Goal: Information Seeking & Learning: Learn about a topic

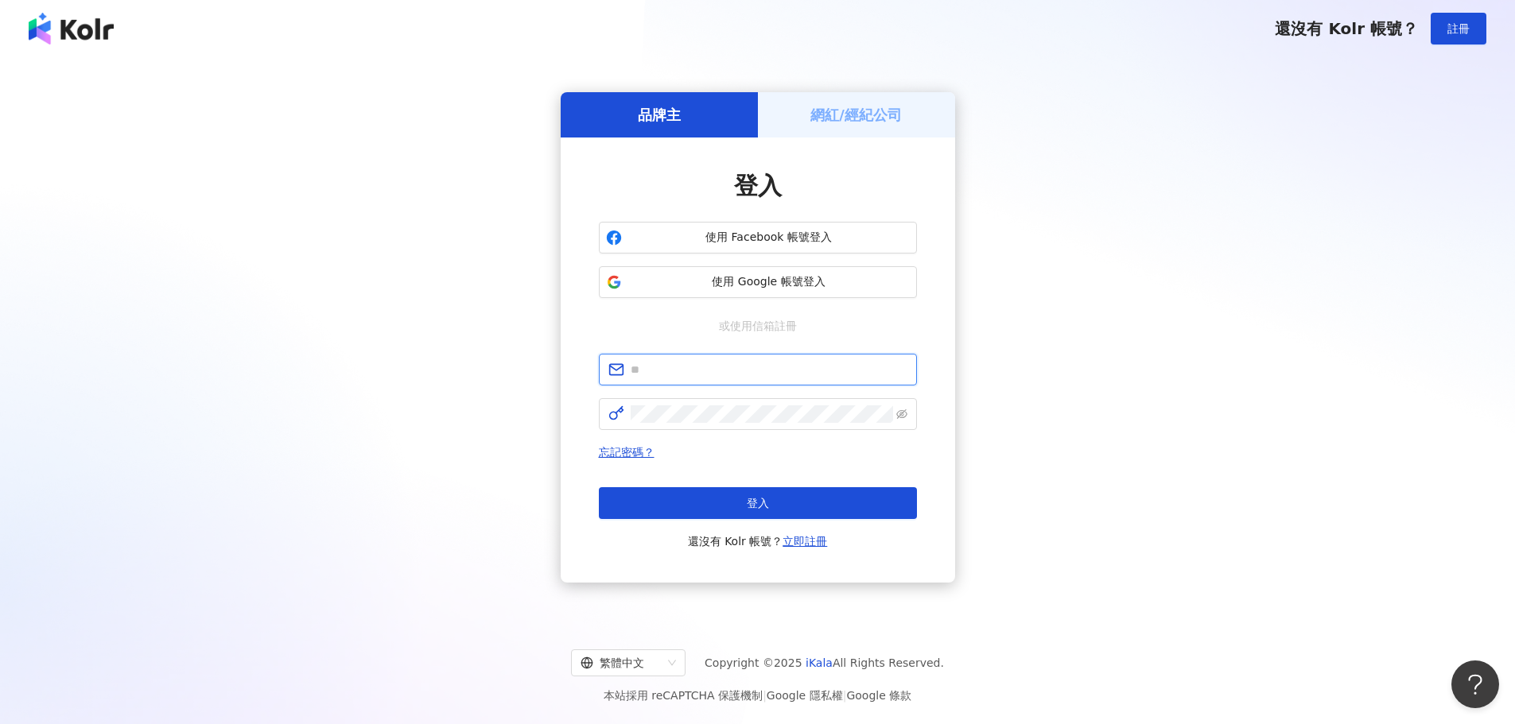
click at [716, 370] on input "text" at bounding box center [769, 369] width 277 height 17
type input "**********"
click at [1123, 175] on div "**********" at bounding box center [757, 337] width 1477 height 535
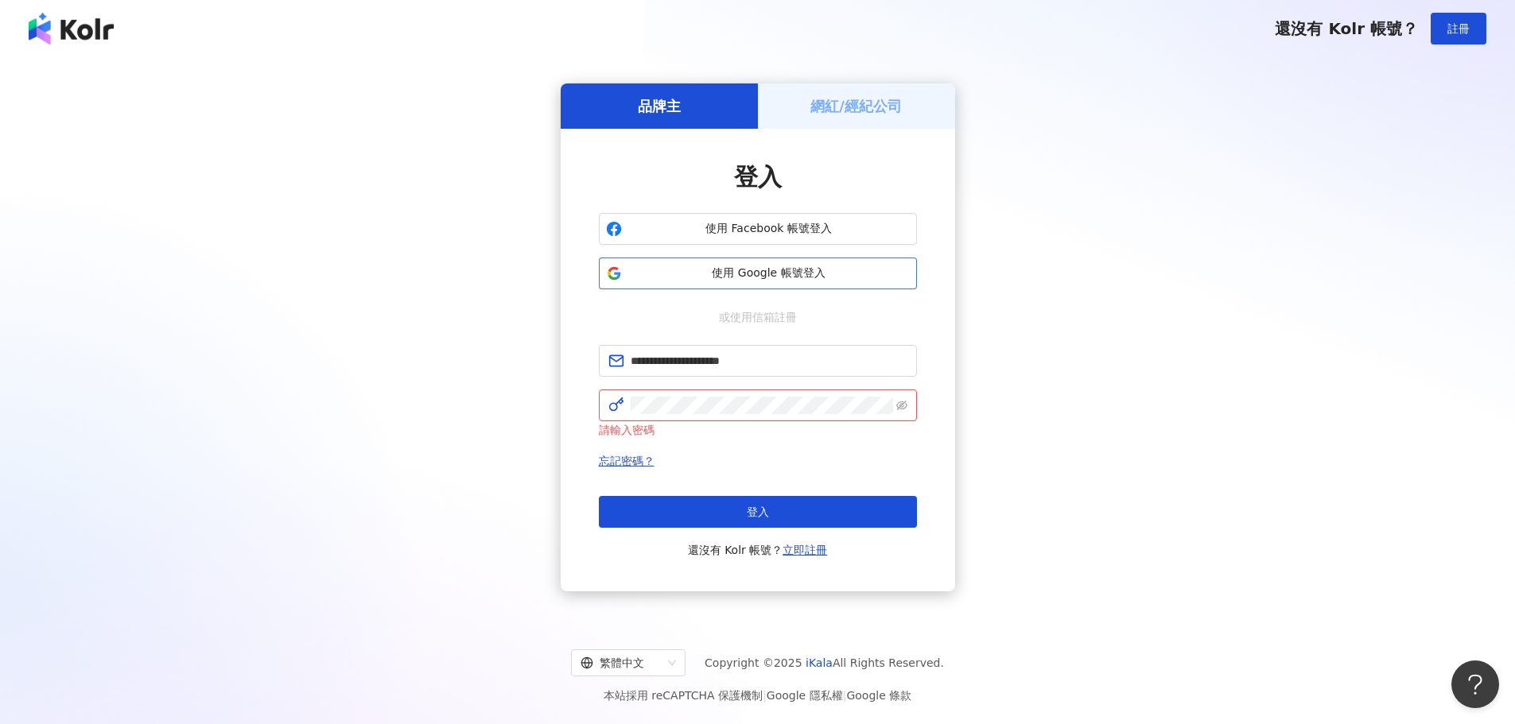
click at [789, 270] on span "使用 Google 帳號登入" at bounding box center [768, 274] width 281 height 16
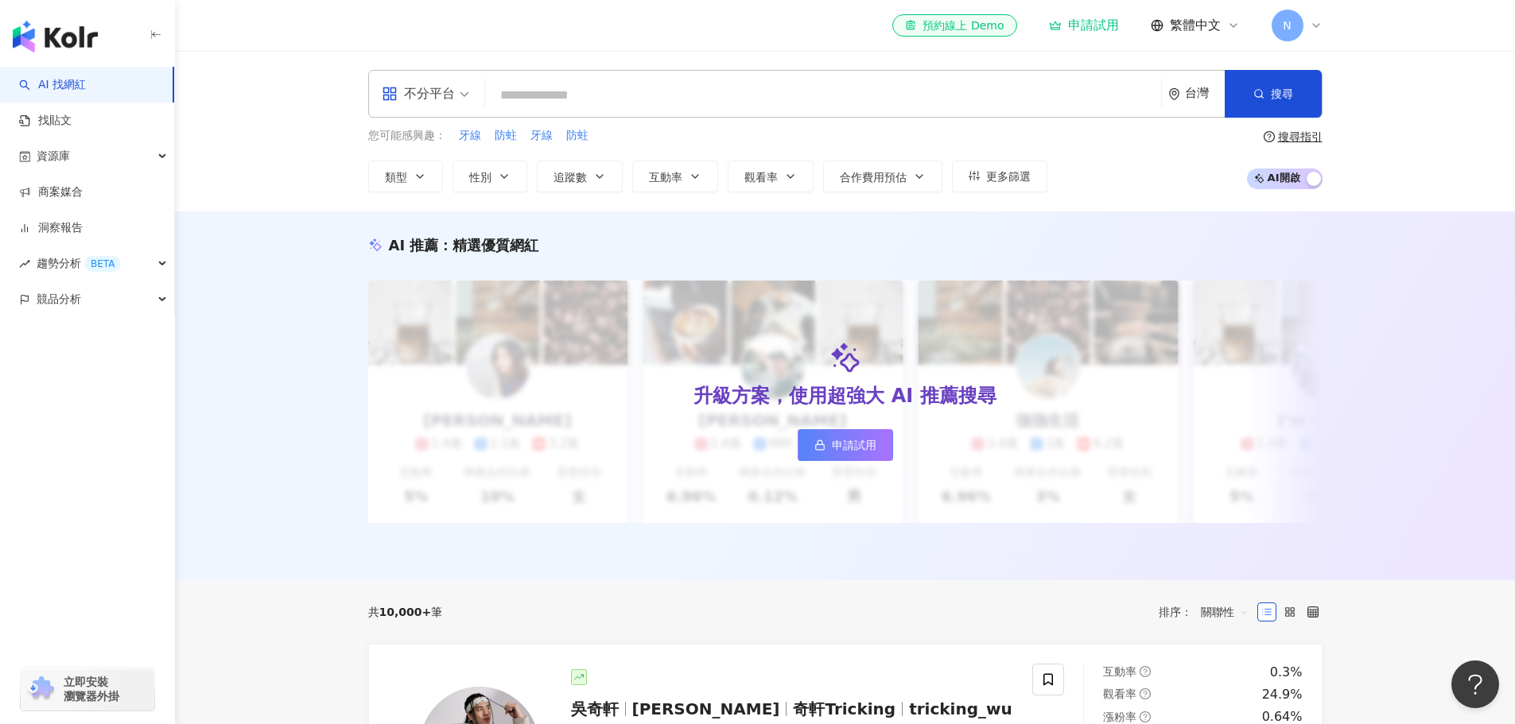
click at [1308, 25] on div "N" at bounding box center [1297, 26] width 51 height 32
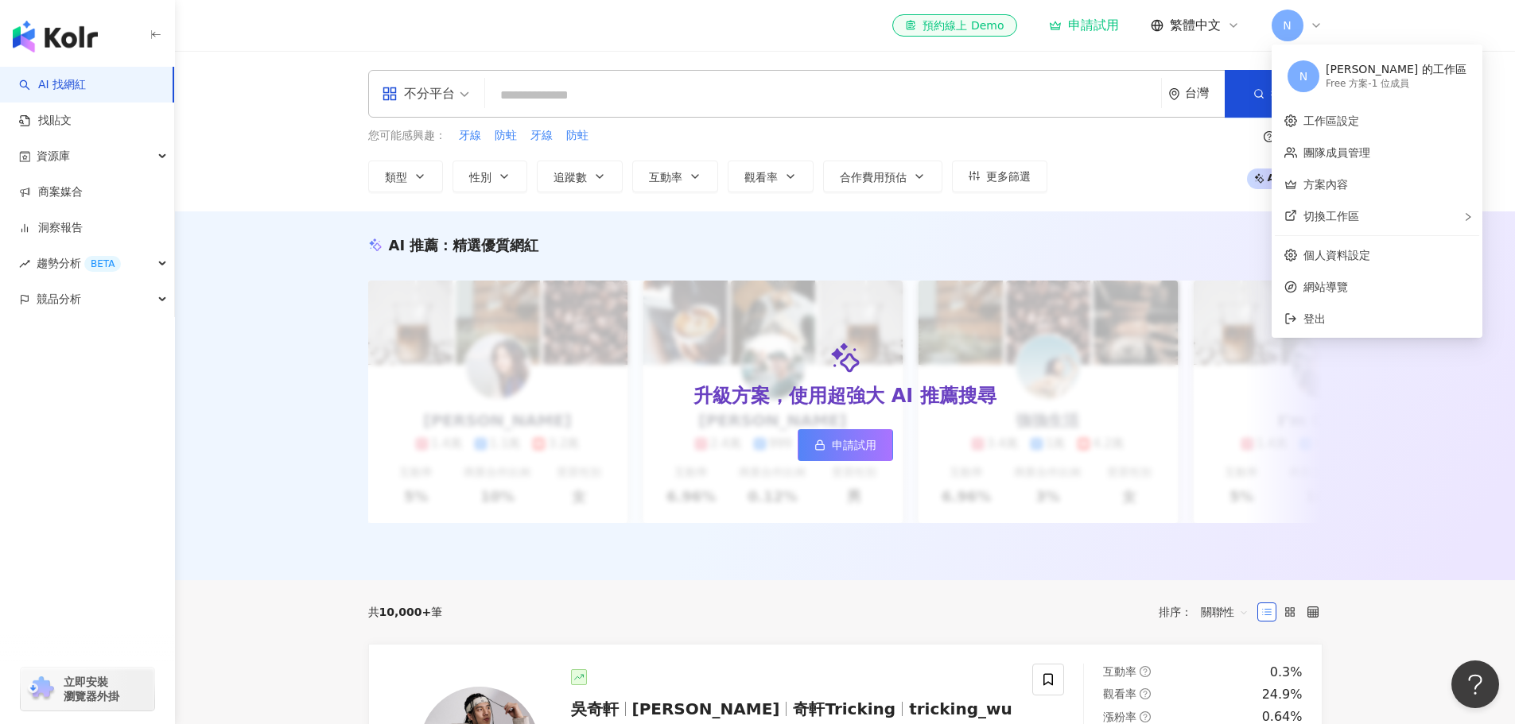
click at [228, 336] on div "AI 推薦 ： 精選優質網紅 升級方案，使用超強大 AI 推薦搜尋 申請試用 Cindy 1.4萬 1.1萬 3.2萬 互動率 5% 商業合作比例 10% 受…" at bounding box center [845, 396] width 1340 height 369
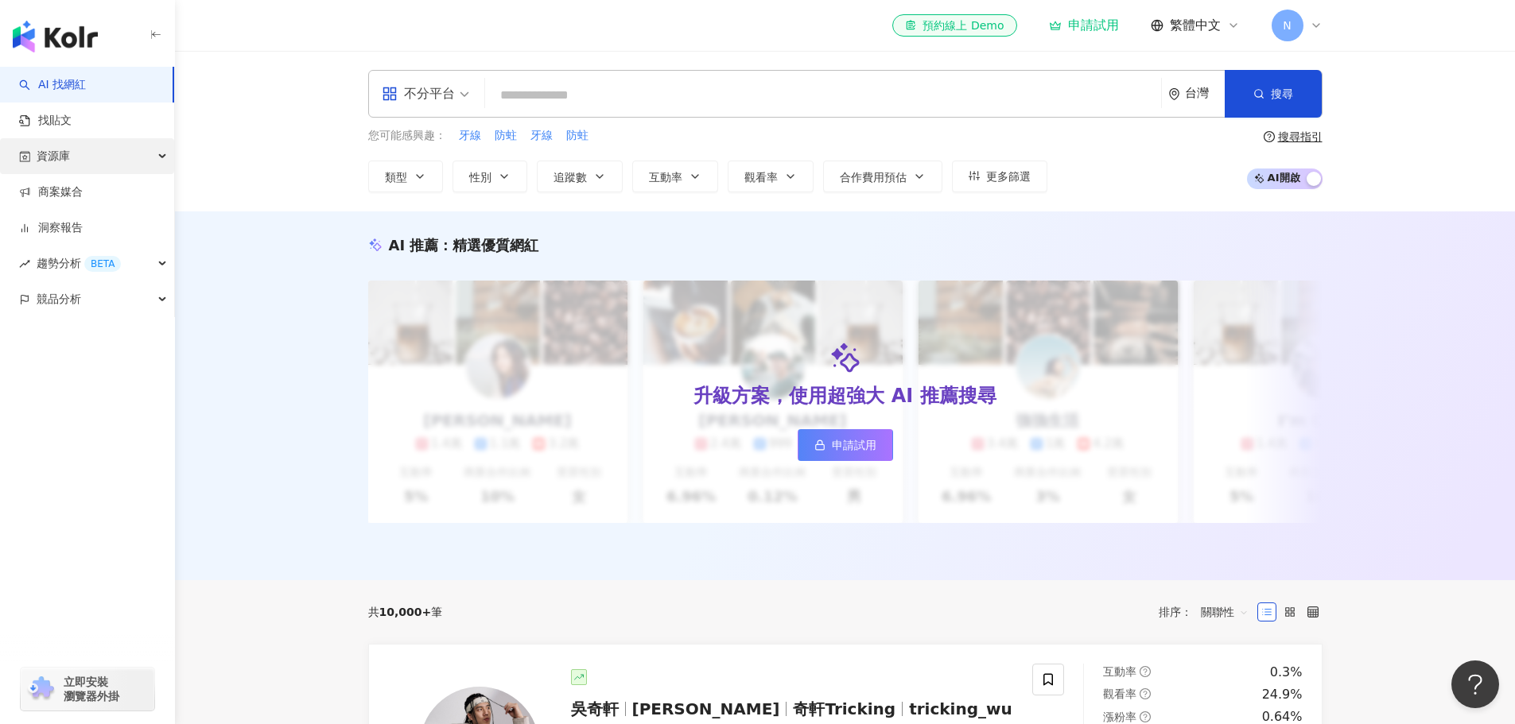
click at [162, 154] on div "資源庫" at bounding box center [87, 156] width 174 height 36
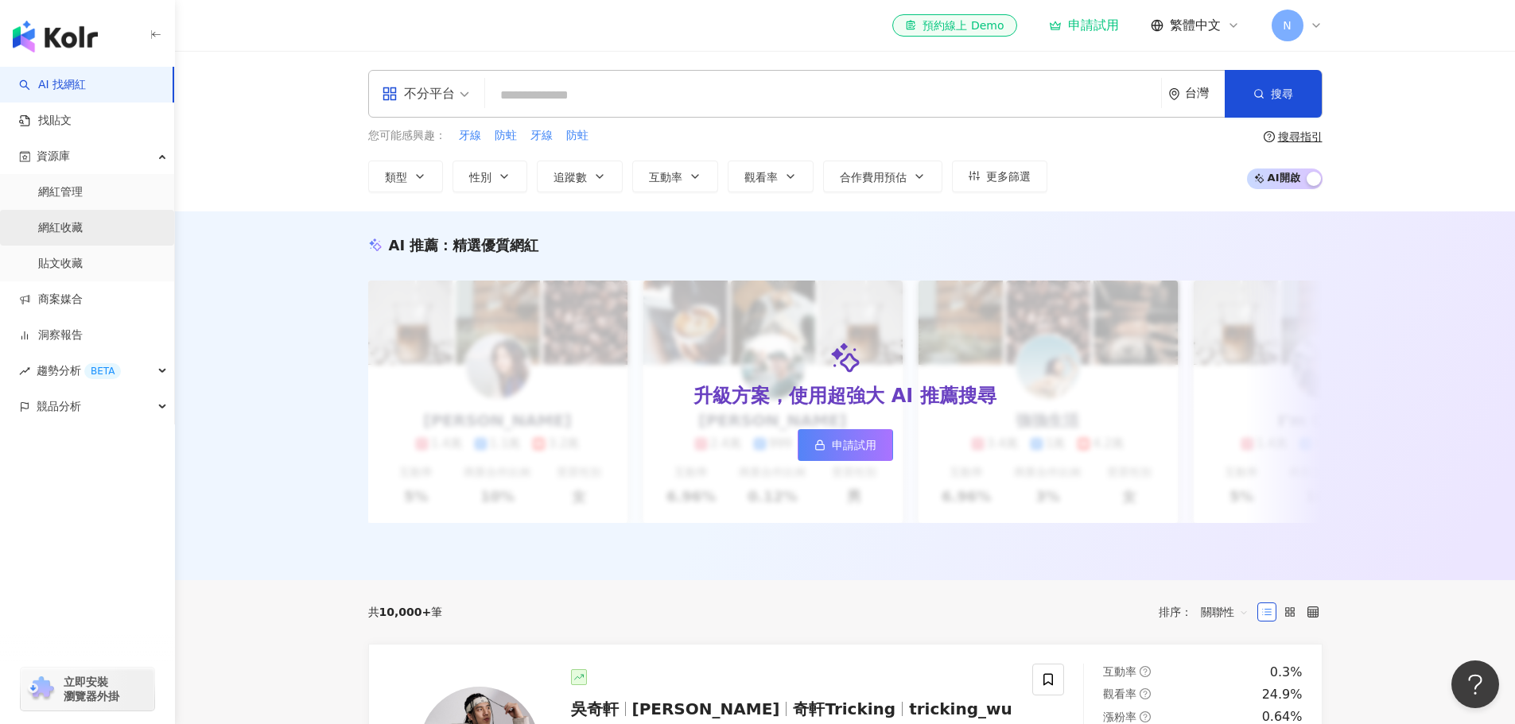
click at [72, 233] on link "網紅收藏" at bounding box center [60, 228] width 45 height 16
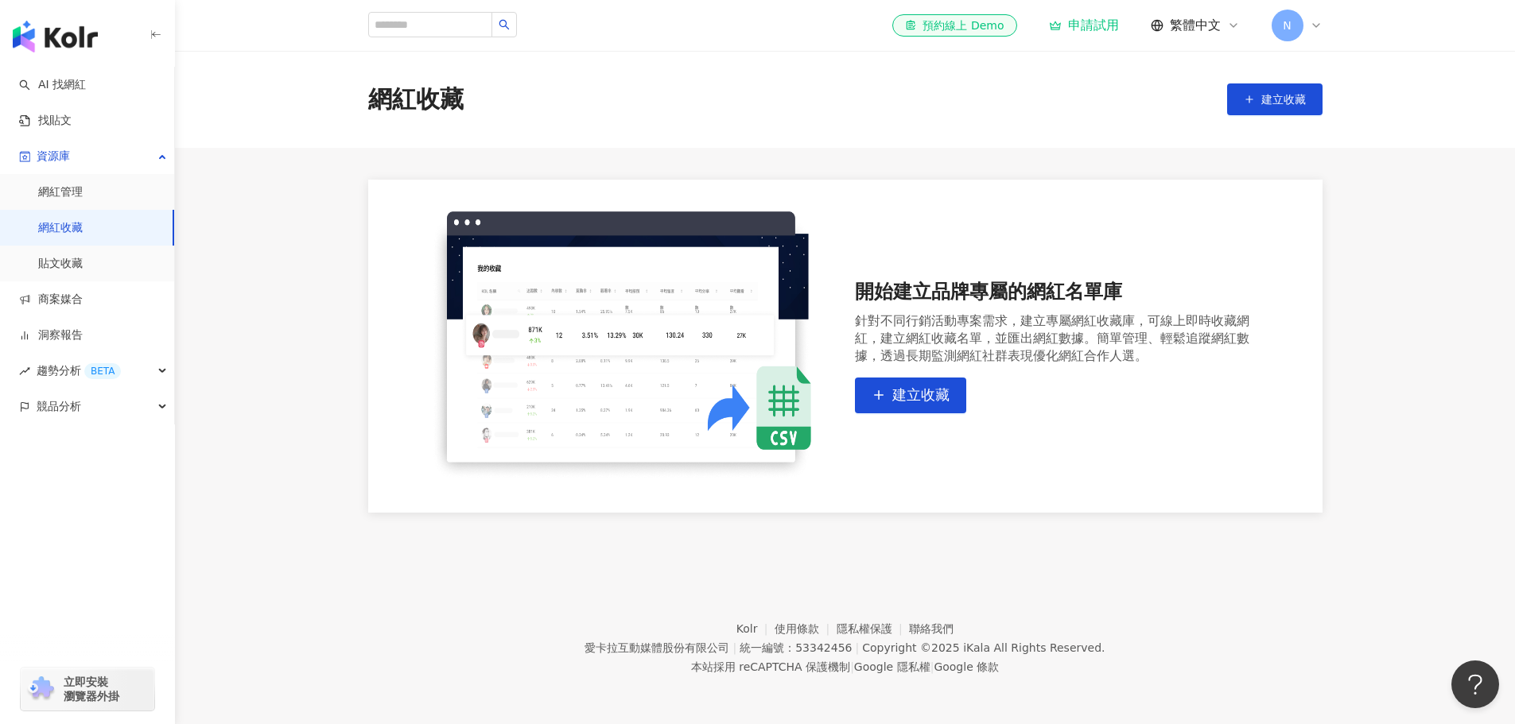
click at [275, 257] on main "網紅收藏 建立收藏 開始建立品牌專屬的網紅名單庫 針對不同行銷活動專案需求，建立專屬網紅收藏庫，可線上即時收藏網紅，建立網紅收藏名單，並匯出網紅數據。簡單管理…" at bounding box center [845, 282] width 1340 height 462
click at [1314, 23] on icon at bounding box center [1316, 25] width 13 height 13
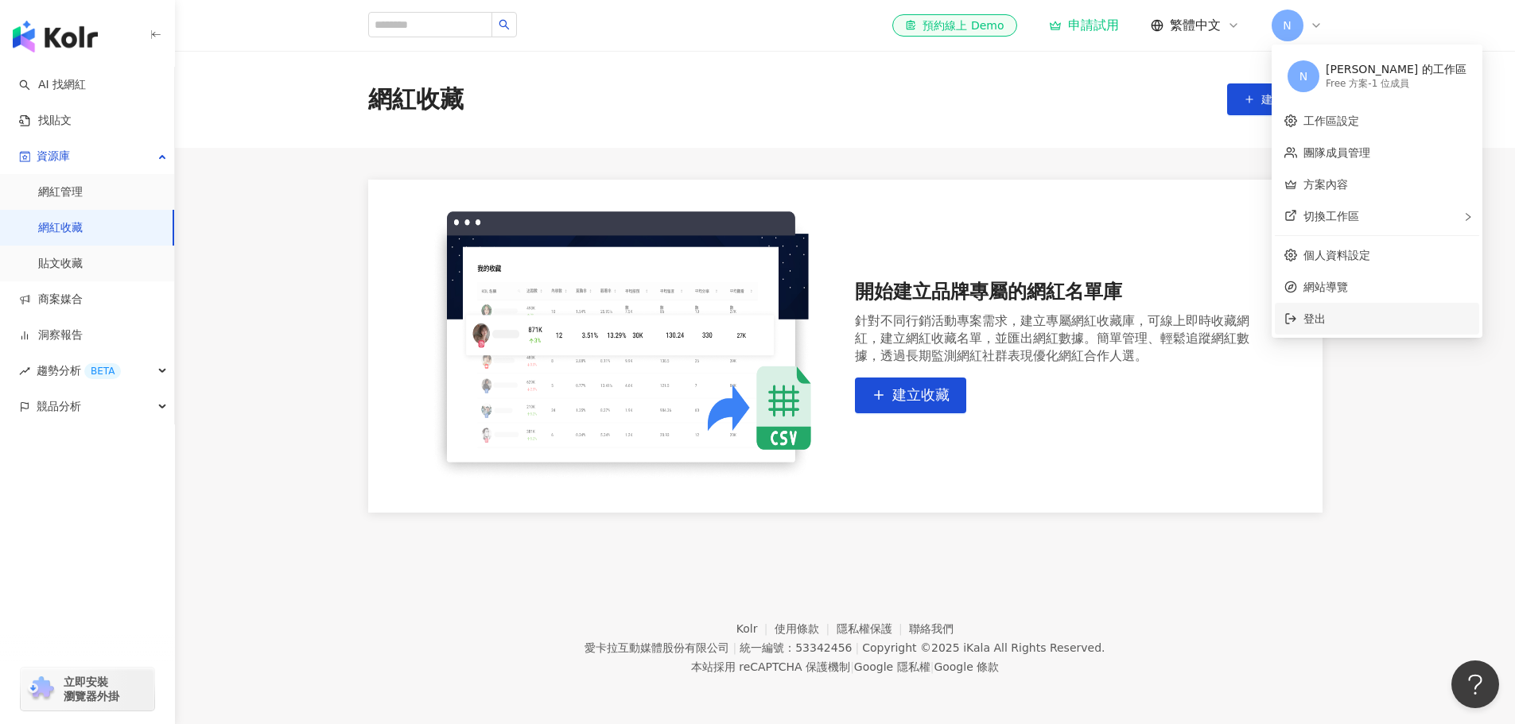
click at [1322, 318] on span "登出" at bounding box center [1314, 319] width 22 height 13
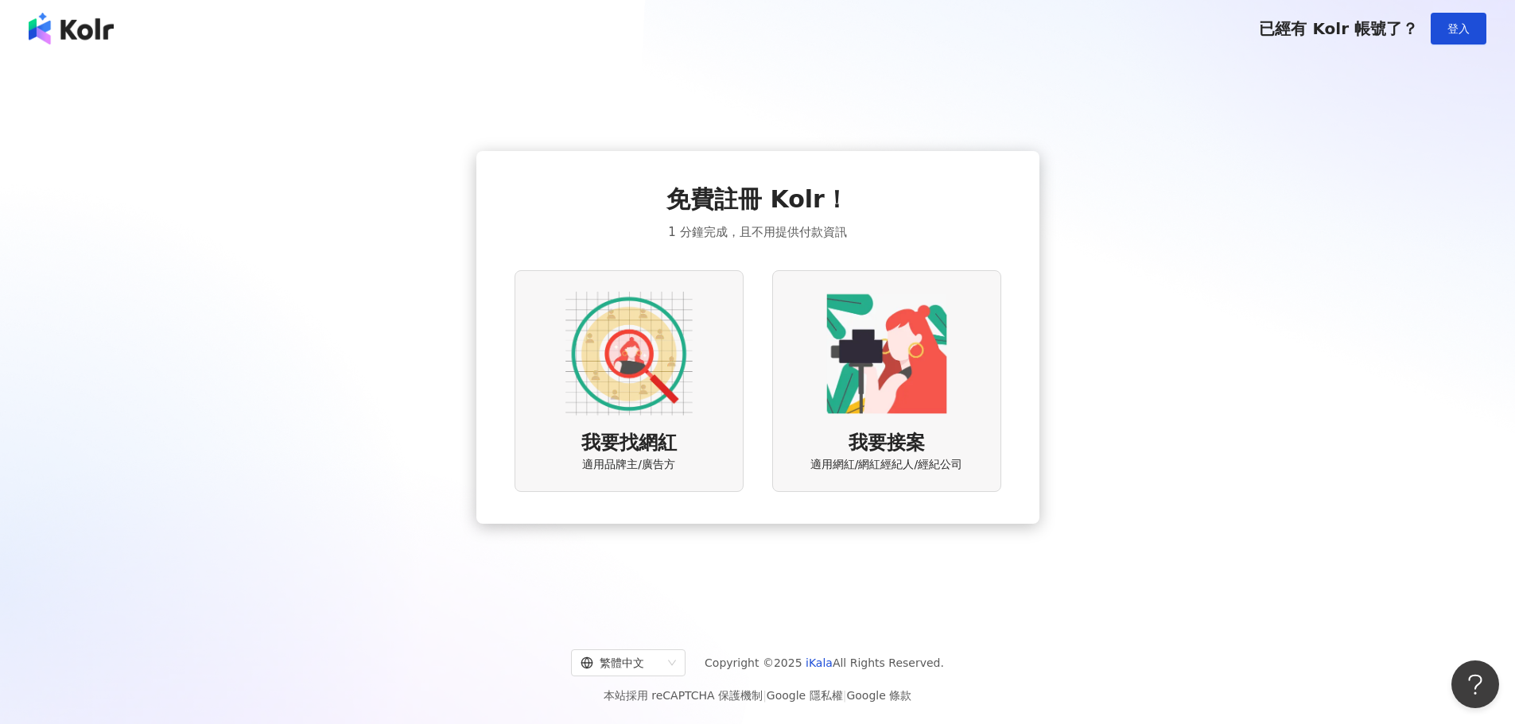
click at [701, 383] on div "我要找網紅 適用品牌主/廣告方" at bounding box center [628, 381] width 229 height 222
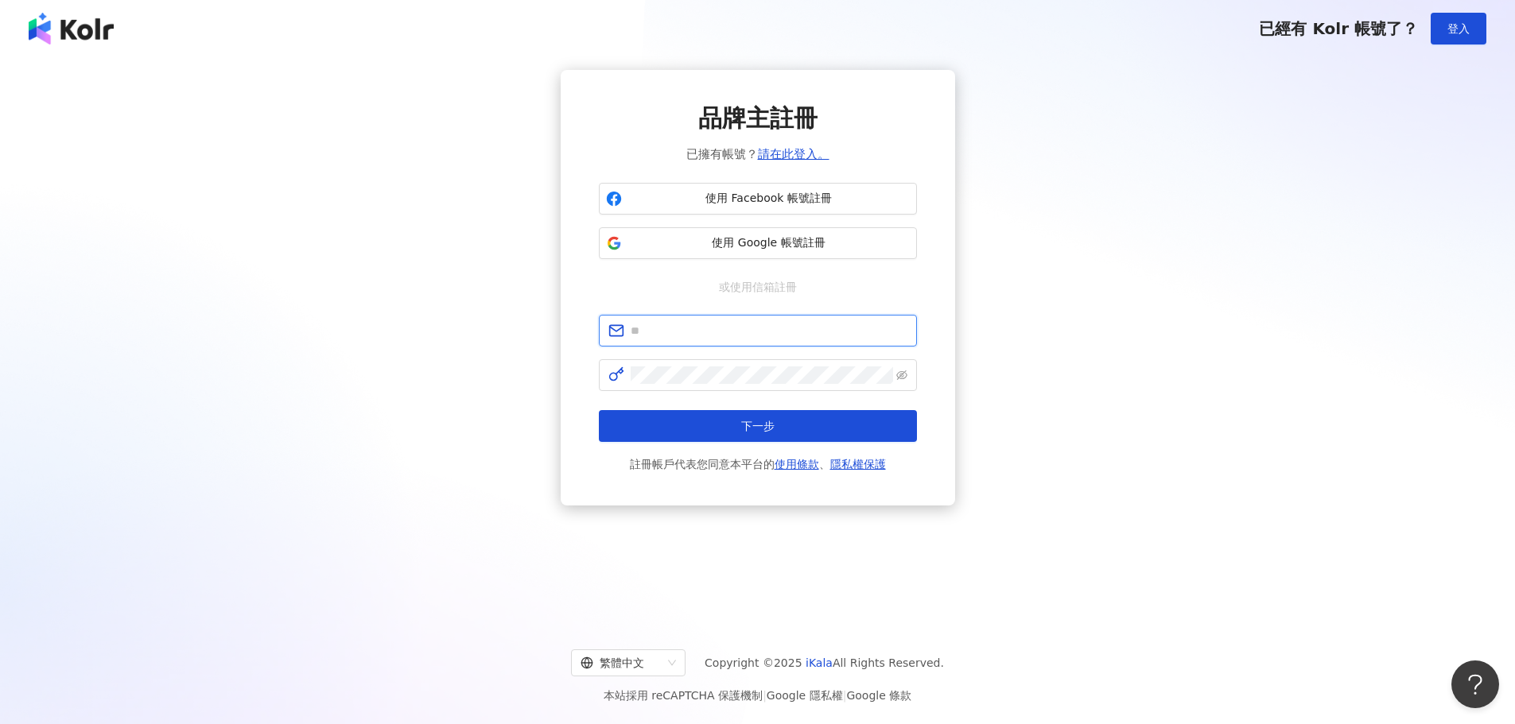
click at [738, 334] on input "text" at bounding box center [769, 330] width 277 height 17
type input "**********"
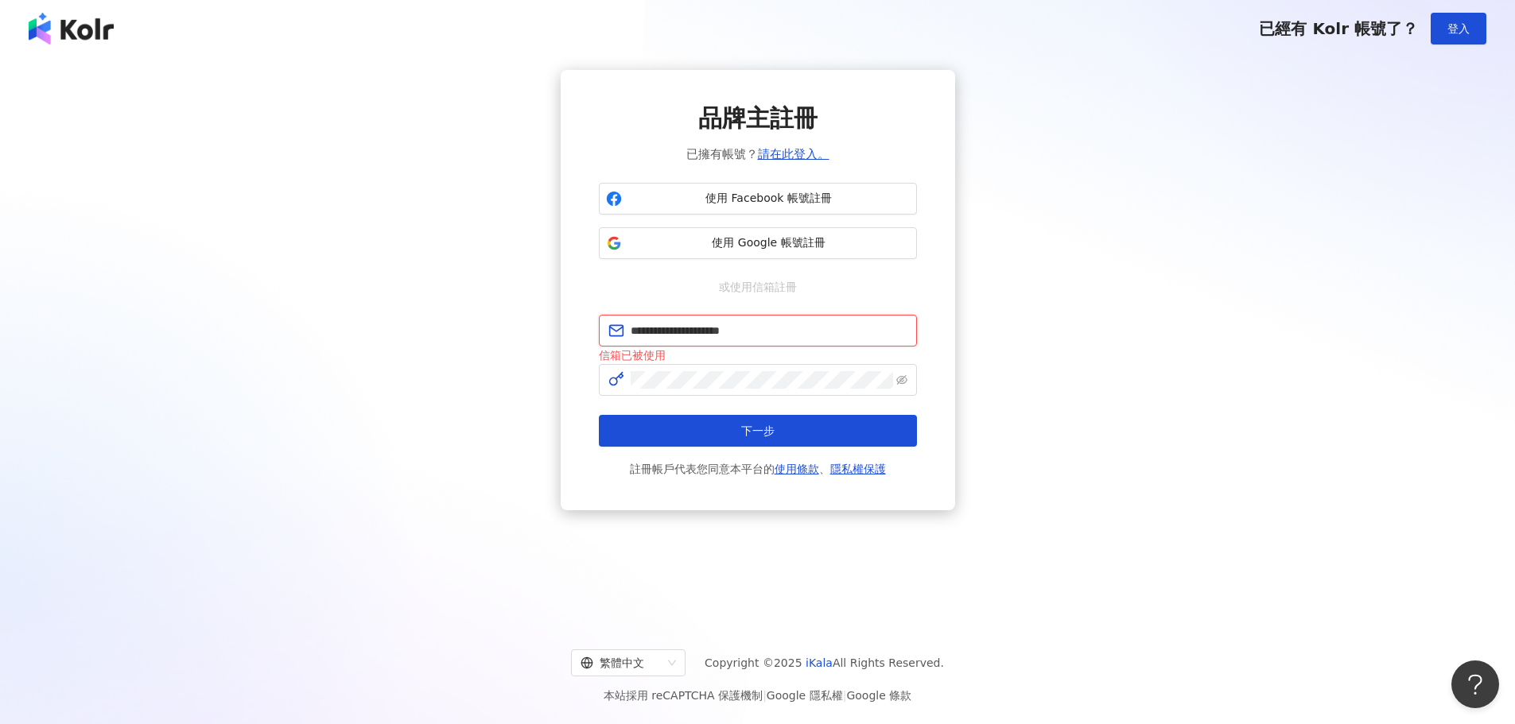
click at [786, 336] on input "**********" at bounding box center [769, 330] width 277 height 17
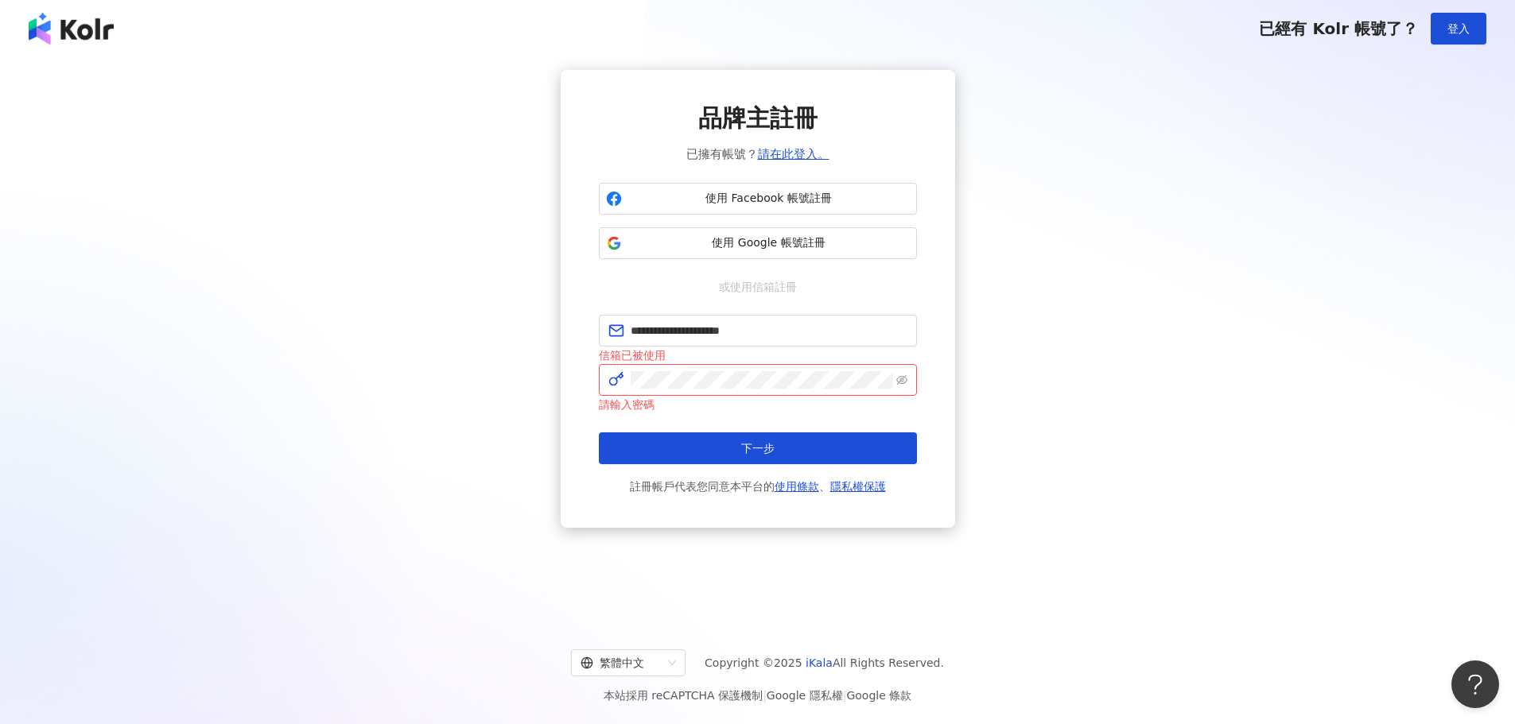
click at [646, 145] on div "品牌主註冊 已擁有帳號？ 請在此登入。" at bounding box center [758, 133] width 318 height 62
click at [778, 152] on link "請在此登入。" at bounding box center [794, 154] width 72 height 14
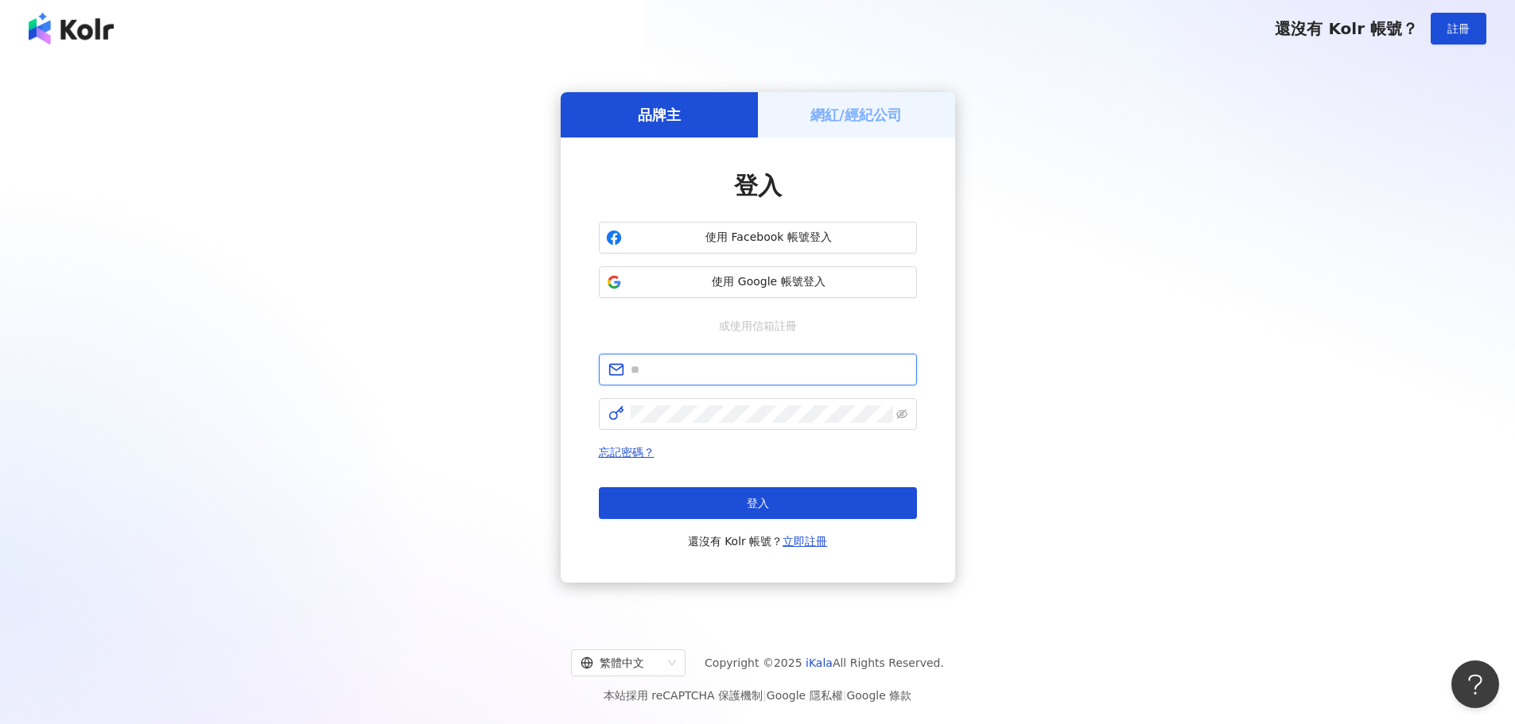
click at [685, 371] on input "text" at bounding box center [769, 369] width 277 height 17
type input "**********"
click at [771, 405] on span at bounding box center [758, 414] width 318 height 32
click button "登入" at bounding box center [758, 503] width 318 height 32
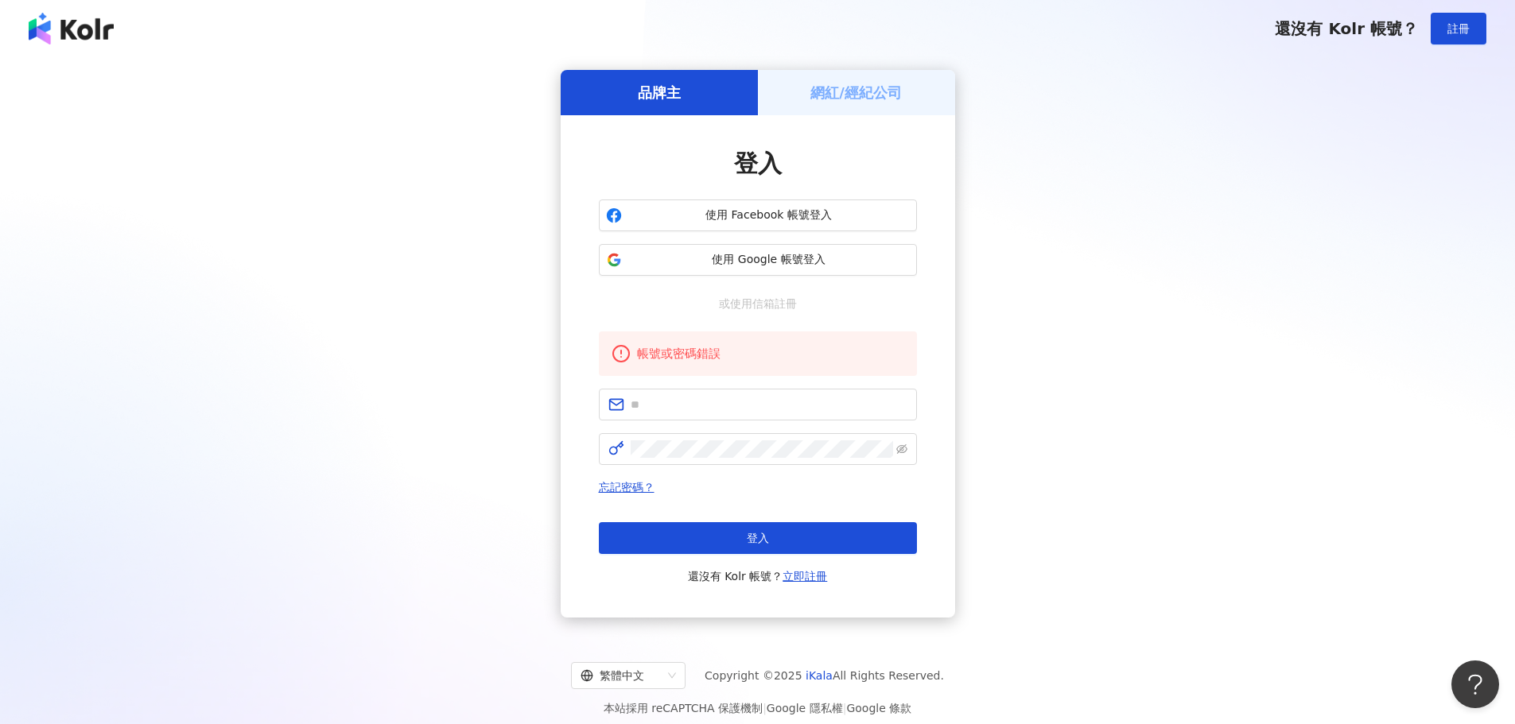
drag, startPoint x: 1080, startPoint y: 417, endPoint x: 1000, endPoint y: 450, distance: 86.7
click at [1081, 418] on div "品牌主 網紅/經紀公司 登入 使用 Facebook 帳號登入 使用 Google 帳號登入 或使用信箱註冊 帳號或密碼錯誤 忘記密碼？ 登入 還沒有 Kol…" at bounding box center [757, 344] width 1477 height 548
click at [633, 487] on link "忘記密碼？" at bounding box center [627, 487] width 56 height 13
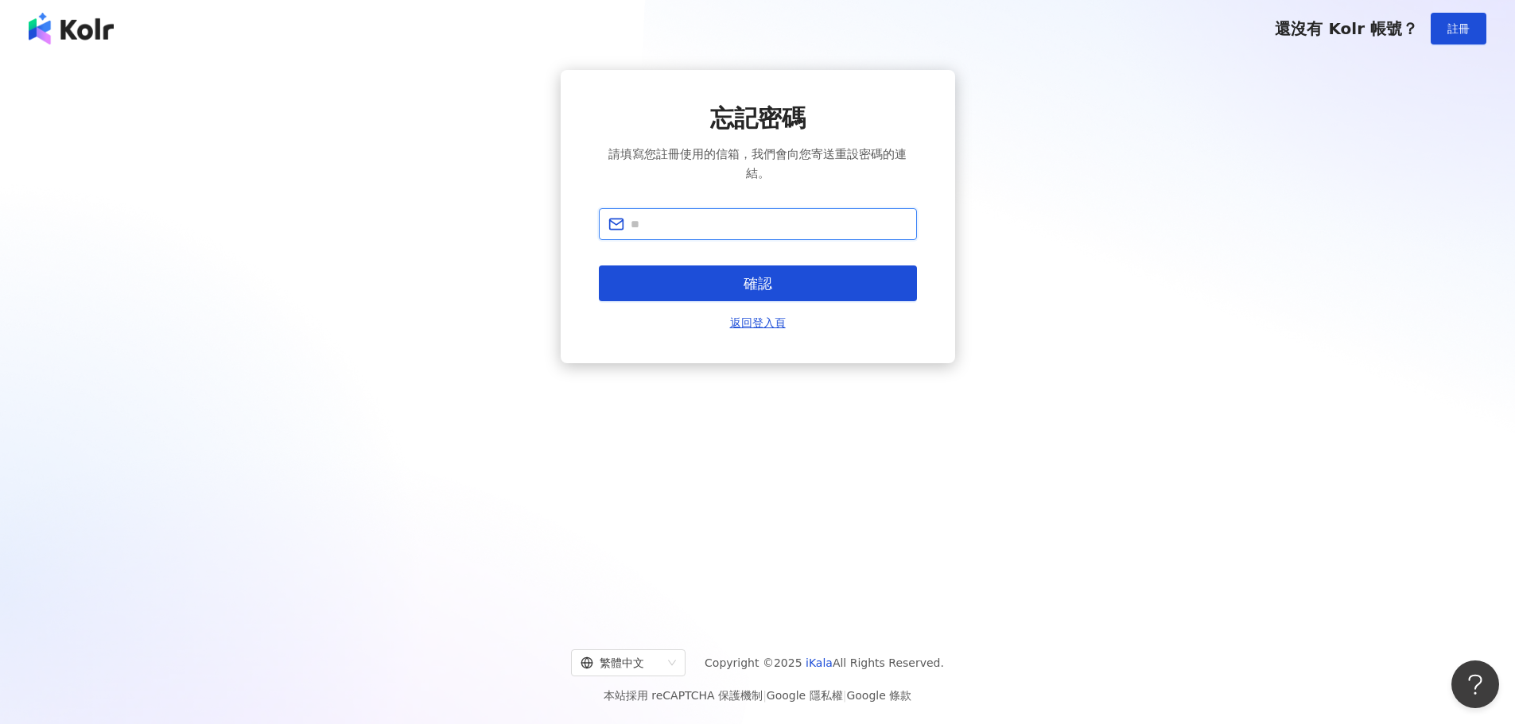
click at [693, 219] on input "text" at bounding box center [769, 223] width 277 height 17
type input "**********"
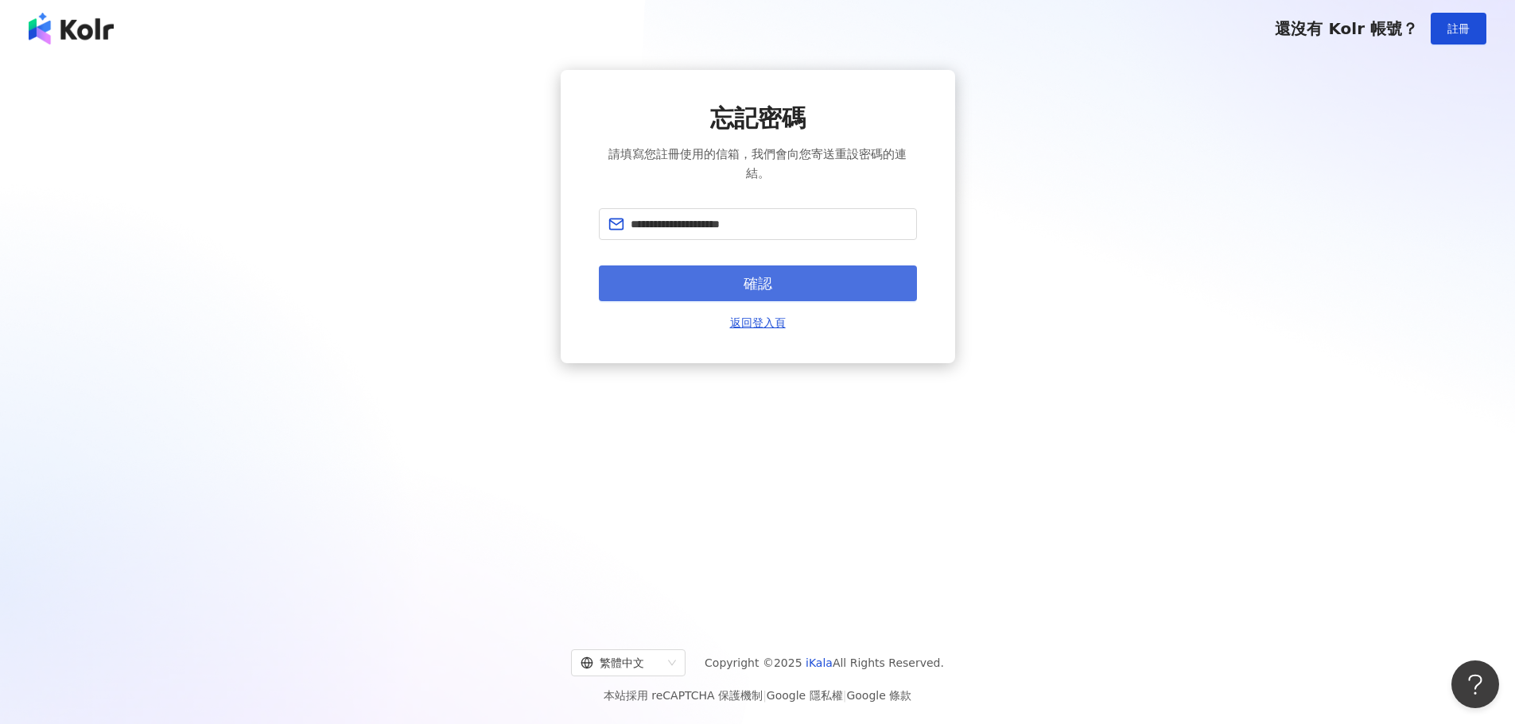
click at [764, 278] on span "確認" at bounding box center [758, 283] width 29 height 17
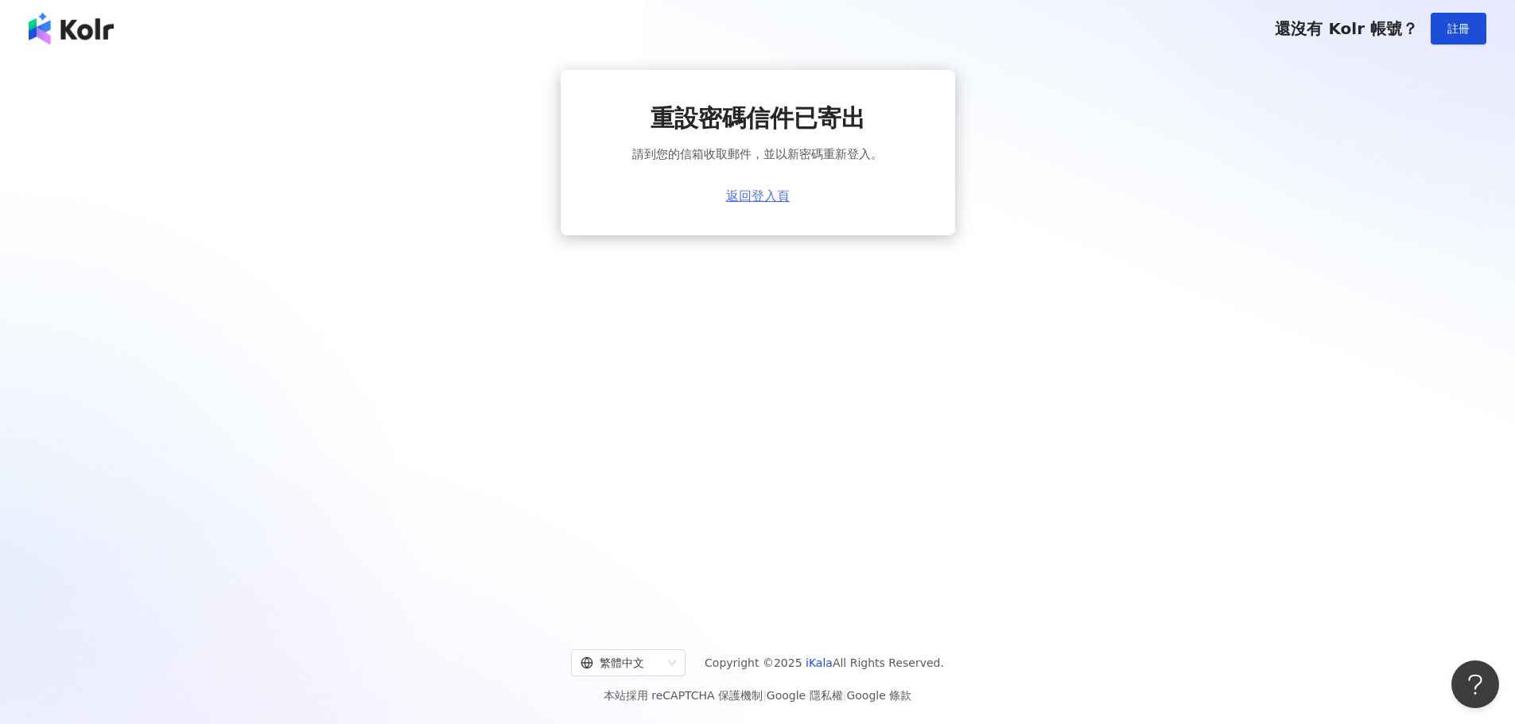
click at [766, 197] on link "返回登入頁" at bounding box center [758, 196] width 64 height 14
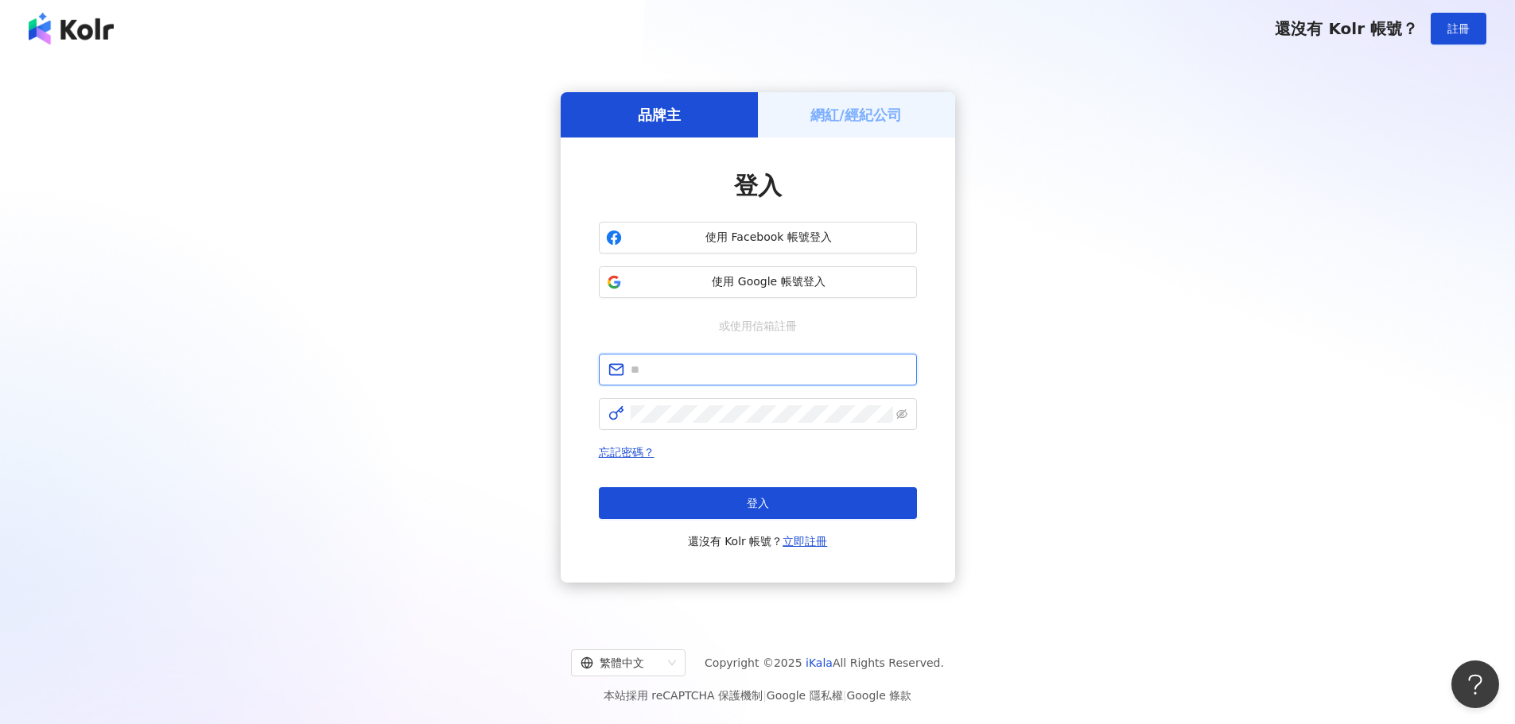
click at [709, 372] on input "text" at bounding box center [769, 369] width 277 height 17
type input "**********"
click at [902, 415] on icon "eye-invisible" at bounding box center [901, 414] width 11 height 11
click at [809, 513] on button "登入" at bounding box center [758, 503] width 318 height 32
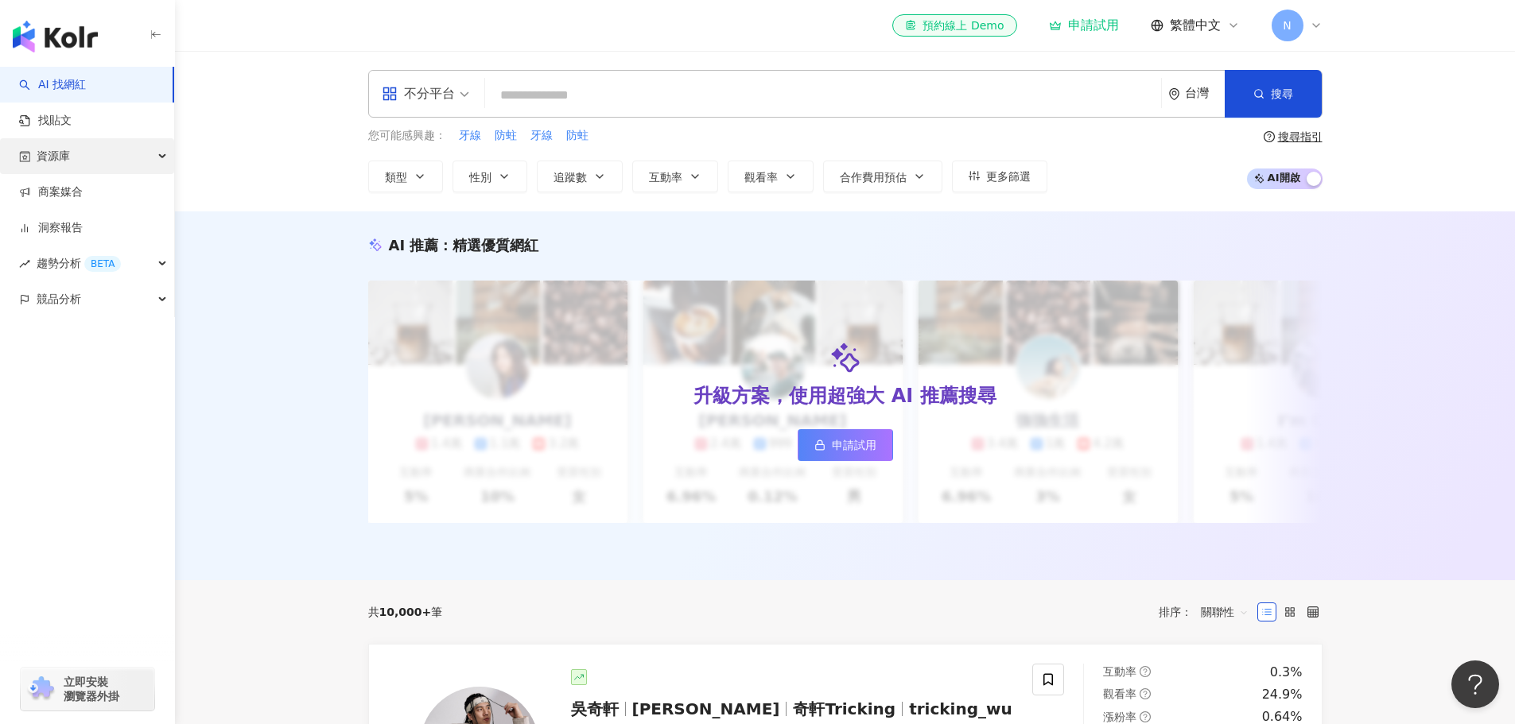
click at [158, 155] on div "資源庫" at bounding box center [87, 156] width 174 height 36
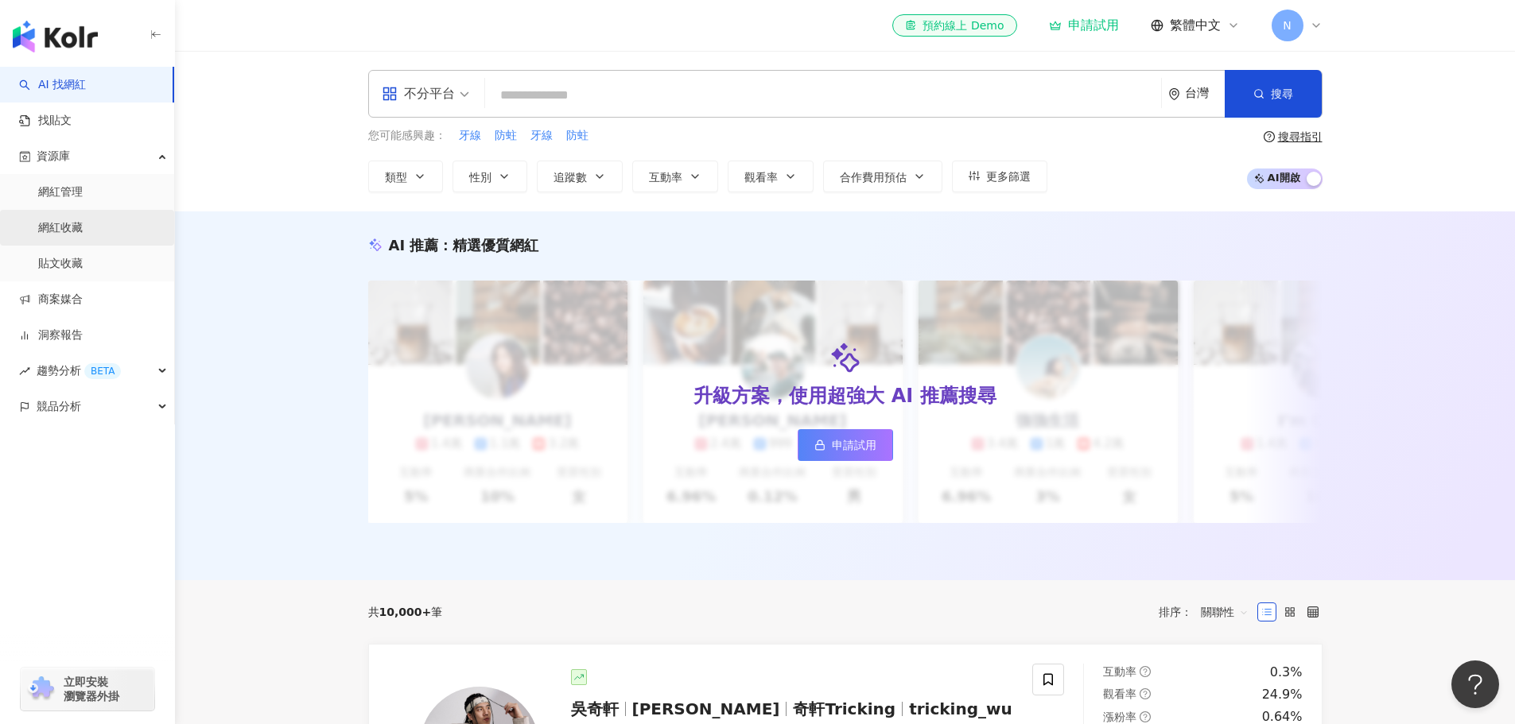
click at [83, 231] on link "網紅收藏" at bounding box center [60, 228] width 45 height 16
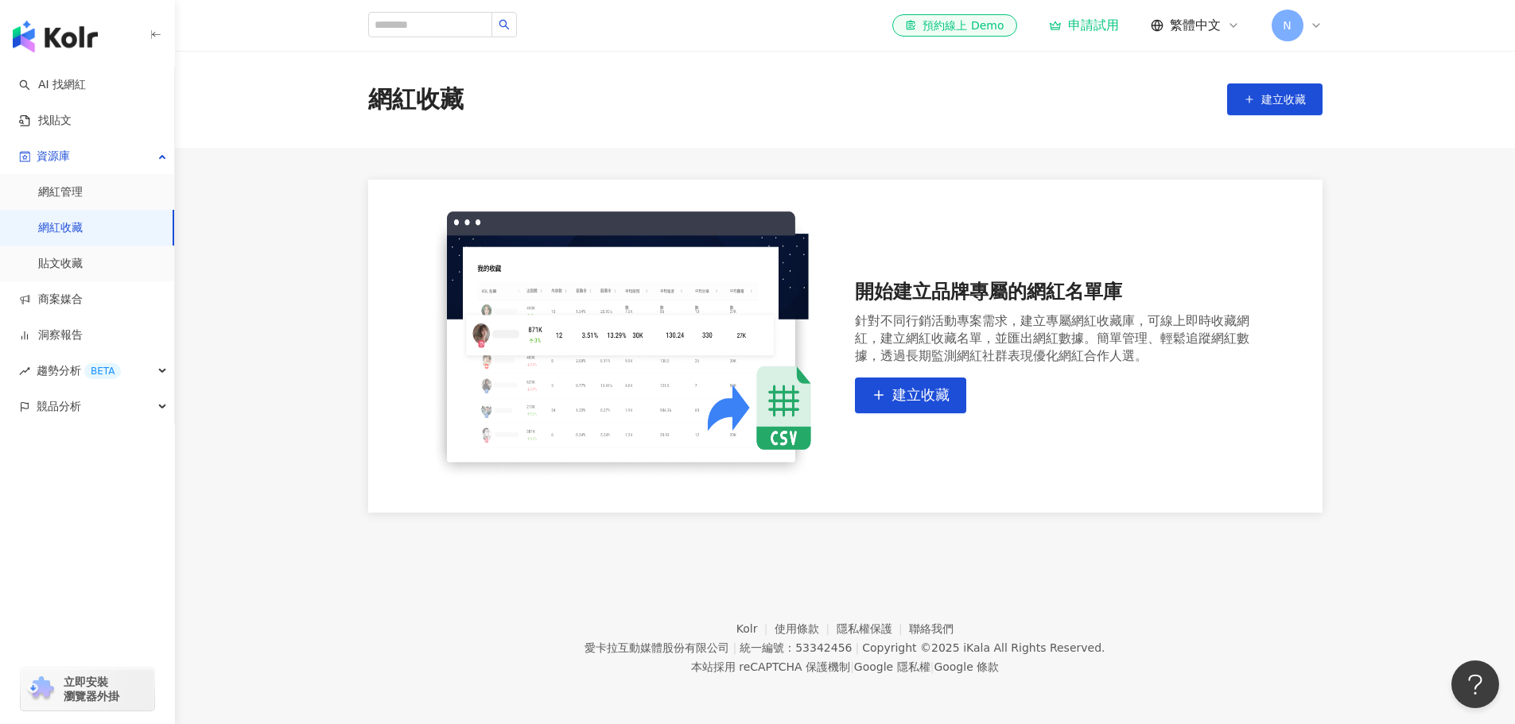
click at [324, 263] on main "網紅收藏 建立收藏 開始建立品牌專屬的網紅名單庫 針對不同行銷活動專案需求，建立專屬網紅收藏庫，可線上即時收藏網紅，建立網紅收藏名單，並匯出網紅數據。簡單管理…" at bounding box center [845, 282] width 1340 height 462
click at [1010, 169] on main "網紅收藏 建立收藏 開始建立品牌專屬的網紅名單庫 針對不同行銷活動專案需求，建立專屬網紅收藏庫，可線上即時收藏網紅，建立網紅收藏名單，並匯出網紅數據。簡單管理…" at bounding box center [845, 282] width 1340 height 462
click at [322, 258] on main "網紅收藏 建立收藏 開始建立品牌專屬的網紅名單庫 針對不同行銷活動專案需求，建立專屬網紅收藏庫，可線上即時收藏網紅，建立網紅收藏名單，並匯出網紅數據。簡單管理…" at bounding box center [845, 282] width 1340 height 462
click at [289, 344] on main "網紅收藏 建立收藏 開始建立品牌專屬的網紅名單庫 針對不同行銷活動專案需求，建立專屬網紅收藏庫，可線上即時收藏網紅，建立網紅收藏名單，並匯出網紅數據。簡單管理…" at bounding box center [845, 282] width 1340 height 462
click at [68, 231] on link "網紅收藏" at bounding box center [60, 228] width 45 height 16
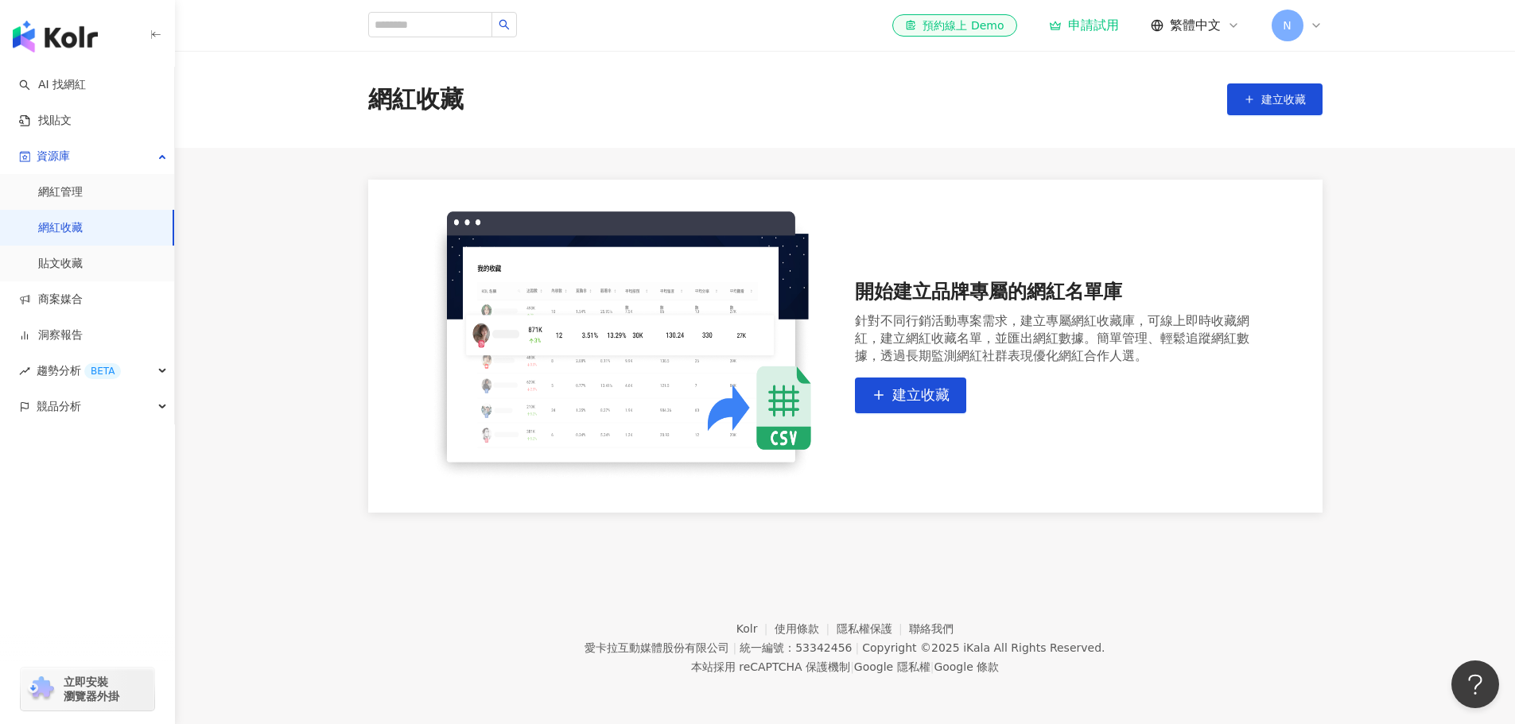
click at [1311, 20] on div "N" at bounding box center [1297, 26] width 51 height 32
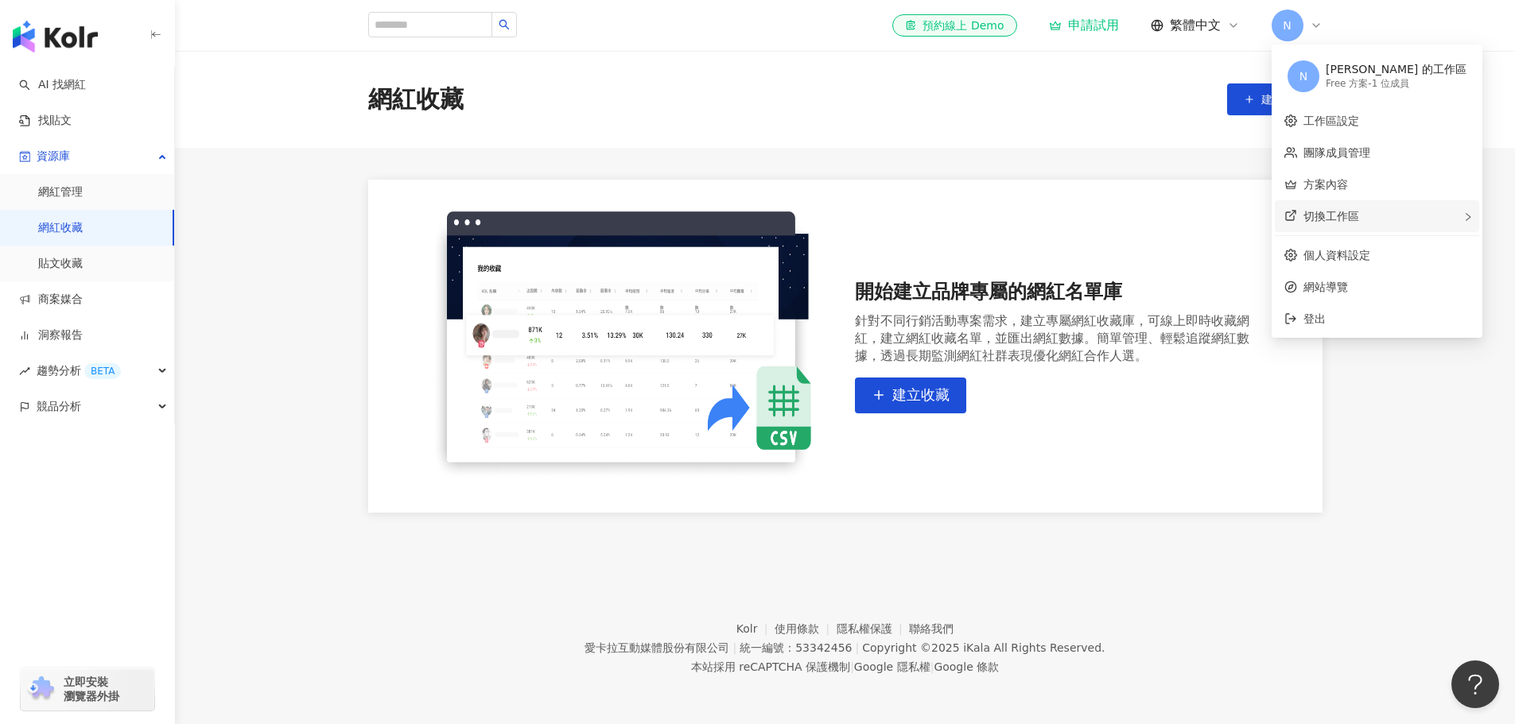
click at [1358, 223] on div "切換工作區" at bounding box center [1377, 216] width 204 height 32
click at [1213, 224] on div "Joanna Shen 的工作區" at bounding box center [1210, 226] width 141 height 16
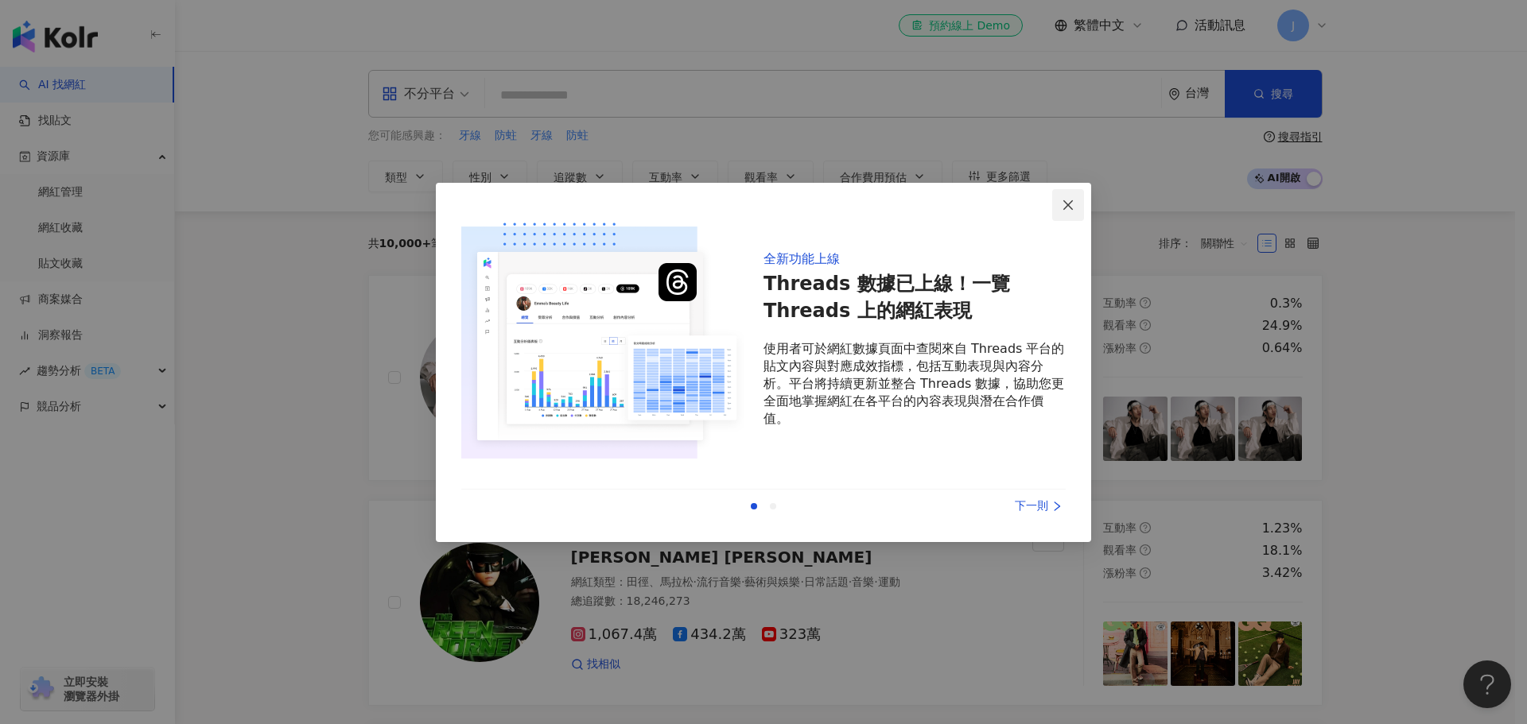
click at [1067, 204] on icon "close" at bounding box center [1068, 205] width 10 height 10
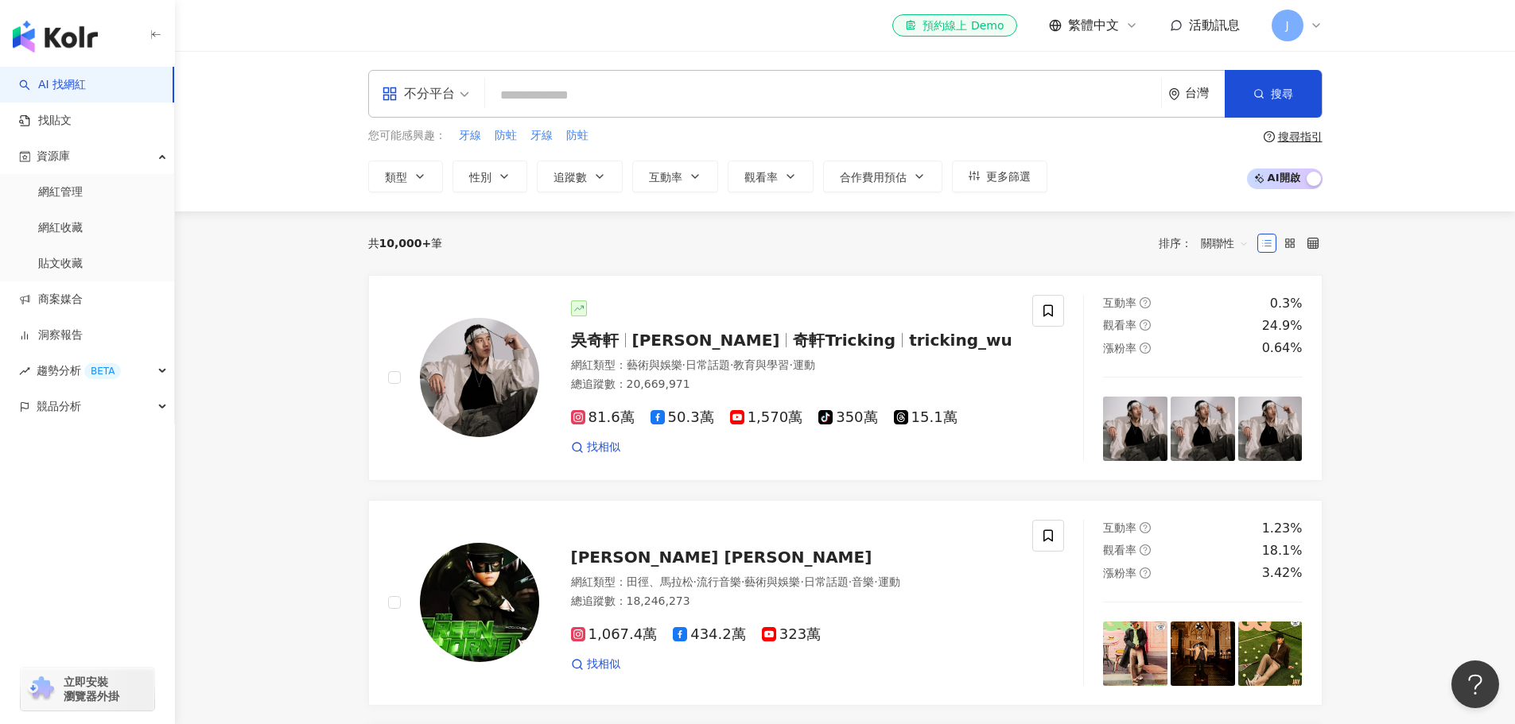
click at [63, 231] on link "網紅收藏" at bounding box center [60, 228] width 45 height 16
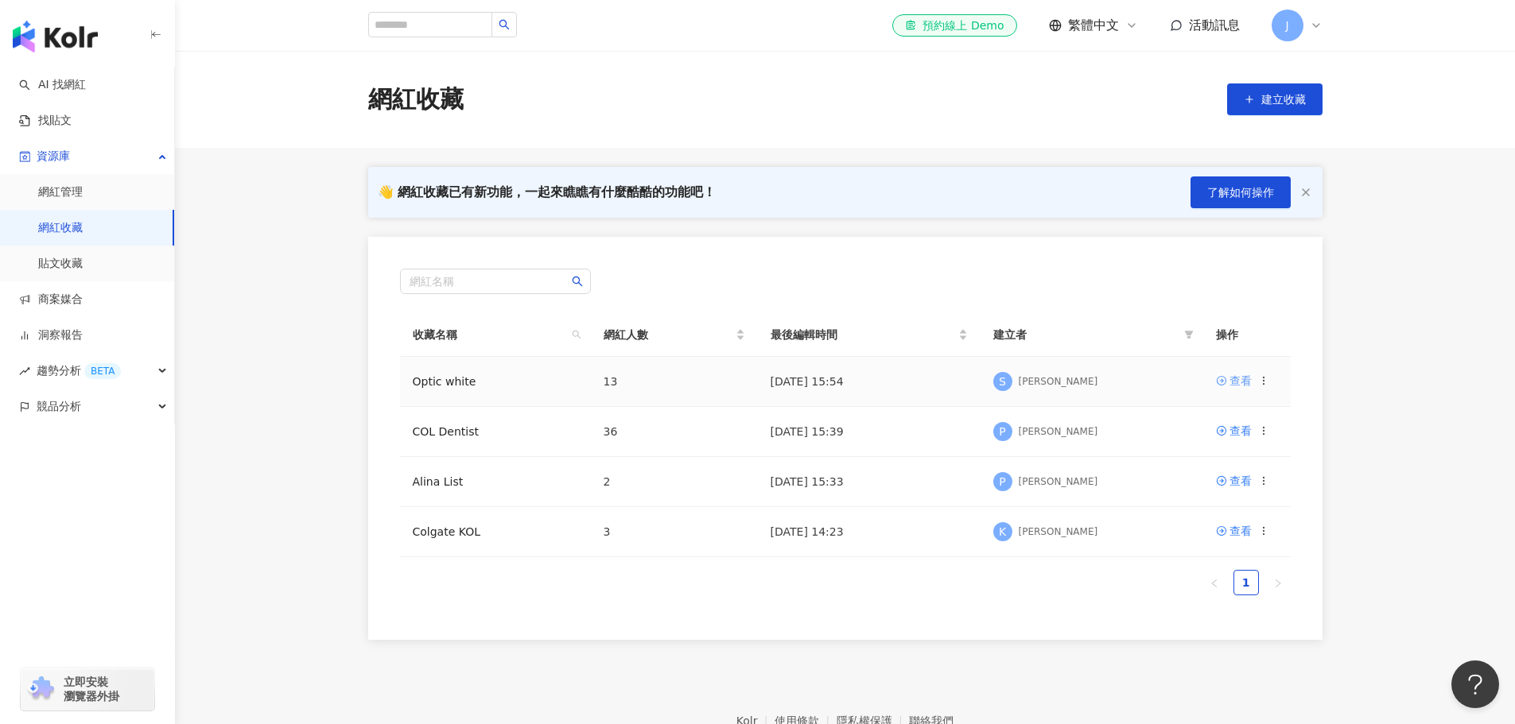
click at [1244, 379] on div "查看" at bounding box center [1240, 380] width 22 height 17
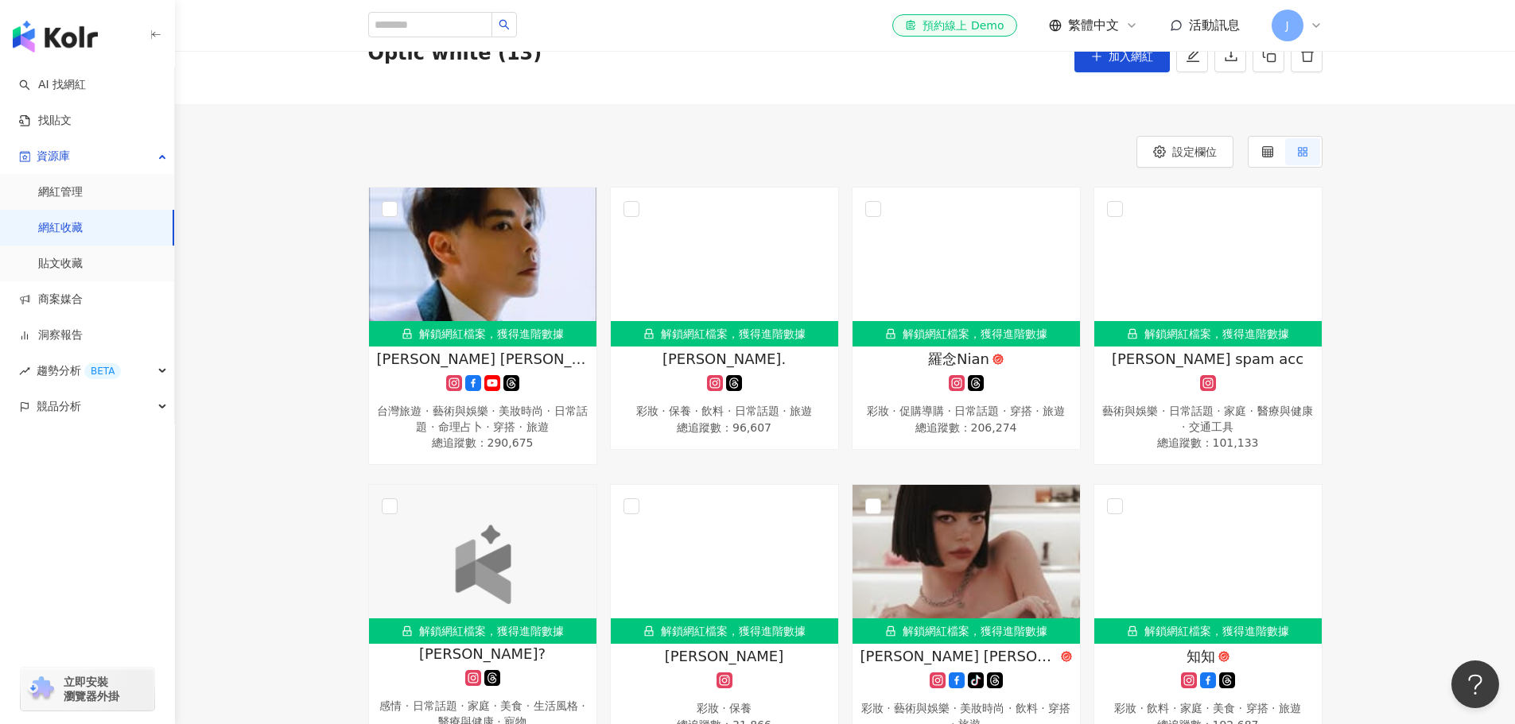
scroll to position [80, 0]
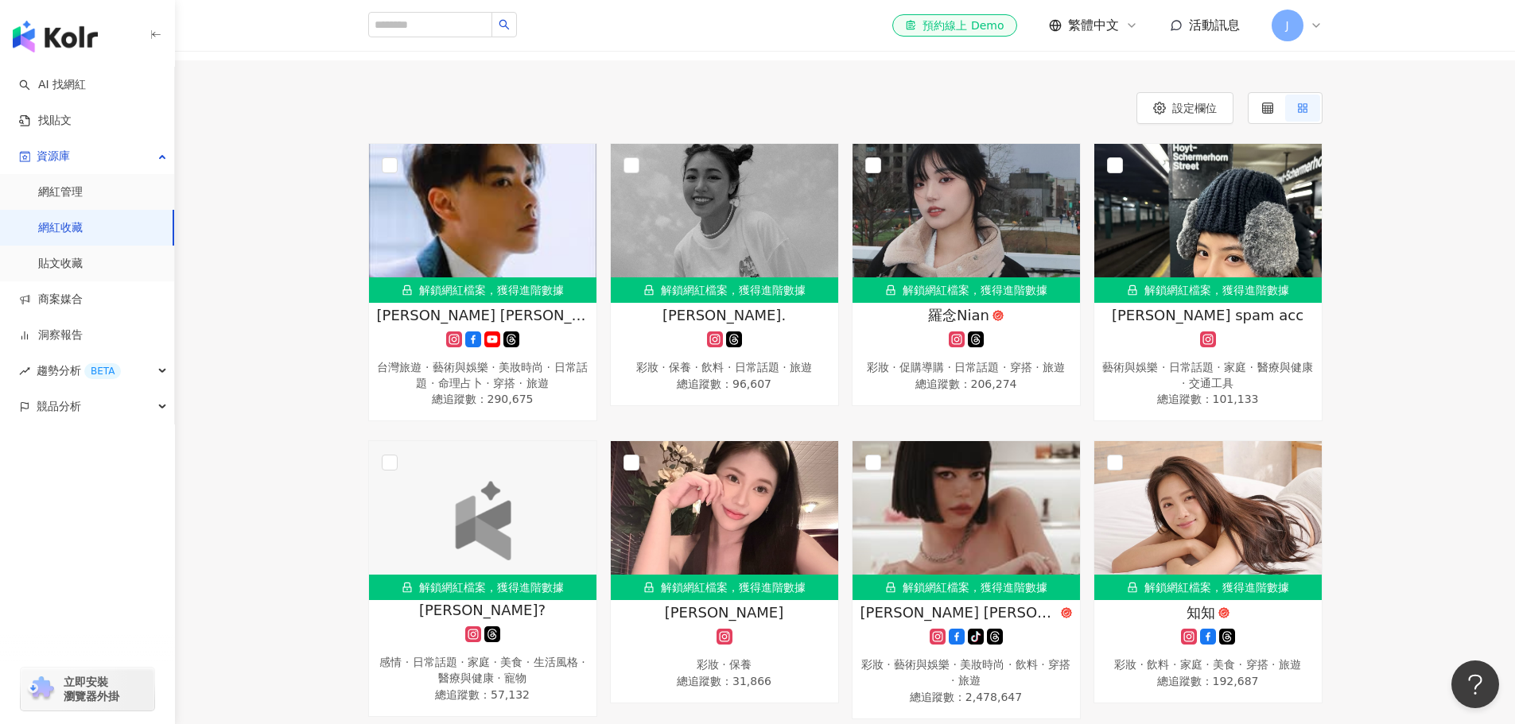
scroll to position [159, 0]
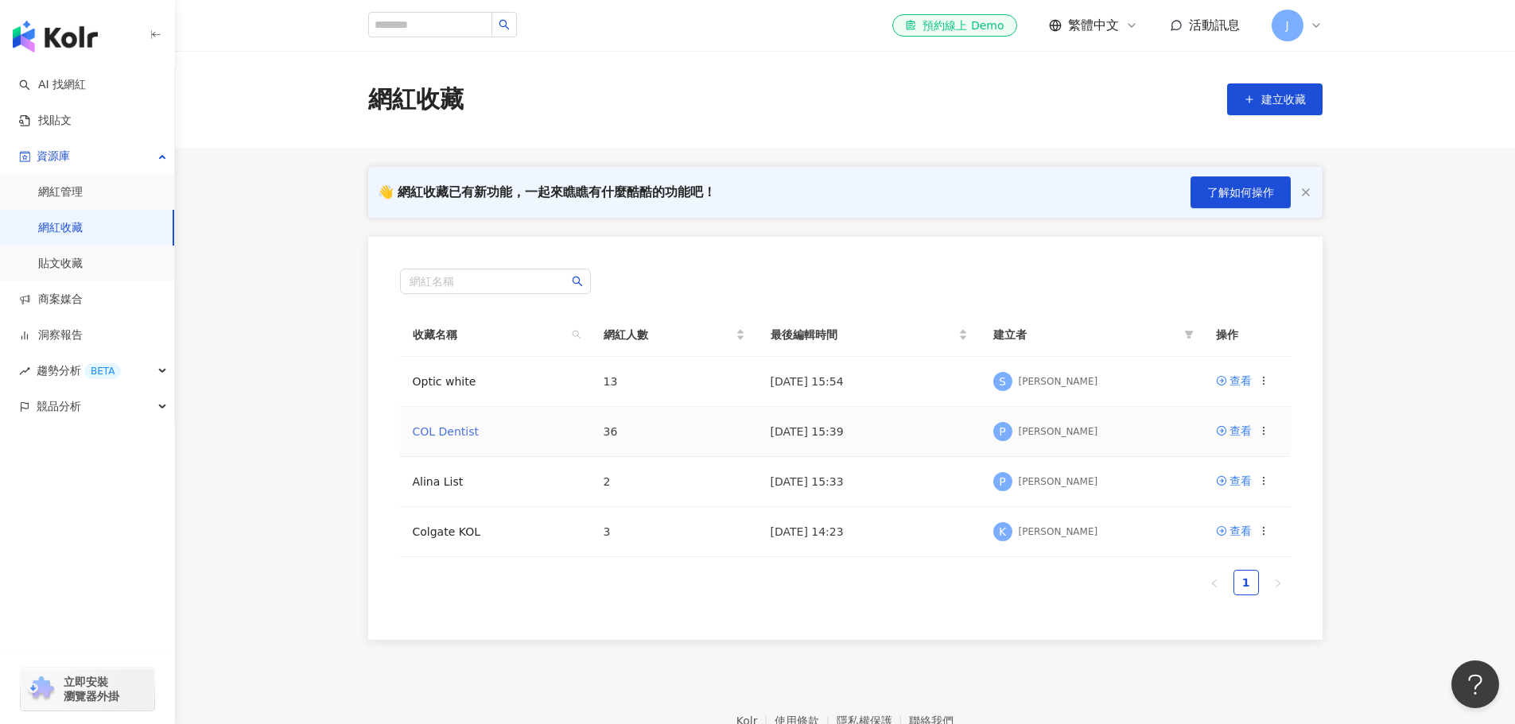
click at [448, 433] on link "COL Dentist" at bounding box center [446, 431] width 66 height 13
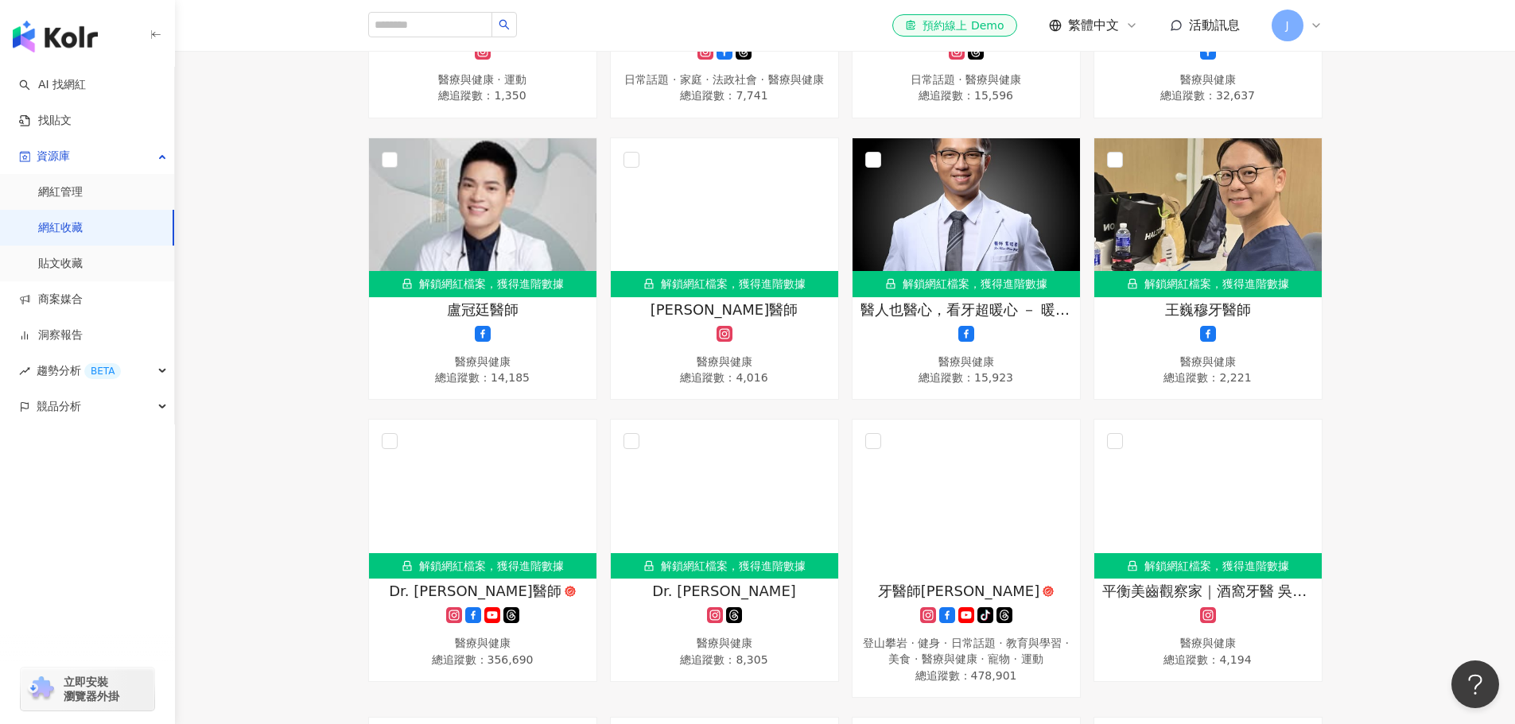
scroll to position [720, 0]
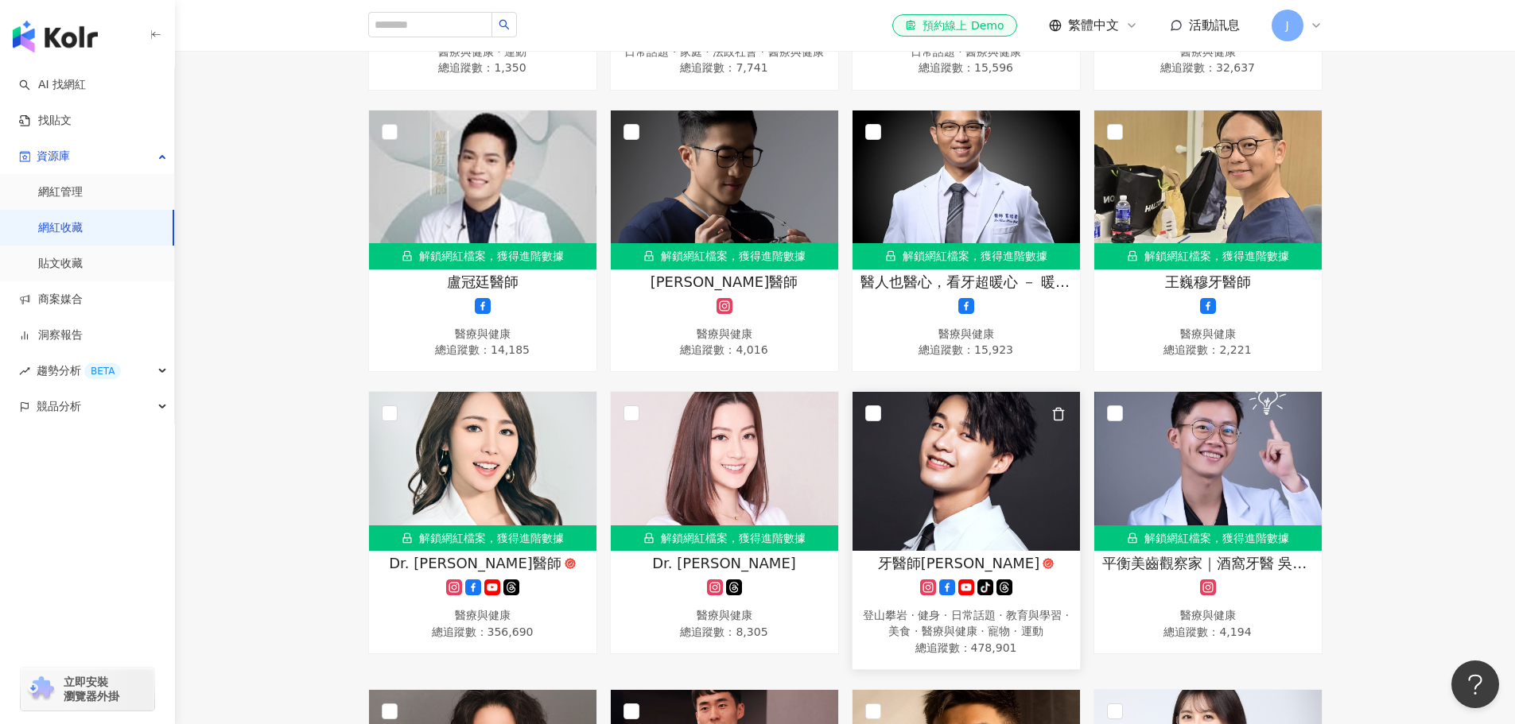
click at [952, 499] on img at bounding box center [965, 471] width 227 height 159
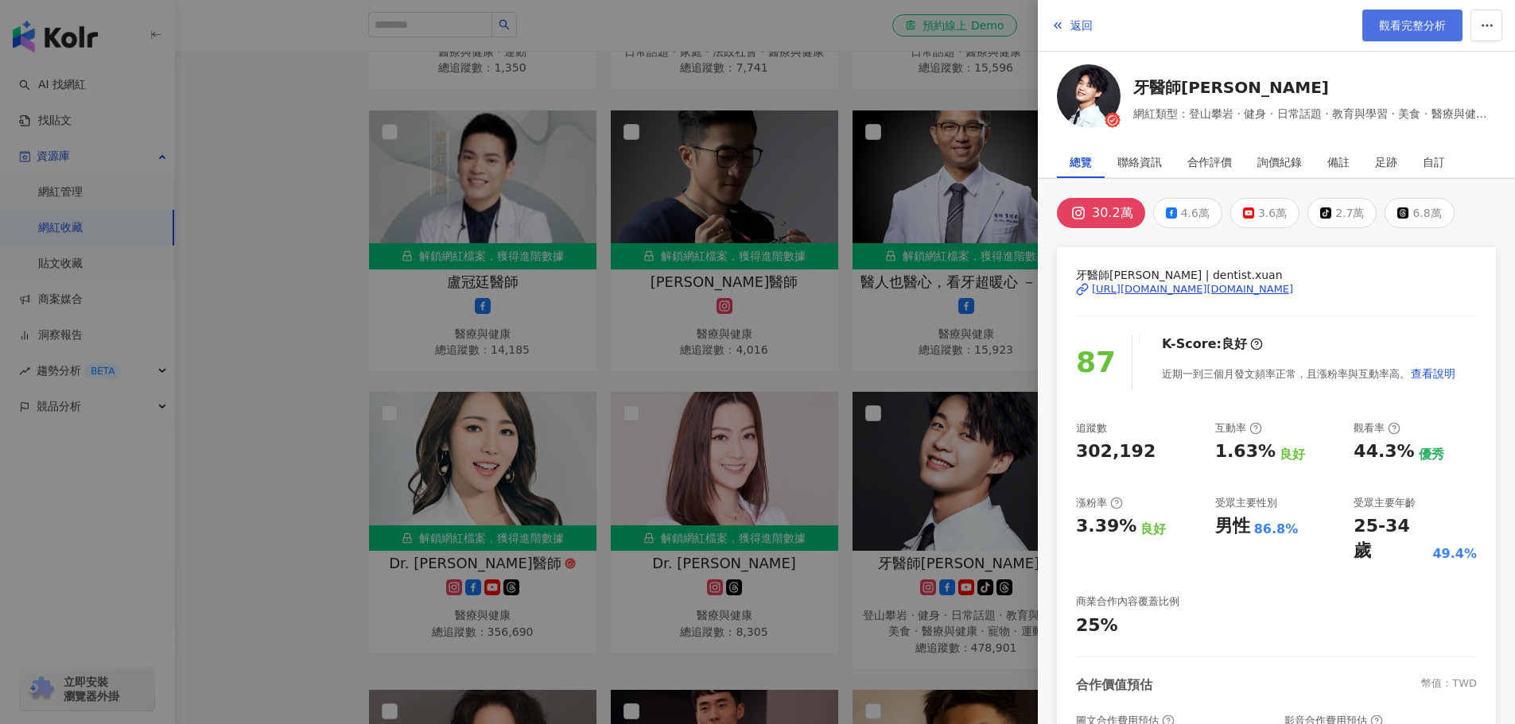
click at [1391, 25] on span "觀看完整分析" at bounding box center [1412, 25] width 67 height 13
click at [284, 229] on div at bounding box center [757, 362] width 1515 height 724
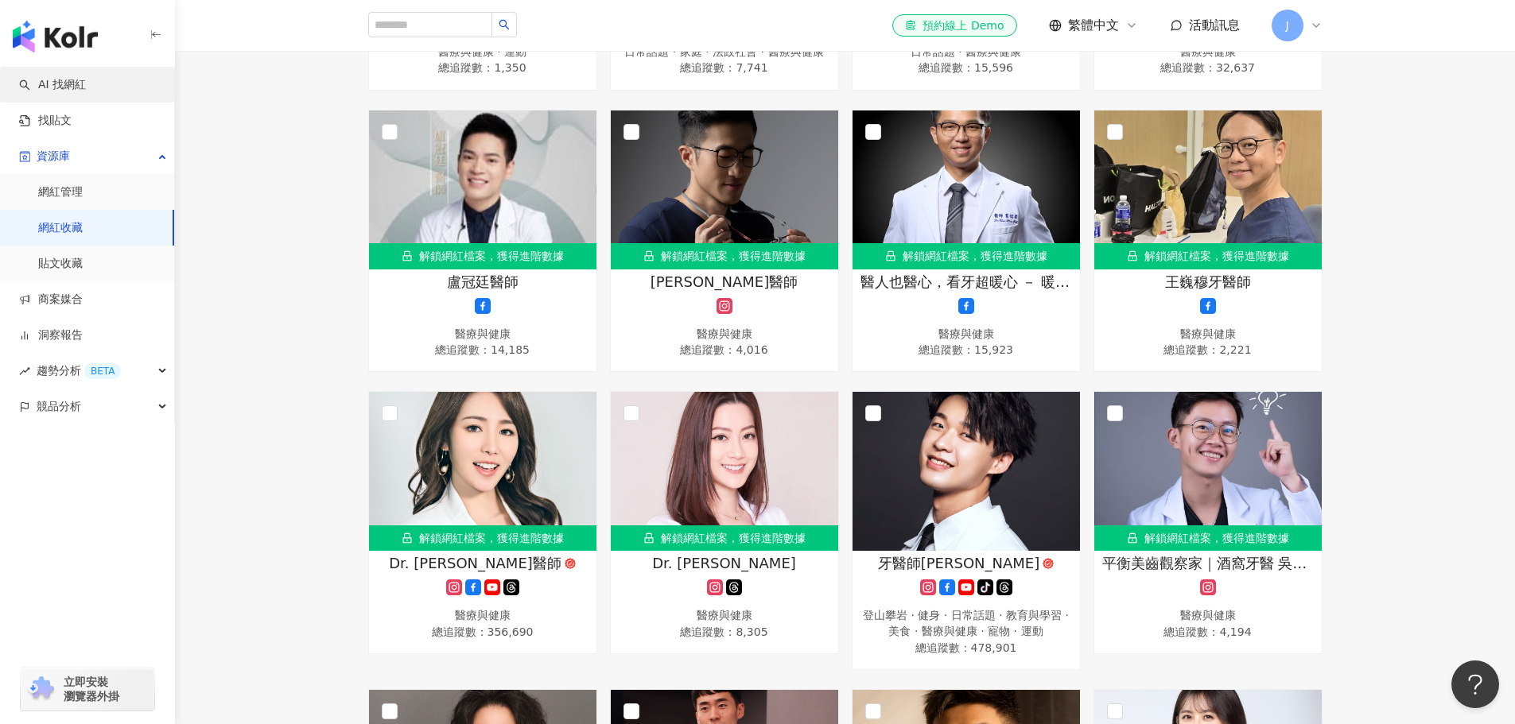
click at [45, 89] on link "AI 找網紅" at bounding box center [52, 85] width 67 height 16
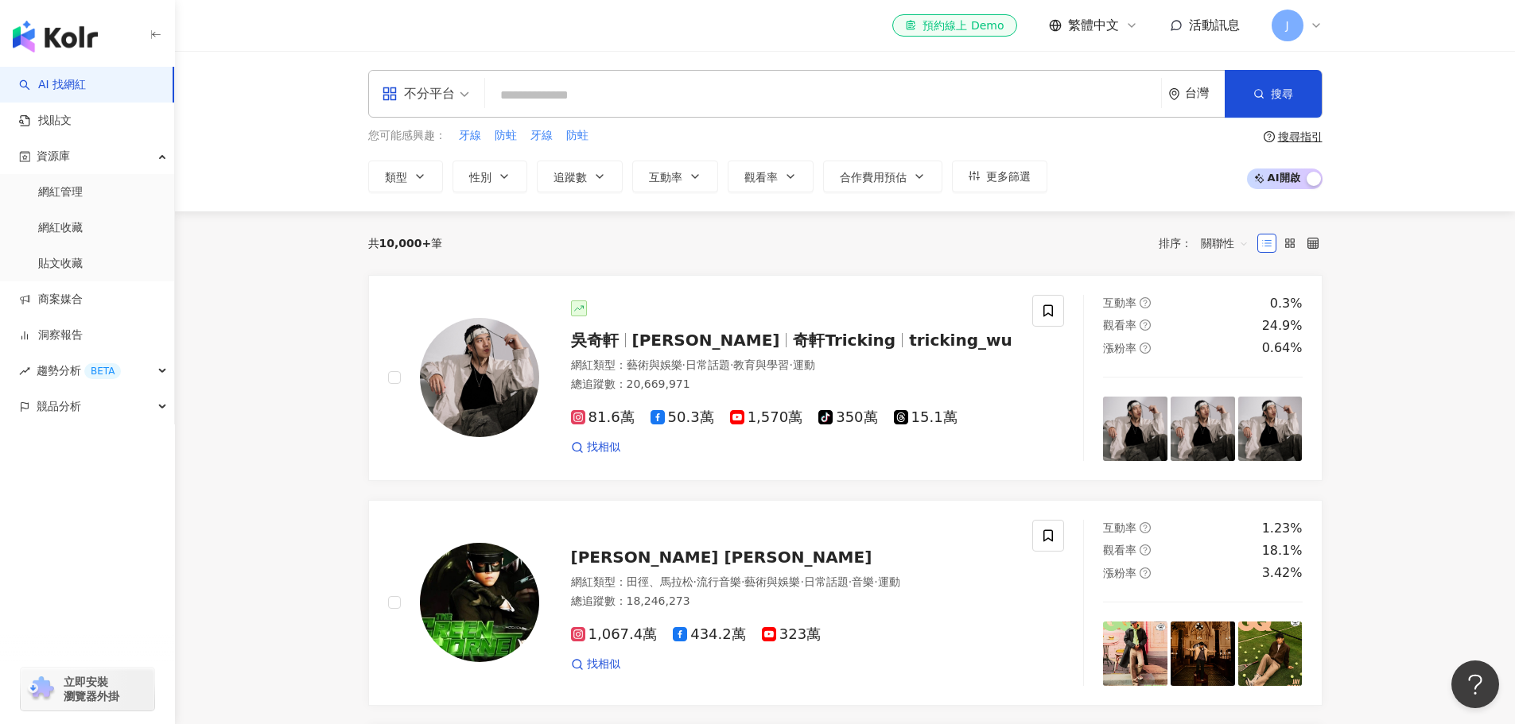
click at [1310, 29] on icon at bounding box center [1316, 25] width 13 height 13
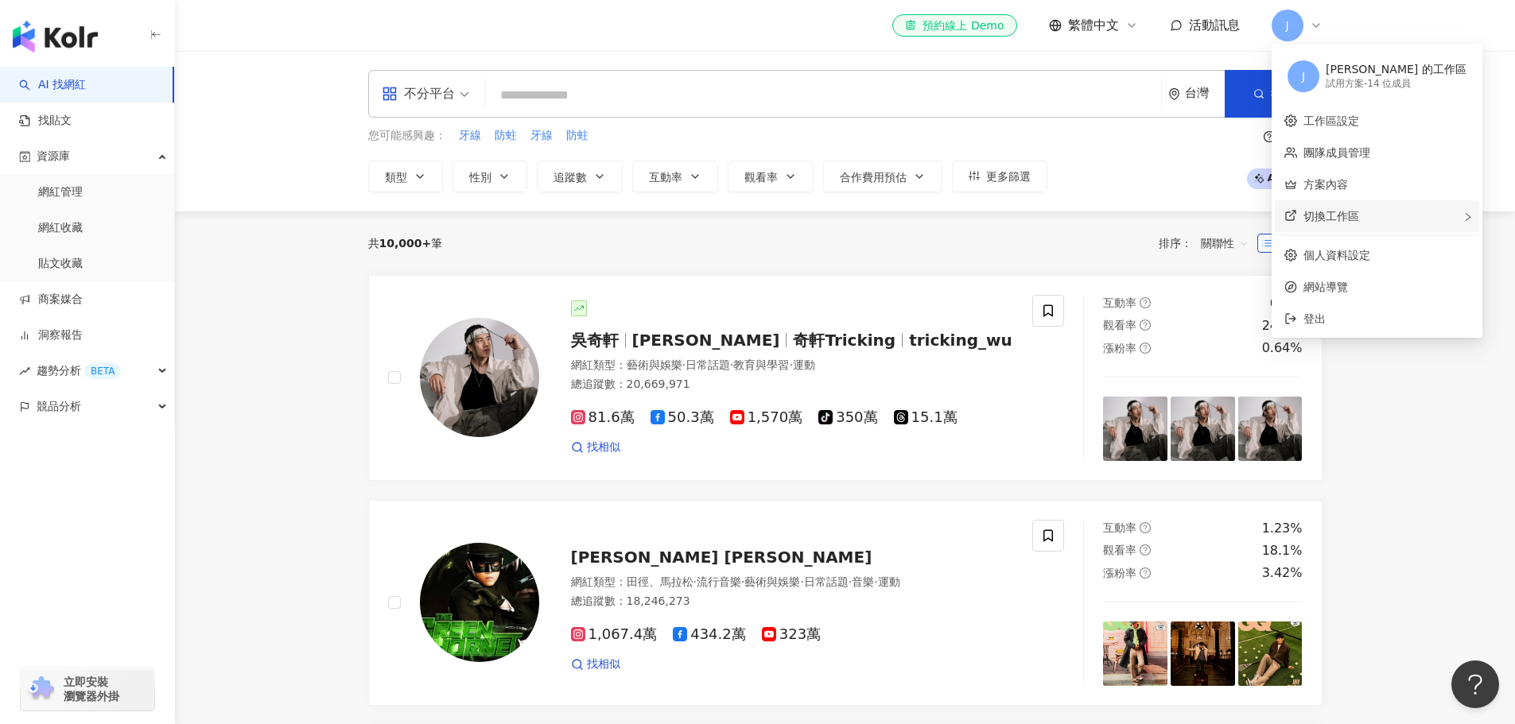
click at [1318, 215] on span "切換工作區" at bounding box center [1331, 216] width 56 height 13
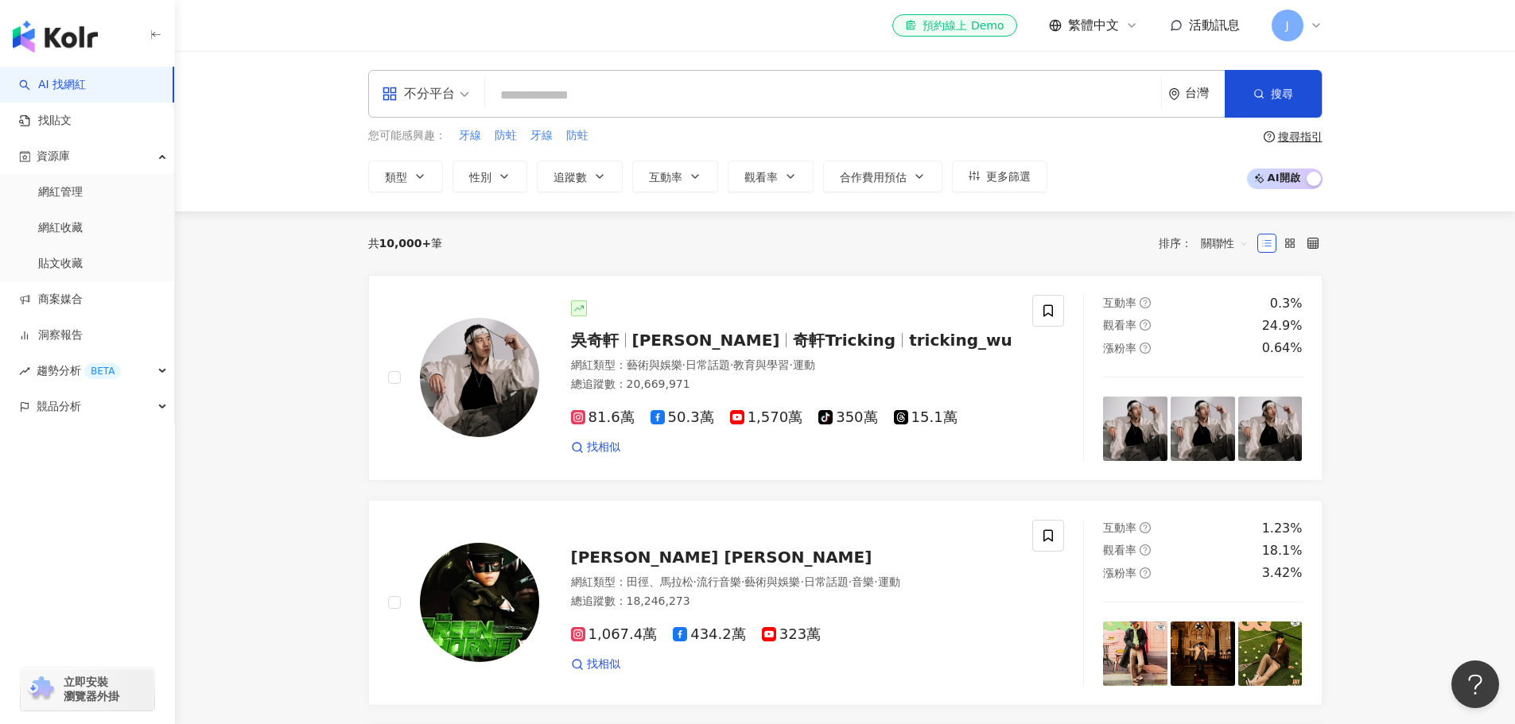
click at [1308, 29] on div "J" at bounding box center [1297, 26] width 51 height 32
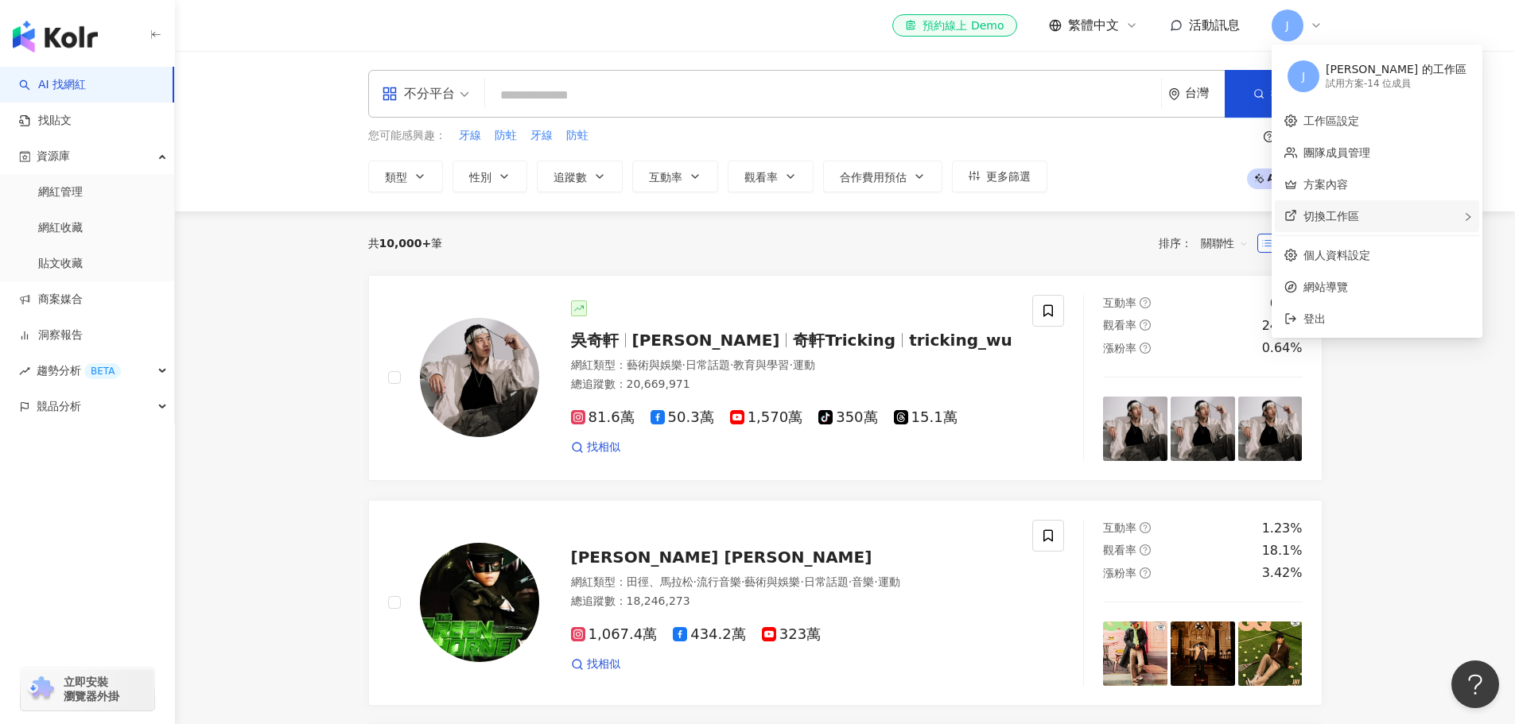
click at [1340, 217] on span "切換工作區" at bounding box center [1331, 216] width 56 height 13
click at [1217, 227] on div "Nick Chiang 的工作區" at bounding box center [1215, 226] width 141 height 16
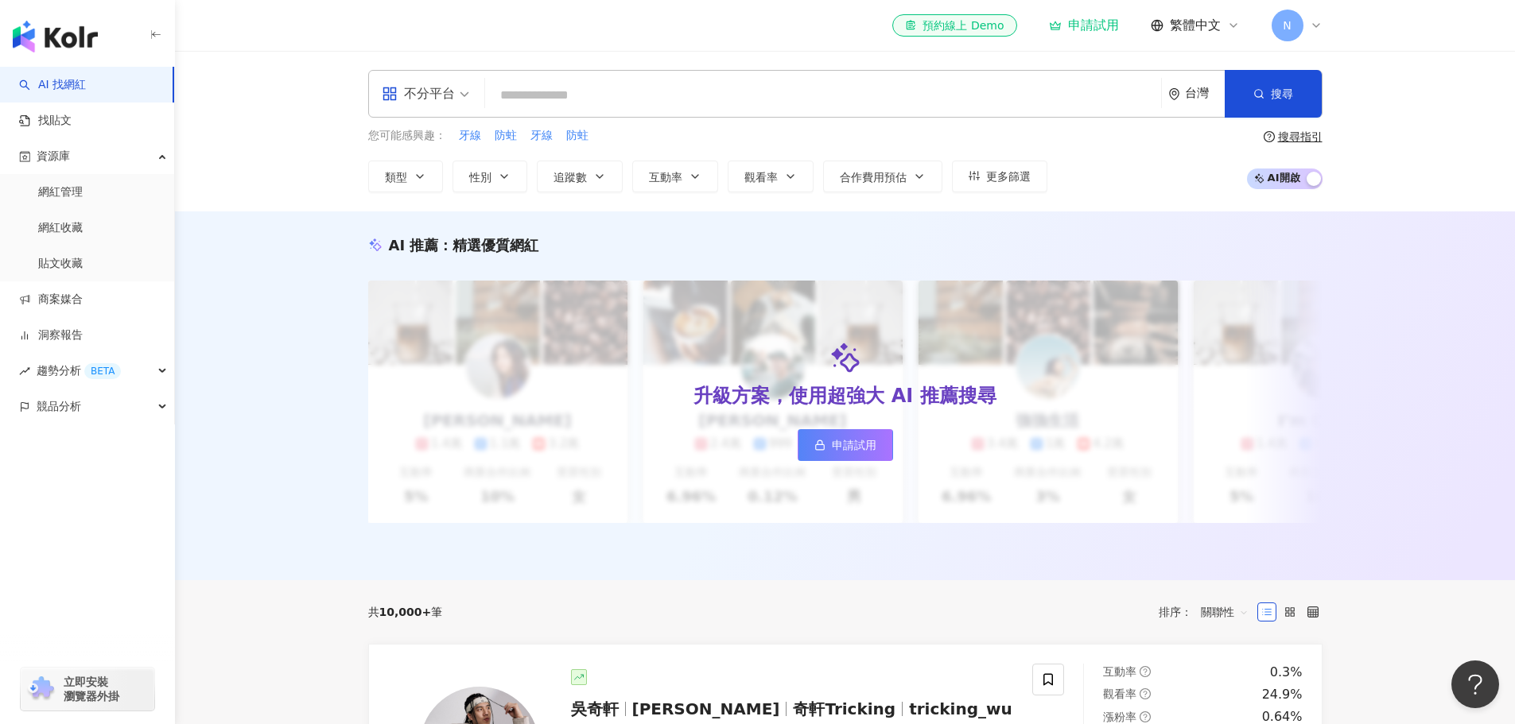
click at [1317, 25] on icon at bounding box center [1316, 25] width 13 height 13
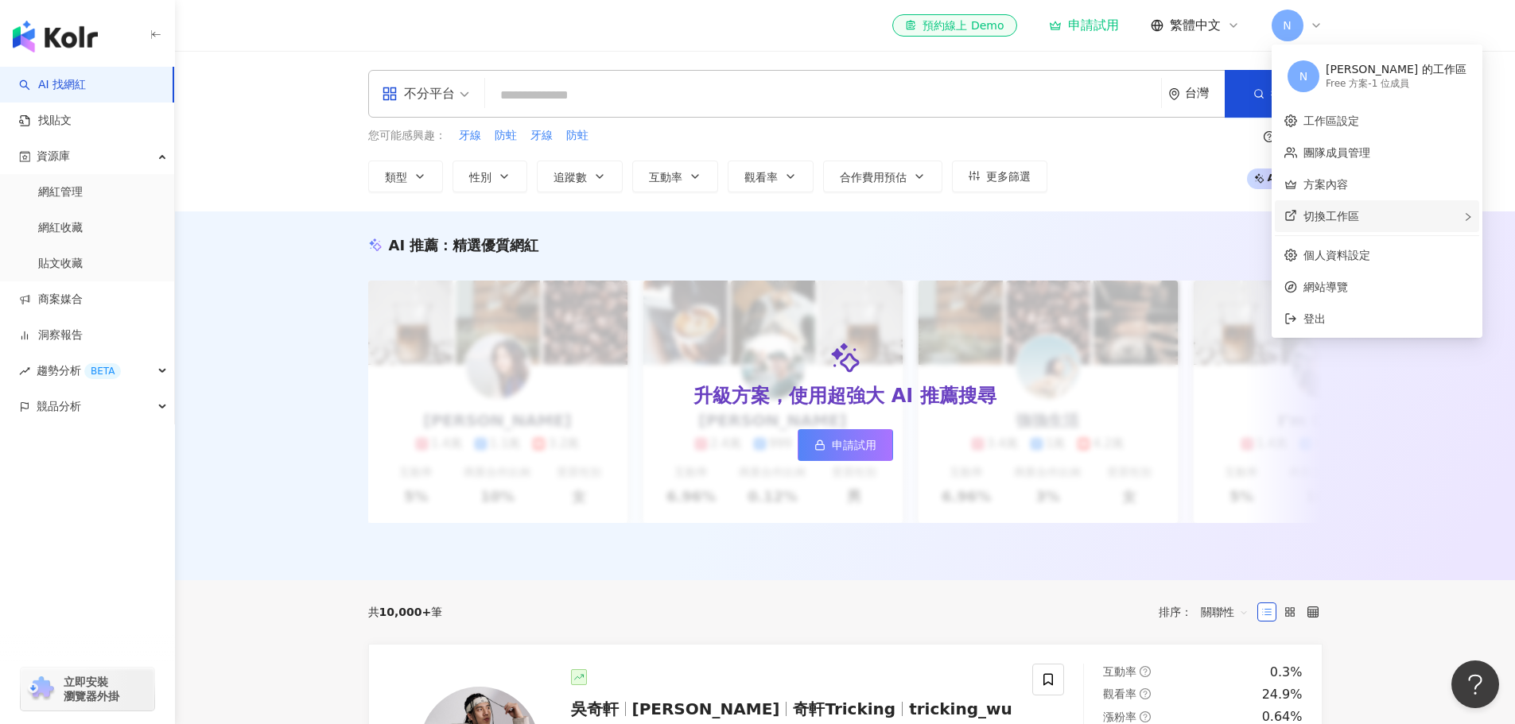
click at [1322, 215] on span "切換工作區" at bounding box center [1331, 216] width 56 height 13
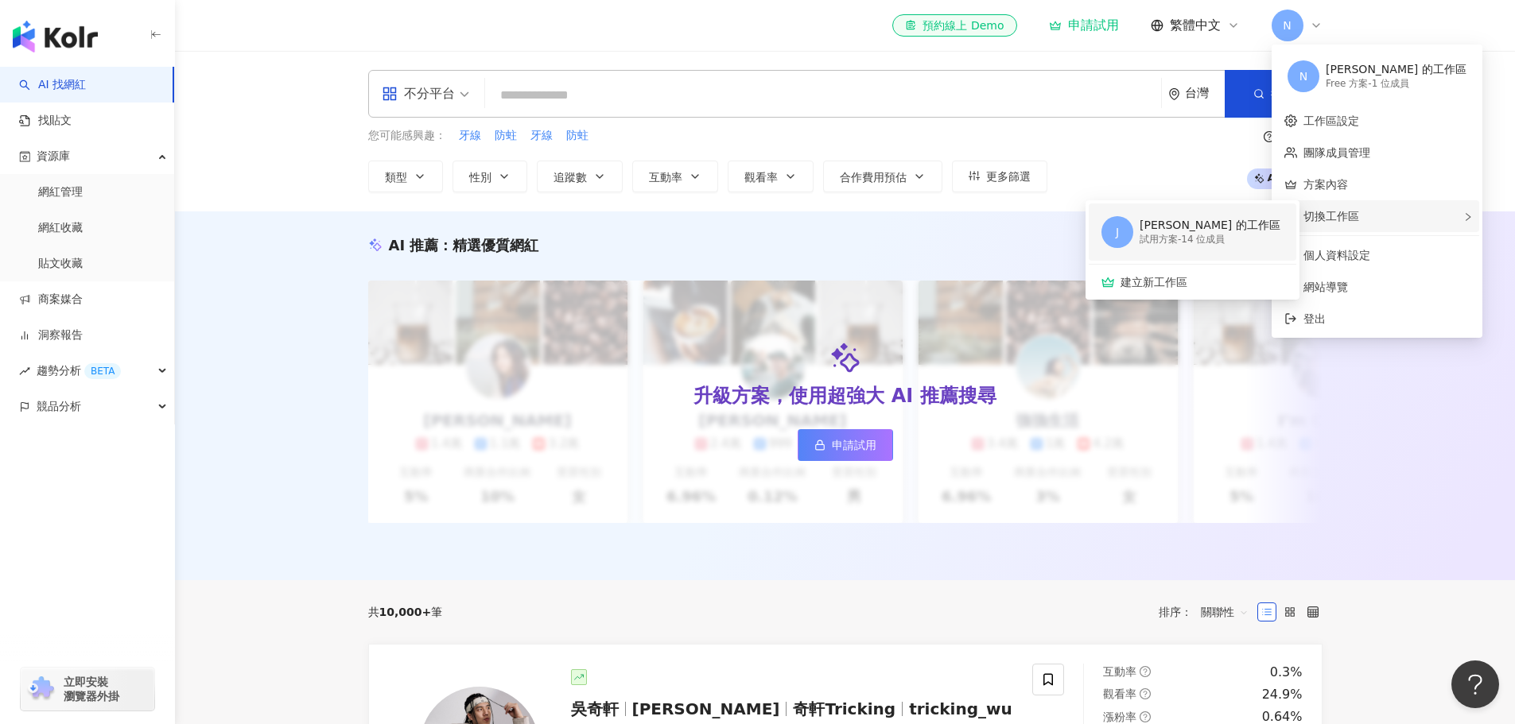
click at [1211, 235] on div "試用方案 - 14 位成員" at bounding box center [1210, 240] width 141 height 14
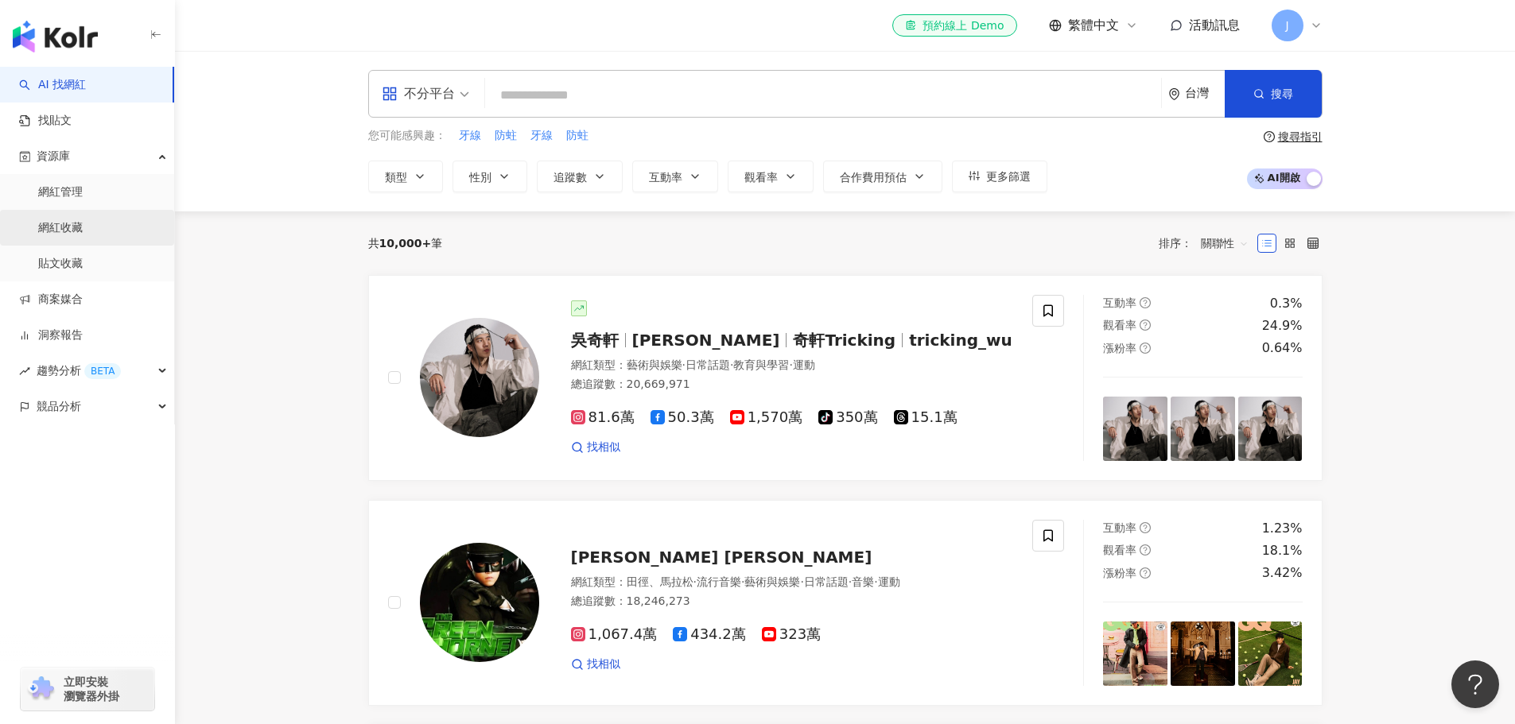
click at [75, 233] on link "網紅收藏" at bounding box center [60, 228] width 45 height 16
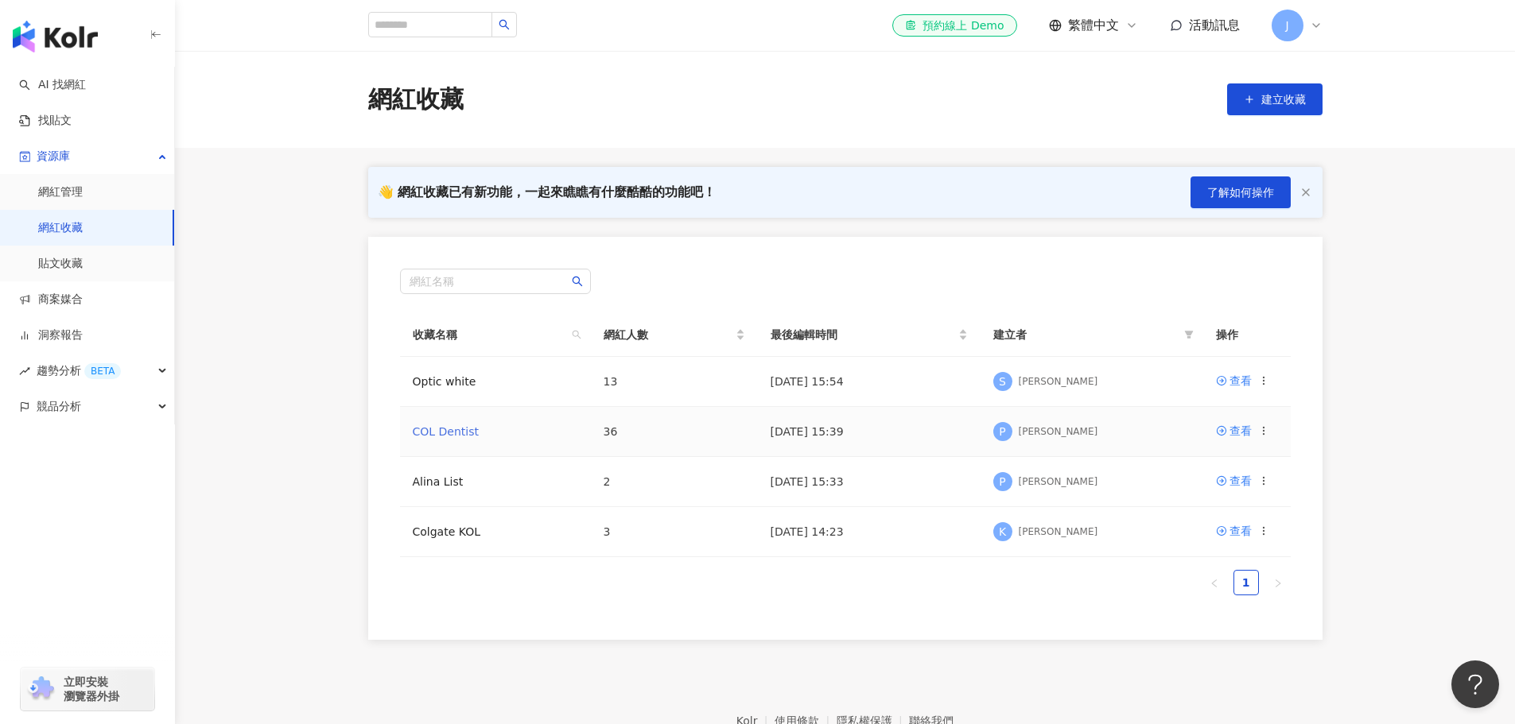
click at [461, 435] on link "COL Dentist" at bounding box center [446, 431] width 66 height 13
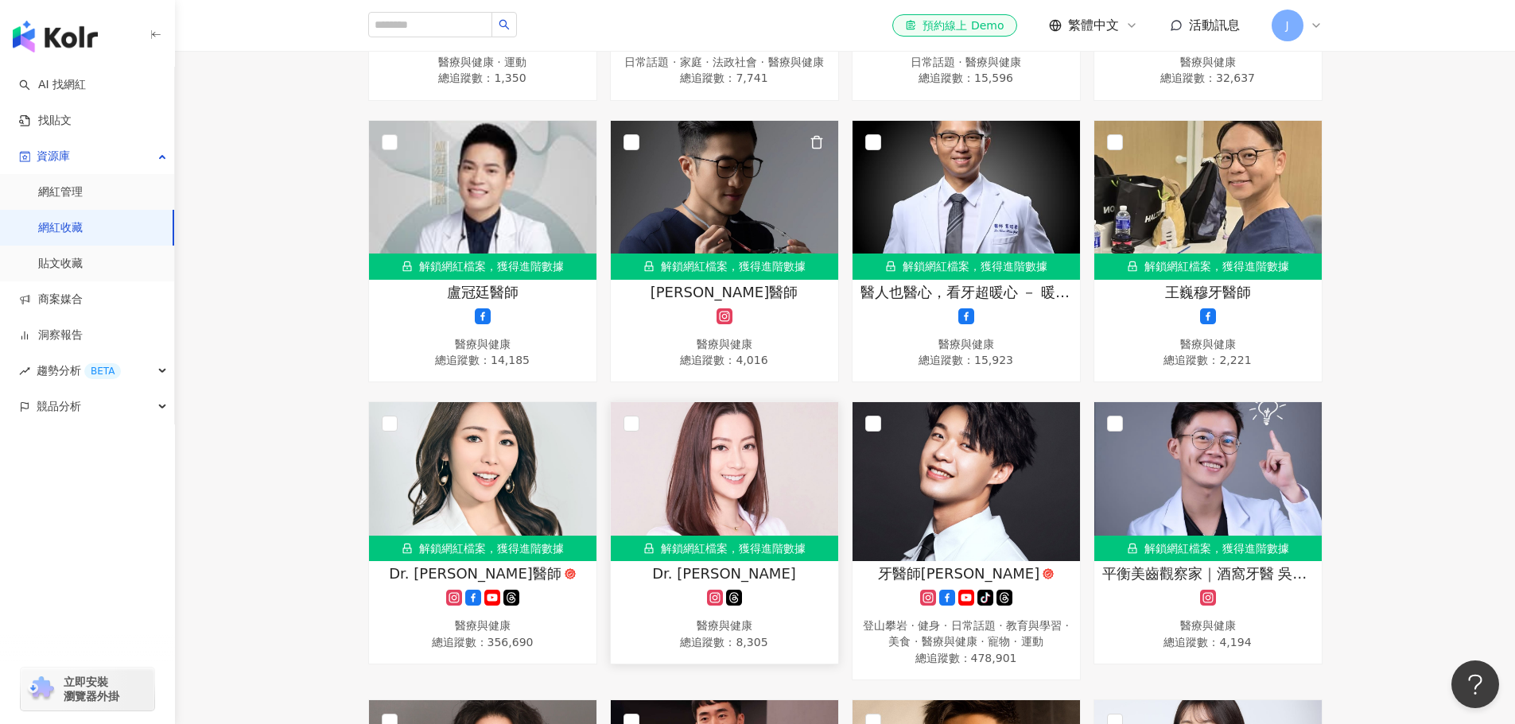
scroll to position [716, 0]
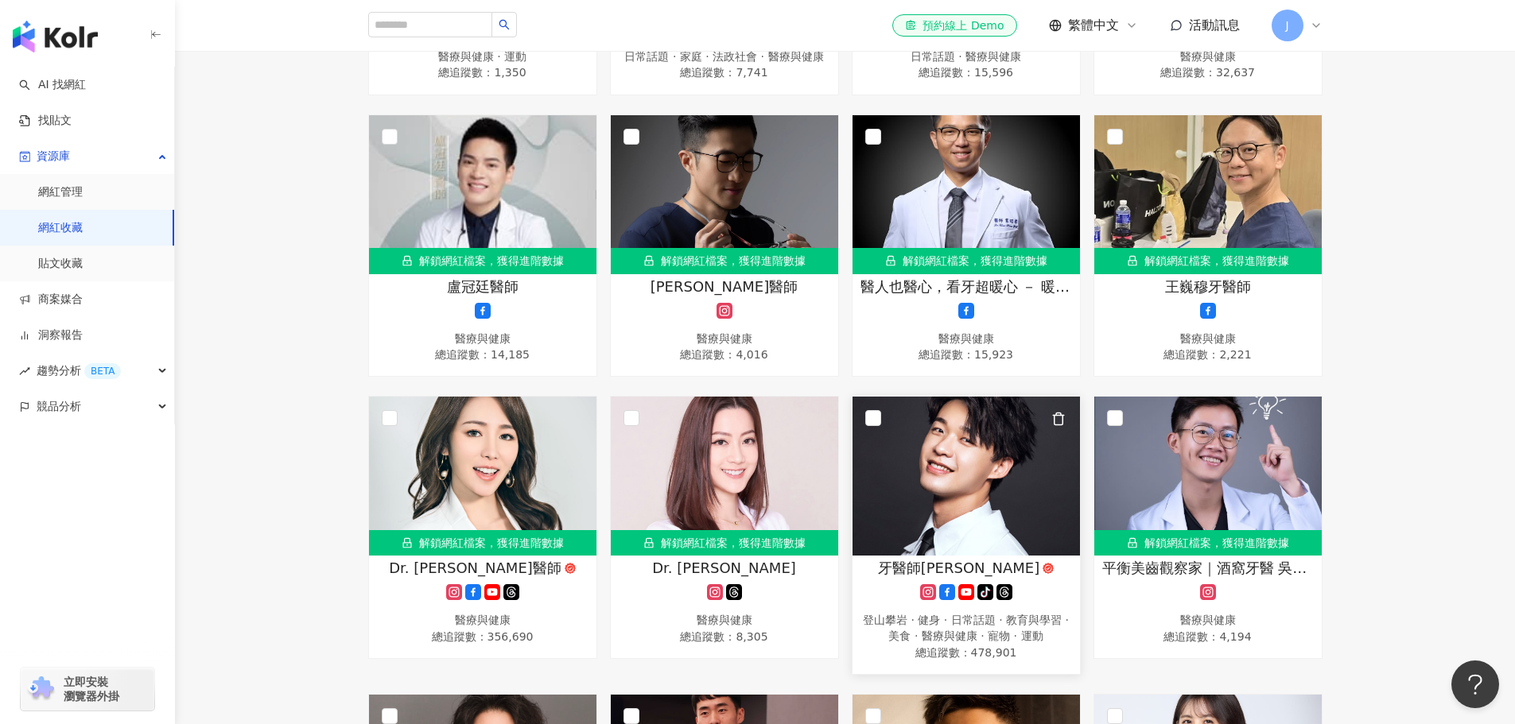
click at [891, 578] on div "牙醫師炫晨" at bounding box center [966, 568] width 212 height 20
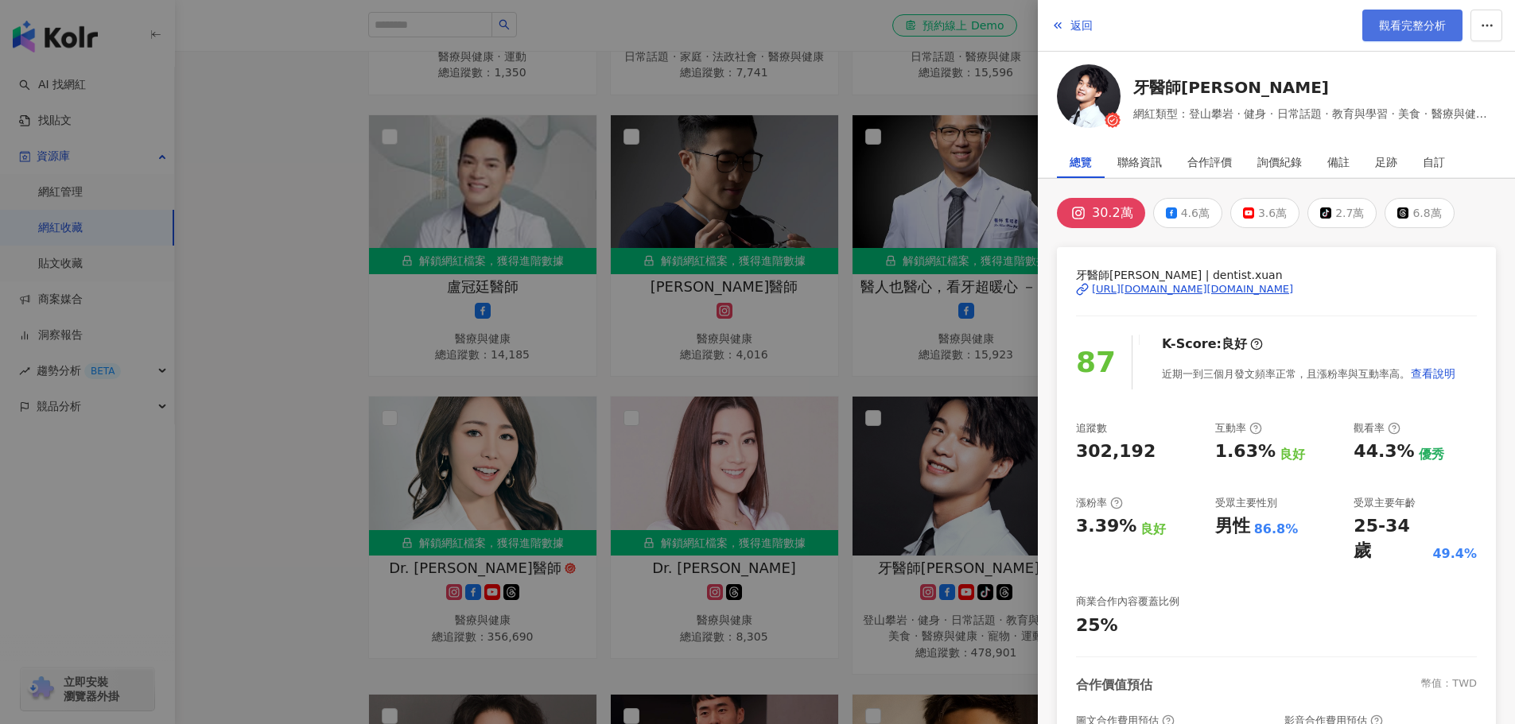
click at [1418, 32] on span "觀看完整分析" at bounding box center [1412, 25] width 67 height 13
click at [327, 241] on div at bounding box center [757, 362] width 1515 height 724
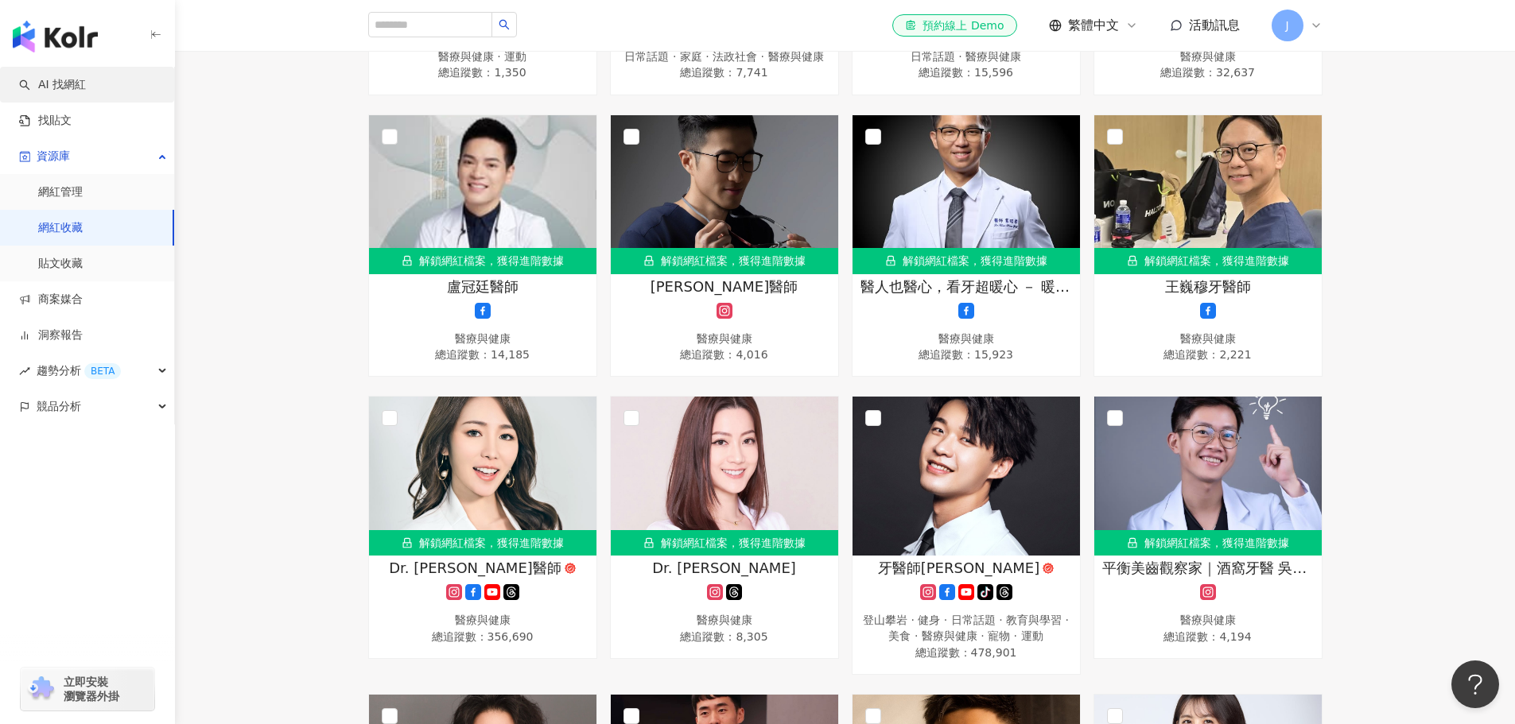
click at [86, 93] on link "AI 找網紅" at bounding box center [52, 85] width 67 height 16
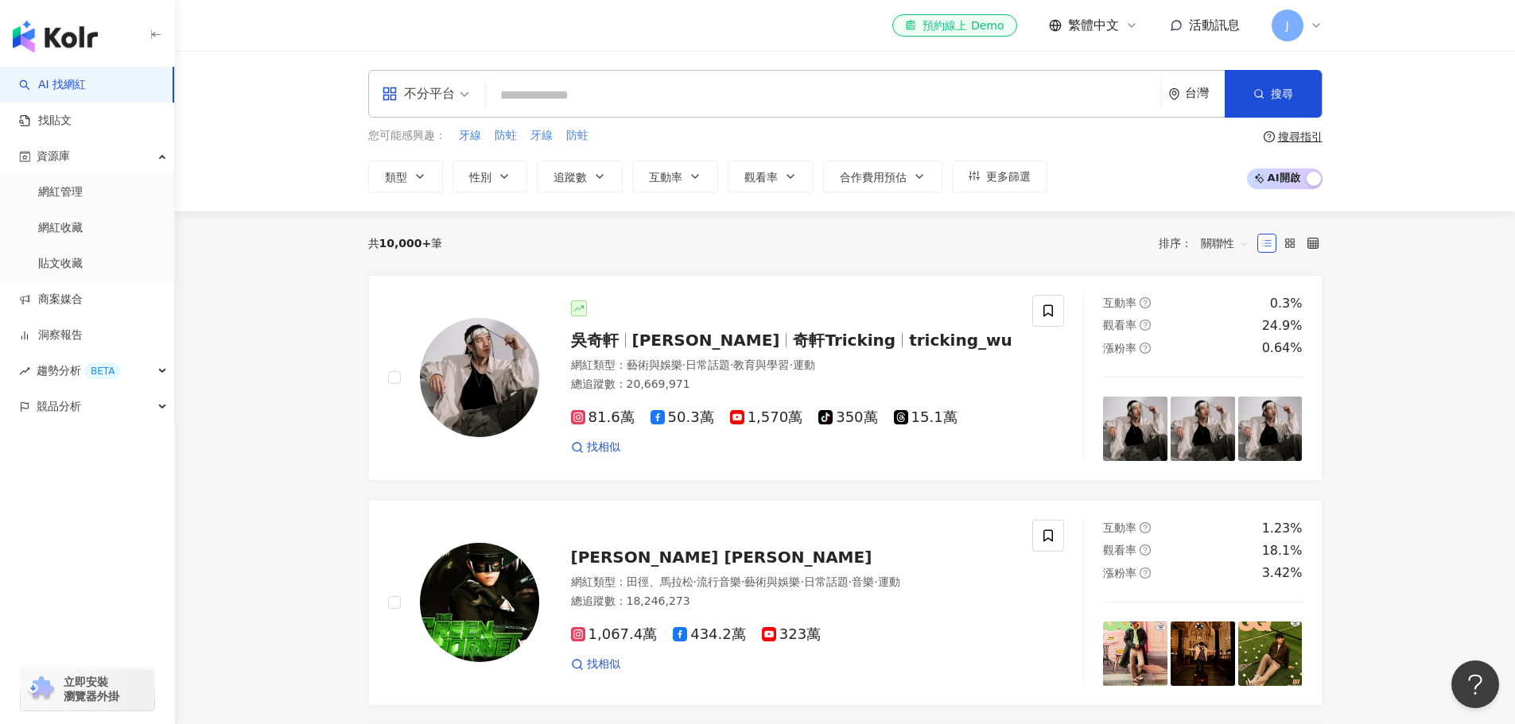
click at [596, 102] on input "search" at bounding box center [822, 95] width 663 height 30
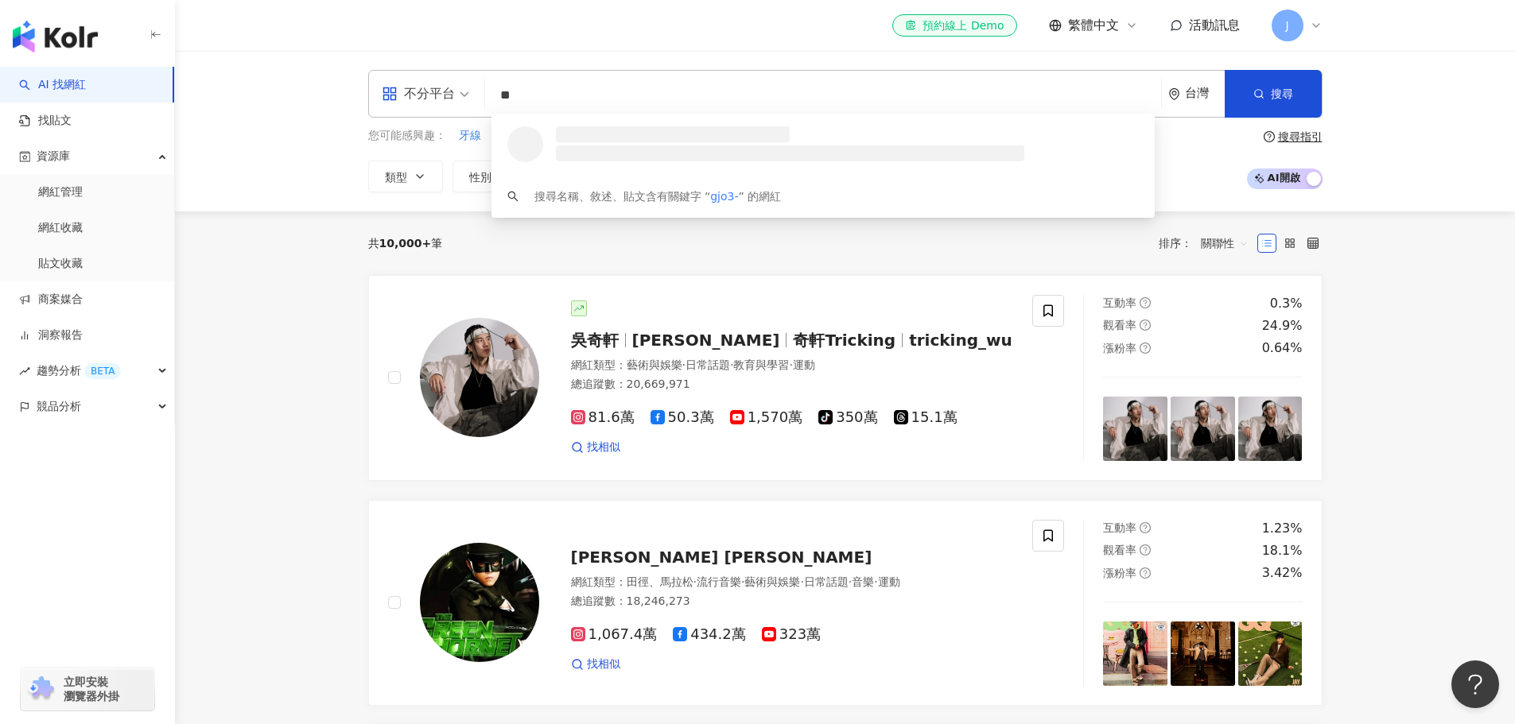
type input "*"
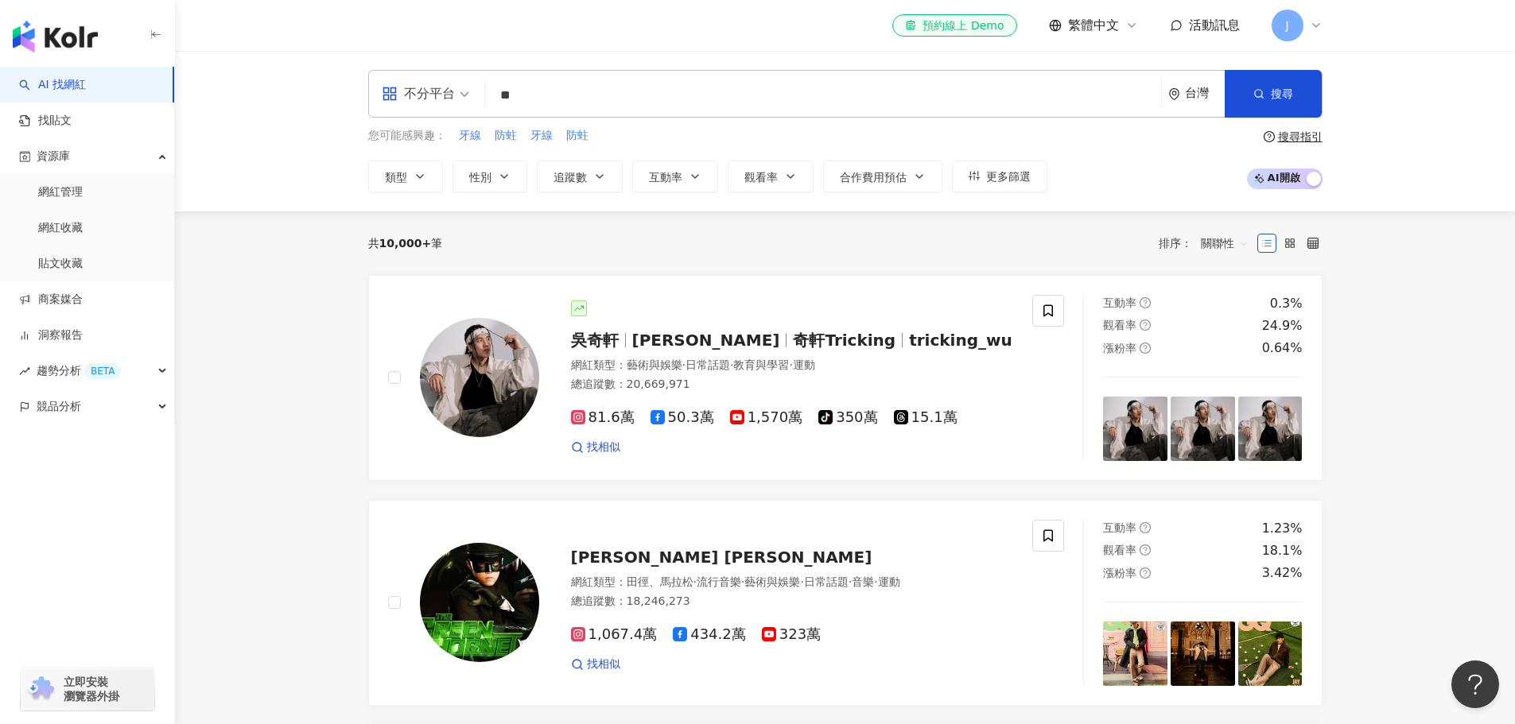
type input "**"
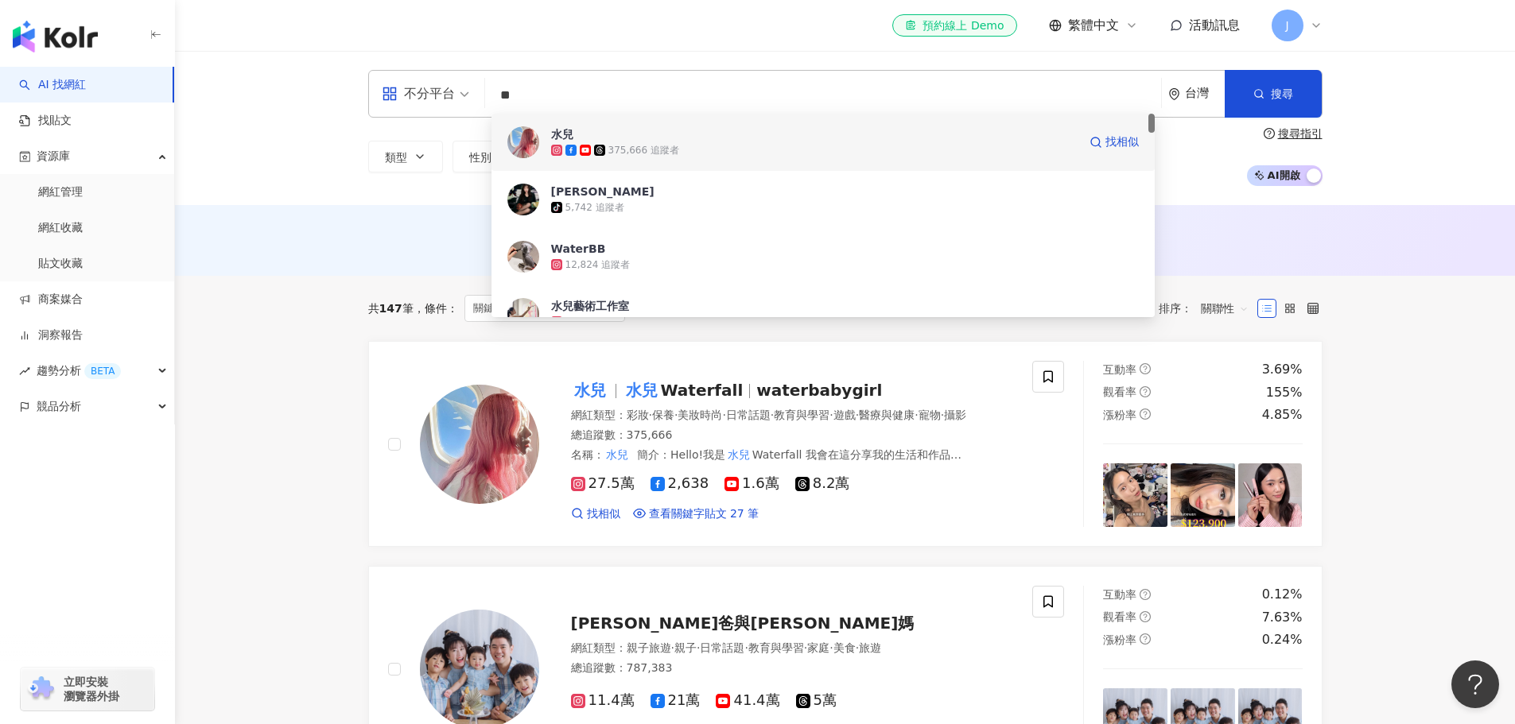
click at [754, 139] on span "水兒" at bounding box center [814, 134] width 526 height 16
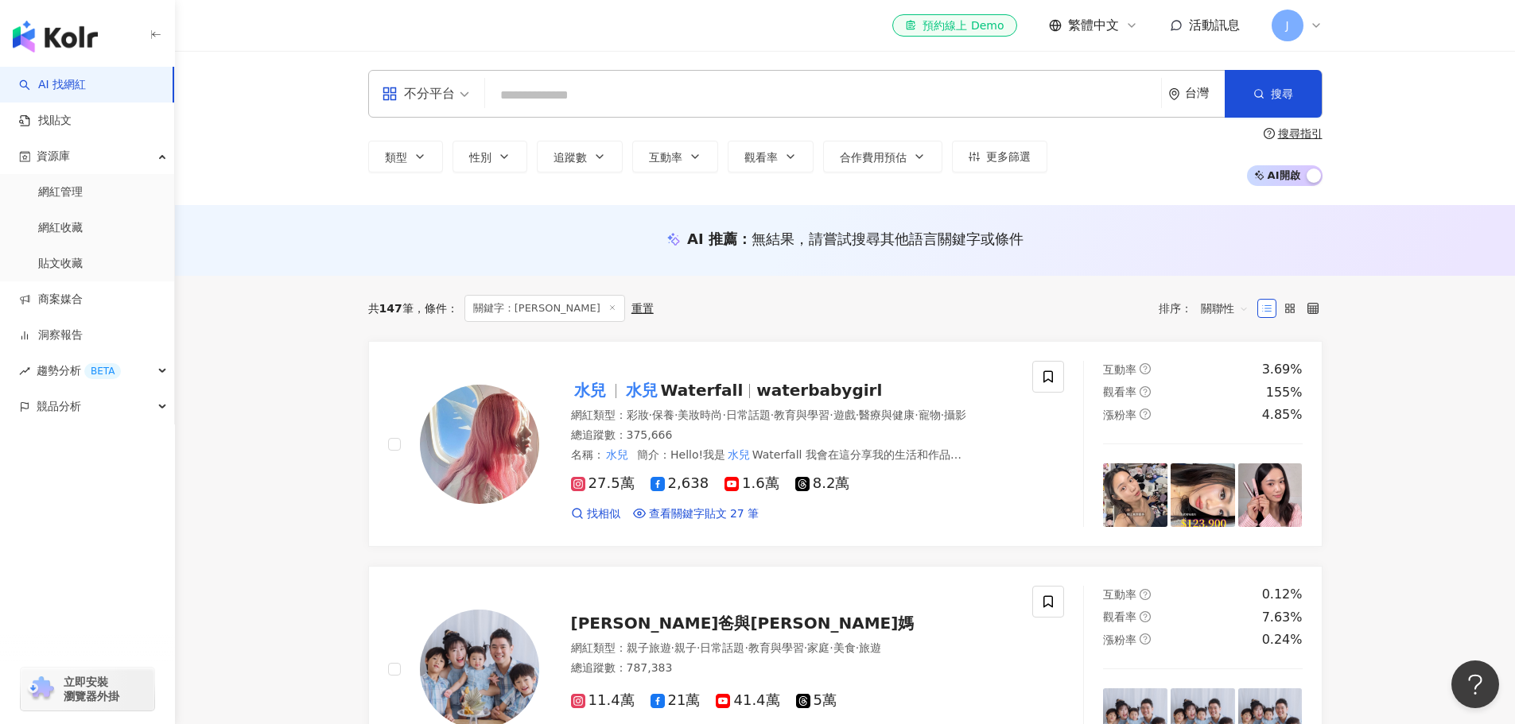
click at [338, 247] on div "AI 推薦 ： 無結果，請嘗試搜尋其他語言關鍵字或條件" at bounding box center [845, 243] width 1018 height 29
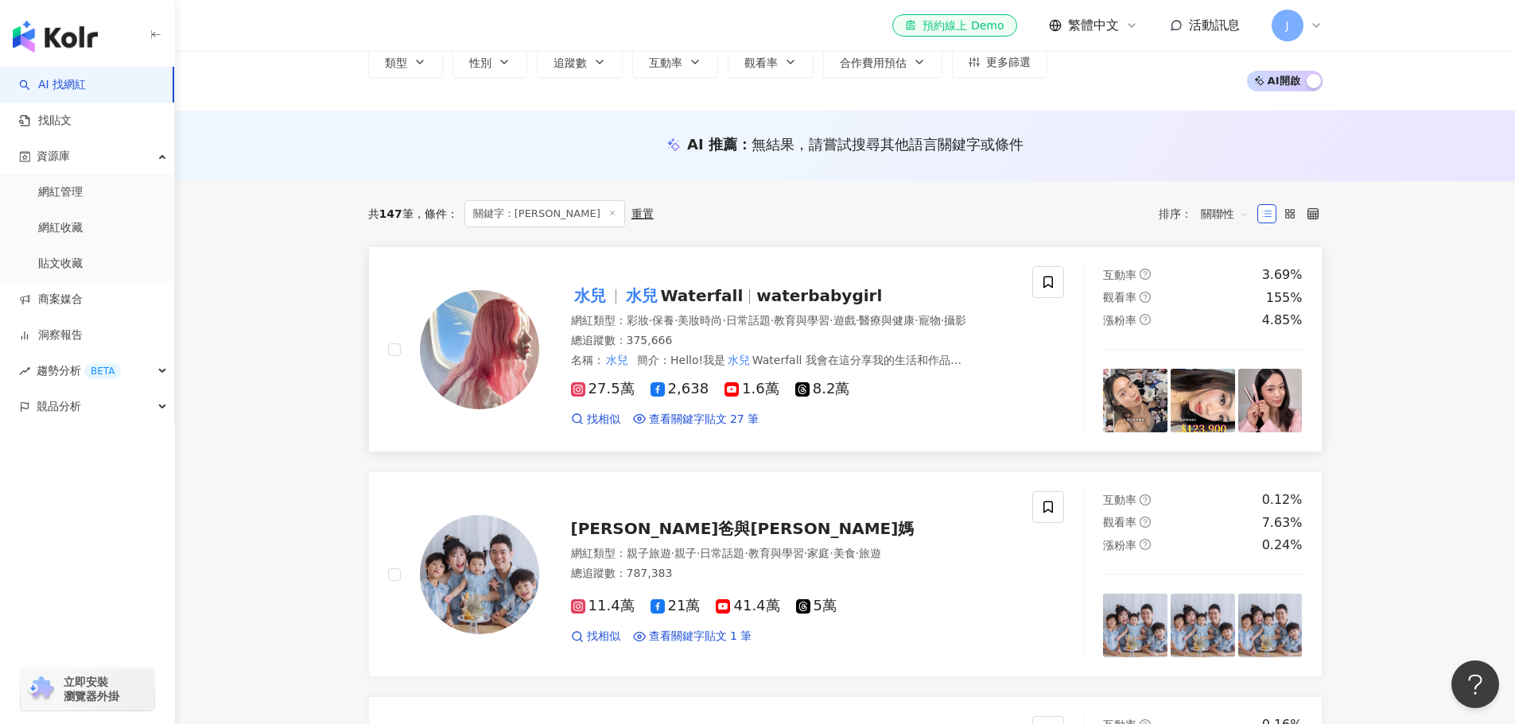
scroll to position [80, 0]
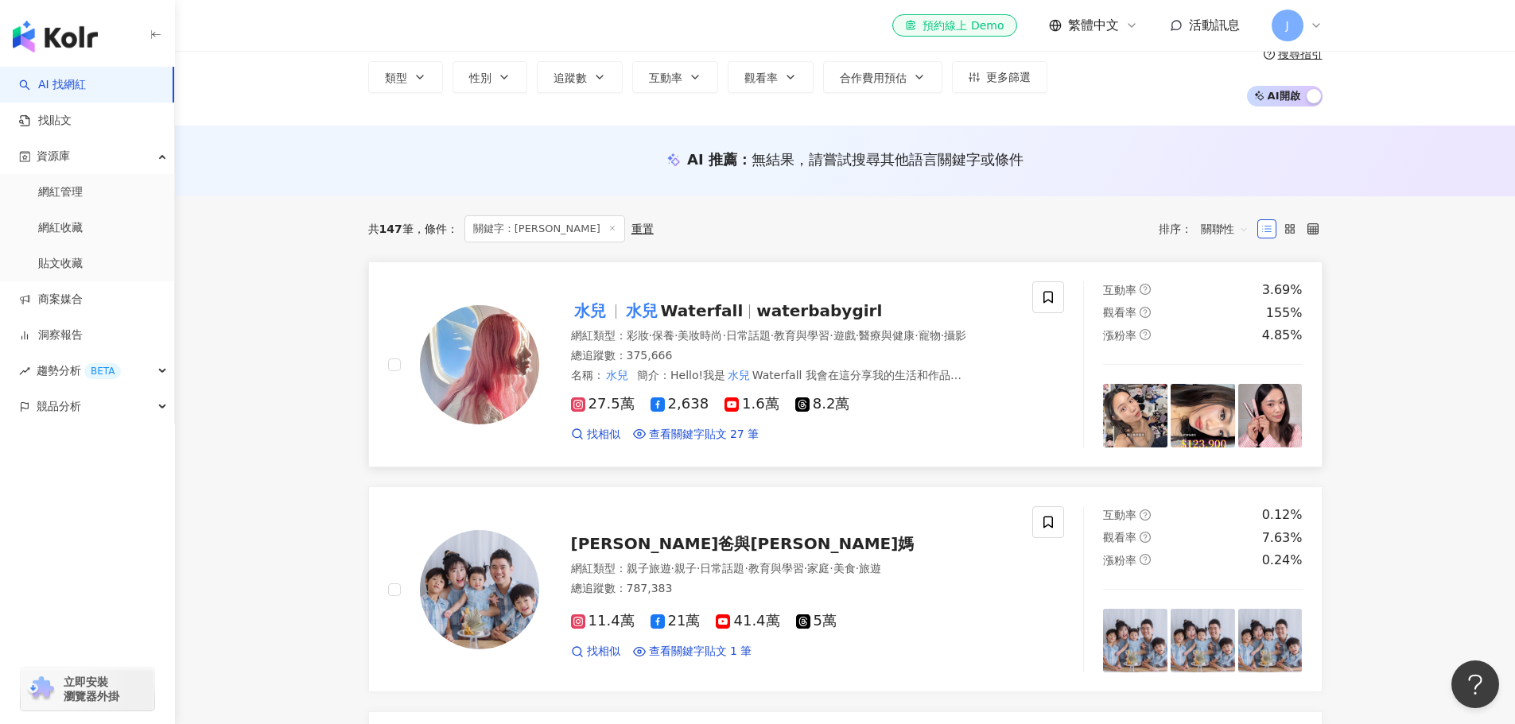
click at [625, 328] on div "網紅類型 ： 彩妝 · 保養 · 美妝時尚 · 日常話題 · 教育與學習 · 遊戲 · 醫療與健康 · 寵物 · 攝影" at bounding box center [792, 336] width 443 height 16
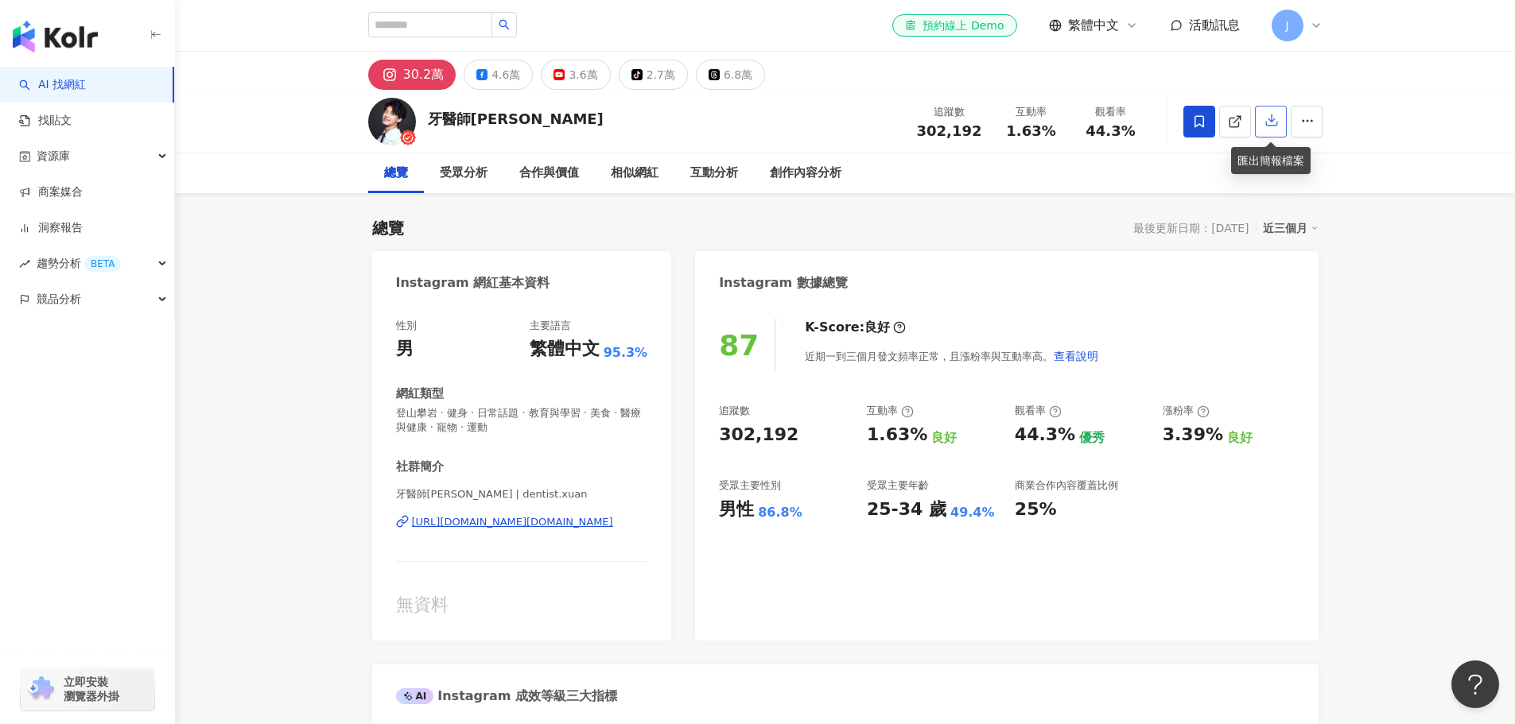
click at [1268, 122] on icon "button" at bounding box center [1271, 120] width 11 height 11
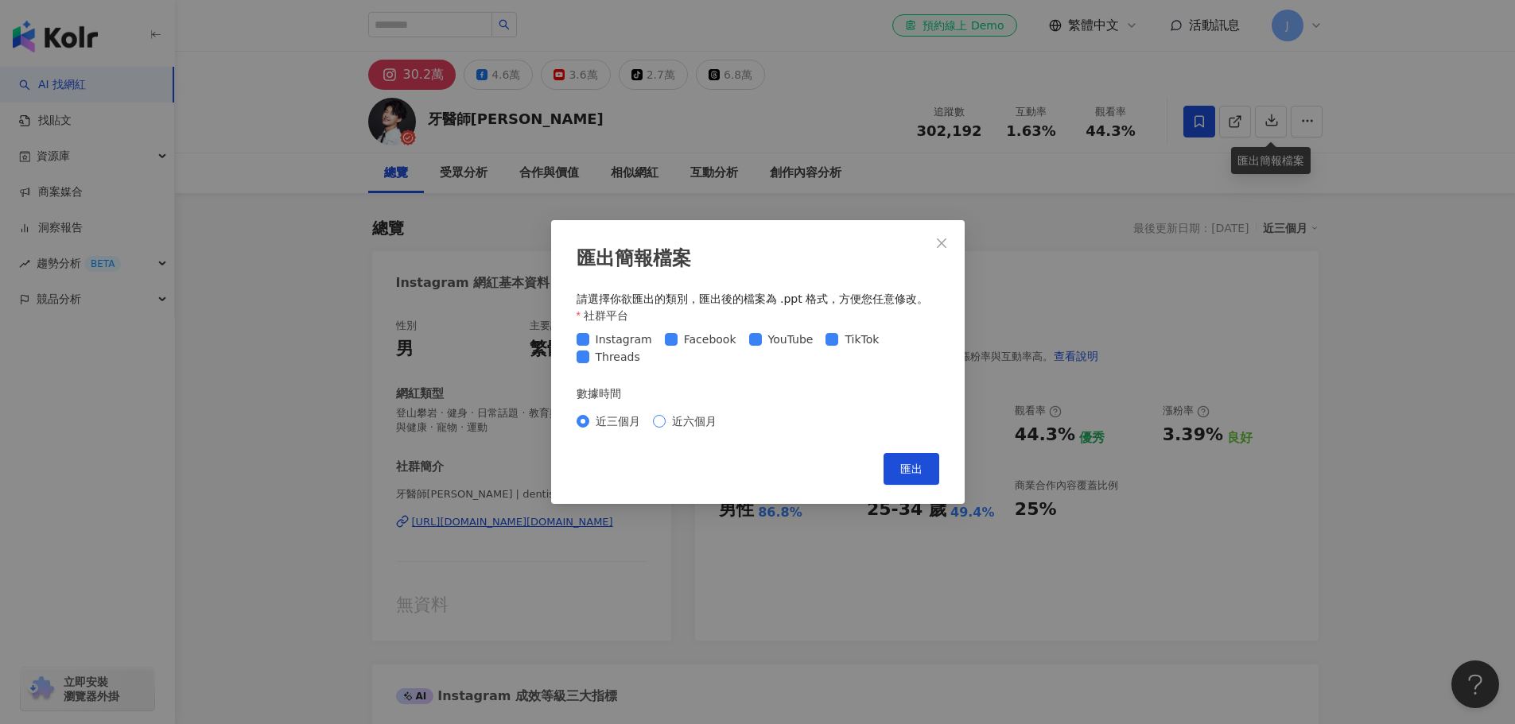
click at [677, 421] on span "近六個月" at bounding box center [694, 421] width 57 height 17
drag, startPoint x: 926, startPoint y: 468, endPoint x: 779, endPoint y: 540, distance: 163.2
click at [926, 468] on button "匯出" at bounding box center [911, 469] width 56 height 32
click at [946, 234] on button "Close" at bounding box center [942, 243] width 32 height 32
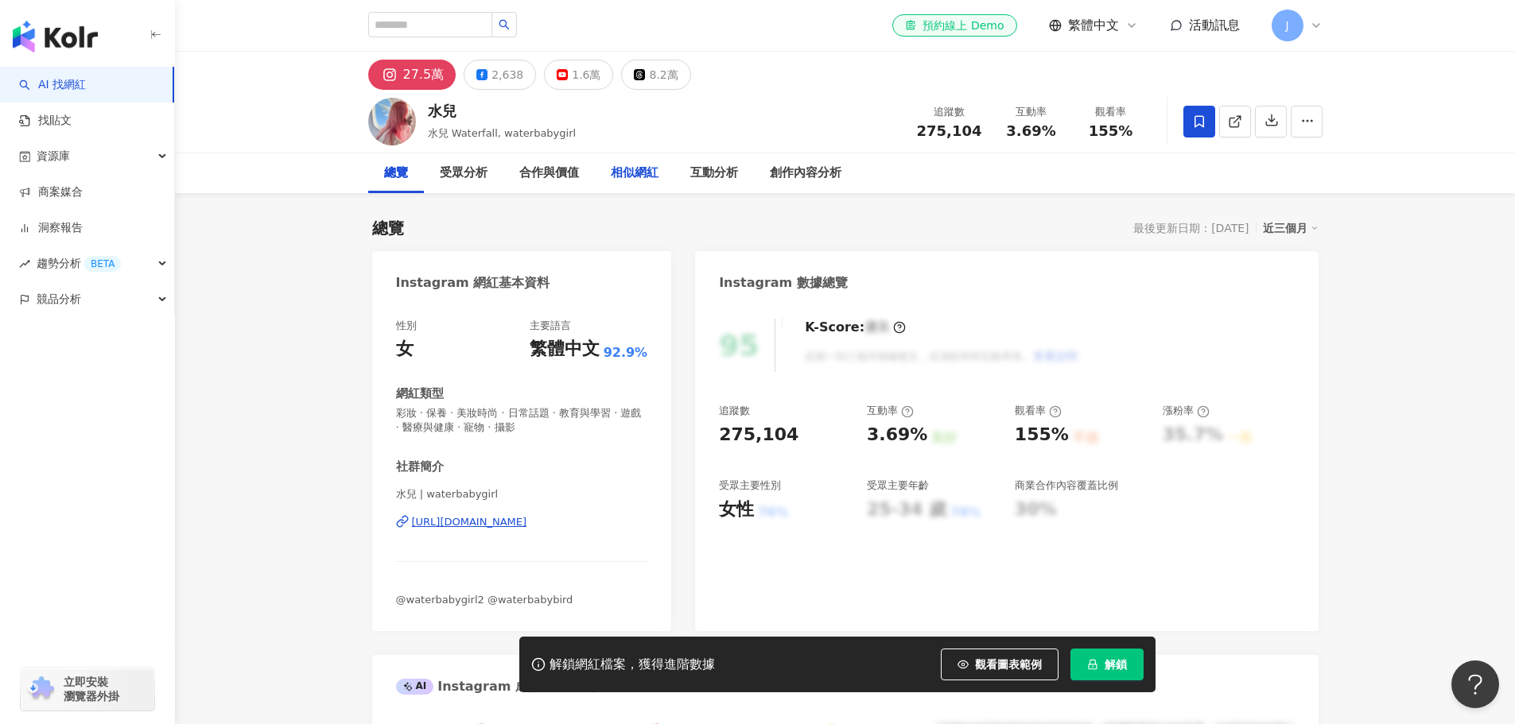
click at [631, 175] on div "相似網紅" at bounding box center [635, 173] width 48 height 19
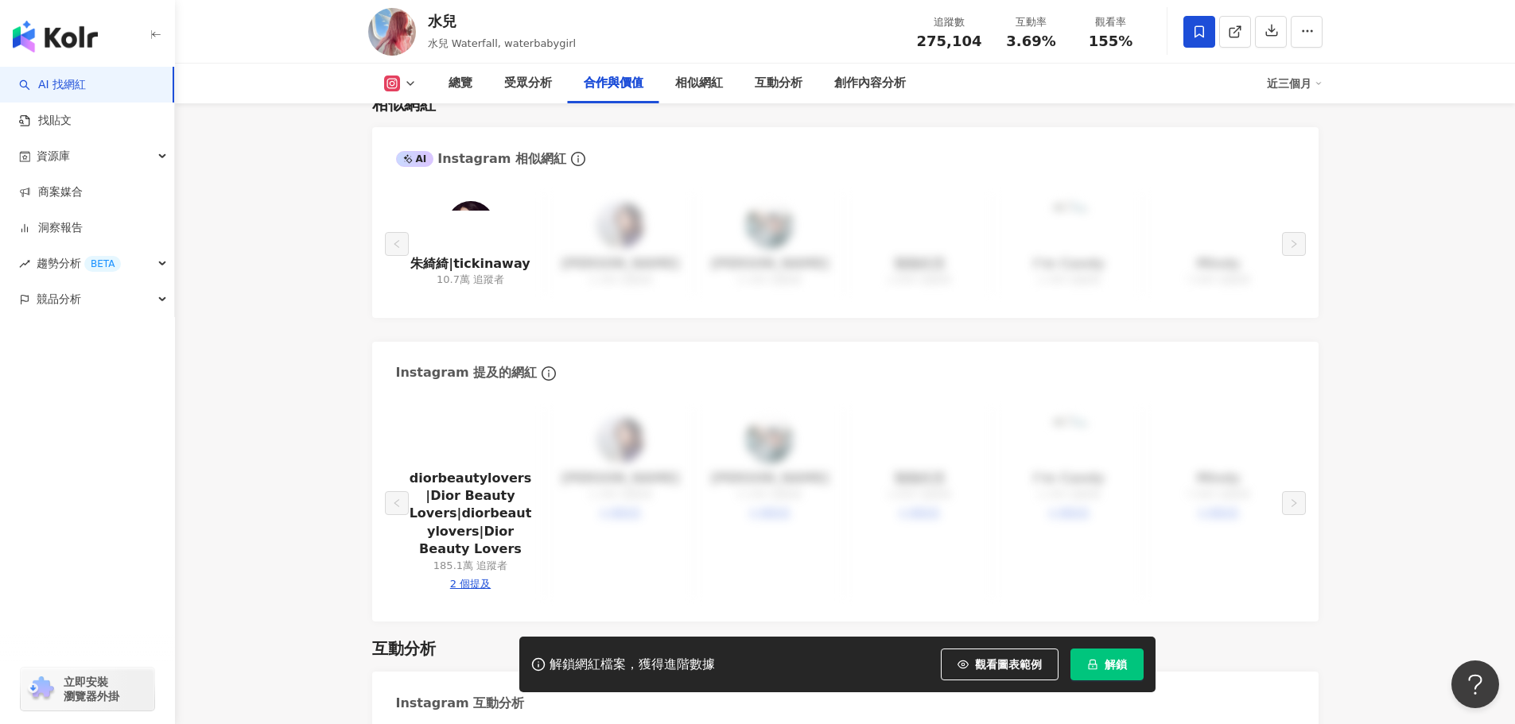
scroll to position [2483, 0]
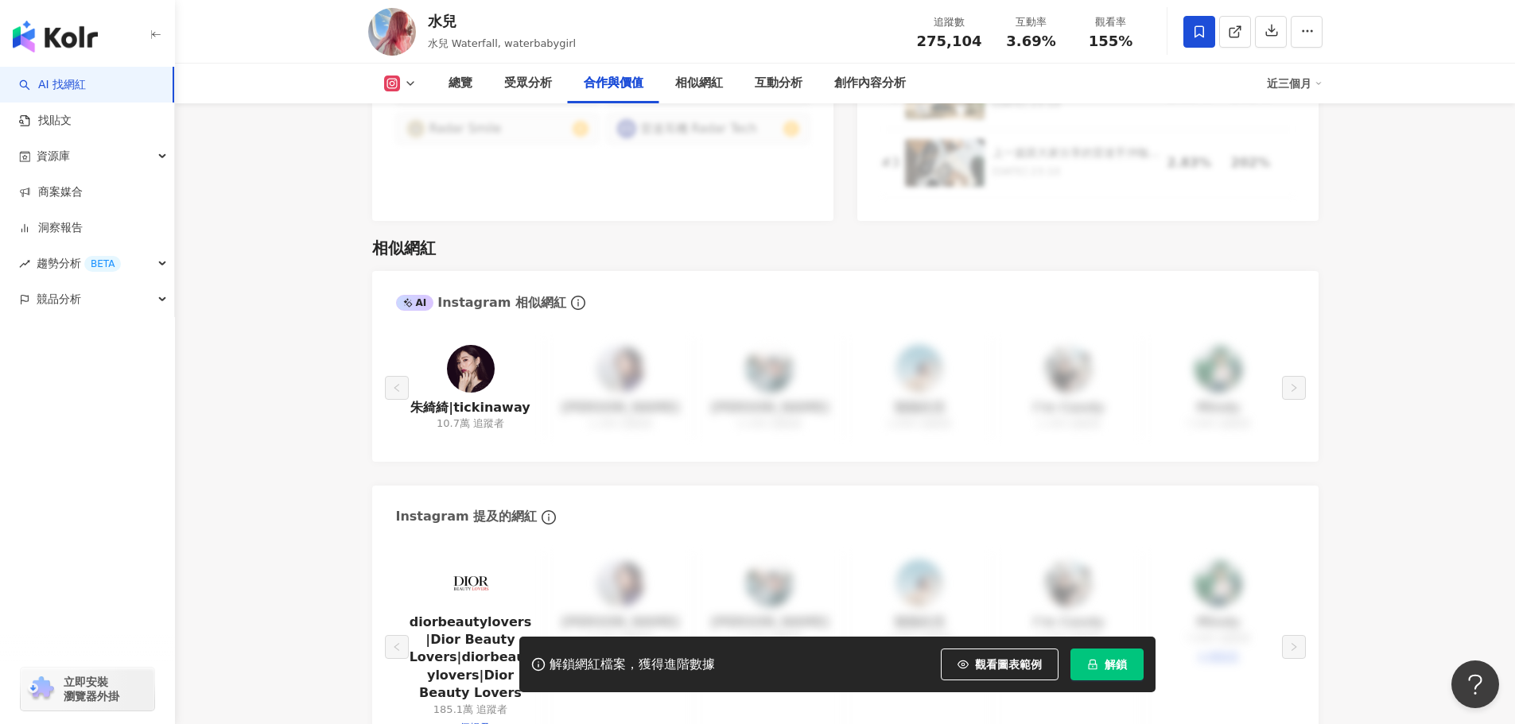
click at [470, 349] on img at bounding box center [471, 369] width 48 height 48
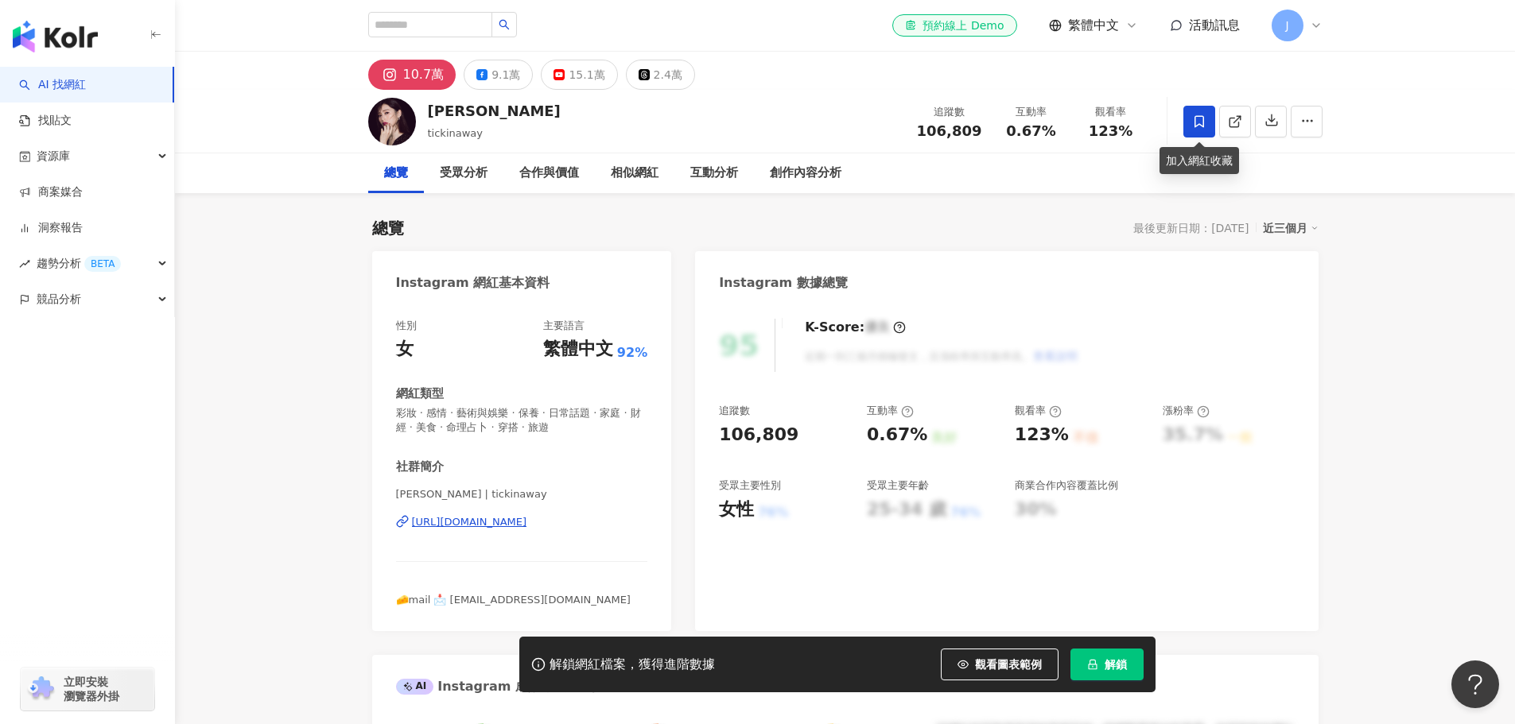
click at [1187, 118] on span at bounding box center [1199, 122] width 32 height 32
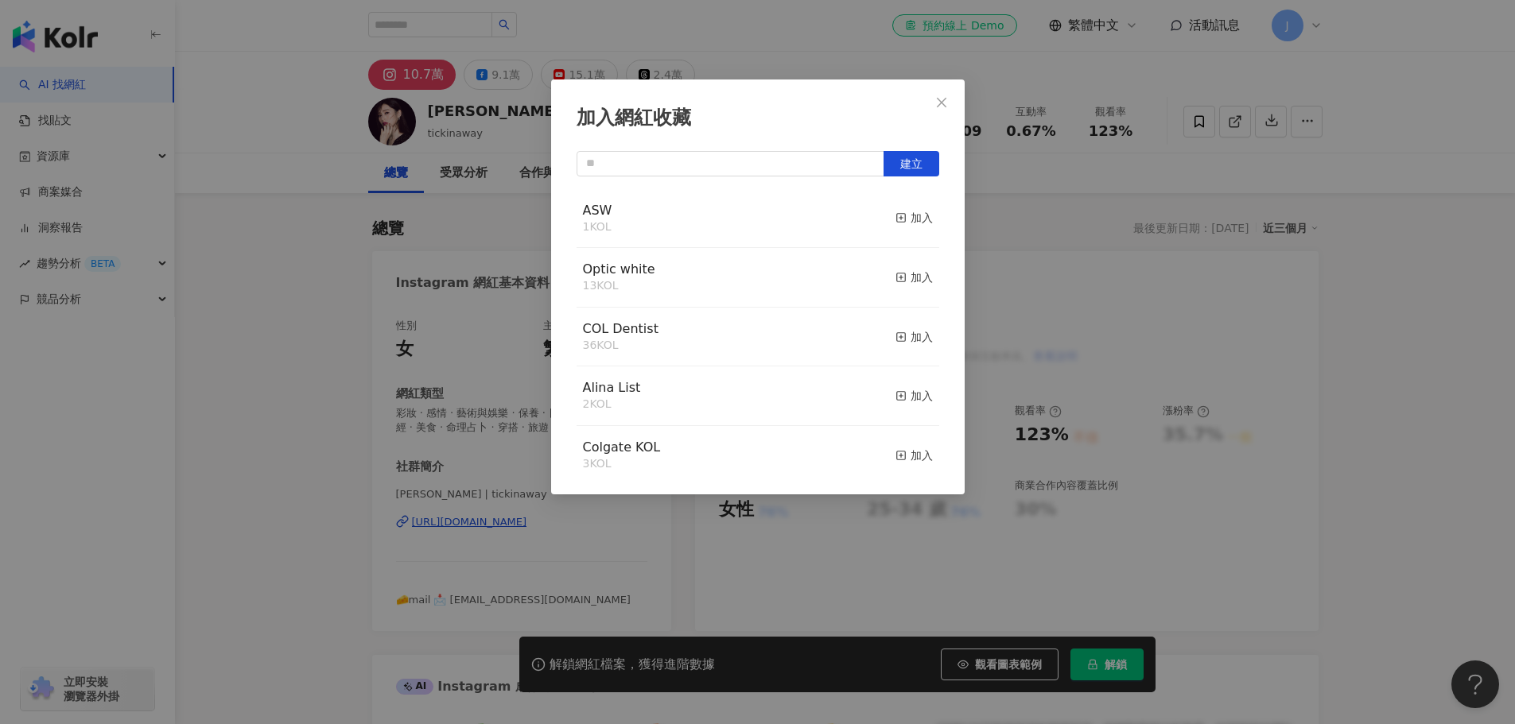
click at [653, 233] on div "ASW 1 KOL 加入" at bounding box center [758, 219] width 363 height 60
click at [693, 219] on div "ASW 1 KOL 加入" at bounding box center [758, 219] width 363 height 60
click at [911, 214] on div "加入" at bounding box center [913, 217] width 37 height 17
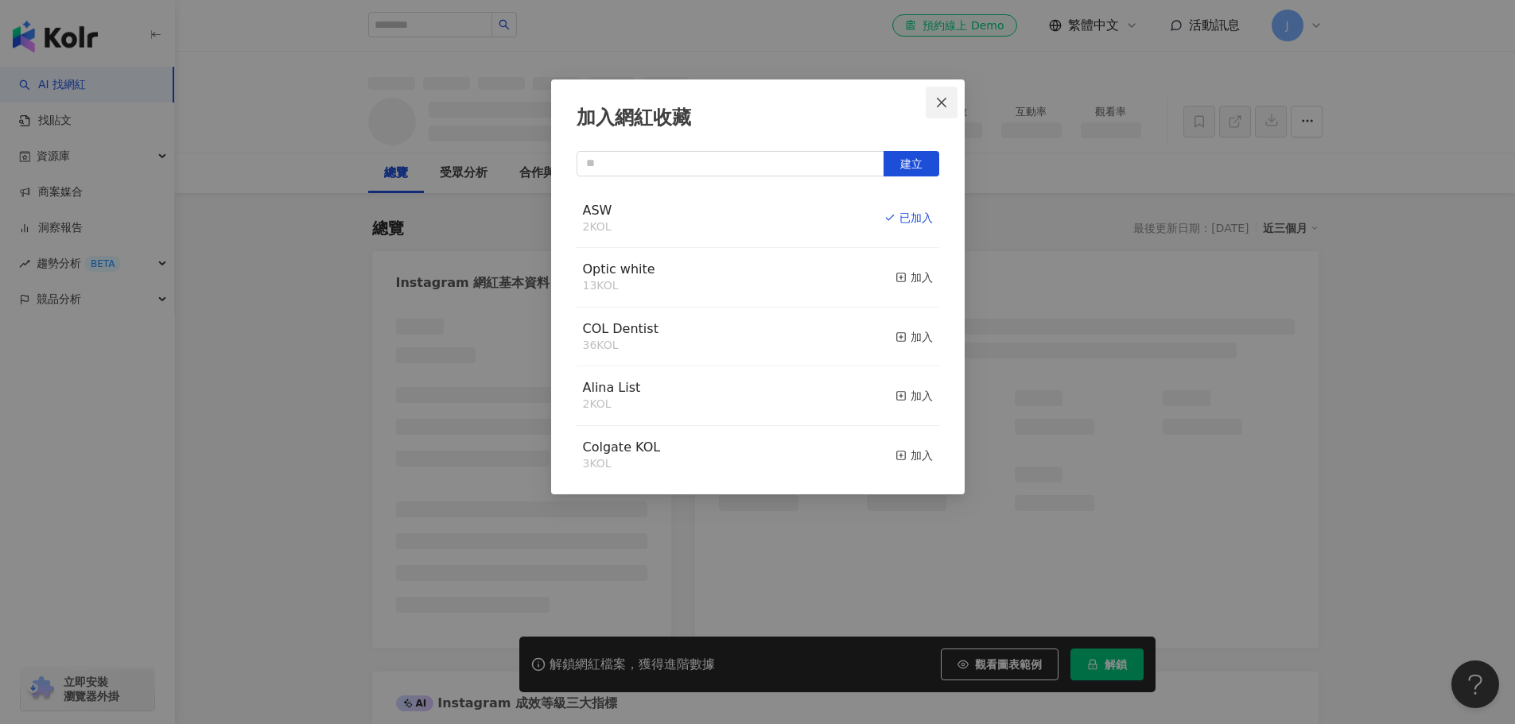
click at [942, 98] on icon "close" at bounding box center [941, 102] width 13 height 13
click at [942, 98] on div "加入網紅收藏 建立 ASW 2 KOL 已加入 Optic white 13 KOL 加入 COL Dentist 36 KOL 加入 Alina List …" at bounding box center [757, 362] width 1515 height 724
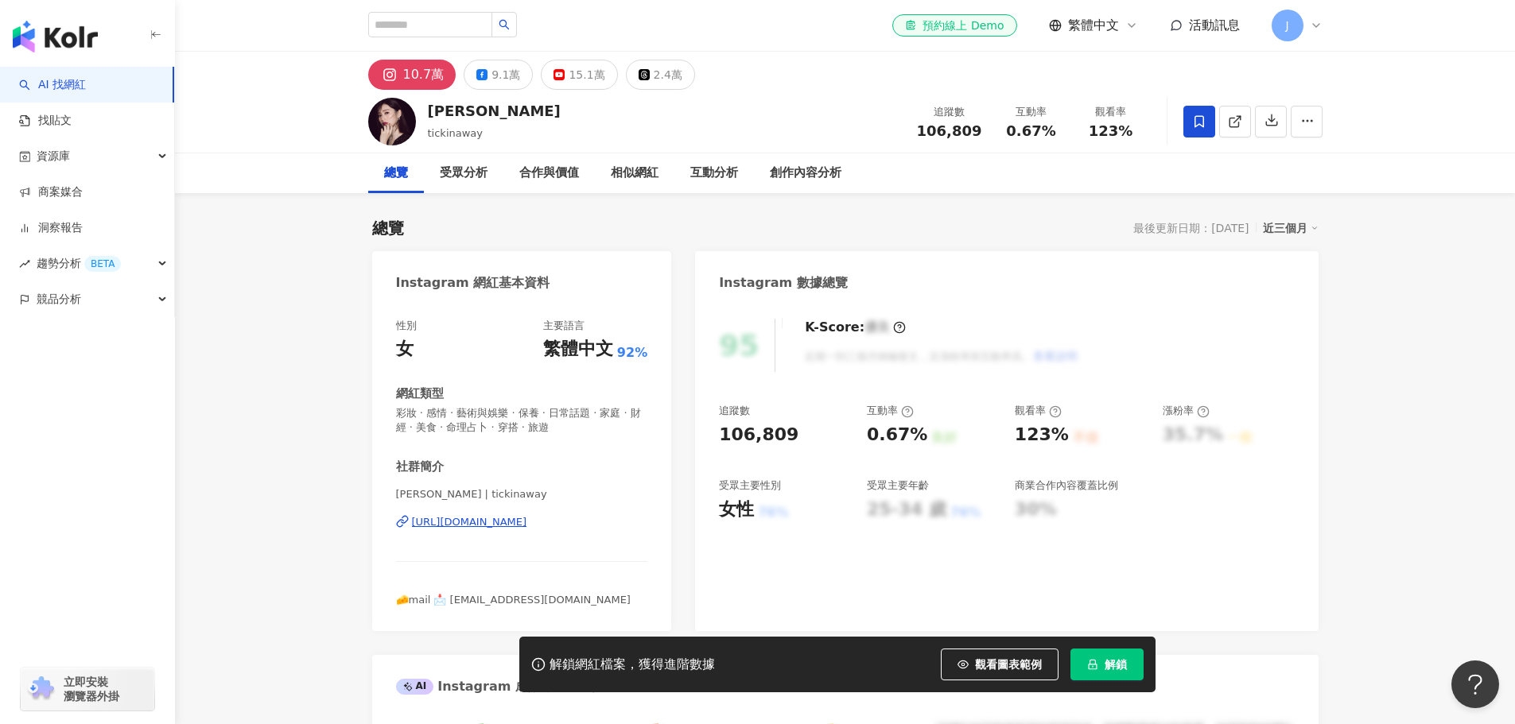
click at [475, 172] on div "受眾分析" at bounding box center [464, 173] width 48 height 19
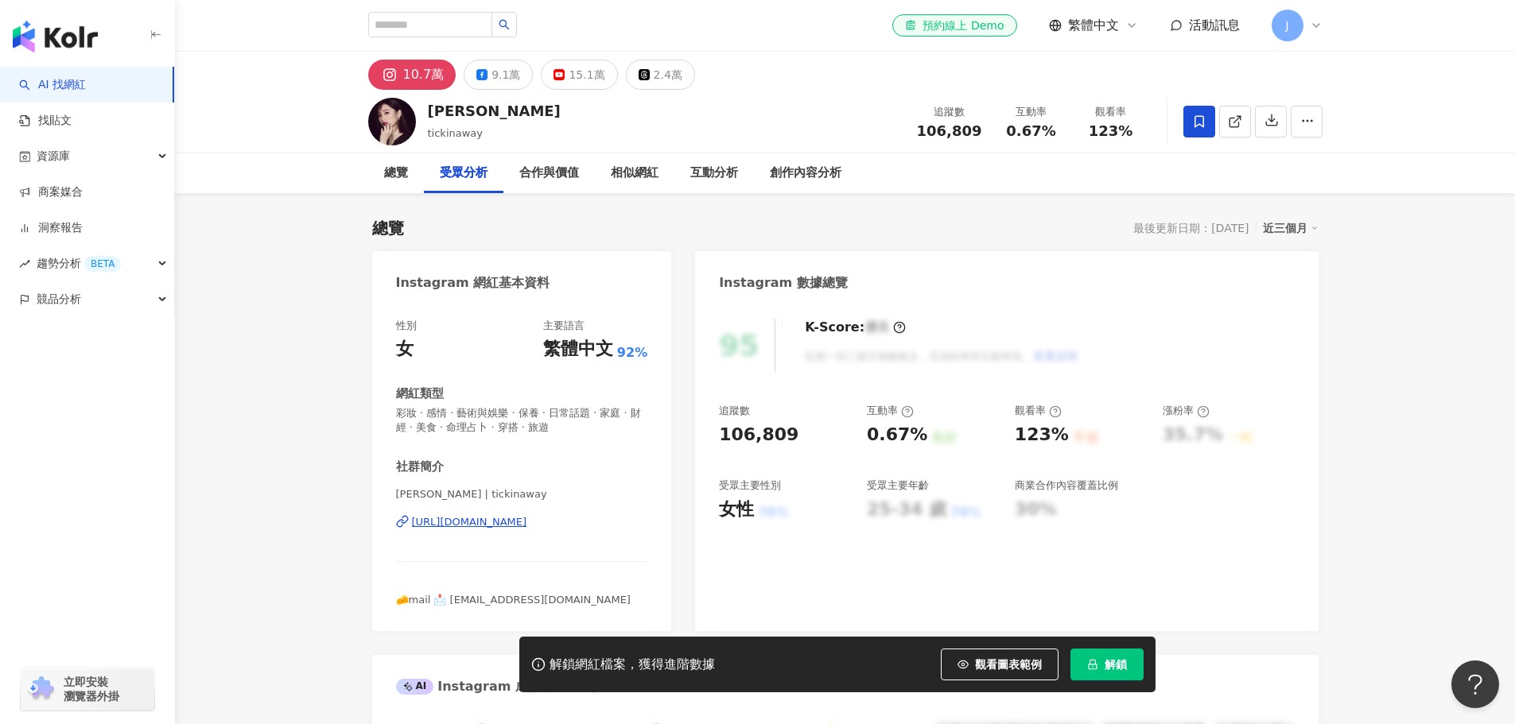
click at [76, 77] on link "AI 找網紅" at bounding box center [52, 85] width 67 height 16
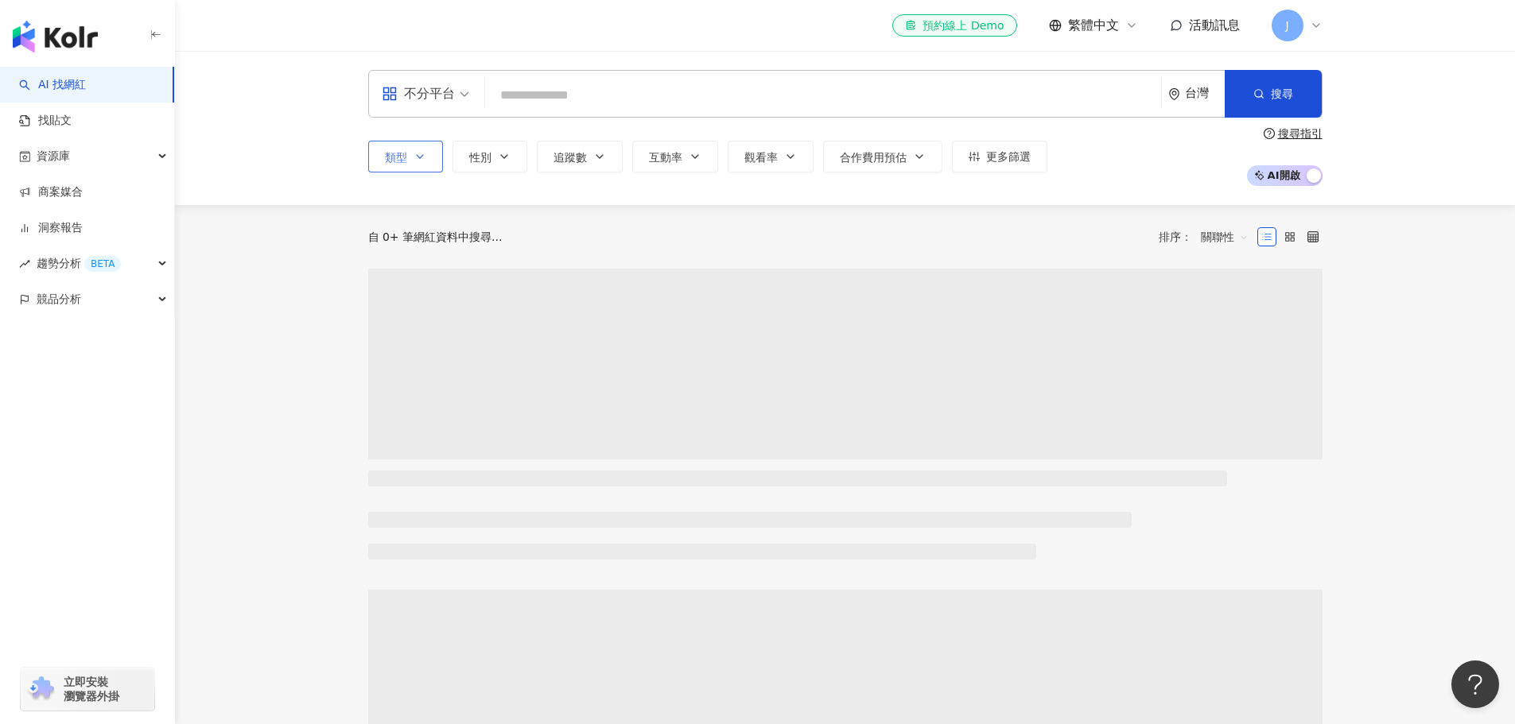
click at [410, 153] on button "類型" at bounding box center [405, 157] width 75 height 32
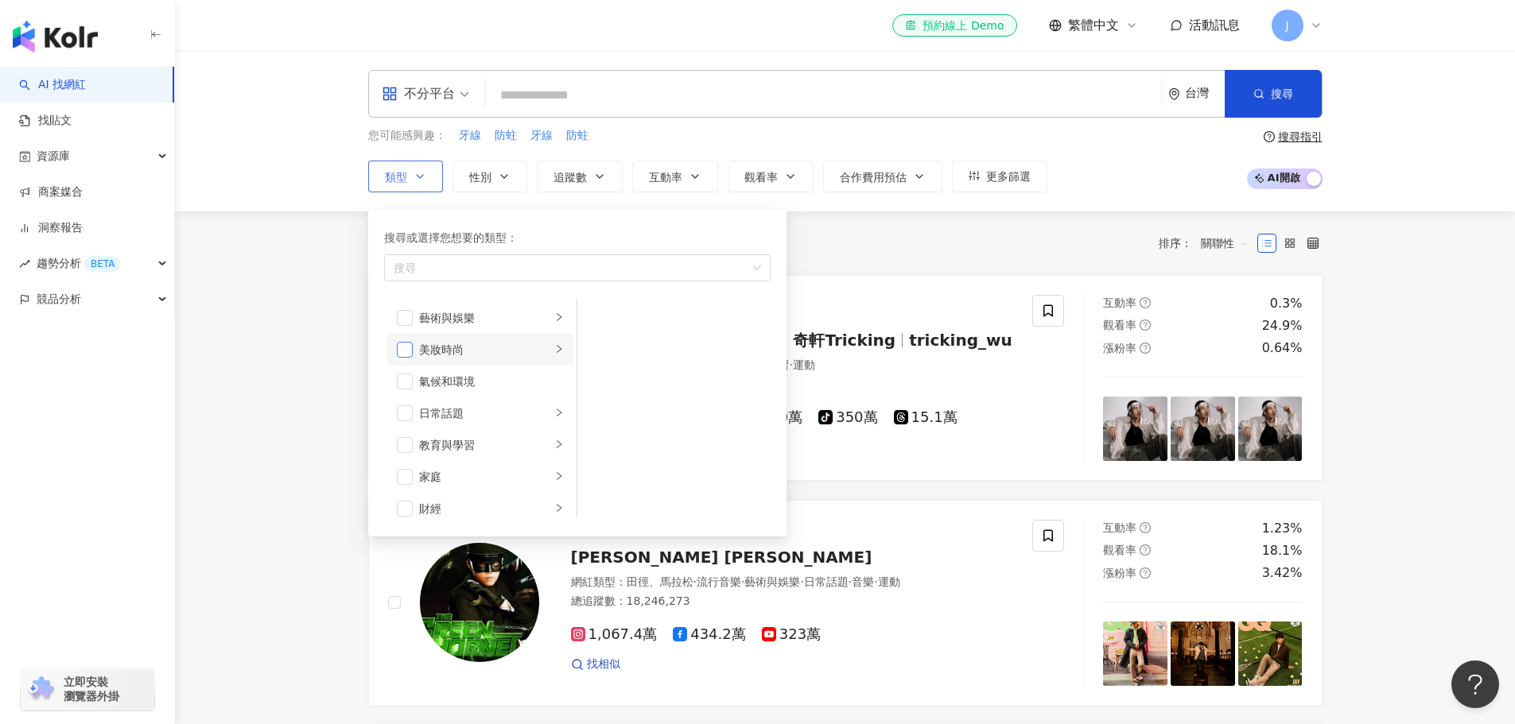
click at [406, 342] on span "button" at bounding box center [405, 350] width 16 height 16
click at [554, 344] on div "button" at bounding box center [559, 349] width 10 height 15
click at [464, 374] on div "氣候和環境" at bounding box center [491, 381] width 145 height 17
click at [463, 374] on div "氣候和環境" at bounding box center [491, 381] width 145 height 17
click at [554, 410] on icon "right" at bounding box center [559, 413] width 10 height 10
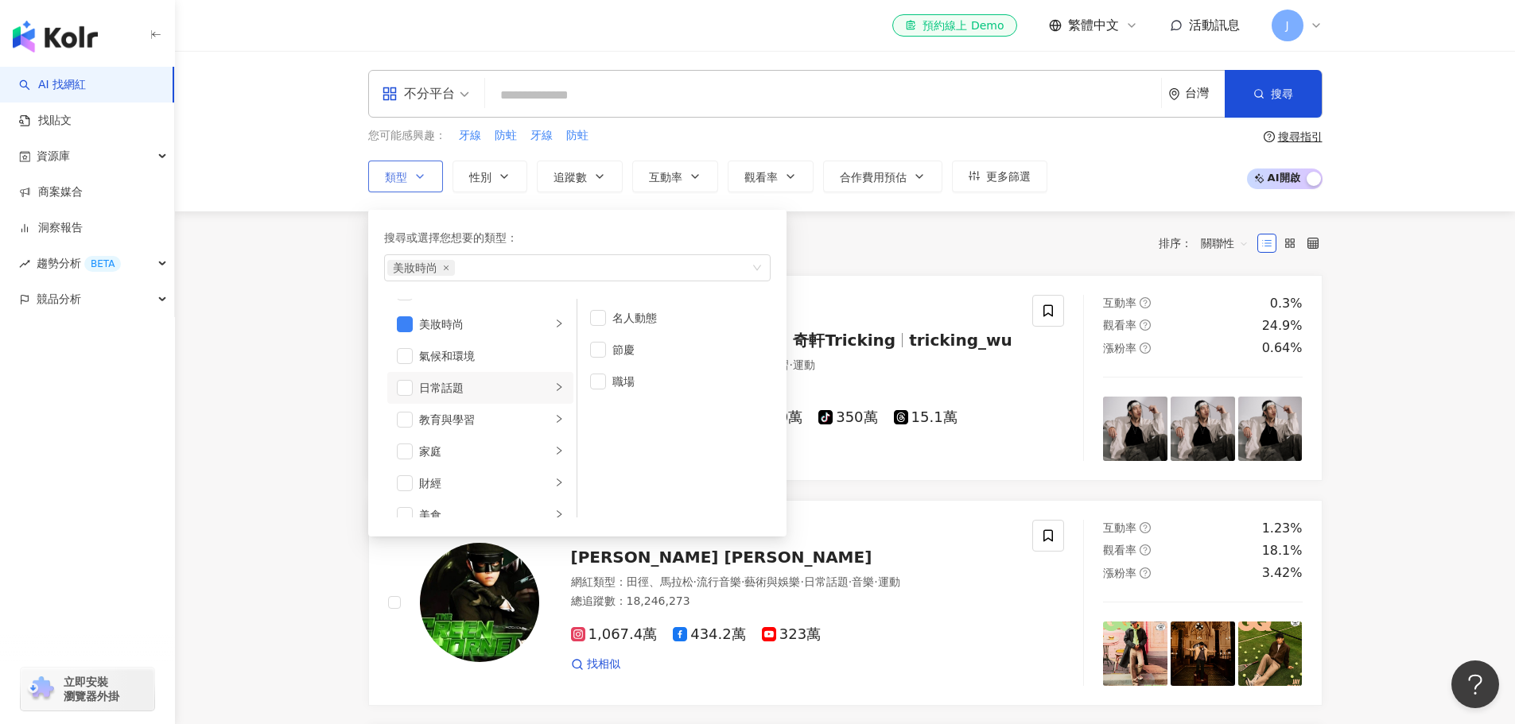
scroll to position [145, 0]
click at [554, 304] on icon "right" at bounding box center [559, 300] width 10 height 10
click at [554, 308] on div "button" at bounding box center [559, 314] width 10 height 15
click at [554, 343] on icon "right" at bounding box center [559, 346] width 10 height 10
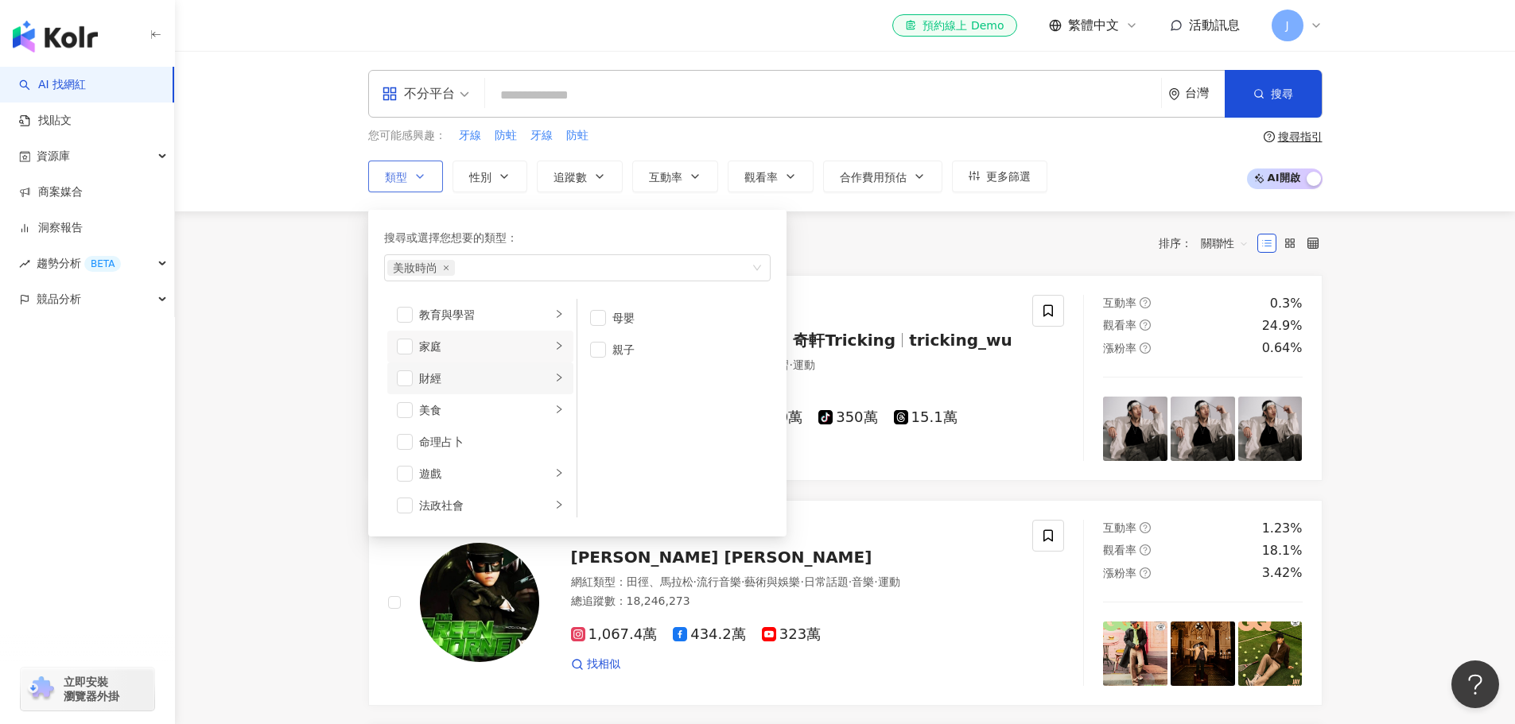
click at [554, 376] on icon "right" at bounding box center [559, 378] width 10 height 10
click at [554, 413] on icon "right" at bounding box center [559, 410] width 10 height 10
click at [554, 478] on icon "right" at bounding box center [559, 473] width 10 height 10
click at [554, 503] on icon "right" at bounding box center [559, 505] width 10 height 10
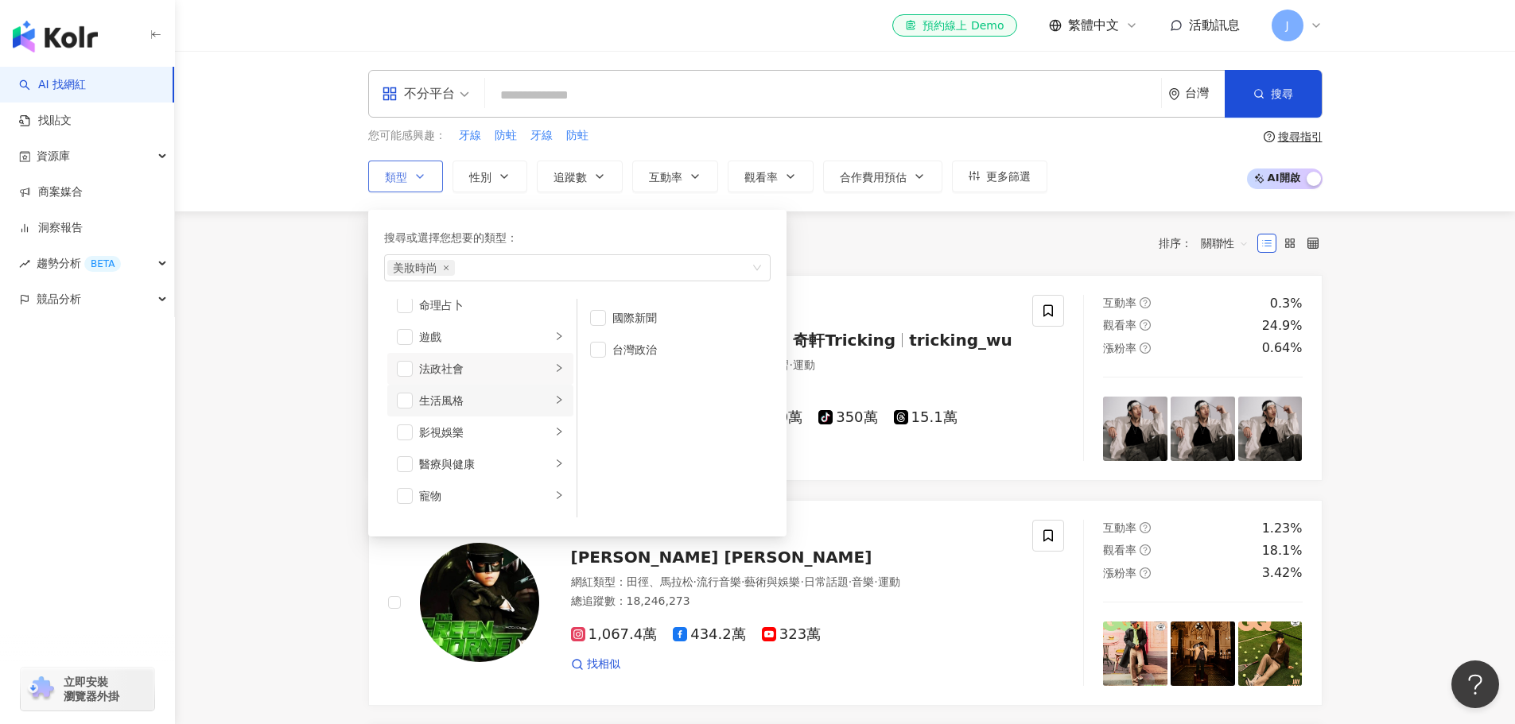
click at [554, 397] on icon "right" at bounding box center [559, 400] width 10 height 10
click at [540, 376] on li "影視娛樂" at bounding box center [480, 375] width 186 height 32
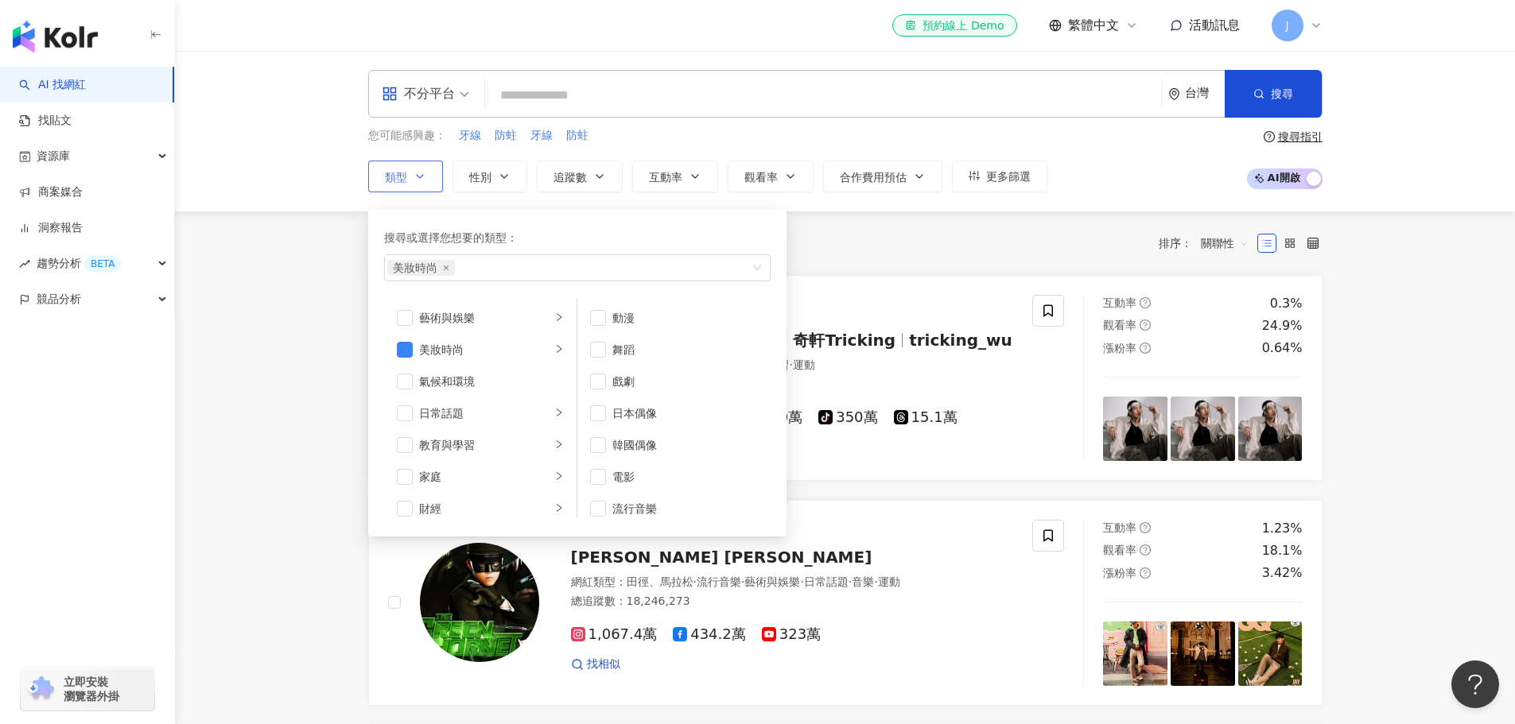
scroll to position [42, 0]
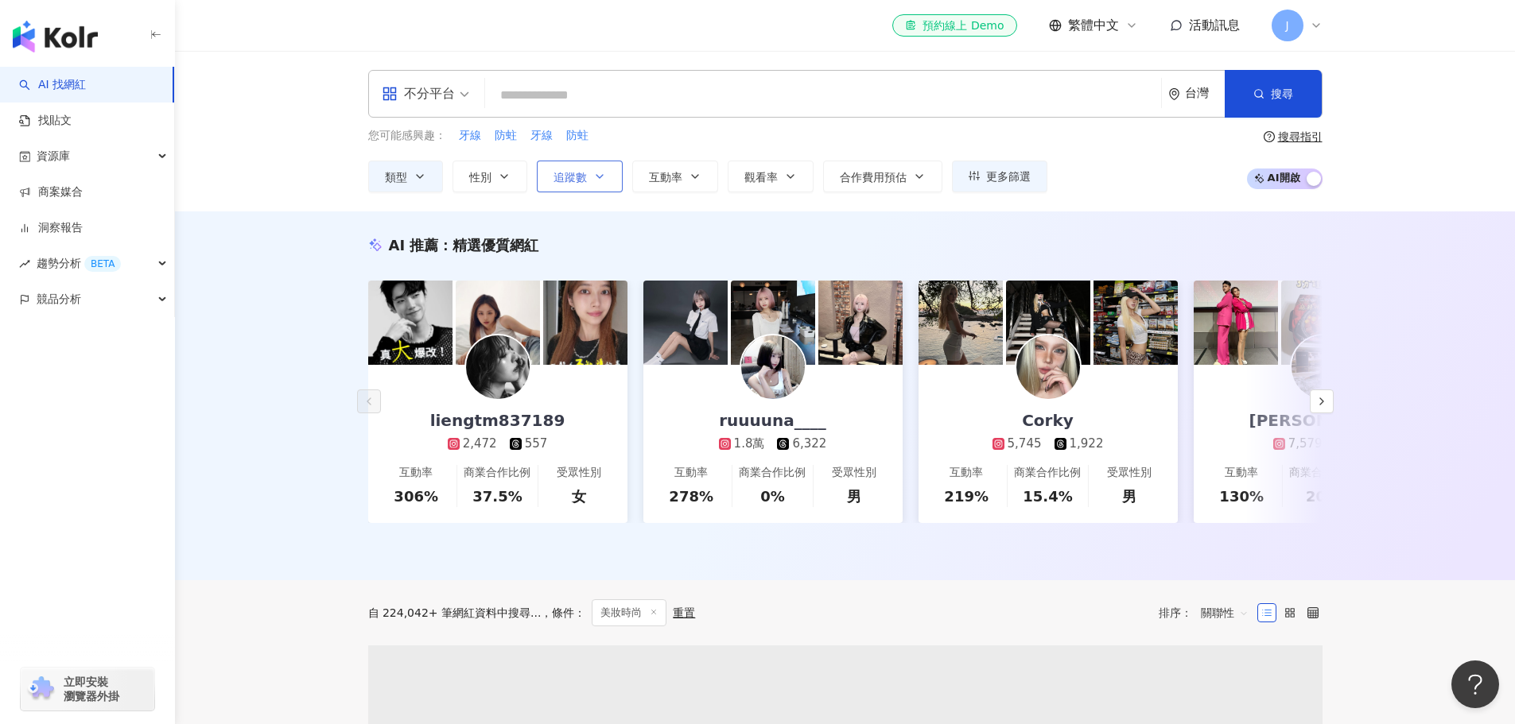
click at [601, 176] on icon "button" at bounding box center [599, 176] width 6 height 3
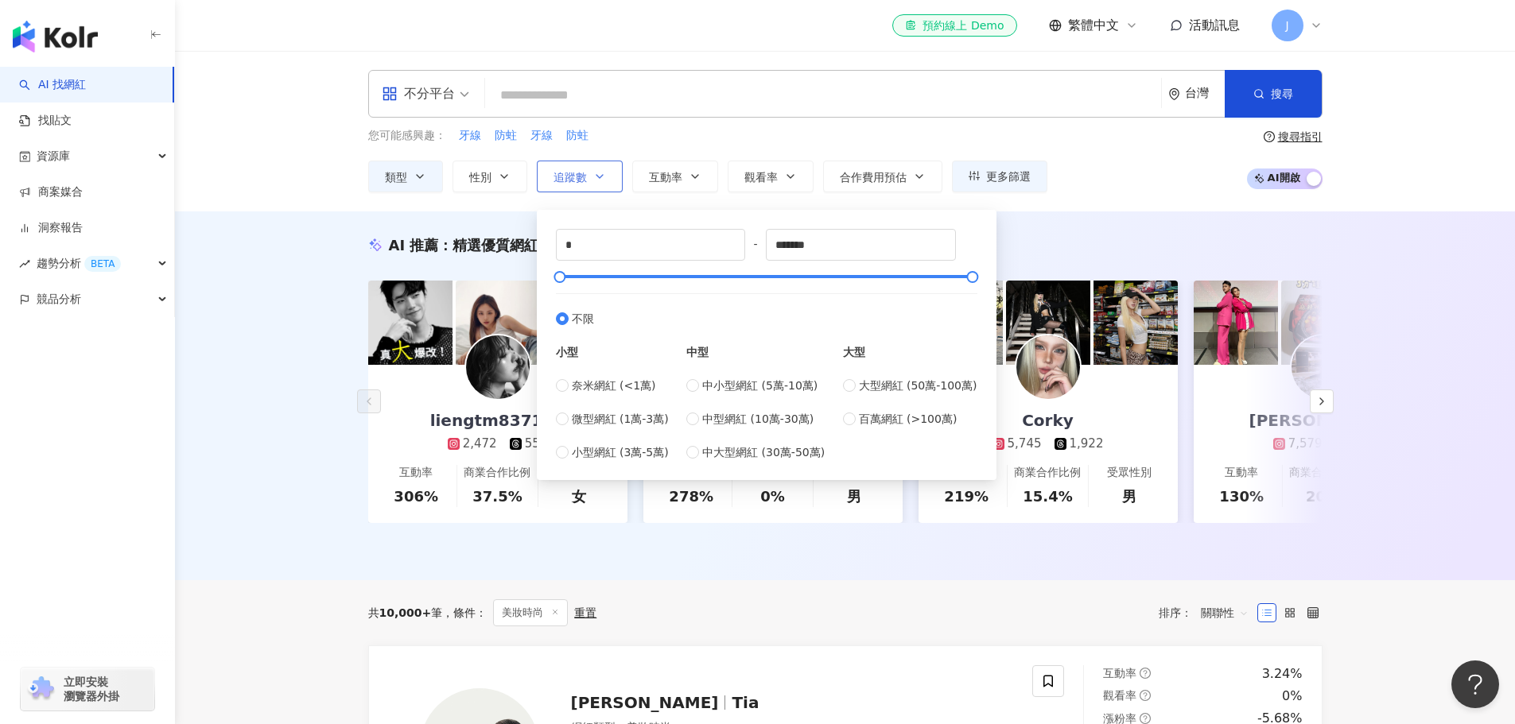
click at [596, 168] on button "追蹤數" at bounding box center [580, 177] width 86 height 32
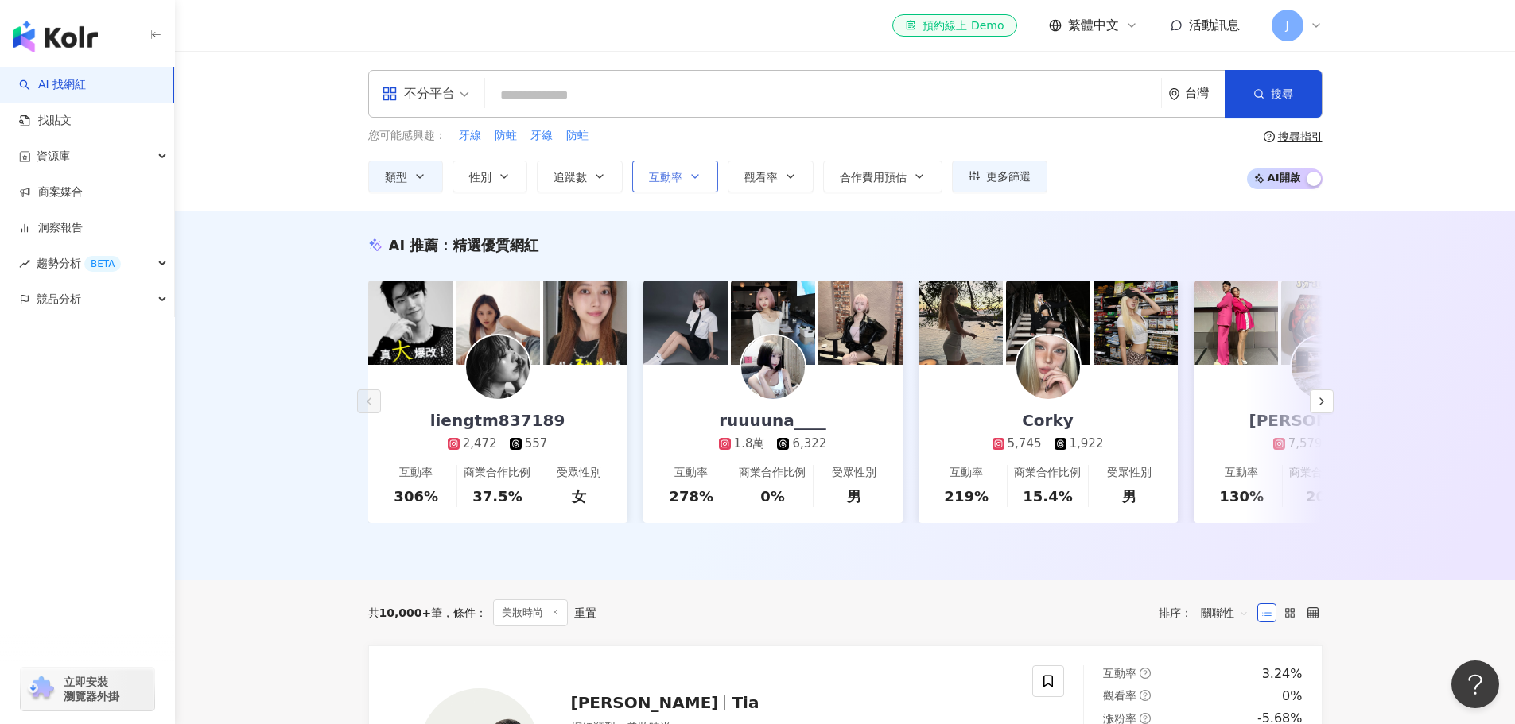
click at [697, 169] on button "互動率" at bounding box center [675, 177] width 86 height 32
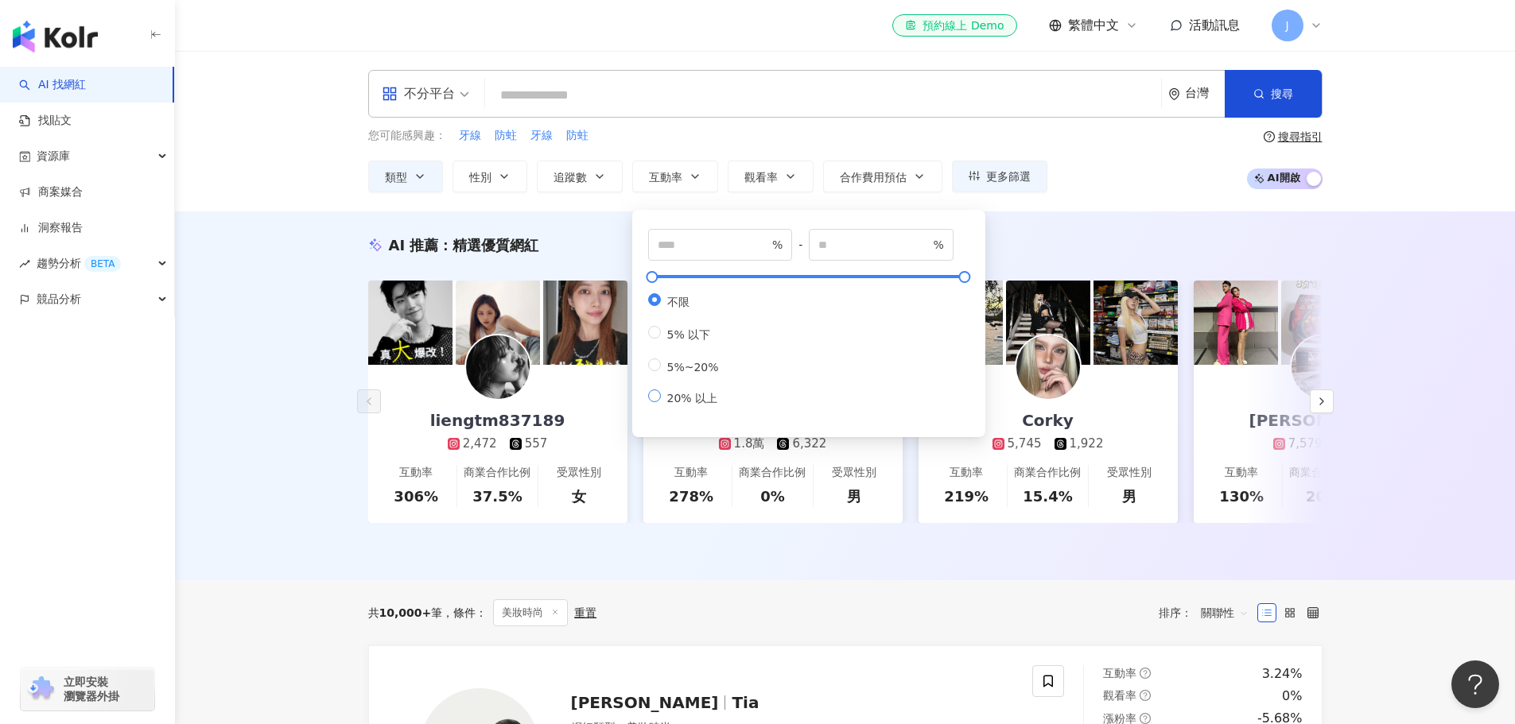
type input "**"
click at [804, 177] on button "觀看率" at bounding box center [771, 177] width 86 height 32
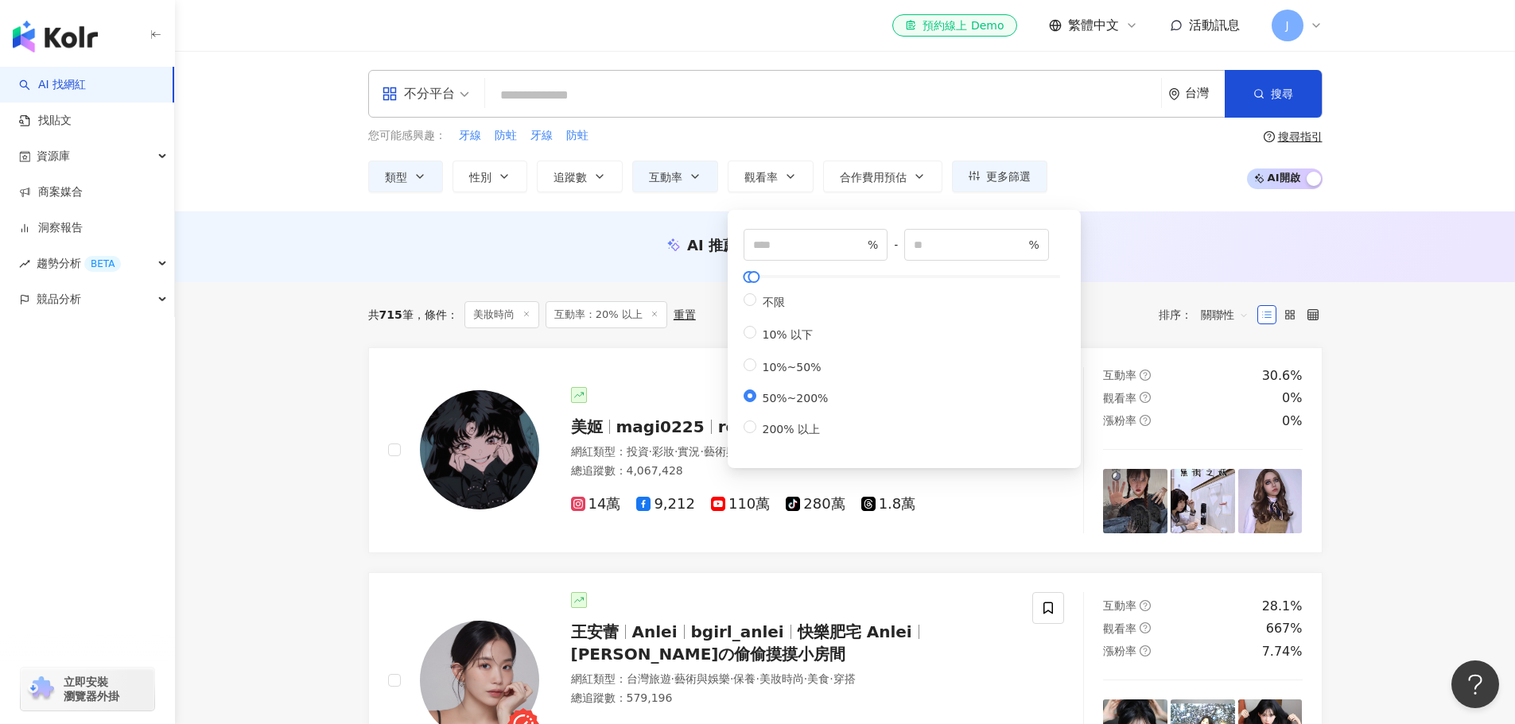
type input "**"
type input "***"
click at [913, 173] on icon "button" at bounding box center [919, 176] width 13 height 13
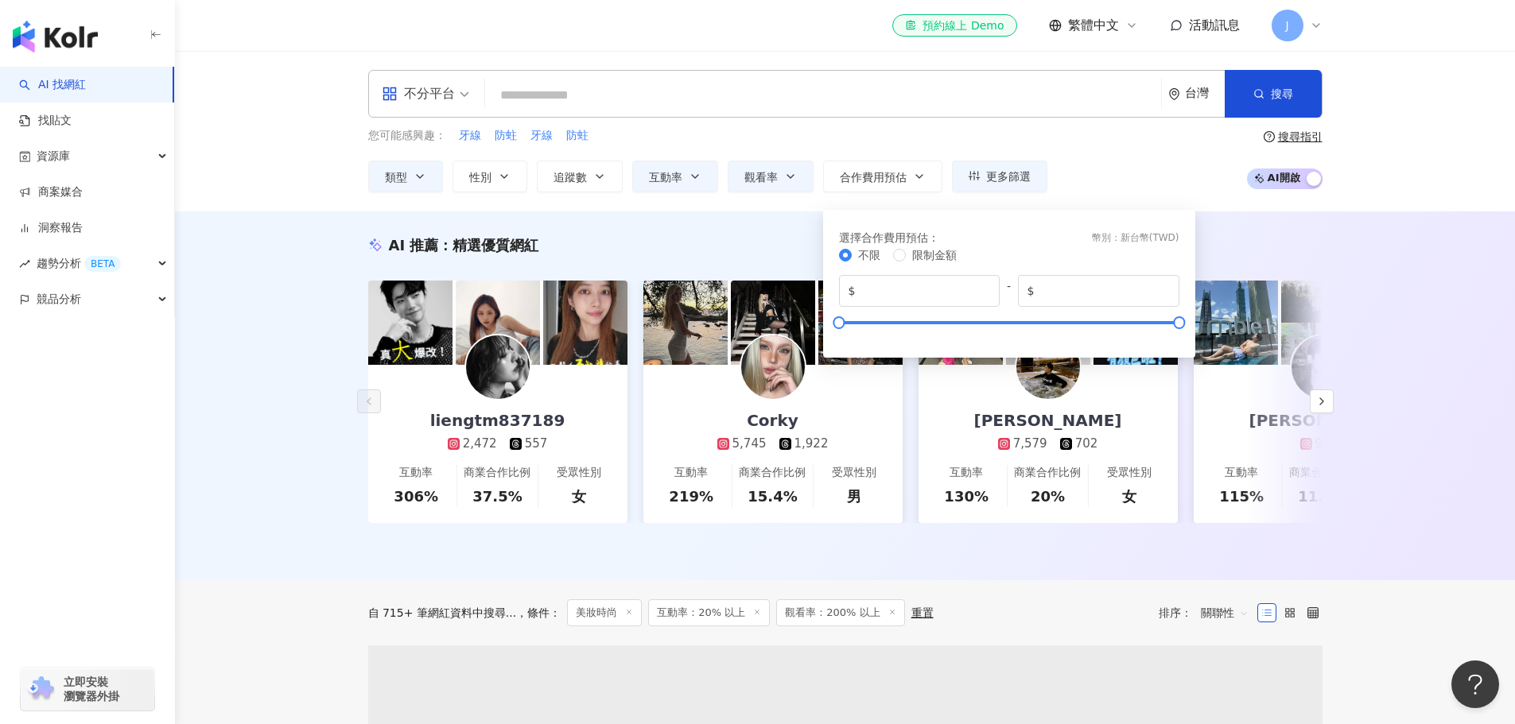
click at [900, 131] on div "您可能感興趣： 牙線 防蛀 牙線 防蛀" at bounding box center [707, 135] width 679 height 17
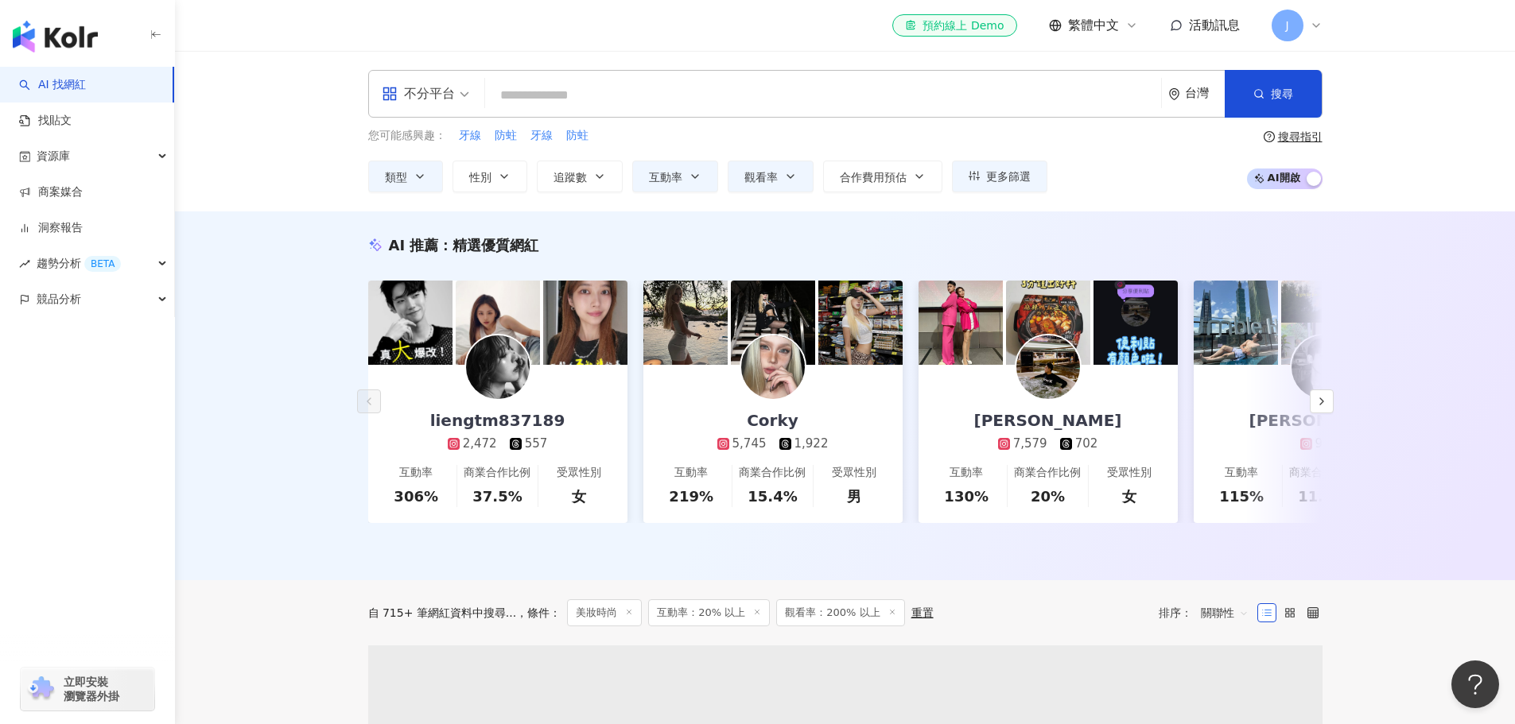
click at [330, 432] on div "AI 推薦 ： 精選優質網紅 liengtm837189 2,472 557 互動率 306% 商業合作比例 37.5% 受眾性別 女 Corky 5,745…" at bounding box center [845, 396] width 1340 height 369
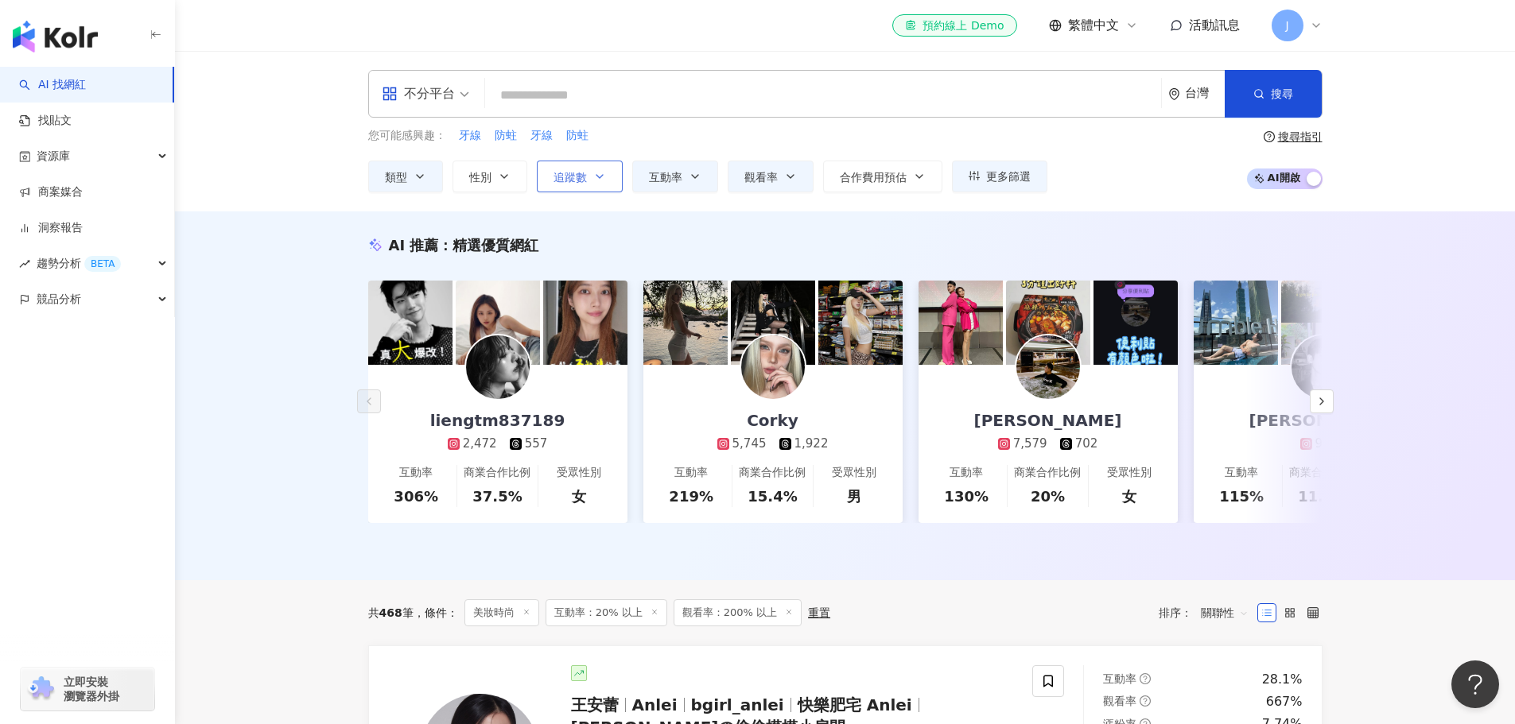
click at [604, 177] on icon "button" at bounding box center [599, 176] width 13 height 13
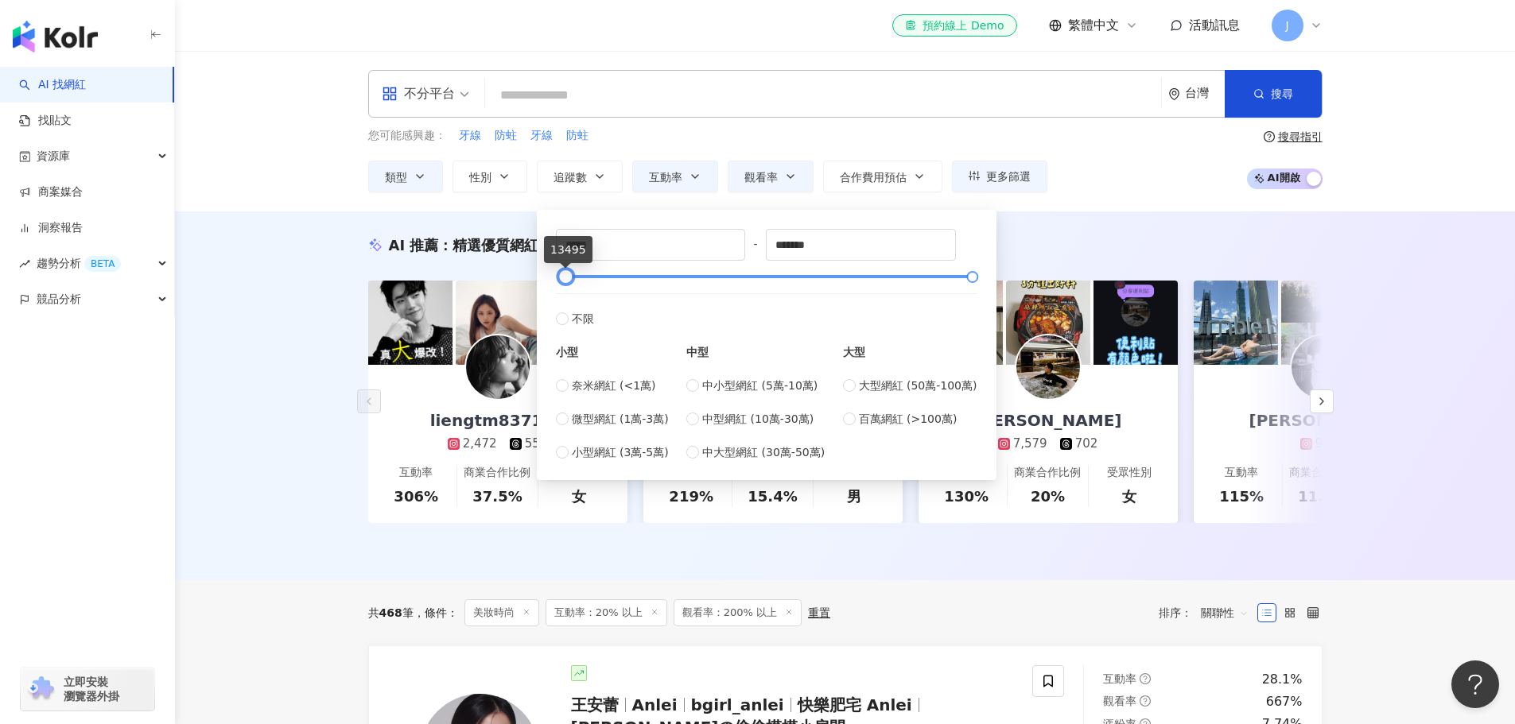
click at [569, 273] on div at bounding box center [565, 277] width 9 height 9
click at [617, 251] on input "*****" at bounding box center [651, 245] width 188 height 30
drag, startPoint x: 569, startPoint y: 250, endPoint x: 630, endPoint y: 249, distance: 60.5
click at [630, 249] on input "*****" at bounding box center [651, 245] width 188 height 30
click at [609, 252] on input "*****" at bounding box center [651, 245] width 188 height 30
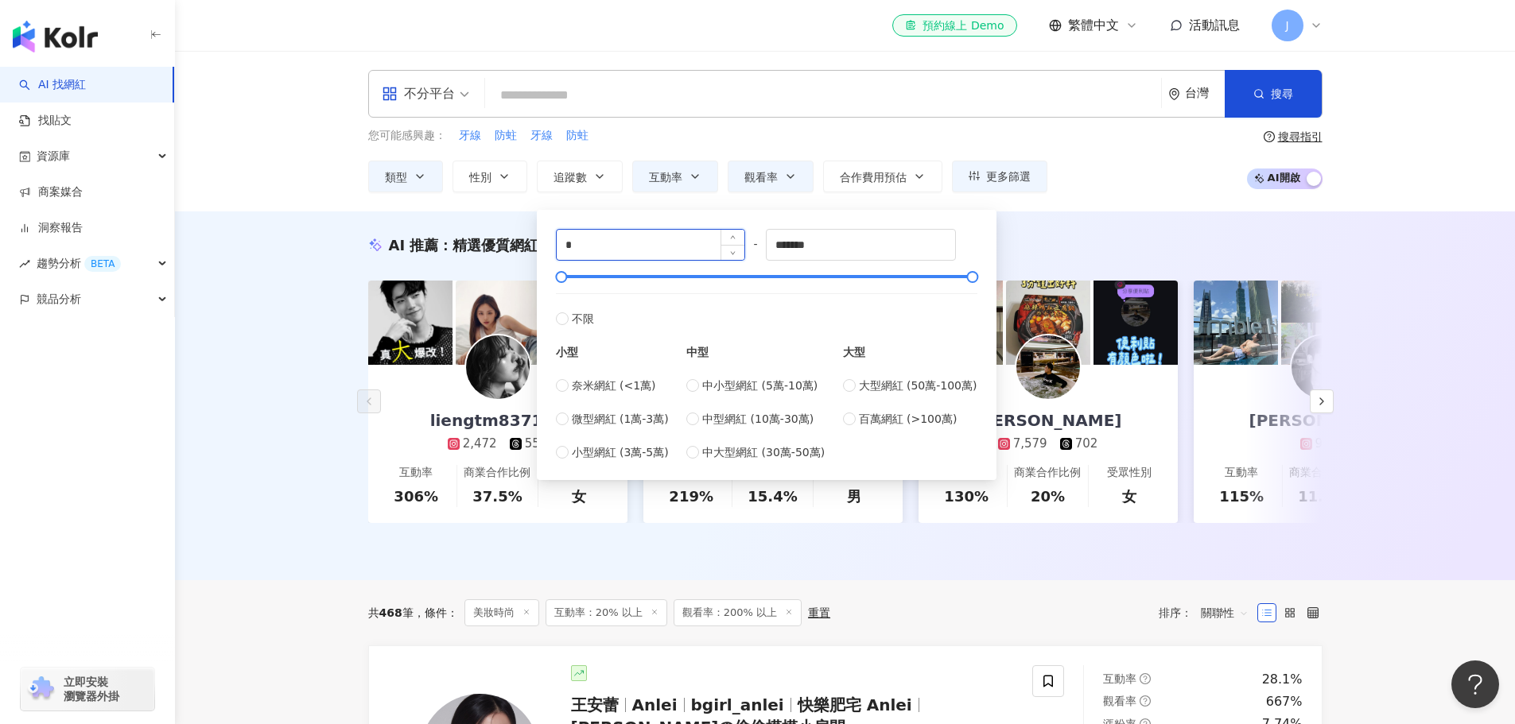
type input "*"
click at [977, 228] on div "****** - ******* 不限 小型 奈米網紅 (<1萬) 微型網紅 (1萬-3萬) 小型網紅 (3萬-5萬) 中型 中小型網紅 (5萬-10萬) 中…" at bounding box center [766, 344] width 441 height 251
click at [1106, 165] on div "您可能感興趣： 牙線 防蛀 牙線 防蛀 類型 性別 追蹤數 互動率 觀看率 合作費用預估 更多篩選 ****** - ******* 不限 小型 奈米網紅 (…" at bounding box center [845, 159] width 954 height 65
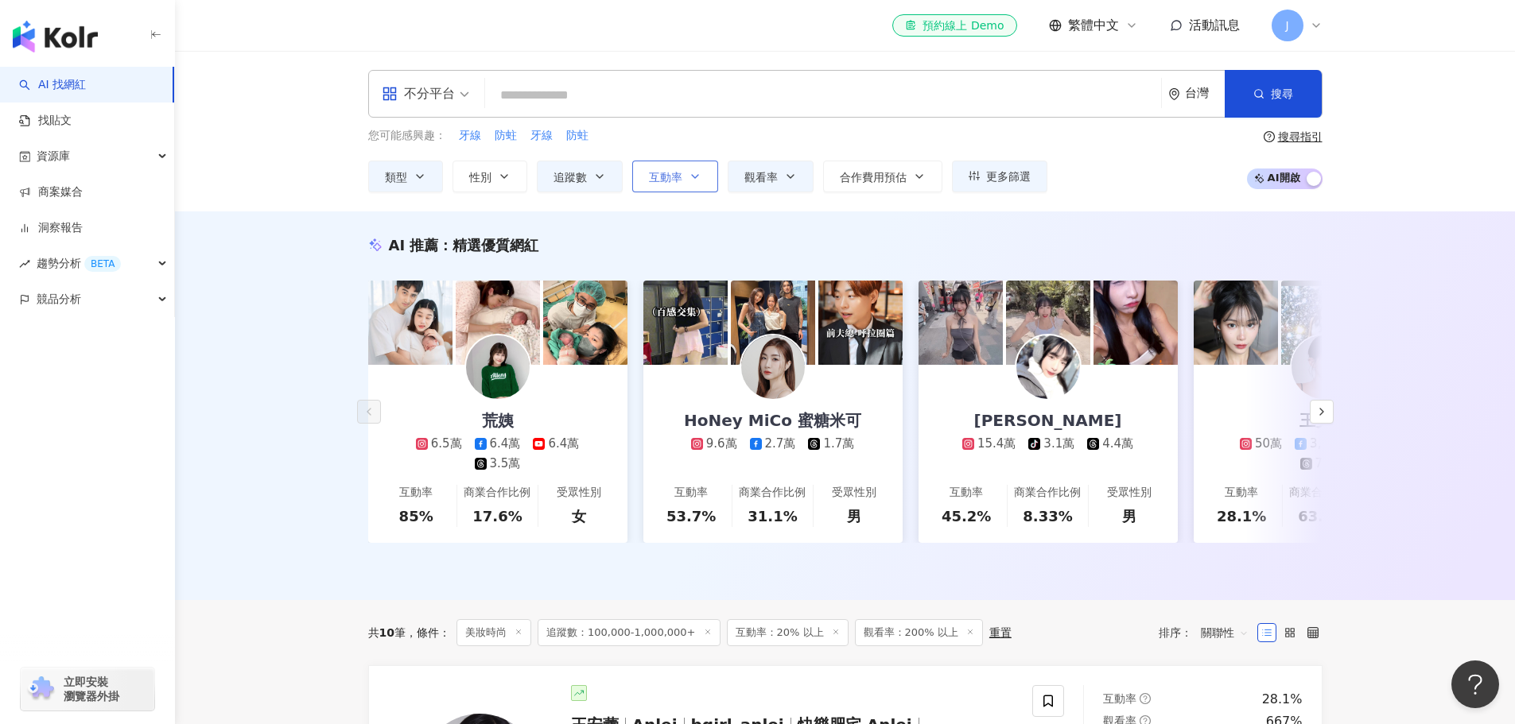
click at [689, 169] on button "互動率" at bounding box center [675, 177] width 86 height 32
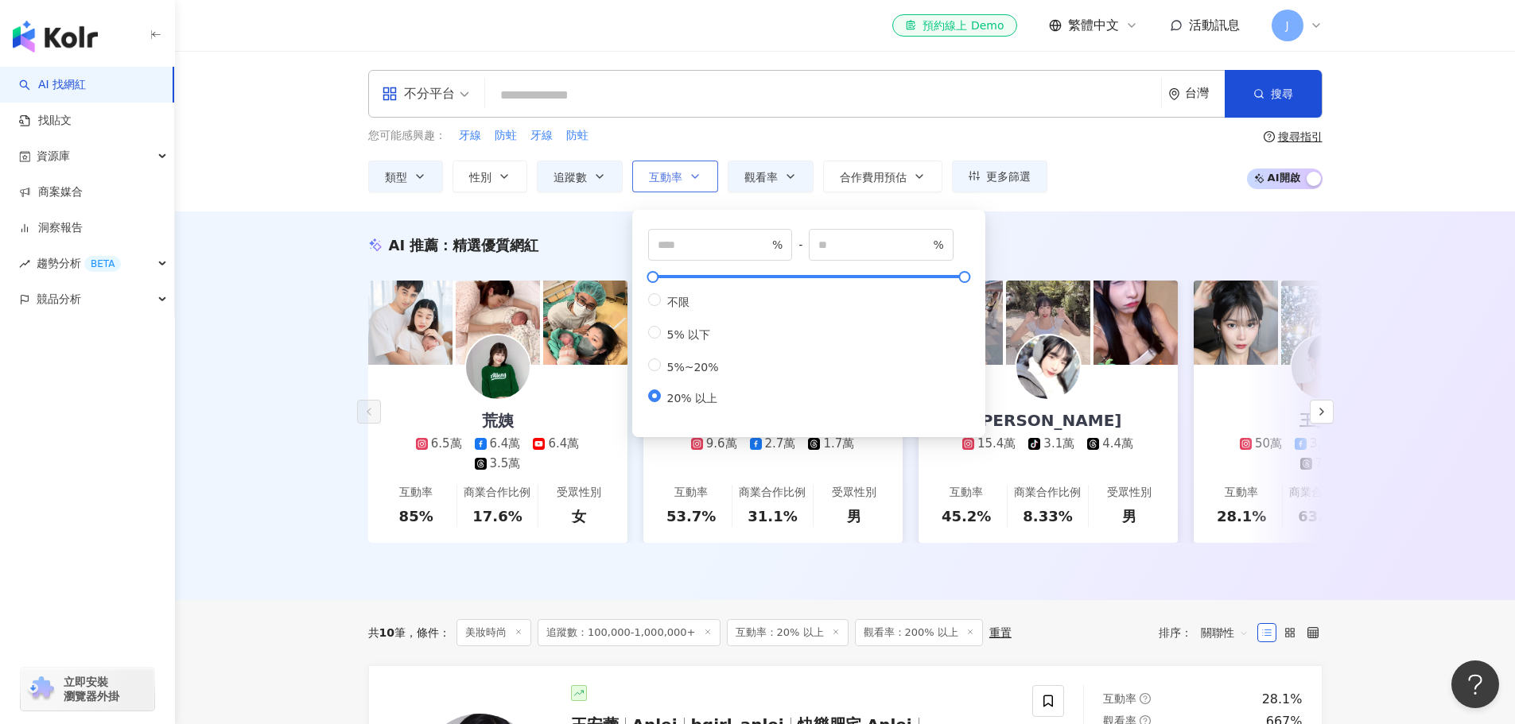
click at [689, 169] on button "互動率" at bounding box center [675, 177] width 86 height 32
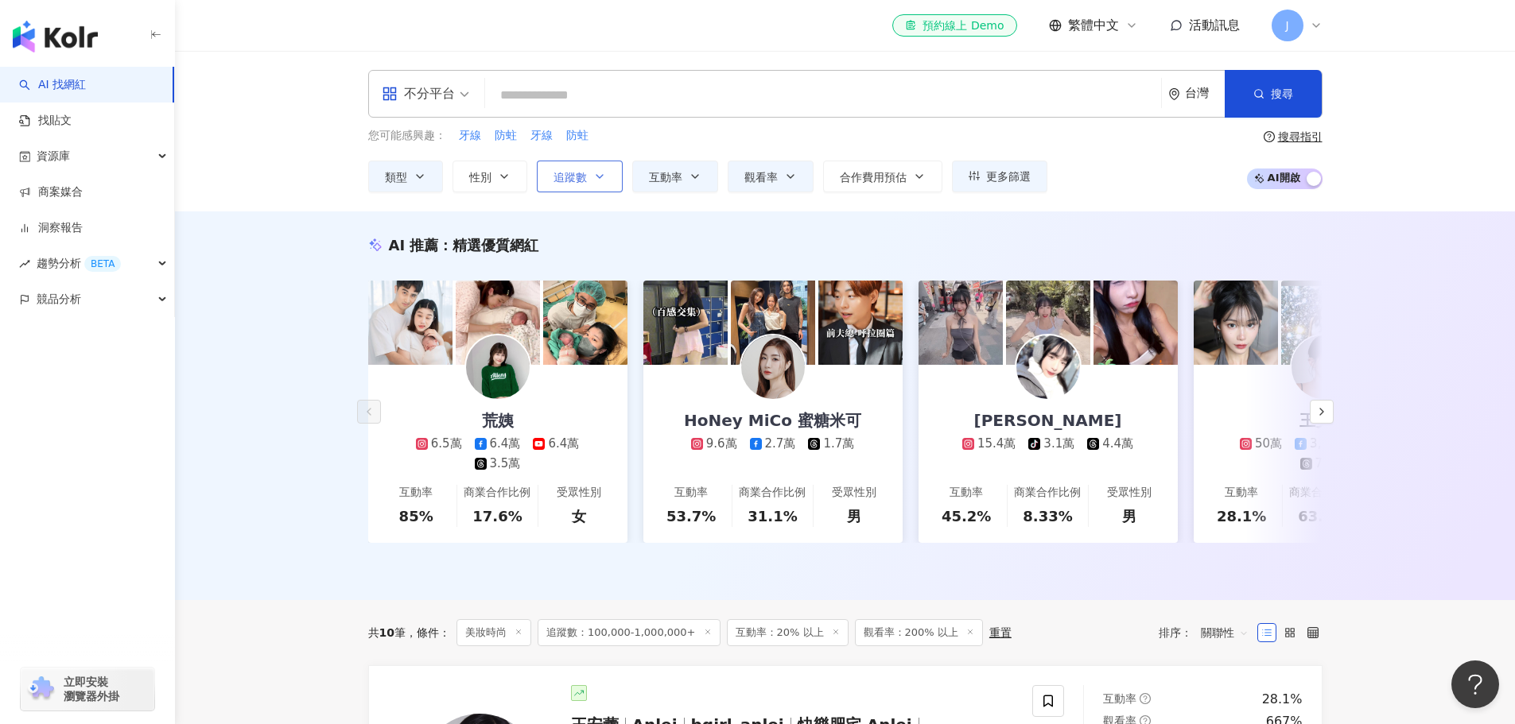
click at [601, 176] on icon "button" at bounding box center [599, 176] width 6 height 3
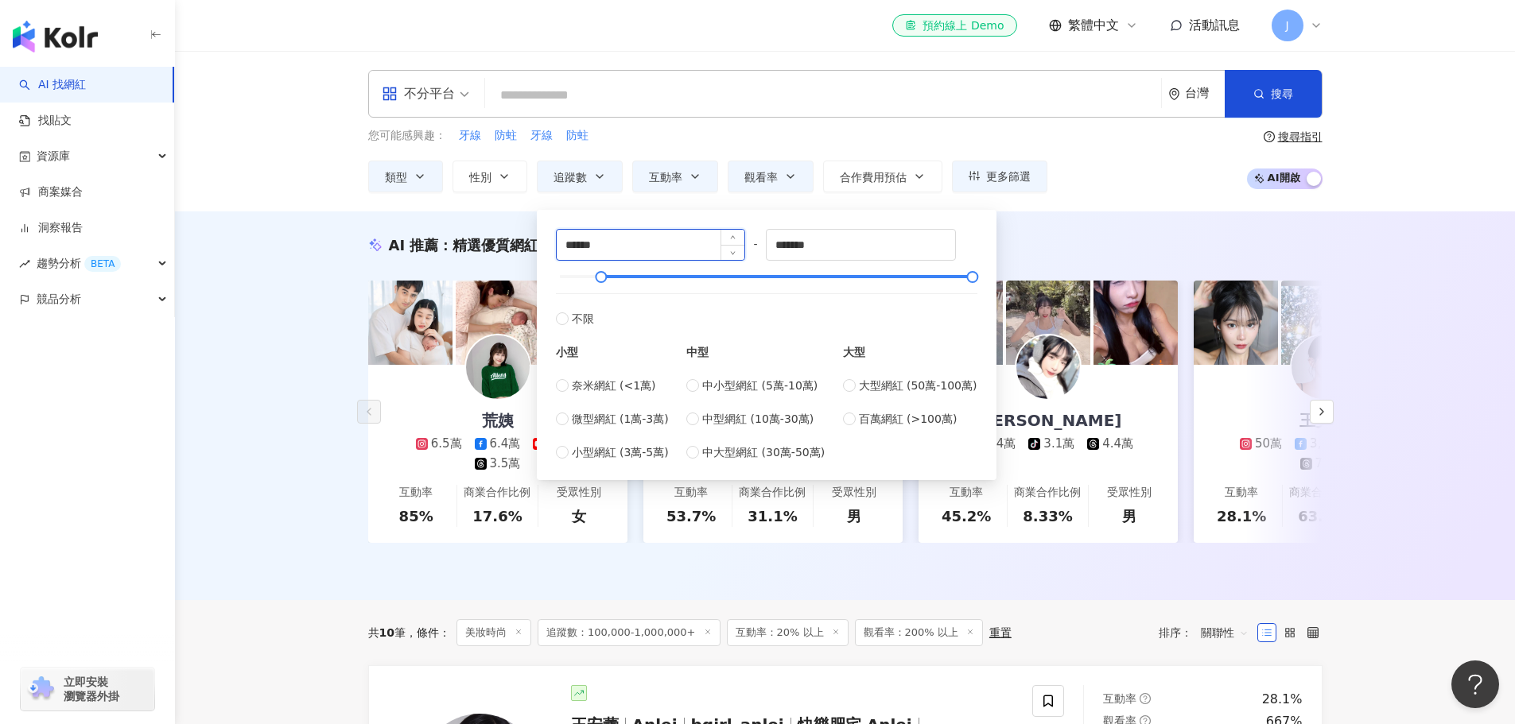
click at [567, 245] on input "******" at bounding box center [651, 245] width 188 height 30
click at [571, 246] on input "******" at bounding box center [651, 245] width 188 height 30
type input "******"
click at [237, 464] on div "AI 推薦 ： 精選優質網紅 荒姨 6.5萬 6.4萬 6.4萬 3.5萬 互動率 85% 商業合作比例 17.6% 受眾性別 女 HoNey MiCo 蜜糖…" at bounding box center [845, 406] width 1340 height 389
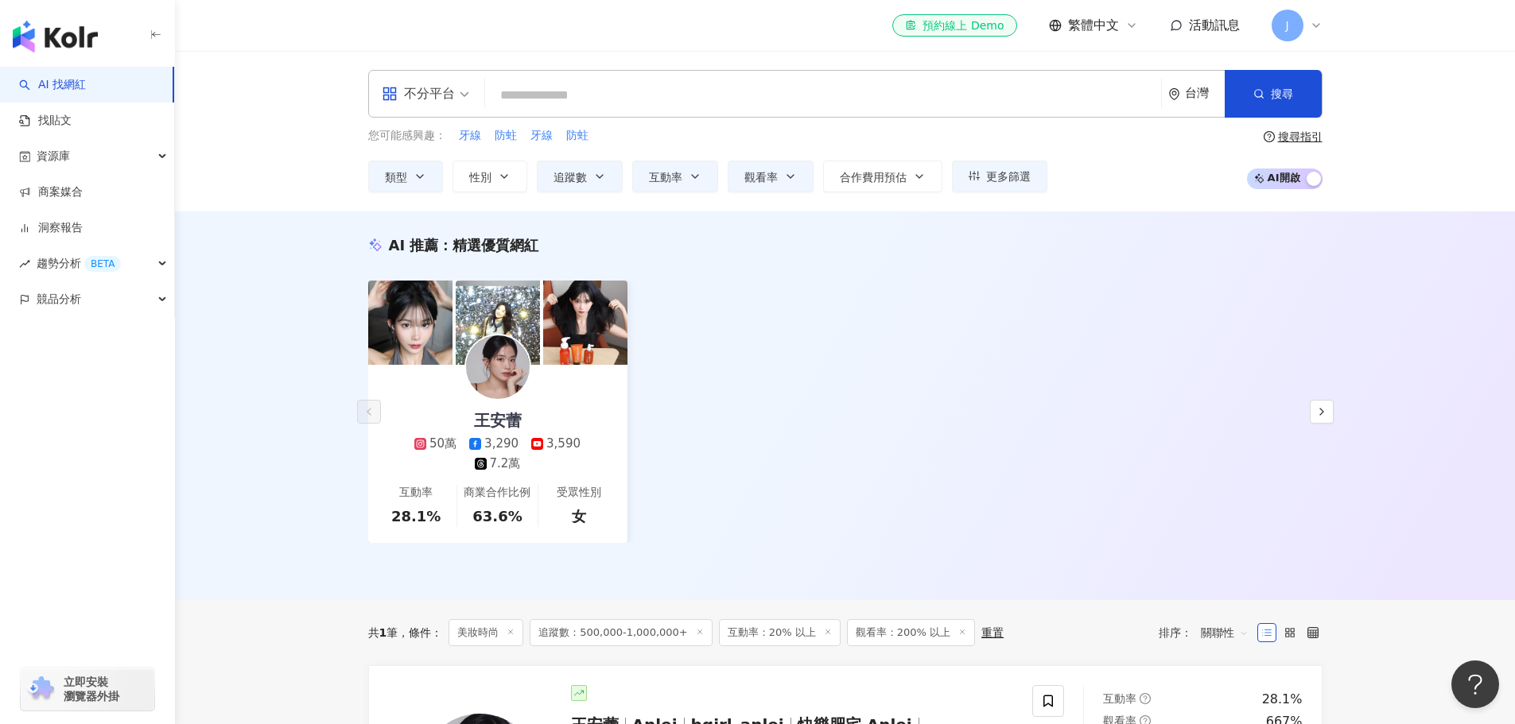
click at [254, 452] on div "AI 推薦 ： 精選優質網紅 王安蕾 50萬 3,290 3,590 7.2萬 互動率 28.1% 商業合作比例 63.6% 受眾性別 女 對您有幫助嗎？" at bounding box center [845, 406] width 1340 height 389
drag, startPoint x: 499, startPoint y: 368, endPoint x: 257, endPoint y: 333, distance: 245.0
click at [254, 332] on div "AI 推薦 ： 精選優質網紅 王安蕾 50萬 3,290 3,590 7.2萬 互動率 28.1% 商業合作比例 63.6% 受眾性別 女 對您有幫助嗎？" at bounding box center [845, 406] width 1340 height 389
click at [491, 354] on img at bounding box center [498, 368] width 64 height 64
click at [302, 523] on div "AI 推薦 ： 精選優質網紅 王安蕾 50萬 3,290 3,590 7.2萬 互動率 28.1% 商業合作比例 63.6% 受眾性別 女 對您有幫助嗎？" at bounding box center [845, 406] width 1340 height 389
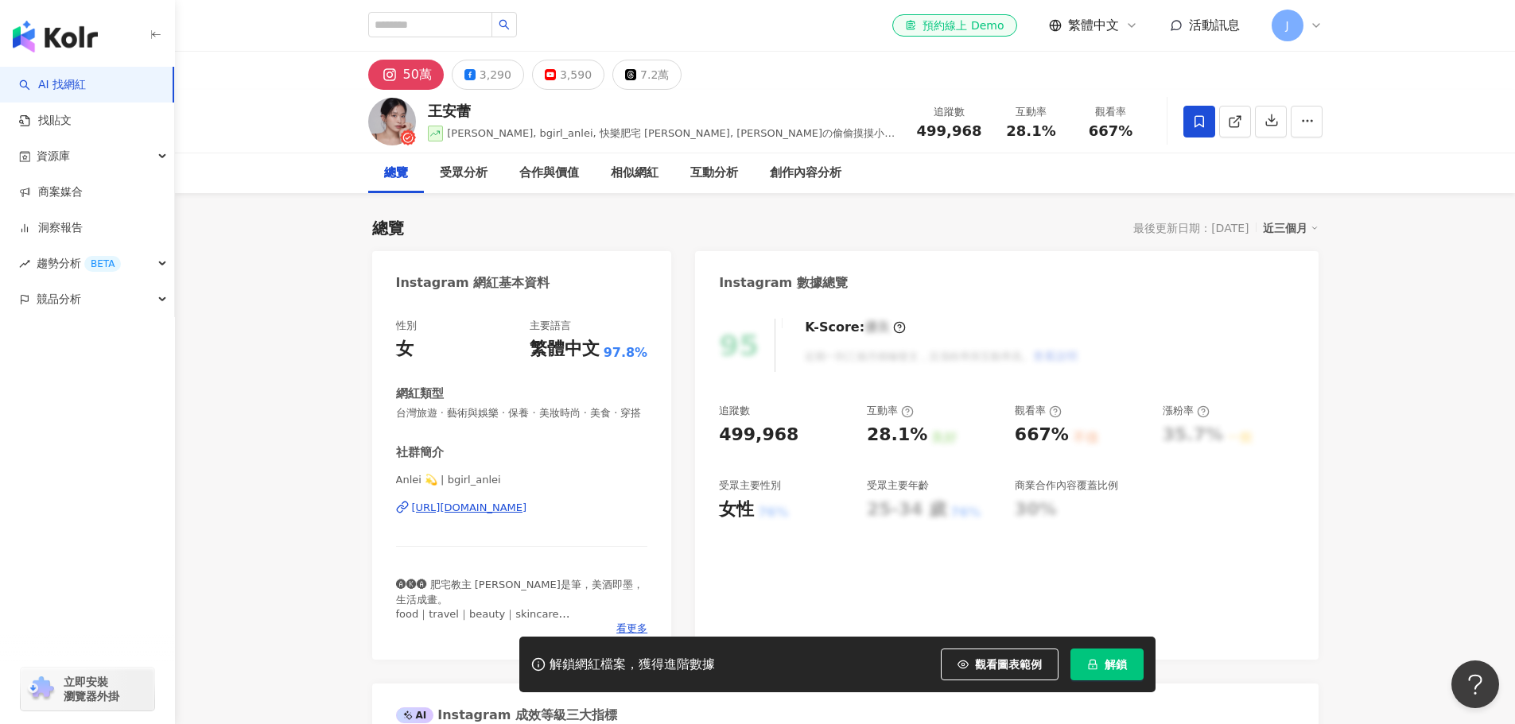
click at [1206, 118] on icon at bounding box center [1199, 122] width 14 height 14
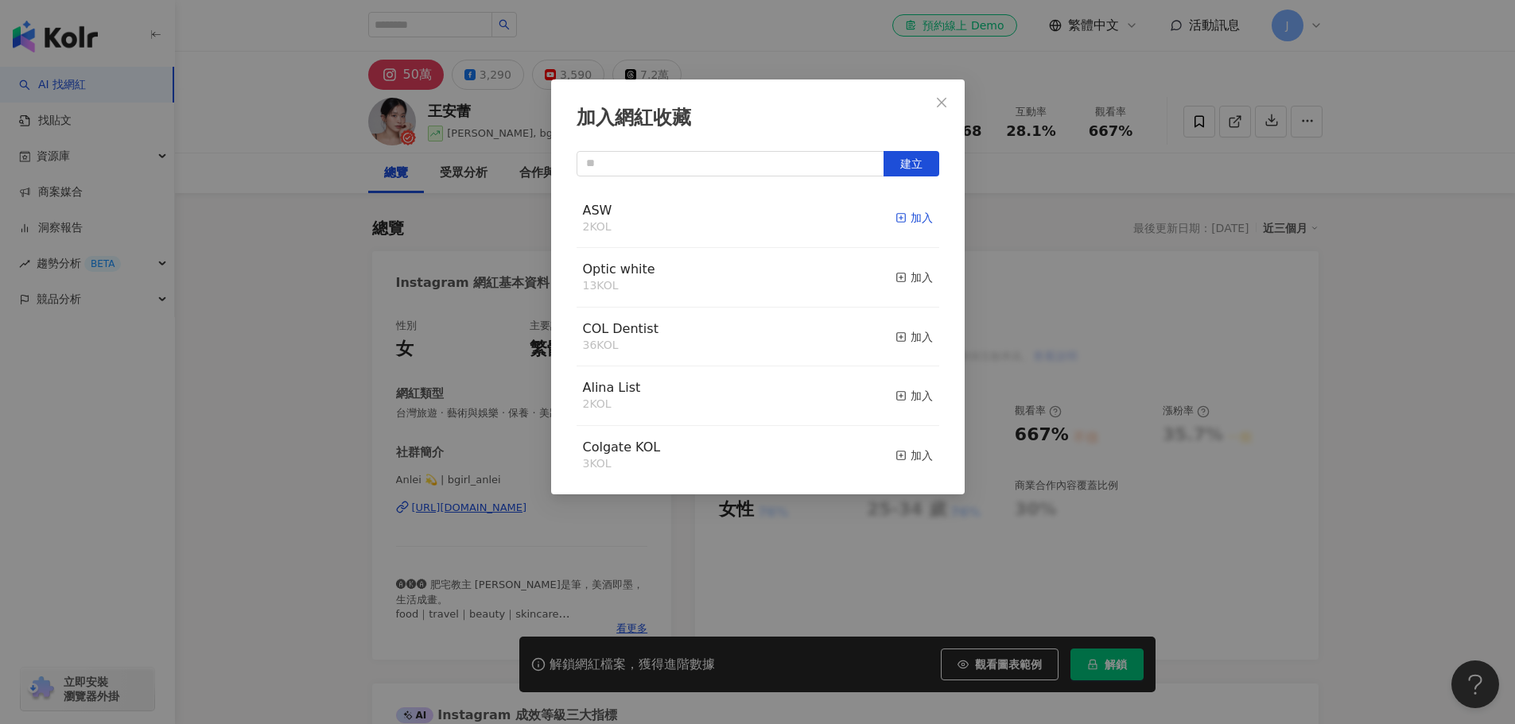
click at [907, 216] on div "加入" at bounding box center [913, 217] width 37 height 17
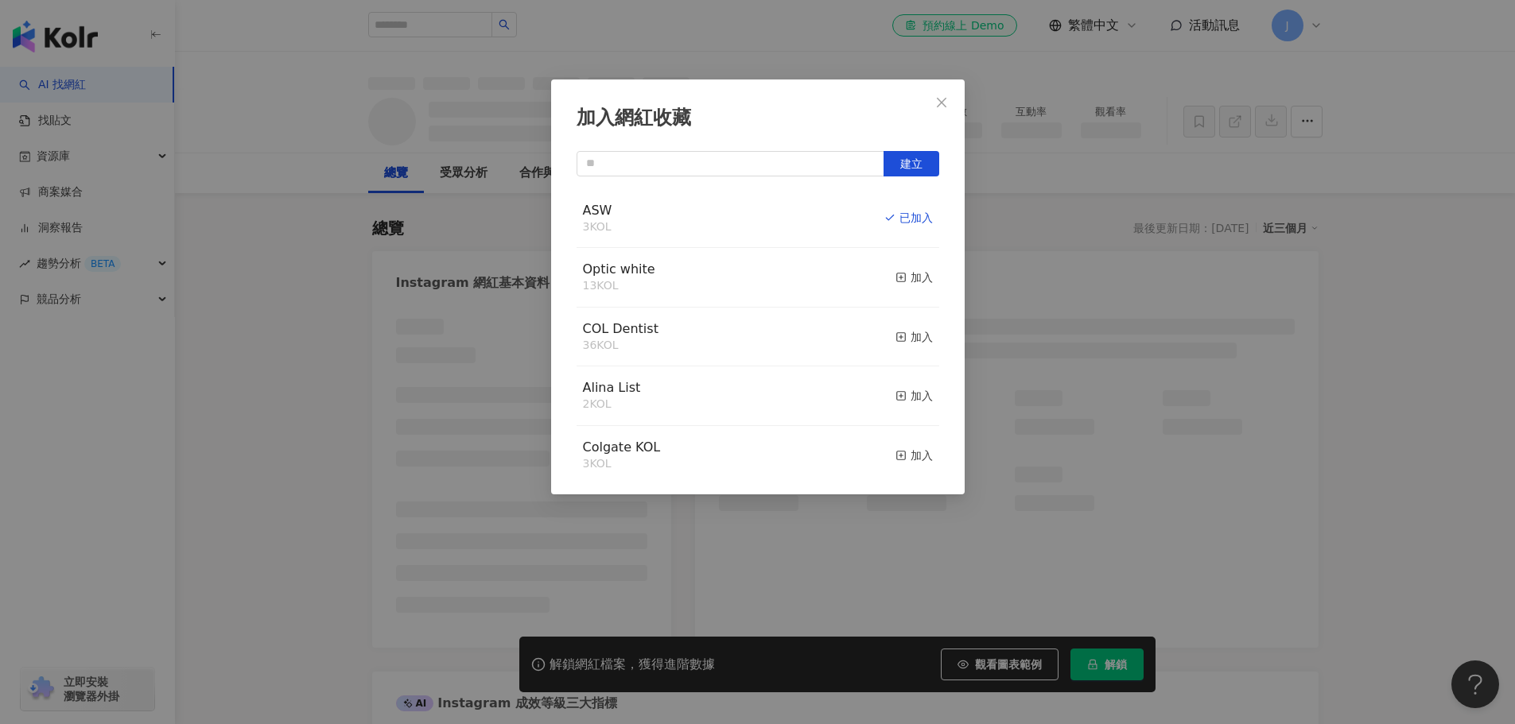
click at [938, 103] on icon "close" at bounding box center [941, 102] width 13 height 13
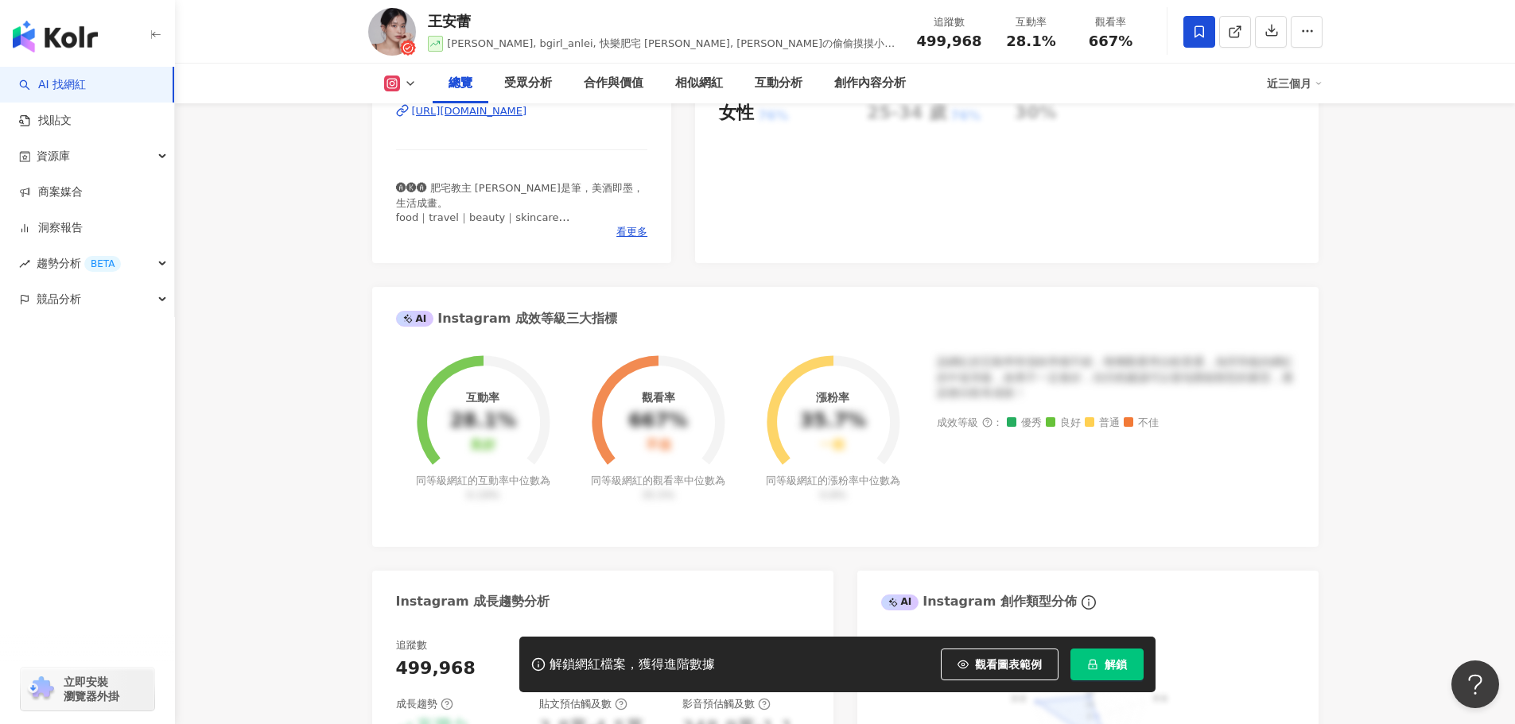
scroll to position [398, 0]
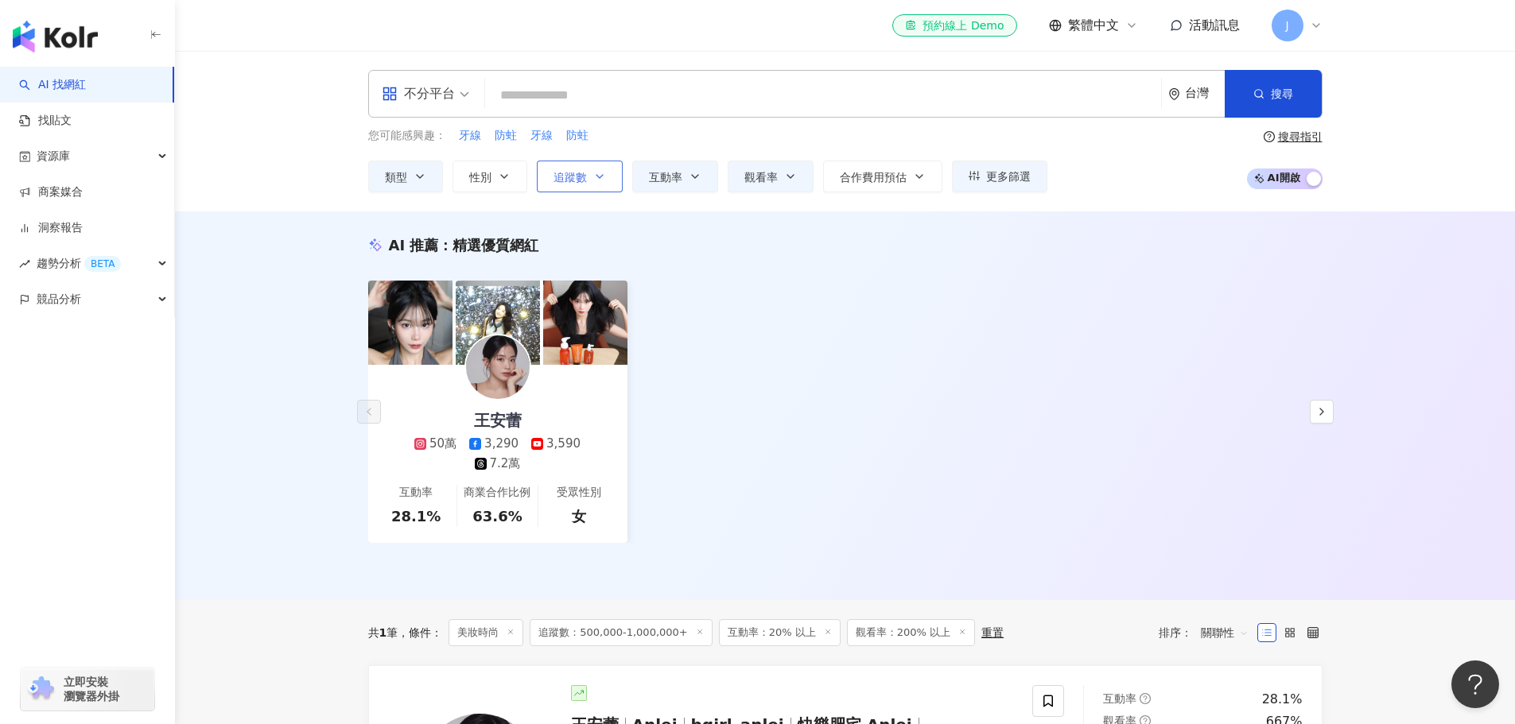
click at [581, 171] on span "追蹤數" at bounding box center [569, 177] width 33 height 13
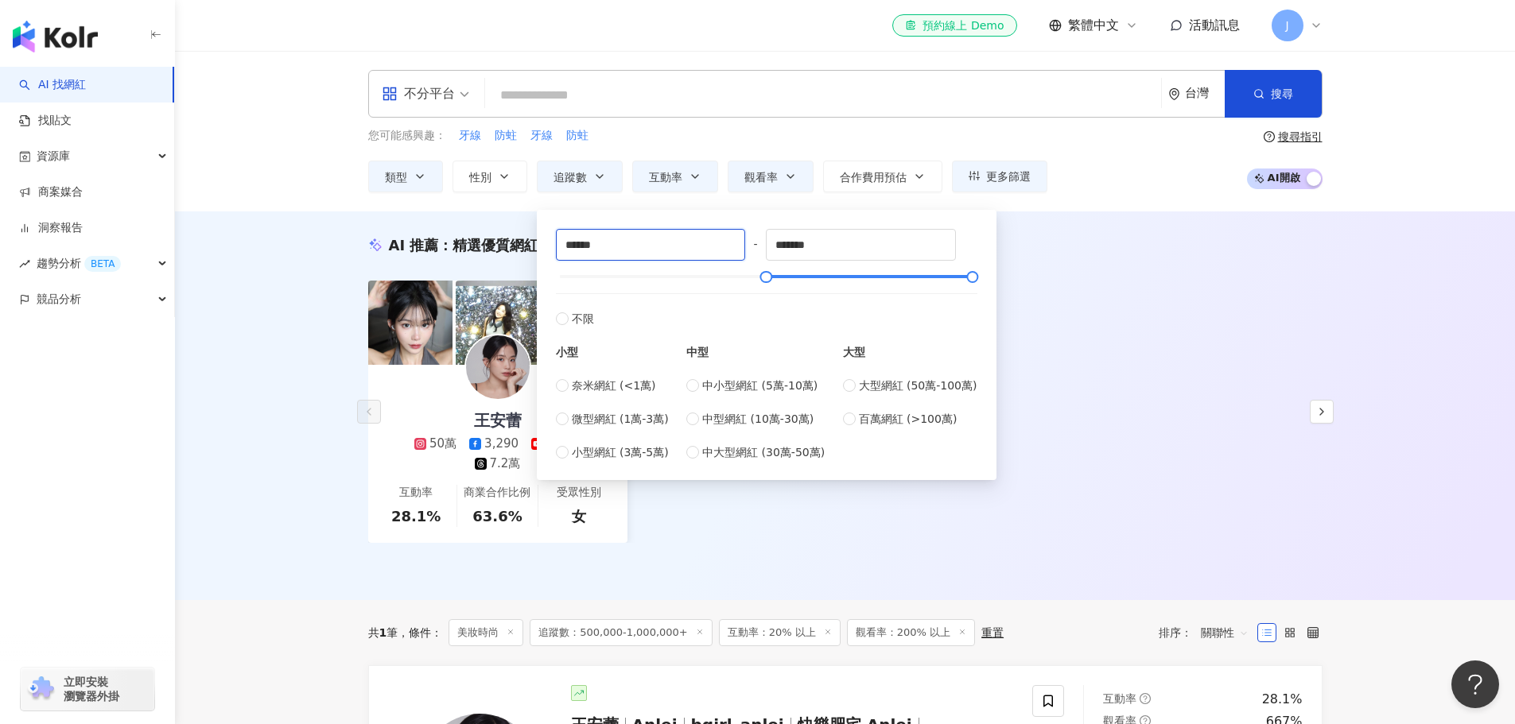
drag, startPoint x: 572, startPoint y: 250, endPoint x: 551, endPoint y: 247, distance: 20.9
click at [551, 247] on div "****** - ******* 不限 小型 奈米網紅 (<1萬) 微型網紅 (1萬-3萬) 小型網紅 (3萬-5萬) 中型 中小型網紅 (5萬-10萬) 中…" at bounding box center [766, 344] width 441 height 251
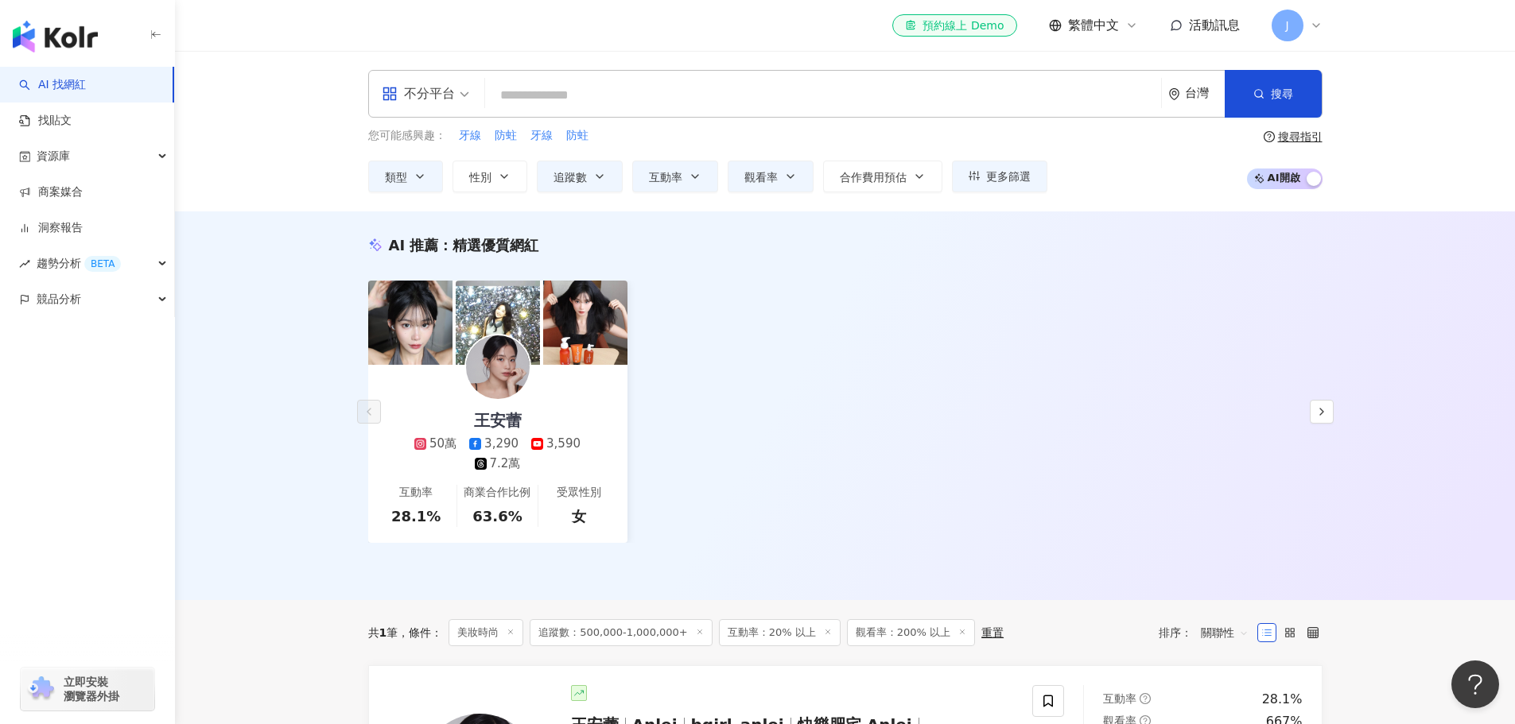
click at [271, 422] on div "AI 推薦 ： 精選優質網紅 [PERSON_NAME] 50萬 3,290 3,590 7.2萬 互動率 28.1% 商業合作比例 63.6% 受眾性別 女…" at bounding box center [845, 406] width 1340 height 389
click at [1000, 170] on span "更多篩選" at bounding box center [1008, 176] width 45 height 13
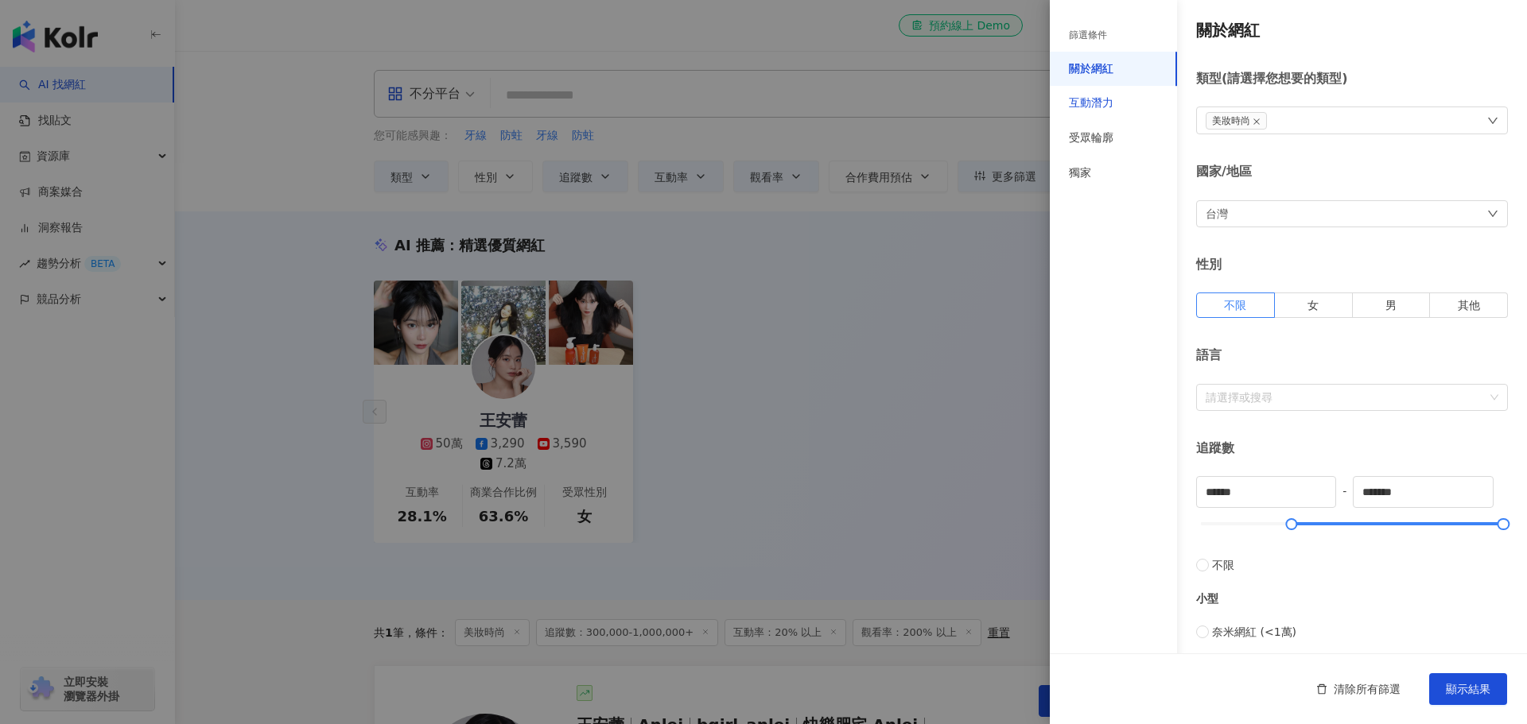
click at [1109, 103] on div "互動潛力" at bounding box center [1091, 103] width 45 height 16
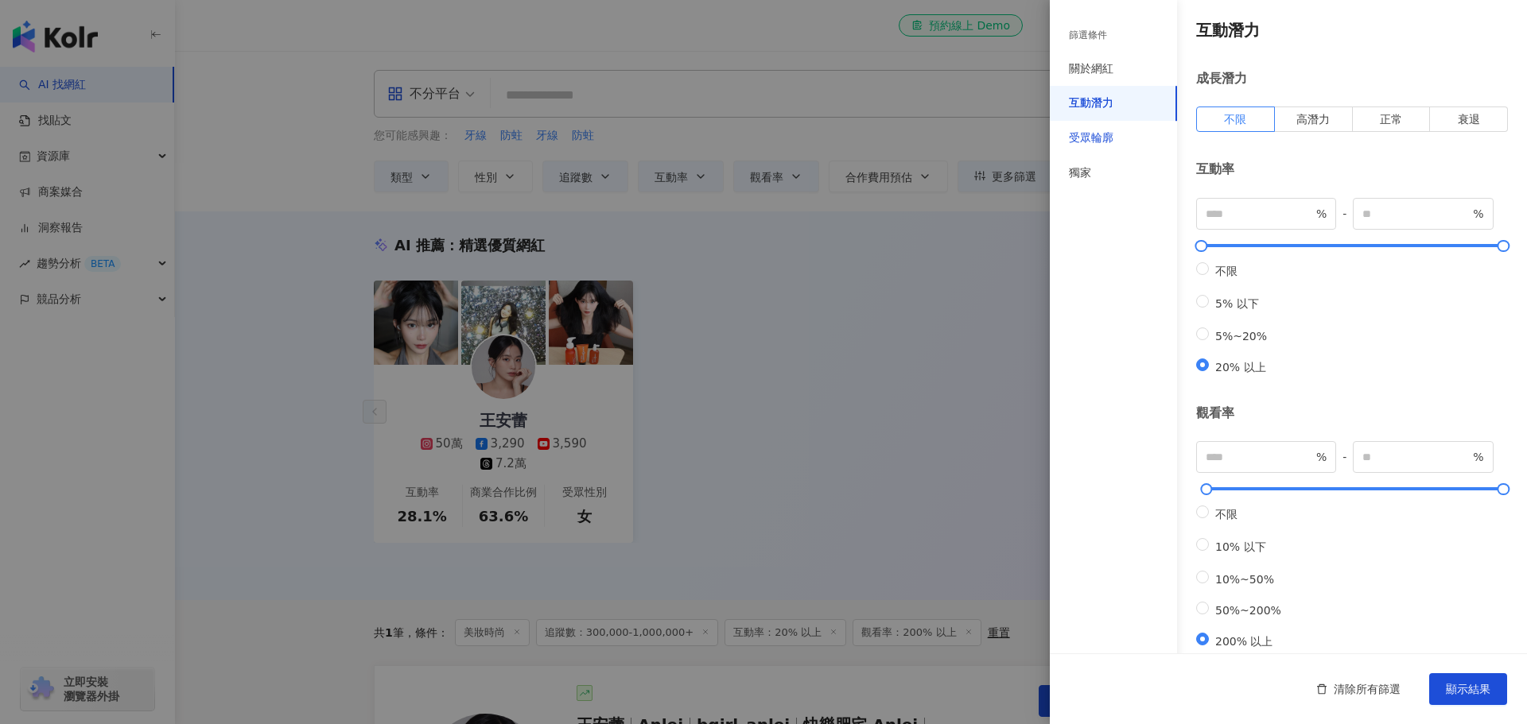
click at [1091, 138] on div "受眾輪廓" at bounding box center [1091, 138] width 45 height 16
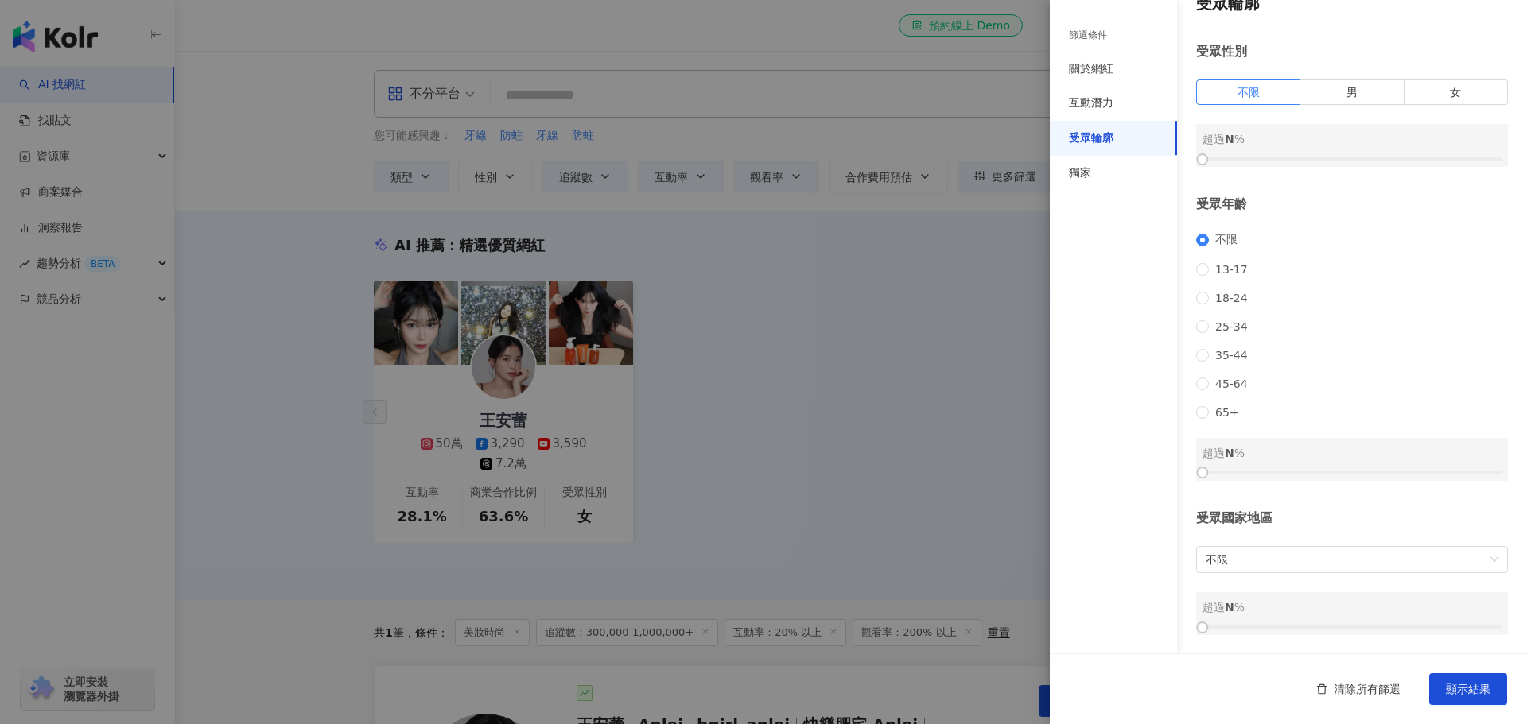
scroll to position [48, 0]
click at [1270, 565] on span "不限" at bounding box center [1352, 559] width 293 height 25
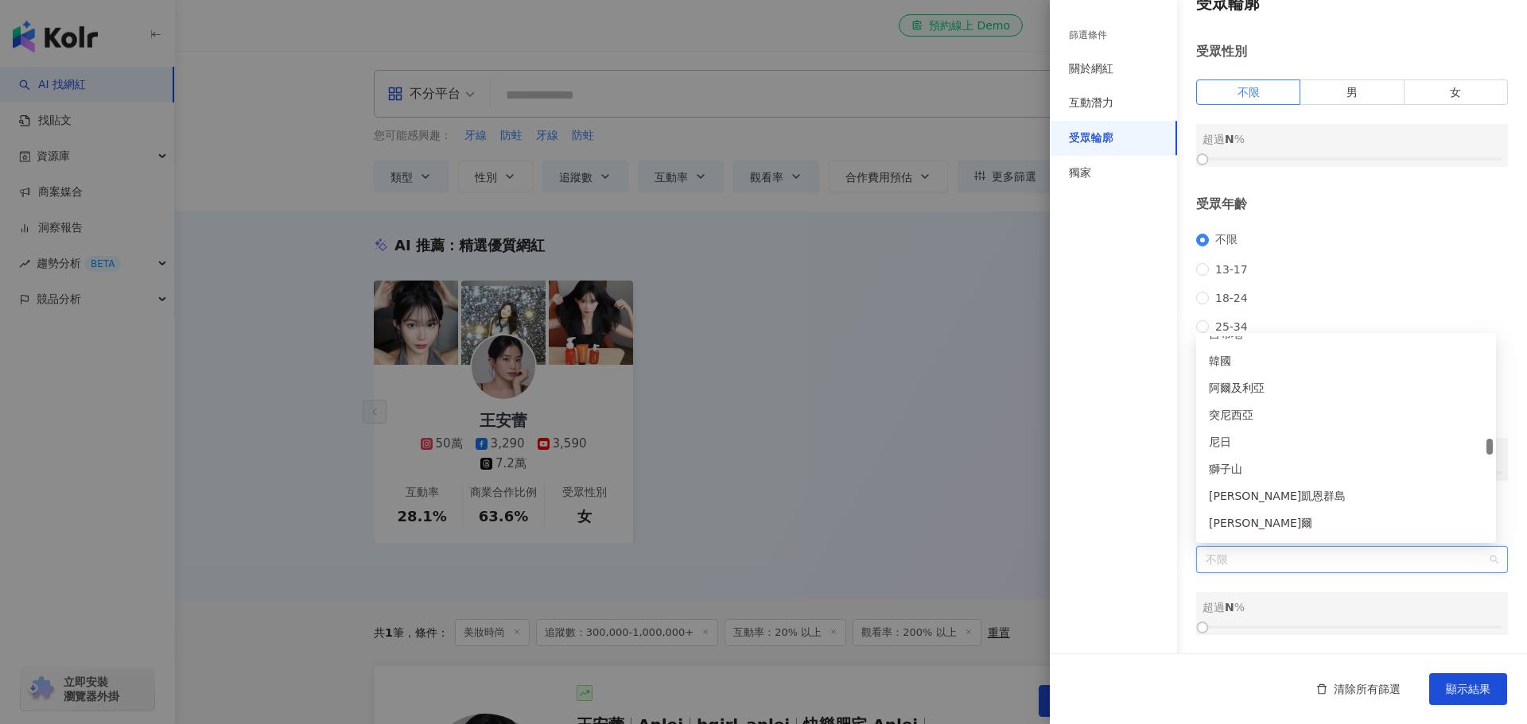
scroll to position [3340, 0]
click at [1246, 472] on div "台灣" at bounding box center [1346, 470] width 274 height 17
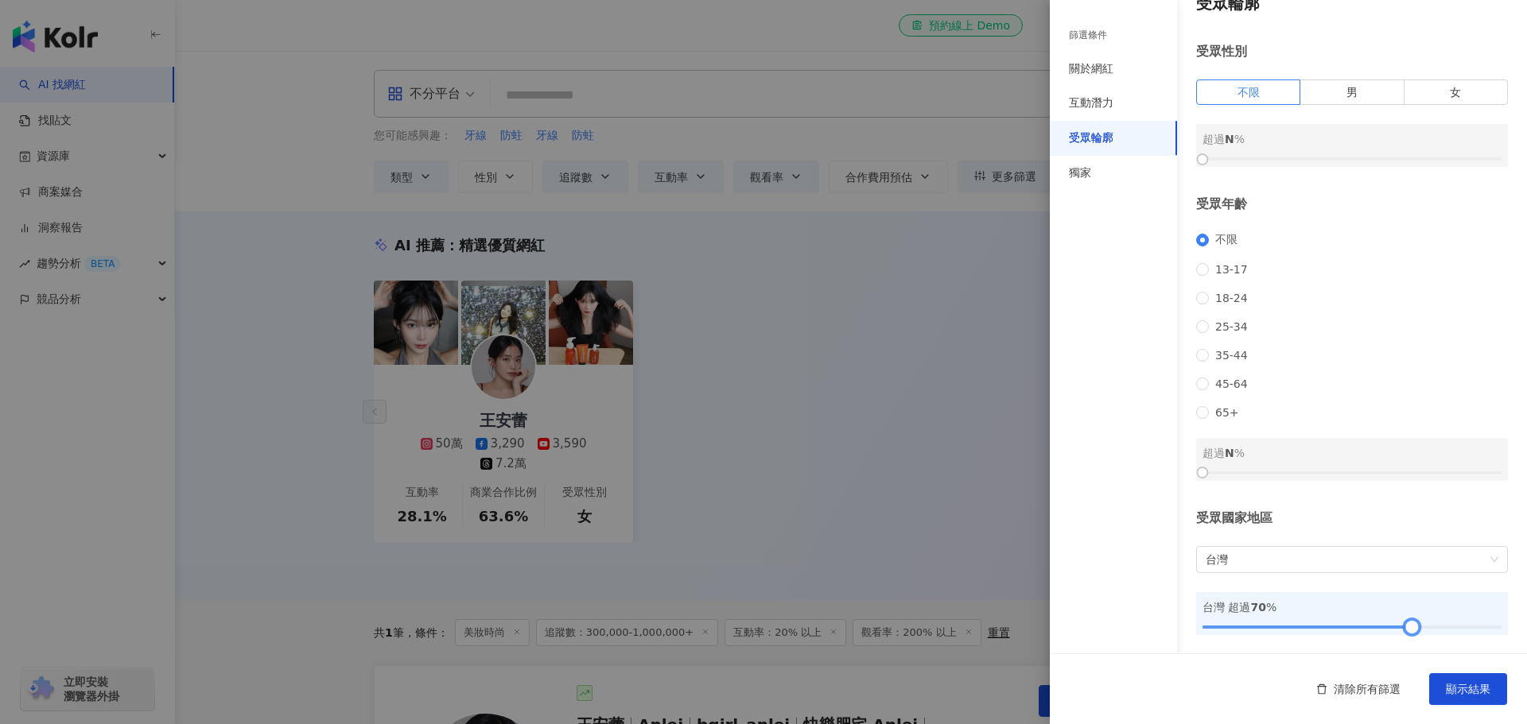
drag, startPoint x: 1201, startPoint y: 628, endPoint x: 1402, endPoint y: 619, distance: 201.4
click at [1407, 623] on div at bounding box center [1411, 627] width 9 height 9
click at [1160, 385] on div "篩選條件 關於網紅 互動潛力 受眾輪廓 獨家" at bounding box center [1113, 371] width 127 height 705
click at [1099, 181] on div "獨家" at bounding box center [1113, 173] width 127 height 35
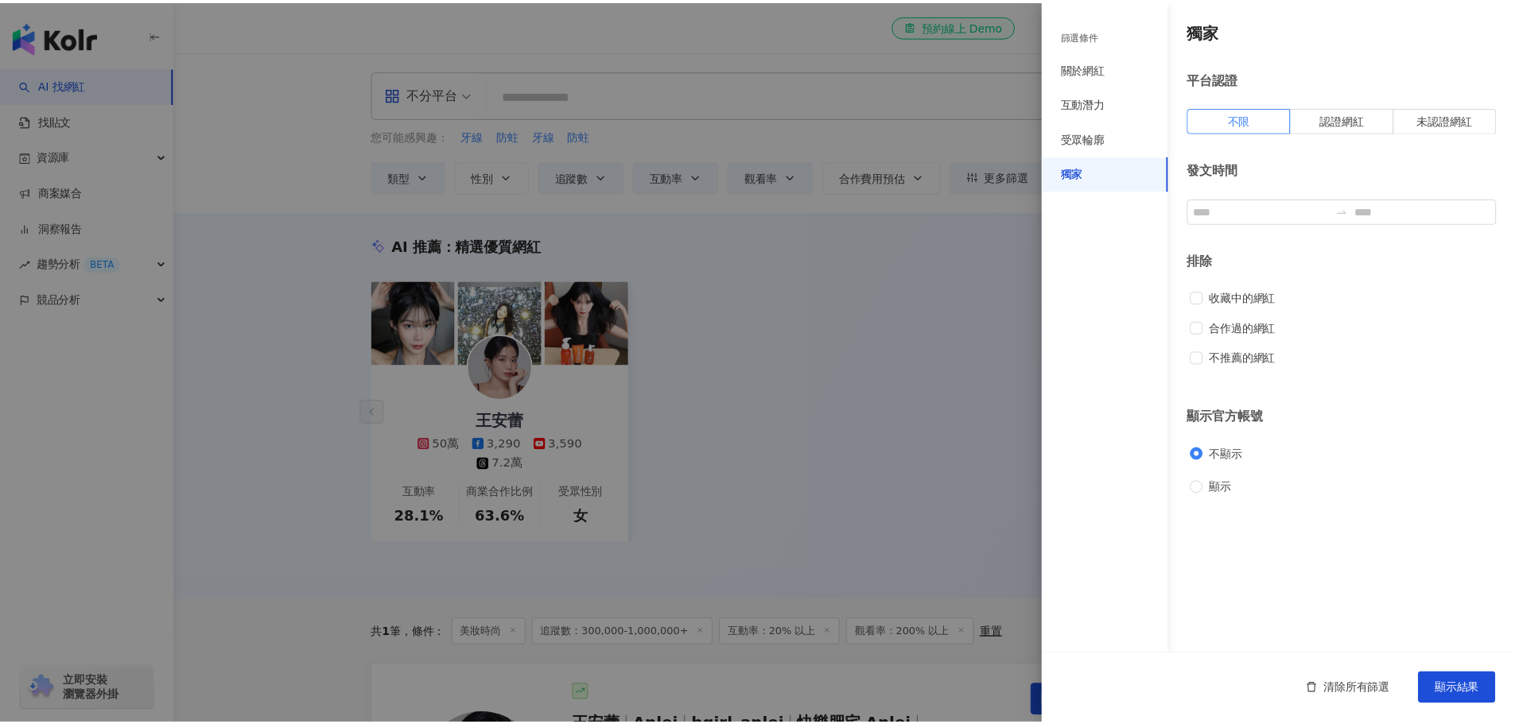
scroll to position [0, 0]
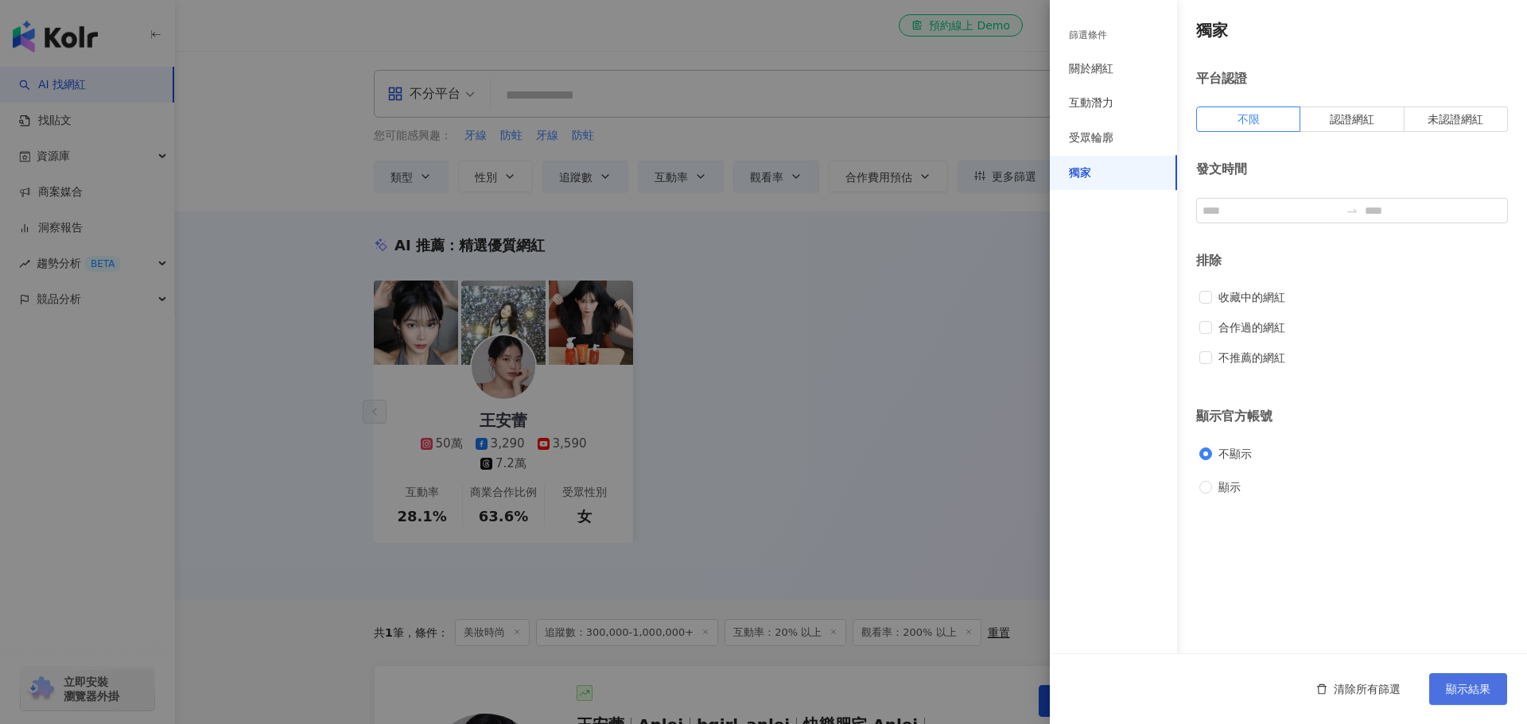
click at [1466, 683] on span "顯示結果" at bounding box center [1468, 689] width 45 height 13
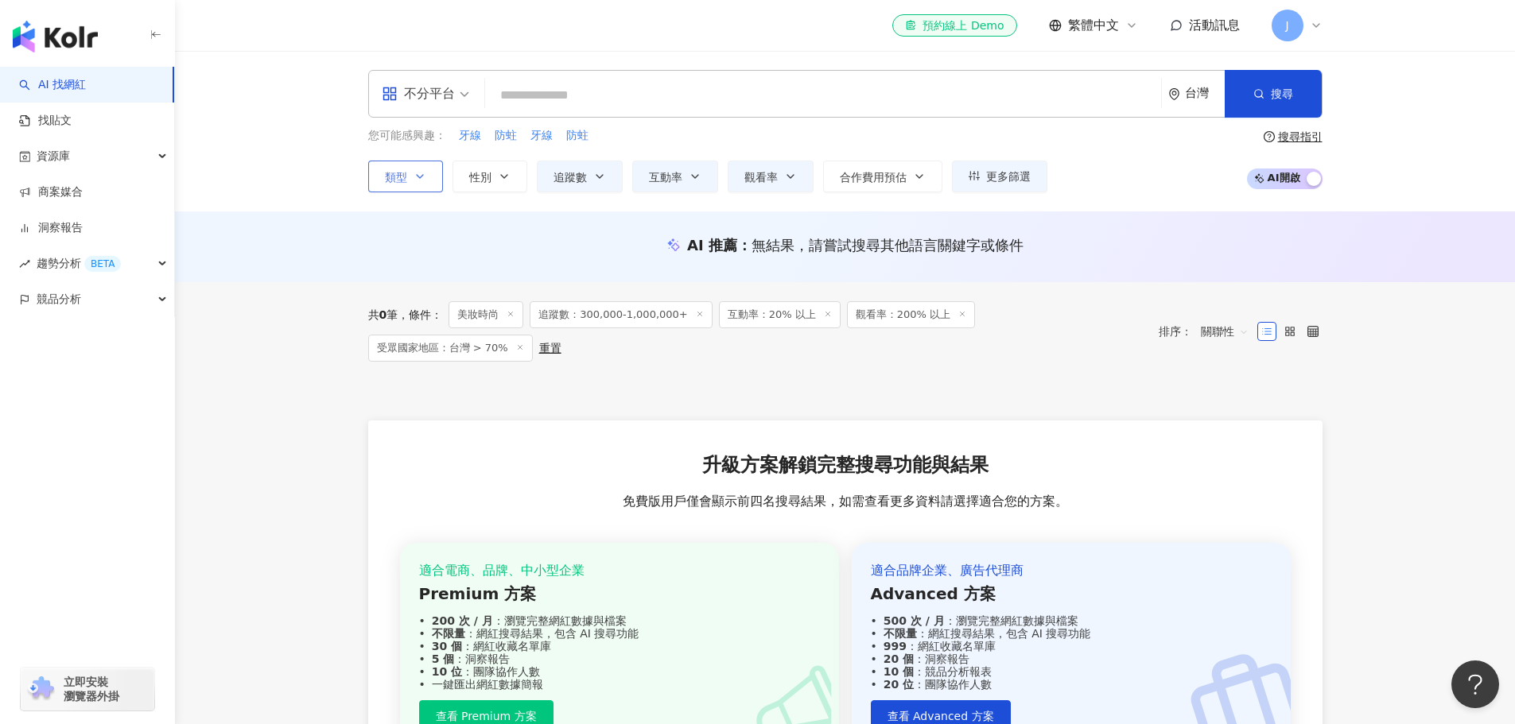
click at [434, 174] on button "類型" at bounding box center [405, 177] width 75 height 32
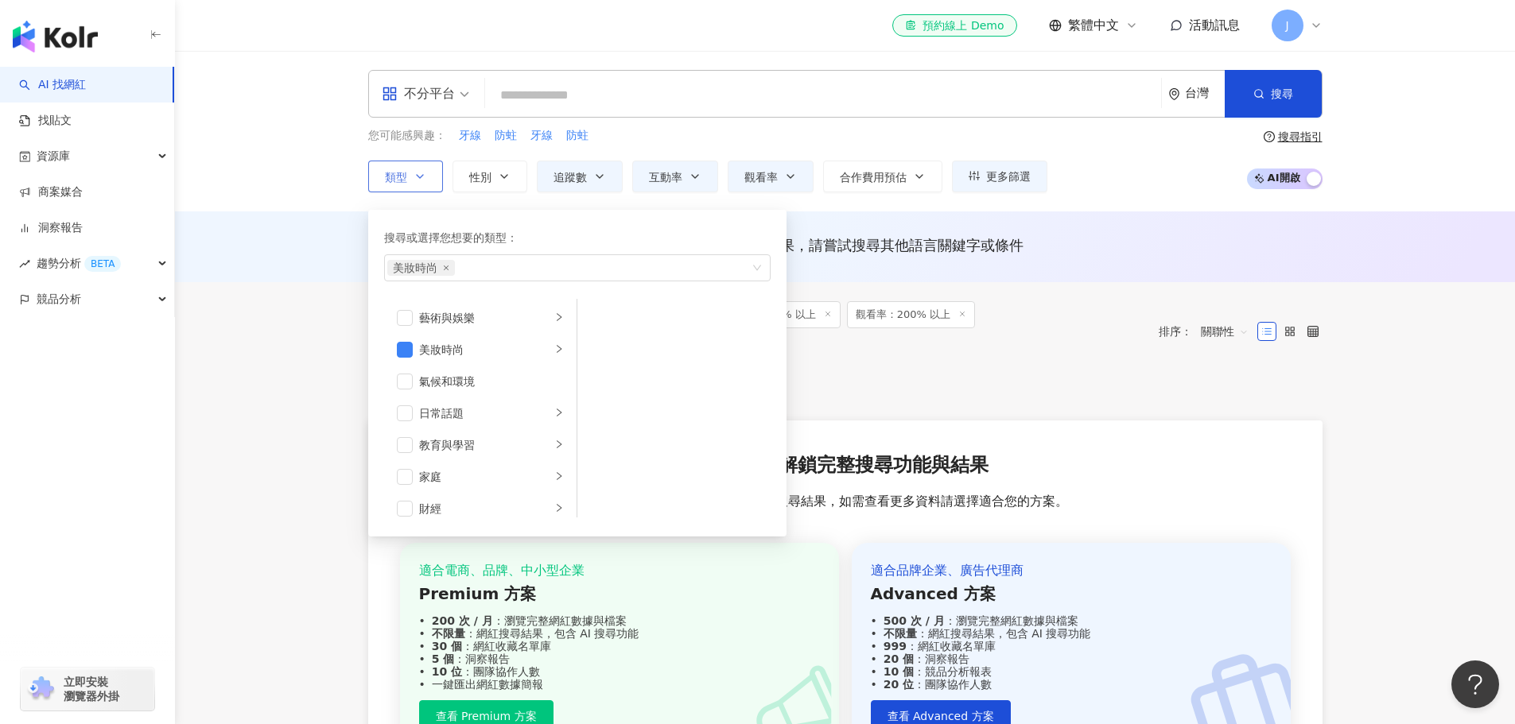
click at [434, 174] on button "類型 搜尋或選擇您想要的類型： 美妝時尚 藝術與娛樂 美妝時尚 氣候和環境 日常話題 教育與學習 家庭 財經 美食 命理占卜 遊戲 法政社會 生活風格 影視娛…" at bounding box center [405, 177] width 75 height 32
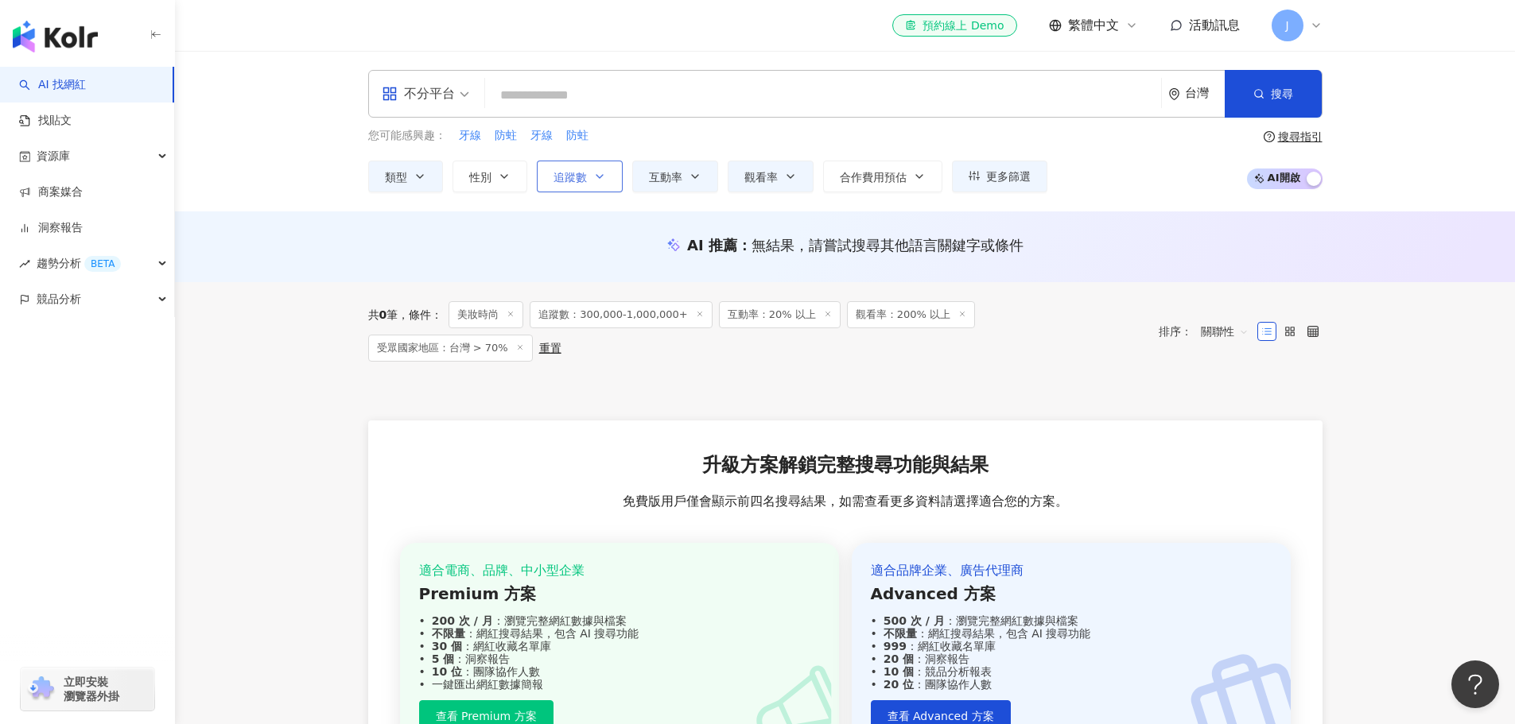
click at [594, 179] on icon "button" at bounding box center [599, 176] width 13 height 13
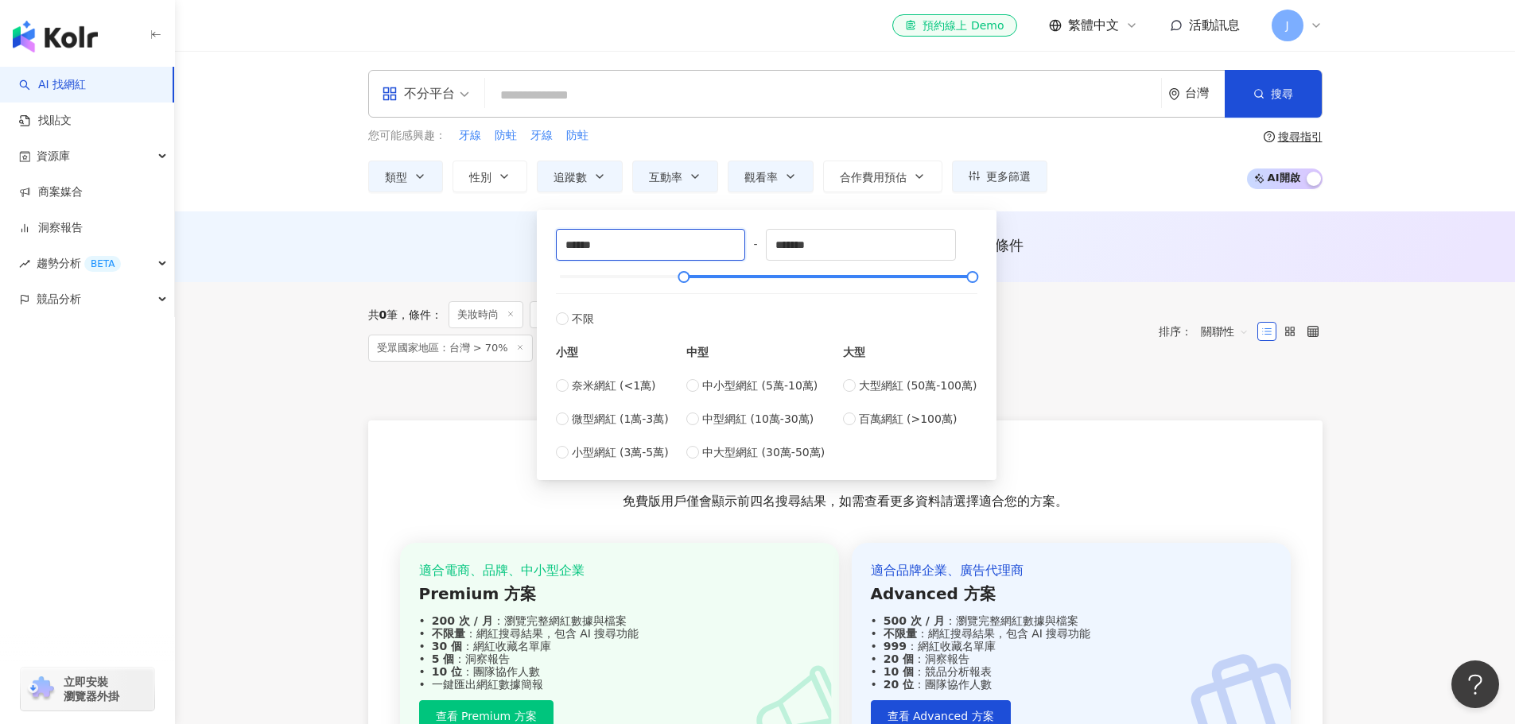
drag, startPoint x: 571, startPoint y: 247, endPoint x: 548, endPoint y: 247, distance: 23.1
click at [548, 247] on div "****** - ******* 不限 小型 奈米網紅 (<1萬) 微型網紅 (1萬-3萬) 小型網紅 (3萬-5萬) 中型 中小型網紅 (5萬-10萬) 中…" at bounding box center [766, 344] width 441 height 251
click at [275, 480] on main "不分平台 台灣 搜尋 您可能感興趣： 牙線 防蛀 牙線 防蛀 類型 性別 追蹤數 互動率 觀看率 合作費用預估 更多篩選 篩選條件 關於網紅 互動潛力 受眾輪…" at bounding box center [845, 433] width 1340 height 764
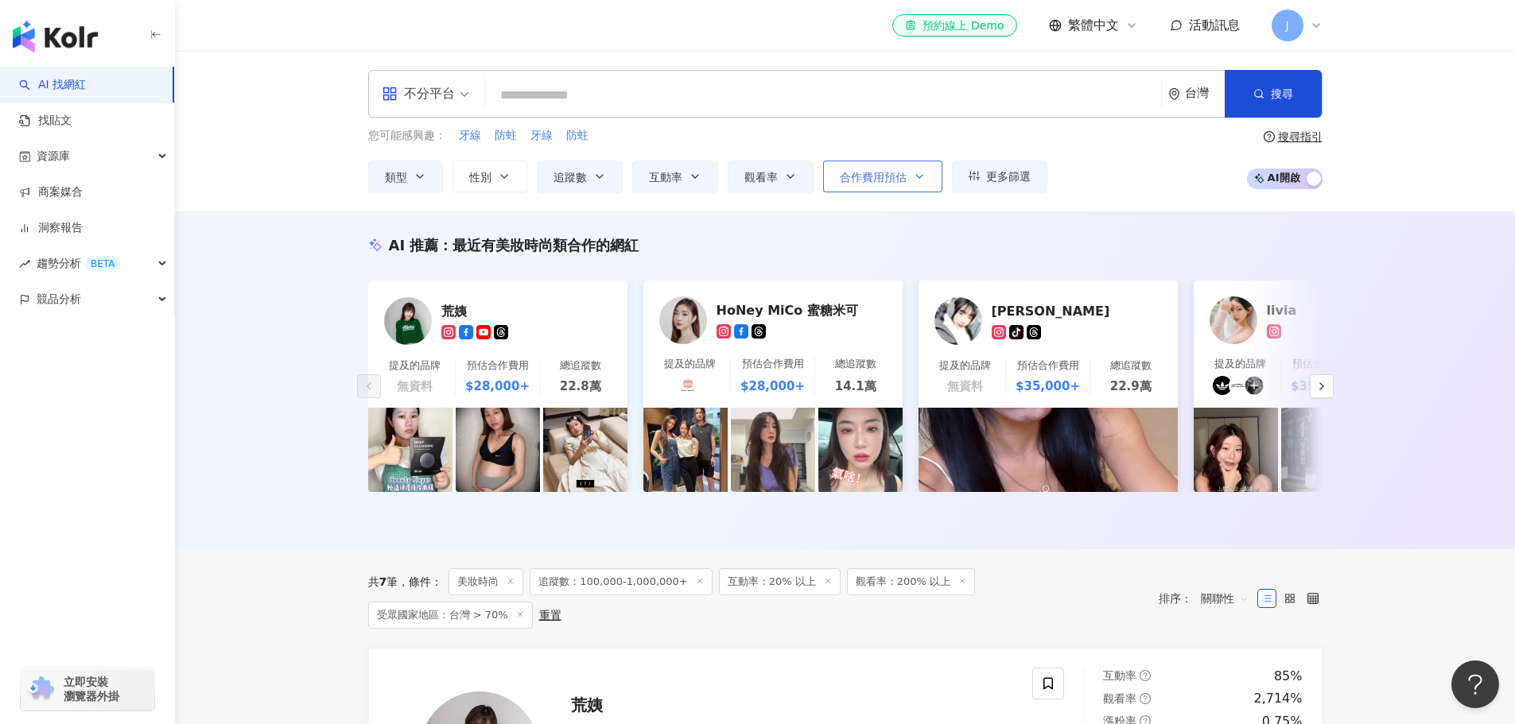
click at [904, 173] on span "合作費用預估" at bounding box center [873, 177] width 67 height 13
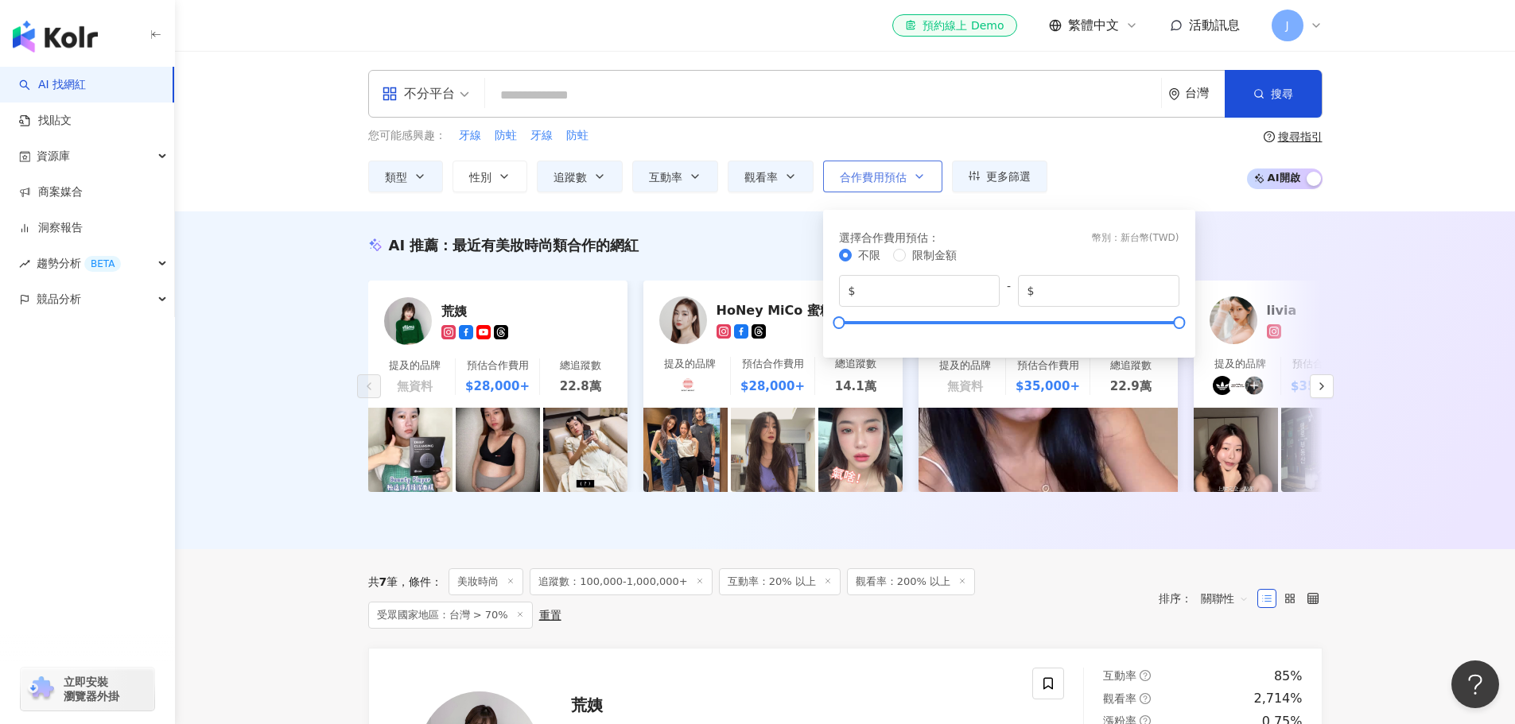
click at [906, 173] on span "合作費用預估" at bounding box center [873, 177] width 67 height 13
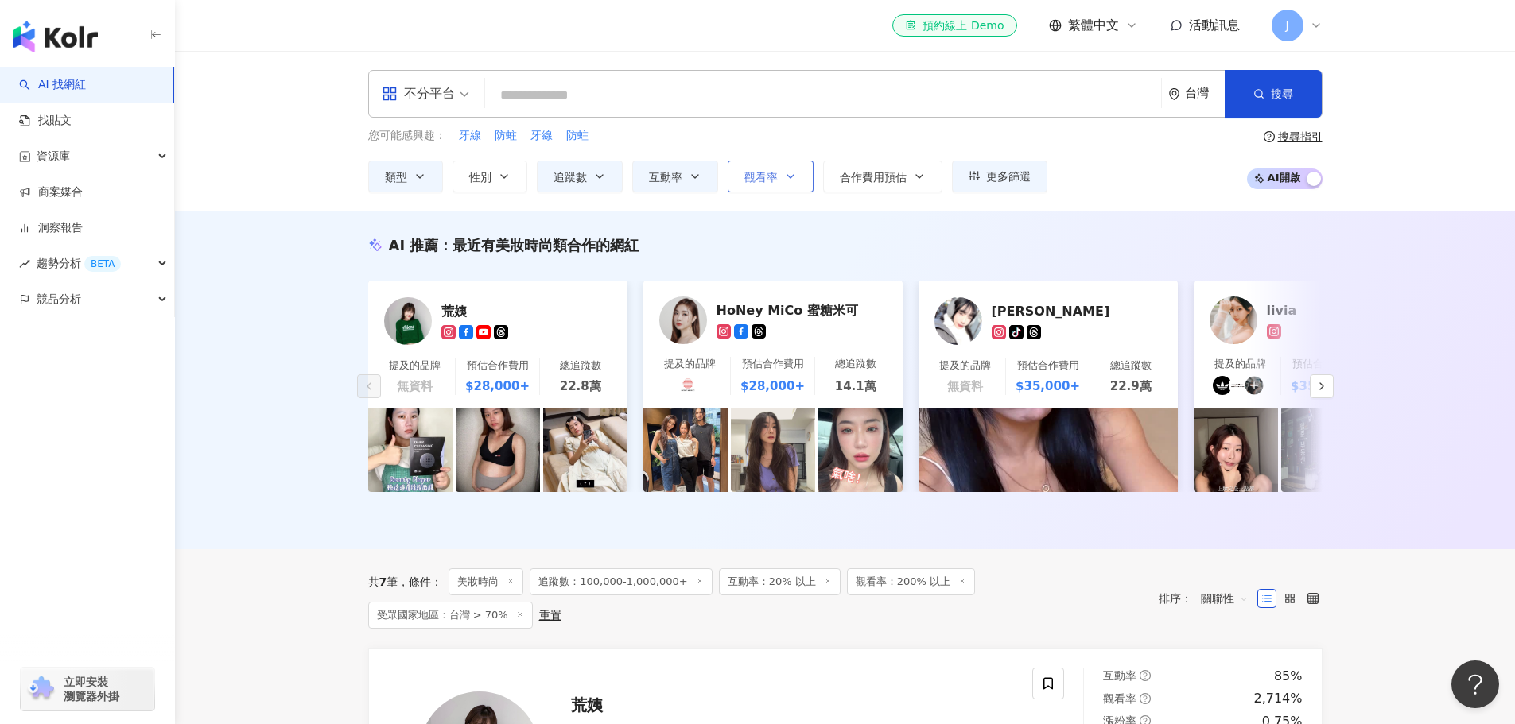
click at [806, 173] on button "觀看率" at bounding box center [771, 177] width 86 height 32
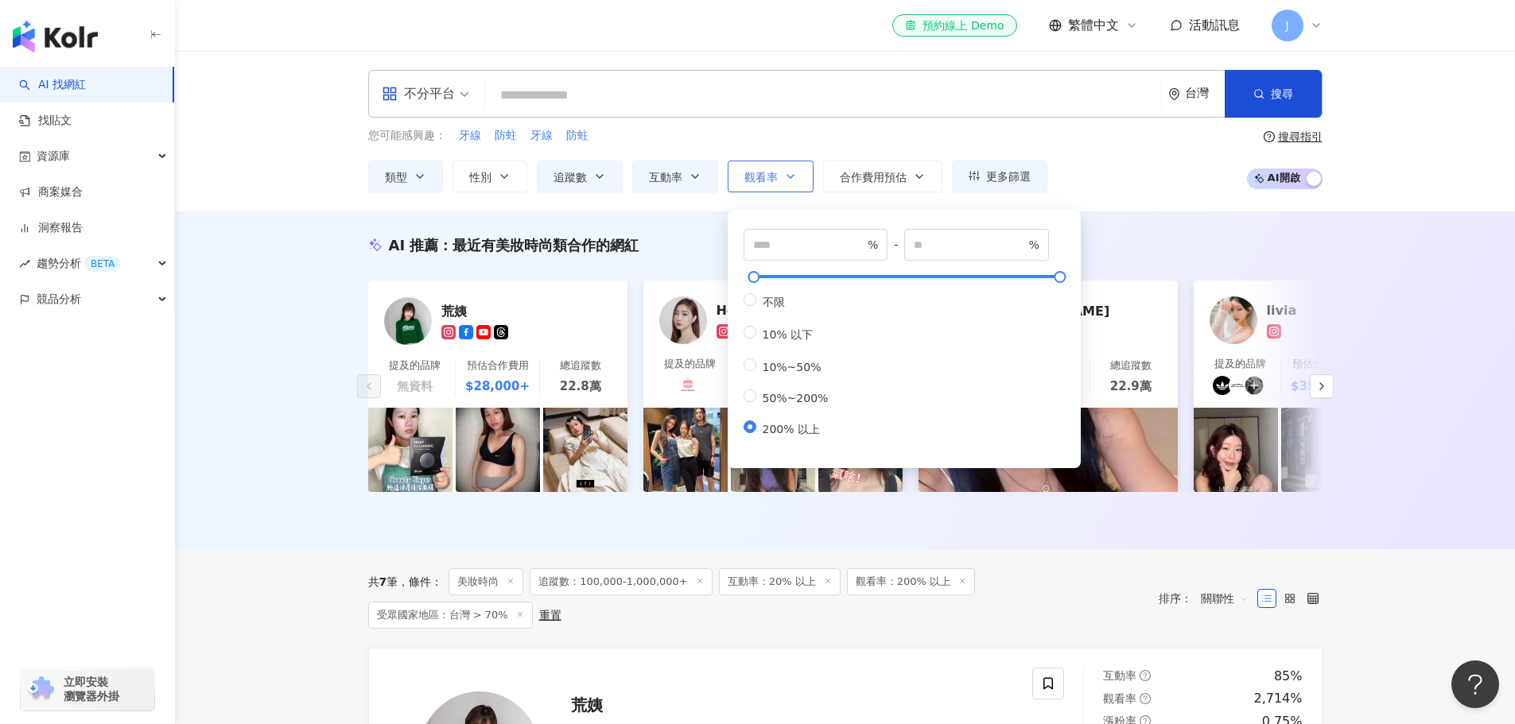
click at [806, 173] on button "觀看率" at bounding box center [771, 177] width 86 height 32
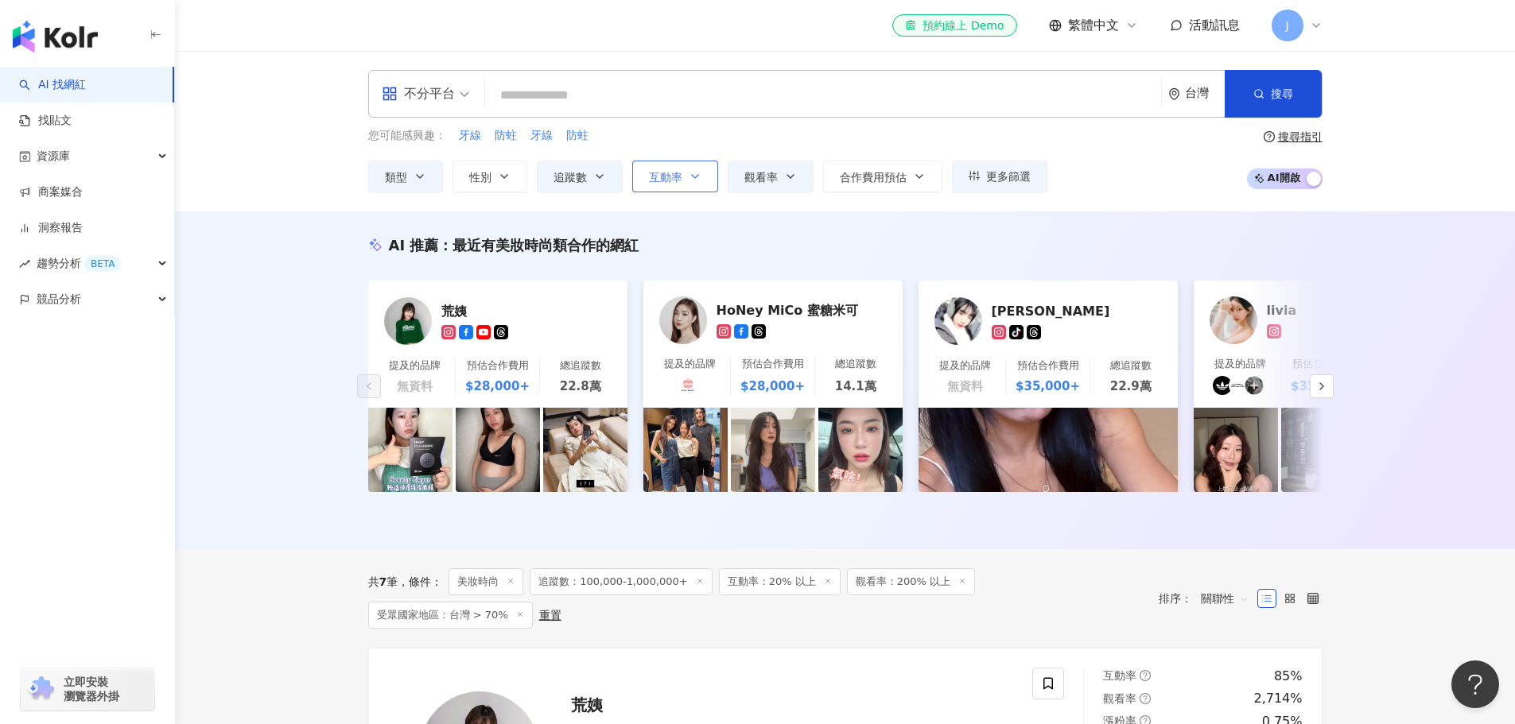
click at [688, 191] on button "互動率" at bounding box center [675, 177] width 86 height 32
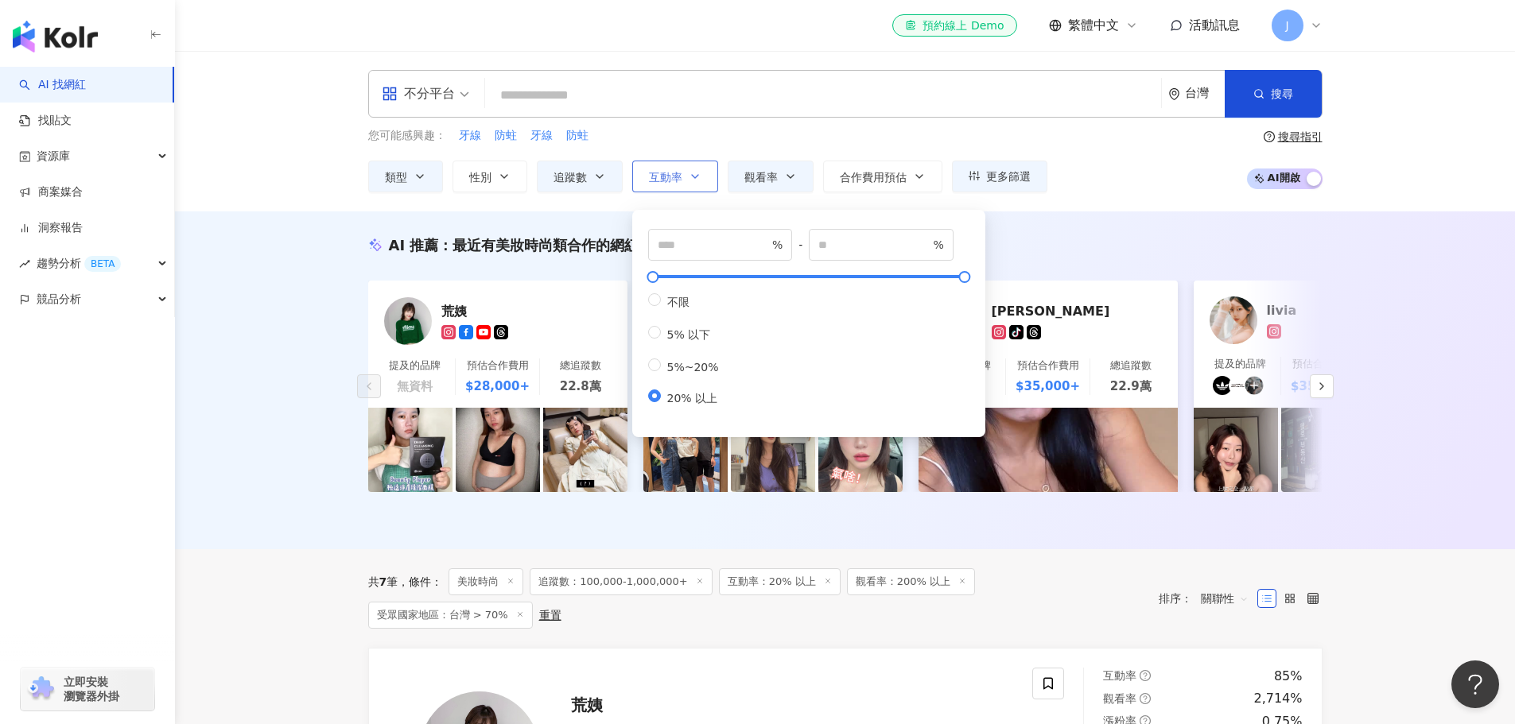
click at [690, 184] on button "互動率" at bounding box center [675, 177] width 86 height 32
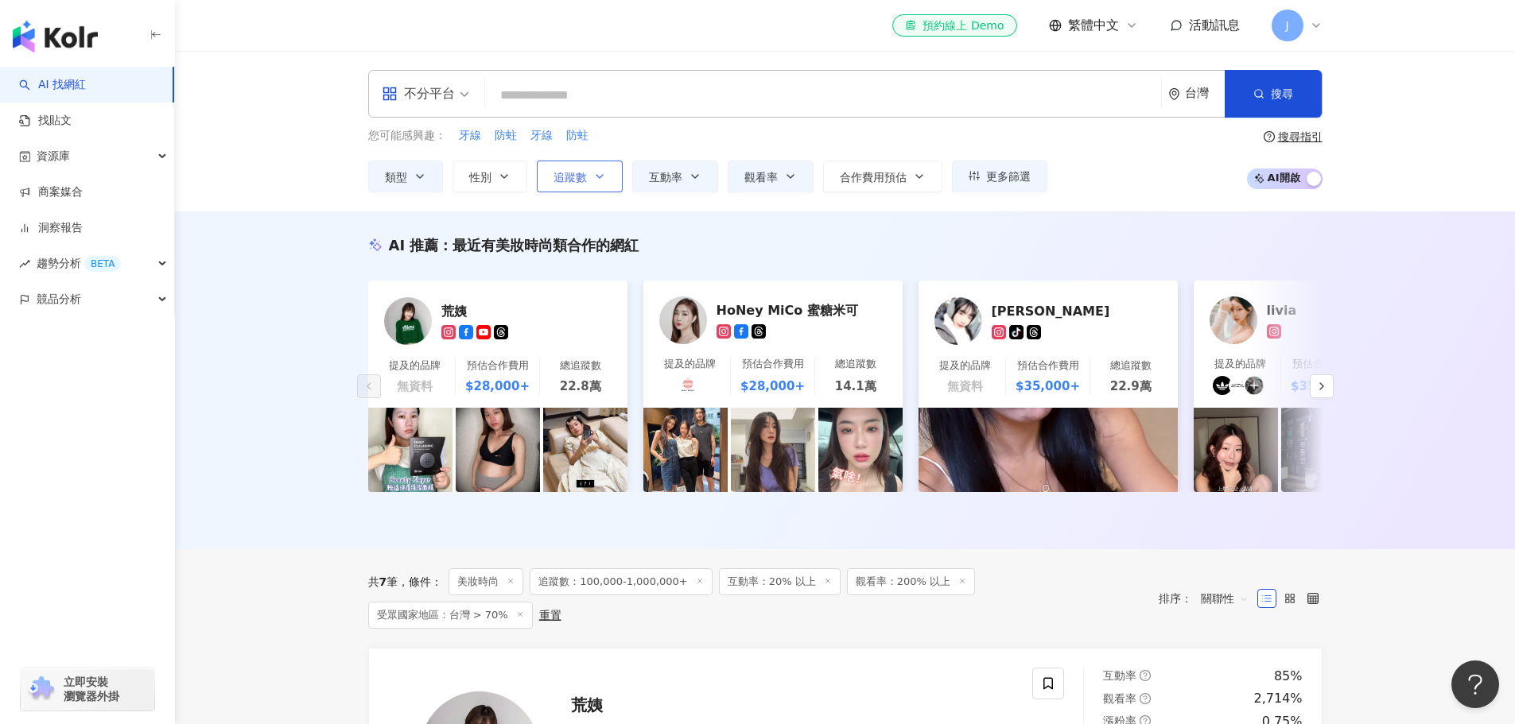
click at [596, 176] on icon "button" at bounding box center [599, 176] width 6 height 3
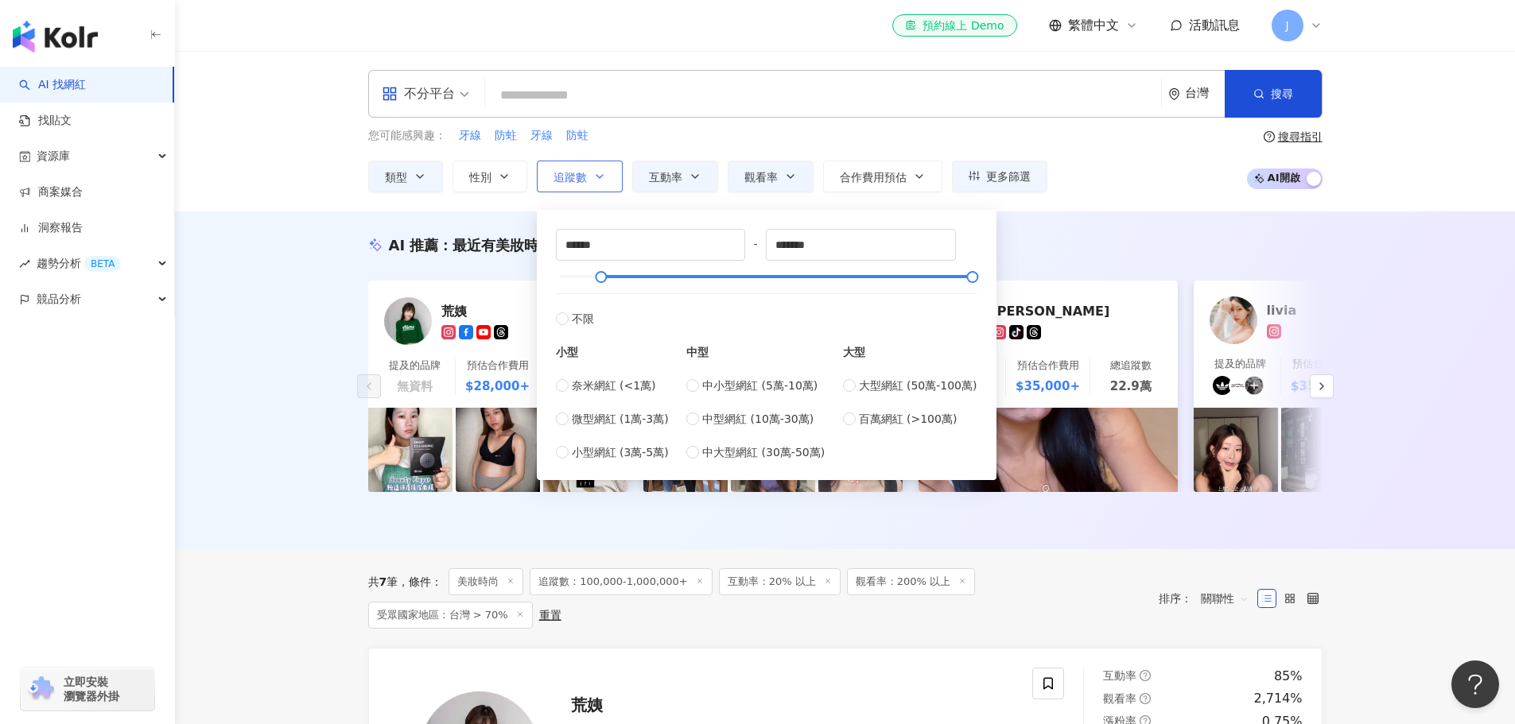
click at [596, 176] on icon "button" at bounding box center [599, 176] width 6 height 3
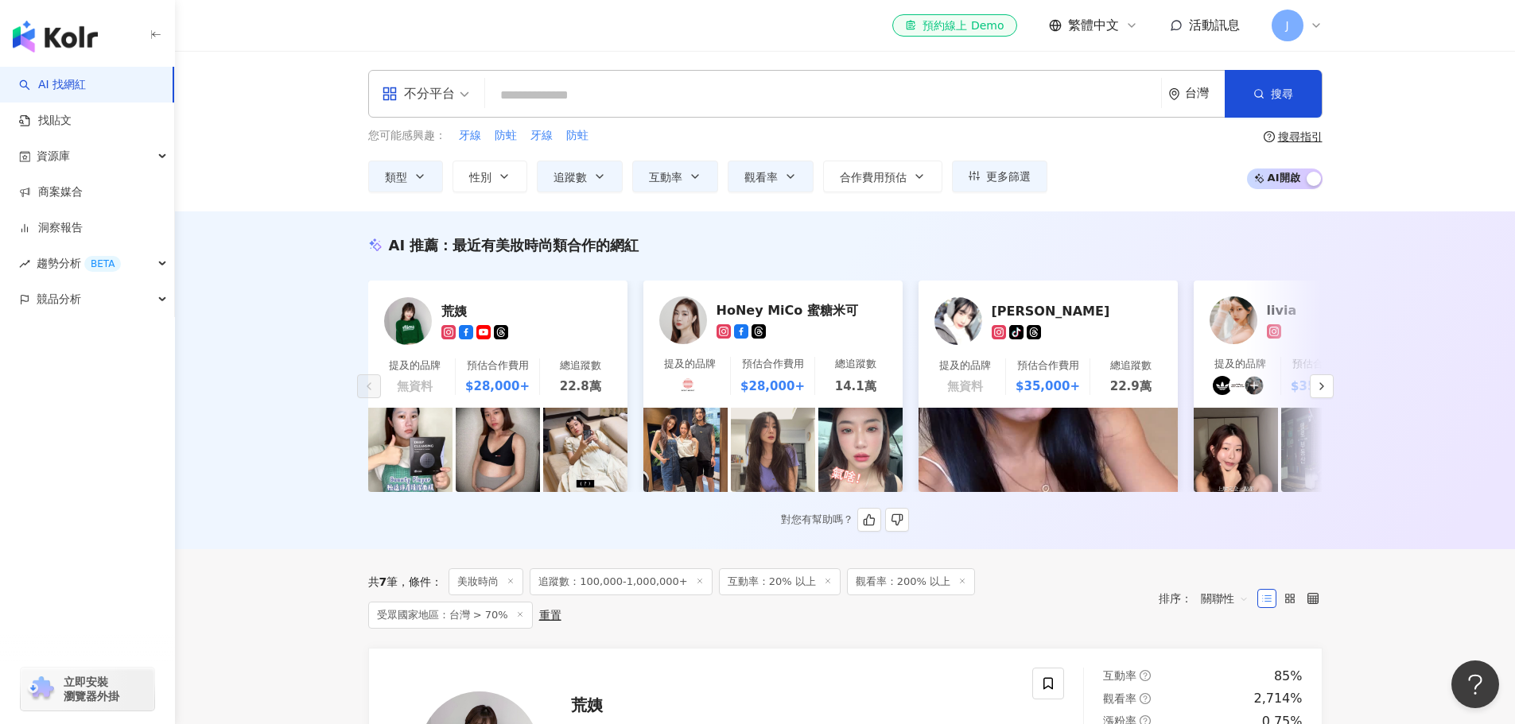
click at [448, 315] on div "荒姨" at bounding box center [520, 311] width 159 height 16
click at [821, 310] on div "HoNey MiCo 蜜糖米可" at bounding box center [795, 310] width 159 height 16
click at [1007, 310] on div "李李" at bounding box center [1071, 311] width 159 height 16
click at [1319, 386] on icon "button" at bounding box center [1321, 386] width 13 height 13
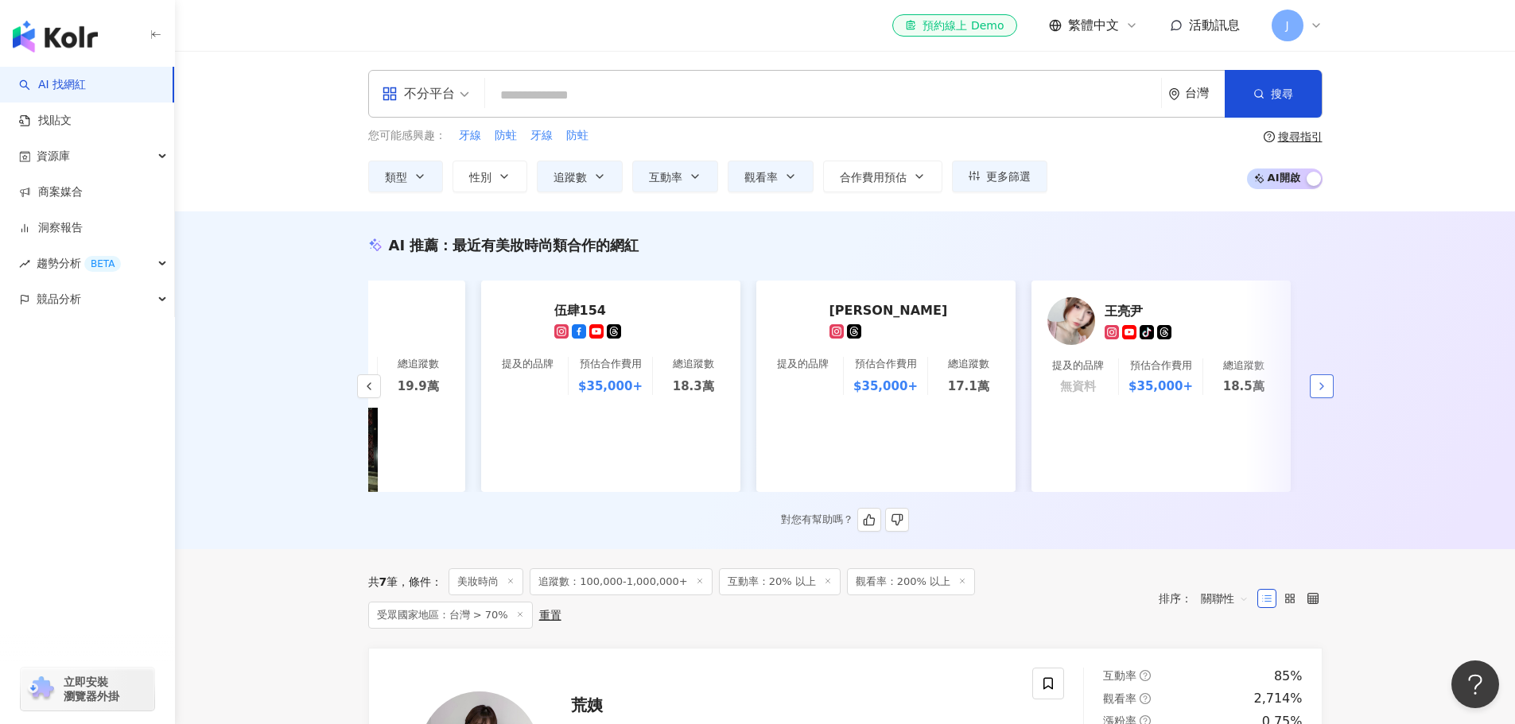
scroll to position [0, 1004]
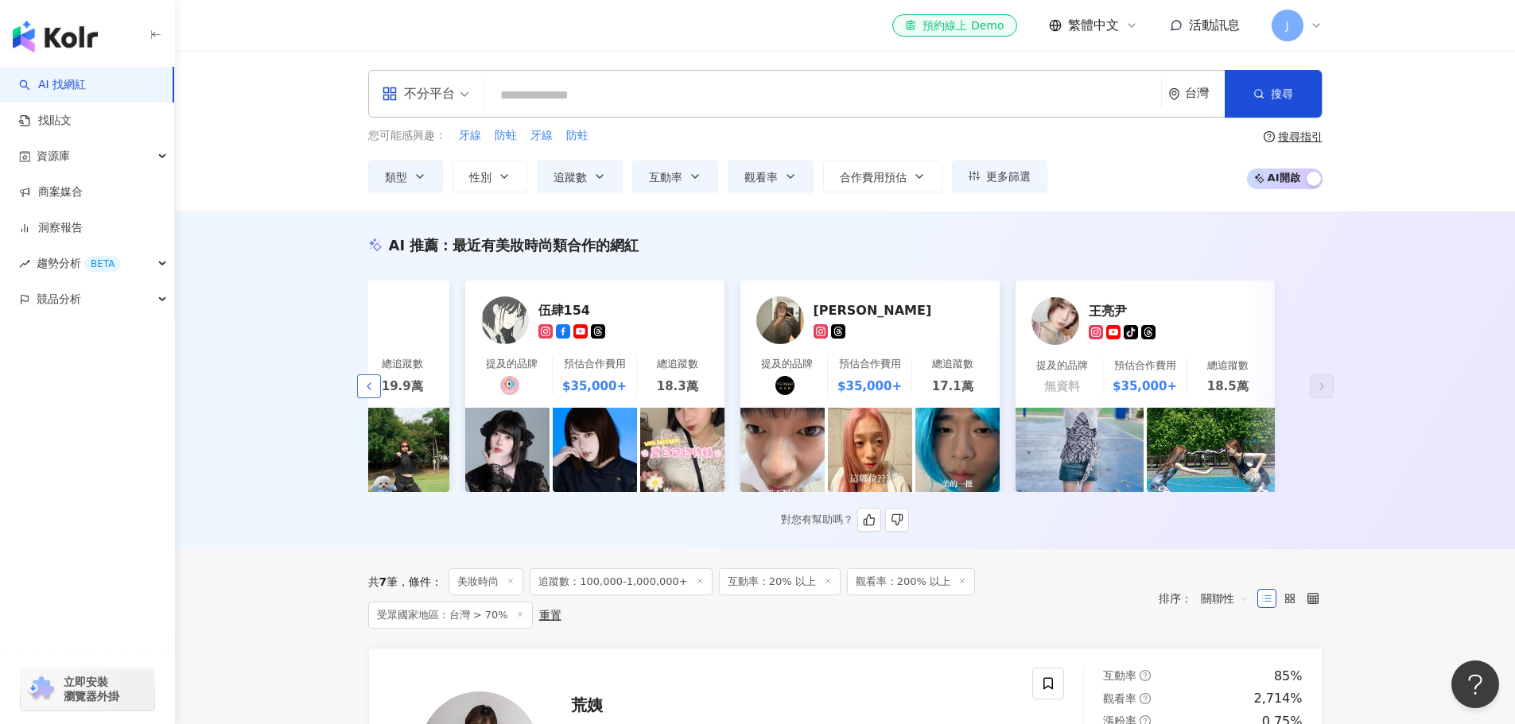
click at [375, 393] on button "button" at bounding box center [369, 387] width 24 height 24
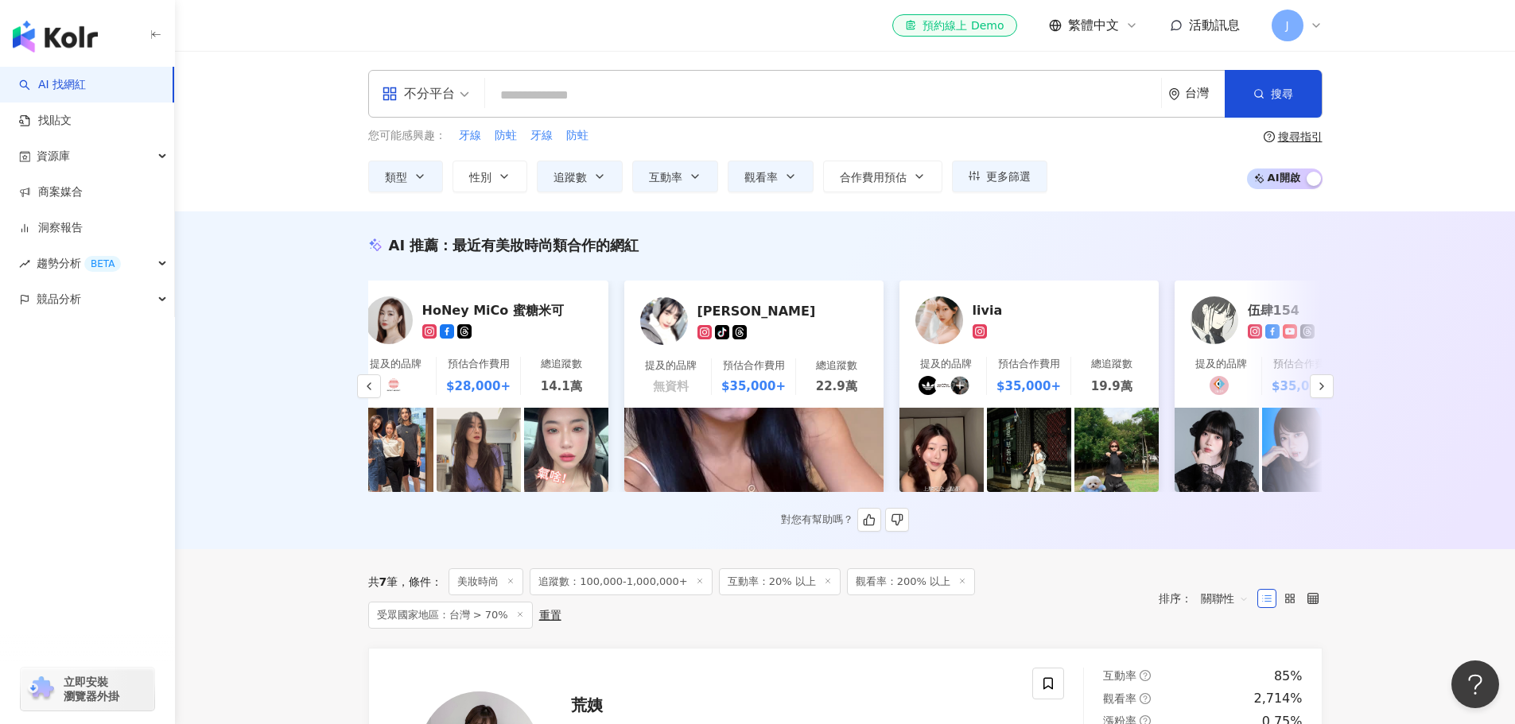
scroll to position [0, 190]
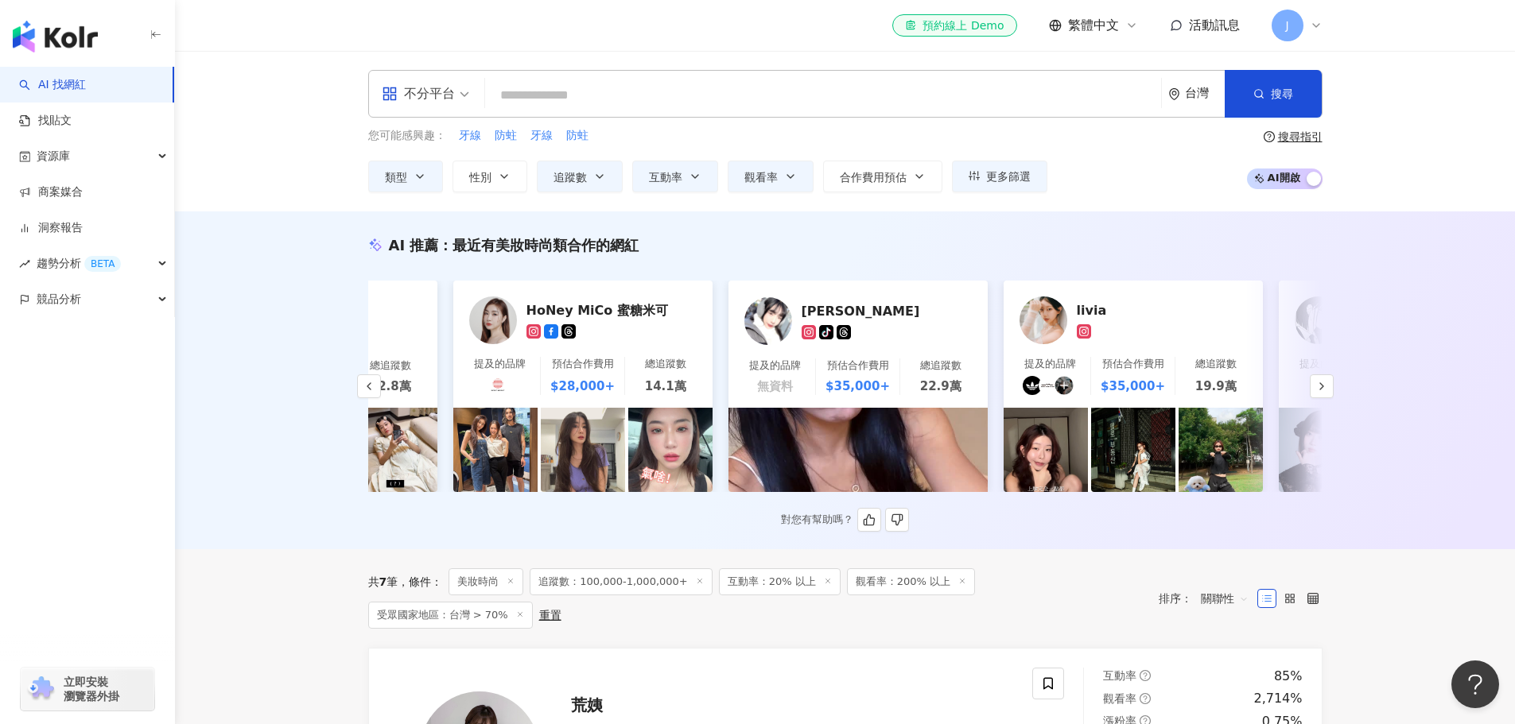
click at [889, 309] on div "李李" at bounding box center [881, 311] width 159 height 16
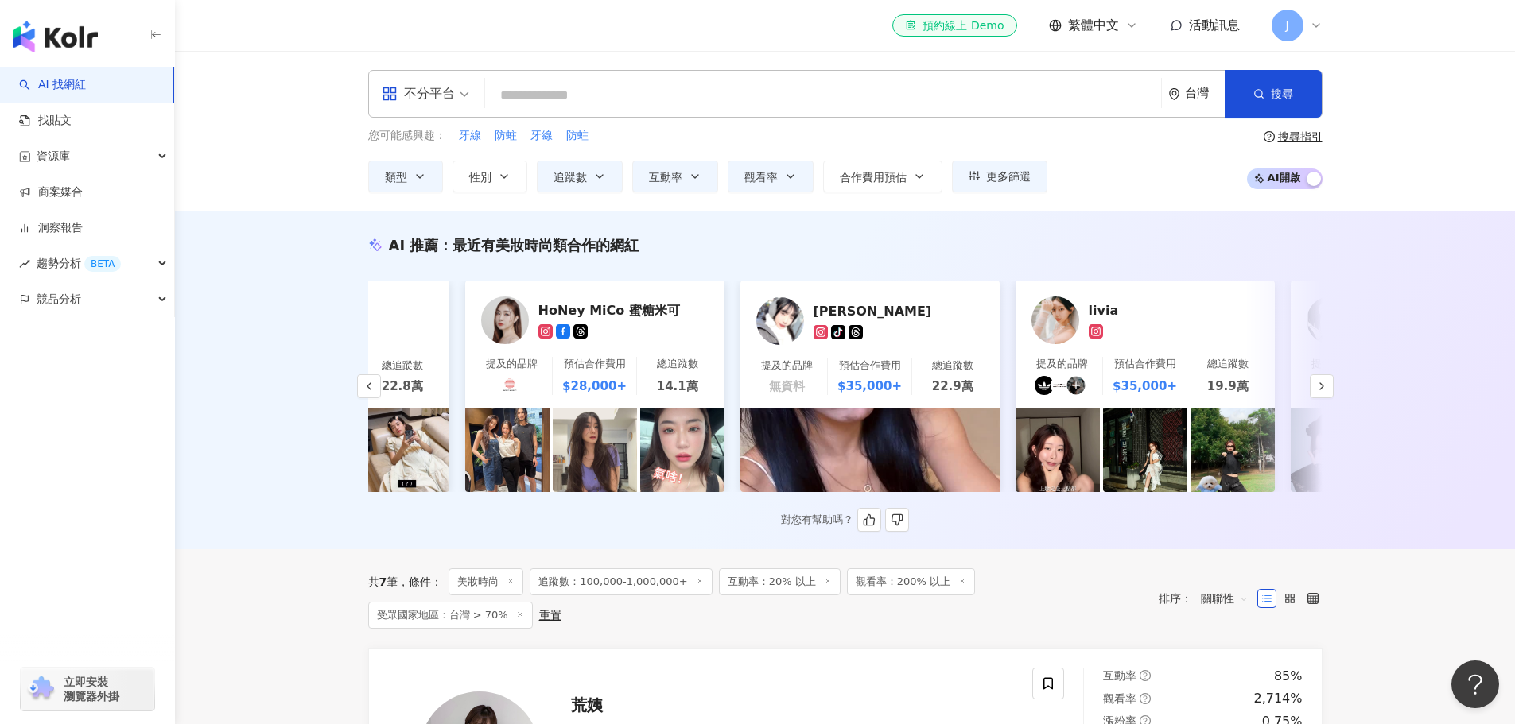
click at [1120, 315] on div "livia" at bounding box center [1168, 310] width 159 height 16
click at [1329, 390] on button "button" at bounding box center [1322, 387] width 24 height 24
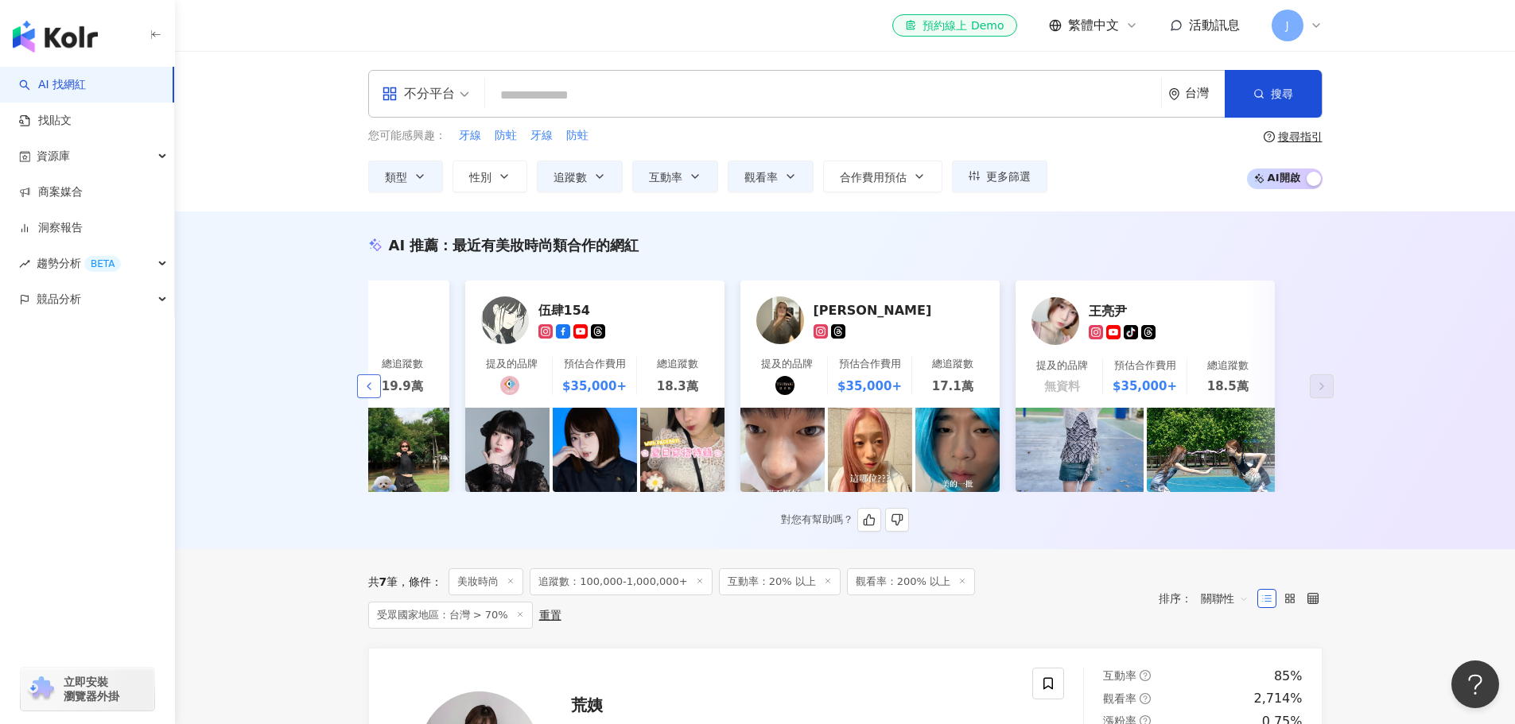
click at [370, 389] on polyline "button" at bounding box center [368, 386] width 3 height 6
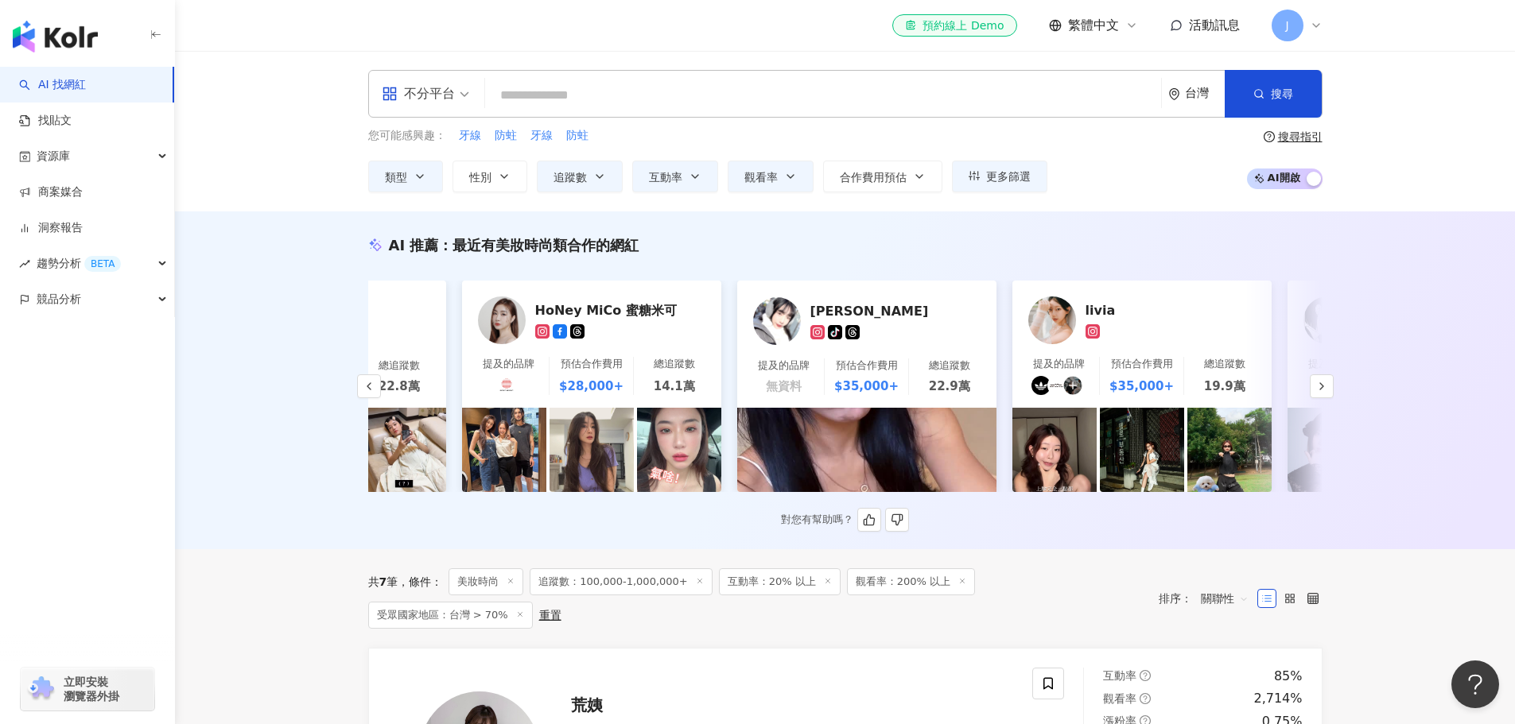
scroll to position [0, 178]
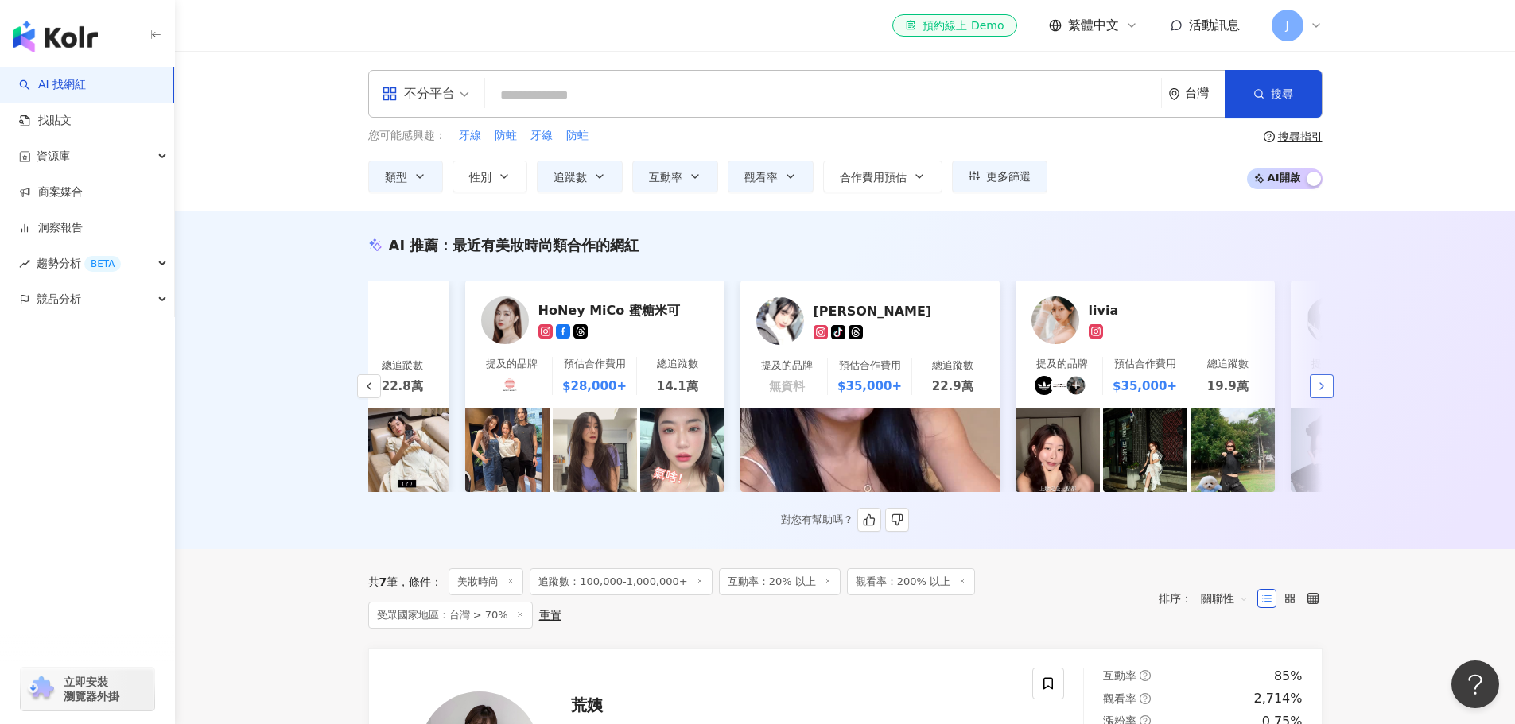
click at [1312, 389] on button "button" at bounding box center [1322, 387] width 24 height 24
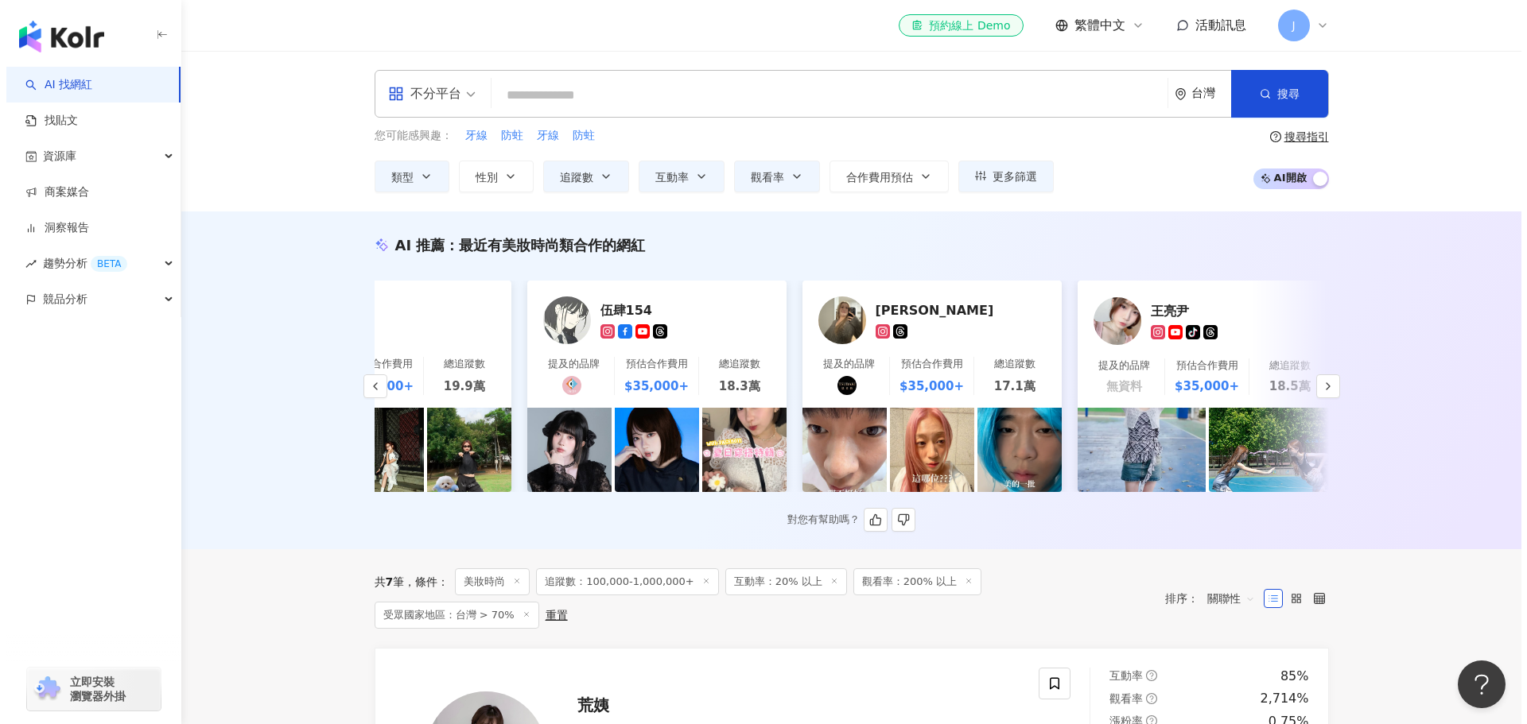
scroll to position [0, 1004]
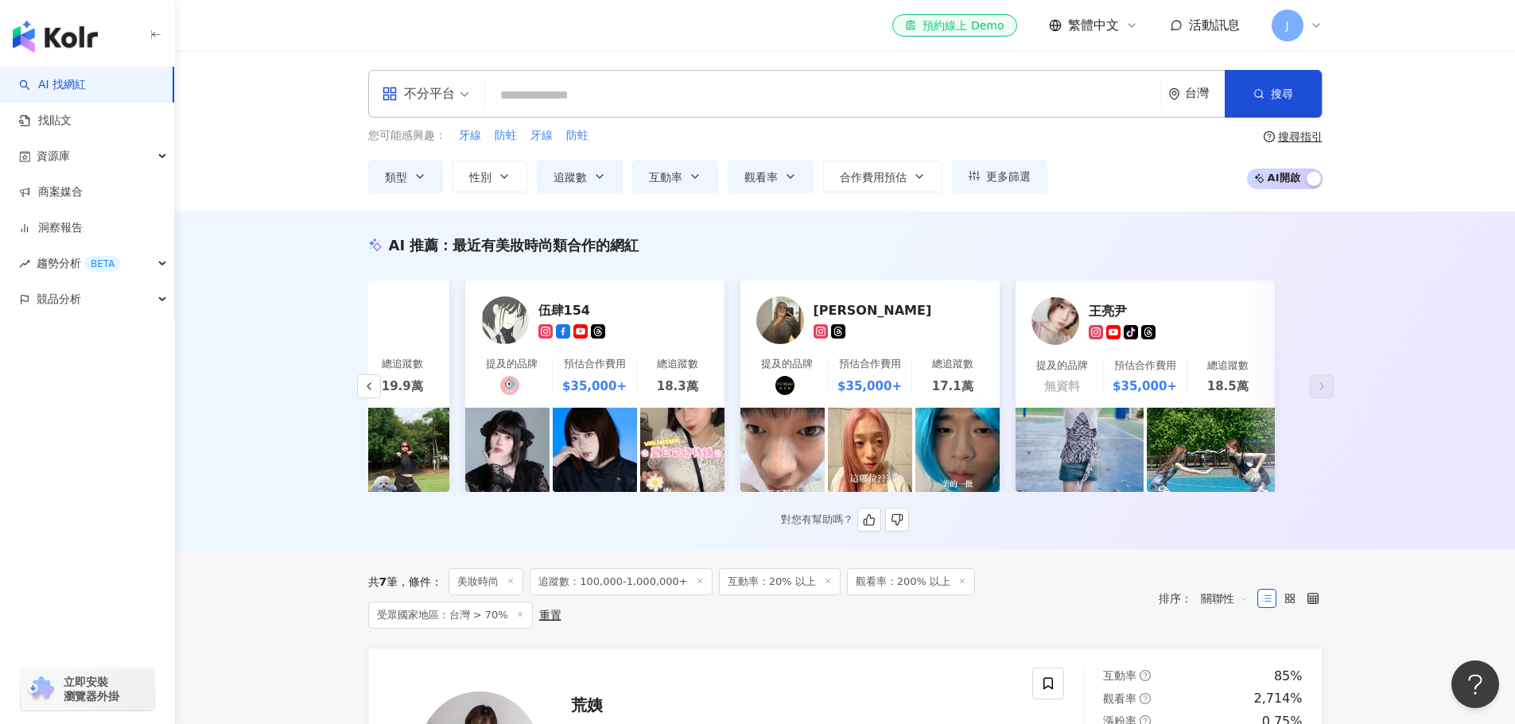
click at [613, 305] on div "伍肆154" at bounding box center [617, 310] width 159 height 16
click at [906, 320] on div "多莉Dolly wu" at bounding box center [898, 320] width 170 height 37
click at [1141, 309] on div "王亮尹" at bounding box center [1168, 311] width 159 height 16
click at [1404, 375] on div "AI 推薦 ： 最近有美妝時尚類合作的網紅 荒姨 提及的品牌 無資料 預估合作費用 $28,000+ 總追蹤數 22.8萬 HoNey MiCo 蜜糖米可 提…" at bounding box center [845, 381] width 1340 height 338
click at [301, 268] on div "AI 推薦 ： 最近有美妝時尚類合作的網紅 荒姨 提及的品牌 無資料 預估合作費用 $28,000+ 總追蹤數 22.8萬 HoNey MiCo 蜜糖米可 提…" at bounding box center [845, 381] width 1340 height 338
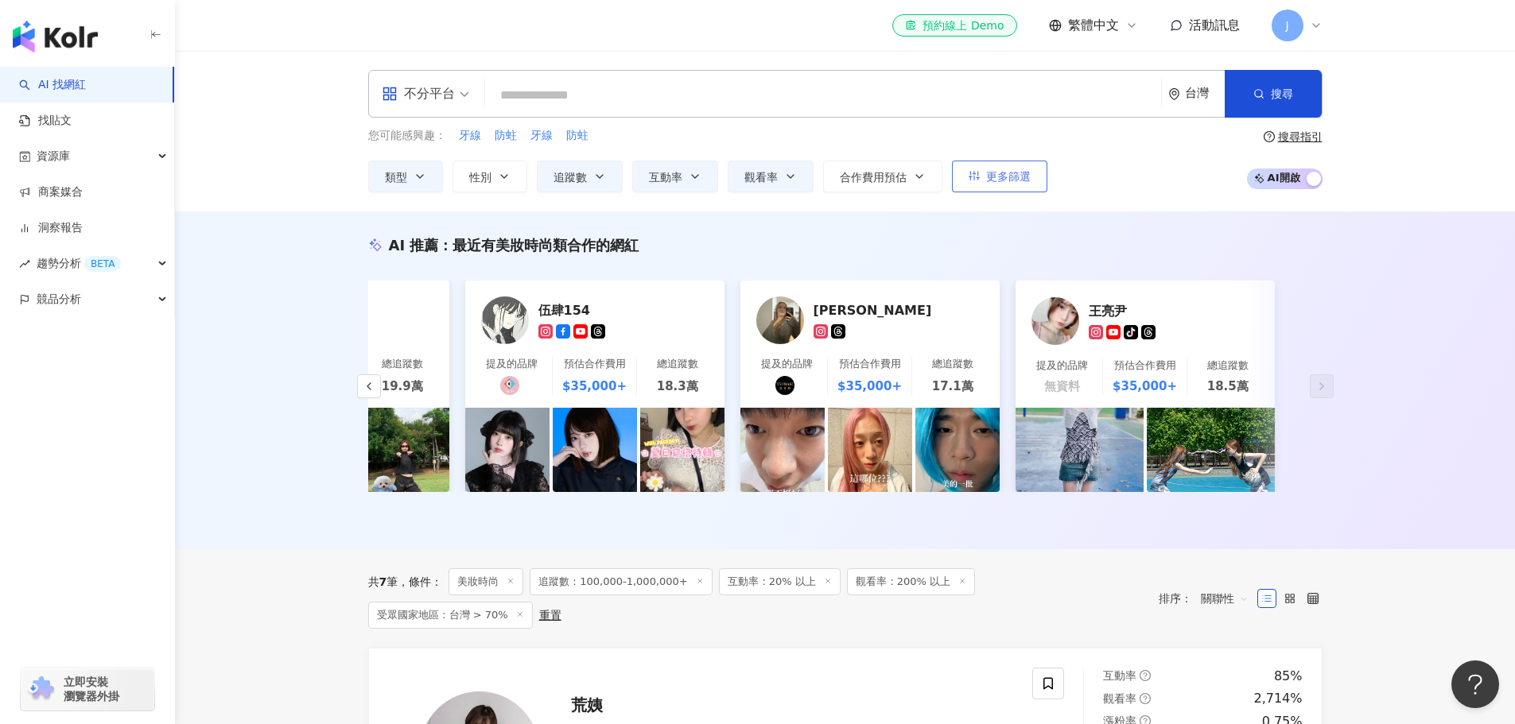
click at [1025, 177] on span "更多篩選" at bounding box center [1008, 176] width 45 height 13
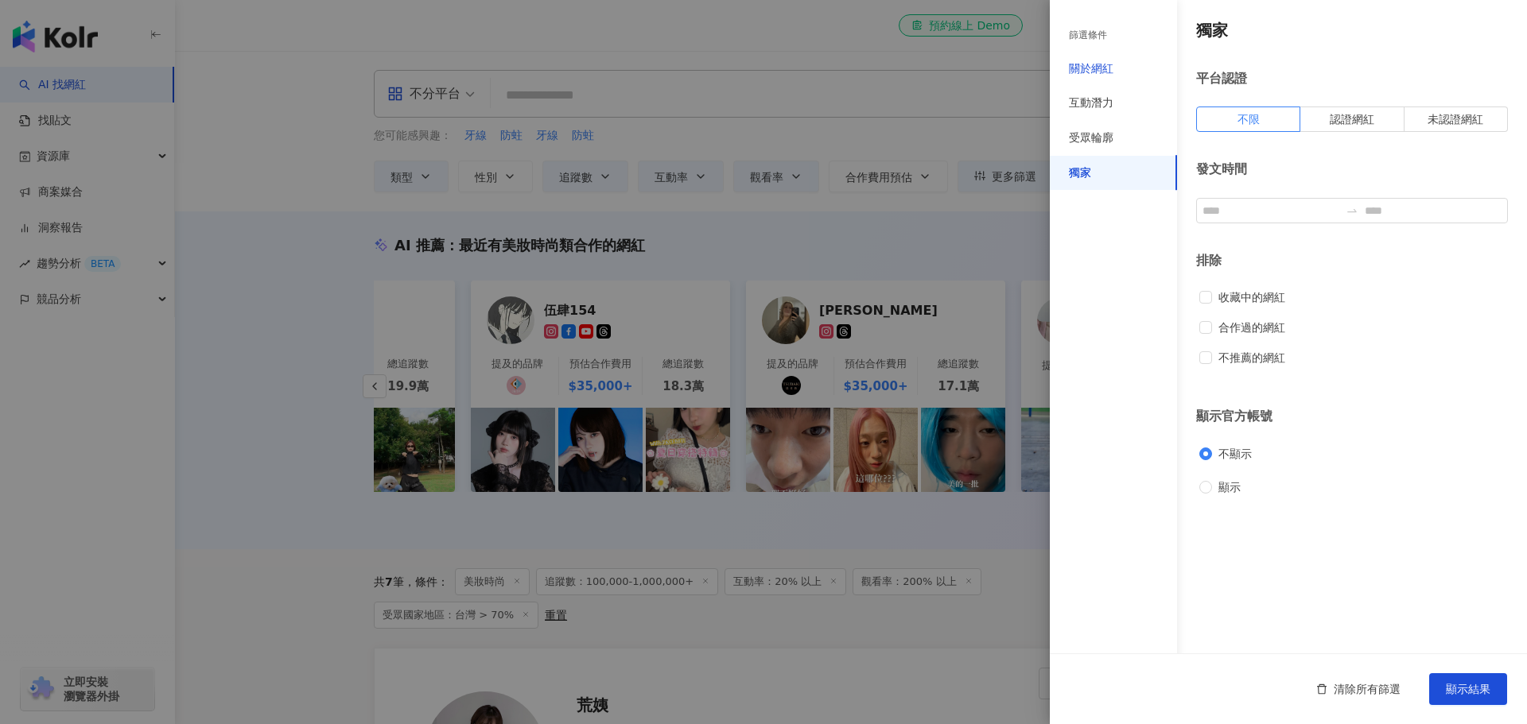
click at [1101, 68] on div "關於網紅" at bounding box center [1091, 69] width 45 height 16
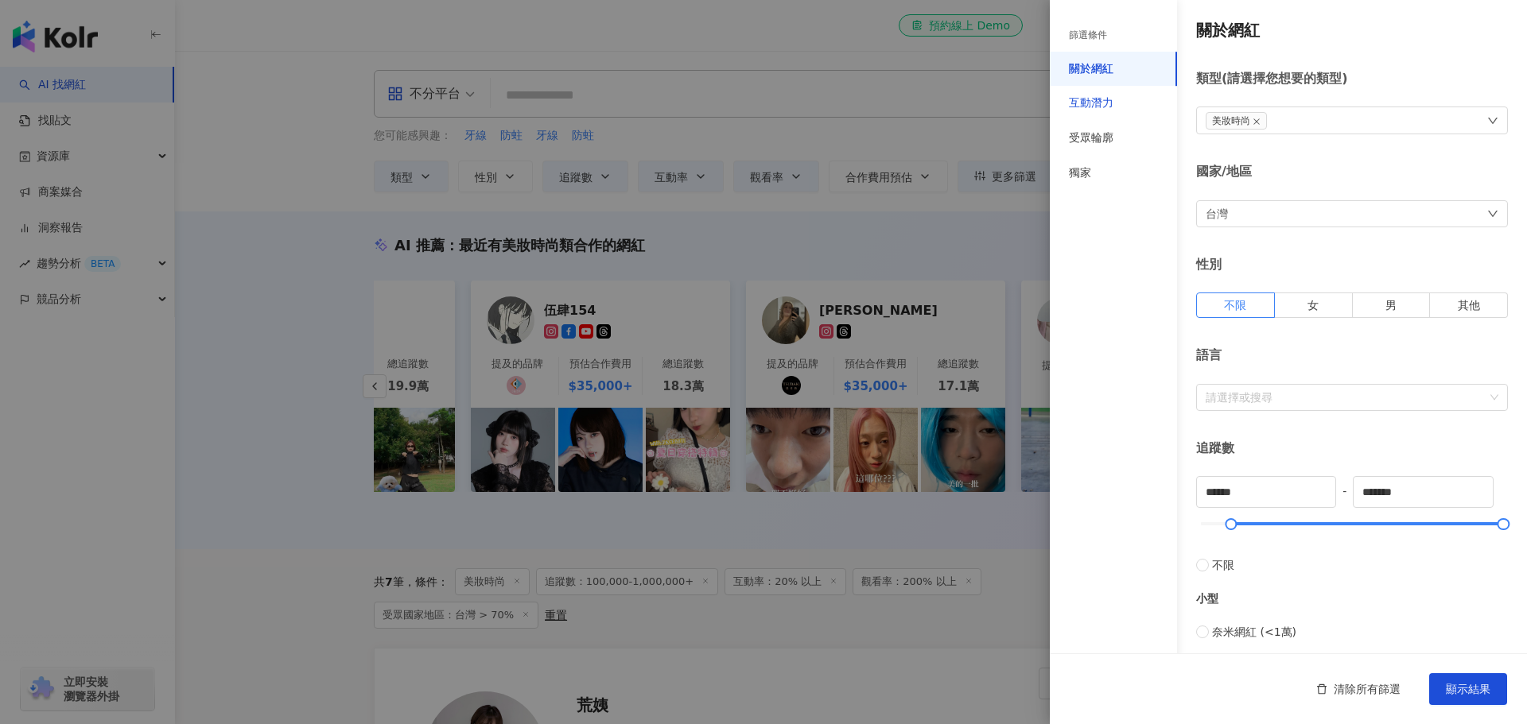
click at [1101, 103] on div "互動潛力" at bounding box center [1091, 103] width 45 height 16
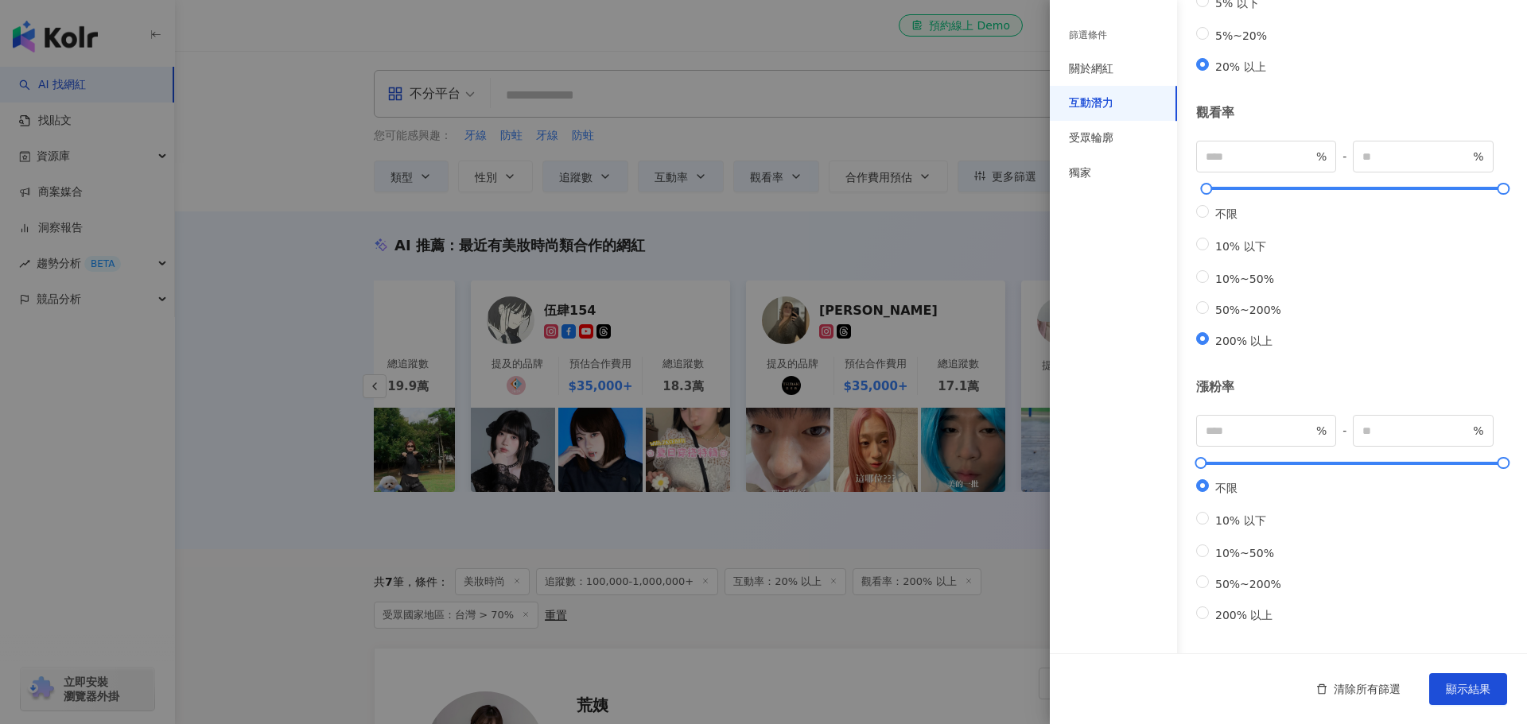
scroll to position [342, 0]
click at [1091, 136] on div "受眾輪廓" at bounding box center [1091, 138] width 45 height 16
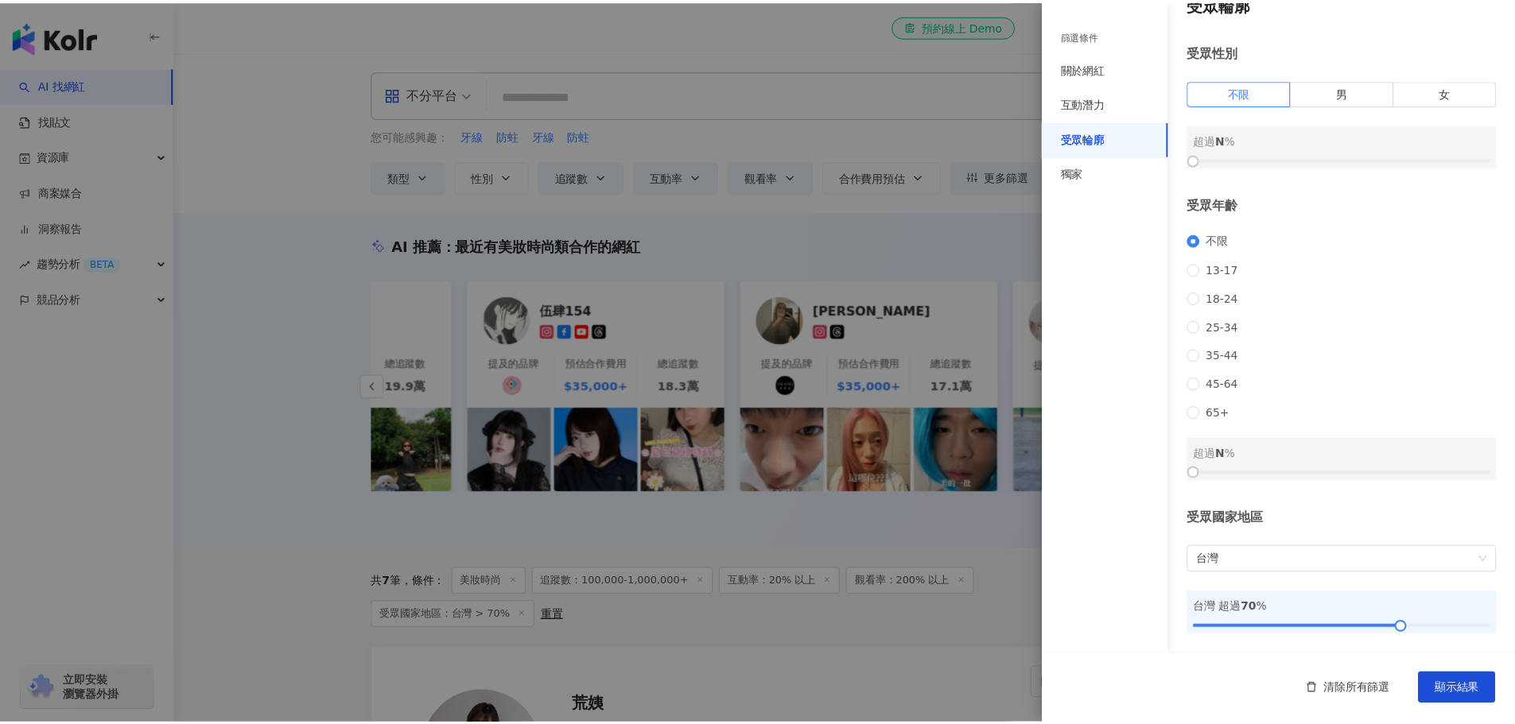
scroll to position [0, 0]
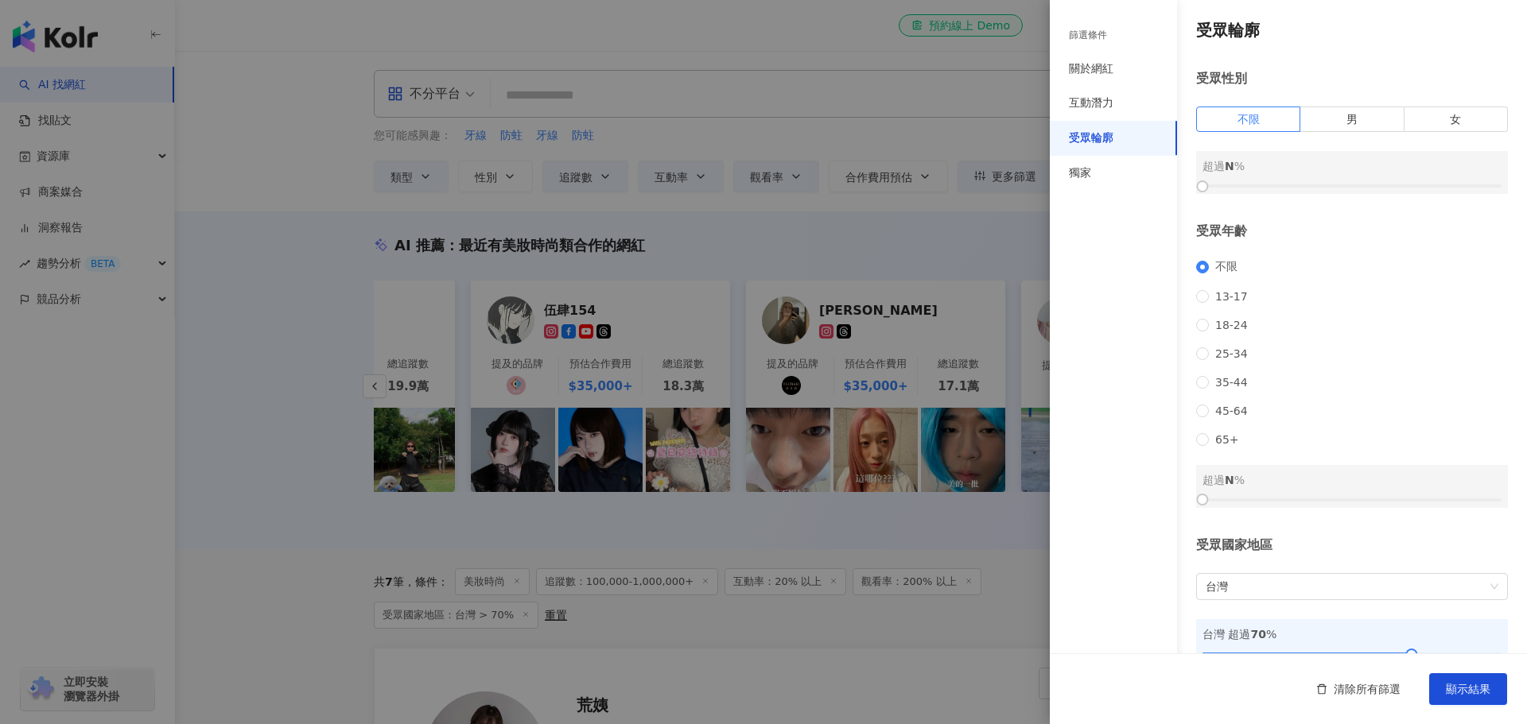
click at [1120, 243] on div "篩選條件 關於網紅 互動潛力 受眾輪廓 獨家" at bounding box center [1113, 371] width 127 height 705
click at [1458, 113] on label "女" at bounding box center [1455, 119] width 103 height 25
drag, startPoint x: 1201, startPoint y: 181, endPoint x: 1373, endPoint y: 183, distance: 171.8
click at [1377, 183] on div at bounding box center [1381, 186] width 9 height 9
click at [1462, 693] on span "顯示結果" at bounding box center [1468, 689] width 45 height 13
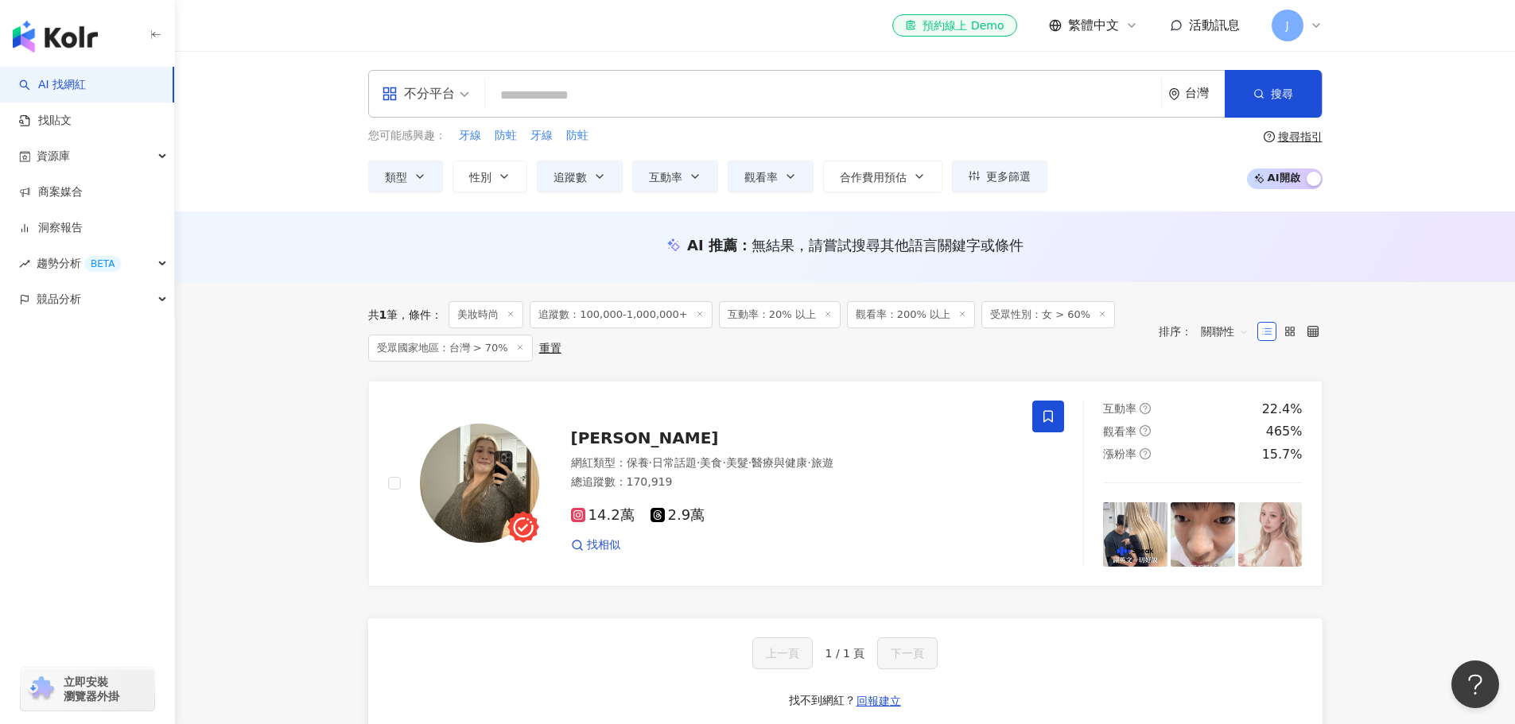
click at [328, 316] on main "不分平台 台灣 搜尋 您可能感興趣： 牙線 防蛀 牙線 防蛀 類型 性別 追蹤數 互動率 觀看率 合作費用預估 更多篩選 篩選條件 關於網紅 互動潛力 受眾輪…" at bounding box center [845, 609] width 1340 height 1116
click at [421, 177] on icon "button" at bounding box center [420, 176] width 6 height 3
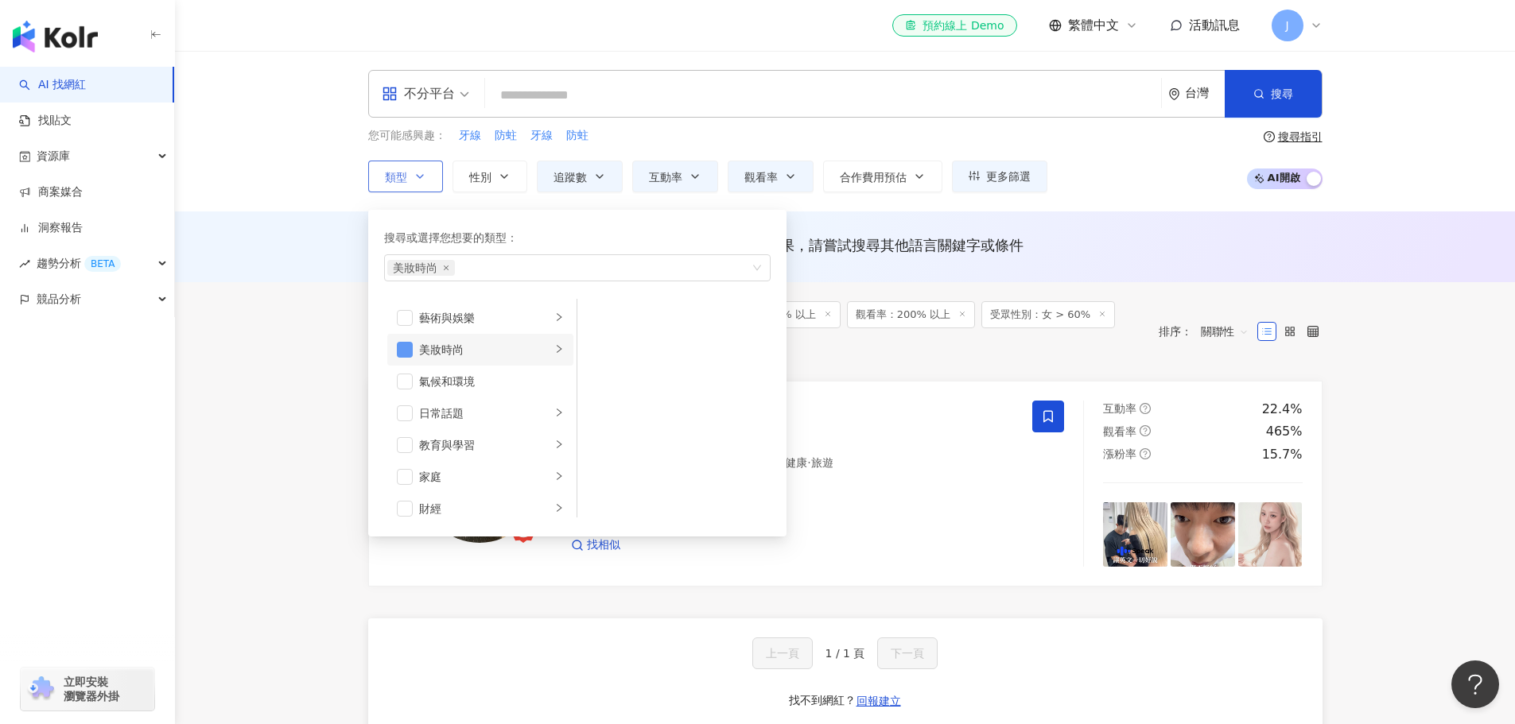
click at [406, 345] on span "button" at bounding box center [405, 350] width 16 height 16
click at [554, 504] on icon "right" at bounding box center [559, 508] width 10 height 10
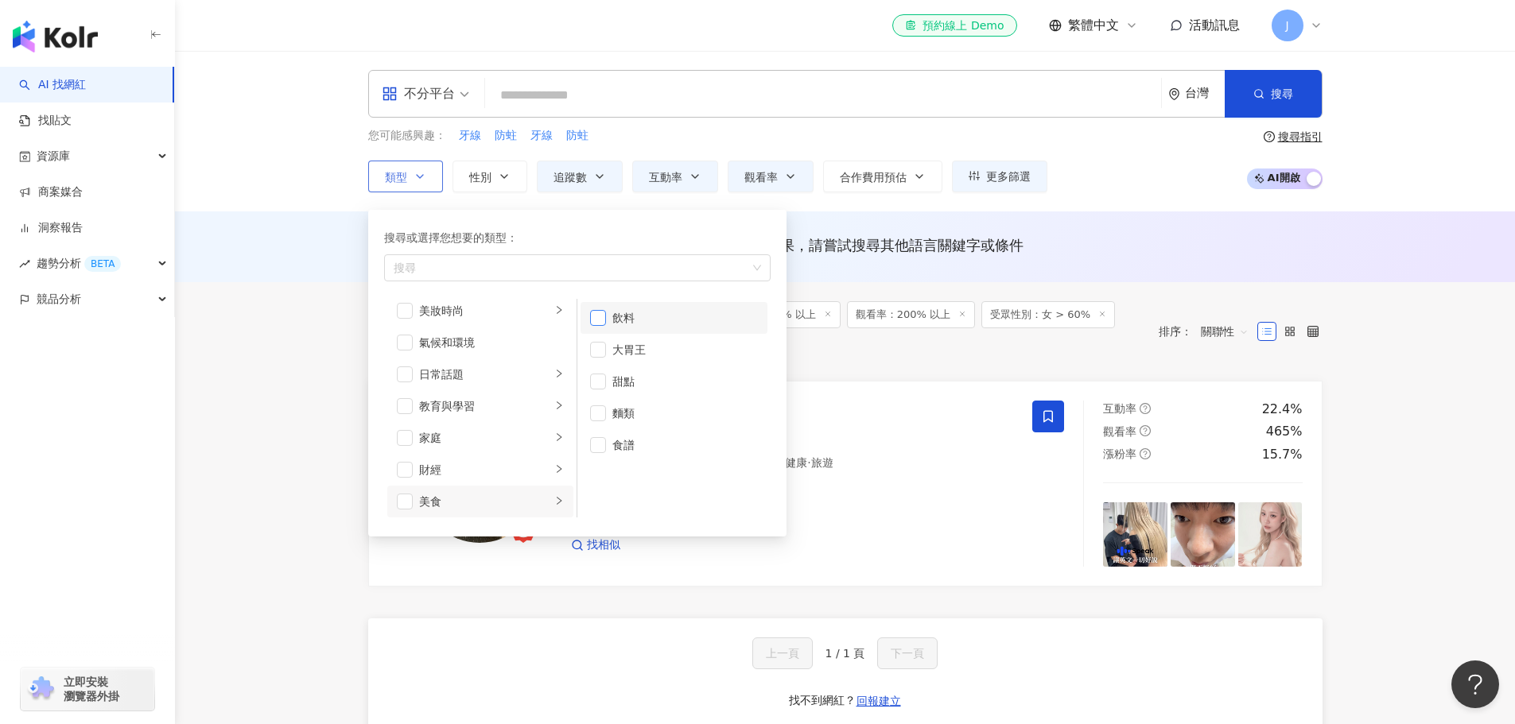
click at [602, 316] on span "button" at bounding box center [598, 318] width 16 height 16
click at [600, 350] on span "button" at bounding box center [598, 350] width 16 height 16
click at [595, 380] on span "button" at bounding box center [598, 382] width 16 height 16
click at [593, 414] on span "button" at bounding box center [598, 414] width 16 height 16
click at [596, 442] on span "button" at bounding box center [598, 445] width 16 height 16
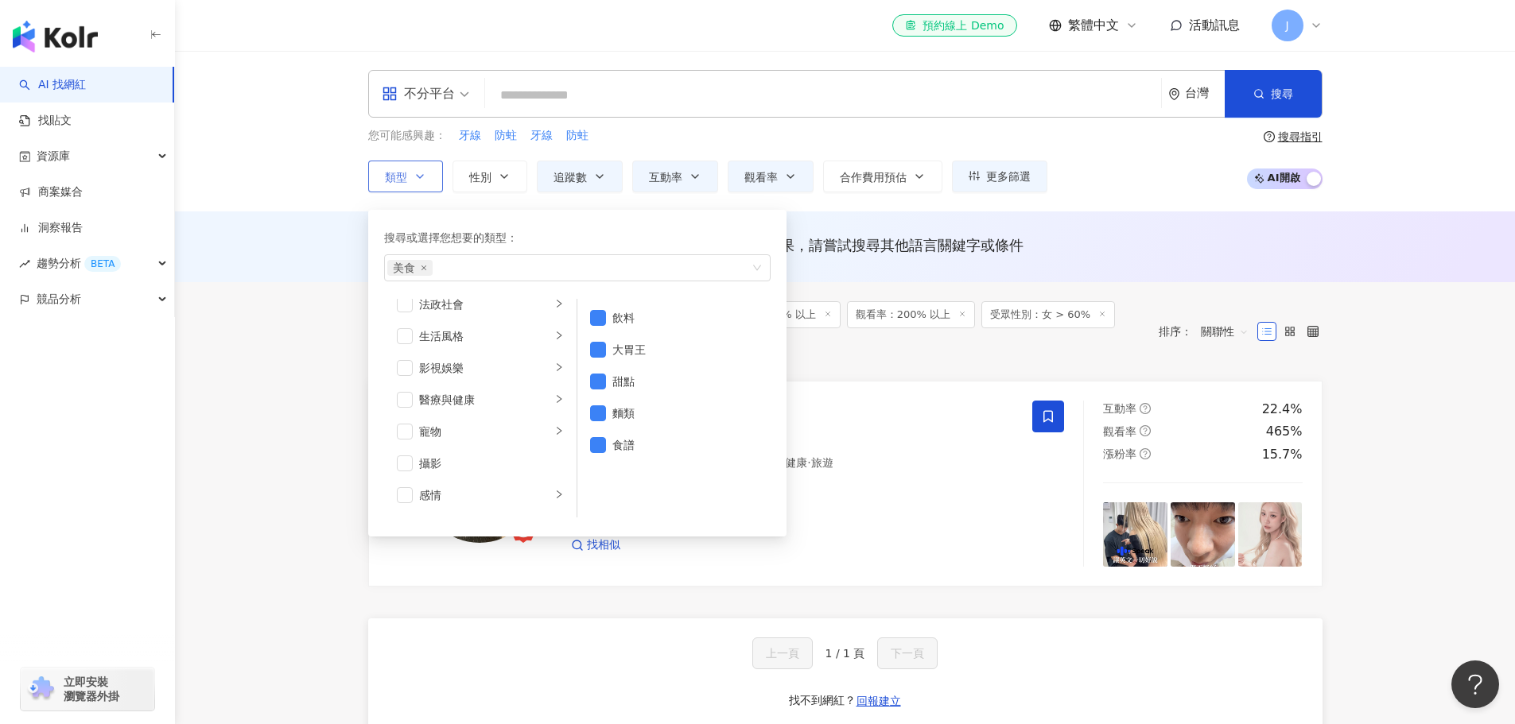
scroll to position [341, 0]
click at [306, 336] on main "不分平台 台灣 搜尋 您可能感興趣： 牙線 防蛀 牙線 防蛀 類型 搜尋或選擇您想要的類型： 美食 藝術與娛樂 美妝時尚 氣候和環境 日常話題 教育與學習 家…" at bounding box center [845, 609] width 1340 height 1116
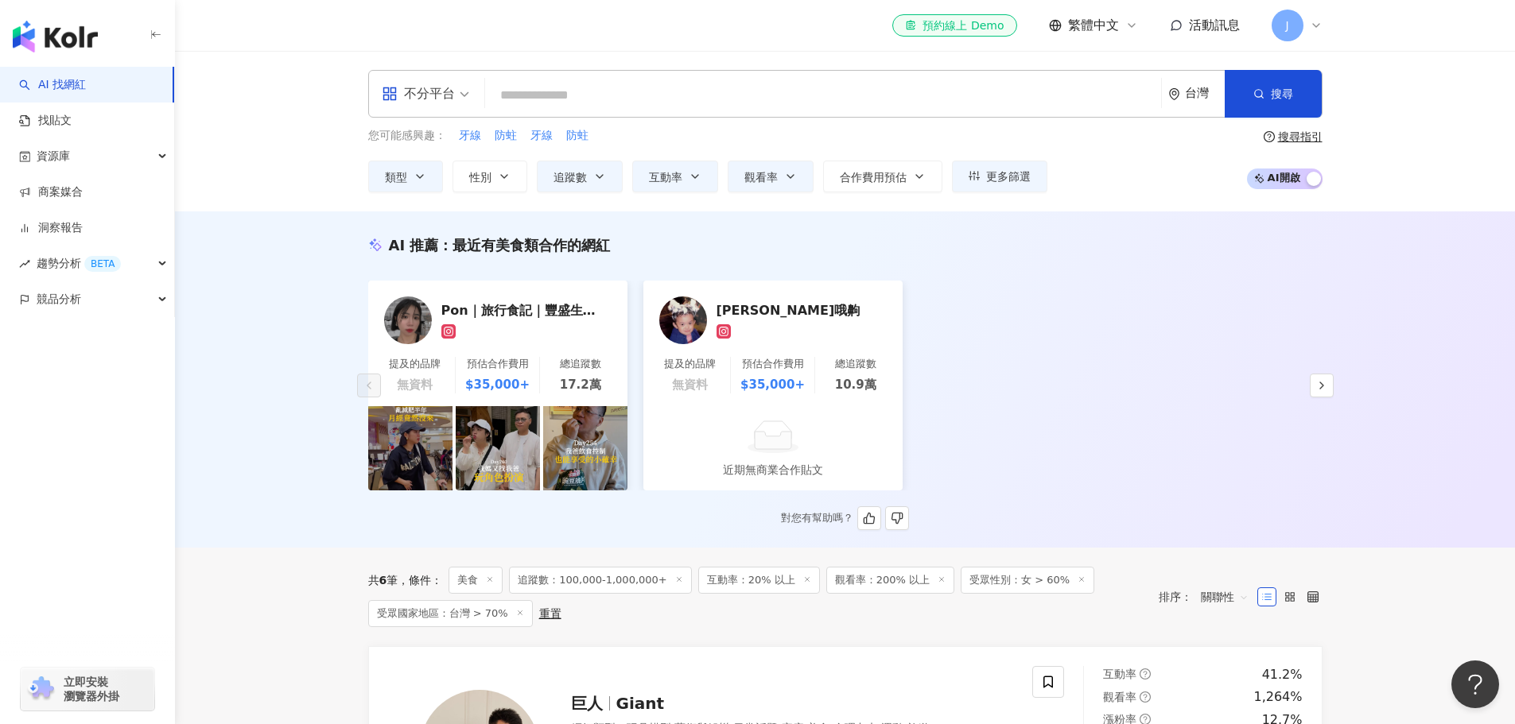
click at [508, 310] on div "Pon｜旅行食記｜豐盛生活 ｜穿搭分享" at bounding box center [520, 310] width 159 height 16
click at [750, 305] on div "紀欣伶哦齁" at bounding box center [795, 310] width 159 height 16
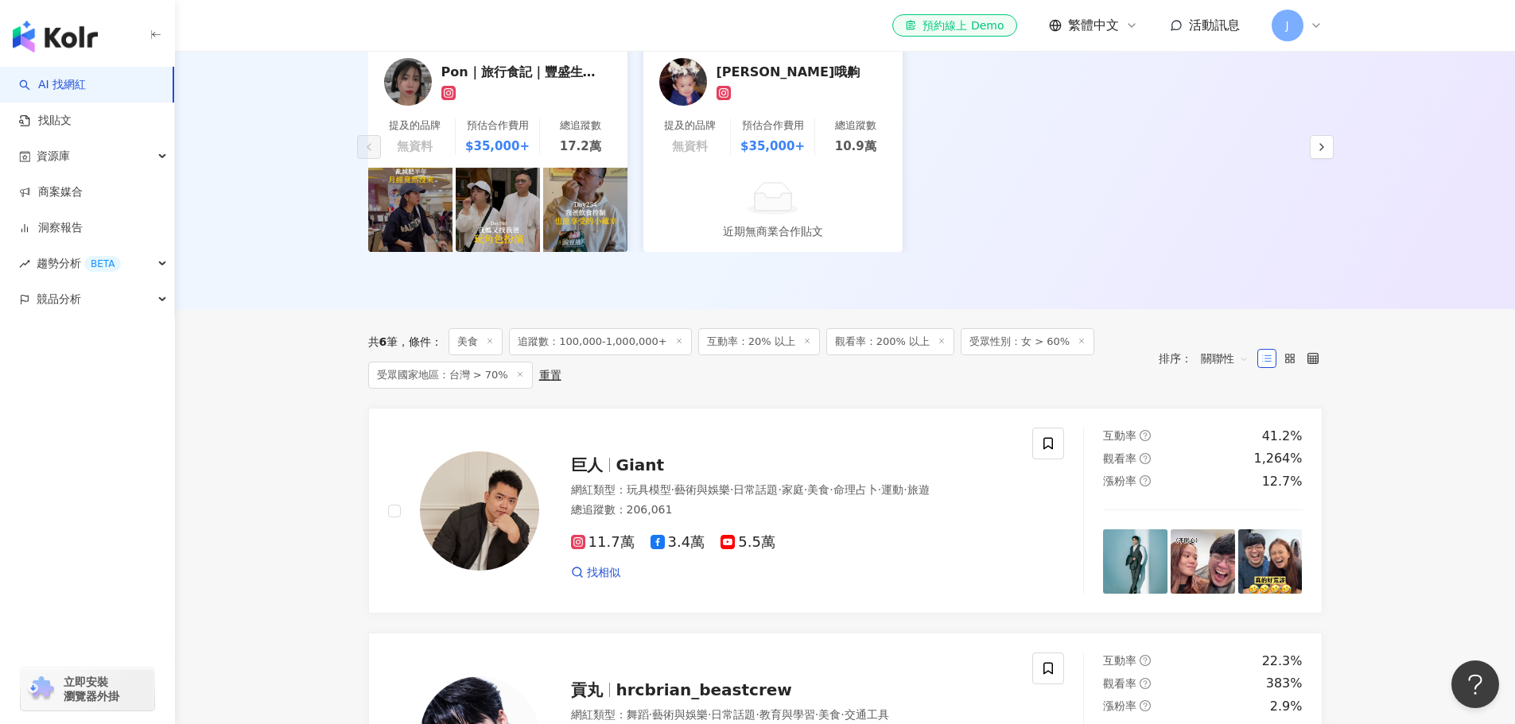
click at [307, 292] on div "AI 推薦 ： 最近有美食類合作的網紅 Pon｜旅行食記｜豐盛生活 ｜穿搭分享 提及的品牌 無資料 預估合作費用 $35,000+ 總追蹤數 17.2萬 紀欣…" at bounding box center [845, 141] width 1340 height 336
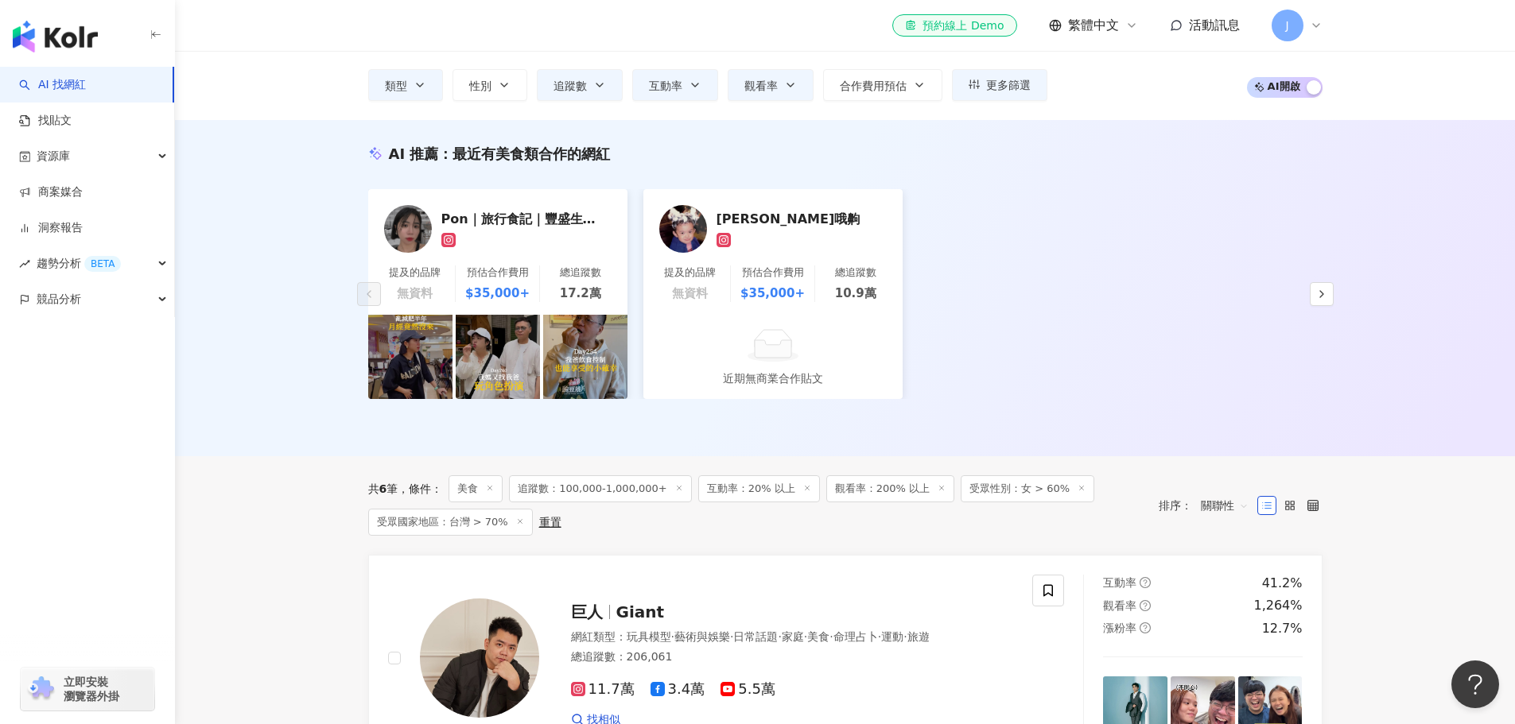
scroll to position [389, 0]
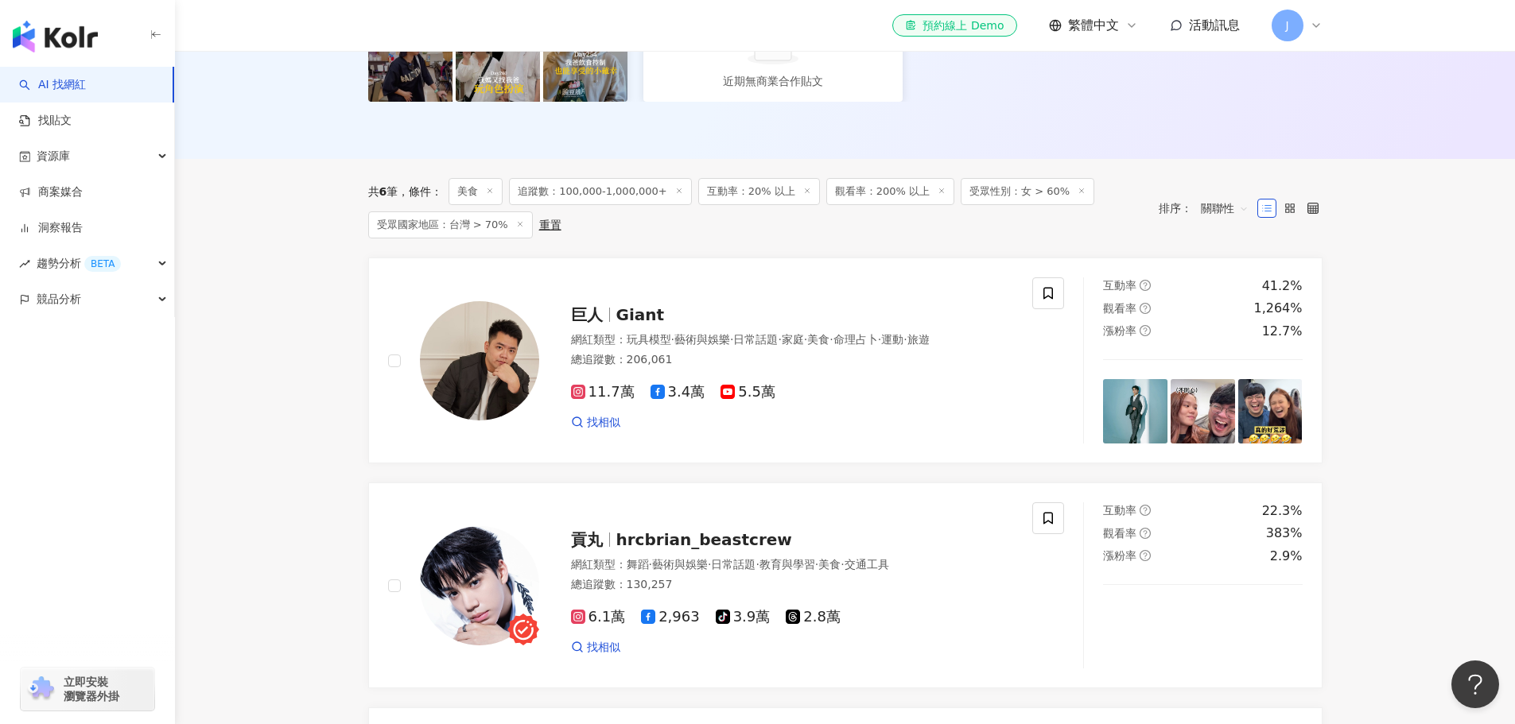
click at [615, 159] on div "共 6 筆 條件 ： 美食 追蹤數：100,000-1,000,000+ 互動率：20% 以上 觀看率：200% 以上 受眾性別：女 > 60% 受眾國家地區…" at bounding box center [845, 208] width 954 height 99
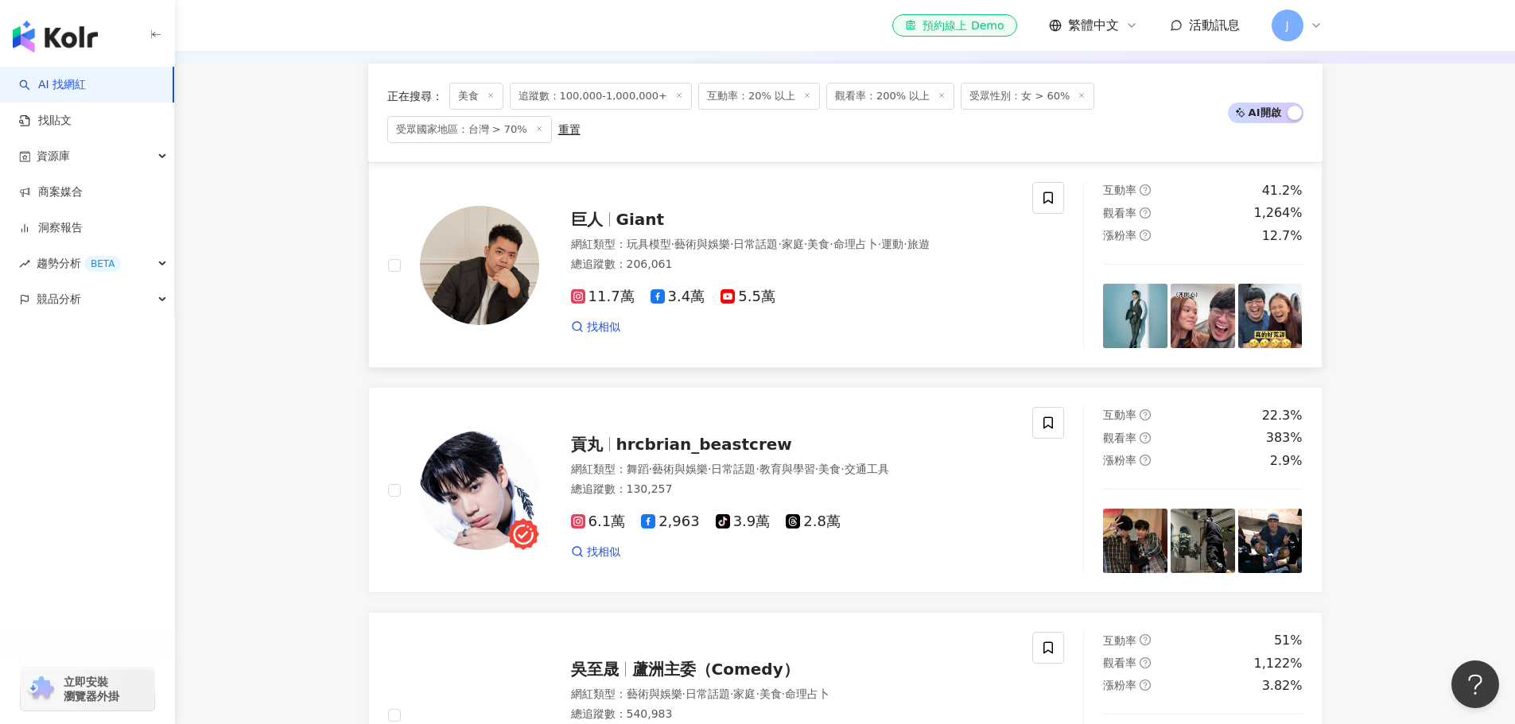
scroll to position [477, 0]
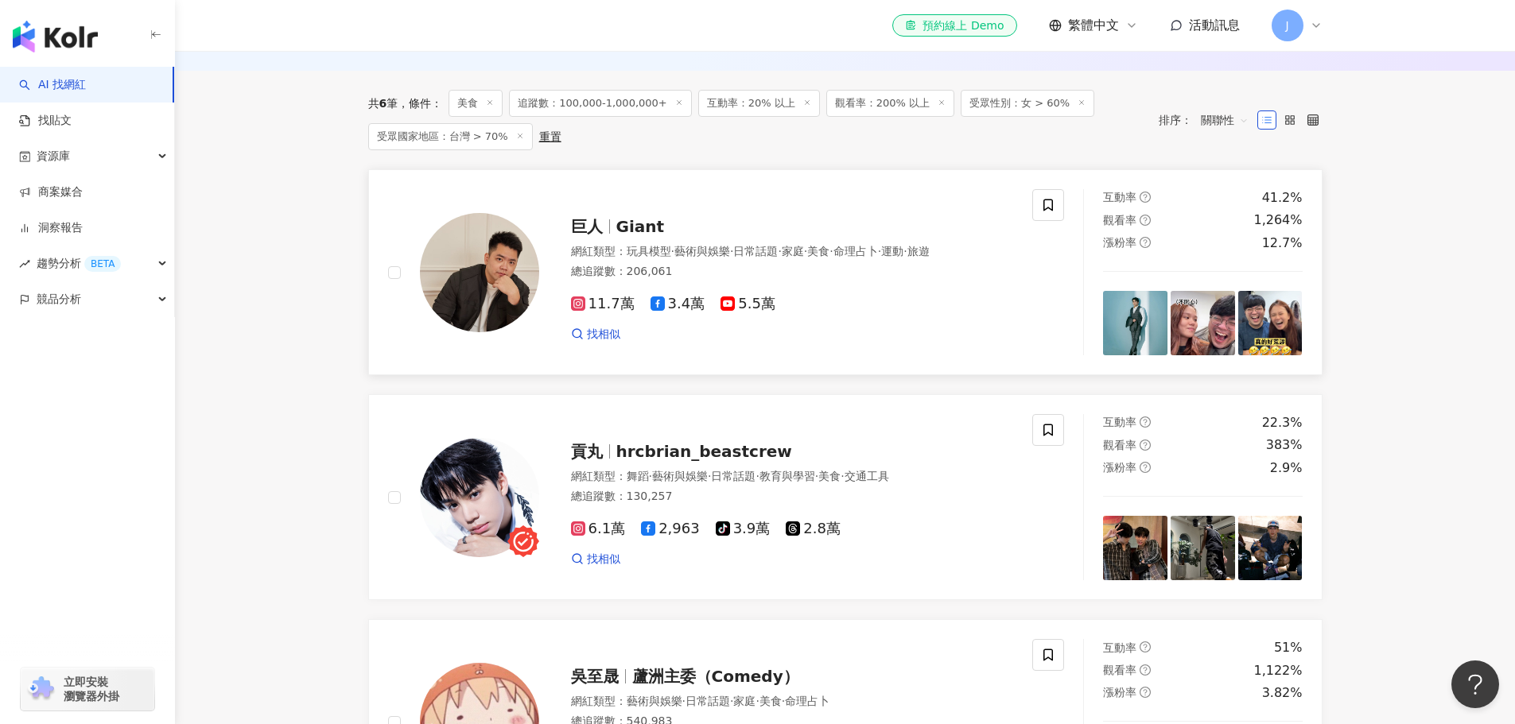
click at [616, 226] on span "Giant" at bounding box center [640, 226] width 49 height 19
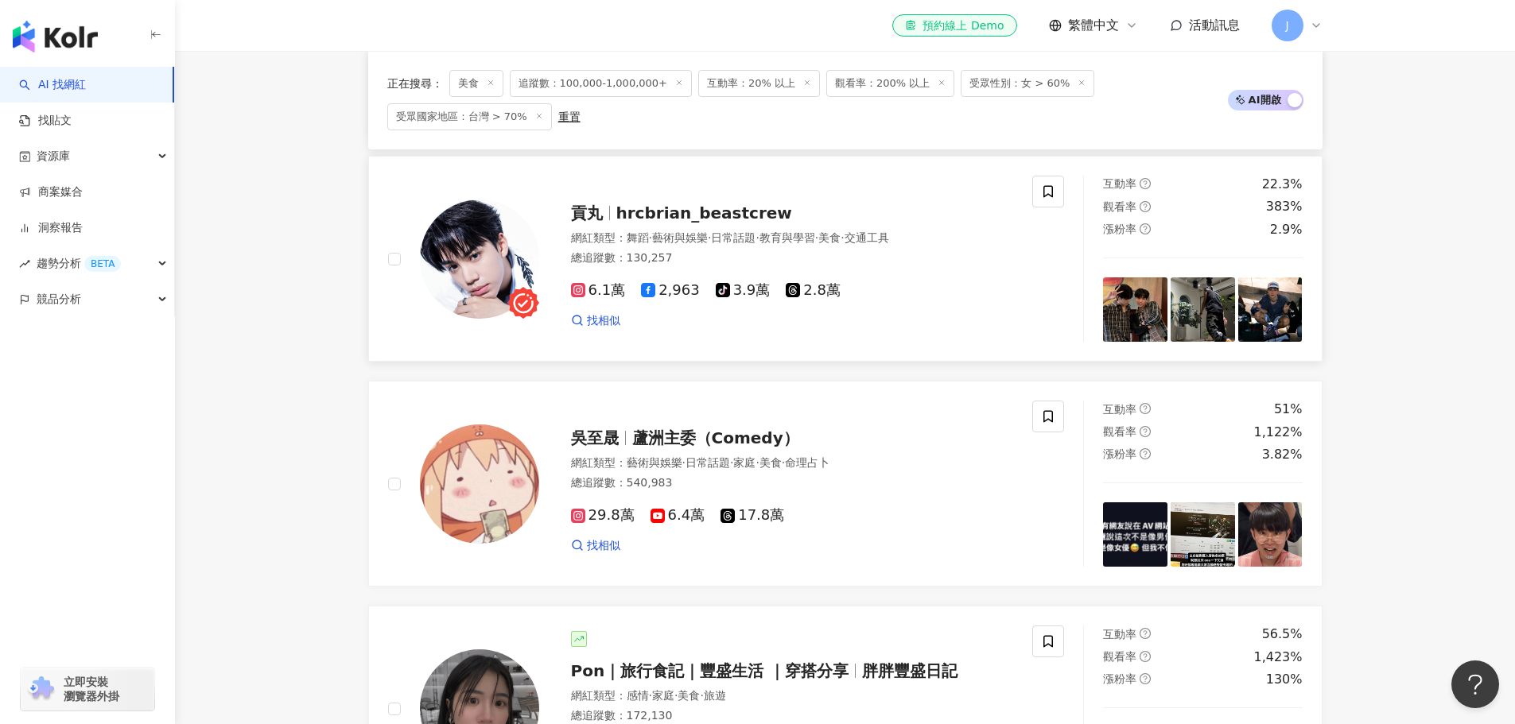
click at [663, 212] on span "hrcbrian_beastcrew" at bounding box center [704, 213] width 176 height 19
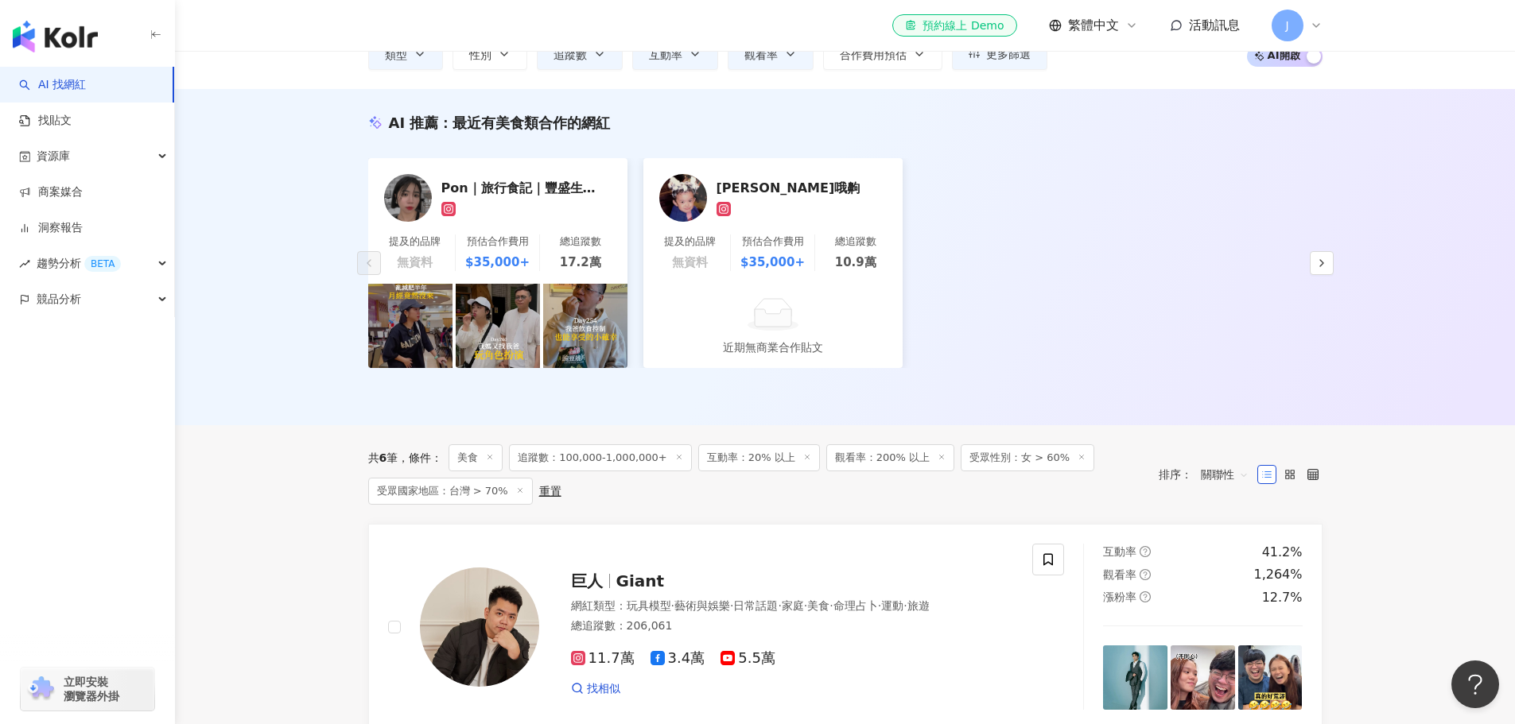
scroll to position [0, 0]
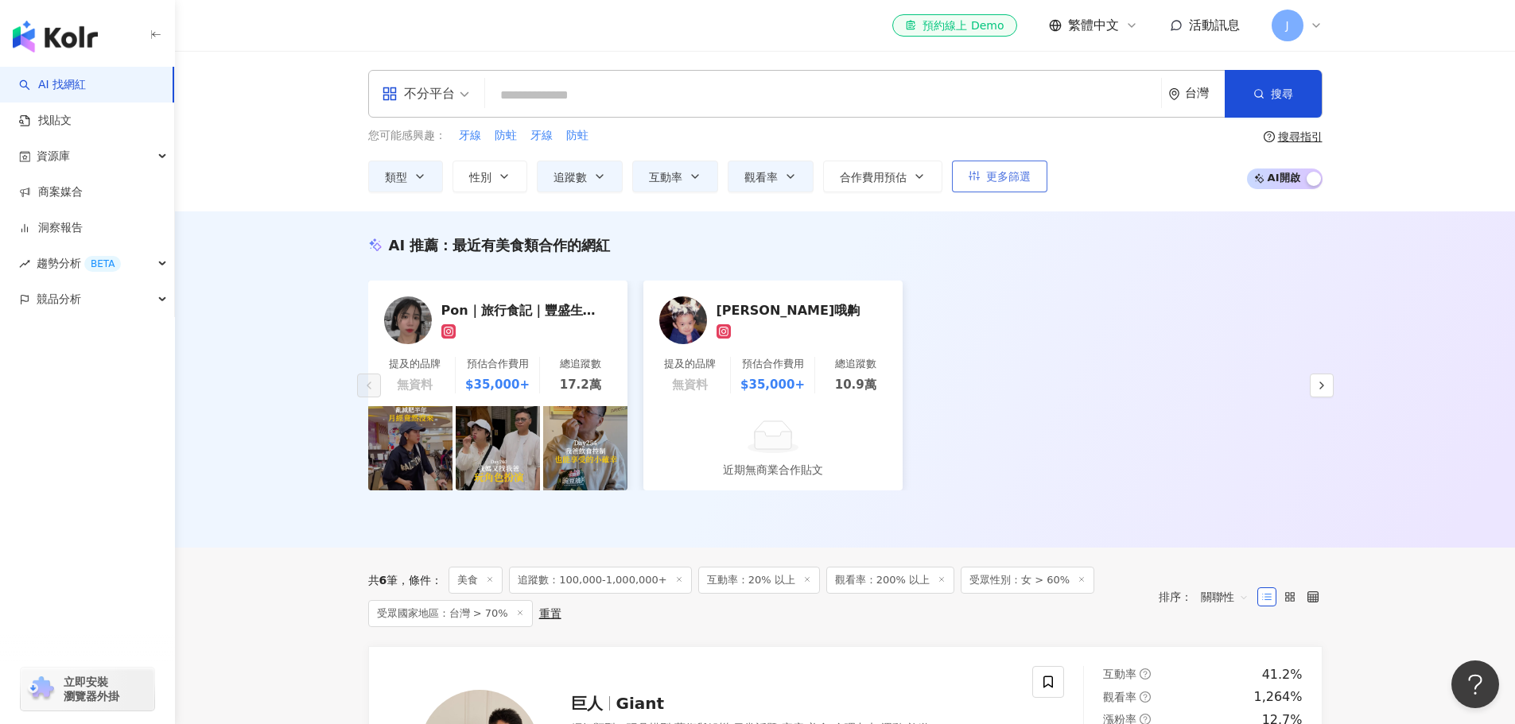
click at [988, 184] on button "更多篩選" at bounding box center [999, 177] width 95 height 32
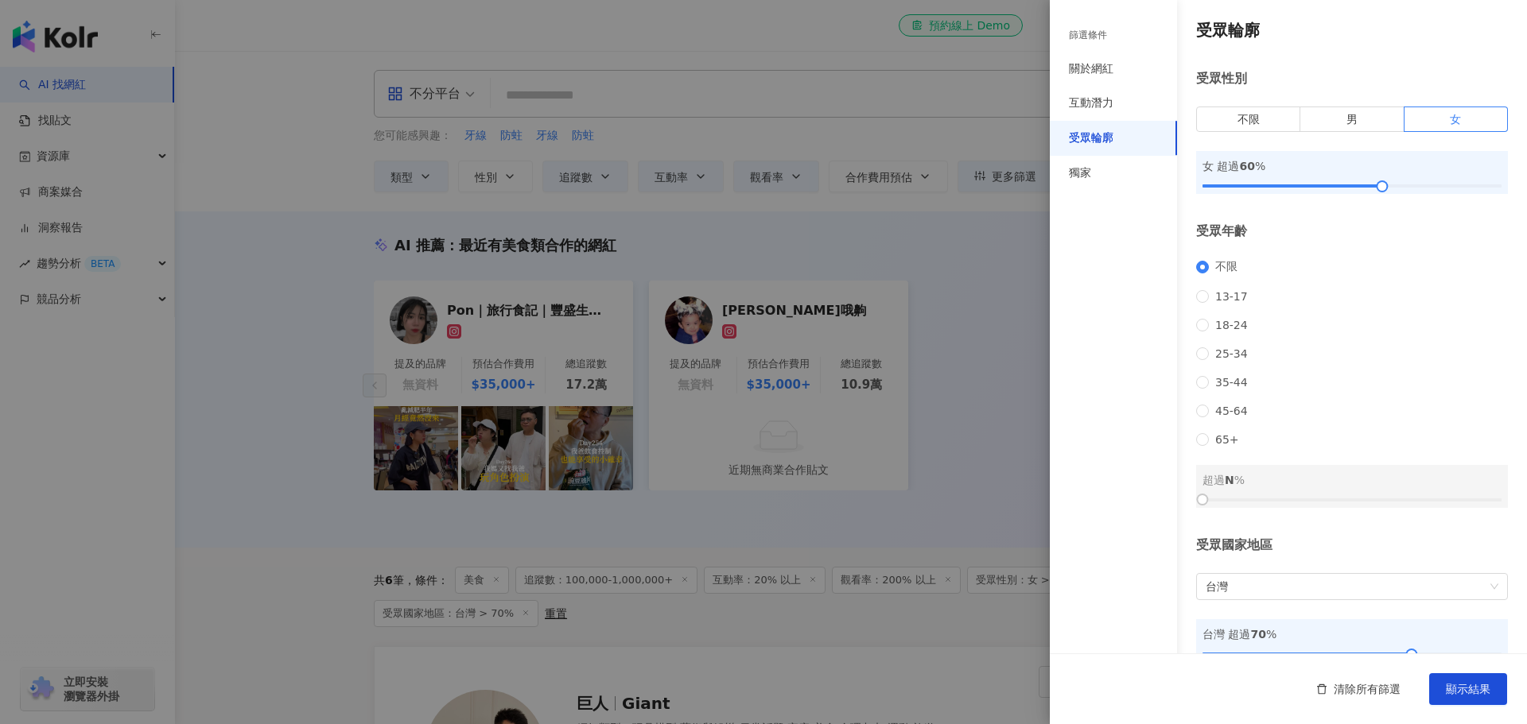
click at [285, 317] on div at bounding box center [763, 362] width 1527 height 724
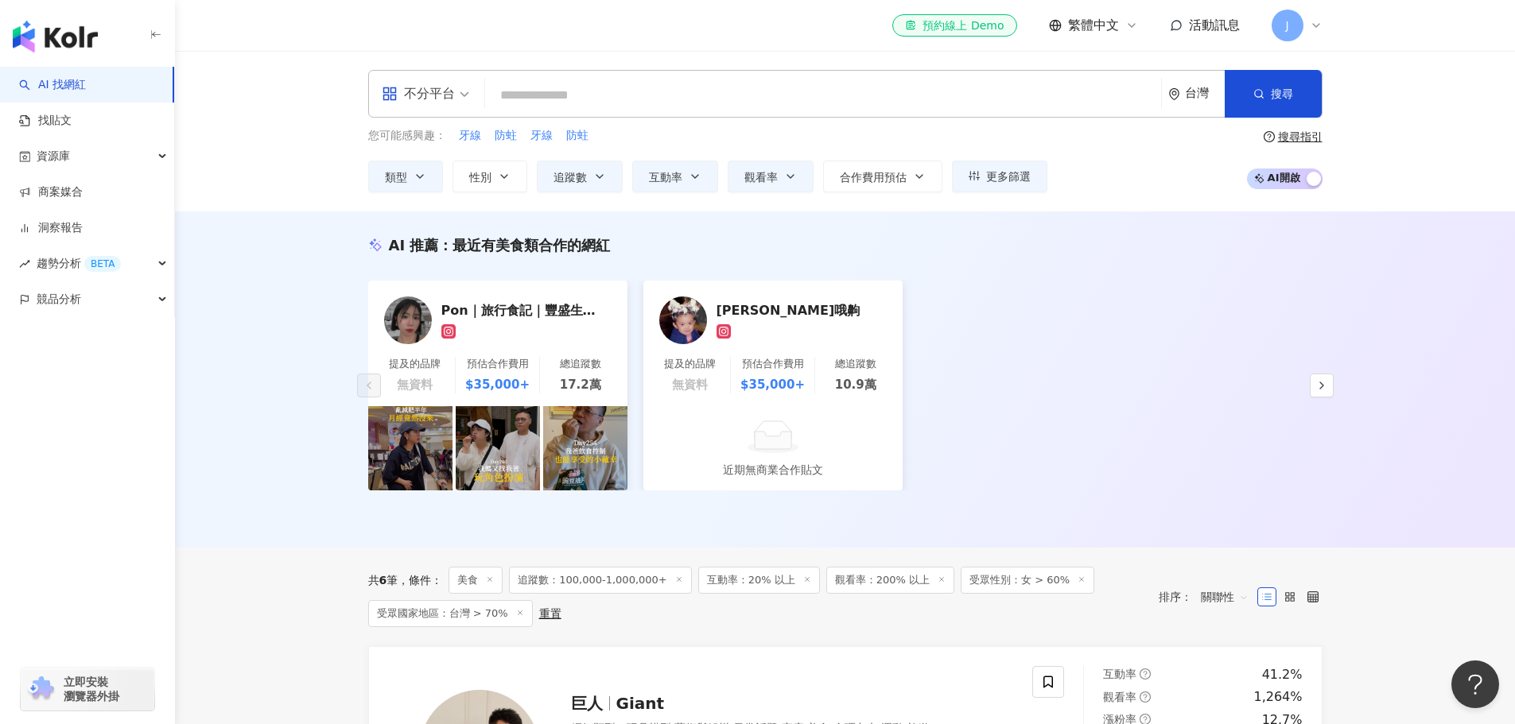
click at [333, 309] on div "AI 推薦 ： 最近有美食類合作的網紅 Pon｜旅行食記｜豐盛生活 ｜穿搭分享 提及的品牌 無資料 預估合作費用 $35,000+ 總追蹤數 17.2萬 紀欣…" at bounding box center [845, 380] width 1340 height 336
click at [425, 175] on icon "button" at bounding box center [420, 176] width 13 height 13
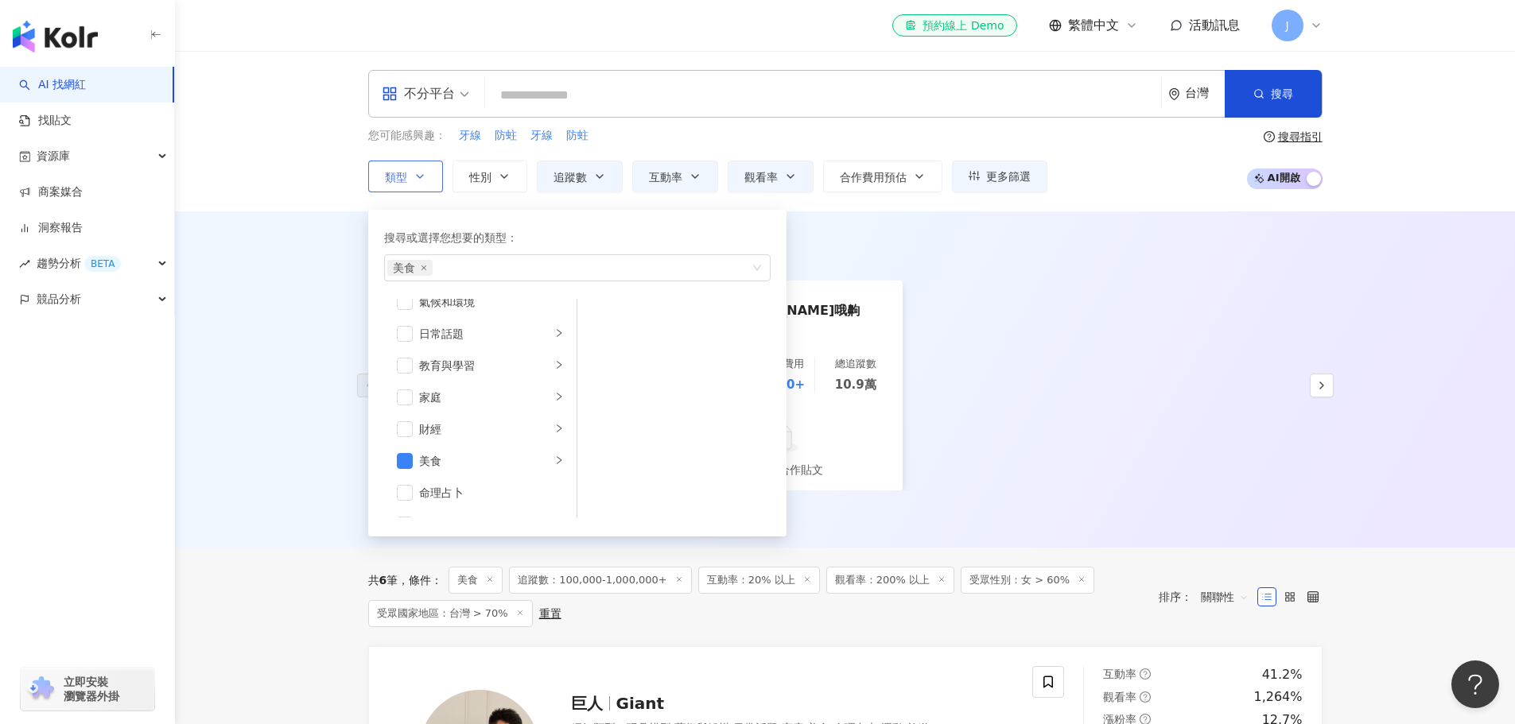
scroll to position [159, 0]
click at [404, 382] on span "button" at bounding box center [405, 382] width 16 height 16
click at [541, 366] on li "遊戲" at bounding box center [480, 366] width 186 height 32
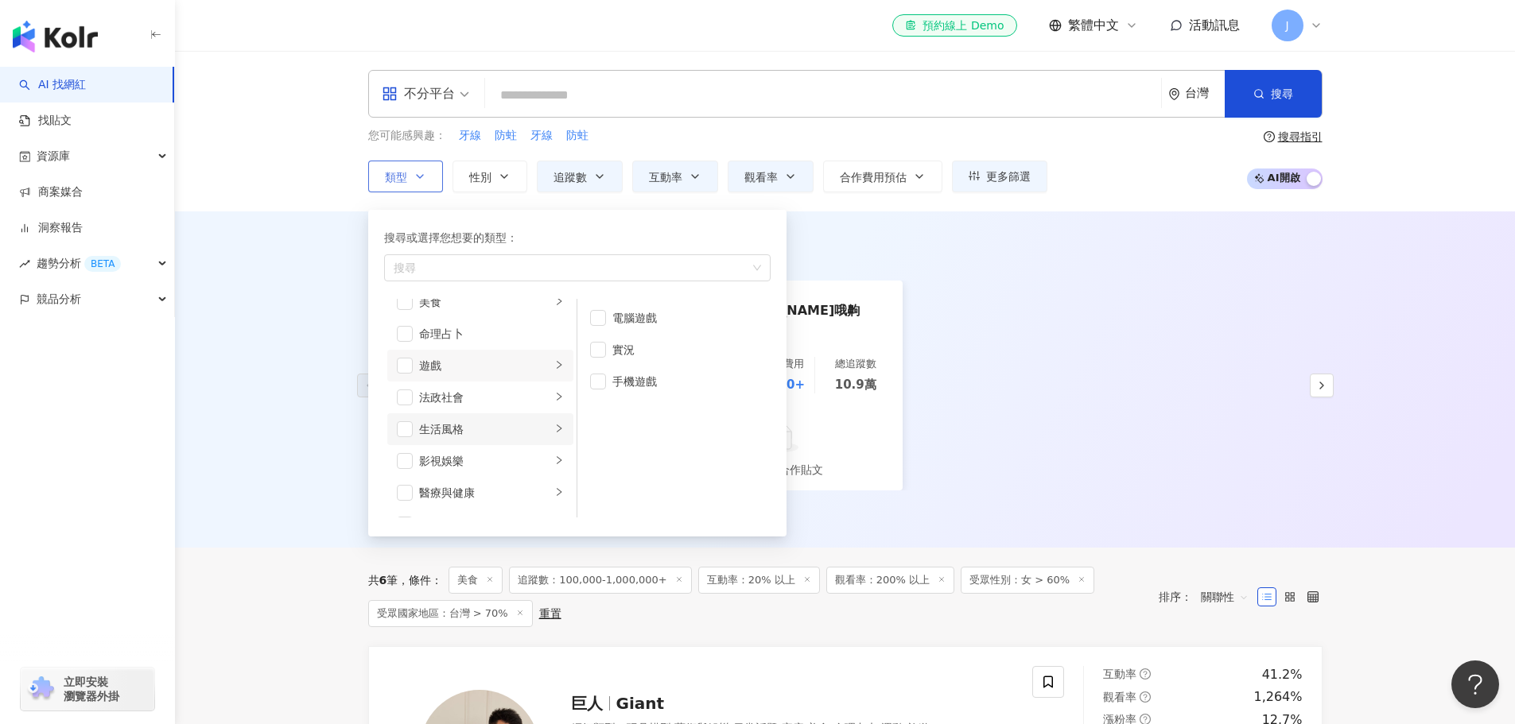
click at [554, 426] on icon "right" at bounding box center [559, 429] width 10 height 10
click at [554, 456] on icon "right" at bounding box center [559, 461] width 10 height 10
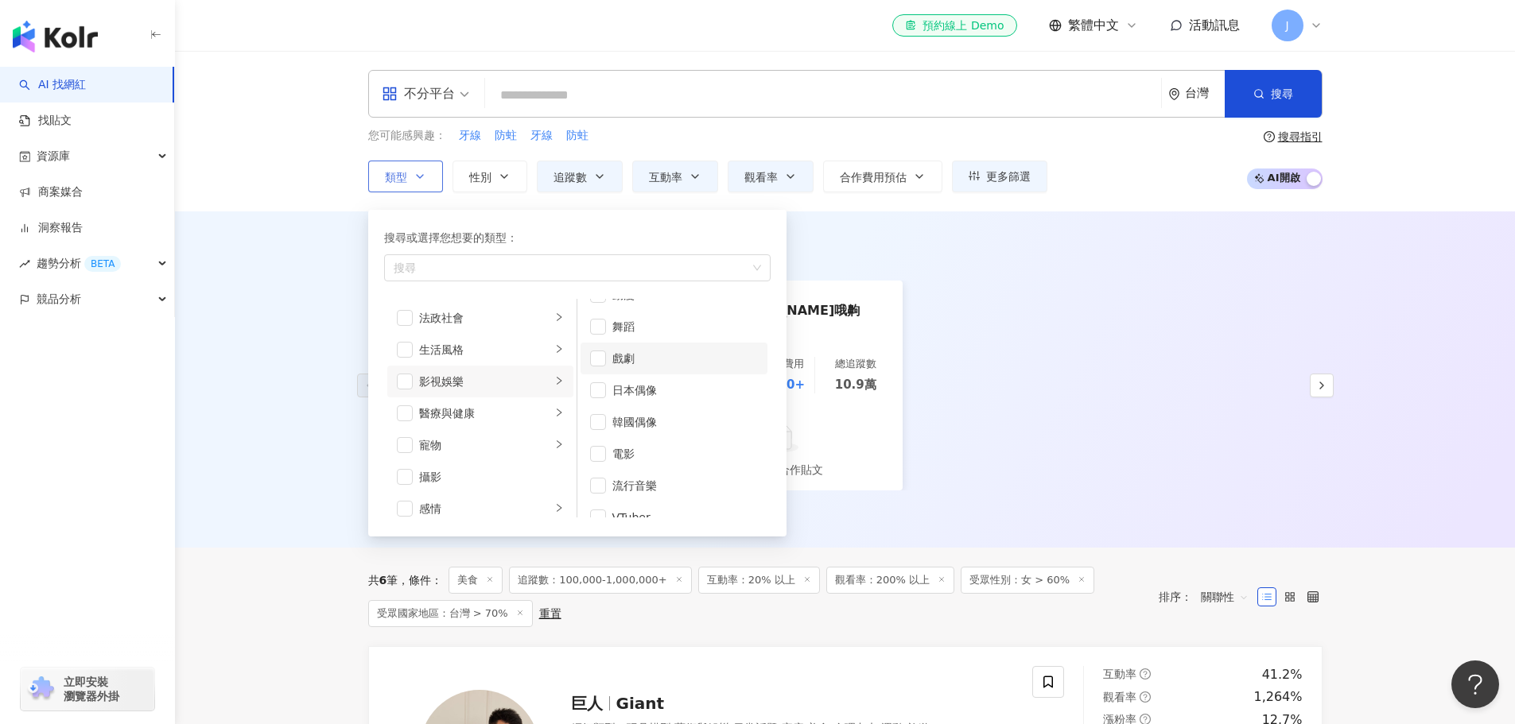
scroll to position [42, 0]
click at [537, 412] on div "醫療與健康" at bounding box center [485, 413] width 132 height 17
click at [403, 414] on span "button" at bounding box center [405, 414] width 16 height 16
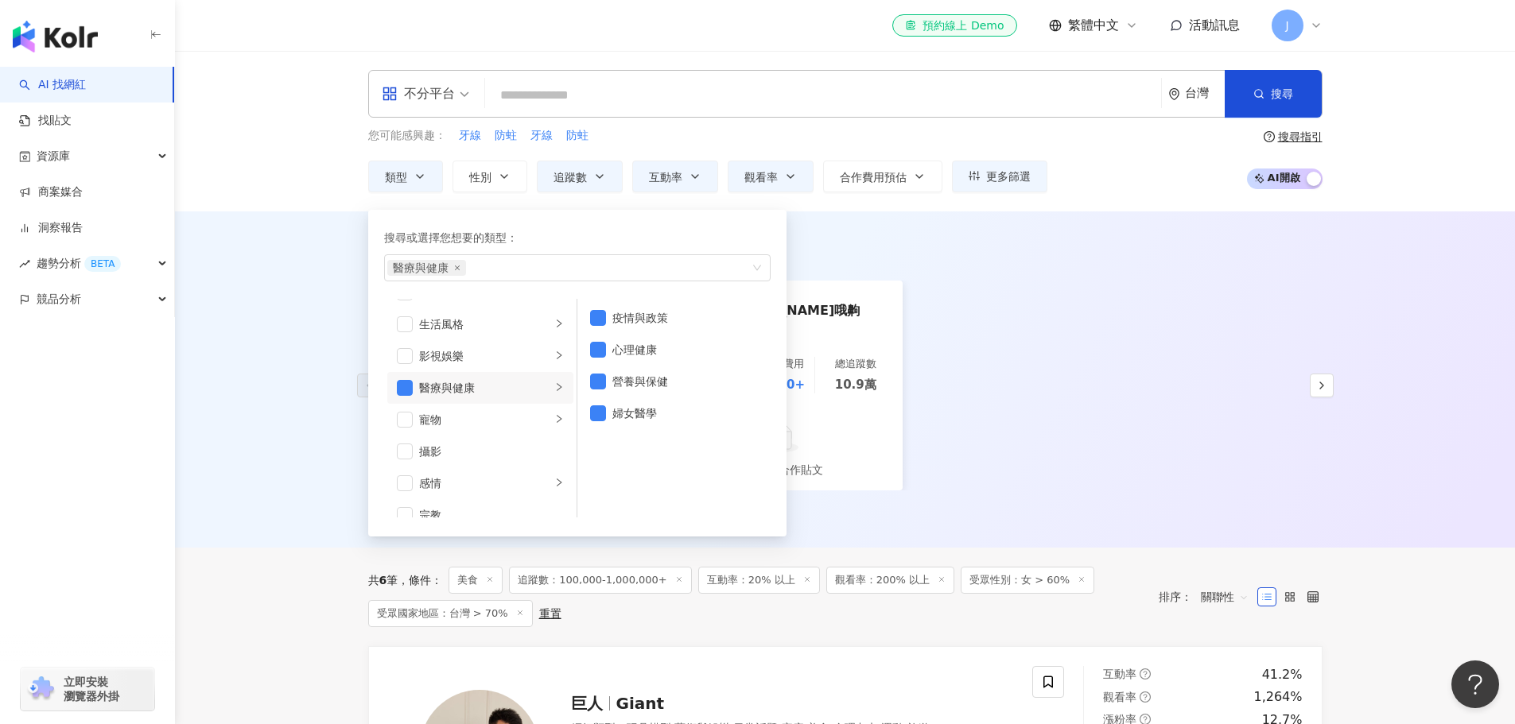
click at [316, 275] on div "AI 推薦 ： 最近有美食類合作的網紅 Pon｜旅行食記｜豐盛生活 ｜穿搭分享 提及的品牌 無資料 預估合作費用 $35,000+ 總追蹤數 17.2萬 紀欣…" at bounding box center [845, 380] width 1340 height 336
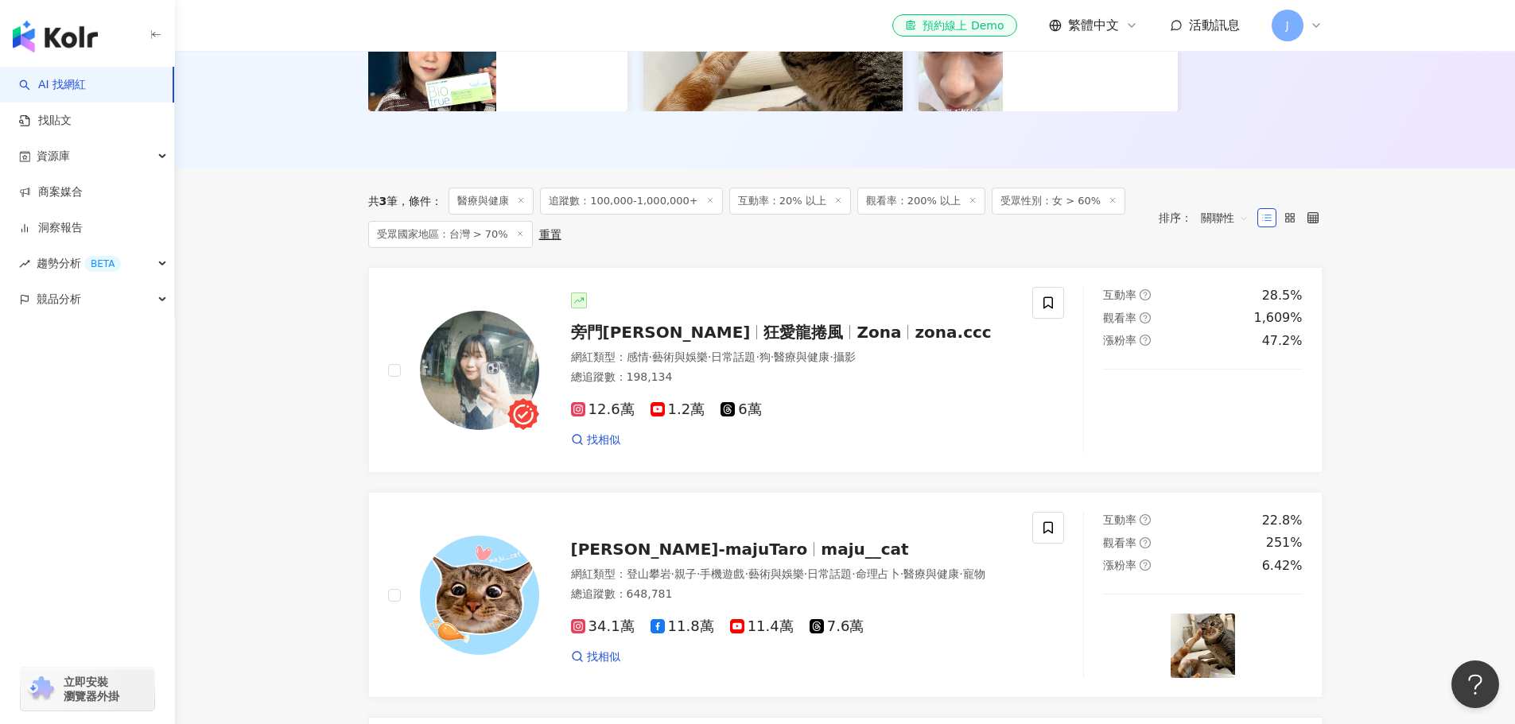
scroll to position [477, 0]
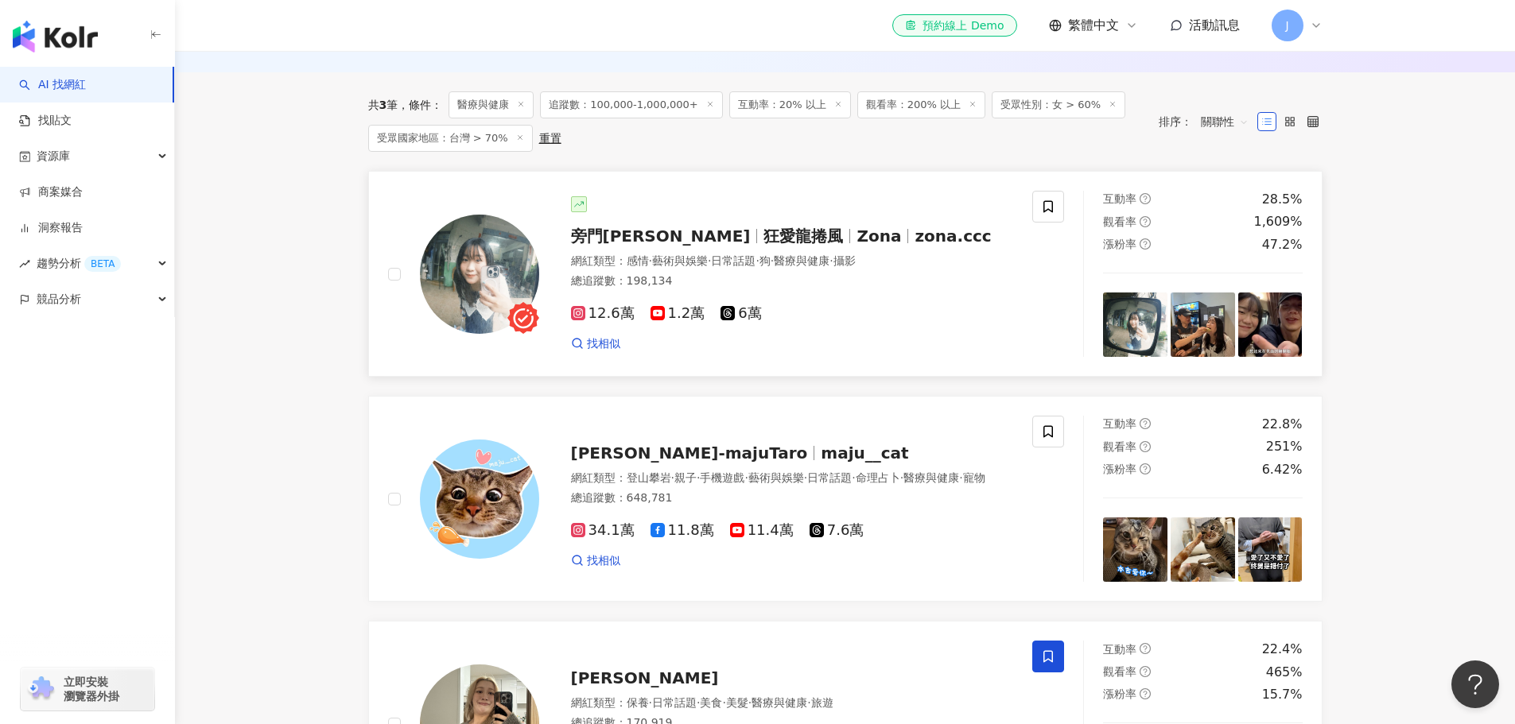
click at [625, 240] on span "旁門[PERSON_NAME]" at bounding box center [661, 236] width 180 height 19
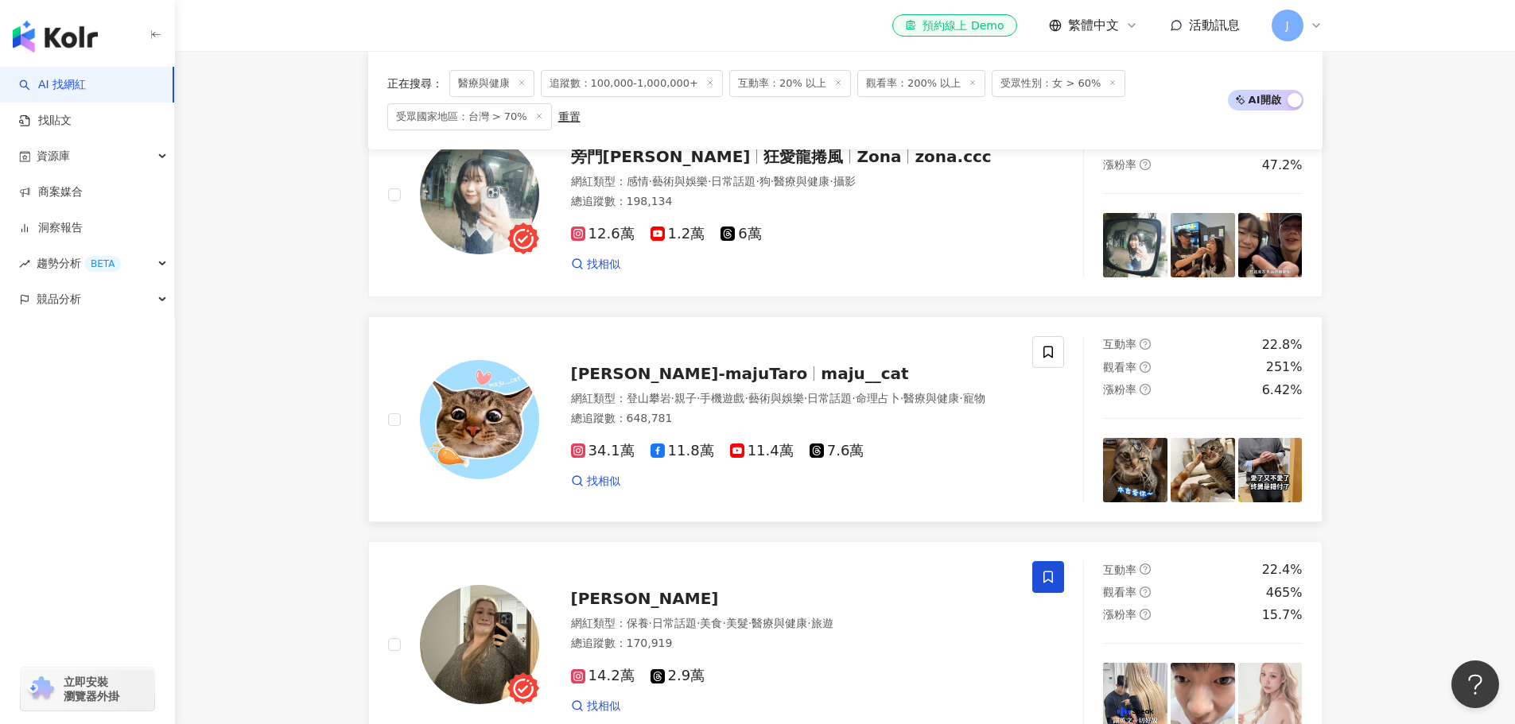
click at [608, 371] on span "[PERSON_NAME]-majuTaro" at bounding box center [689, 373] width 237 height 19
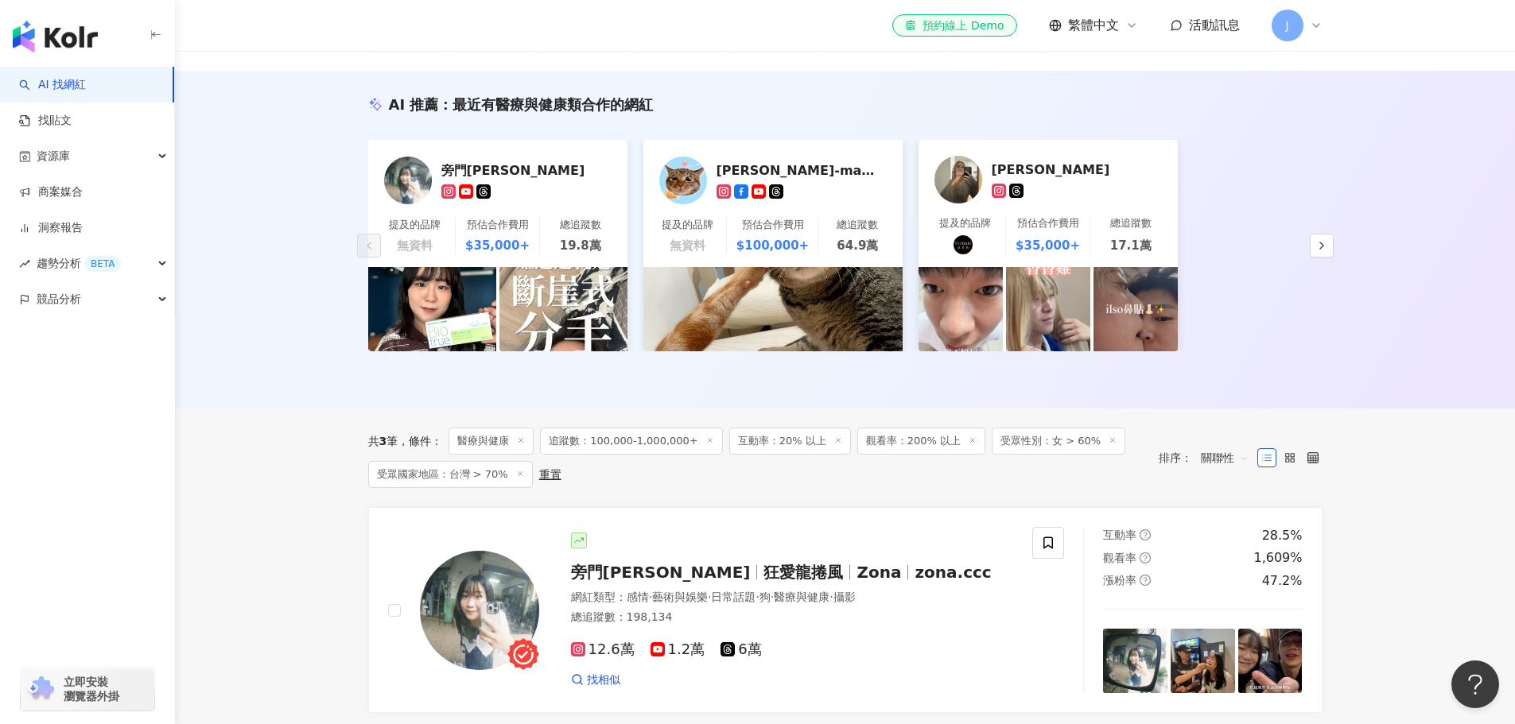
scroll to position [0, 0]
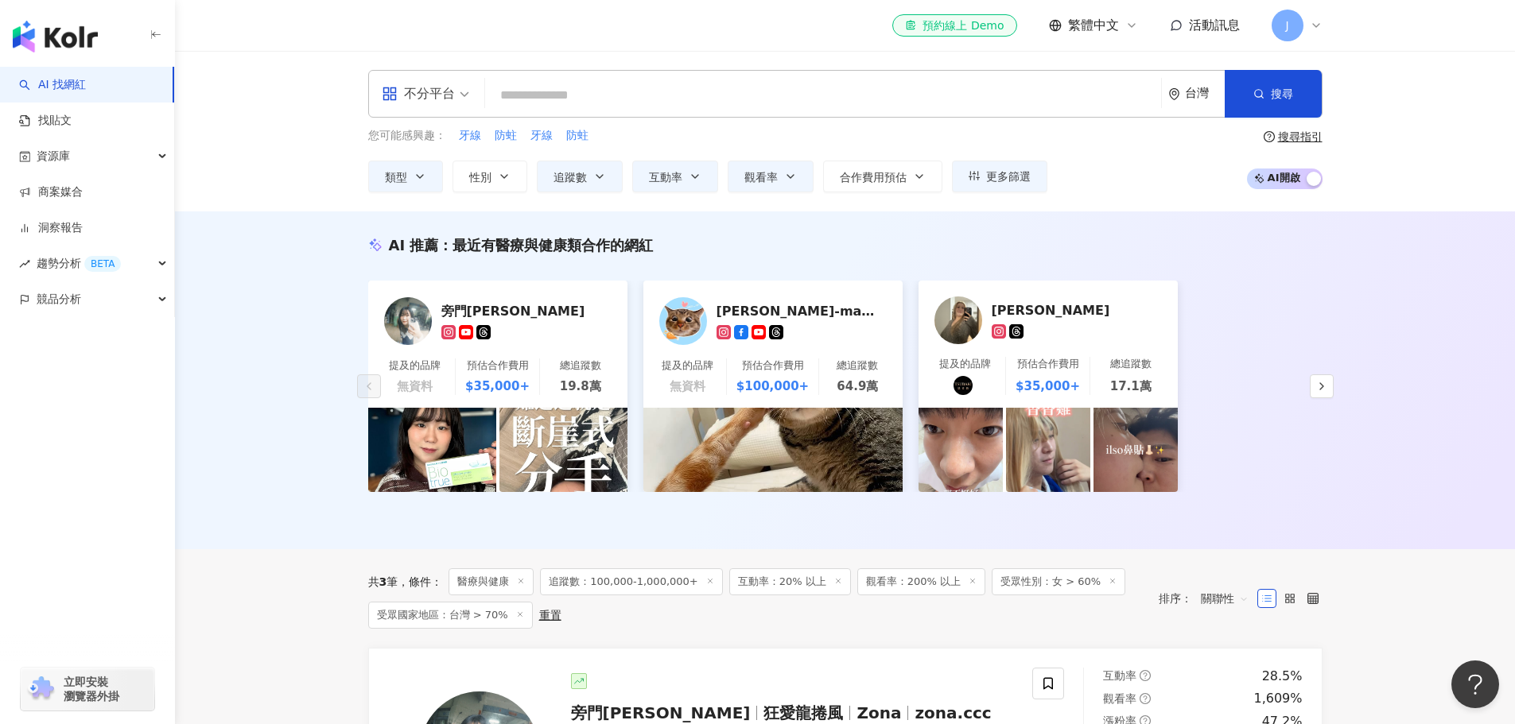
click at [310, 428] on div "AI 推薦 ： 最近有醫療與健康類合作的網紅 旁門佐娜 提及的品牌 無資料 預估合作費用 $35,000+ 總追蹤數 19.8萬 麻吉太郎-majuTaro …" at bounding box center [845, 381] width 1340 height 338
click at [408, 180] on button "類型" at bounding box center [405, 177] width 75 height 32
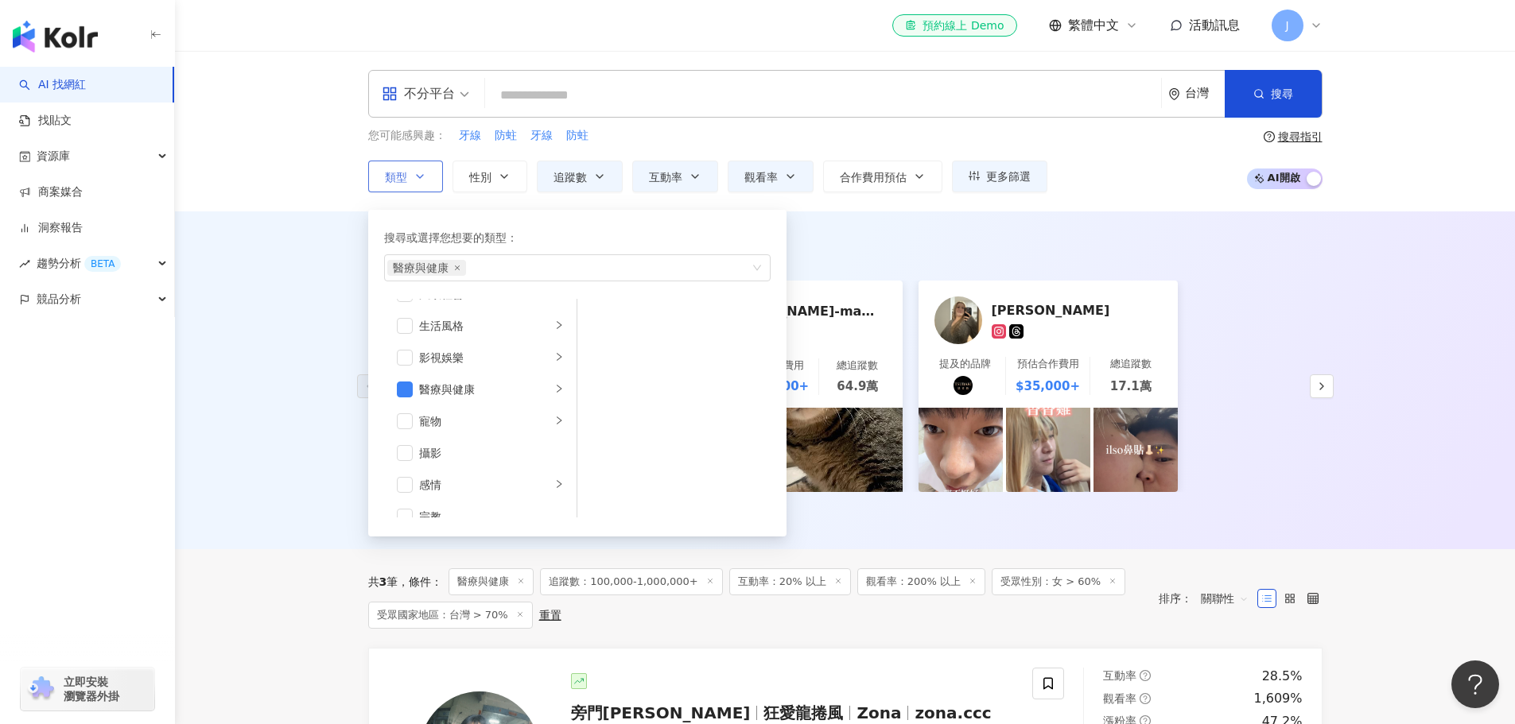
scroll to position [332, 0]
click at [405, 394] on span "button" at bounding box center [405, 400] width 16 height 16
click at [409, 404] on span "button" at bounding box center [405, 405] width 16 height 16
click at [554, 402] on icon "right" at bounding box center [559, 404] width 10 height 10
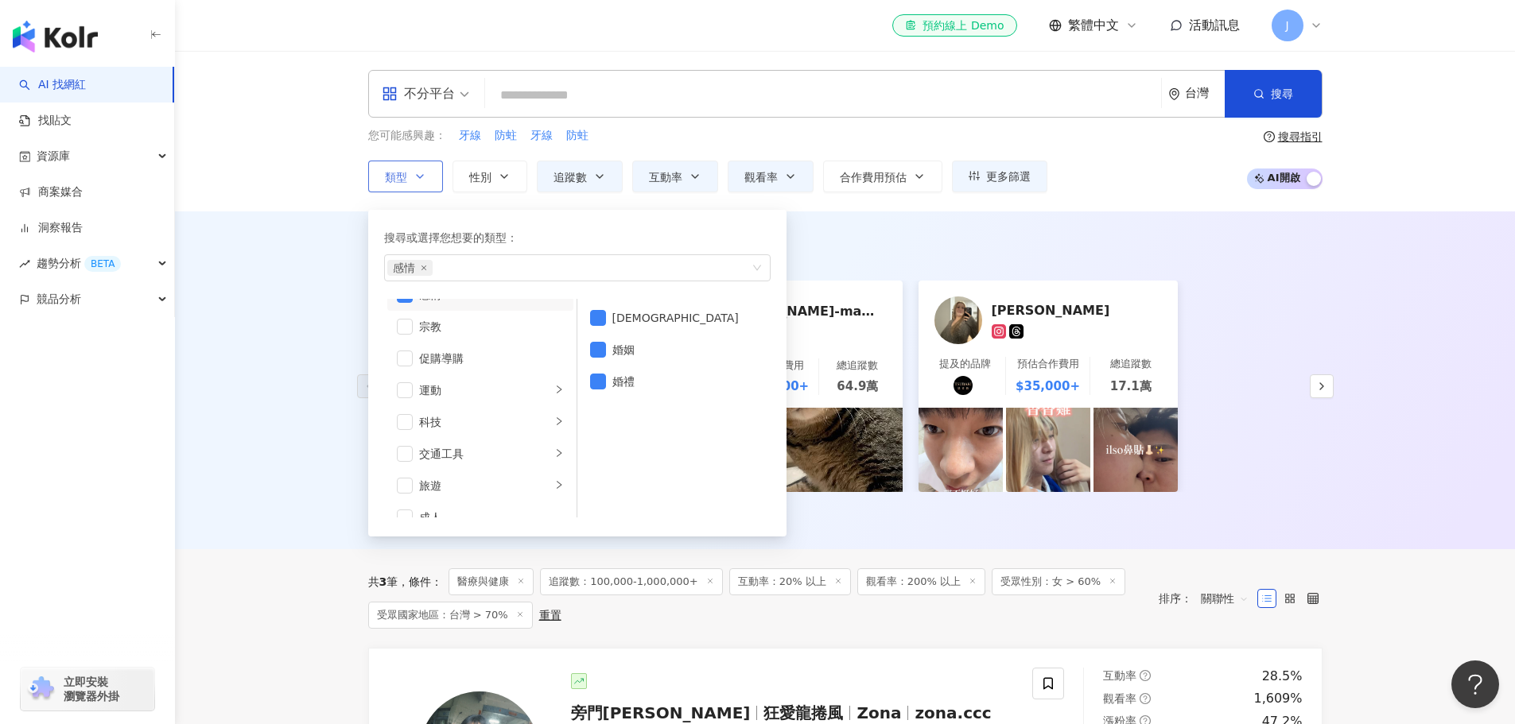
scroll to position [551, 0]
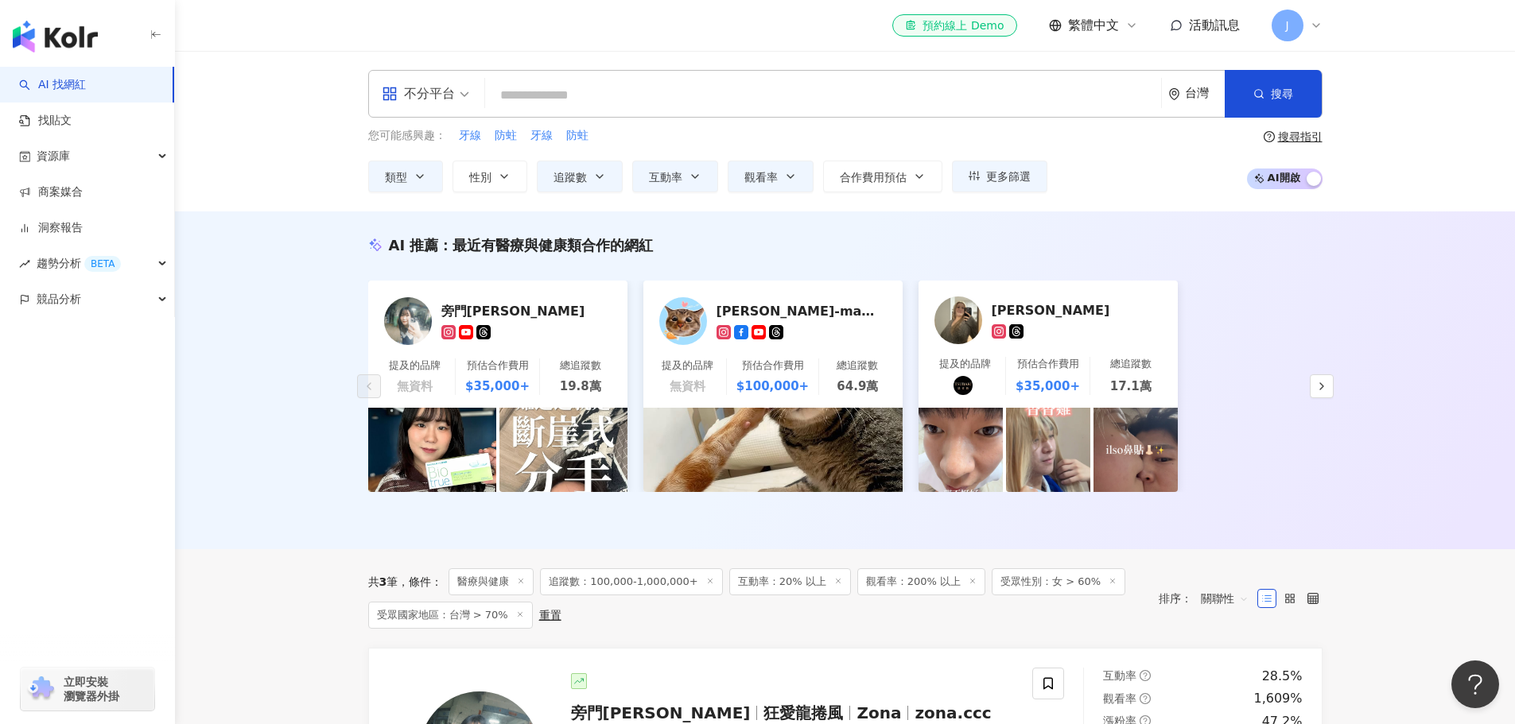
click at [309, 472] on div "AI 推薦 ： 最近有醫療與健康類合作的網紅 旁門佐娜 提及的品牌 無資料 預估合作費用 $35,000+ 總追蹤數 19.8萬 麻吉太郎-majuTaro …" at bounding box center [845, 381] width 1340 height 338
click at [302, 472] on div "AI 推薦 ： 最近有醫療與健康類合作的網紅 旁門佐娜 提及的品牌 無資料 預估合作費用 $35,000+ 總追蹤數 19.8萬 麻吉太郎-majuTaro …" at bounding box center [845, 381] width 1340 height 338
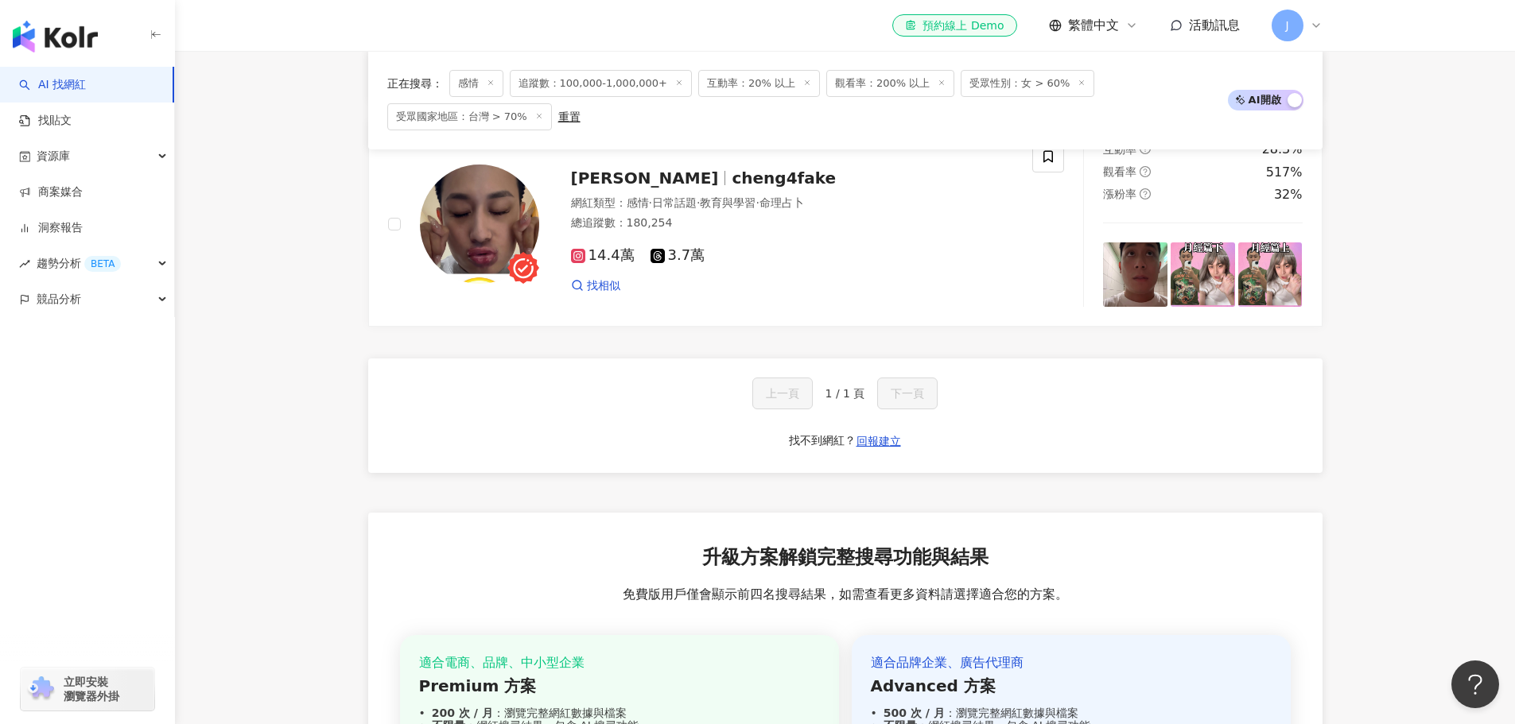
scroll to position [716, 0]
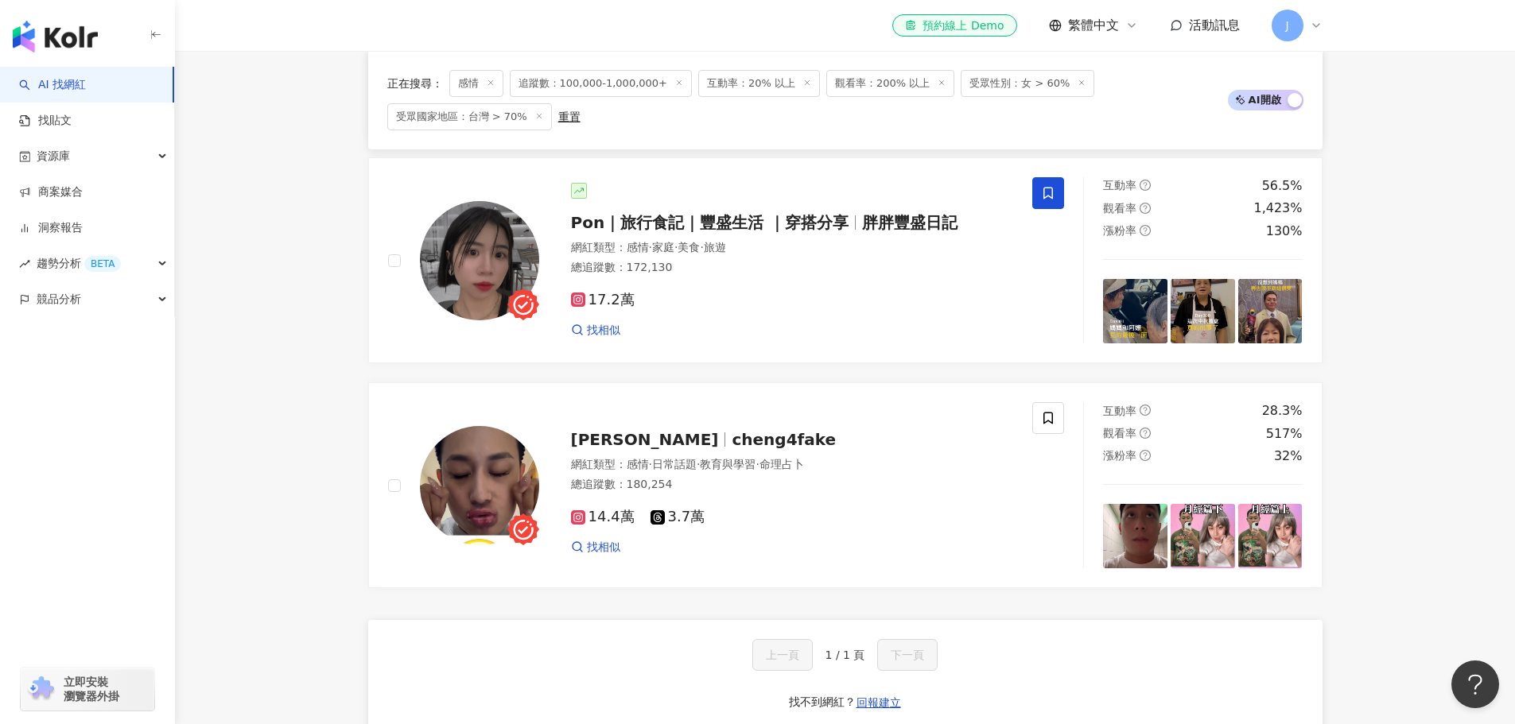
click at [331, 404] on main "不分平台 台灣 搜尋 您可能感興趣： 牙線 防蛀 牙線 防蛀 類型 性別 追蹤數 互動率 觀看率 合作費用預估 更多篩選 篩選條件 關於網紅 互動潛力 受眾輪…" at bounding box center [845, 252] width 1340 height 1835
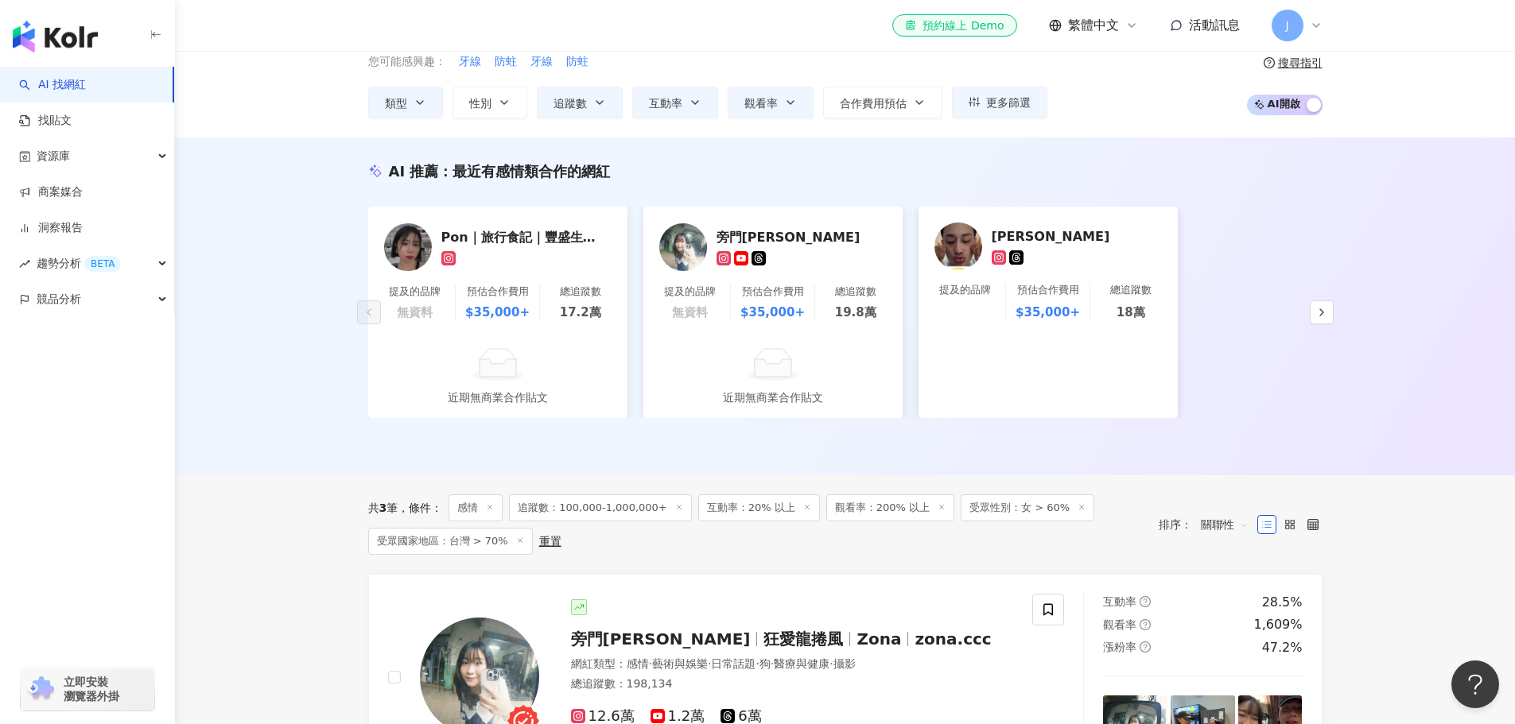
scroll to position [0, 0]
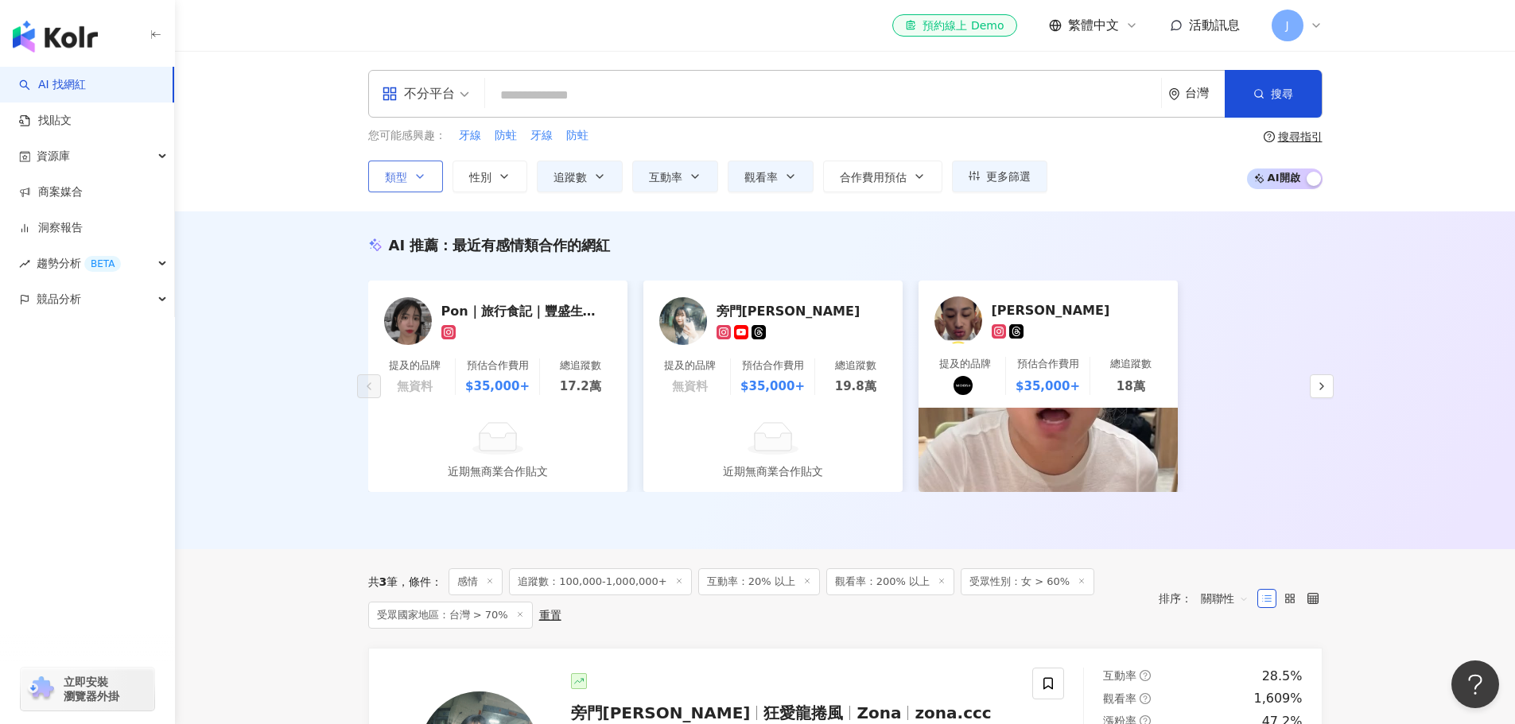
click at [415, 178] on icon "button" at bounding box center [420, 176] width 13 height 13
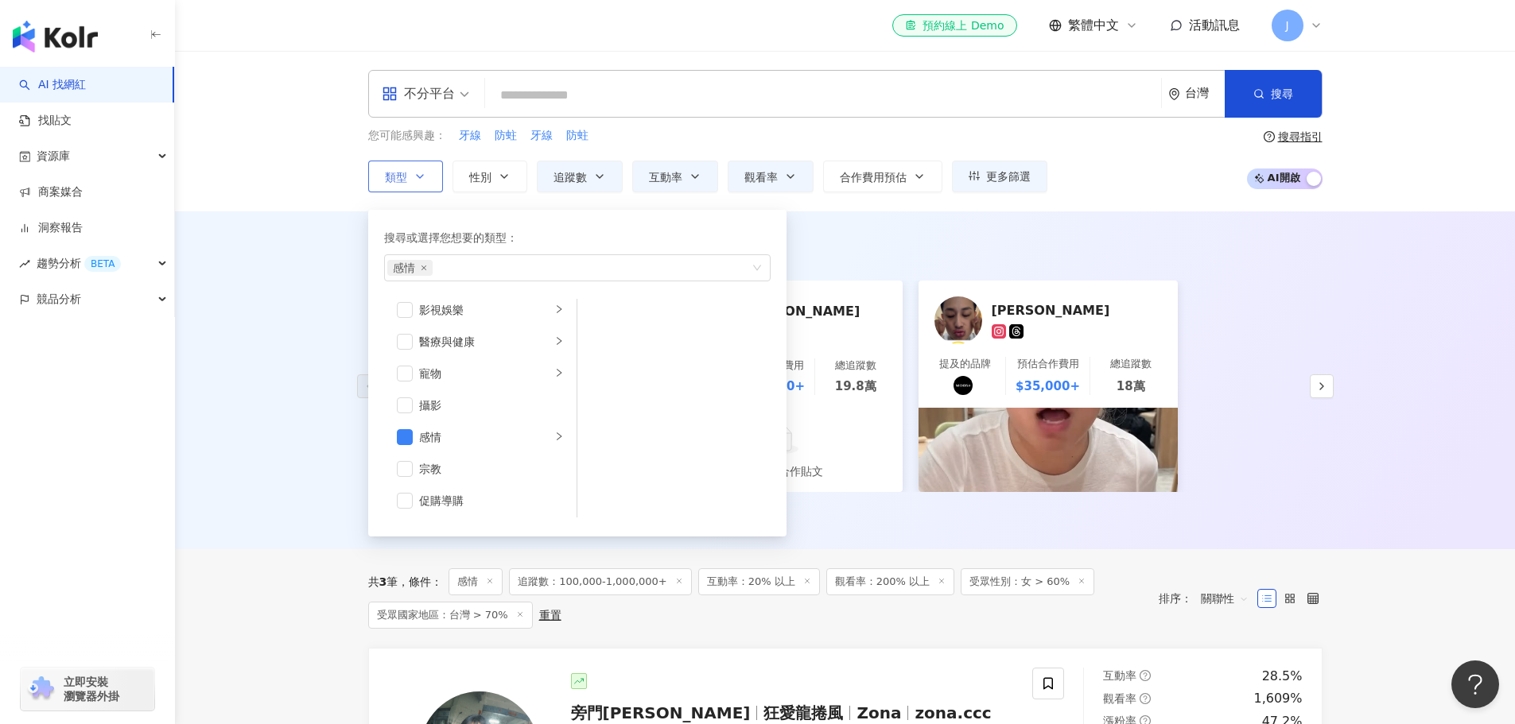
scroll to position [448, 0]
click at [398, 378] on span "button" at bounding box center [405, 379] width 16 height 16
click at [407, 448] on span "button" at bounding box center [405, 443] width 16 height 16
click at [272, 411] on div "AI 推薦 ： 最近有感情類合作的網紅 Pon｜旅行食記｜豐盛生活 ｜穿搭分享 提及的品牌 無資料 預估合作費用 $35,000+ 總追蹤數 17.2萬 近期…" at bounding box center [845, 381] width 1340 height 338
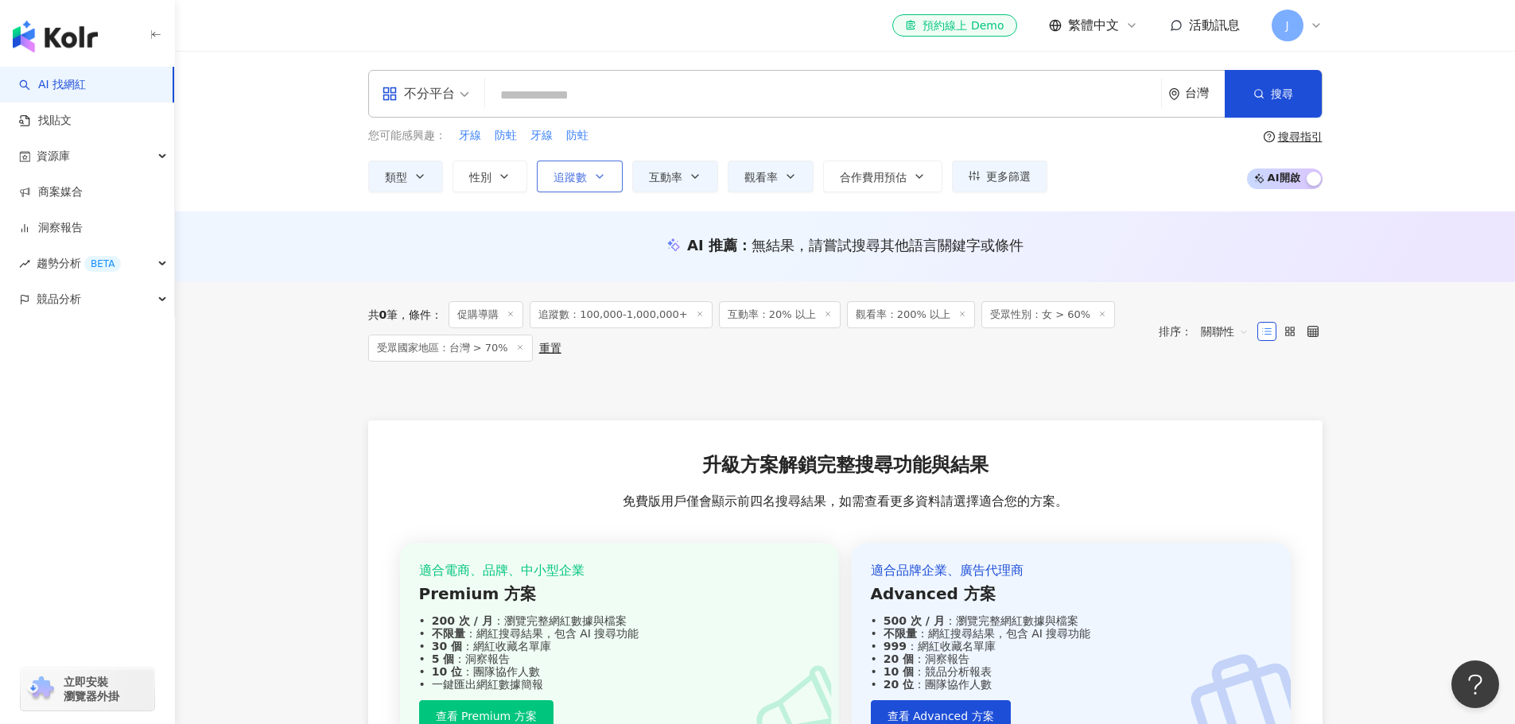
click at [595, 178] on icon "button" at bounding box center [599, 176] width 13 height 13
click at [311, 363] on main "不分平台 台灣 搜尋 您可能感興趣： 牙線 防蛀 牙線 防蛀 類型 性別 追蹤數 互動率 觀看率 合作費用預估 更多篩選 篩選條件 關於網紅 互動潛力 受眾輪…" at bounding box center [845, 433] width 1340 height 764
click at [405, 173] on span "類型" at bounding box center [396, 177] width 22 height 13
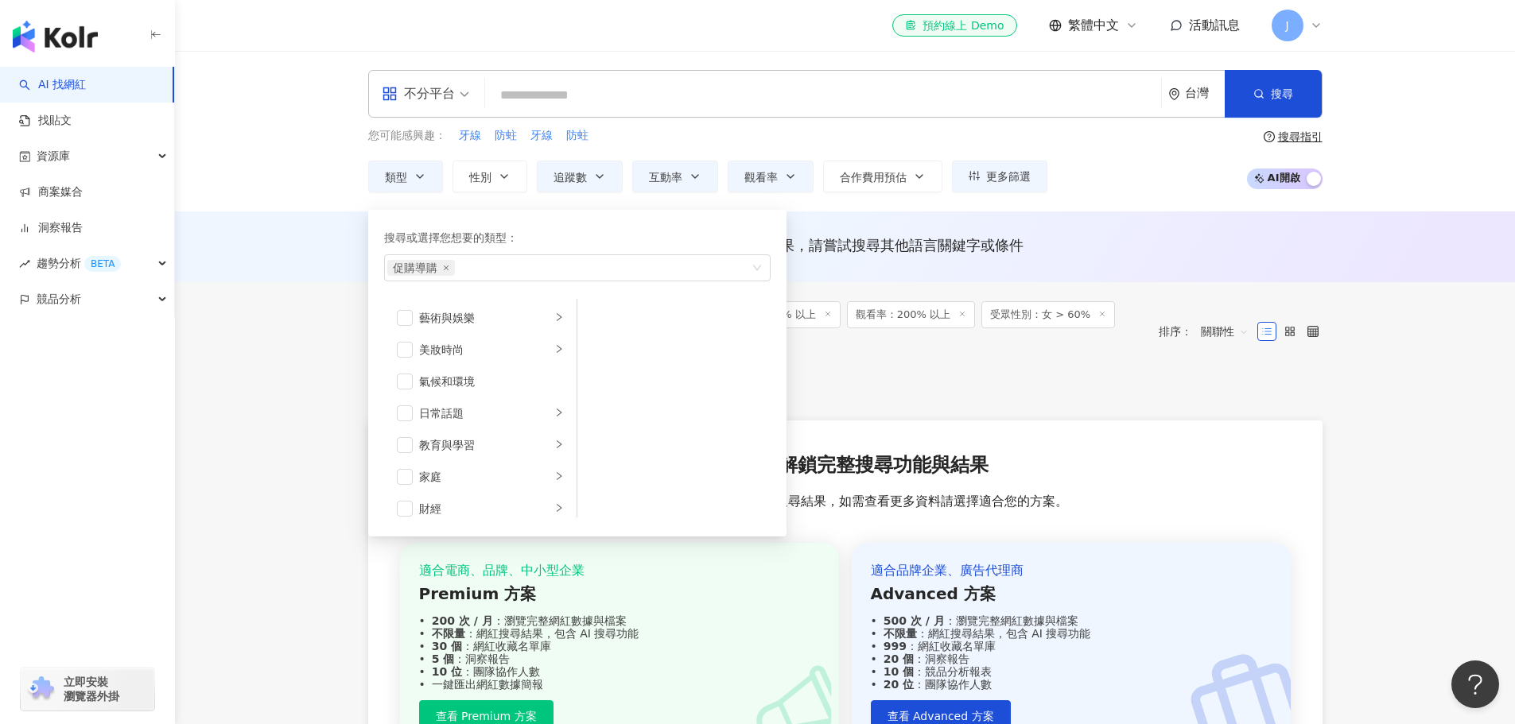
click at [315, 398] on main "不分平台 台灣 搜尋 您可能感興趣： 牙線 防蛀 牙線 防蛀 類型 搜尋或選擇您想要的類型： 促購導購 藝術與娛樂 美妝時尚 氣候和環境 日常話題 教育與學習…" at bounding box center [845, 433] width 1340 height 764
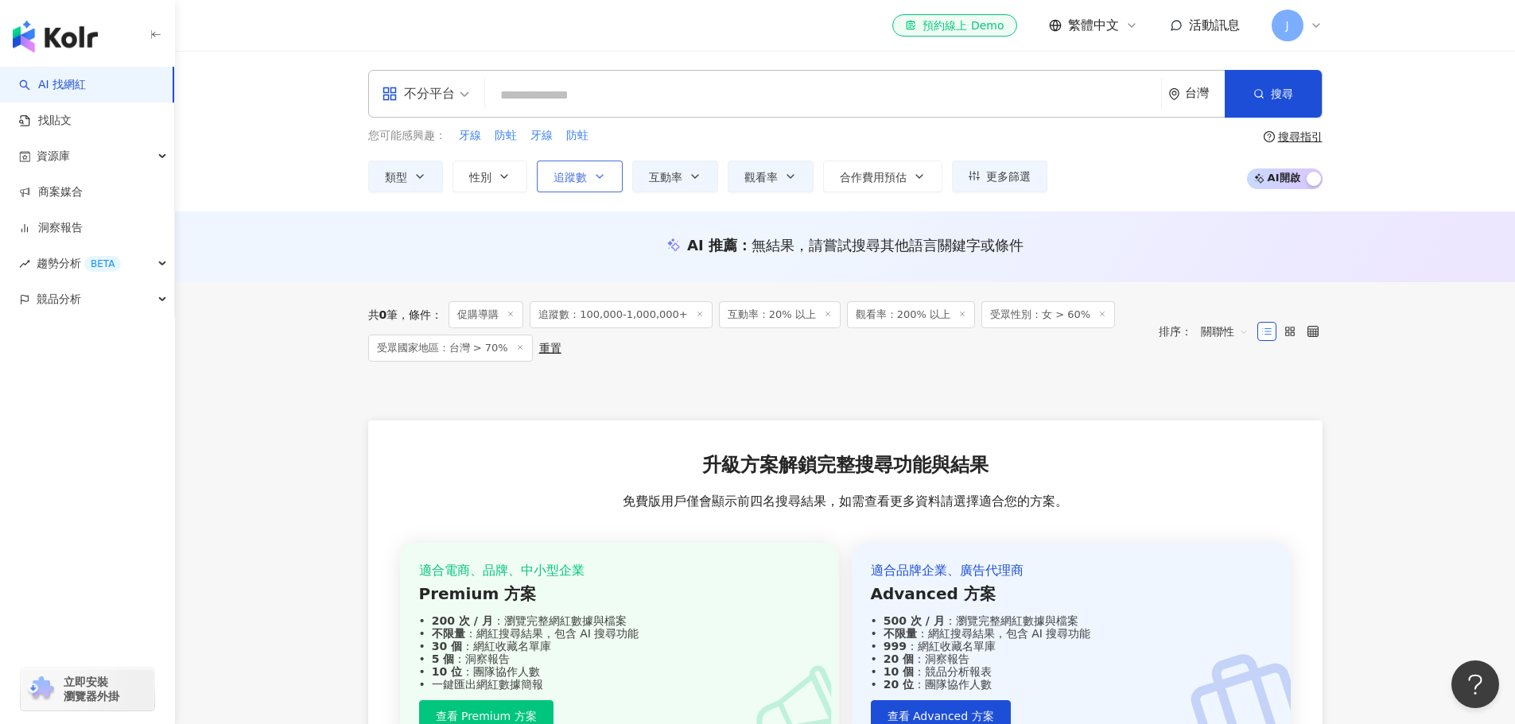
click at [598, 177] on icon "button" at bounding box center [599, 176] width 6 height 3
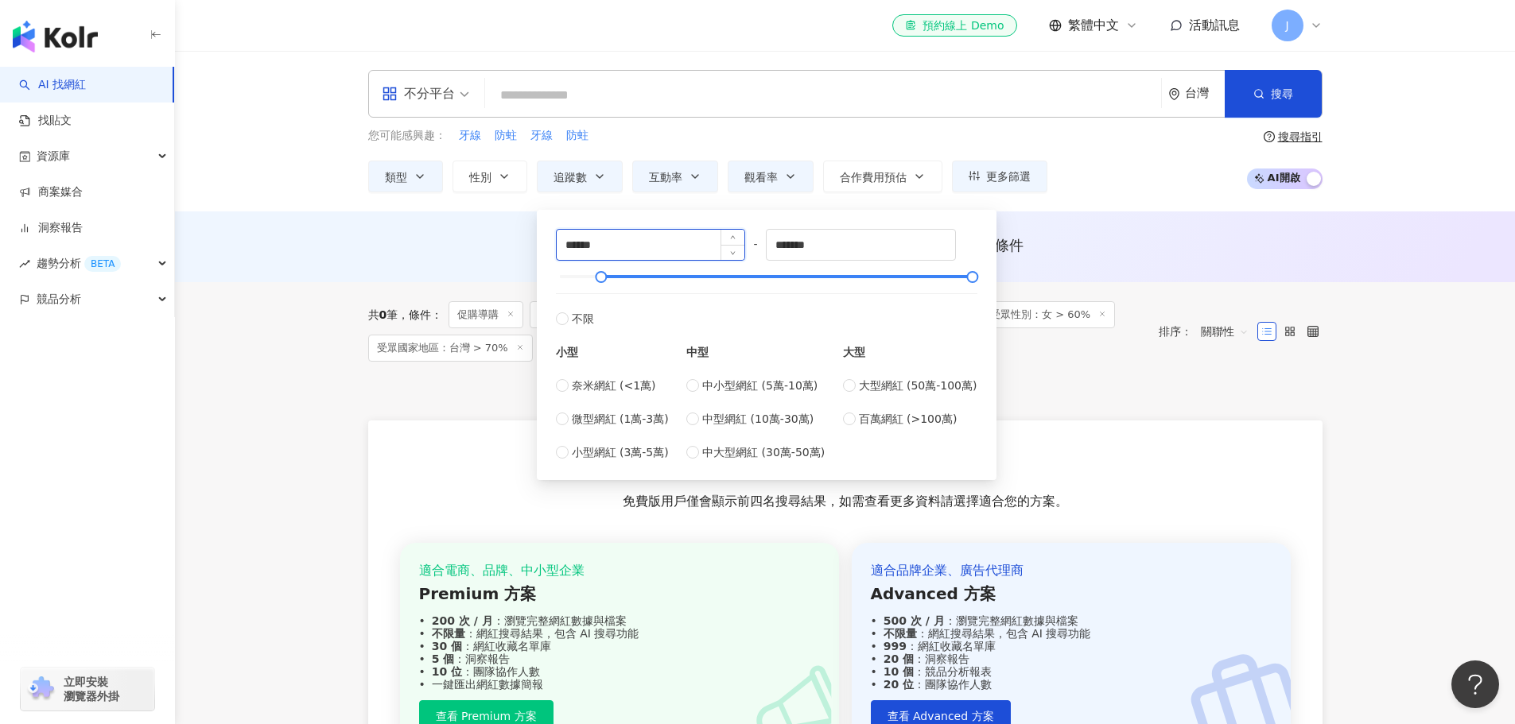
click at [608, 247] on input "******" at bounding box center [651, 245] width 188 height 30
click at [303, 412] on main "不分平台 台灣 搜尋 您可能感興趣： 牙線 防蛀 牙線 防蛀 類型 性別 追蹤數 互動率 觀看率 合作費用預估 更多篩選 篩選條件 關於網紅 互動潛力 受眾輪…" at bounding box center [845, 433] width 1340 height 764
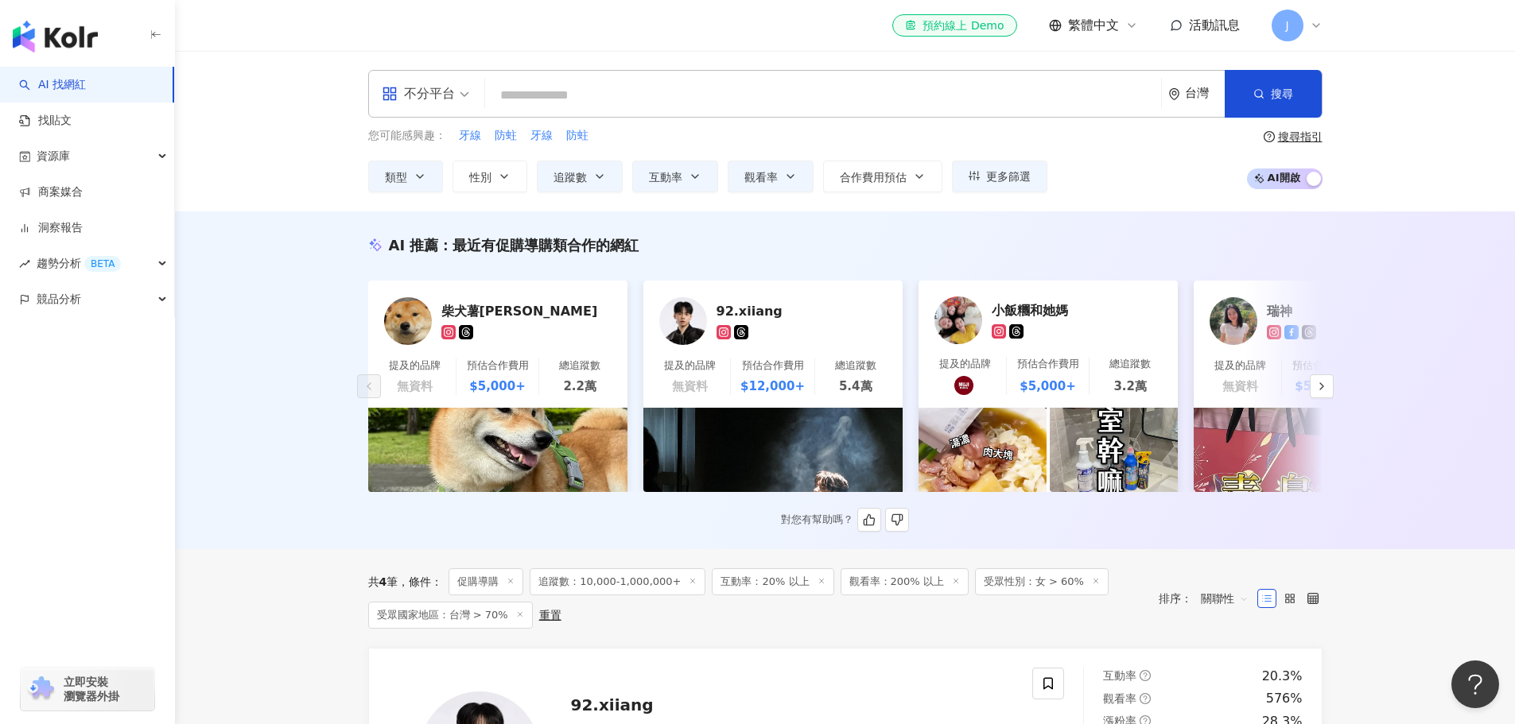
click at [759, 307] on div "92.xiiang" at bounding box center [795, 311] width 159 height 16
click at [1313, 388] on button "button" at bounding box center [1322, 387] width 24 height 24
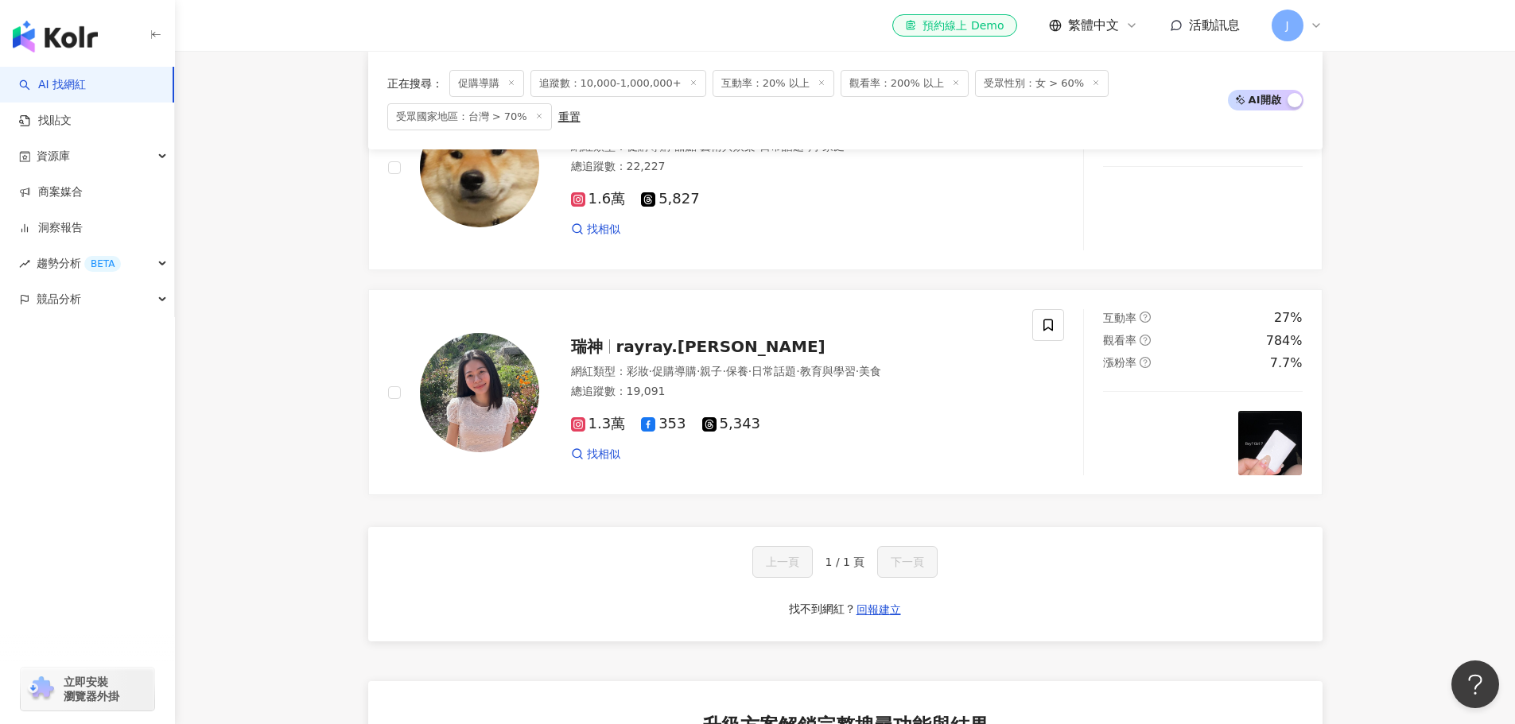
scroll to position [1431, 0]
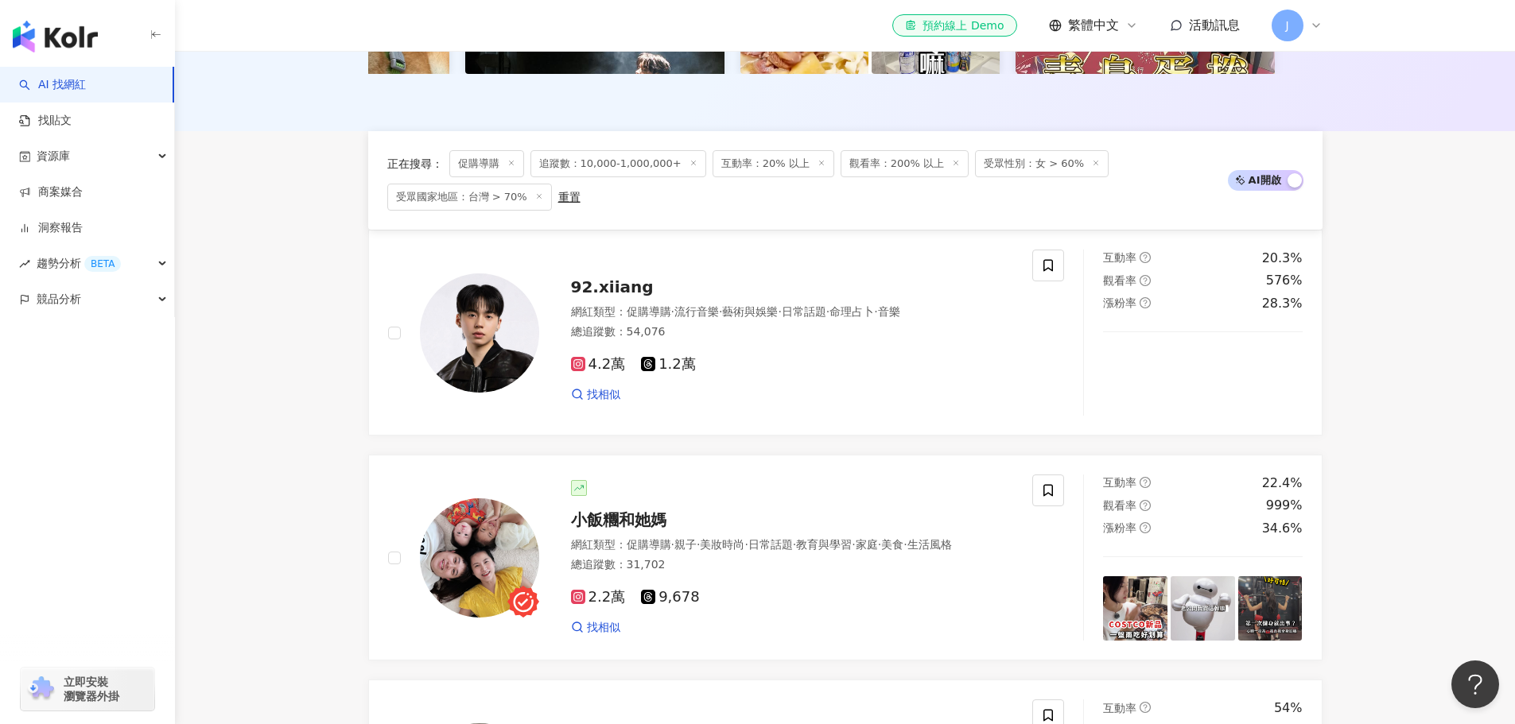
scroll to position [0, 0]
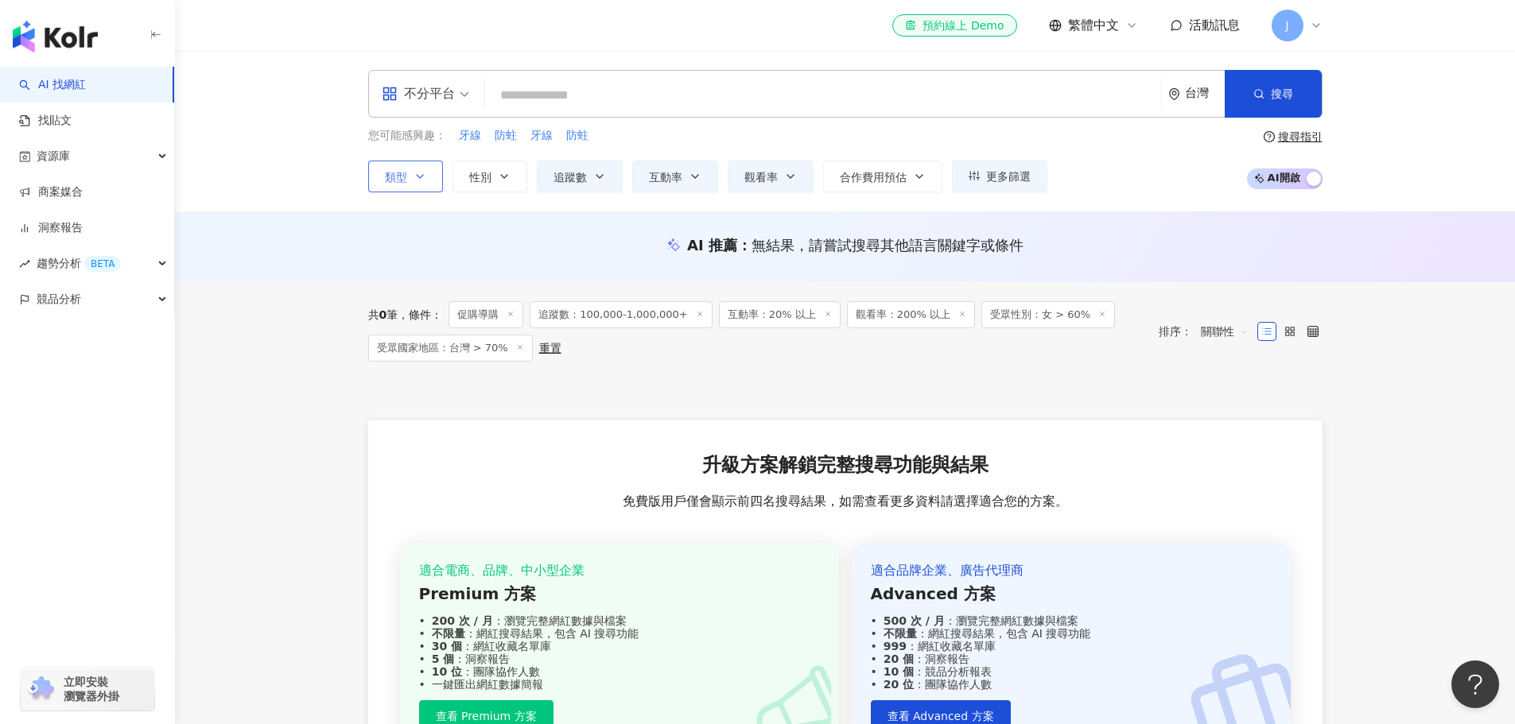
click at [425, 180] on icon "button" at bounding box center [420, 176] width 13 height 13
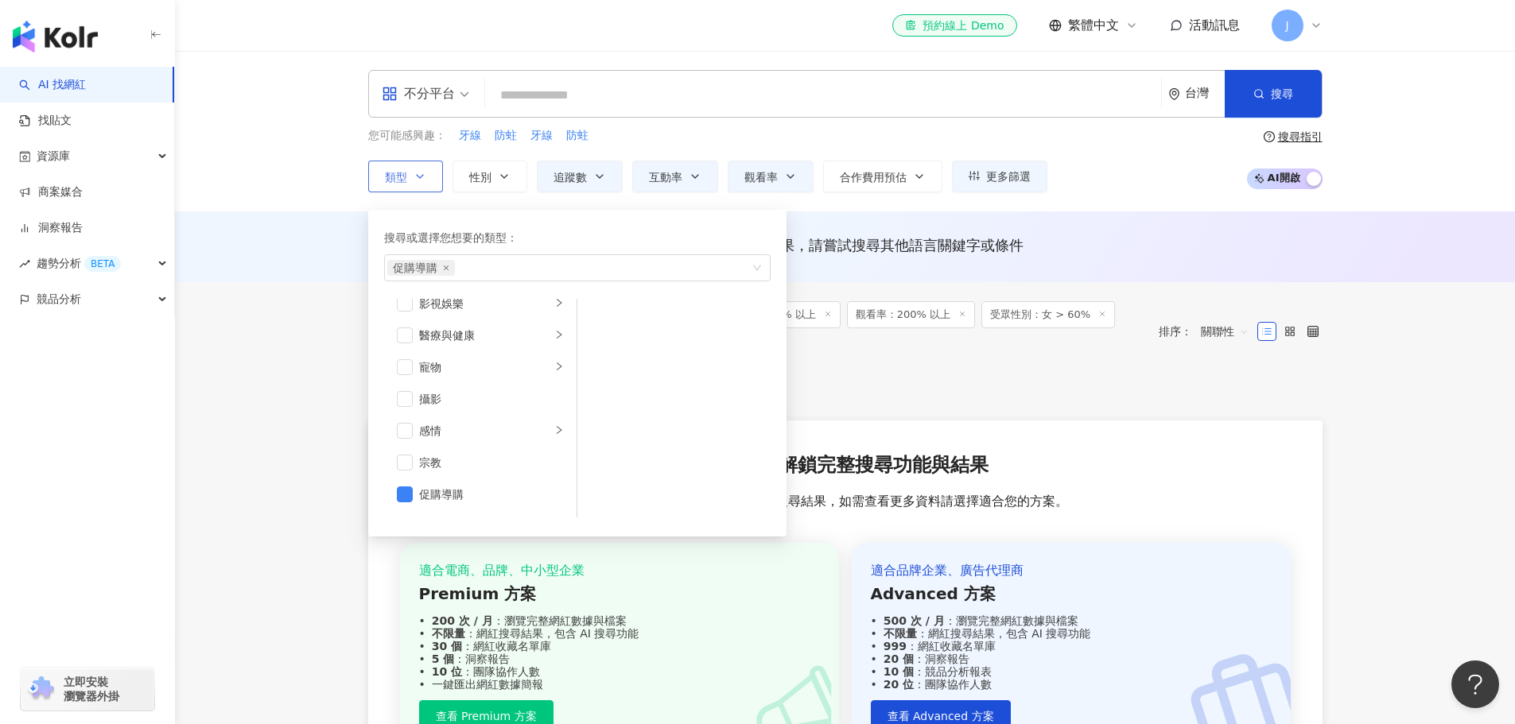
scroll to position [551, 0]
click at [408, 342] on span "button" at bounding box center [405, 340] width 16 height 16
click at [538, 465] on div "旅遊" at bounding box center [485, 466] width 132 height 17
click at [406, 470] on span "button" at bounding box center [405, 467] width 16 height 16
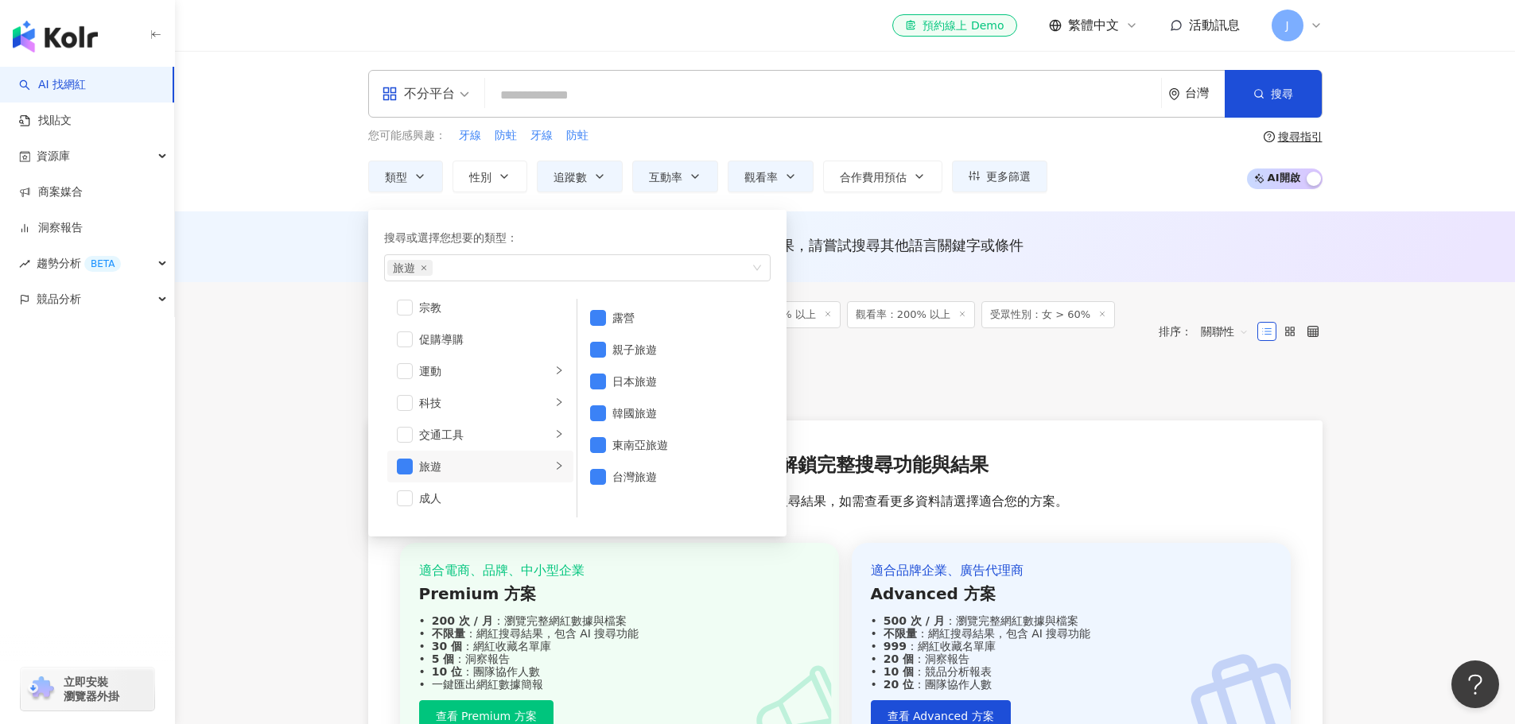
click at [336, 328] on div "共 0 筆 條件 ： 促購導購 追蹤數：100,000-1,000,000+ 互動率：20% 以上 觀看率：200% 以上 受眾性別：女 > 60% 受眾國家…" at bounding box center [845, 549] width 1018 height 534
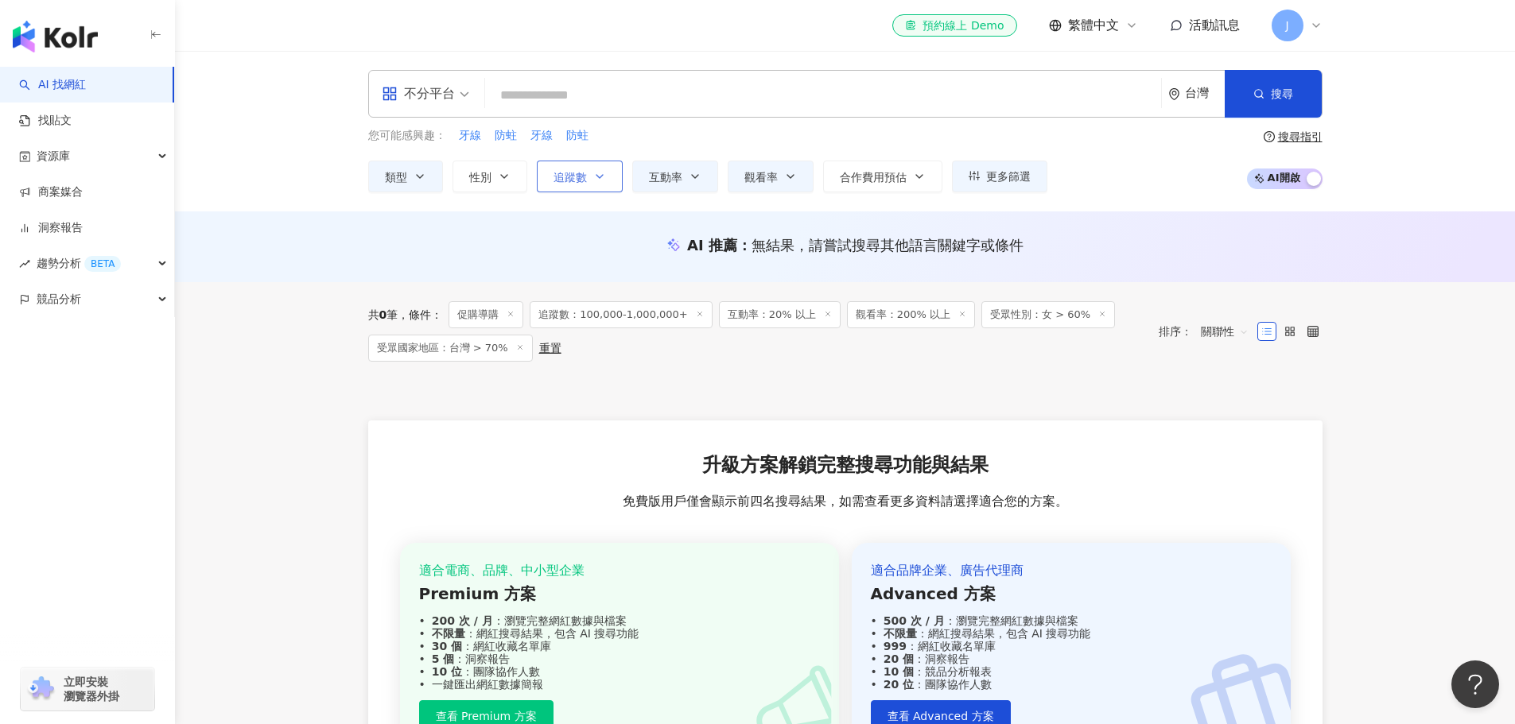
click at [605, 181] on icon "button" at bounding box center [599, 176] width 13 height 13
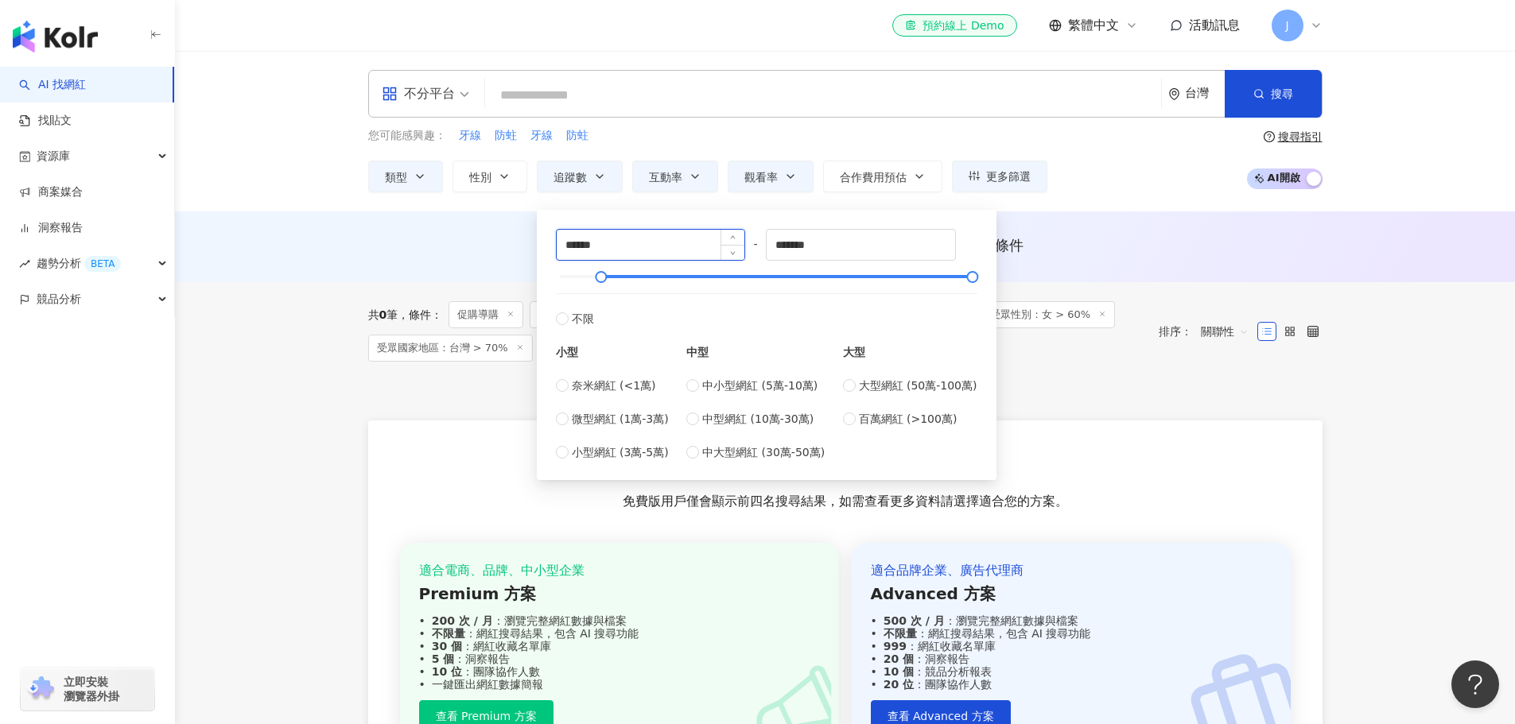
click at [613, 252] on input "******" at bounding box center [651, 245] width 188 height 30
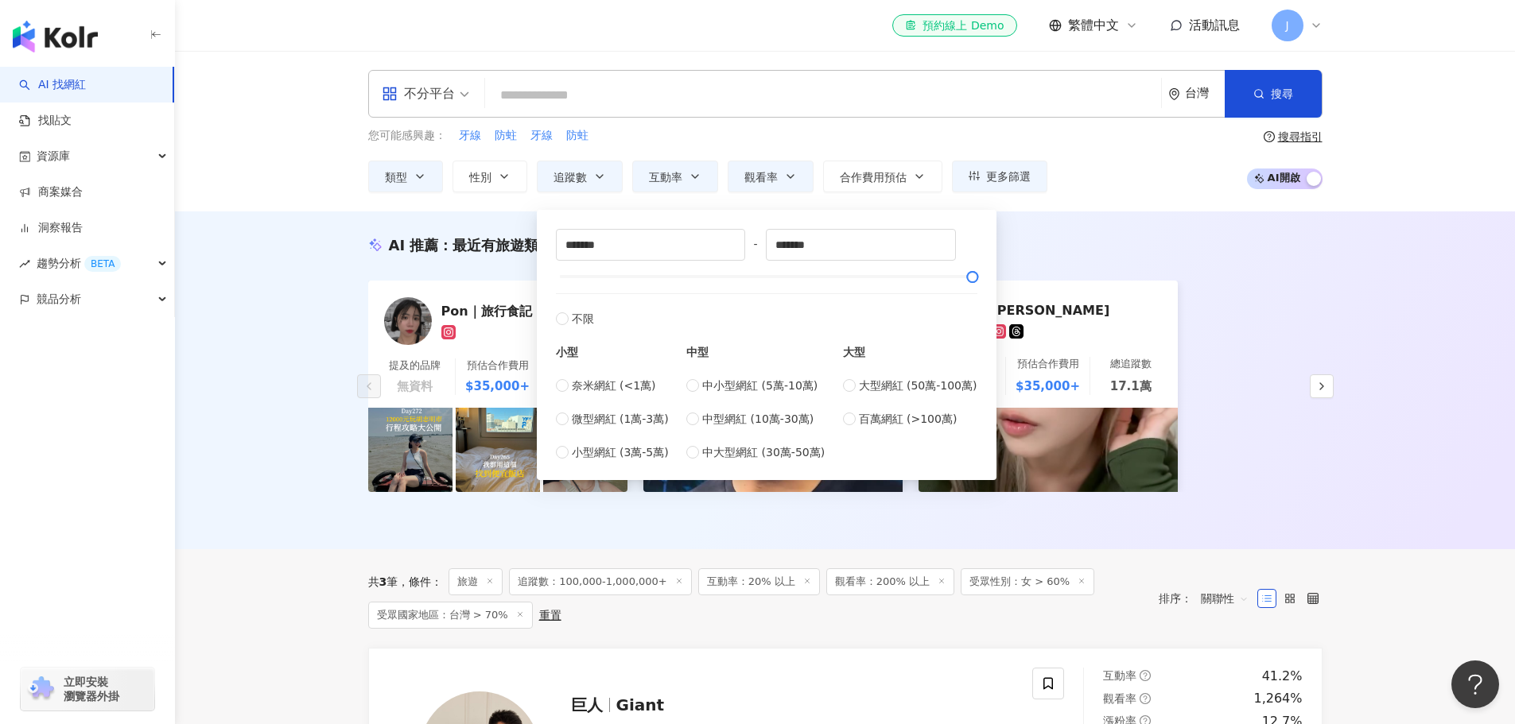
click at [300, 384] on div "AI 推薦 ： 最近有旅遊類合作的網紅 Pon｜旅行食記｜豐盛生活 ｜穿搭分享 提及的品牌 無資料 預估合作費用 $35,000+ 總追蹤數 17.2萬 巨人…" at bounding box center [845, 381] width 1340 height 338
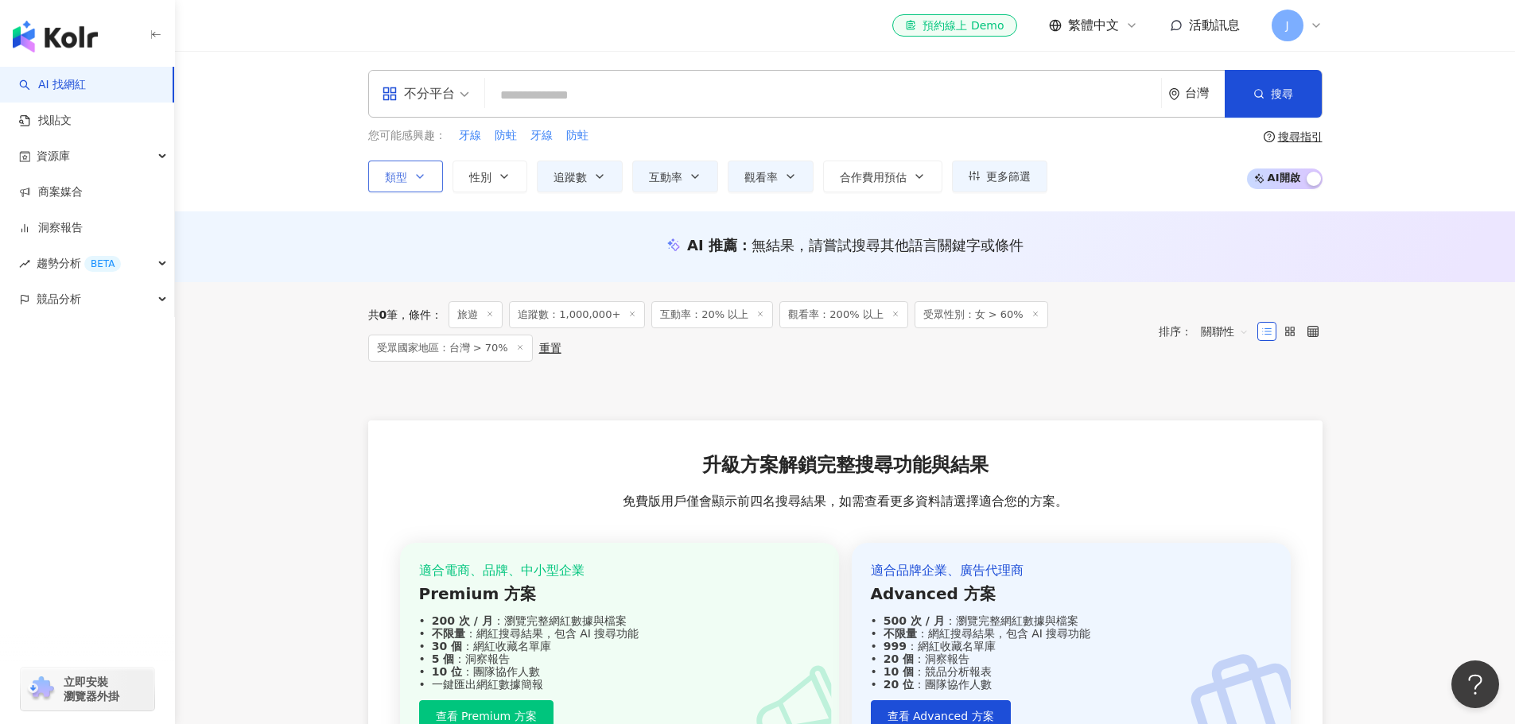
click at [427, 175] on button "類型" at bounding box center [405, 177] width 75 height 32
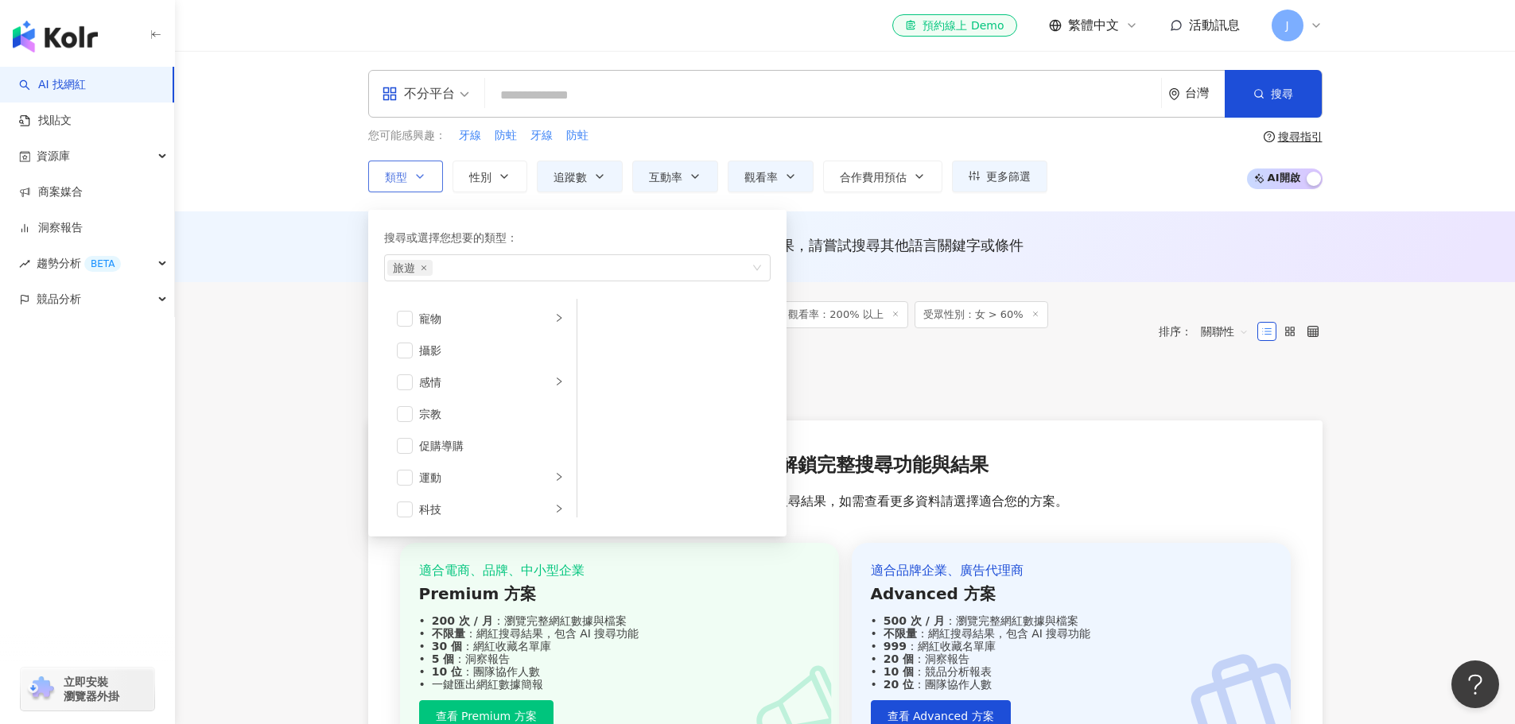
scroll to position [551, 0]
click at [398, 464] on span "button" at bounding box center [405, 467] width 16 height 16
click at [404, 491] on span "button" at bounding box center [405, 499] width 16 height 16
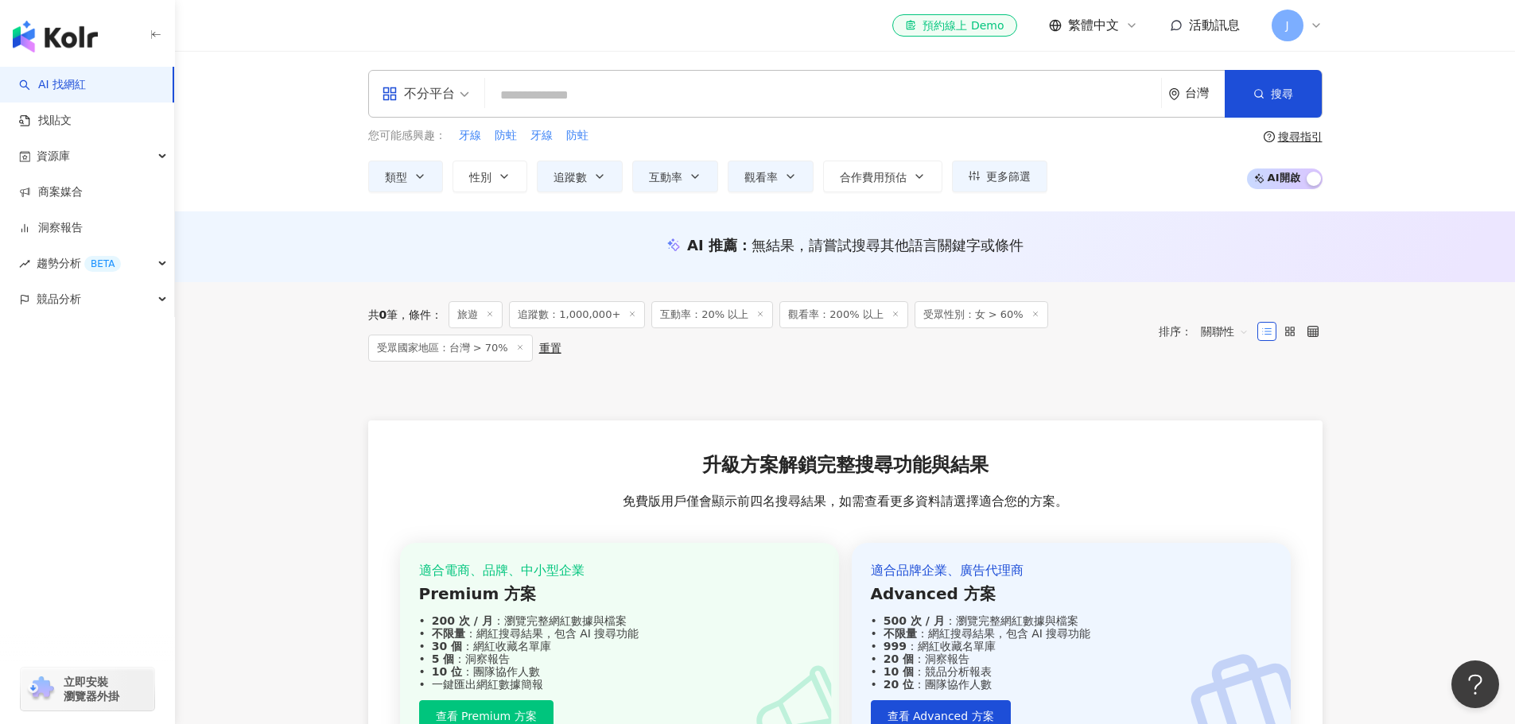
click at [321, 270] on div "AI 推薦 ： 無結果，請嘗試搜尋其他語言關鍵字或條件" at bounding box center [845, 247] width 1340 height 71
click at [591, 178] on button "追蹤數" at bounding box center [580, 177] width 86 height 32
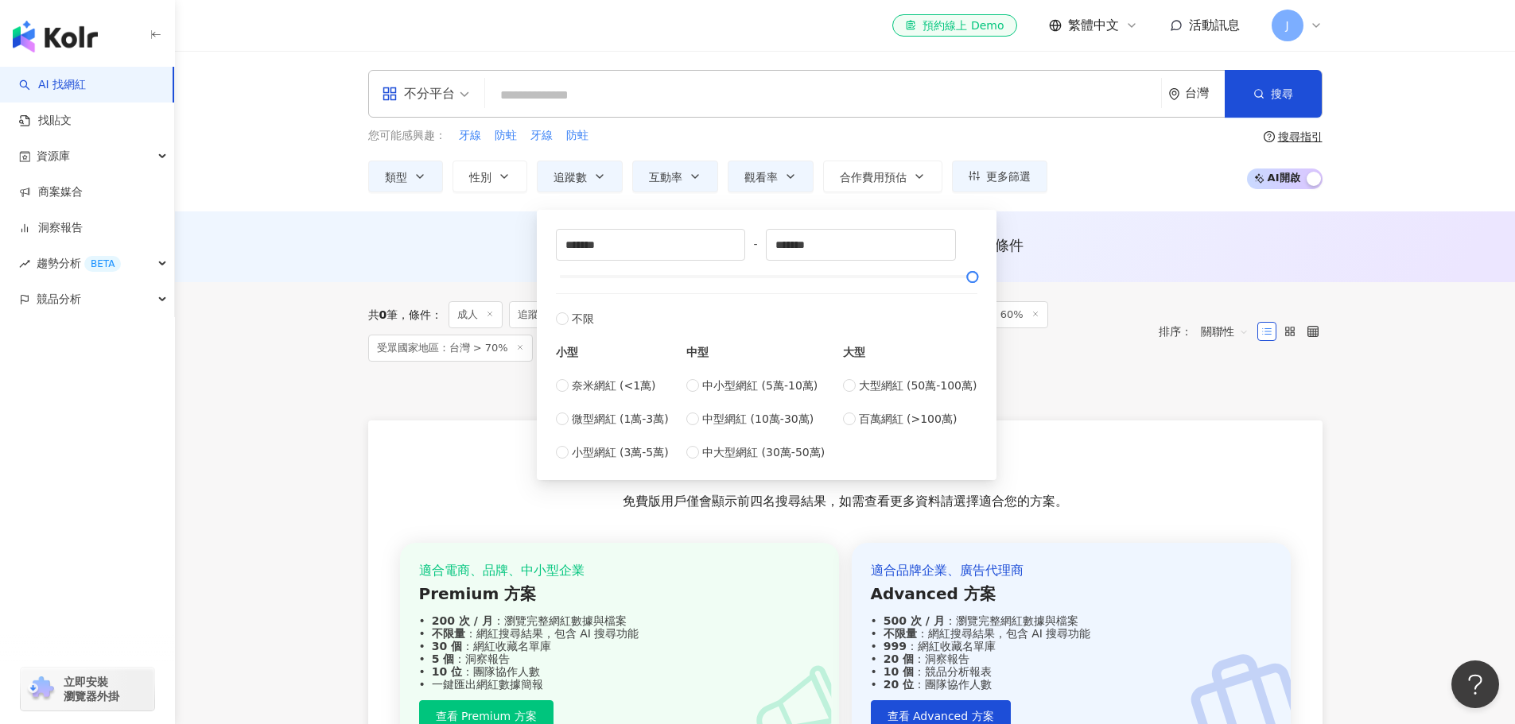
click at [282, 299] on main "不分平台 台灣 搜尋 您可能感興趣： 牙線 防蛀 牙線 防蛀 類型 性別 追蹤數 互動率 觀看率 合作費用預估 更多篩選 篩選條件 關於網紅 互動潛力 受眾輪…" at bounding box center [845, 433] width 1340 height 764
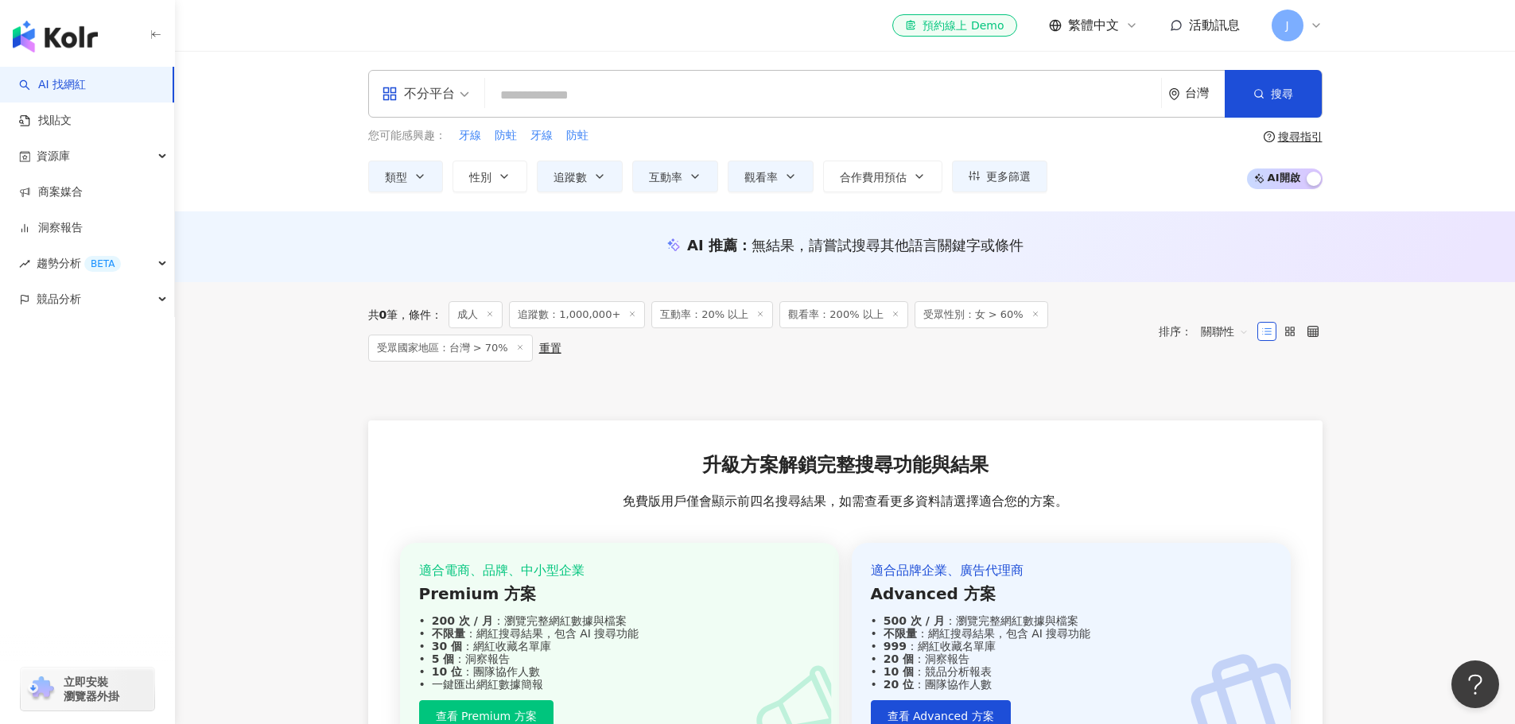
click at [462, 96] on span "不分平台" at bounding box center [425, 93] width 87 height 25
click at [404, 175] on span "類型" at bounding box center [396, 177] width 22 height 13
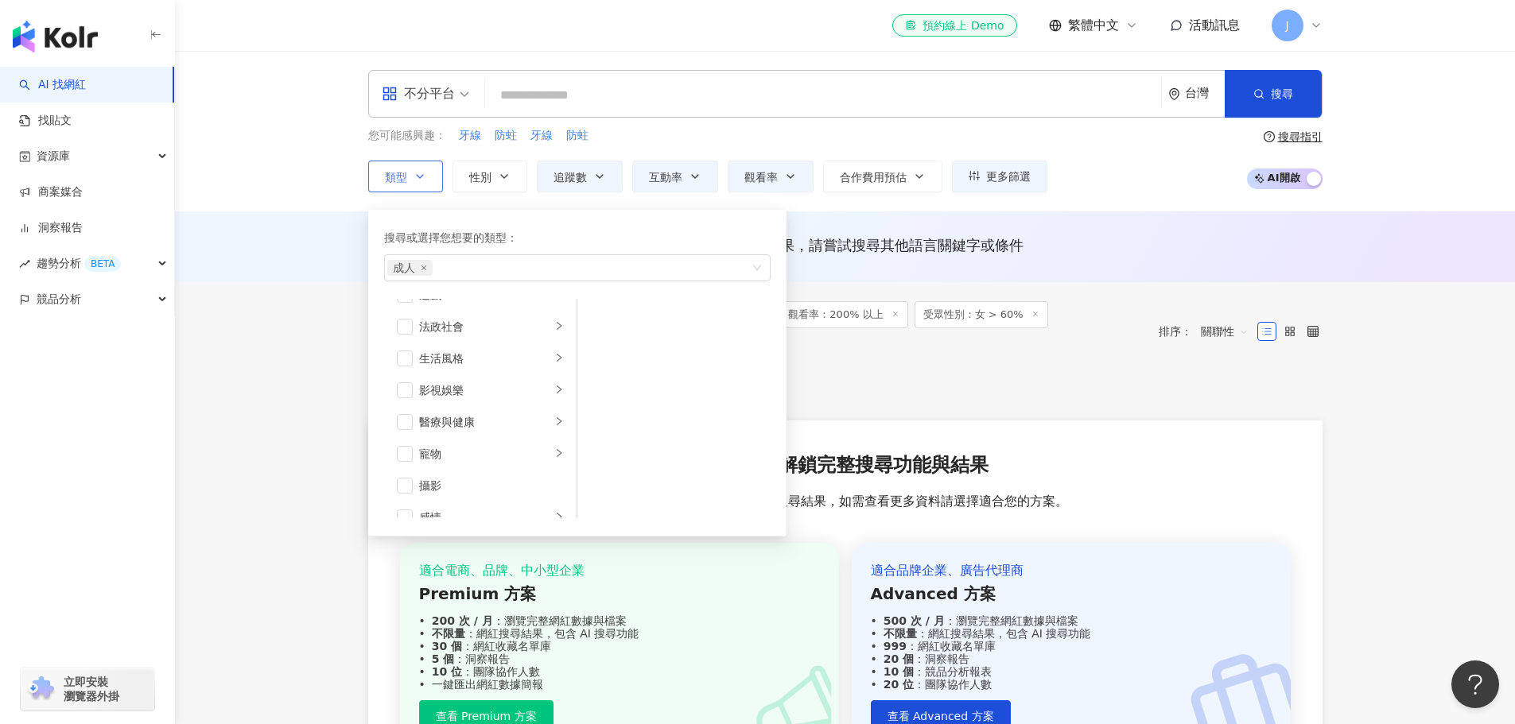
scroll to position [551, 0]
click at [406, 495] on span "button" at bounding box center [405, 499] width 16 height 16
click at [406, 345] on span "button" at bounding box center [405, 350] width 16 height 16
click at [325, 425] on main "不分平台 台灣 搜尋 您可能感興趣： 牙線 防蛀 牙線 防蛀 類型 搜尋或選擇您想要的類型： 美妝時尚 藝術與娛樂 美妝時尚 氣候和環境 日常話題 教育與學習…" at bounding box center [845, 433] width 1340 height 764
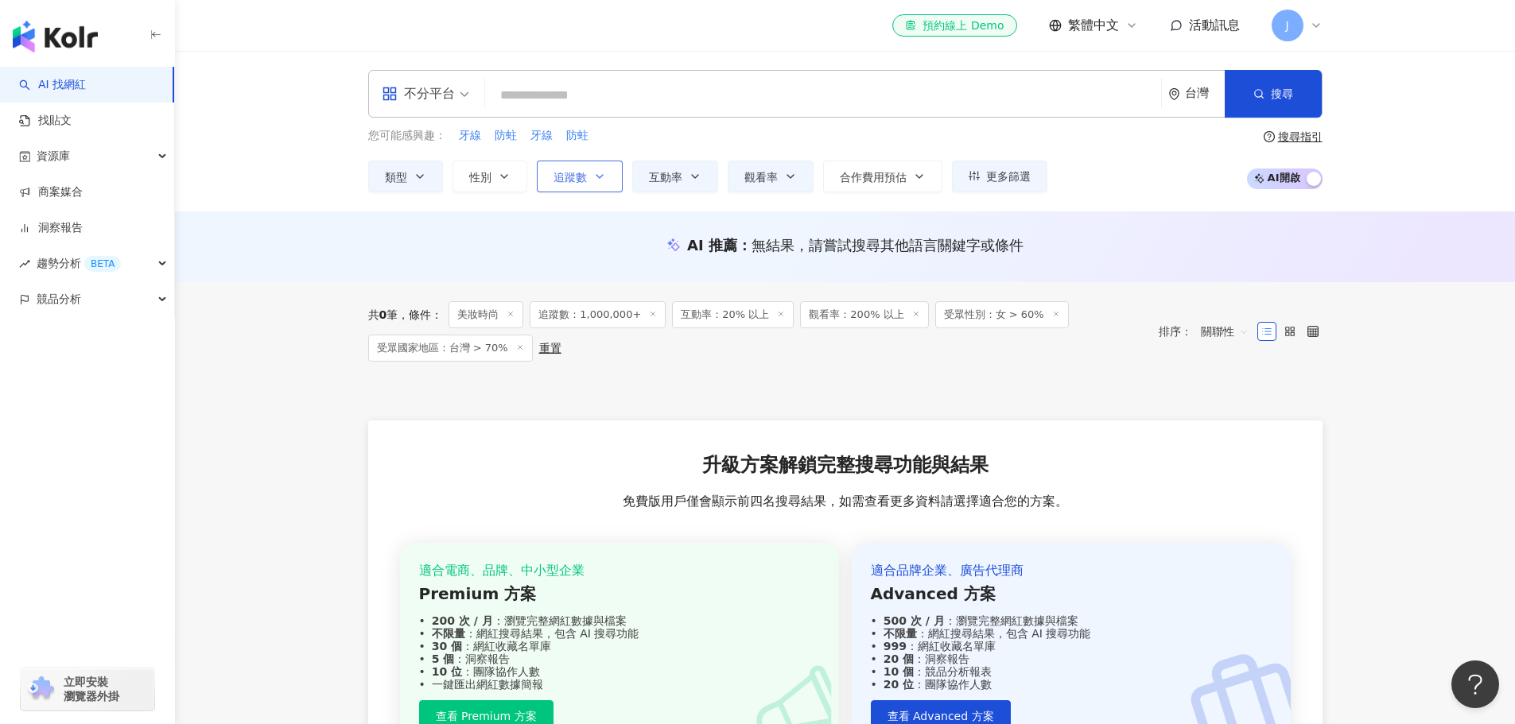
click at [609, 180] on button "追蹤數" at bounding box center [580, 177] width 86 height 32
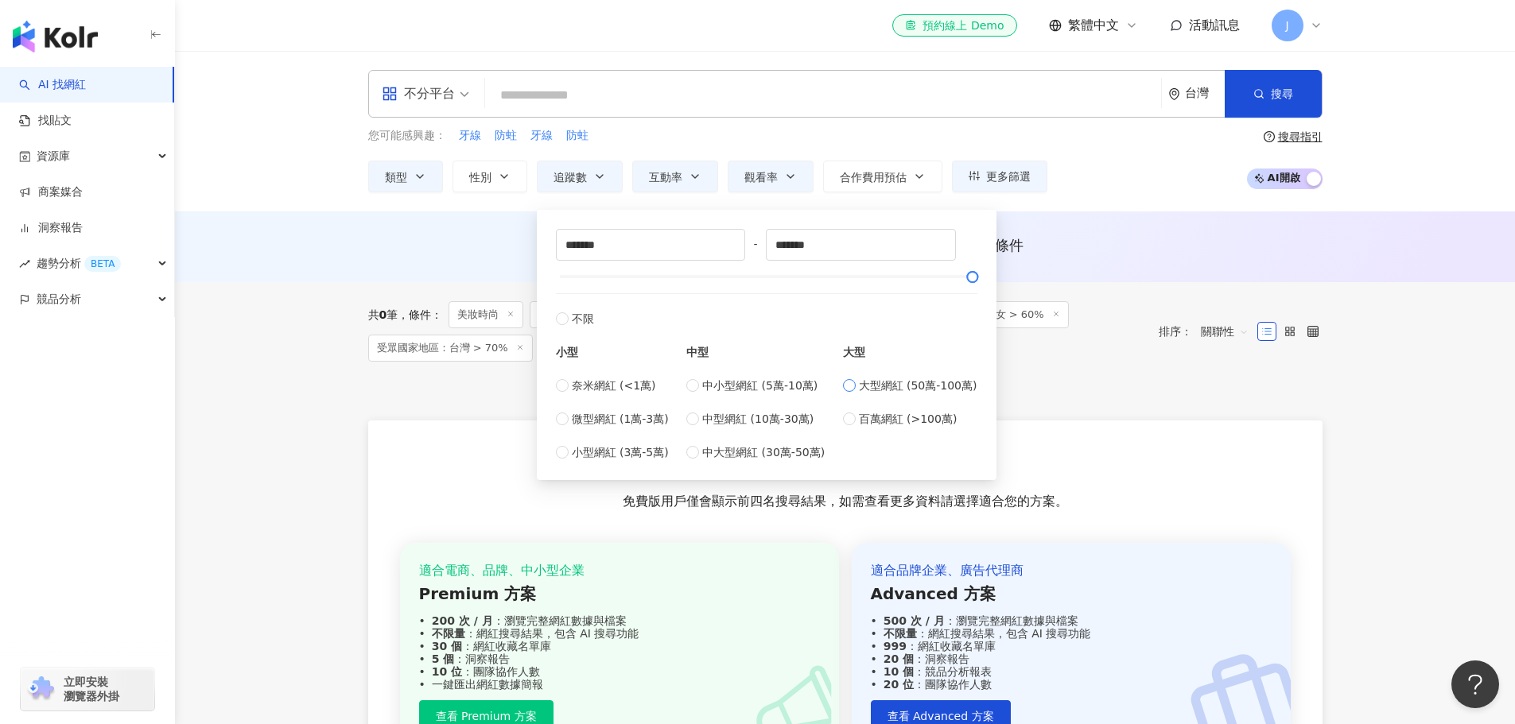
type input "******"
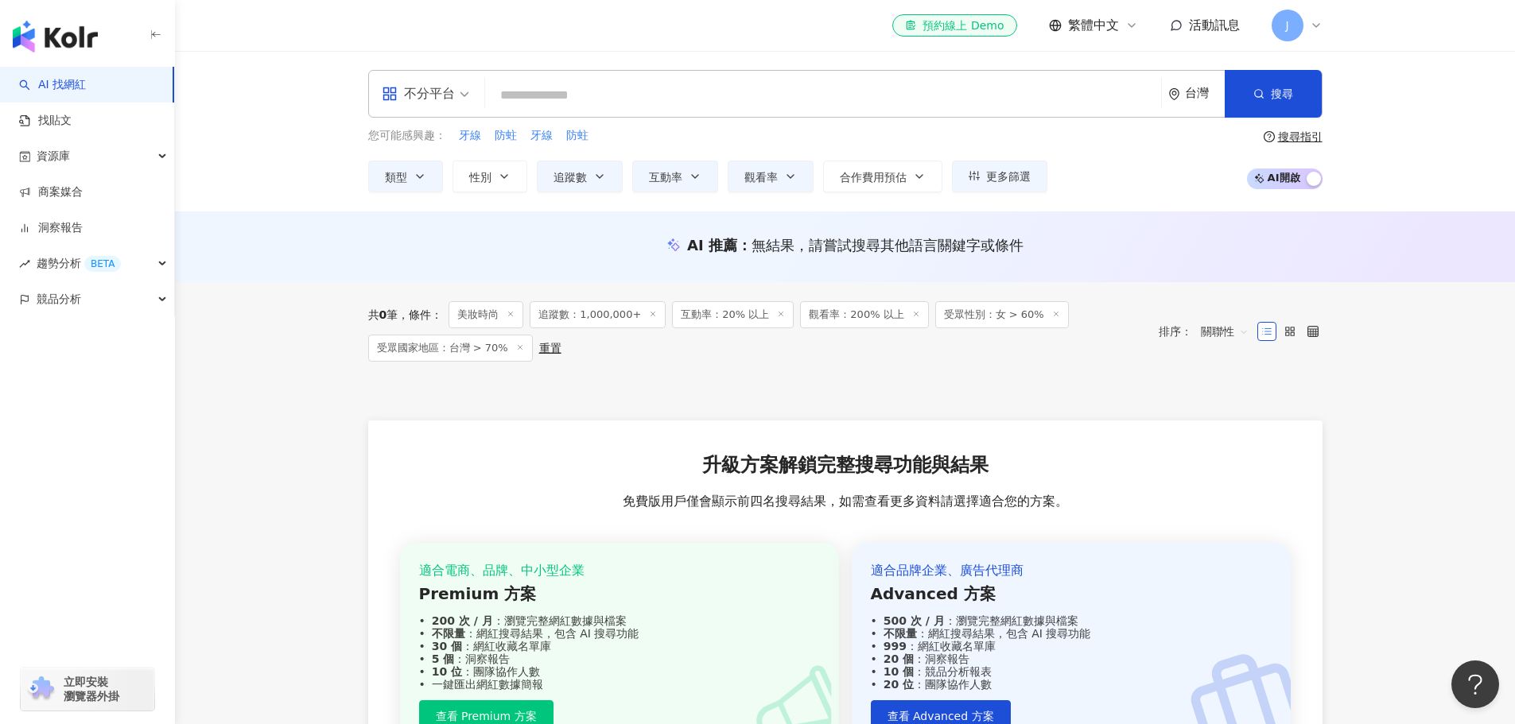
click at [342, 414] on div "共 0 筆 條件 ： 美妝時尚 追蹤數：1,000,000+ 互動率：20% 以上 觀看率：200% 以上 受眾性別：女 > 60% 受眾國家地區：台灣 > …" at bounding box center [845, 549] width 1018 height 534
click at [600, 183] on button "追蹤數" at bounding box center [580, 177] width 86 height 32
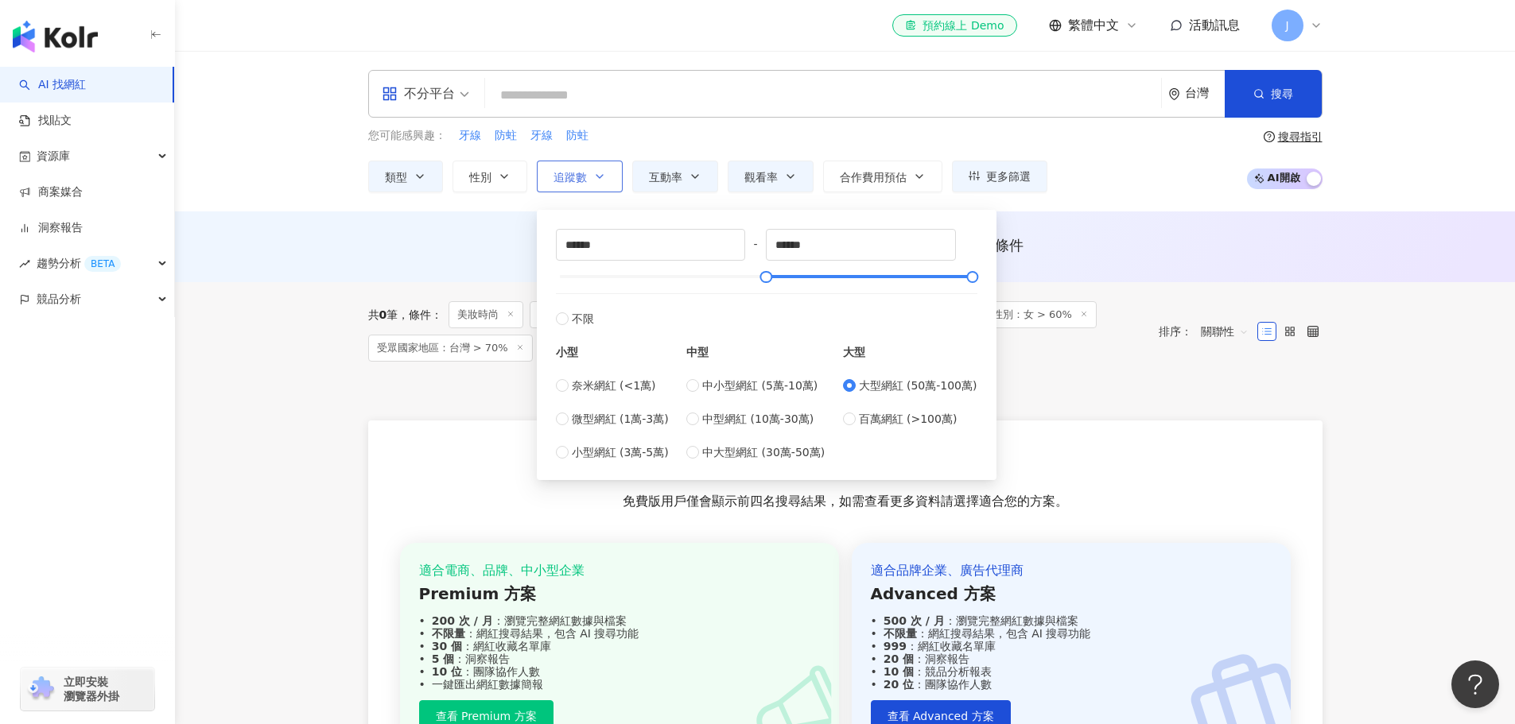
click at [603, 181] on icon "button" at bounding box center [599, 176] width 13 height 13
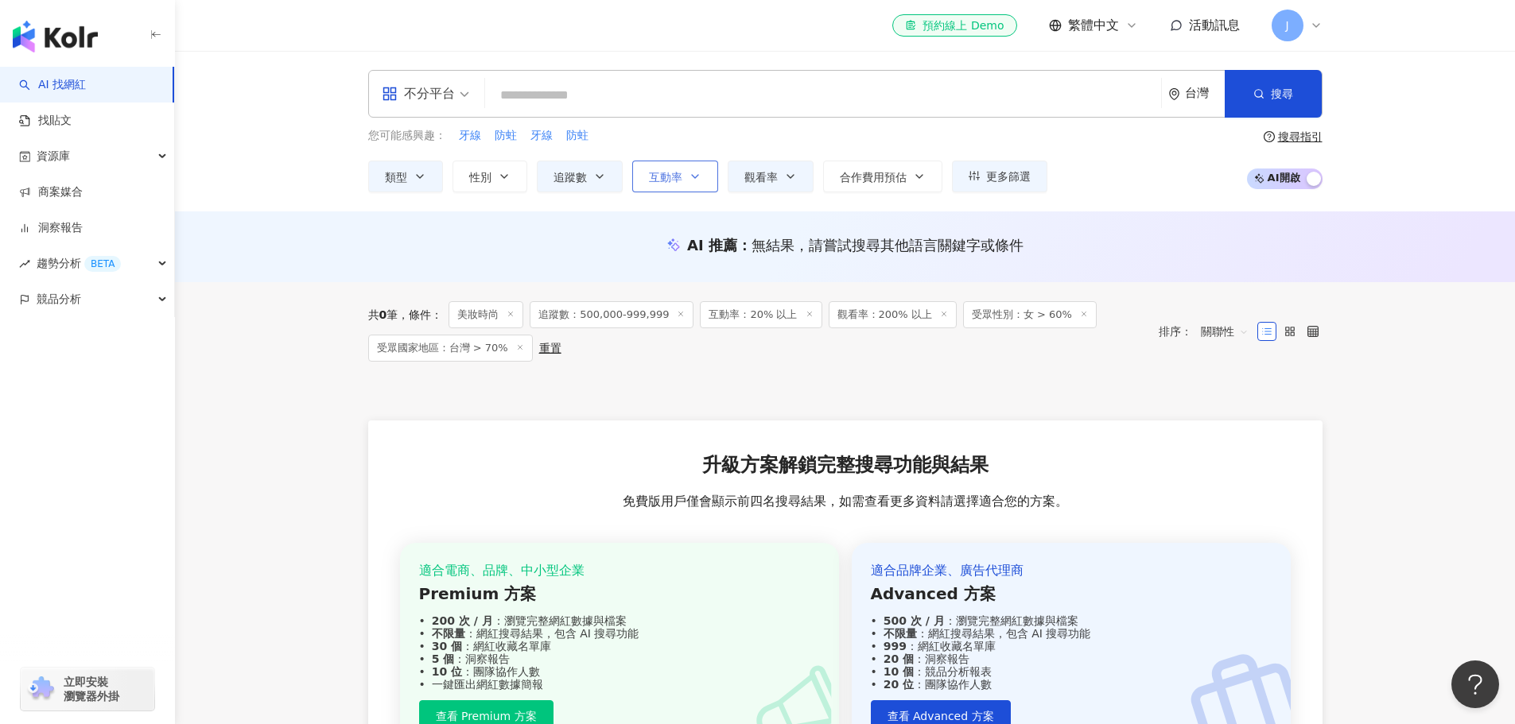
click at [680, 177] on span "互動率" at bounding box center [665, 177] width 33 height 13
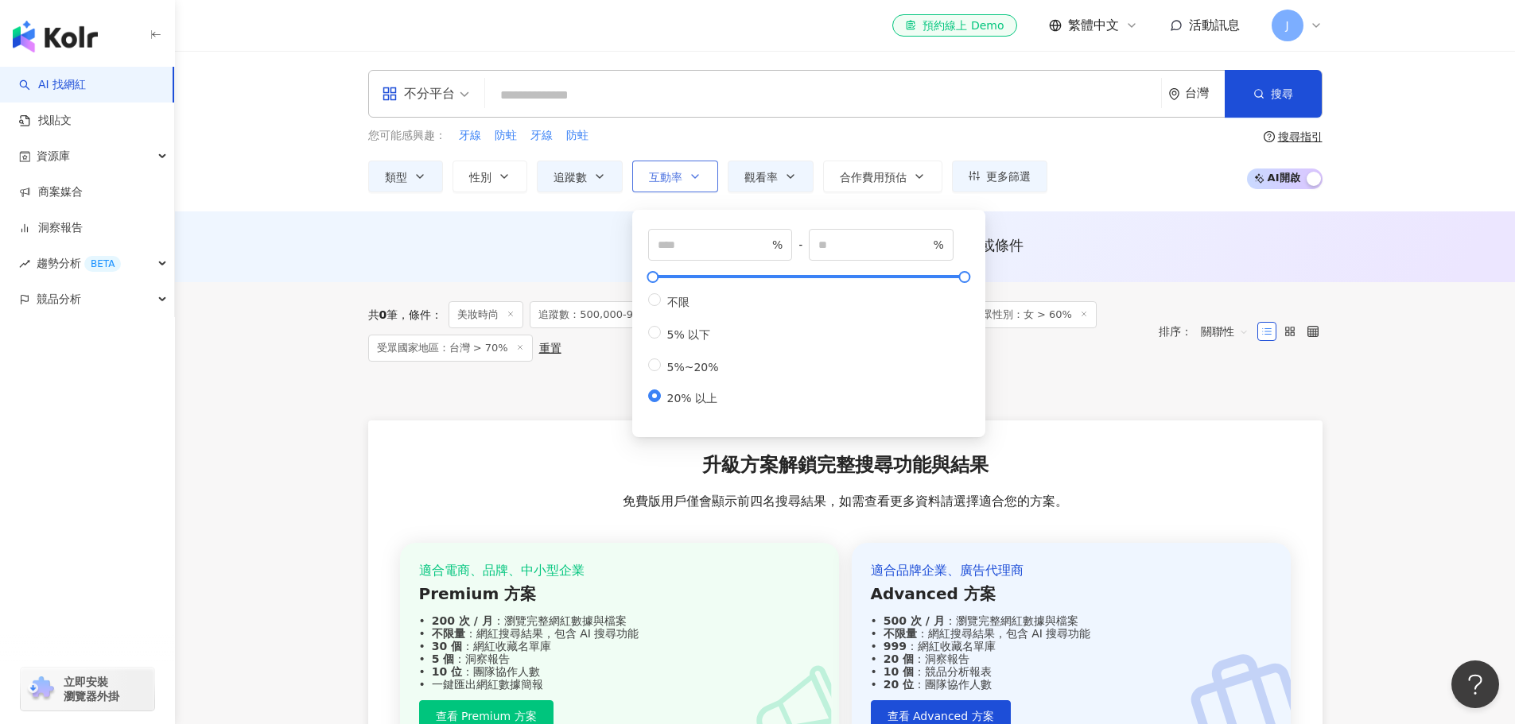
click at [680, 177] on span "互動率" at bounding box center [665, 177] width 33 height 13
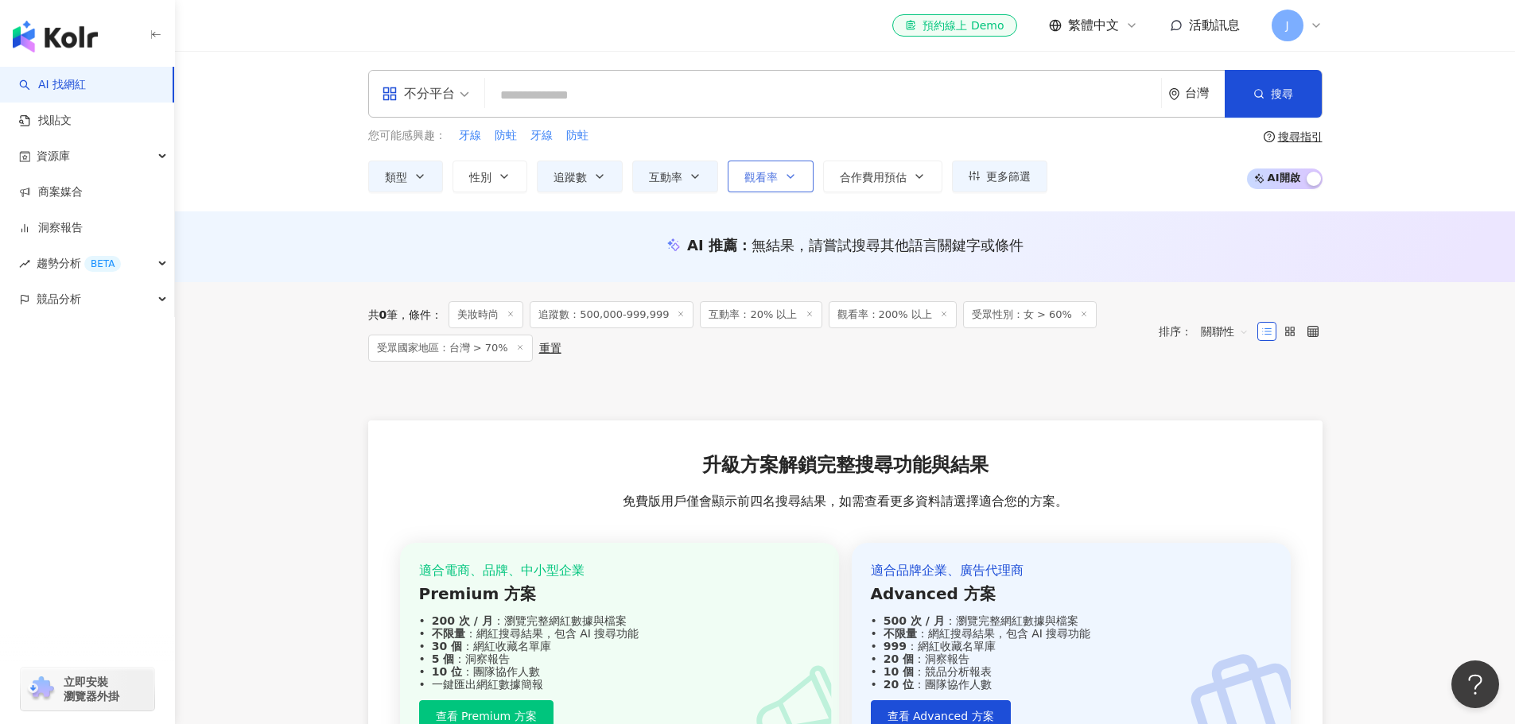
click at [800, 177] on button "觀看率" at bounding box center [771, 177] width 86 height 32
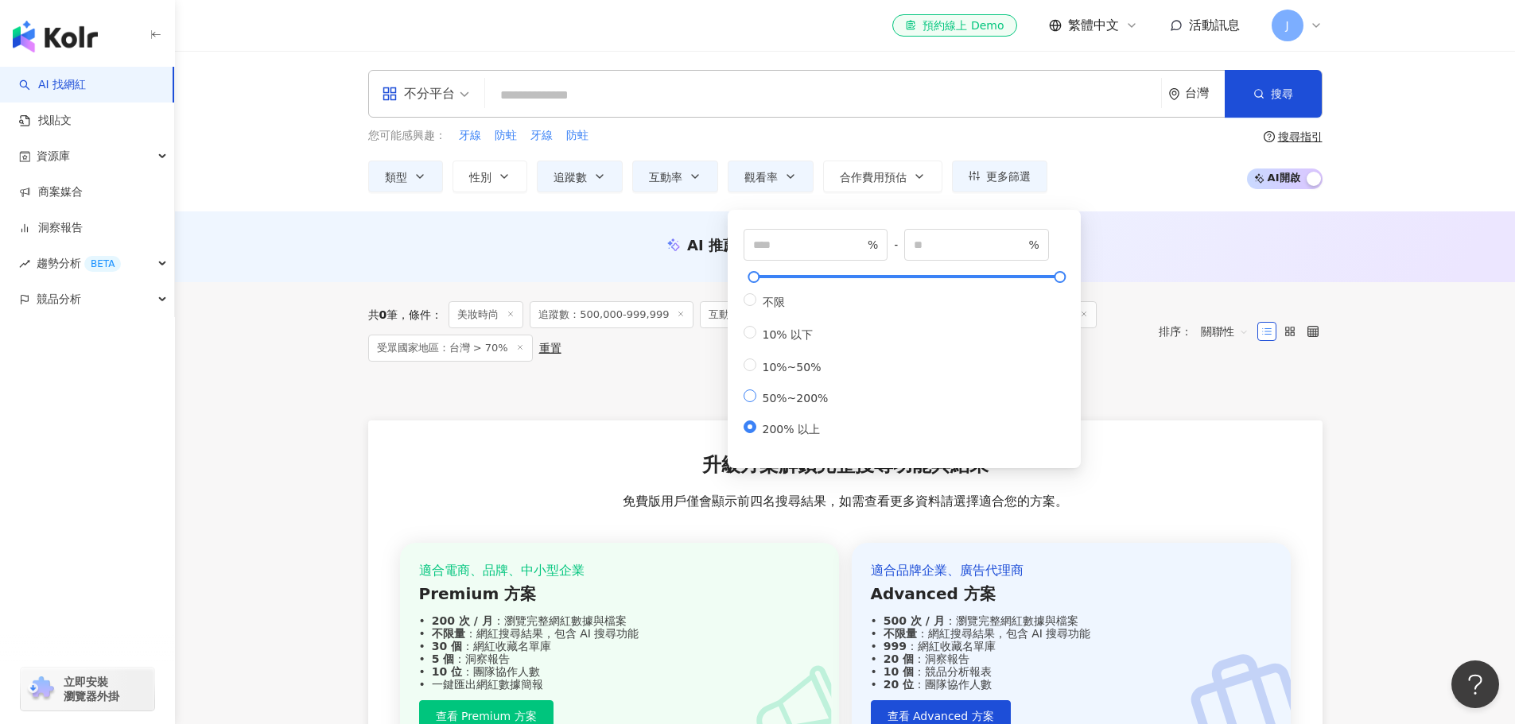
type input "**"
type input "***"
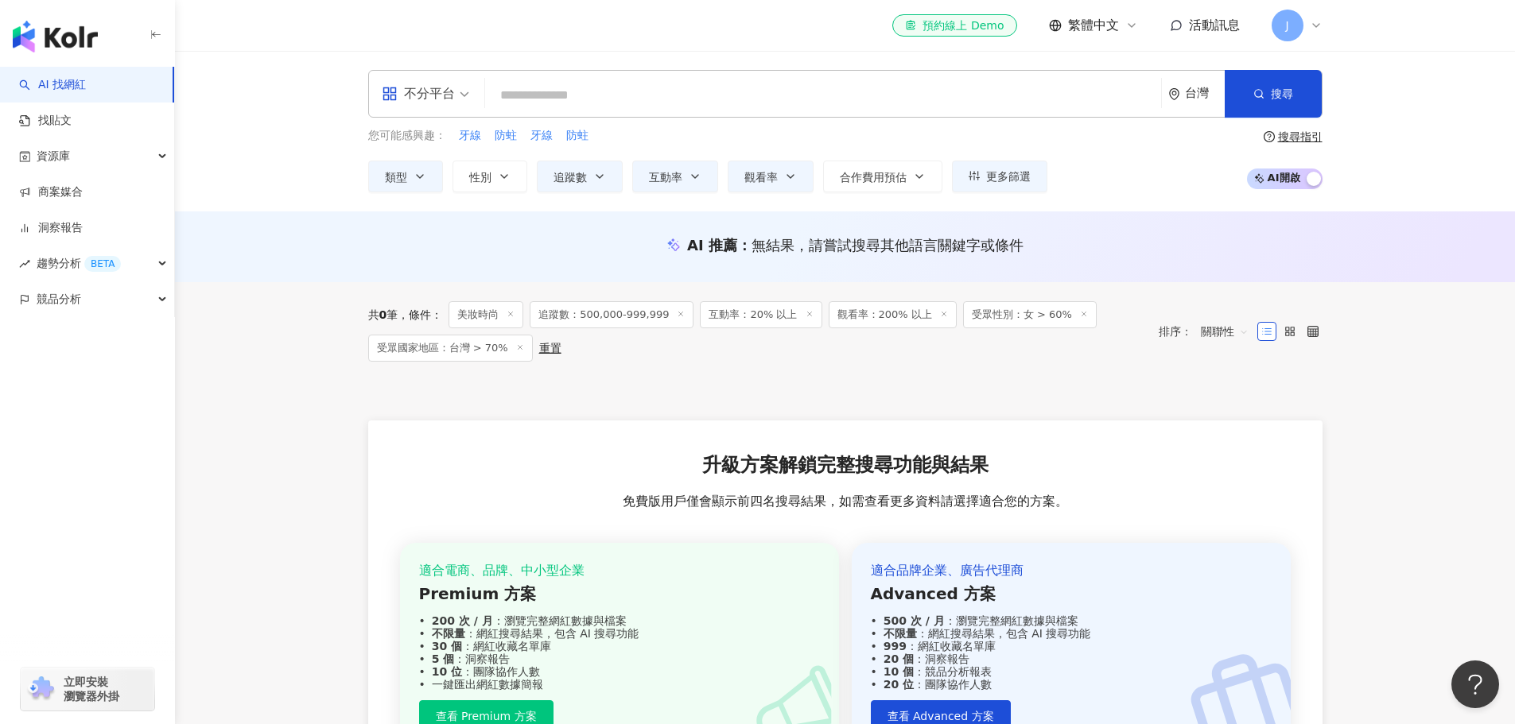
click at [345, 399] on div "共 0 筆 條件 ： 美妝時尚 追蹤數：500,000-999,999 互動率：20% 以上 觀看率：200% 以上 受眾性別：女 > 60% 受眾國家地區：…" at bounding box center [845, 549] width 1018 height 534
click at [595, 178] on icon "button" at bounding box center [599, 176] width 13 height 13
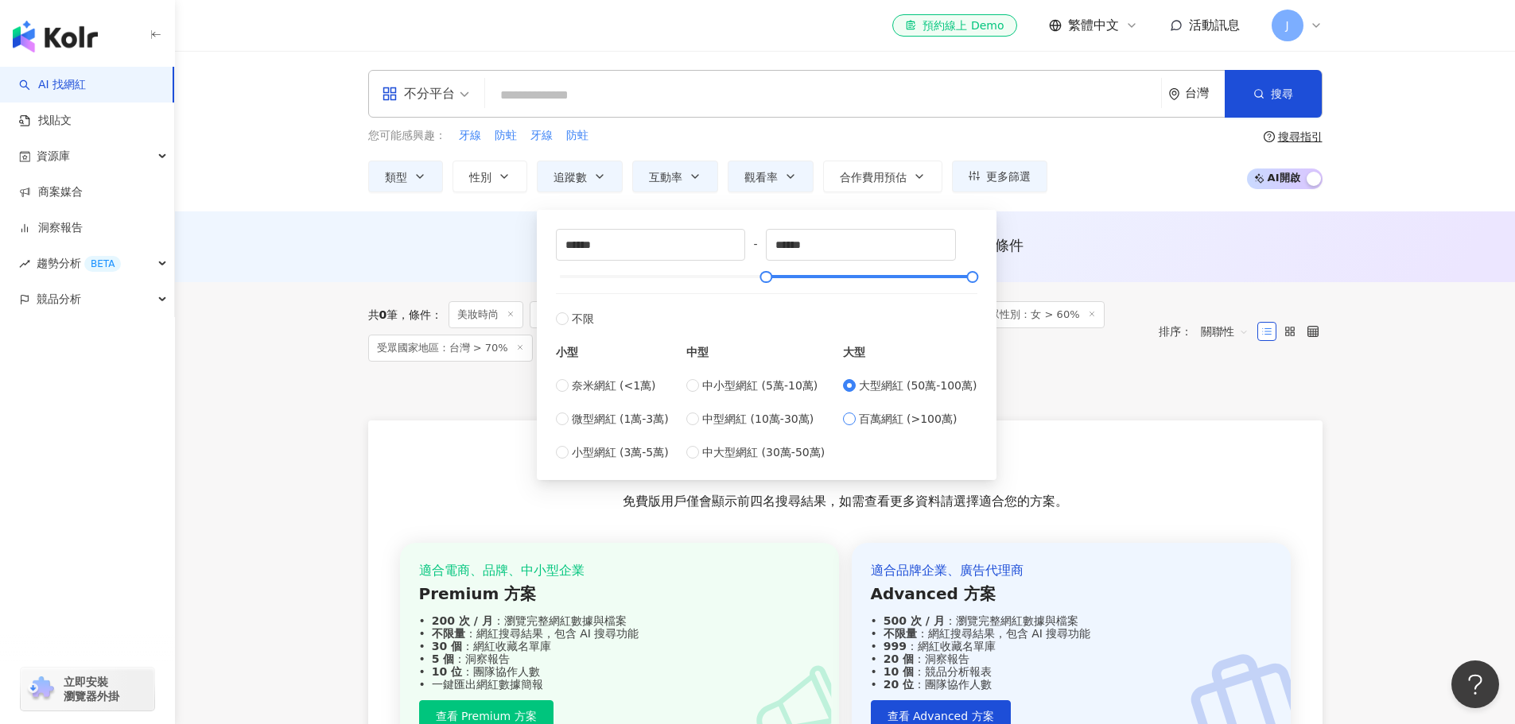
type input "*******"
type input "*********"
click at [317, 409] on main "不分平台 台灣 搜尋 您可能感興趣： 牙線 防蛀 牙線 防蛀 類型 性別 追蹤數 互動率 觀看率 合作費用預估 更多篩選 篩選條件 關於網紅 互動潛力 受眾輪…" at bounding box center [845, 433] width 1340 height 764
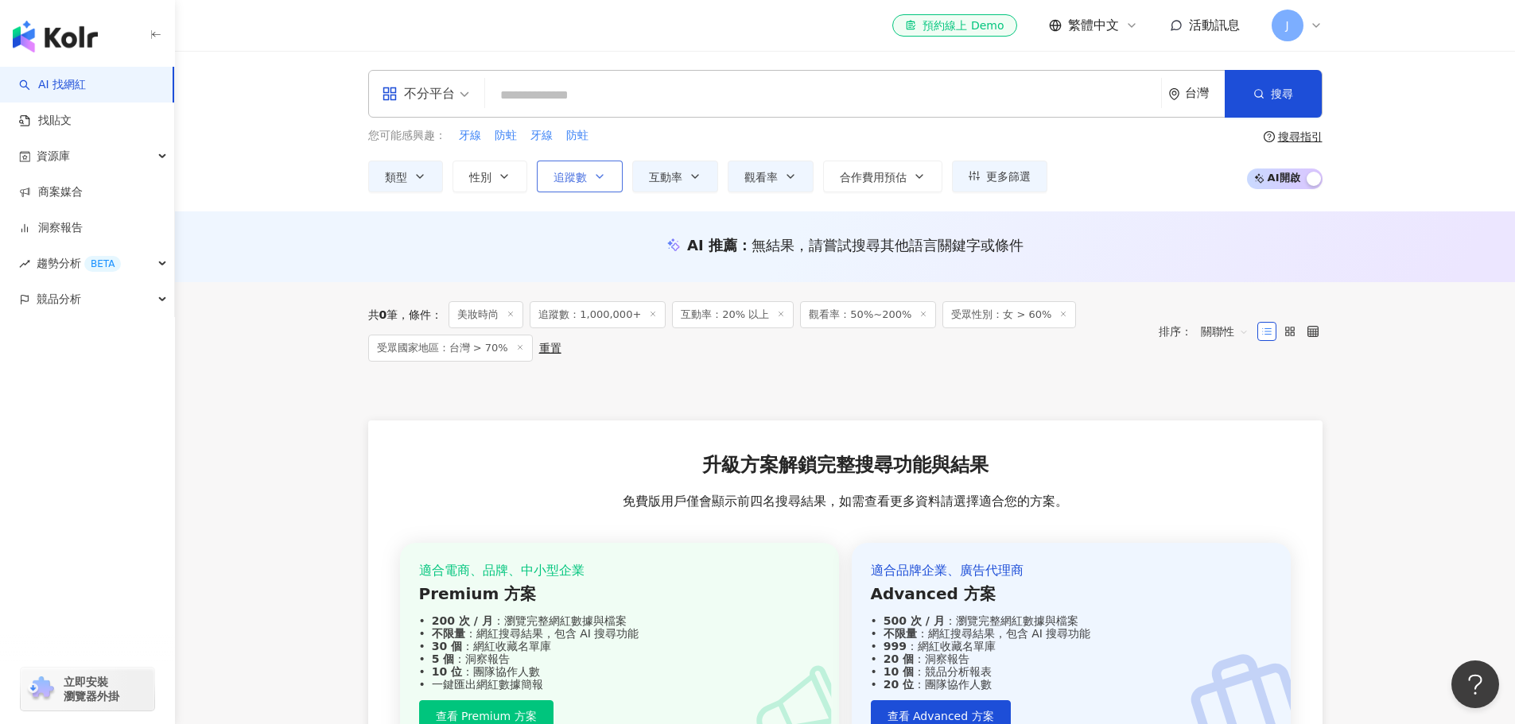
click at [600, 177] on icon "button" at bounding box center [599, 176] width 6 height 3
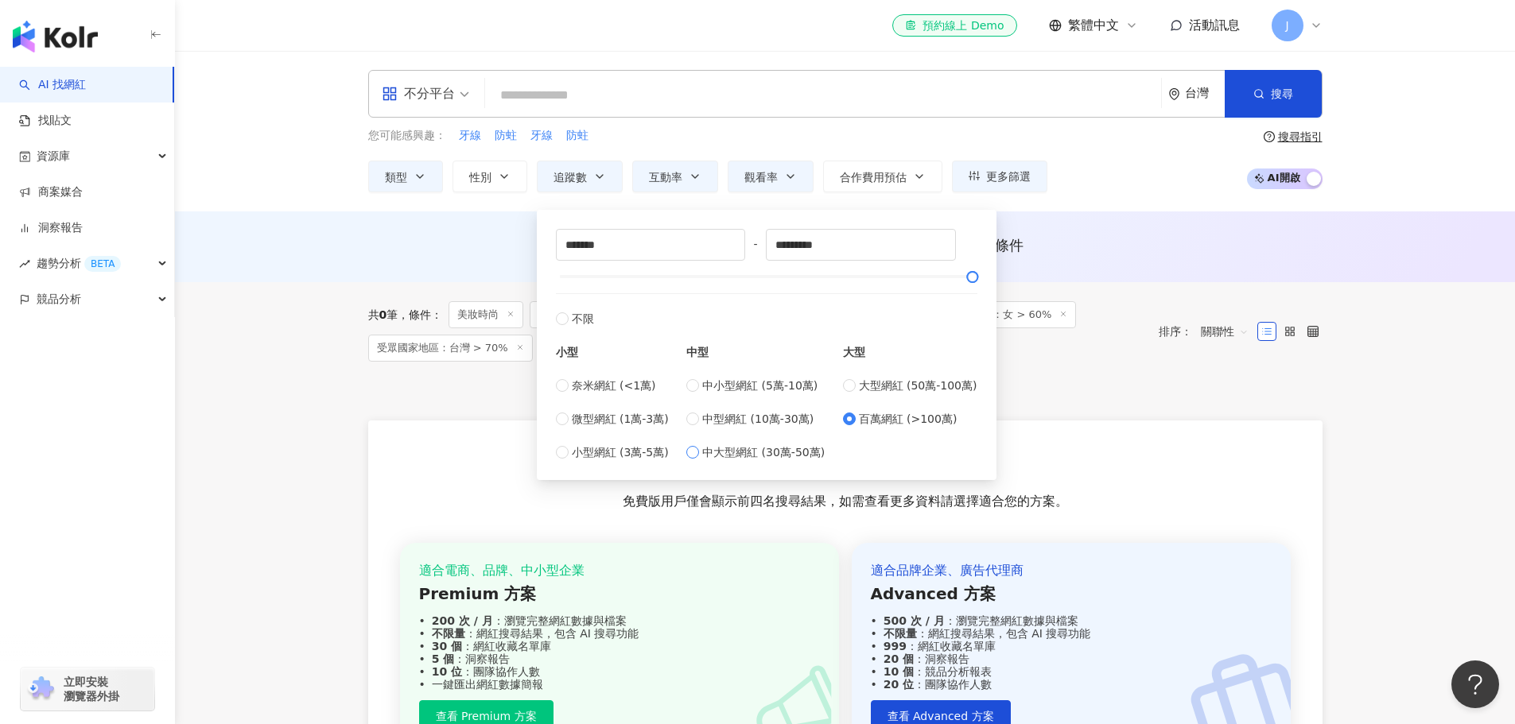
type input "******"
click at [277, 332] on main "不分平台 台灣 搜尋 您可能感興趣： 牙線 防蛀 牙線 防蛀 類型 性別 追蹤數 互動率 觀看率 合作費用預估 更多篩選 篩選條件 關於網紅 互動潛力 受眾輪…" at bounding box center [845, 433] width 1340 height 764
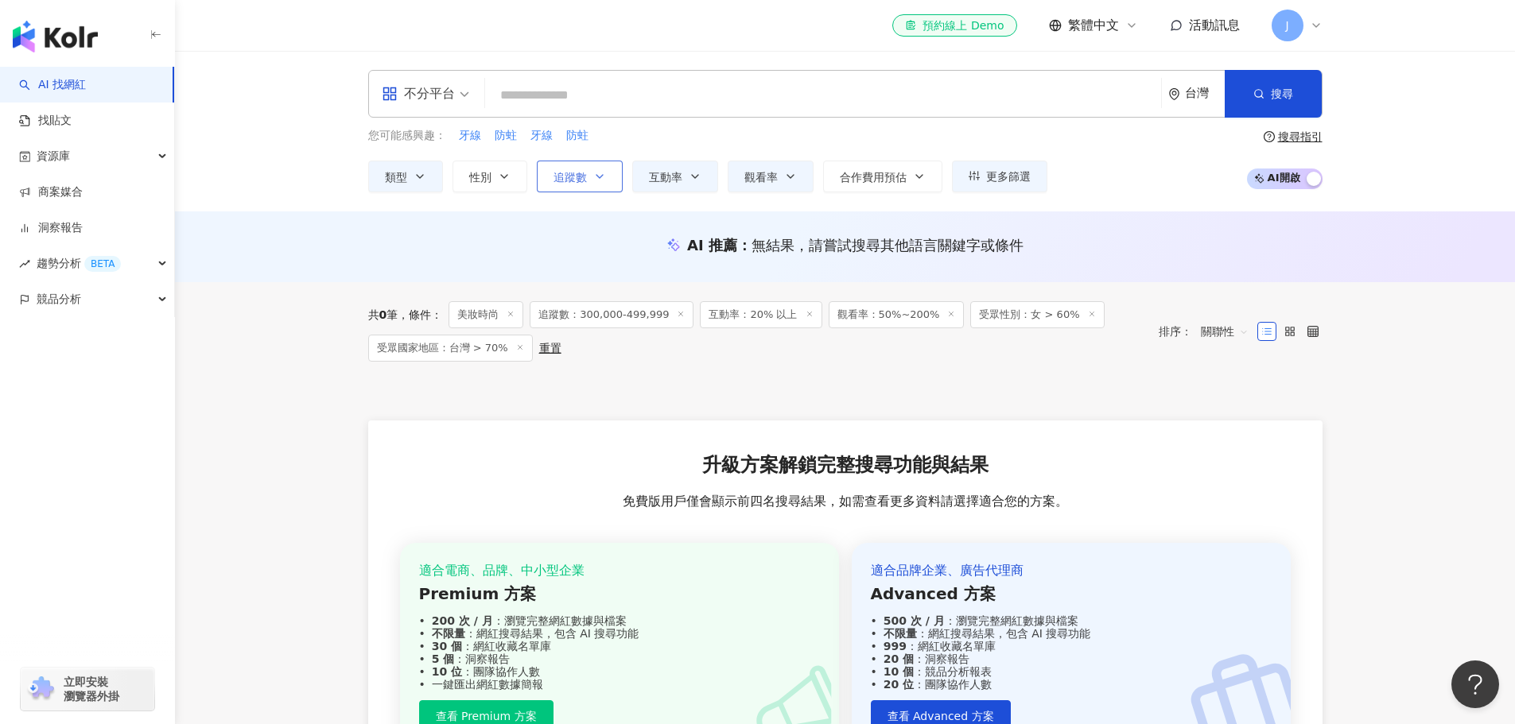
click at [596, 173] on icon "button" at bounding box center [599, 176] width 13 height 13
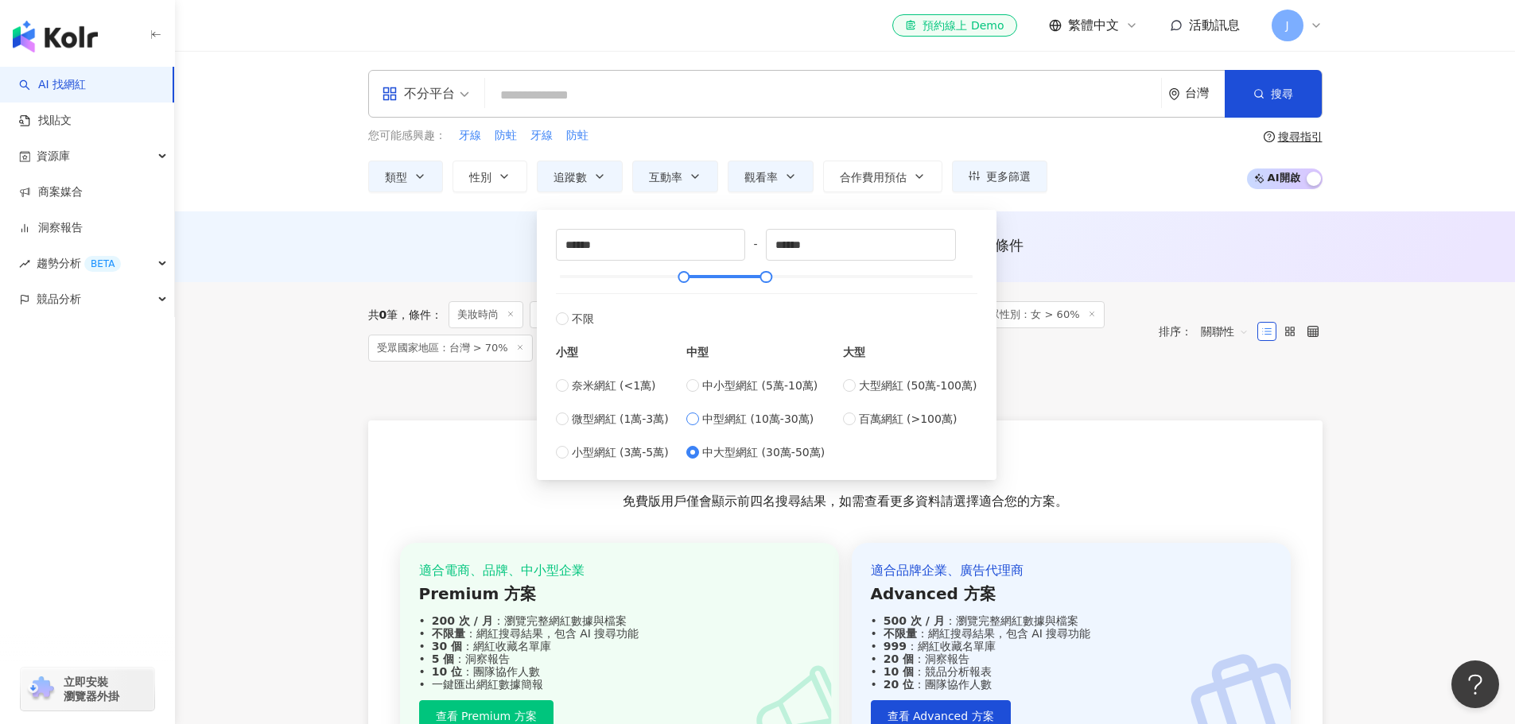
type input "******"
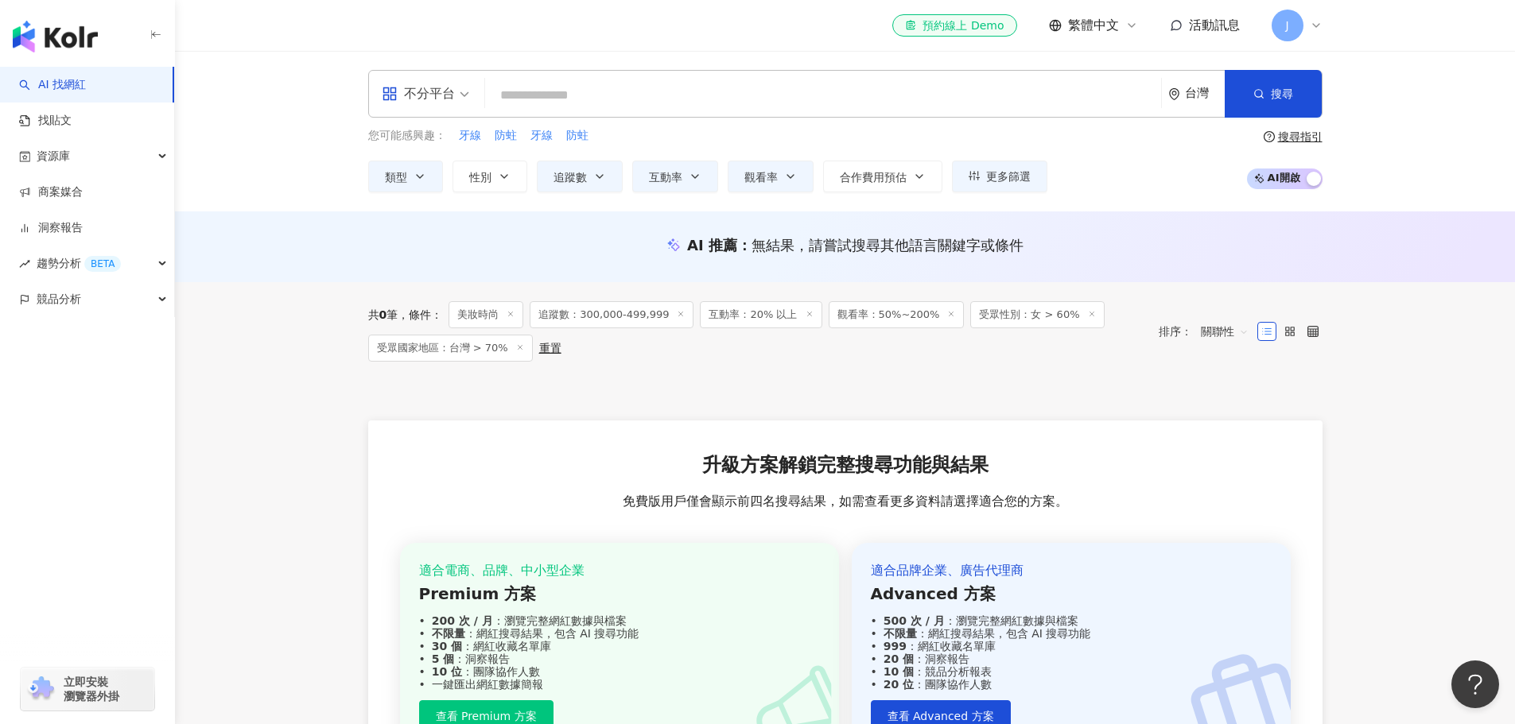
click at [319, 430] on main "不分平台 台灣 搜尋 您可能感興趣： 牙線 防蛀 牙線 防蛀 類型 性別 追蹤數 互動率 觀看率 合作費用預估 更多篩選 篩選條件 關於網紅 互動潛力 受眾輪…" at bounding box center [845, 433] width 1340 height 764
click at [596, 170] on icon "button" at bounding box center [599, 176] width 13 height 13
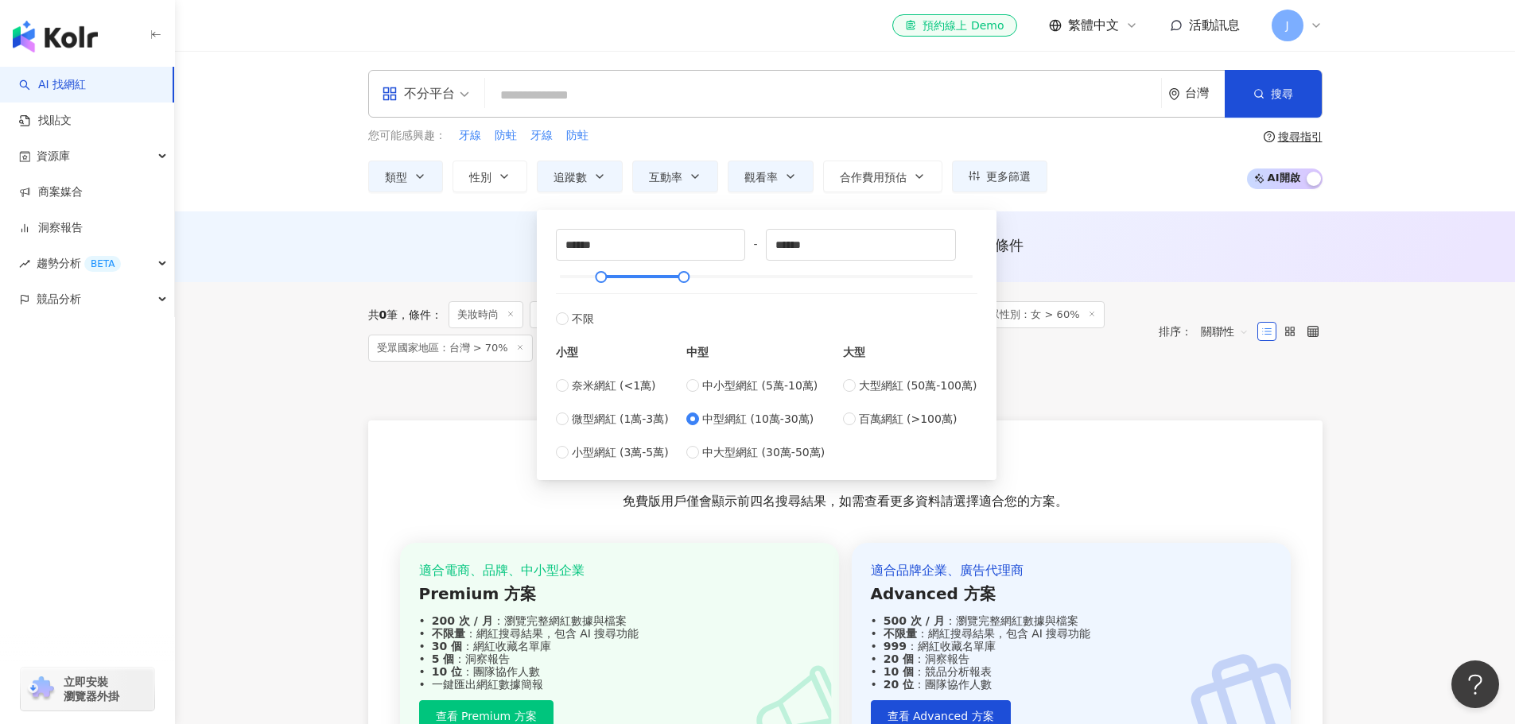
type input "*****"
click at [342, 386] on div "共 0 筆 條件 ： 美妝時尚 追蹤數：100,000-299,999 互動率：20% 以上 觀看率：50%~200% 受眾性別：女 > 60% 受眾國家地區…" at bounding box center [845, 549] width 1018 height 534
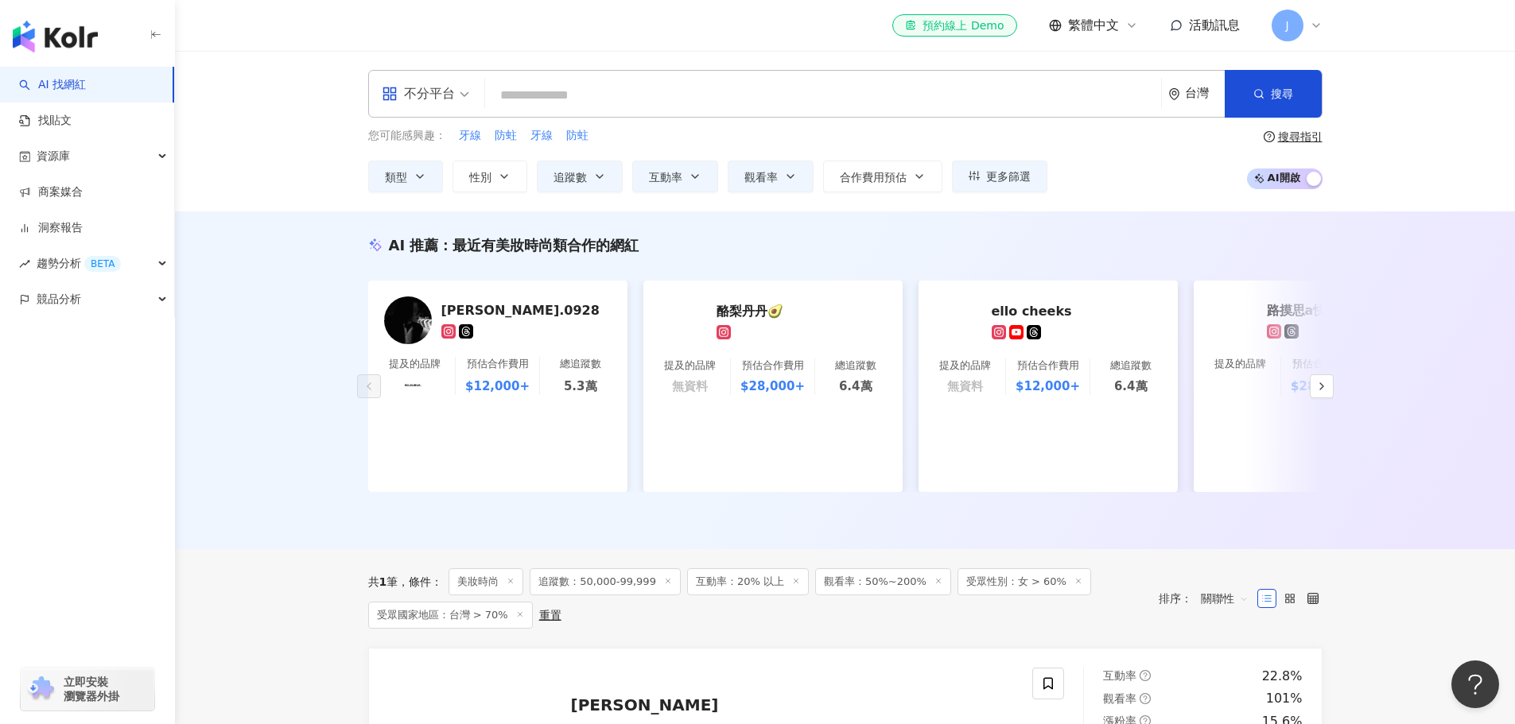
click at [301, 407] on div "AI 推薦 ： 最近有美妝時尚類合作的網紅 cody.0928 提及的品牌 預估合作費用 $12,000+ 總追蹤數 5.3萬 酪梨丹丹🥑 提及的品牌 無資料…" at bounding box center [845, 381] width 1340 height 338
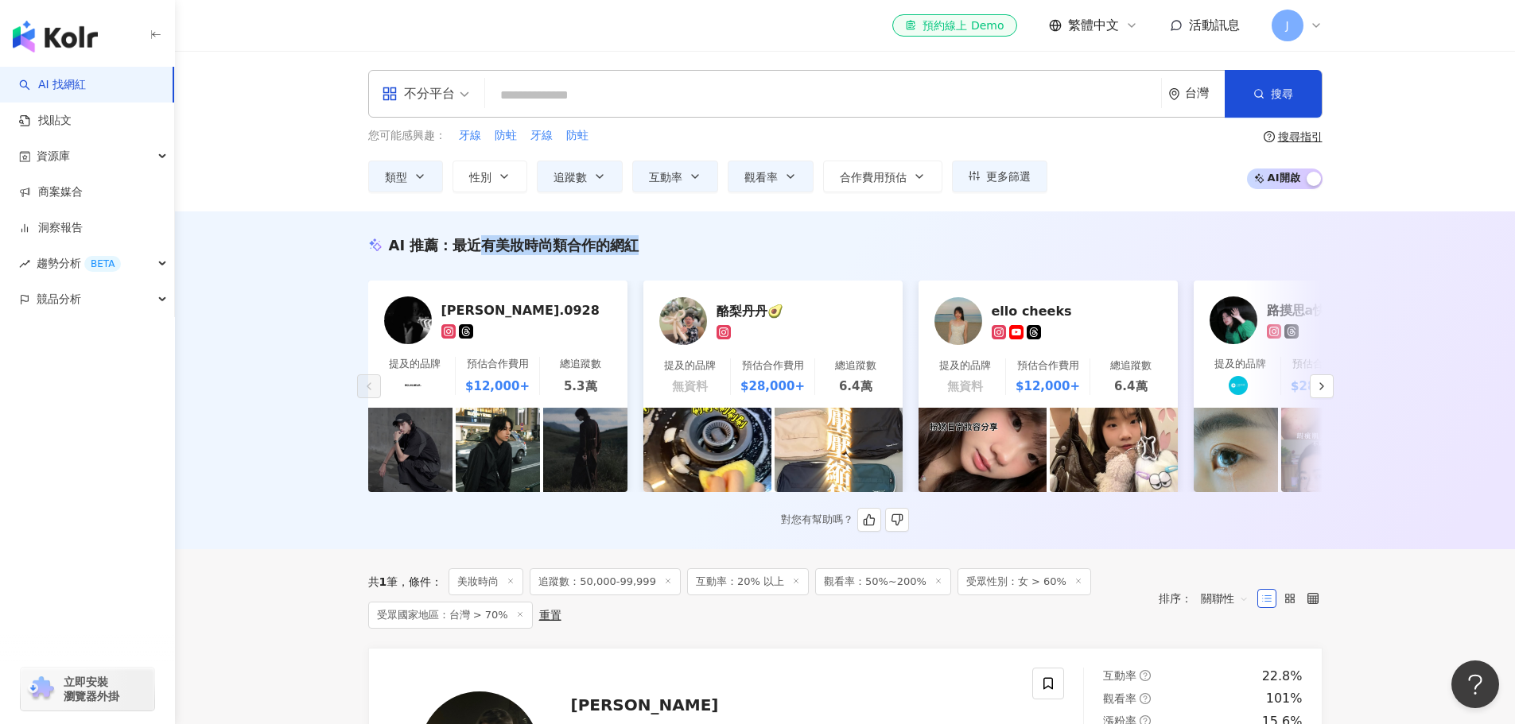
drag, startPoint x: 479, startPoint y: 243, endPoint x: 646, endPoint y: 250, distance: 167.9
click at [646, 250] on div "AI 推薦 ： 最近有美妝時尚類合作的網紅" at bounding box center [845, 245] width 954 height 20
click at [274, 385] on div "AI 推薦 ： 最近有美妝時尚類合作的網紅 cody.0928 提及的品牌 預估合作費用 $12,000+ 總追蹤數 5.3萬 酪梨丹丹🥑 提及的品牌 無資料…" at bounding box center [845, 381] width 1340 height 338
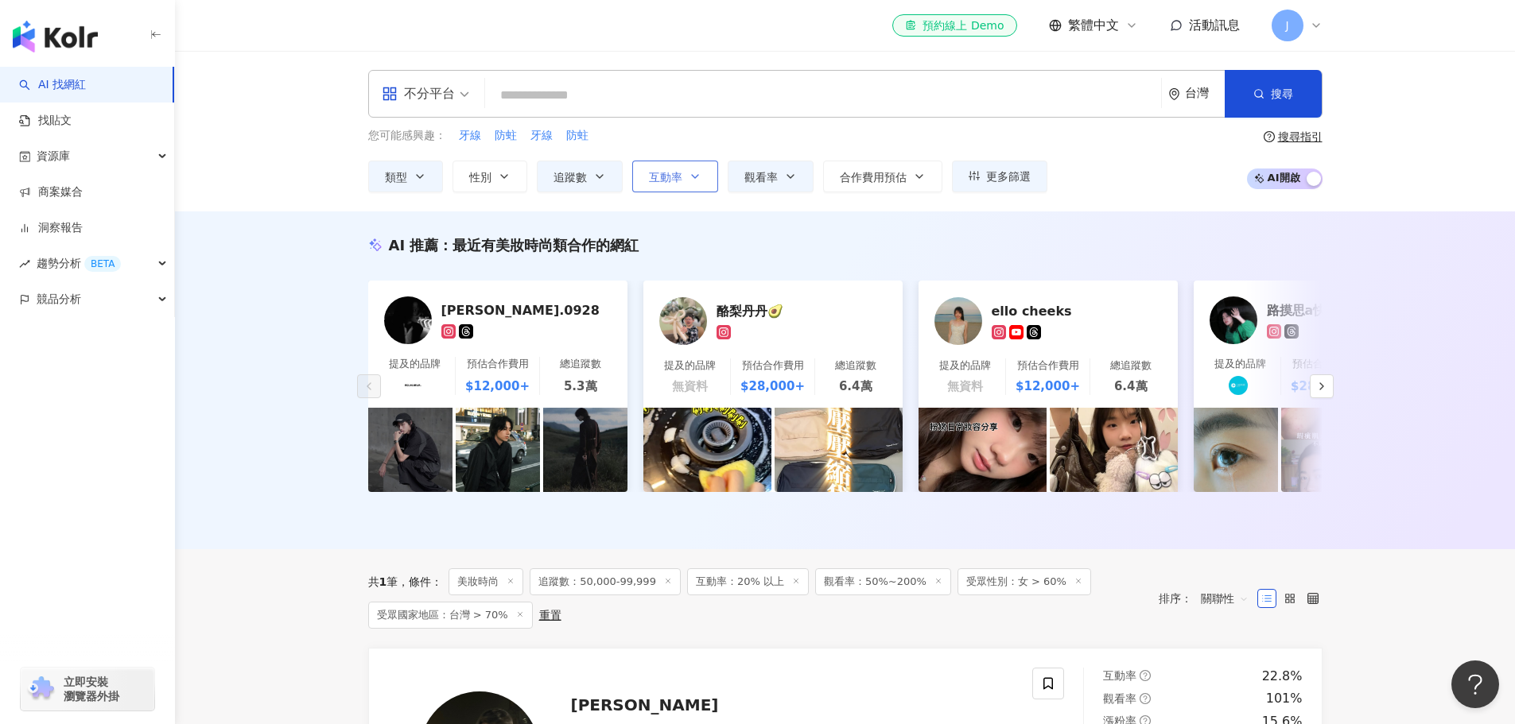
click at [685, 181] on button "互動率" at bounding box center [675, 177] width 86 height 32
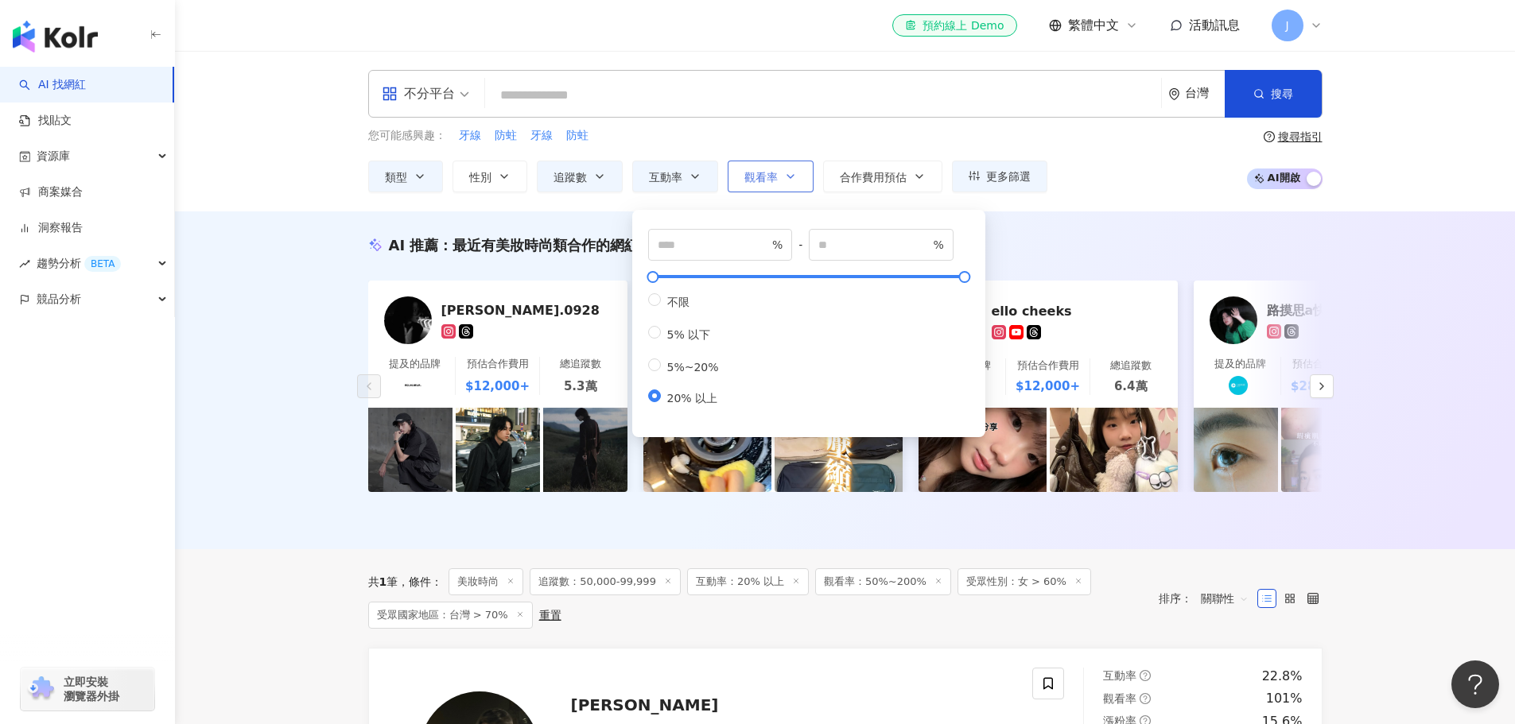
click at [786, 178] on icon "button" at bounding box center [790, 176] width 13 height 13
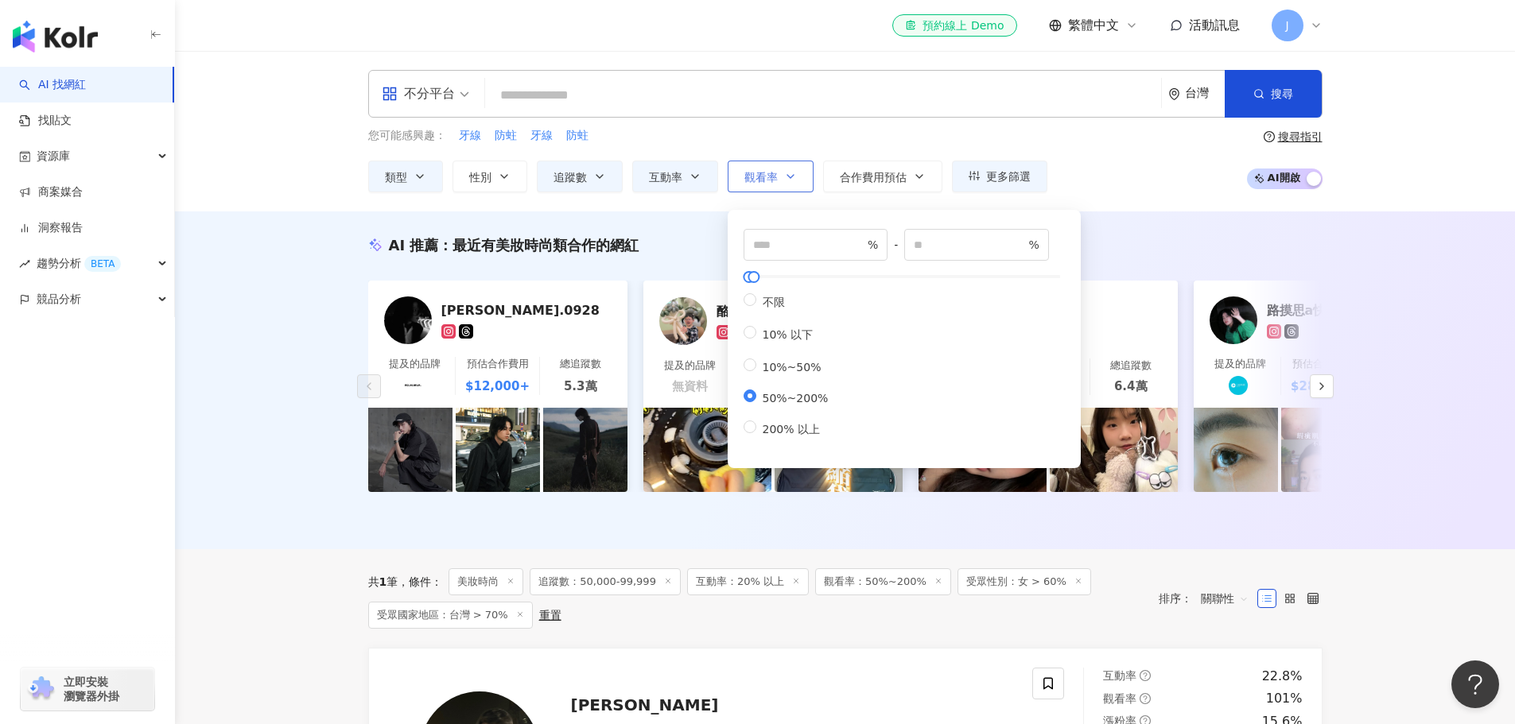
click at [786, 178] on icon "button" at bounding box center [790, 176] width 13 height 13
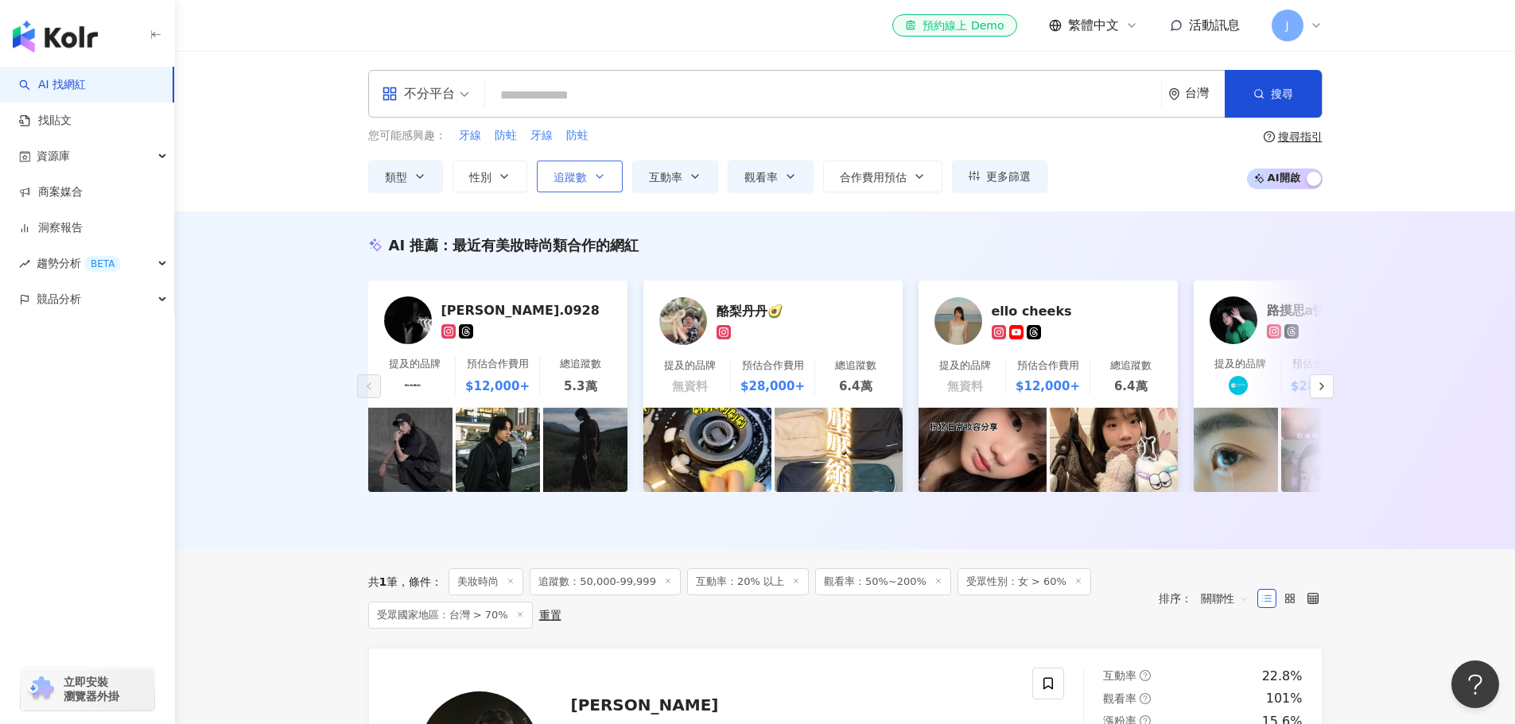
click at [557, 180] on span "追蹤數" at bounding box center [569, 177] width 33 height 13
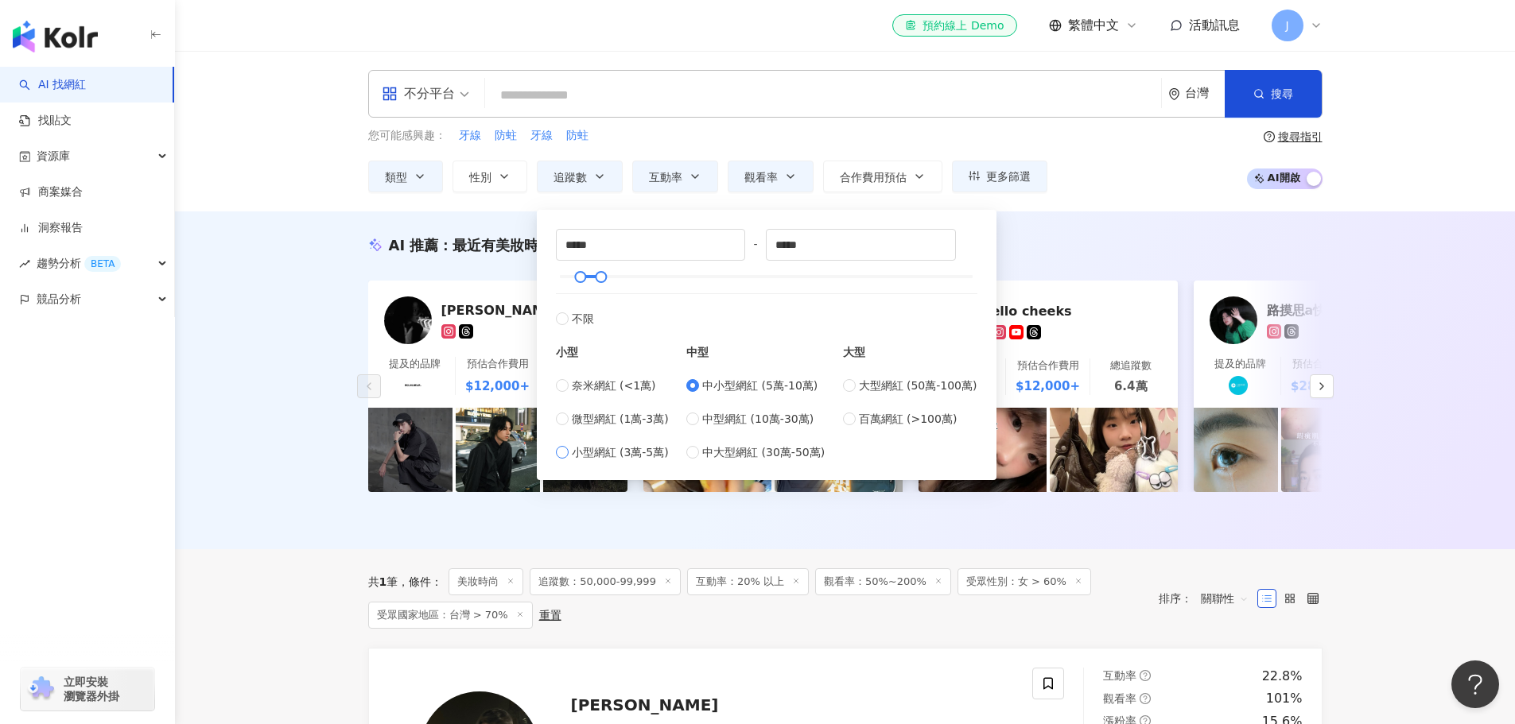
type input "*****"
click at [289, 379] on div "AI 推薦 ： 最近有美妝時尚類合作的網紅 cody.0928 提及的品牌 預估合作費用 $12,000+ 總追蹤數 5.3萬 酪梨丹丹🥑 提及的品牌 無資料…" at bounding box center [845, 381] width 1340 height 338
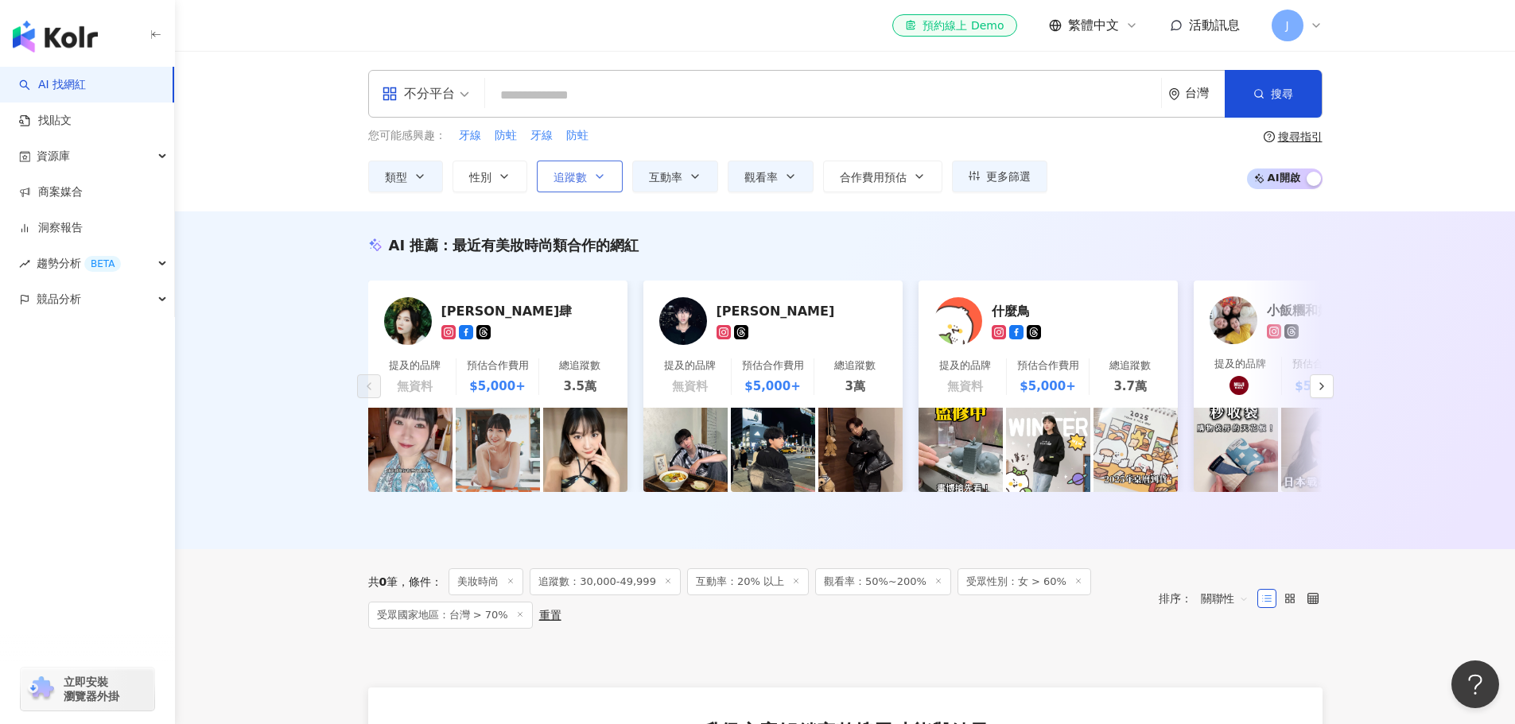
click at [608, 174] on button "追蹤數" at bounding box center [580, 177] width 86 height 32
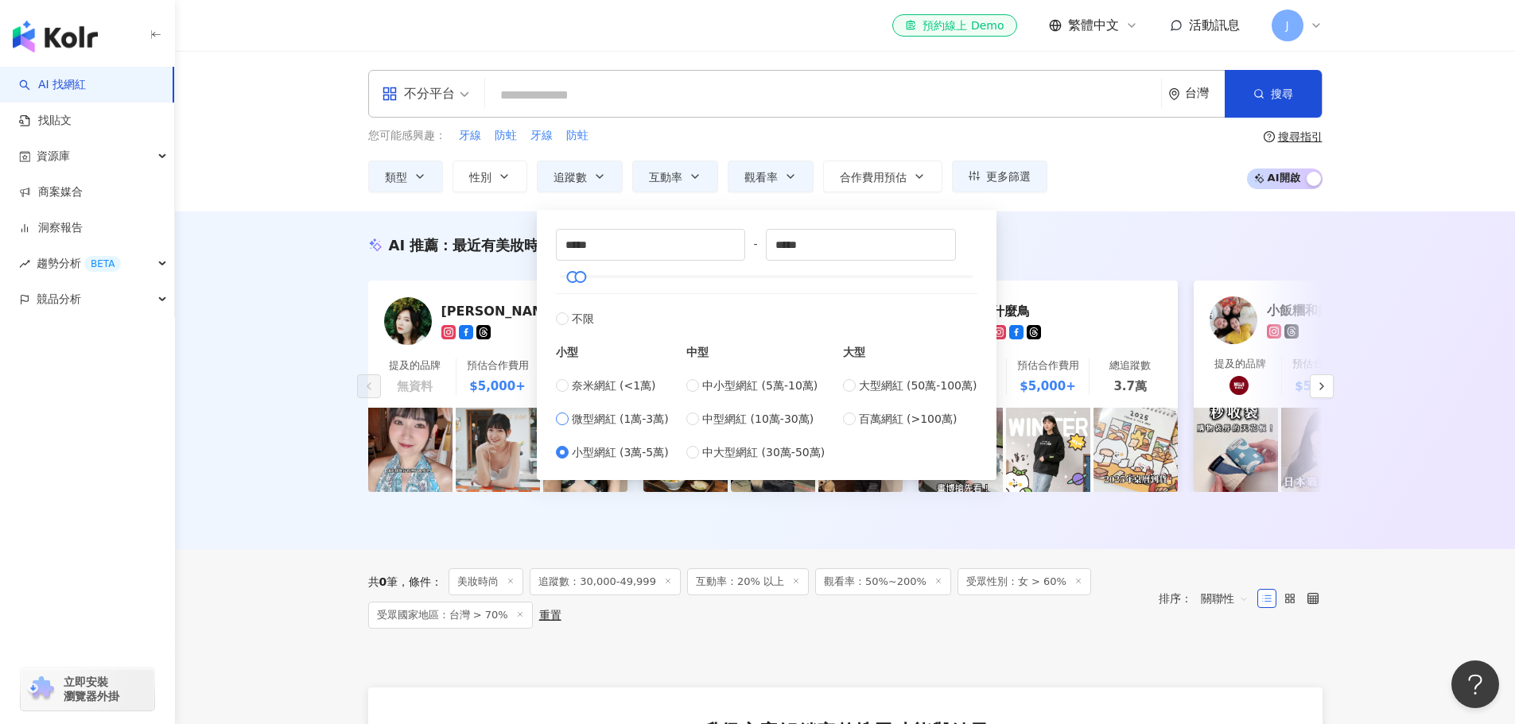
type input "*****"
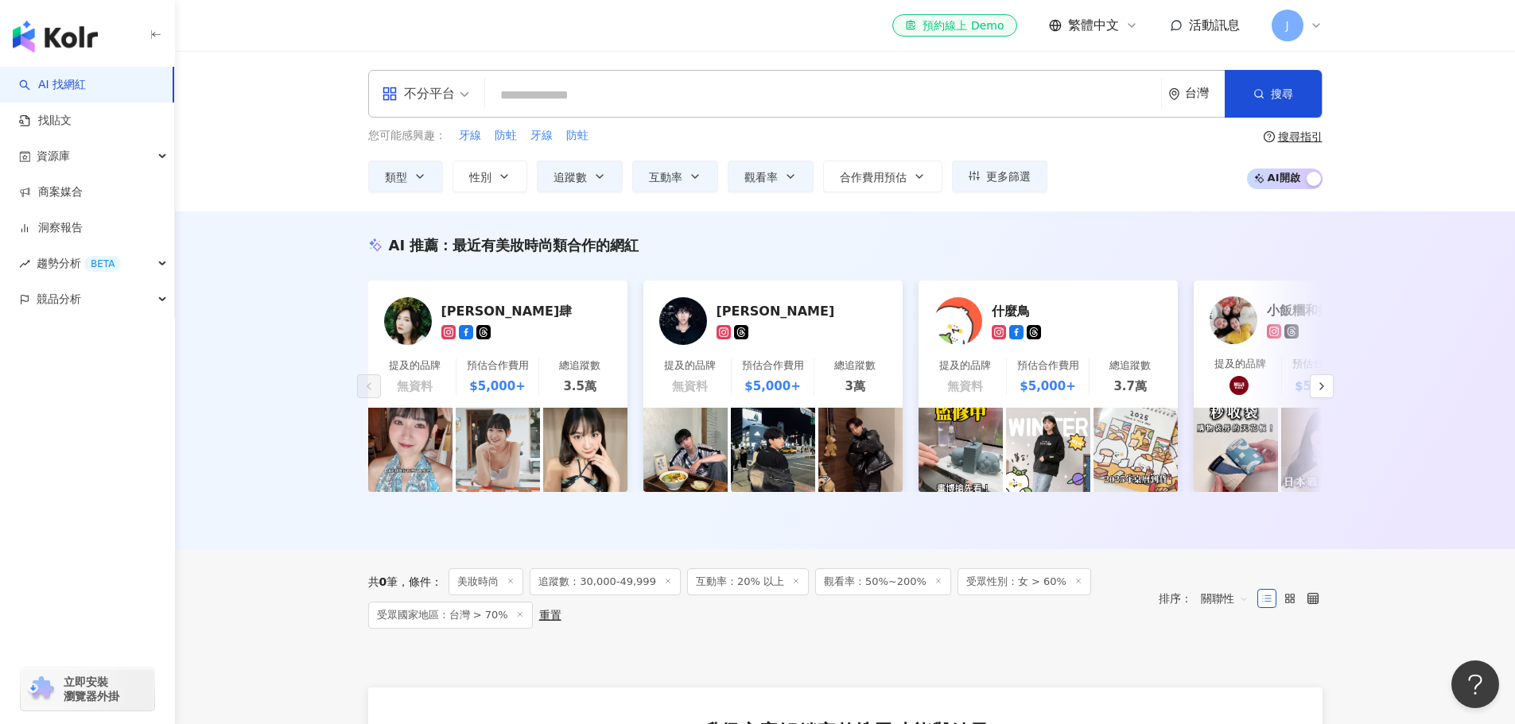
click at [264, 428] on div "AI 推薦 ： 最近有美妝時尚類合作的網紅 Joyce 玖壹肆 提及的品牌 無資料 預估合作費用 $5,000+ 總追蹤數 3.5萬 廖振翔 提及的品牌 無資…" at bounding box center [845, 381] width 1340 height 338
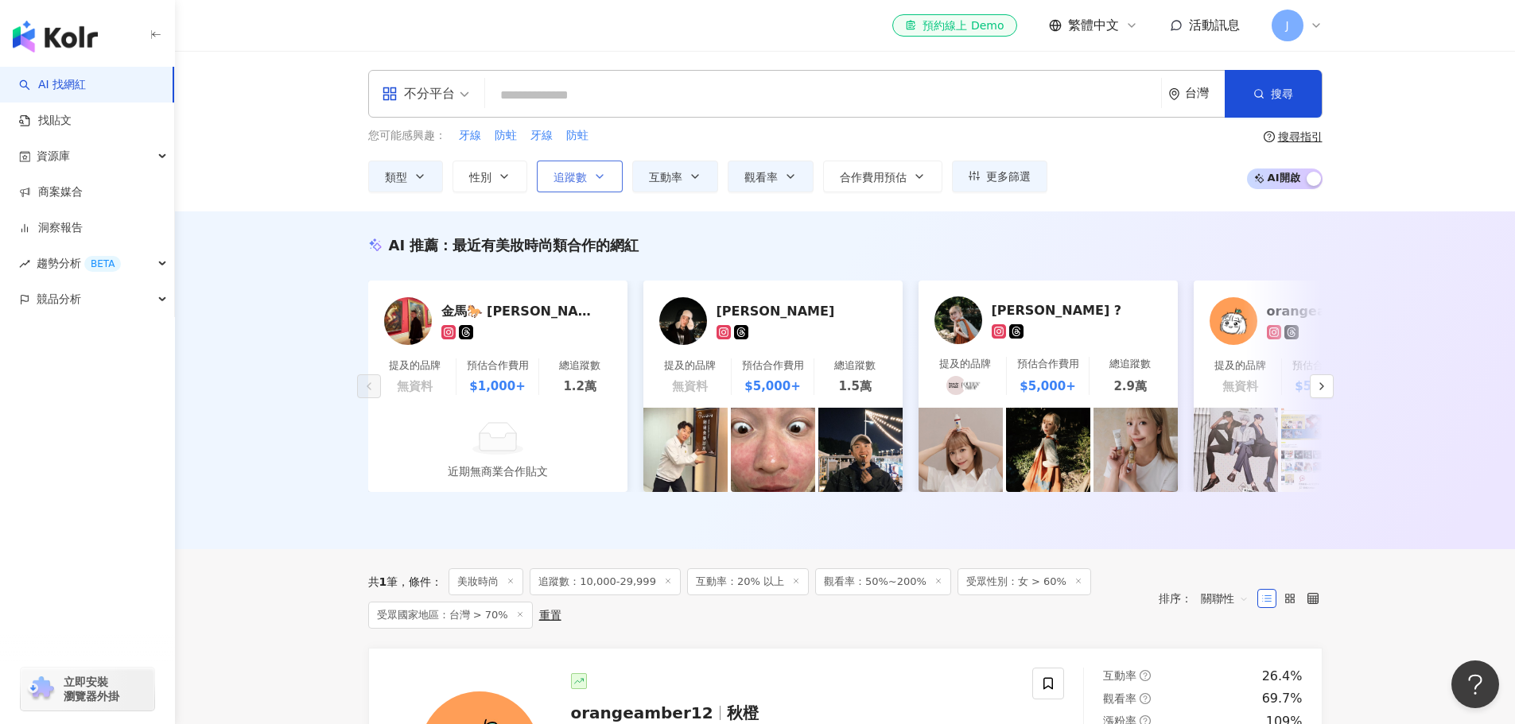
click at [582, 171] on span "追蹤數" at bounding box center [569, 177] width 33 height 13
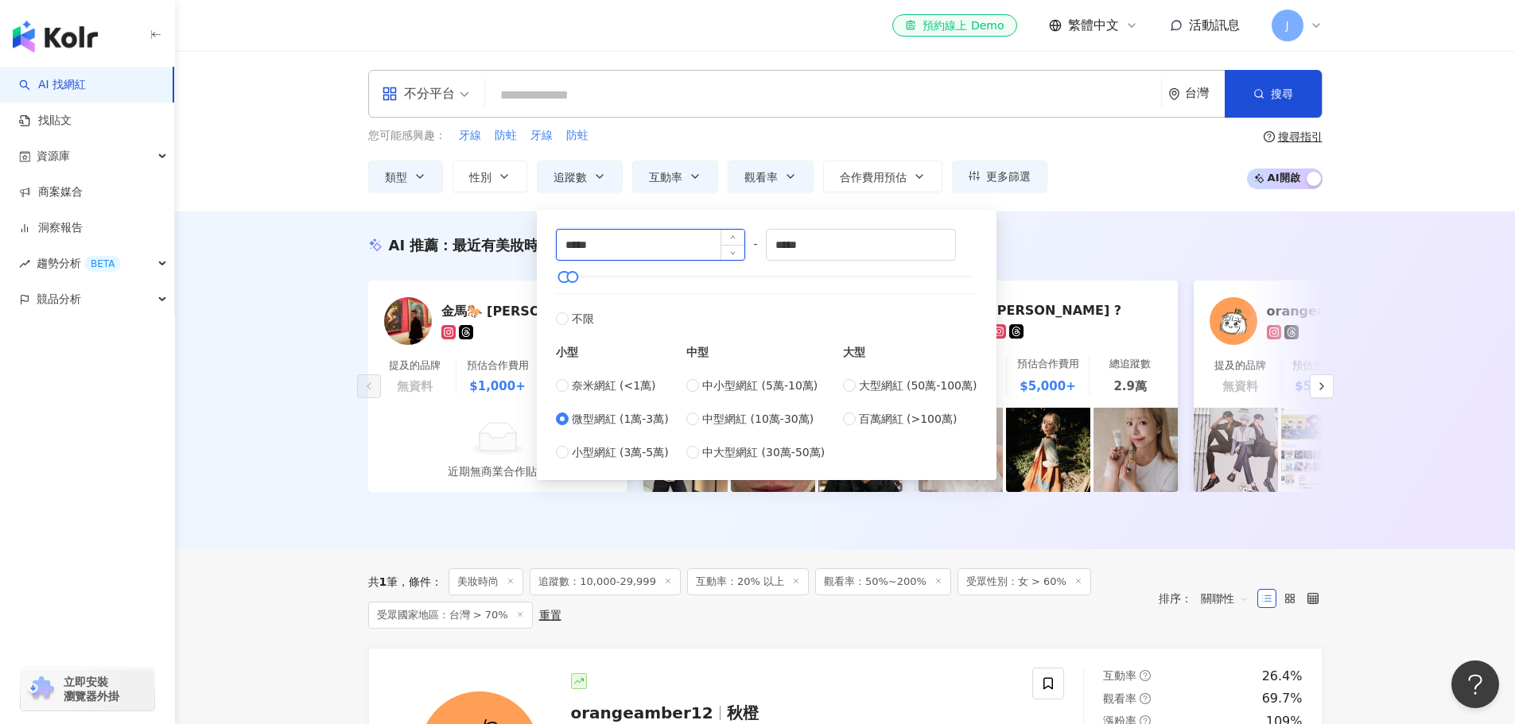
click at [606, 246] on input "*****" at bounding box center [651, 245] width 188 height 30
type input "*****"
drag, startPoint x: 848, startPoint y: 247, endPoint x: 773, endPoint y: 242, distance: 75.7
click at [773, 242] on input "******" at bounding box center [861, 245] width 188 height 30
type input "*"
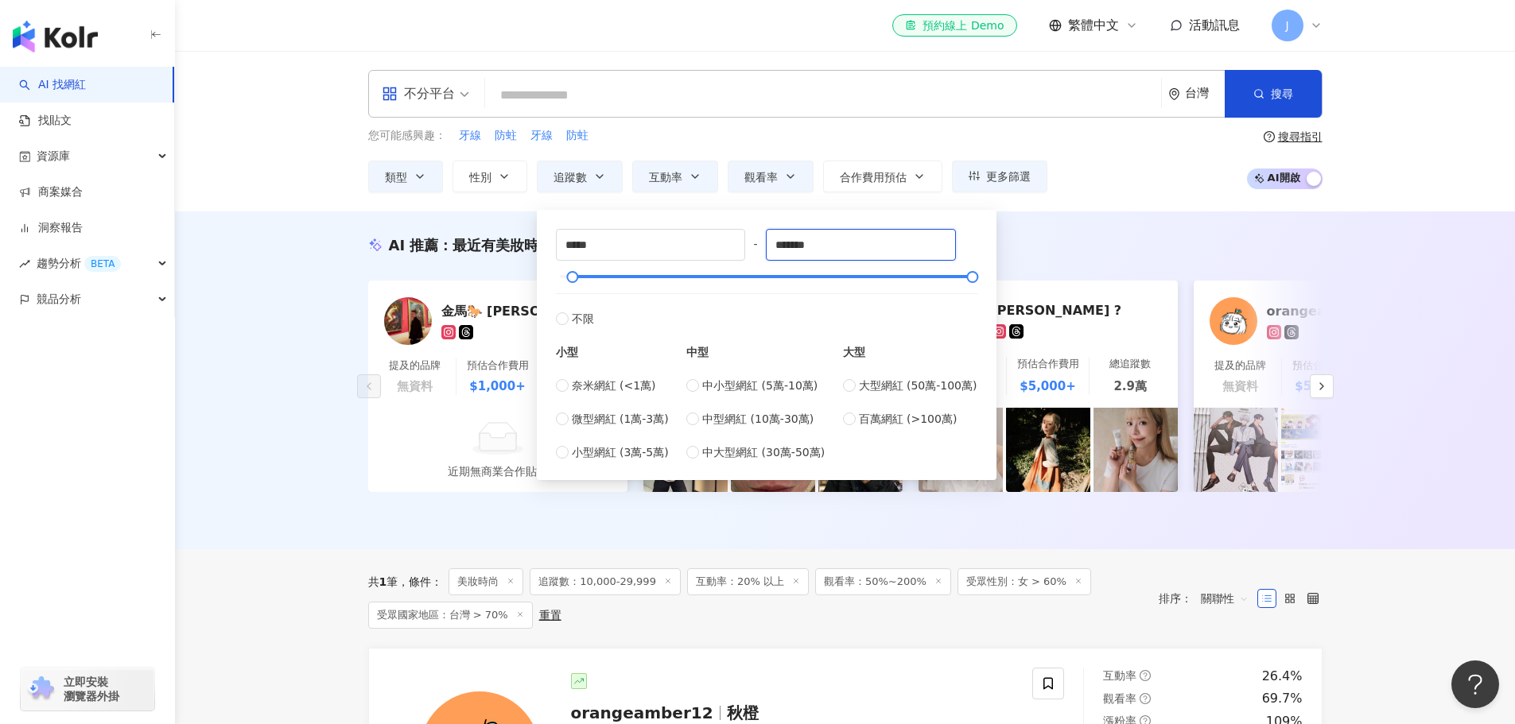
type input "*******"
click at [293, 458] on div "AI 推薦 ： 最近有美妝時尚類合作的網紅 金馬🐎 Hsiang Sheng 提及的品牌 無資料 預估合作費用 $1,000+ 總追蹤數 1.2萬 近期無商業…" at bounding box center [845, 381] width 1340 height 338
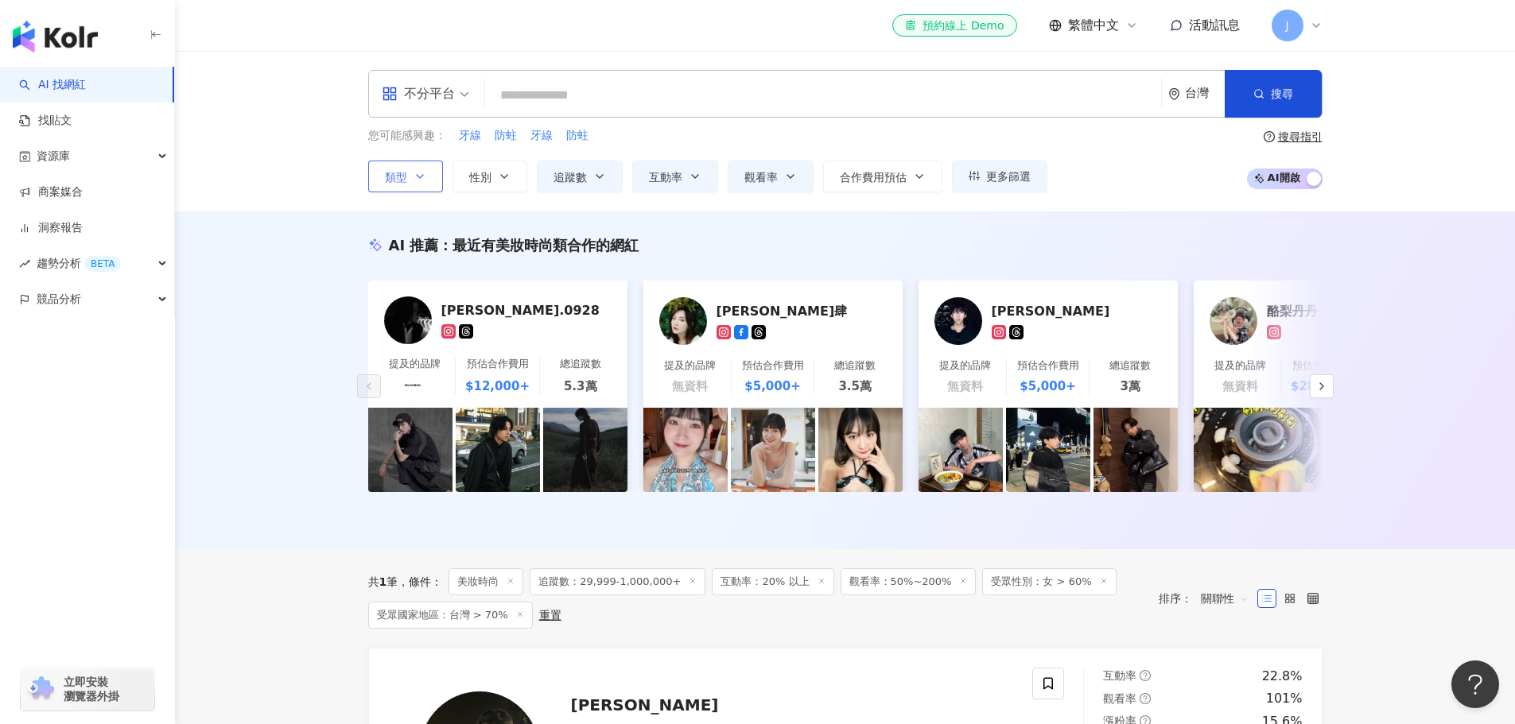
click at [414, 177] on icon "button" at bounding box center [420, 176] width 13 height 13
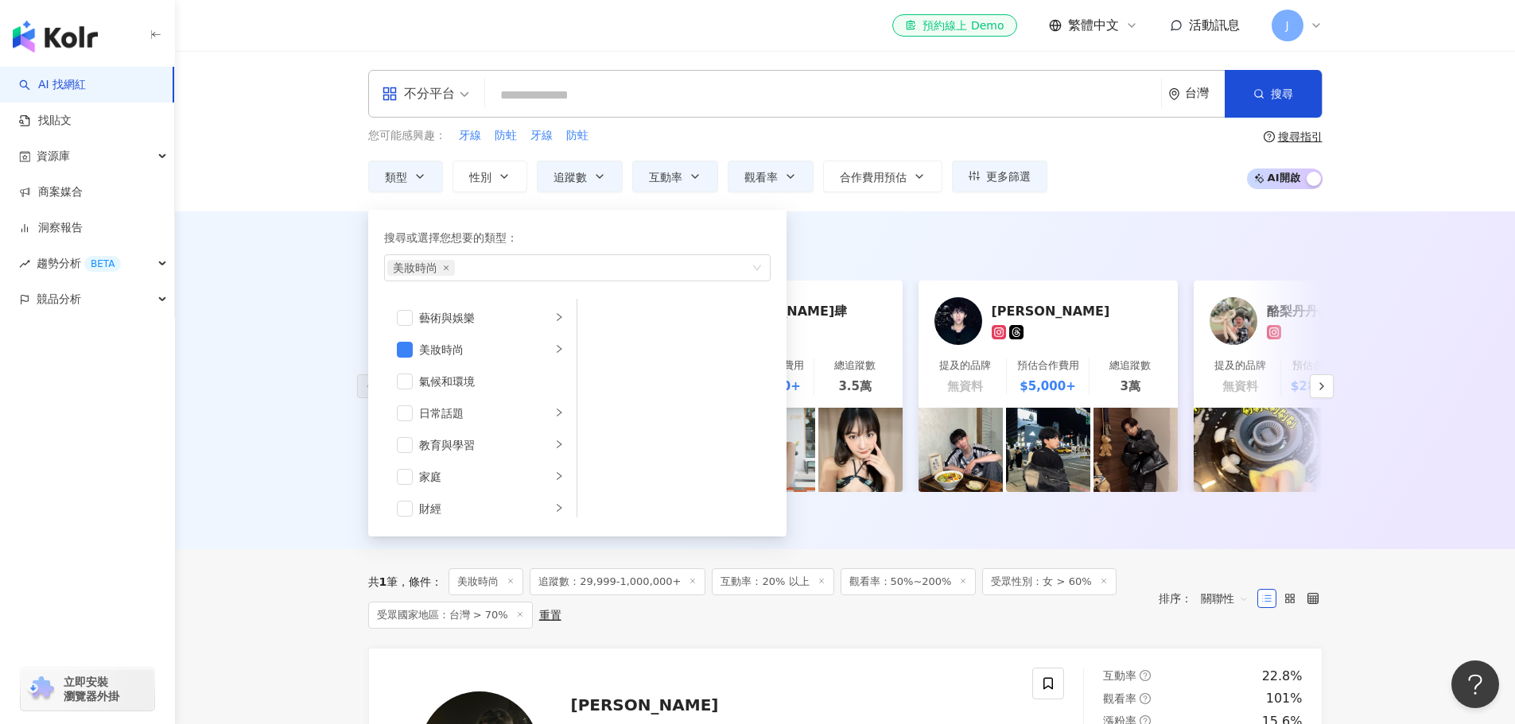
click at [253, 386] on div "AI 推薦 ： 最近有美妝時尚類合作的網紅 cody.0928 提及的品牌 預估合作費用 $12,000+ 總追蹤數 5.3萬 Joyce 玖壹肆 提及的品牌…" at bounding box center [845, 381] width 1340 height 338
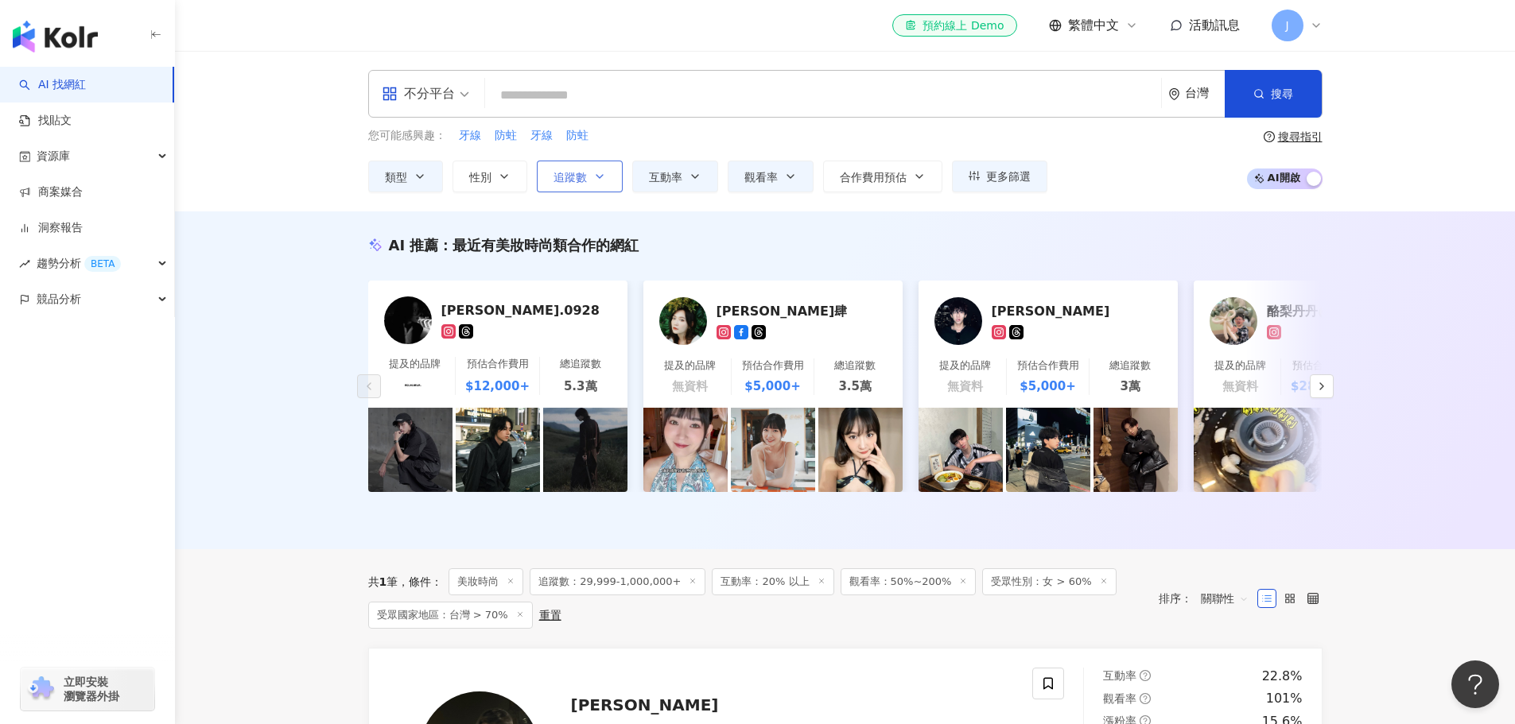
click at [588, 169] on button "追蹤數" at bounding box center [580, 177] width 86 height 32
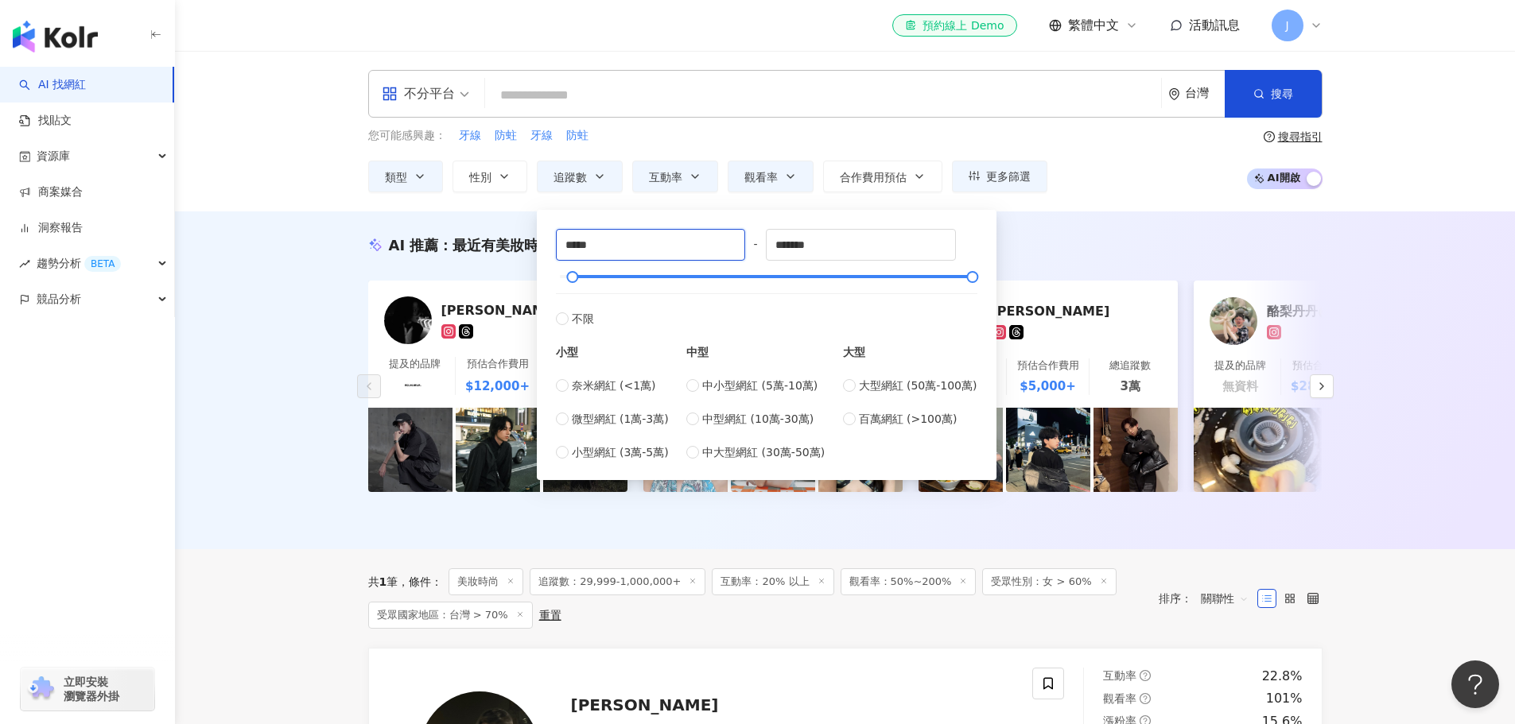
drag, startPoint x: 600, startPoint y: 247, endPoint x: 538, endPoint y: 249, distance: 62.8
click at [538, 249] on div "***** - ******* 不限 小型 奈米網紅 (<1萬) 微型網紅 (1萬-3萬) 小型網紅 (3萬-5萬) 中型 中小型網紅 (5萬-10萬) 中型…" at bounding box center [767, 345] width 460 height 270
type input "******"
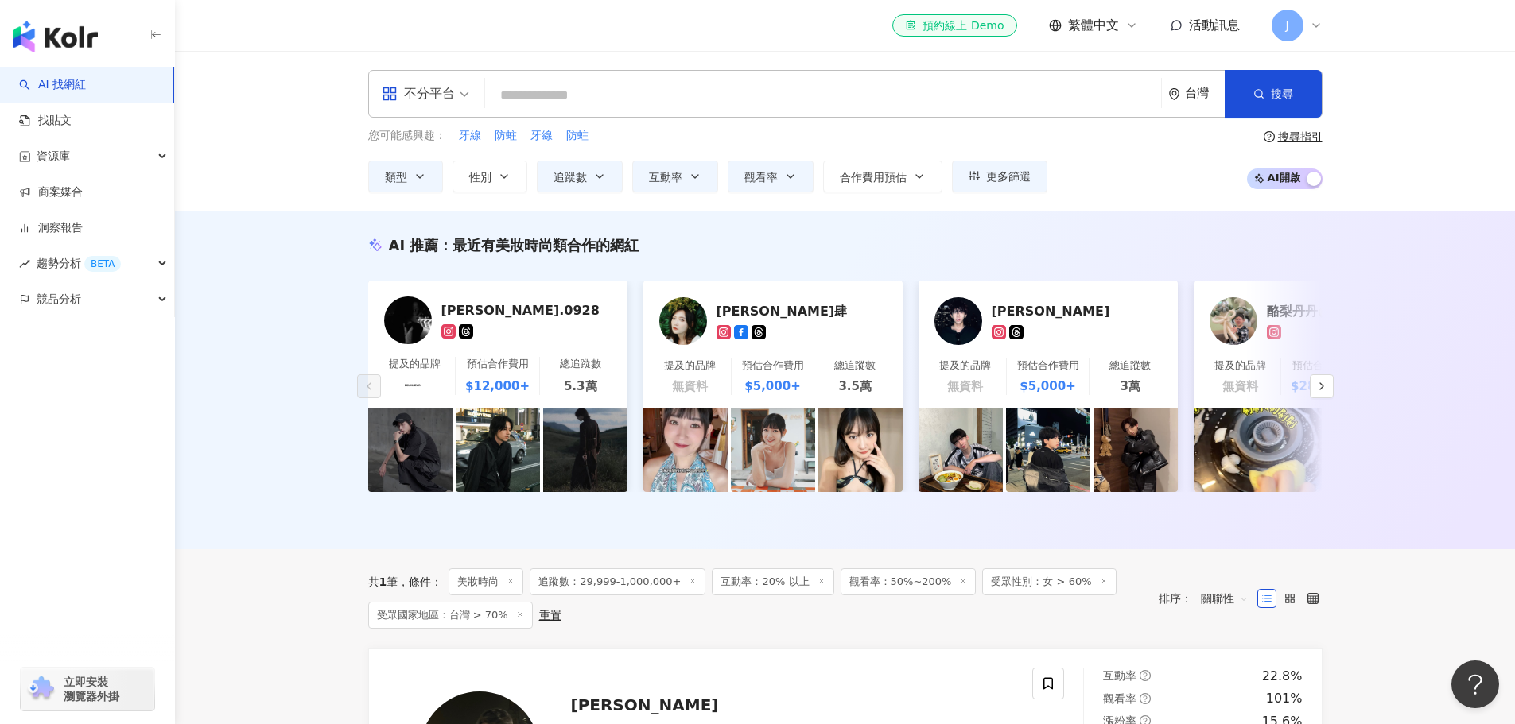
click at [308, 443] on div "AI 推薦 ： 最近有美妝時尚類合作的網紅 cody.0928 提及的品牌 預估合作費用 $12,000+ 總追蹤數 5.3萬 Joyce 玖壹肆 提及的品牌…" at bounding box center [845, 381] width 1340 height 338
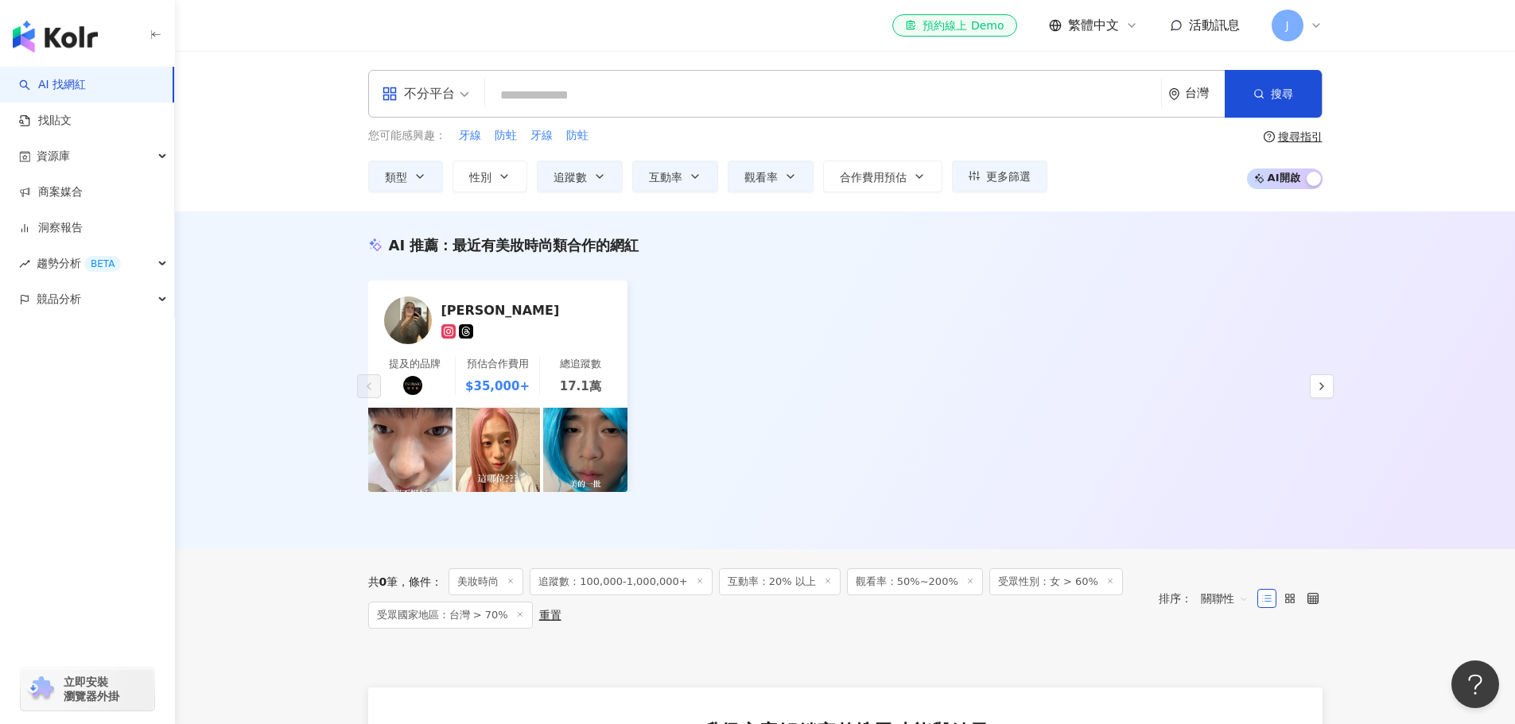
click at [761, 281] on div "多莉Dolly wu 提及的品牌 預估合作費用 $35,000+ 總追蹤數 17.1萬" at bounding box center [845, 387] width 954 height 212
click at [705, 174] on button "互動率" at bounding box center [675, 177] width 86 height 32
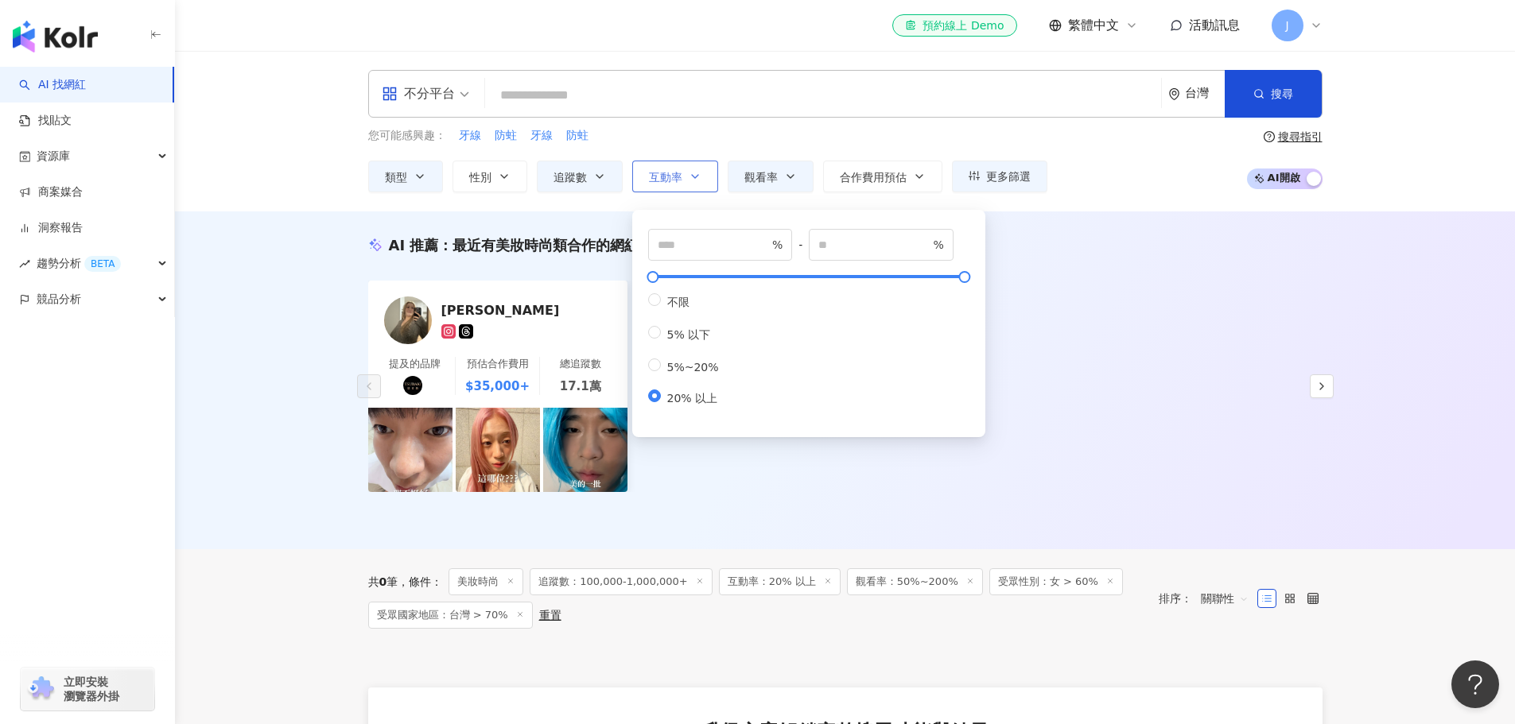
click at [705, 174] on button "互動率" at bounding box center [675, 177] width 86 height 32
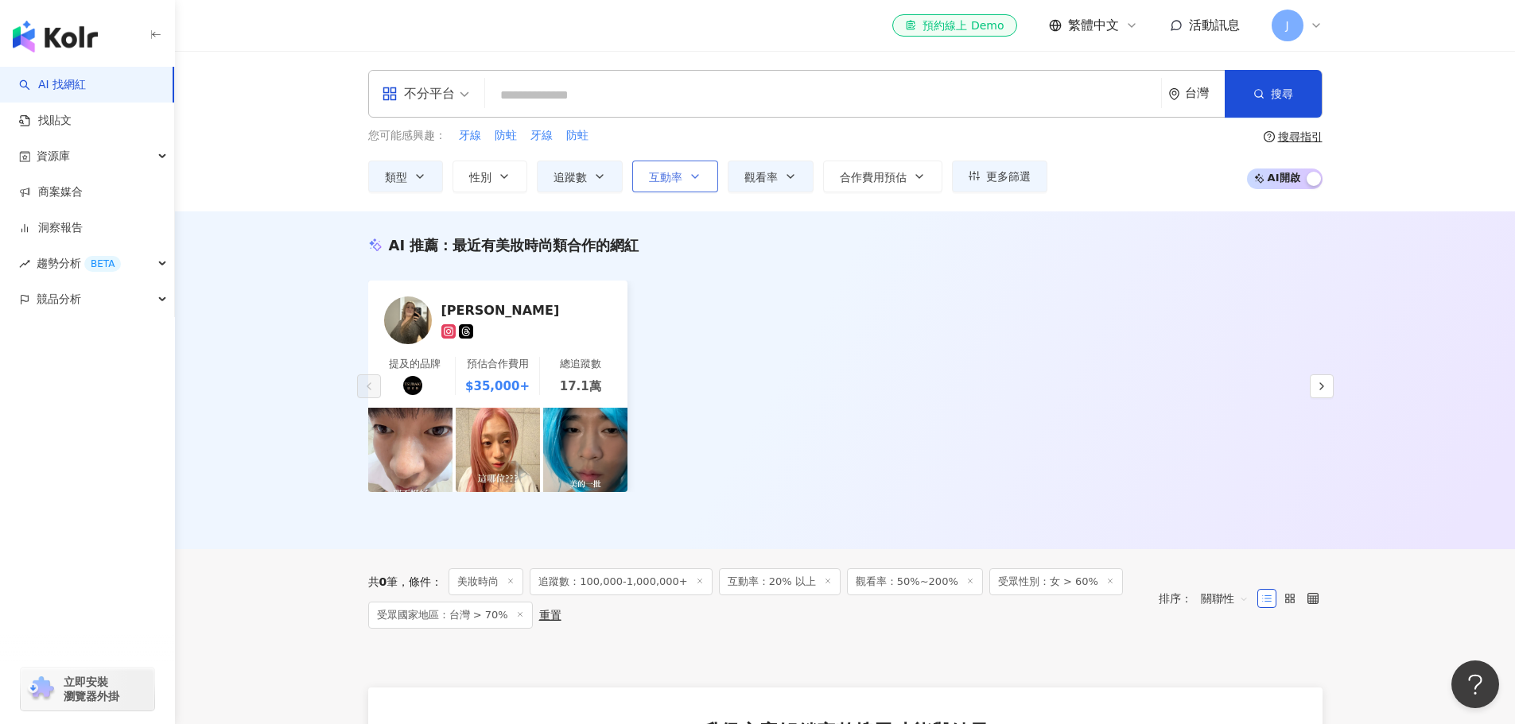
click at [705, 174] on button "互動率" at bounding box center [675, 177] width 86 height 32
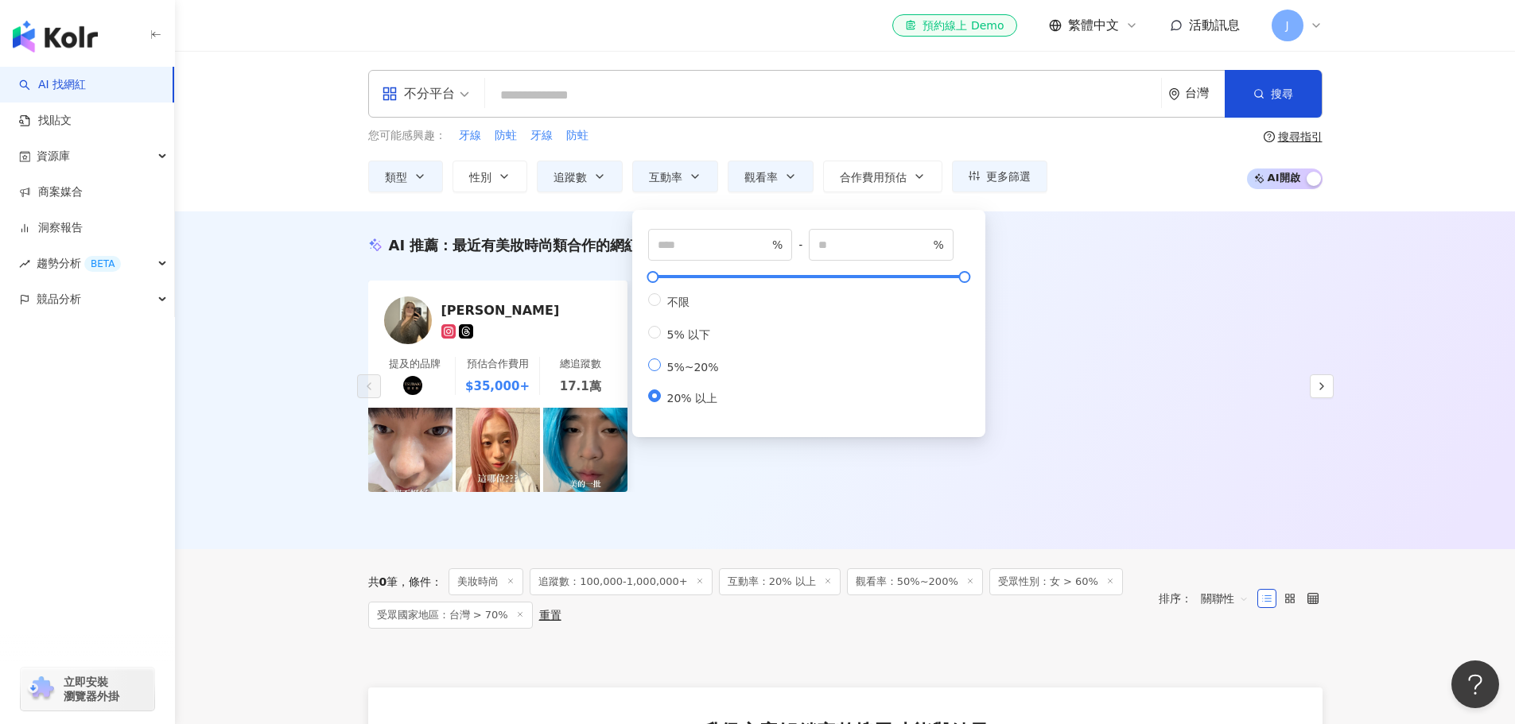
click at [704, 372] on span "5%~20%" at bounding box center [693, 367] width 64 height 13
type input "*"
type input "**"
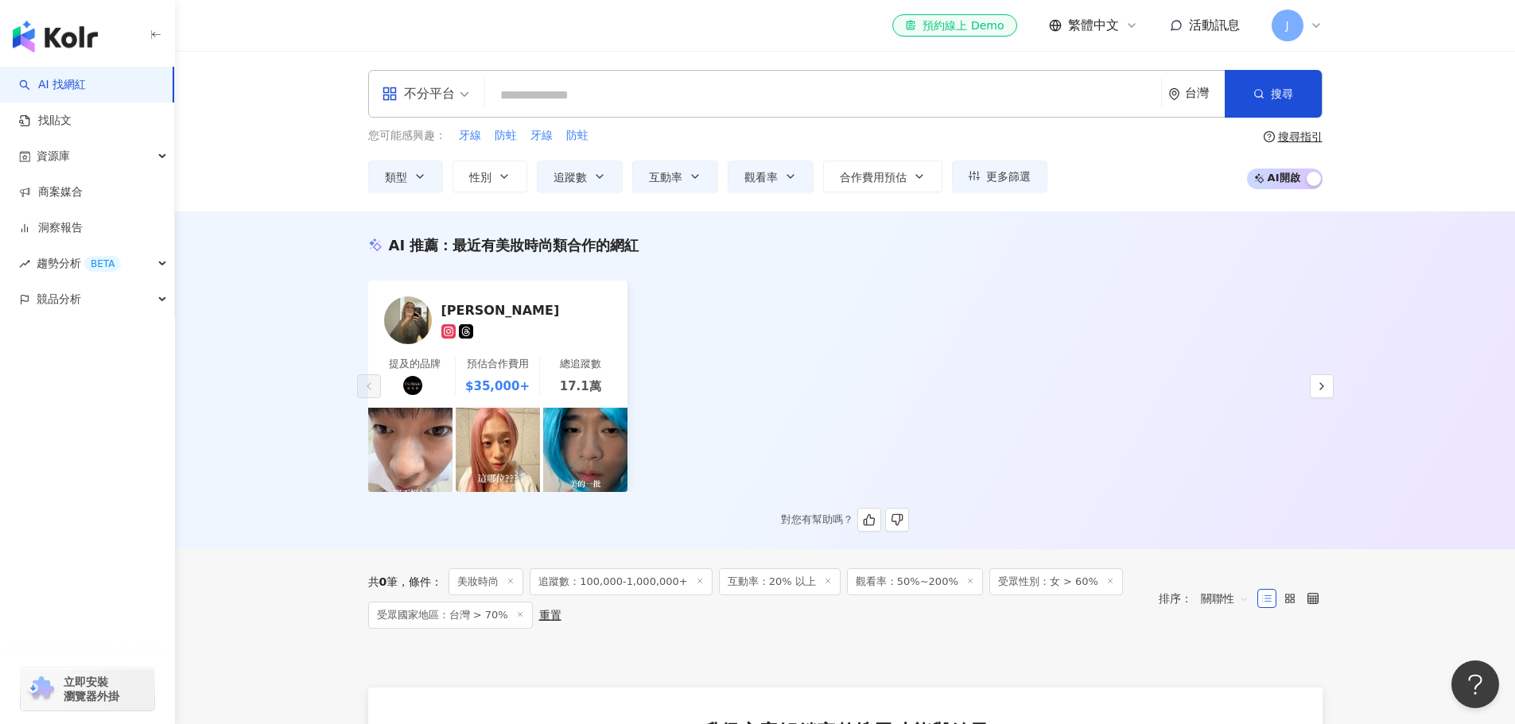
click at [1023, 378] on div "多莉Dolly wu 提及的品牌 預估合作費用 $35,000+ 總追蹤數 17.1萬" at bounding box center [845, 387] width 954 height 212
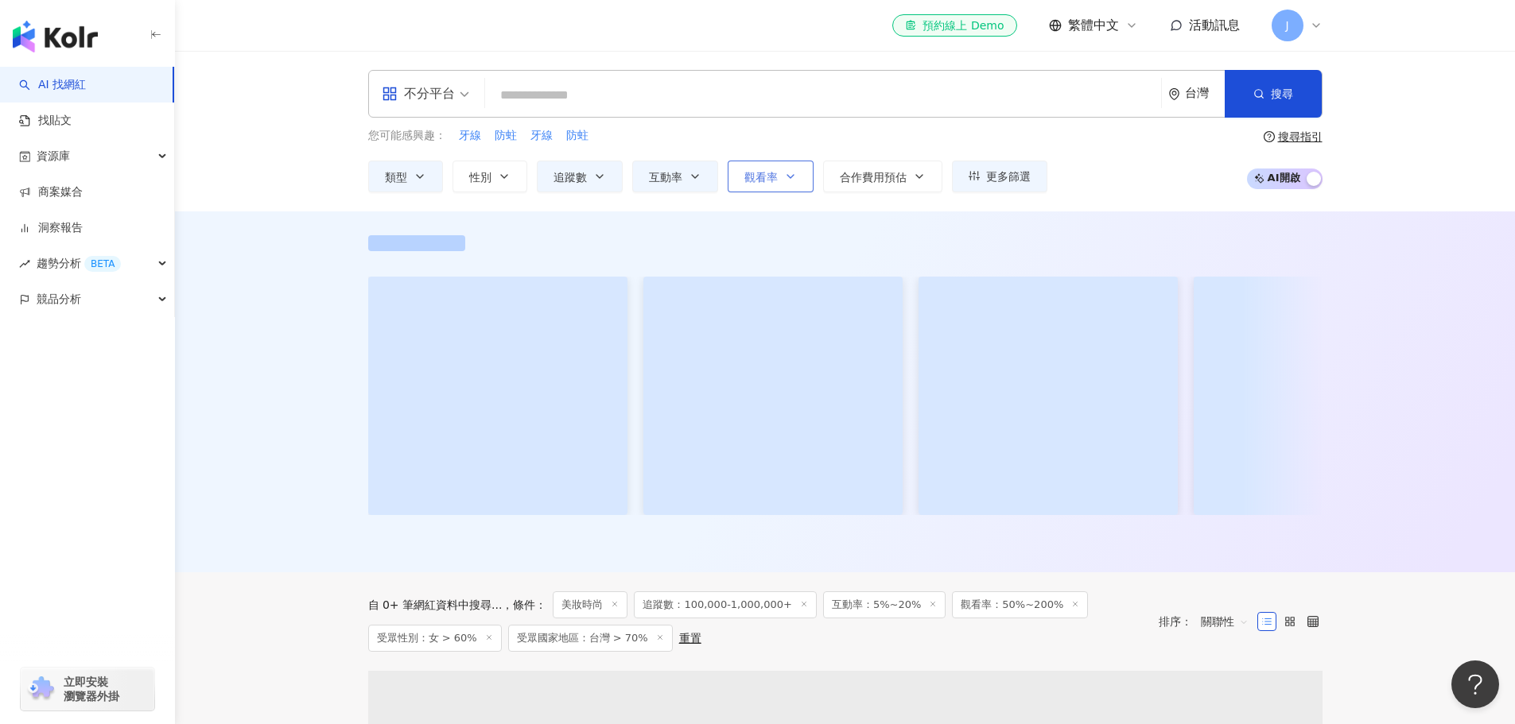
click at [782, 173] on button "觀看率" at bounding box center [771, 177] width 86 height 32
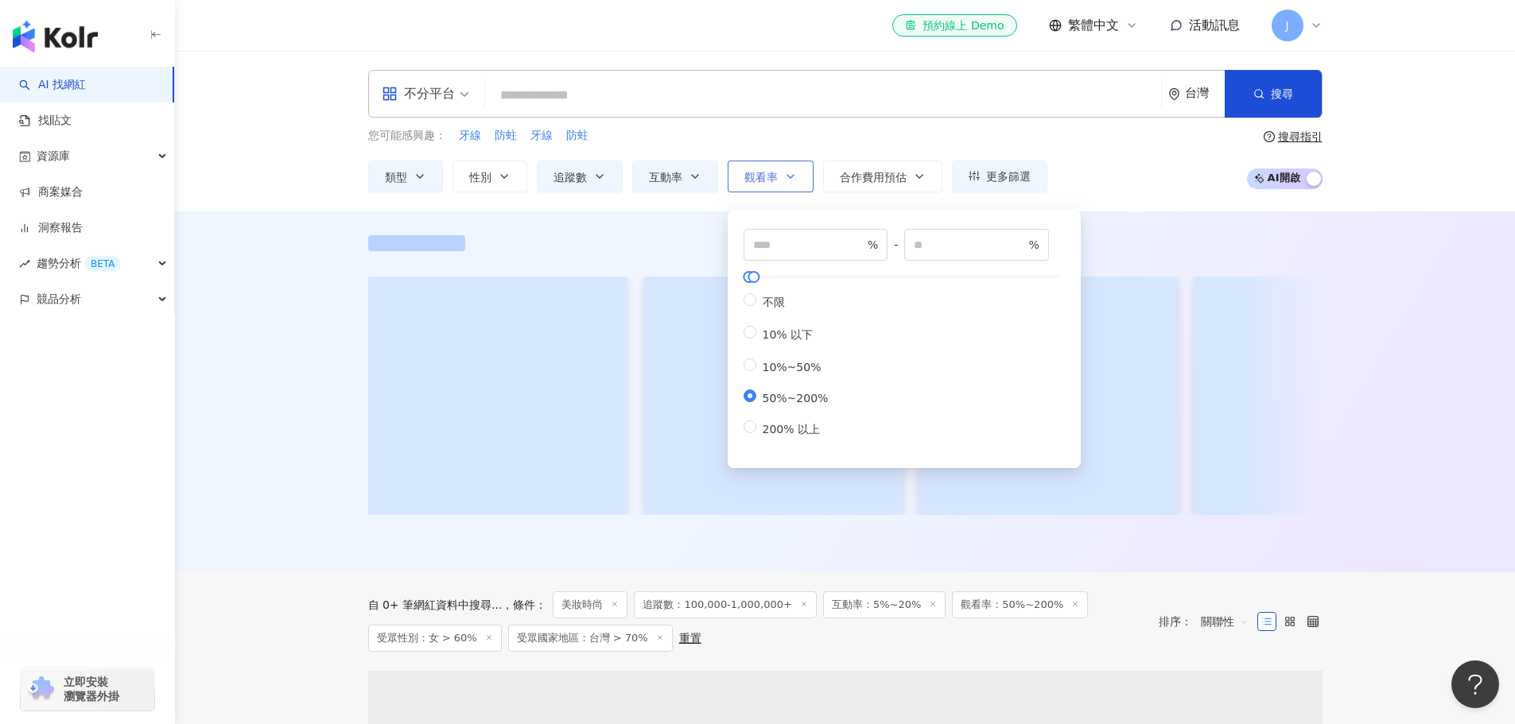
click at [782, 173] on button "觀看率" at bounding box center [771, 177] width 86 height 32
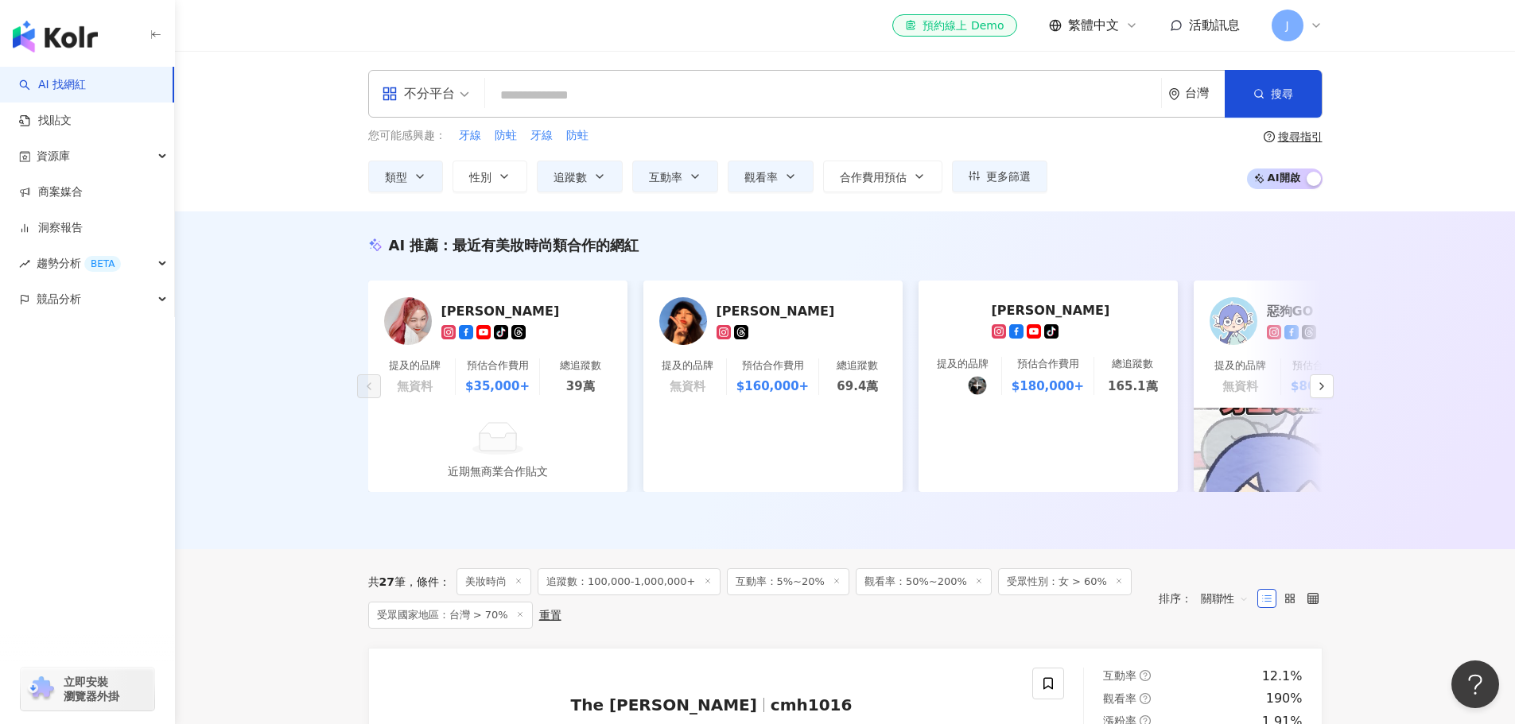
click at [275, 463] on div "AI 推薦 ： 最近有美妝時尚類合作的網紅 李侑真 tiktok-icon 提及的品牌 無資料 預估合作費用 $35,000+ 總追蹤數 39萬 近期無商業合…" at bounding box center [845, 381] width 1340 height 338
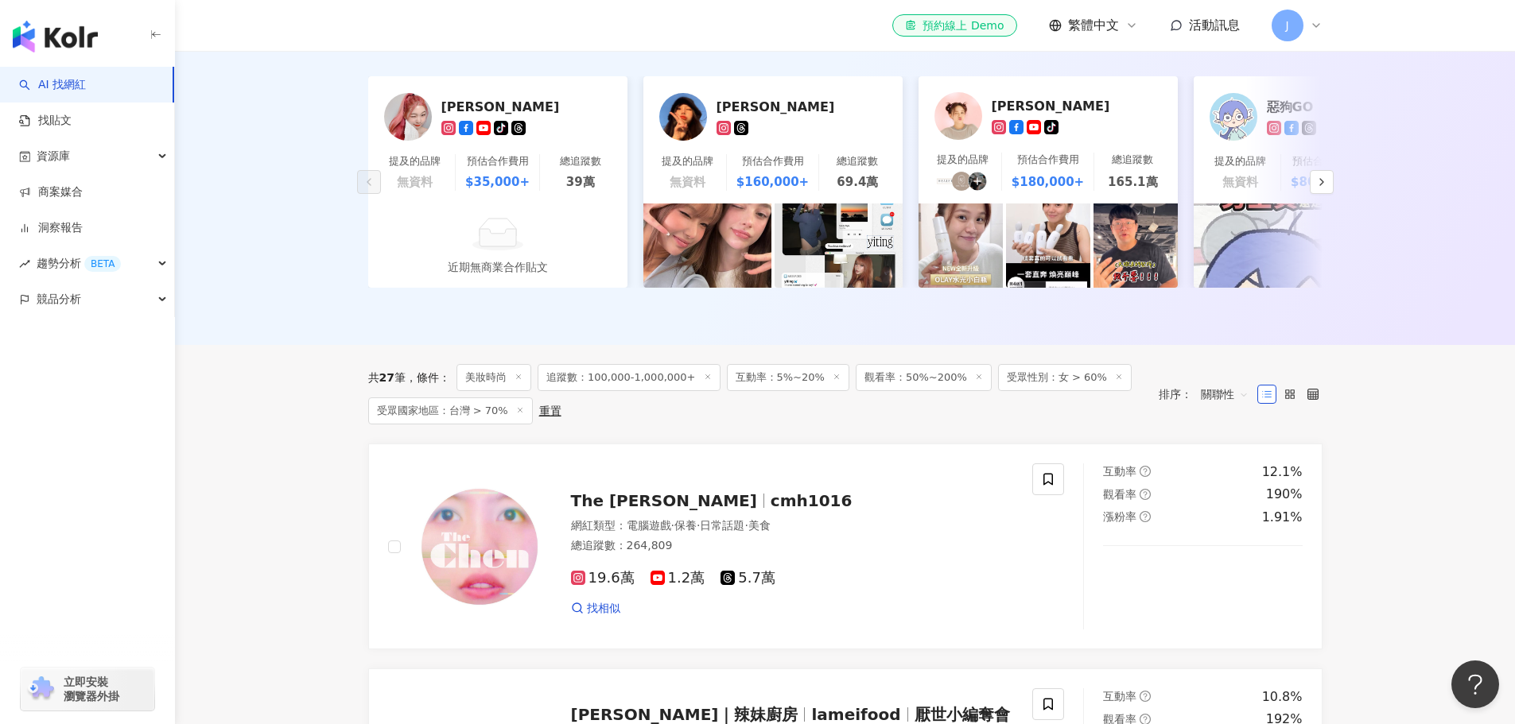
scroll to position [239, 0]
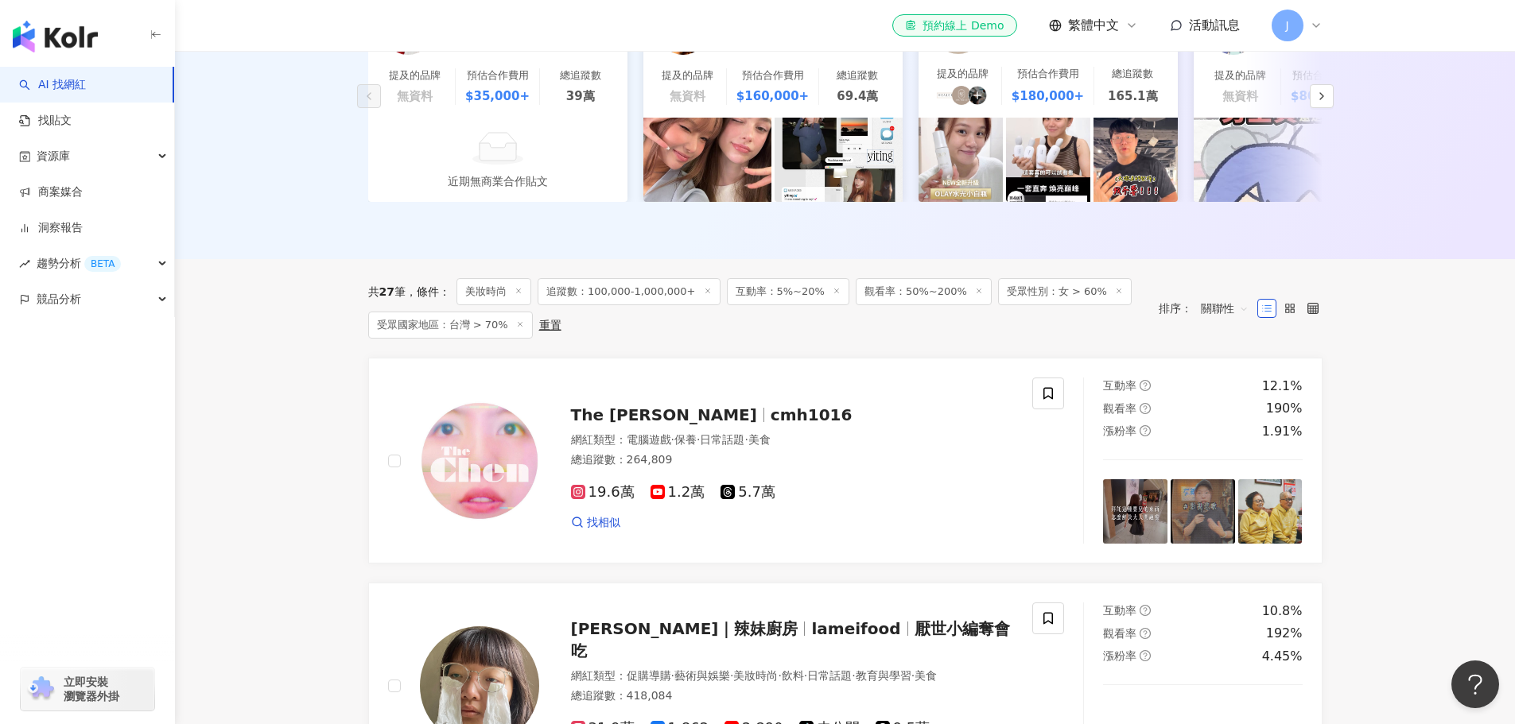
scroll to position [398, 0]
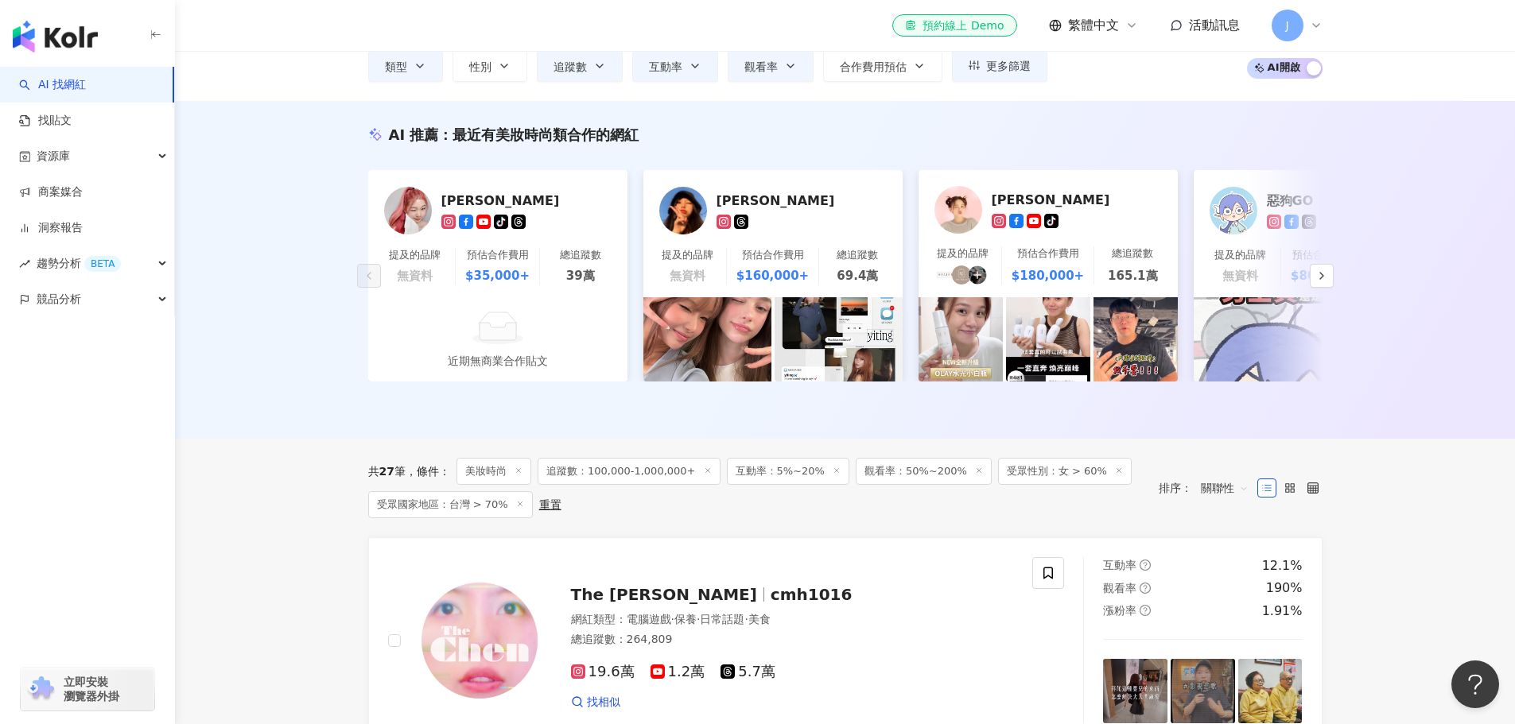
scroll to position [0, 0]
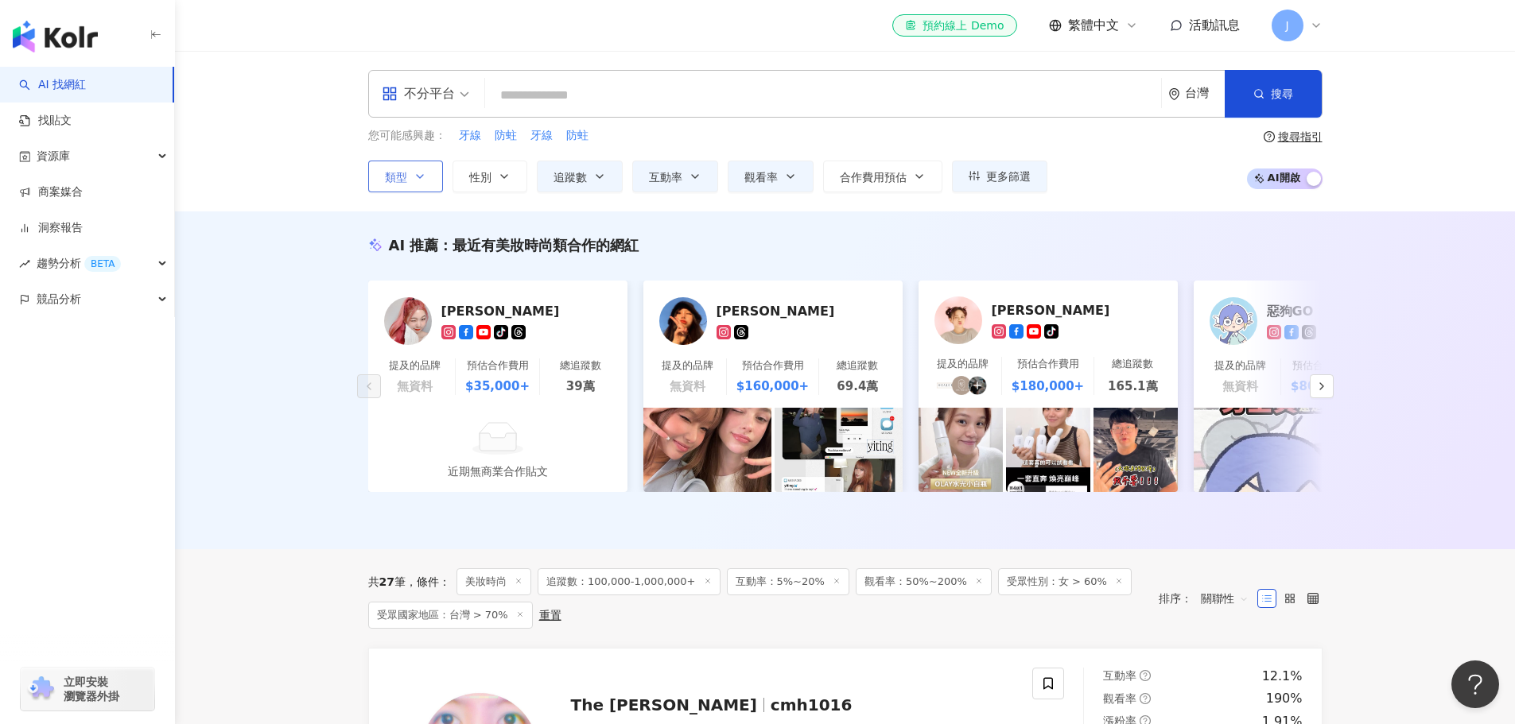
click at [429, 181] on button "類型" at bounding box center [405, 177] width 75 height 32
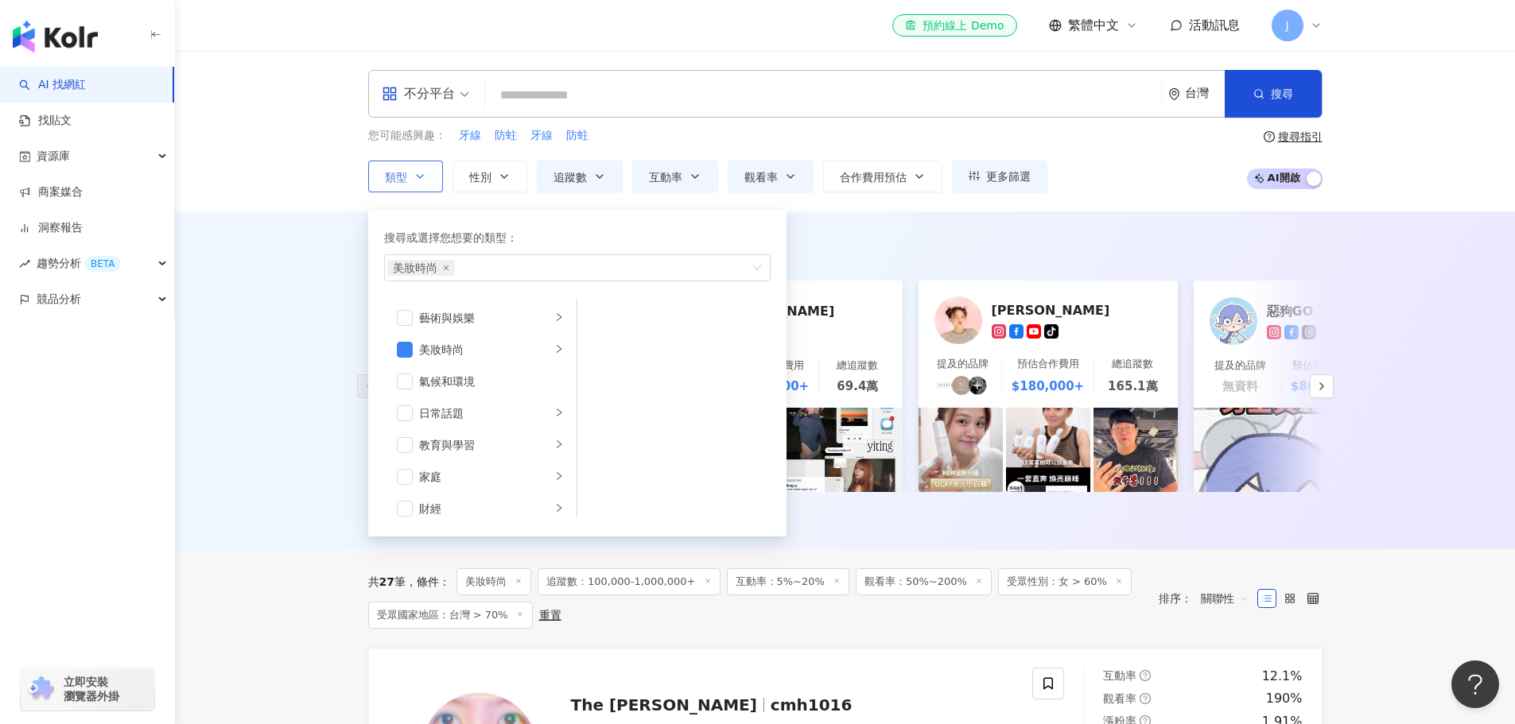
click at [429, 181] on button "類型 搜尋或選擇您想要的類型： 美妝時尚 藝術與娛樂 美妝時尚 氣候和環境 日常話題 教育與學習 家庭 財經 美食 命理占卜 遊戲 法政社會 生活風格 影視娛…" at bounding box center [405, 177] width 75 height 32
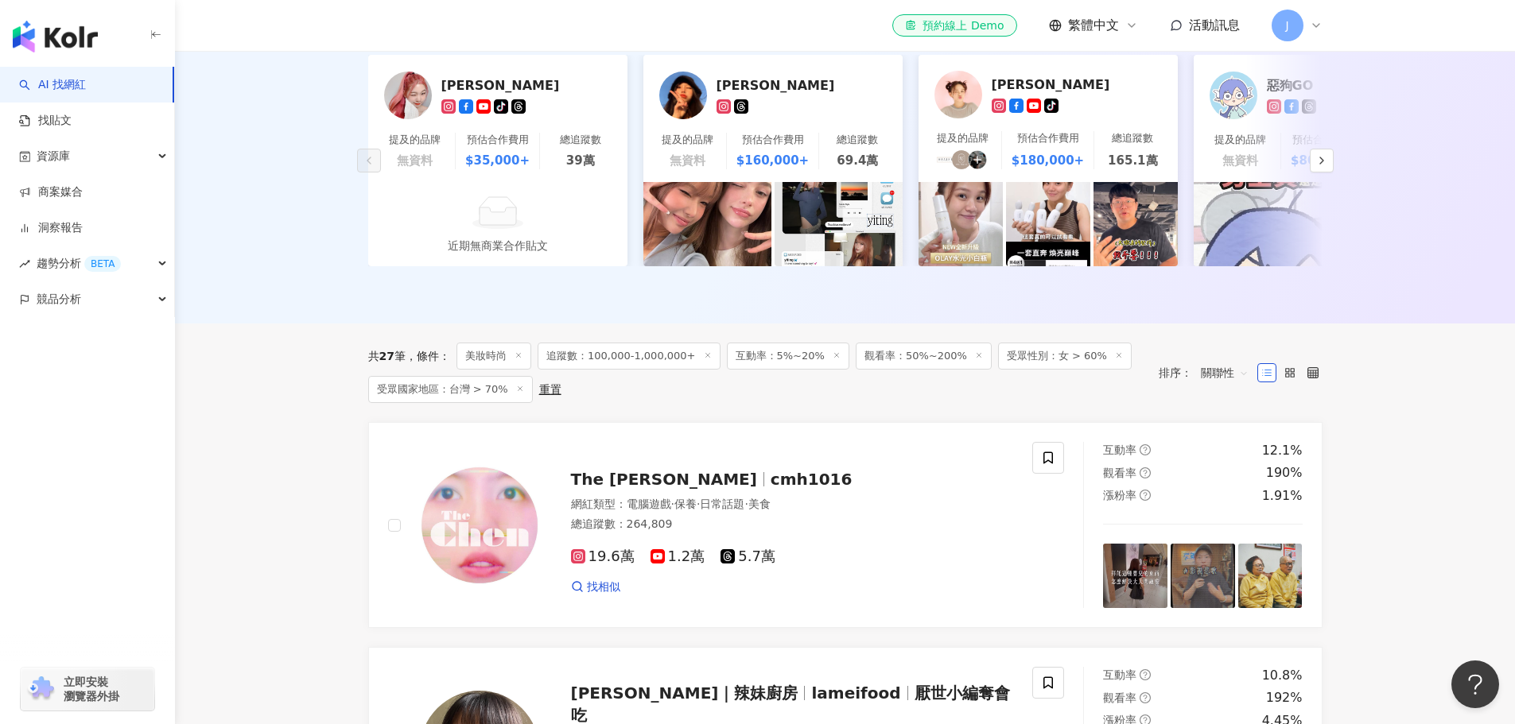
scroll to position [318, 0]
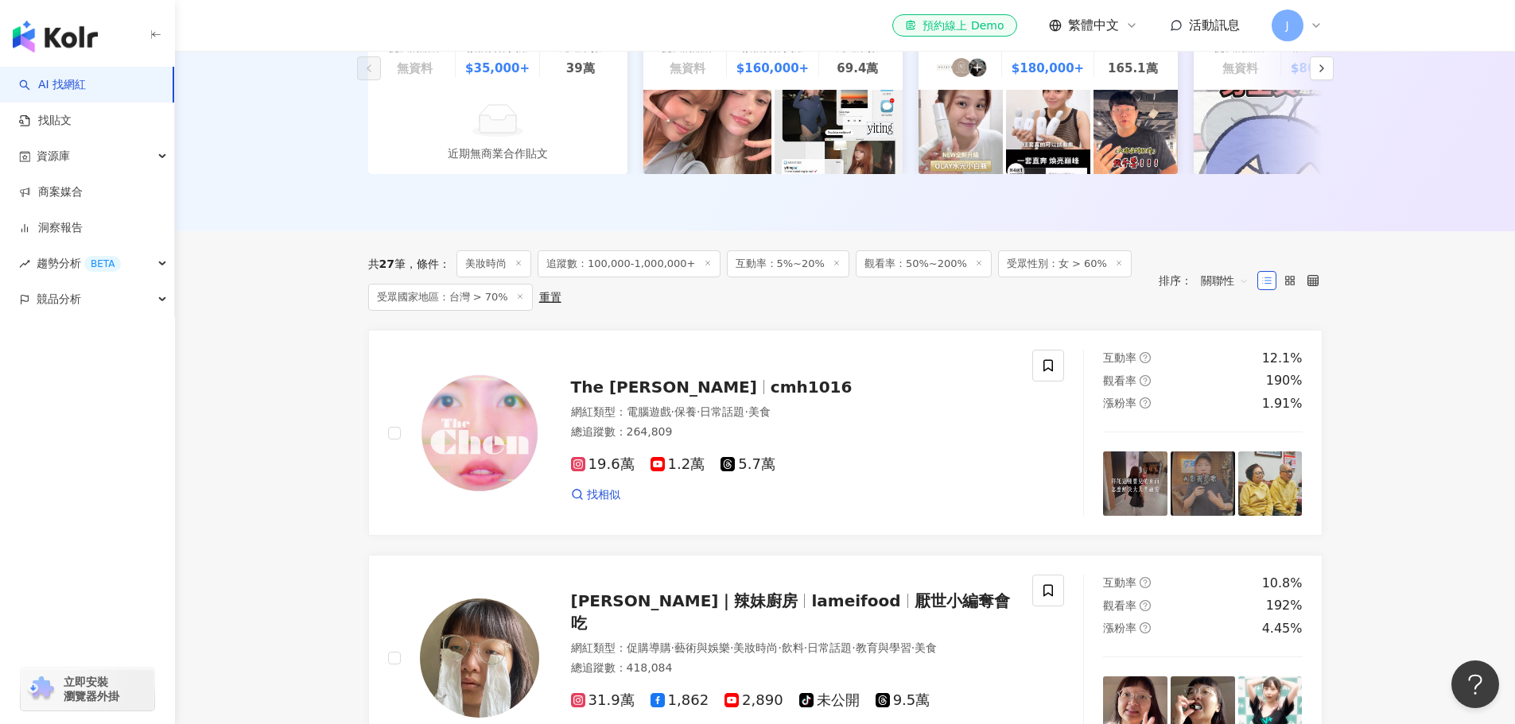
click at [1048, 372] on icon at bounding box center [1048, 366] width 10 height 12
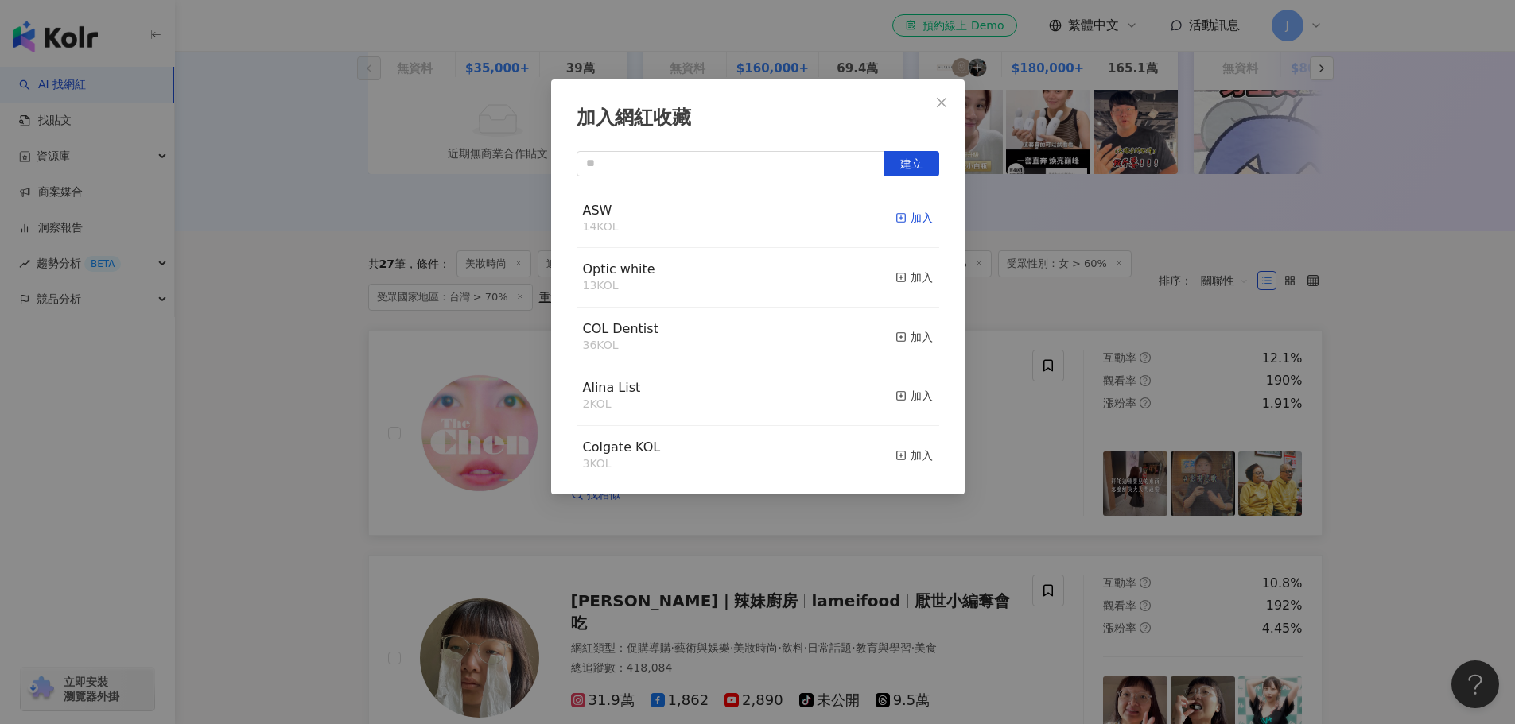
click at [910, 223] on div "加入" at bounding box center [913, 217] width 37 height 17
click at [332, 507] on div "加入網紅收藏 建立 ASW 14 KOL 加入 Optic white 13 KOL 加入 COL Dentist 36 KOL 加入 Alina List …" at bounding box center [757, 362] width 1515 height 724
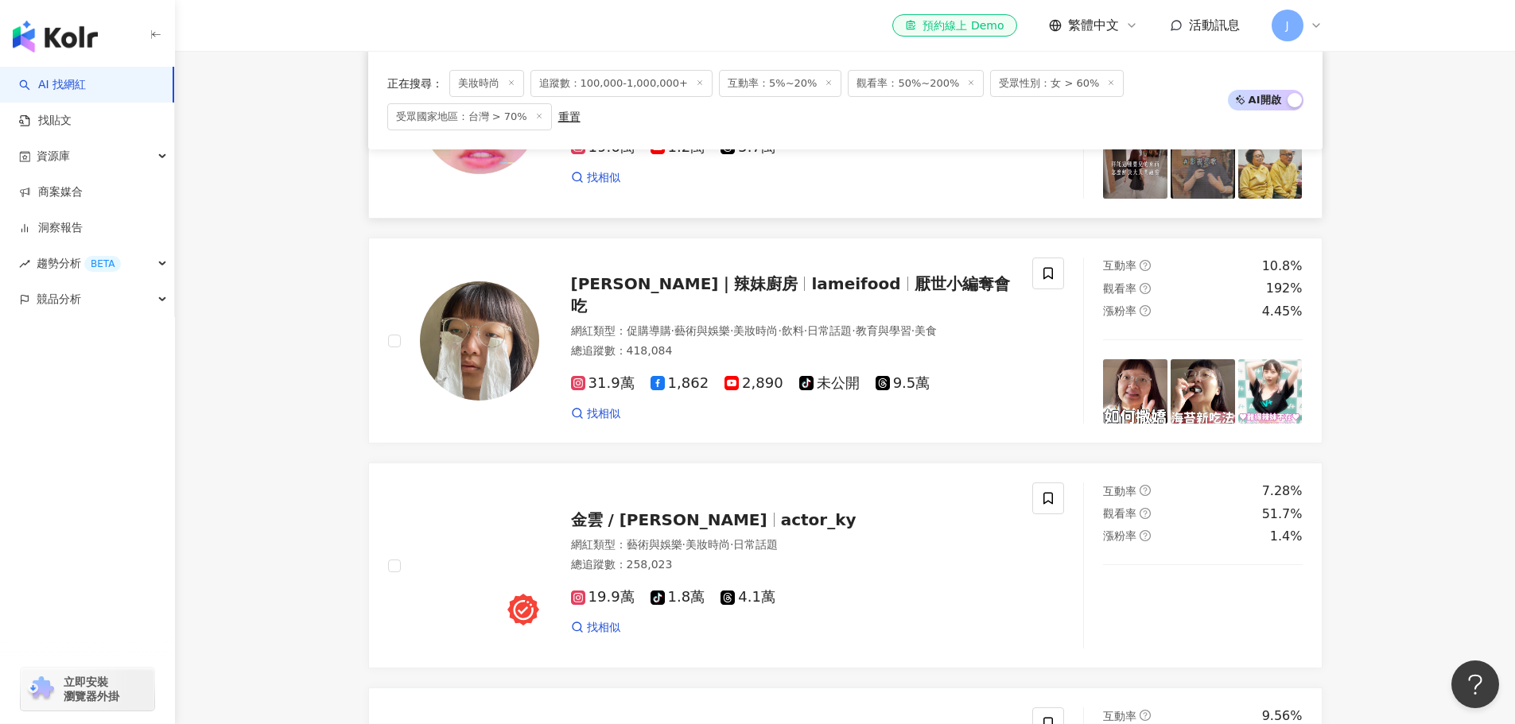
scroll to position [636, 0]
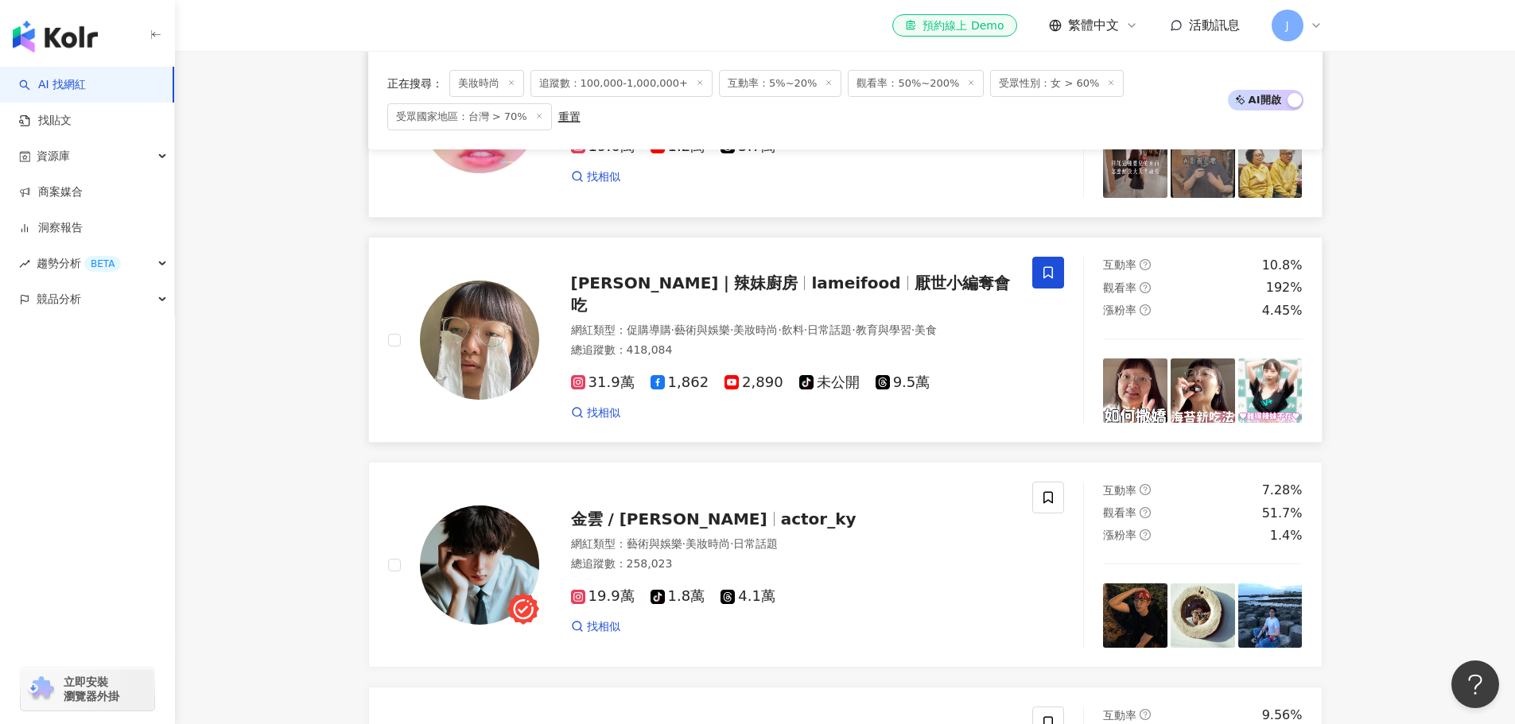
click at [1043, 276] on span at bounding box center [1048, 273] width 32 height 32
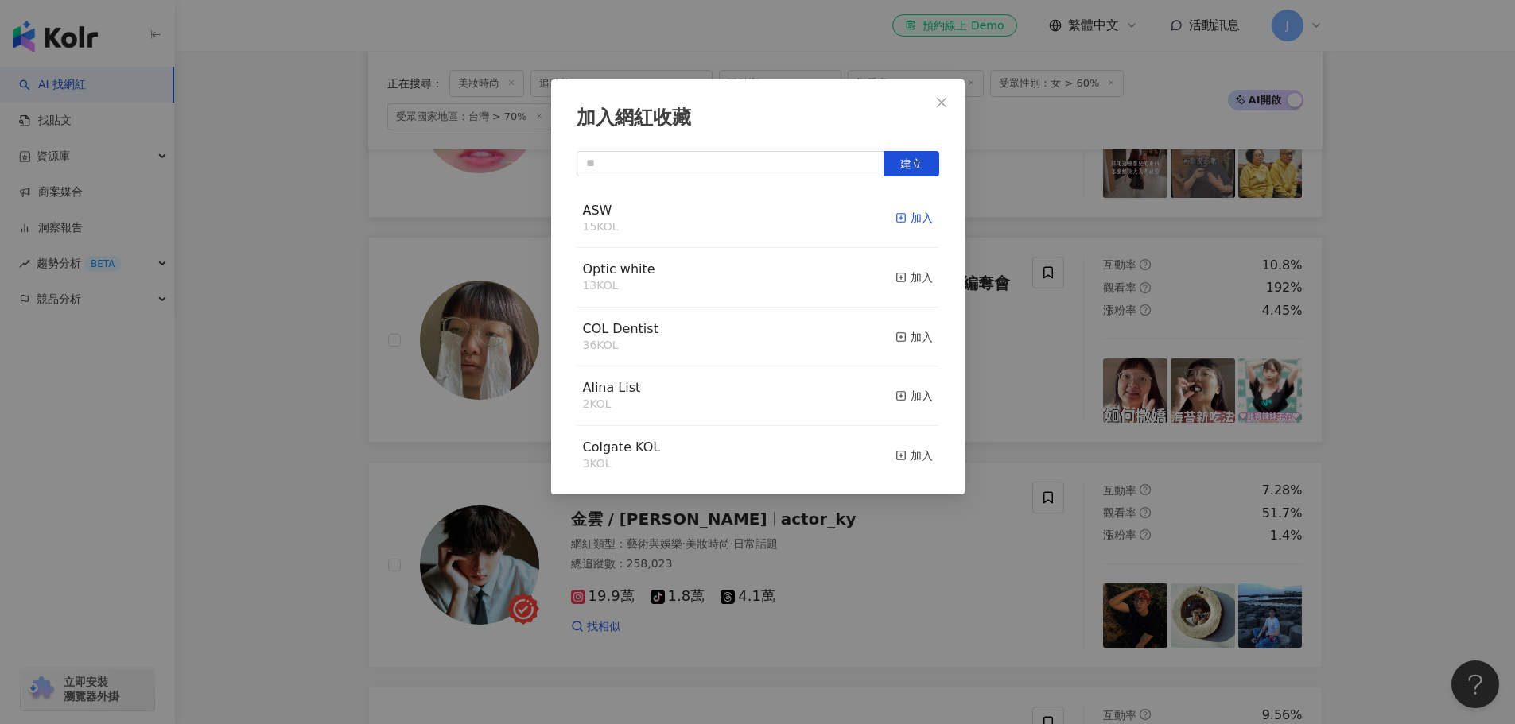
click at [915, 215] on div "加入" at bounding box center [913, 217] width 37 height 17
click at [312, 440] on div "加入網紅收藏 建立 ASW 16 KOL 已加入 Optic white 13 KOL 加入 COL Dentist 36 KOL 加入 Alina List…" at bounding box center [757, 362] width 1515 height 724
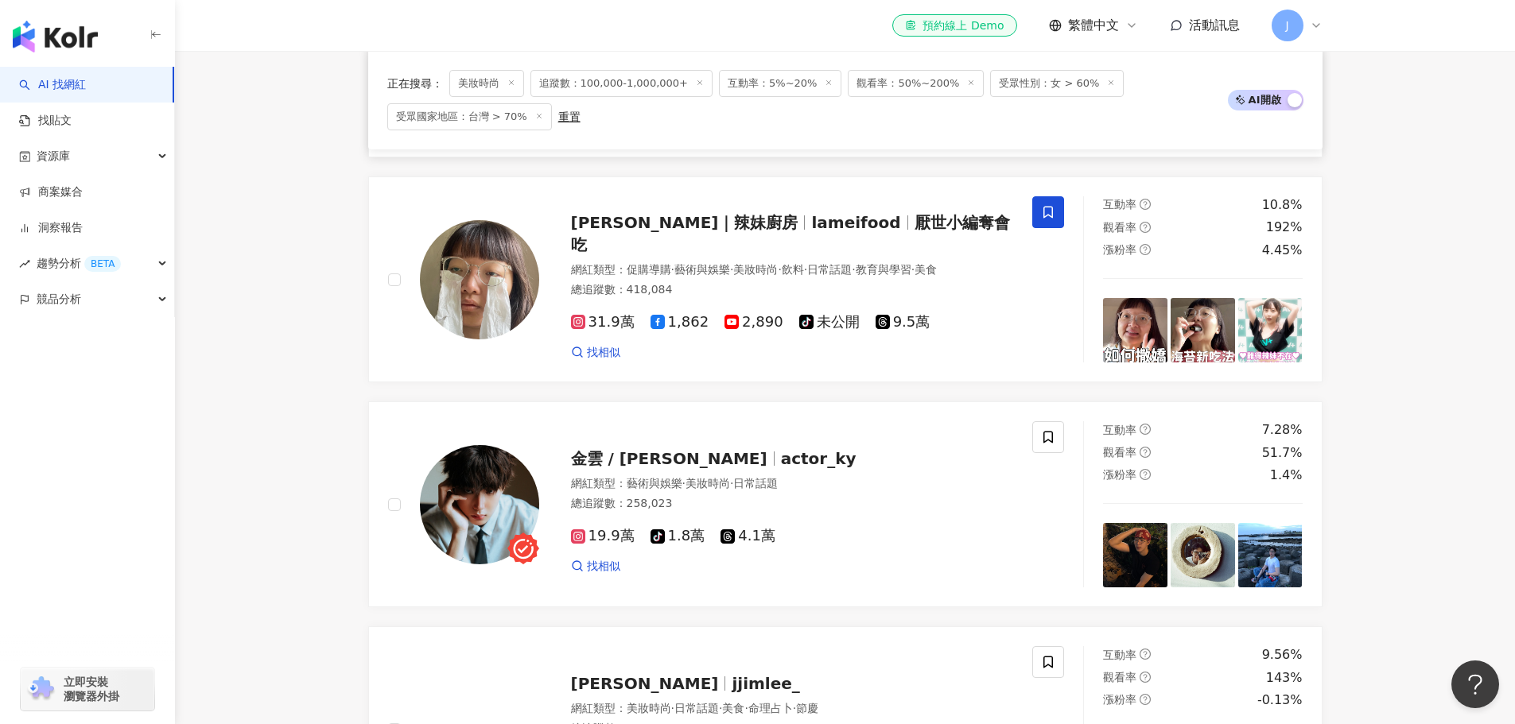
scroll to position [795, 0]
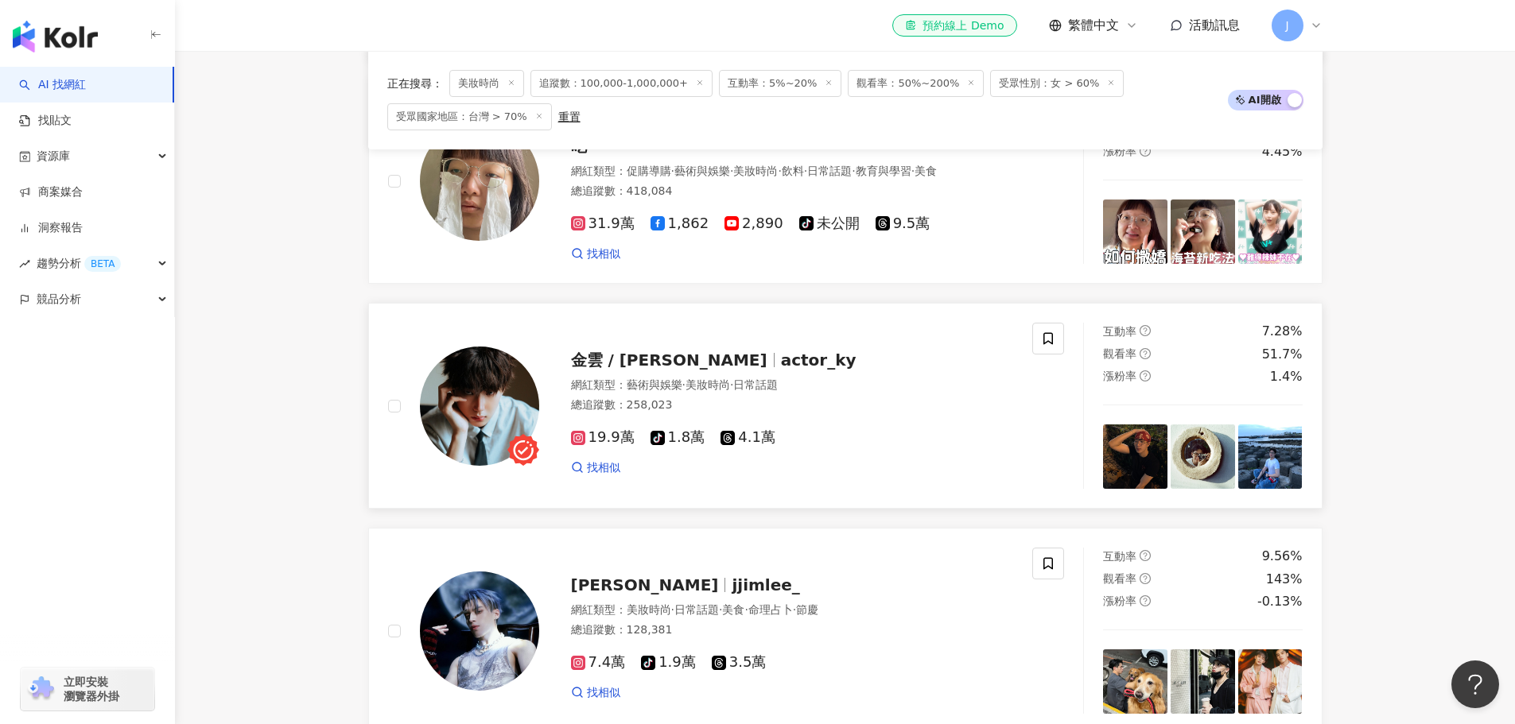
click at [617, 369] on span "金雲 / 김윤" at bounding box center [669, 360] width 196 height 19
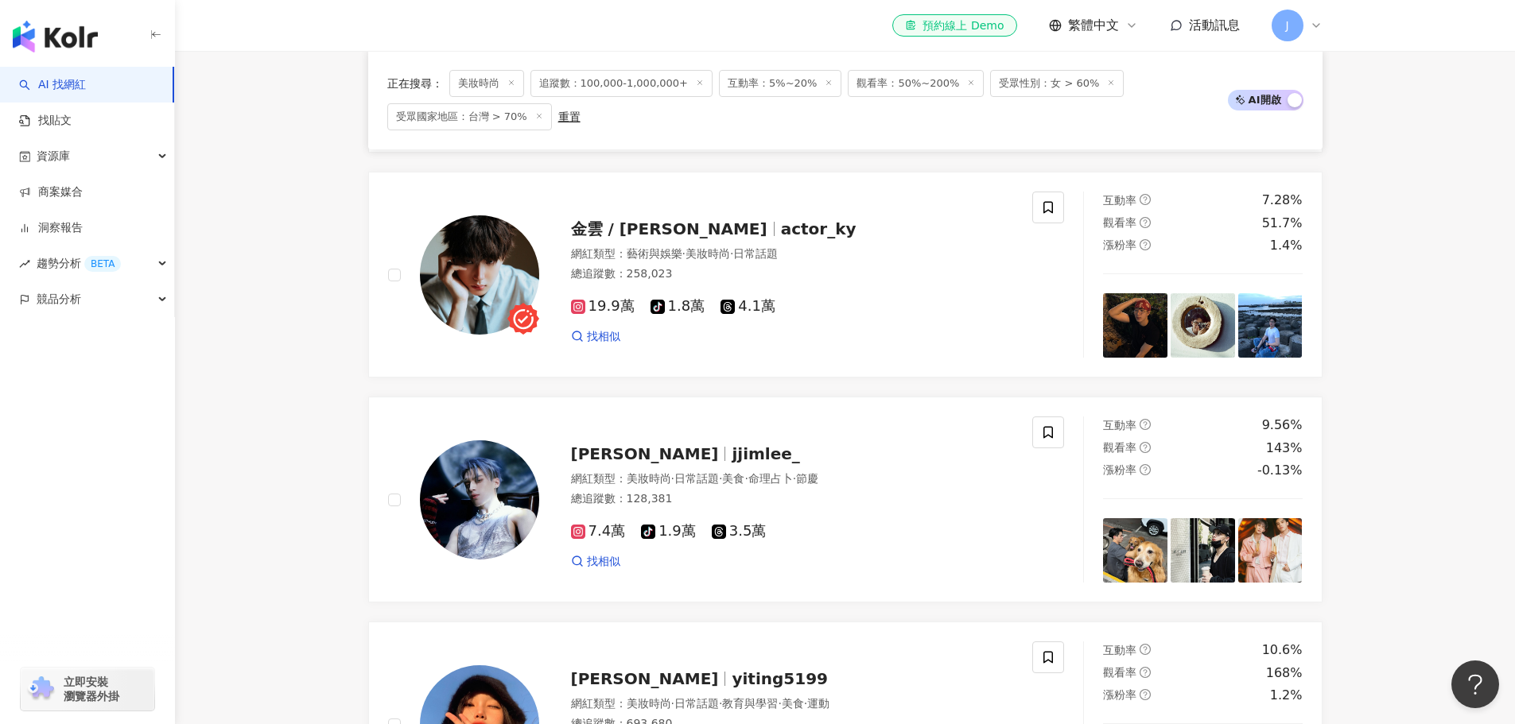
scroll to position [954, 0]
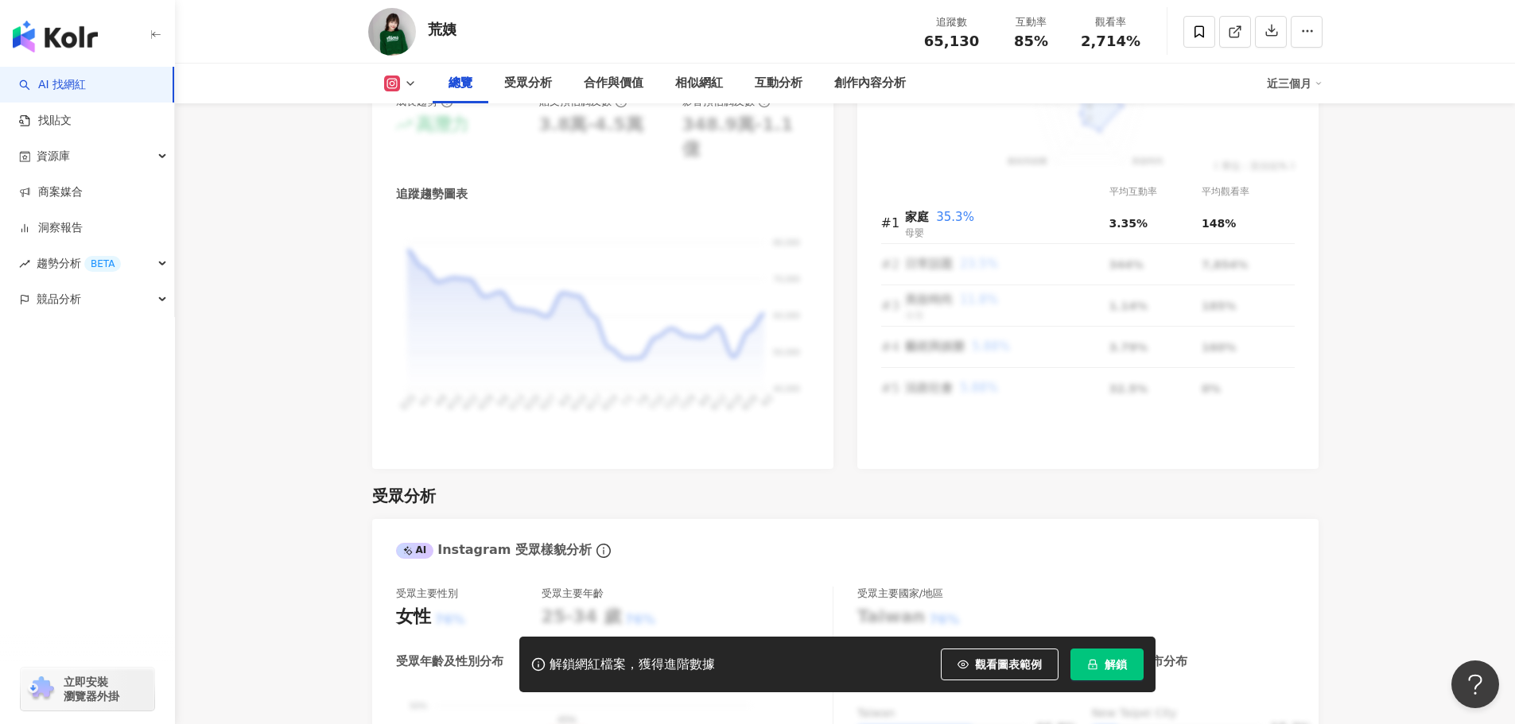
scroll to position [1352, 0]
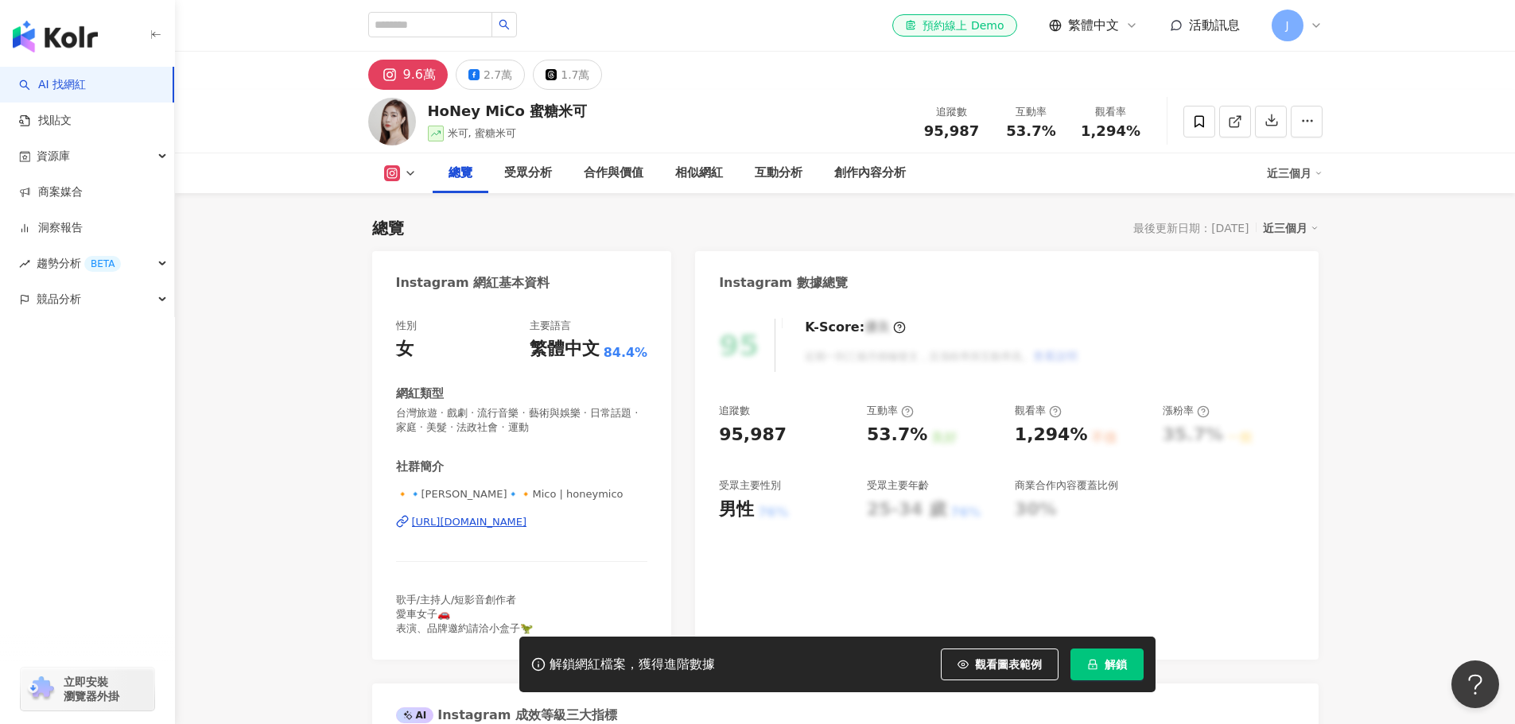
click at [406, 168] on icon at bounding box center [410, 173] width 13 height 13
click at [410, 200] on button "Instagram" at bounding box center [425, 203] width 95 height 22
click at [407, 179] on icon at bounding box center [410, 173] width 13 height 13
click at [409, 201] on button "Instagram" at bounding box center [425, 203] width 95 height 22
click at [402, 173] on button at bounding box center [400, 173] width 64 height 16
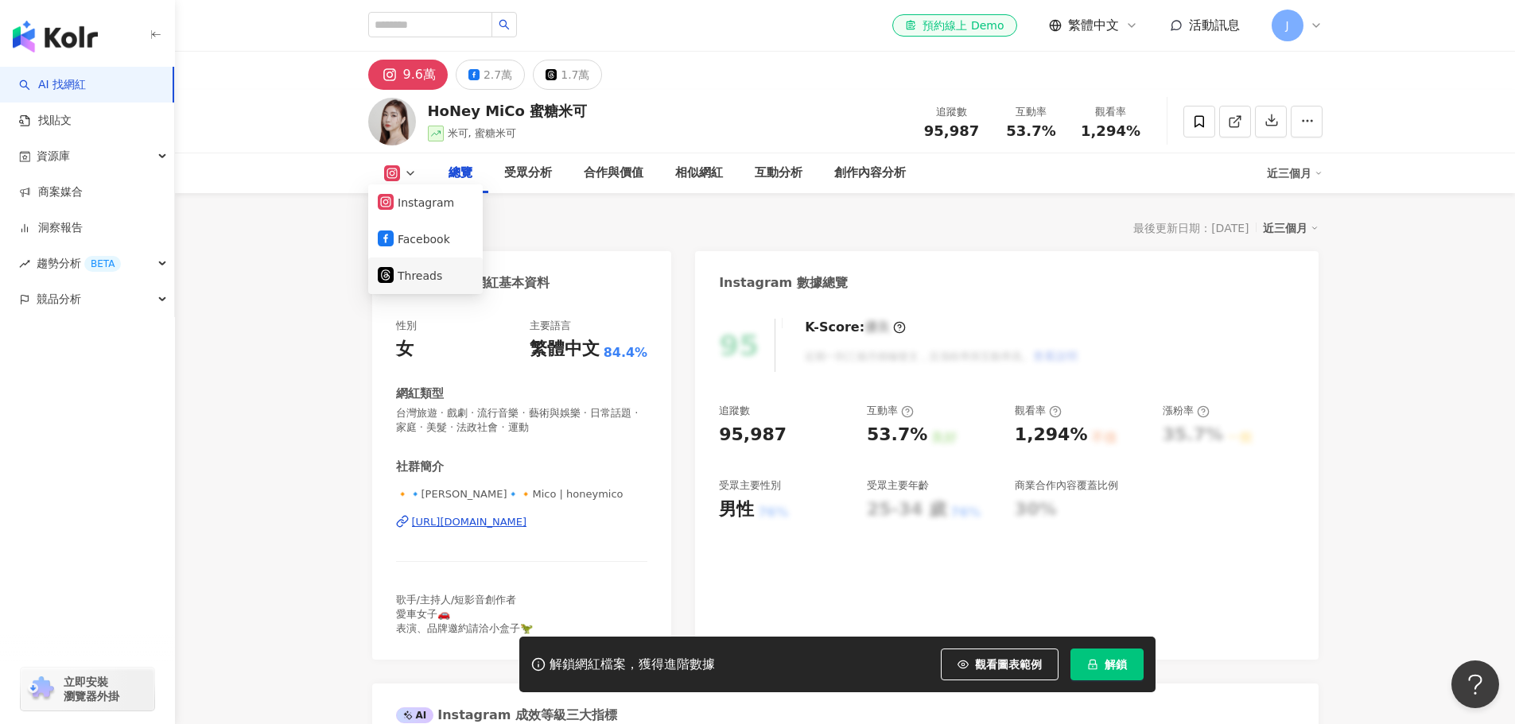
click at [416, 281] on button "Threads" at bounding box center [425, 276] width 95 height 22
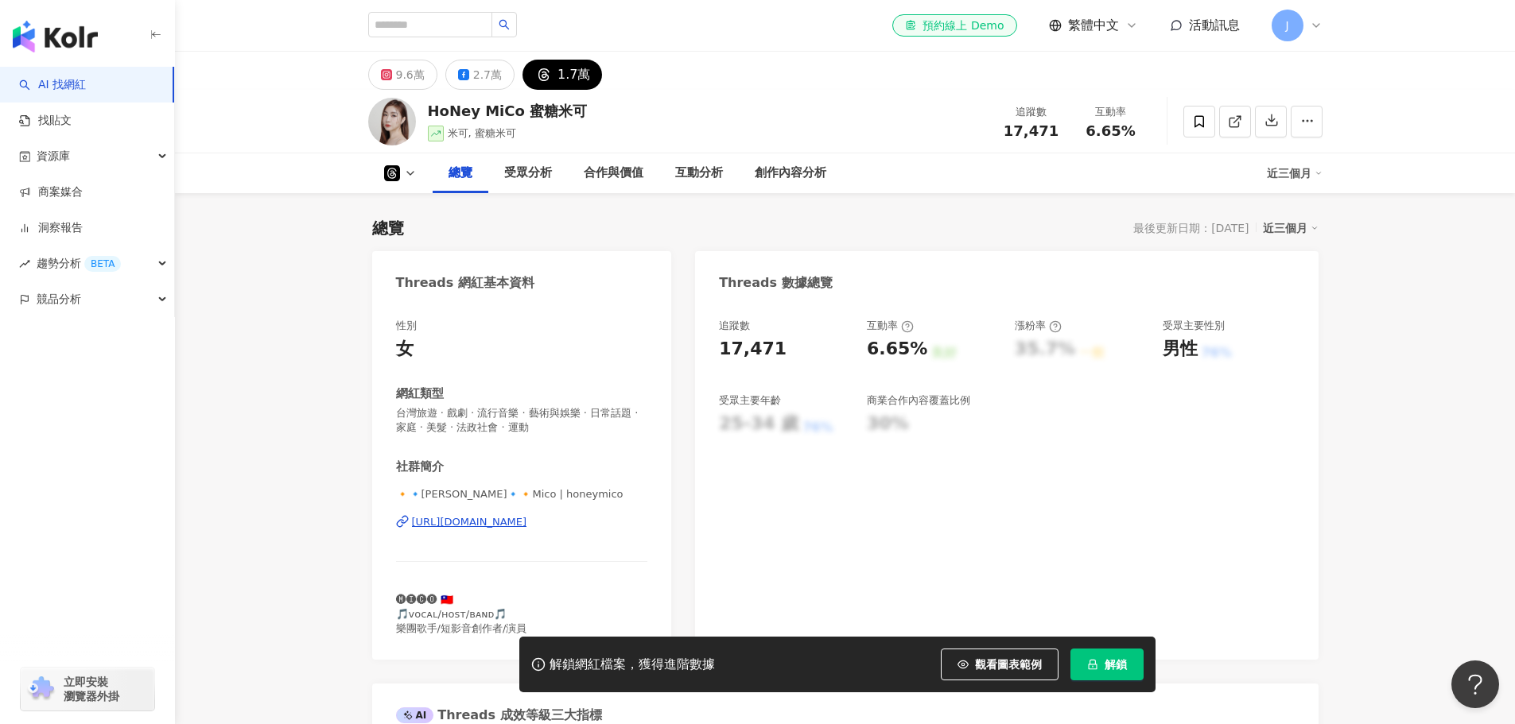
click at [414, 170] on icon at bounding box center [410, 173] width 13 height 13
click at [407, 175] on icon at bounding box center [410, 173] width 13 height 13
click at [409, 175] on icon at bounding box center [410, 173] width 13 height 13
click at [410, 203] on button "Instagram" at bounding box center [425, 203] width 95 height 22
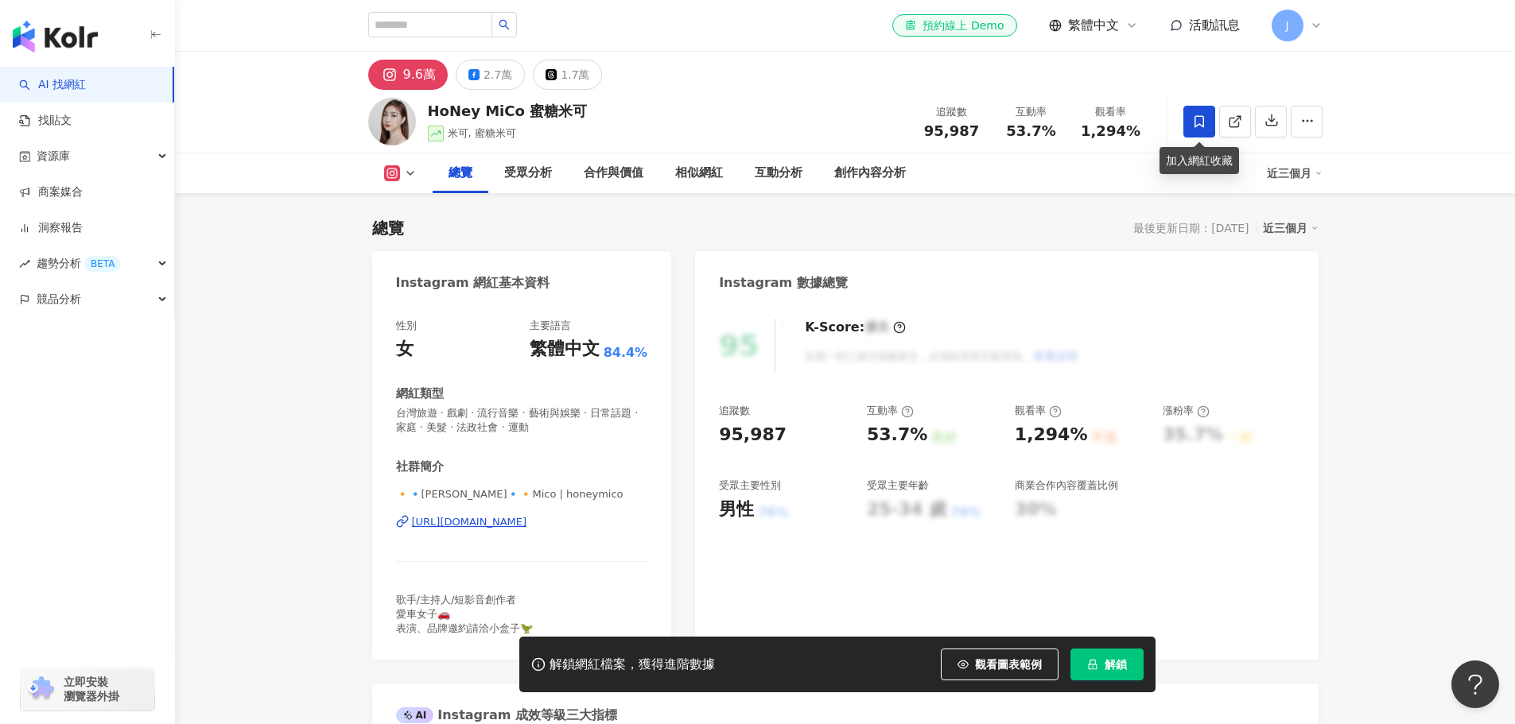
click at [1198, 118] on icon at bounding box center [1199, 122] width 14 height 14
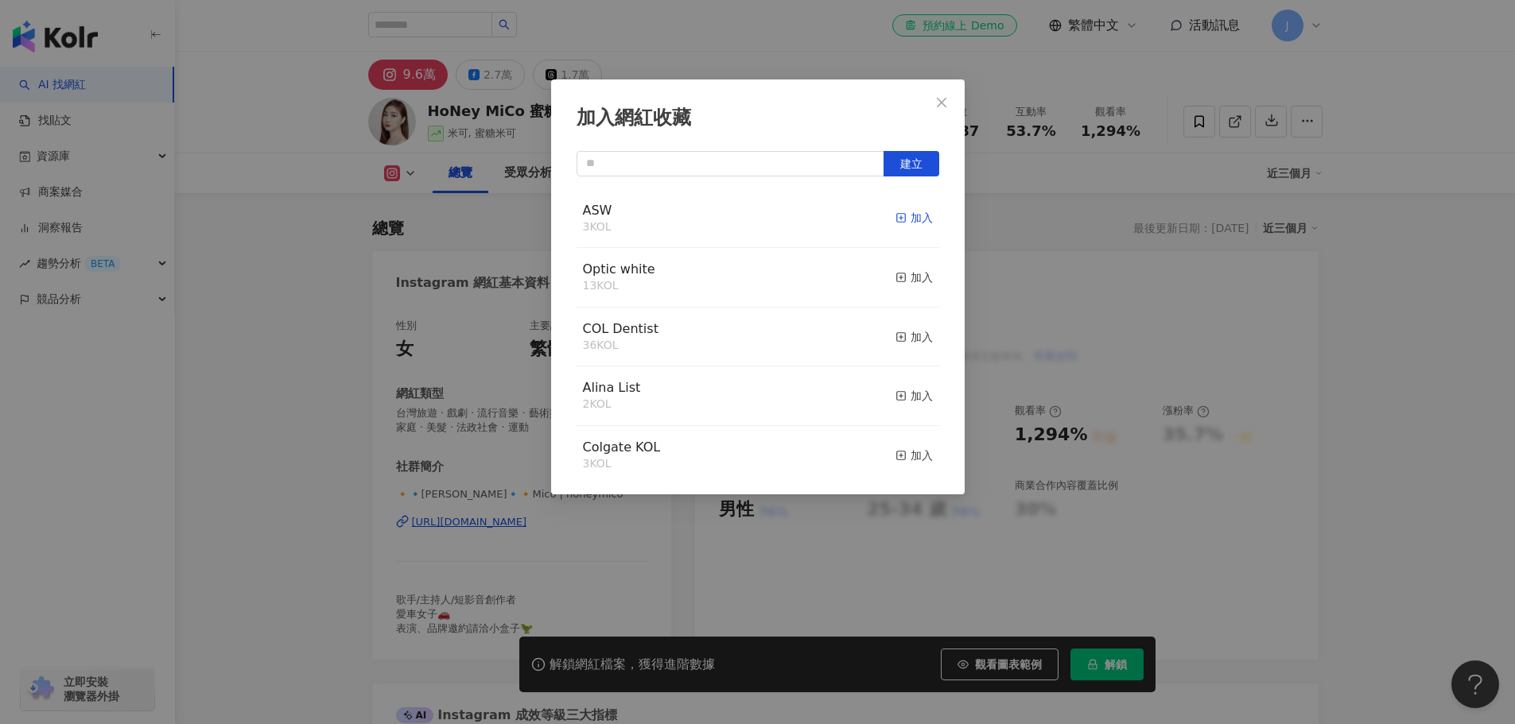
click at [900, 219] on div "加入" at bounding box center [913, 217] width 37 height 17
click at [941, 103] on icon "close" at bounding box center [942, 102] width 10 height 10
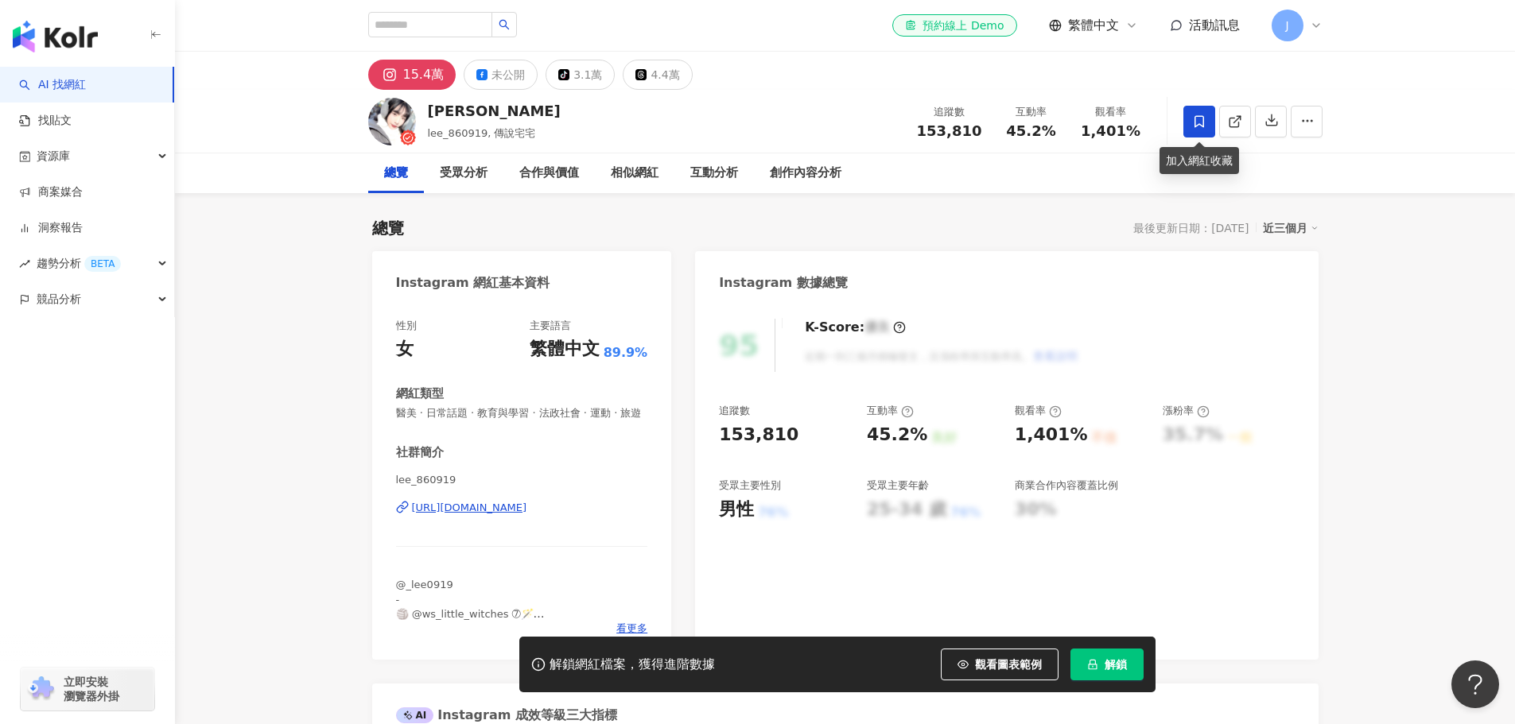
click at [1206, 114] on span at bounding box center [1199, 122] width 32 height 32
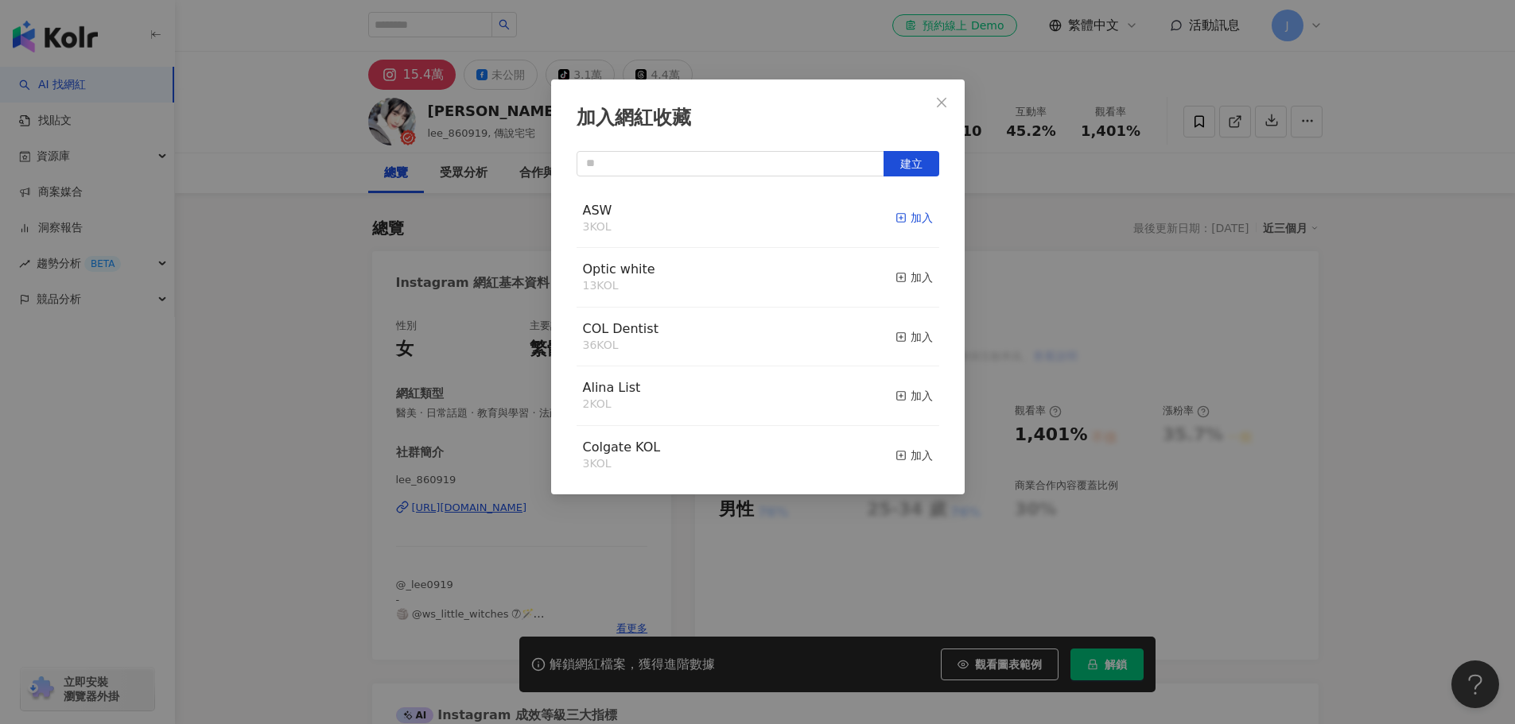
click at [913, 217] on div "加入" at bounding box center [913, 217] width 37 height 17
click at [942, 100] on icon "close" at bounding box center [941, 102] width 13 height 13
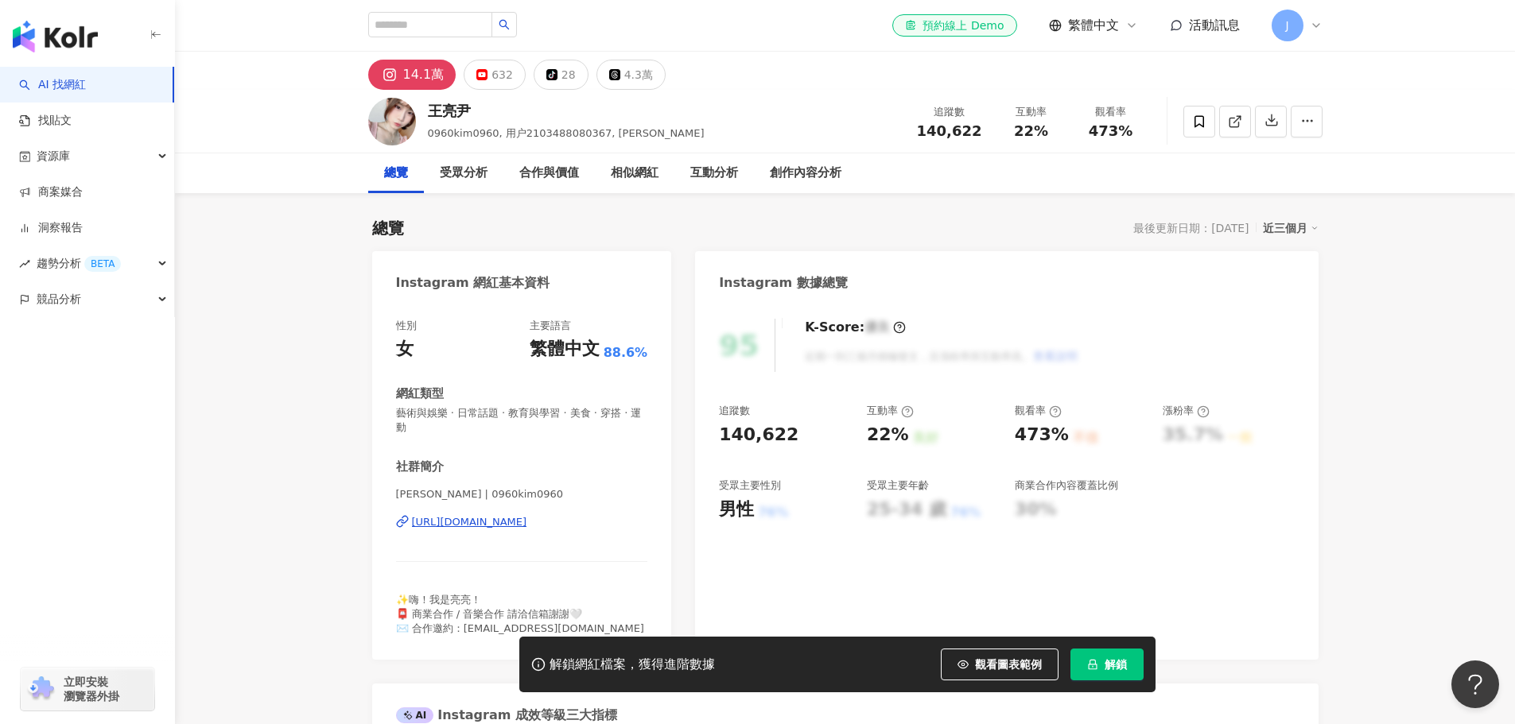
click at [498, 529] on div "https://www.instagram.com/0960kim0960/" at bounding box center [469, 522] width 115 height 14
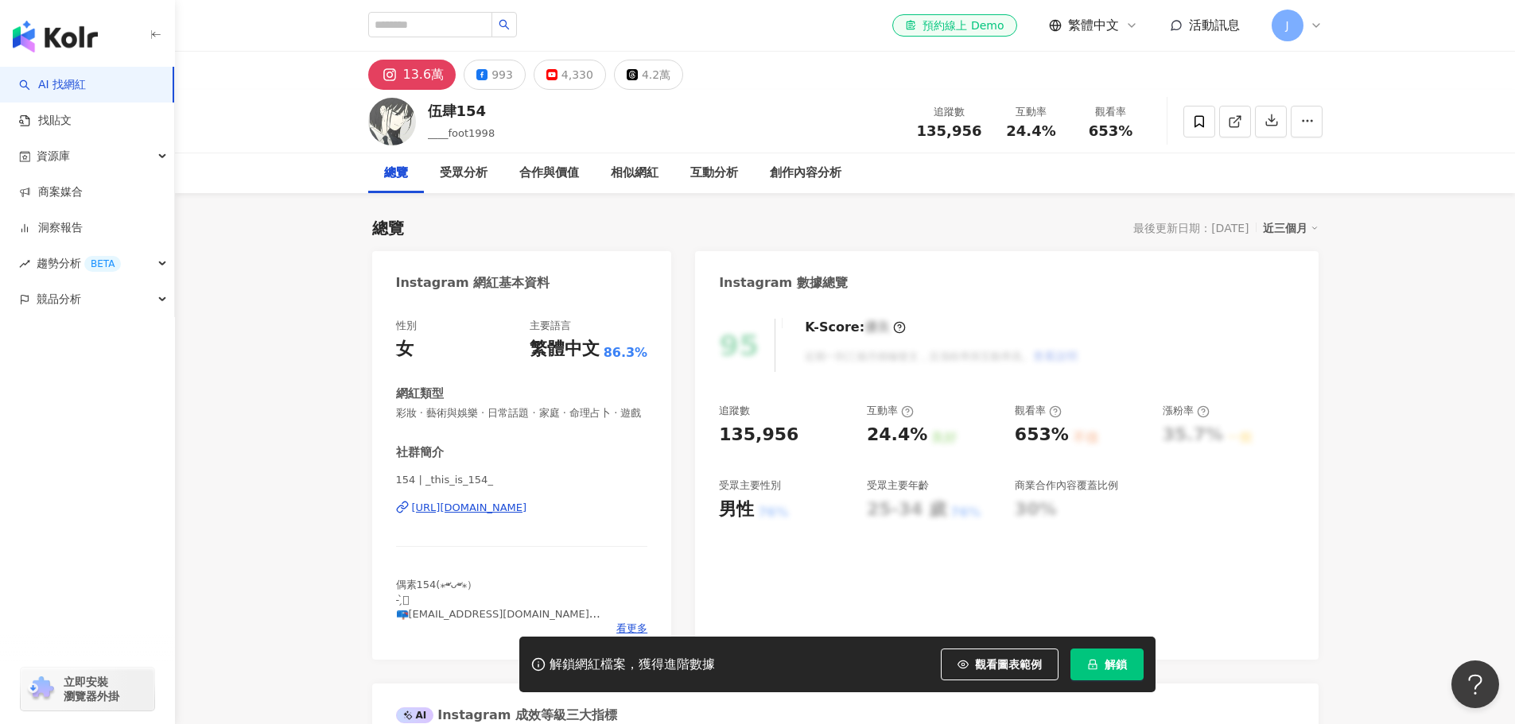
click at [680, 235] on div "總覽 最後更新日期：2025/8/26 近三個月" at bounding box center [845, 228] width 946 height 22
click at [754, 512] on div "男性" at bounding box center [736, 510] width 35 height 25
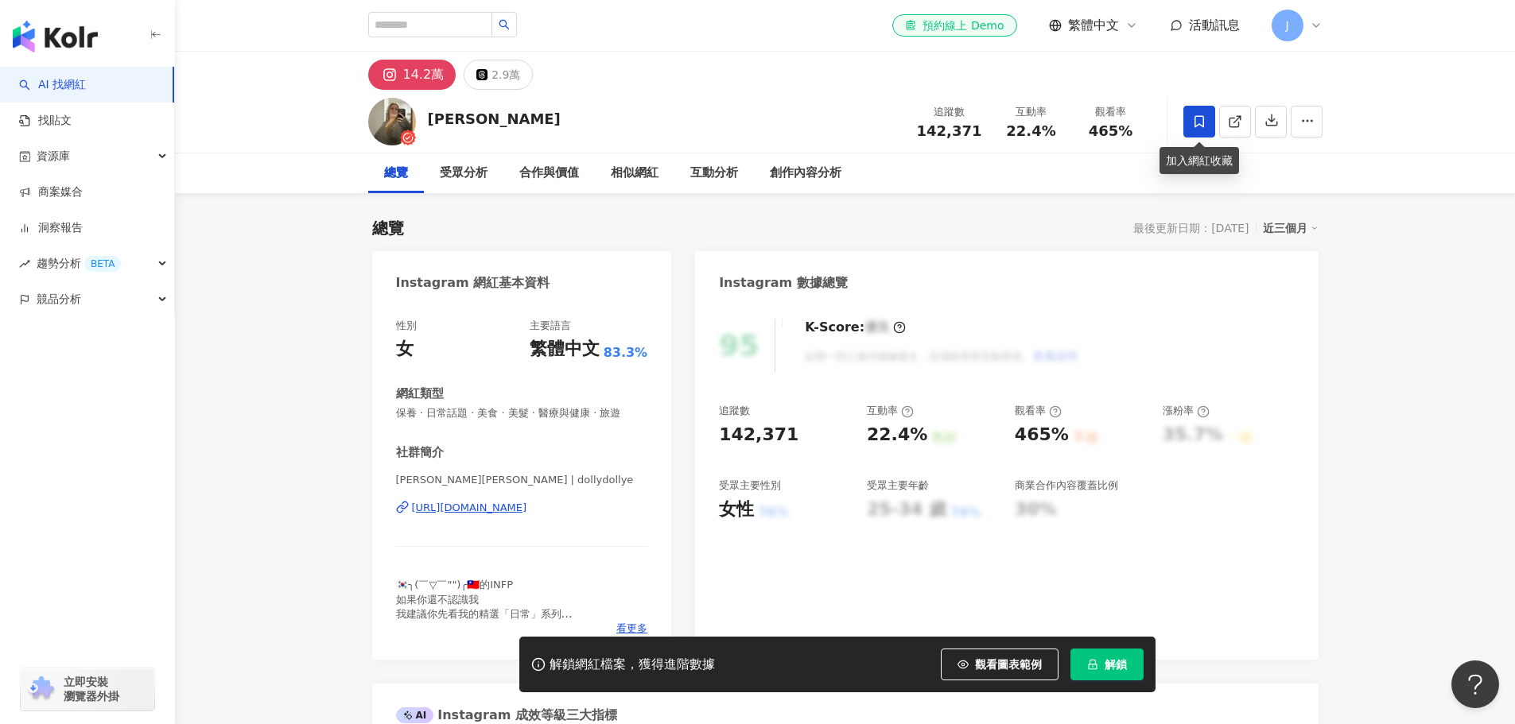
click at [1202, 118] on icon at bounding box center [1199, 121] width 10 height 12
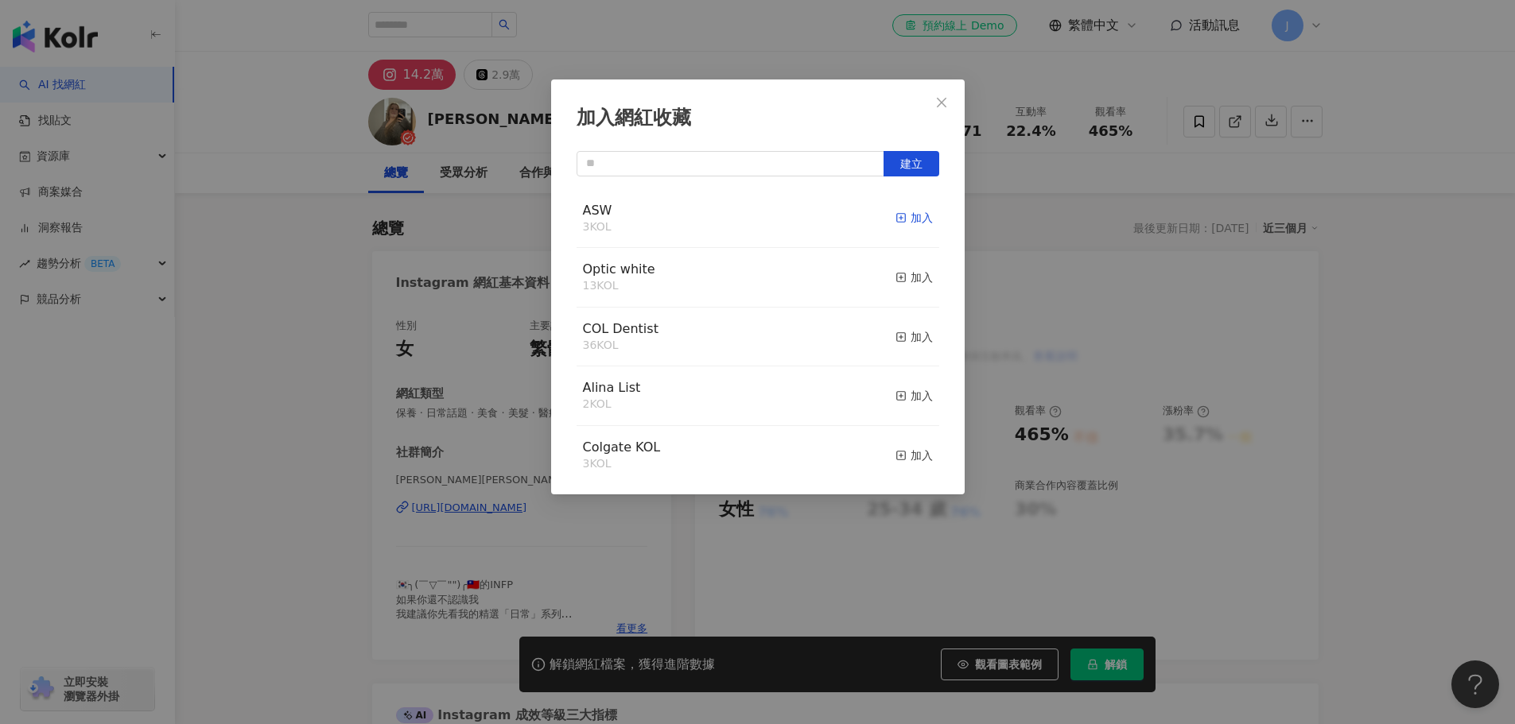
click at [904, 218] on div "加入" at bounding box center [913, 217] width 37 height 17
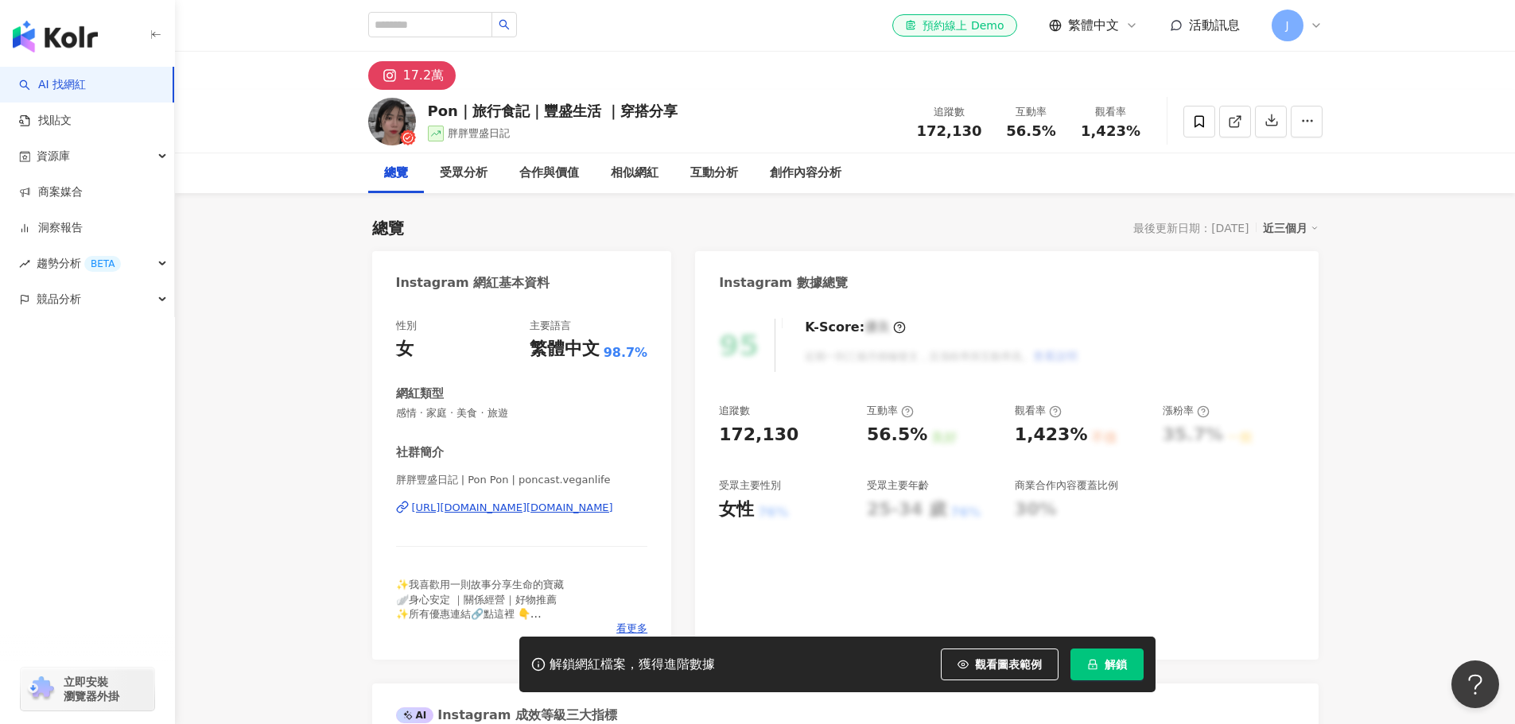
click at [1206, 121] on icon at bounding box center [1199, 122] width 14 height 14
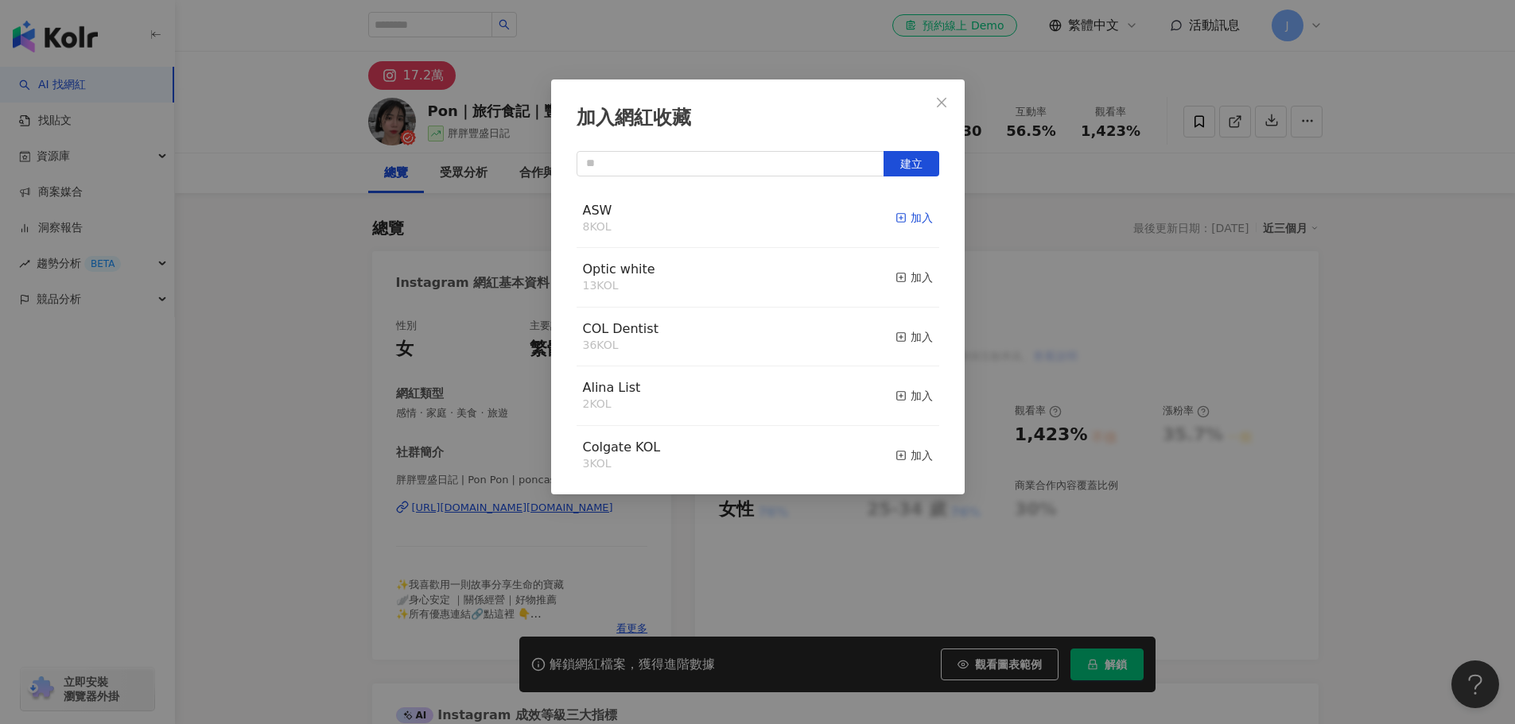
click at [908, 217] on div "加入" at bounding box center [913, 217] width 37 height 17
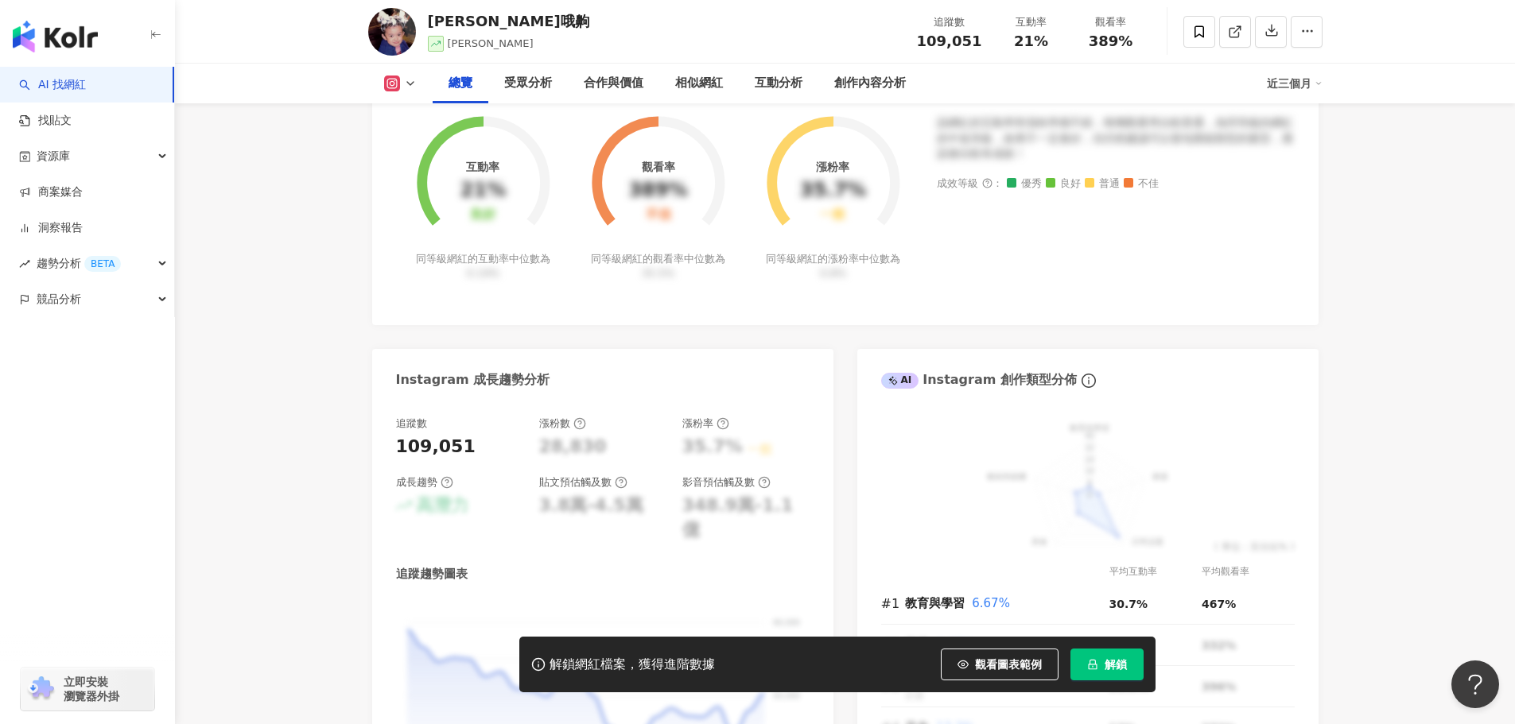
scroll to position [80, 0]
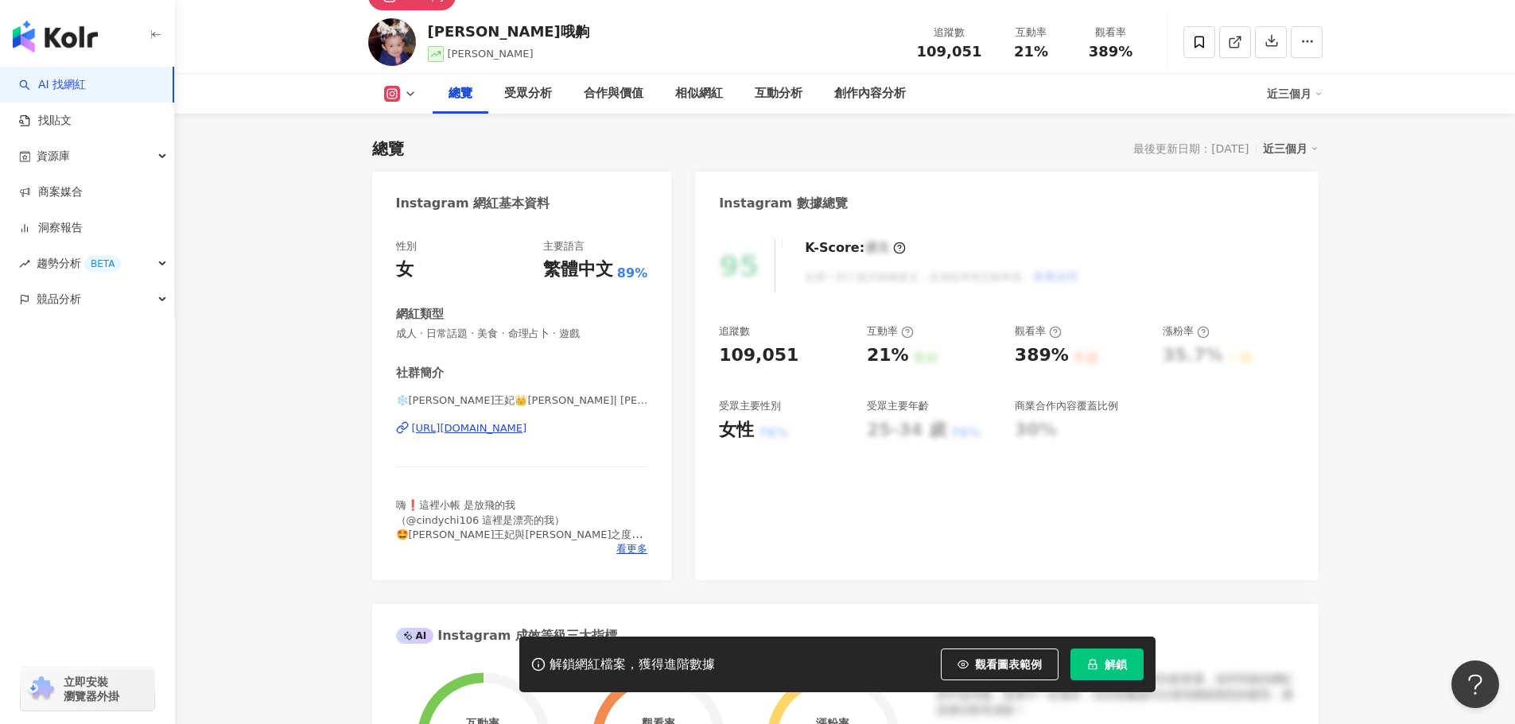
click at [481, 428] on div "https://www.instagram.com/cindychi_life/" at bounding box center [469, 428] width 115 height 14
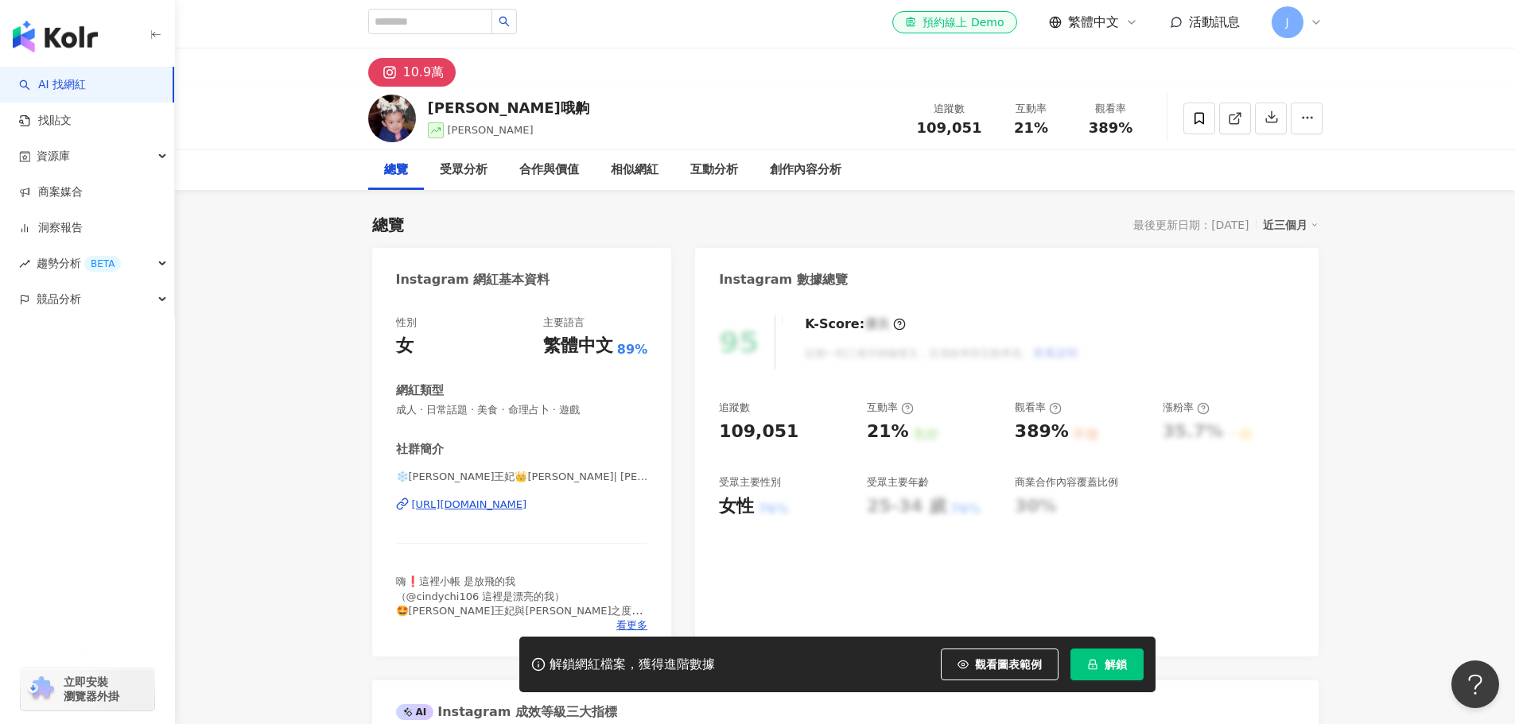
scroll to position [0, 0]
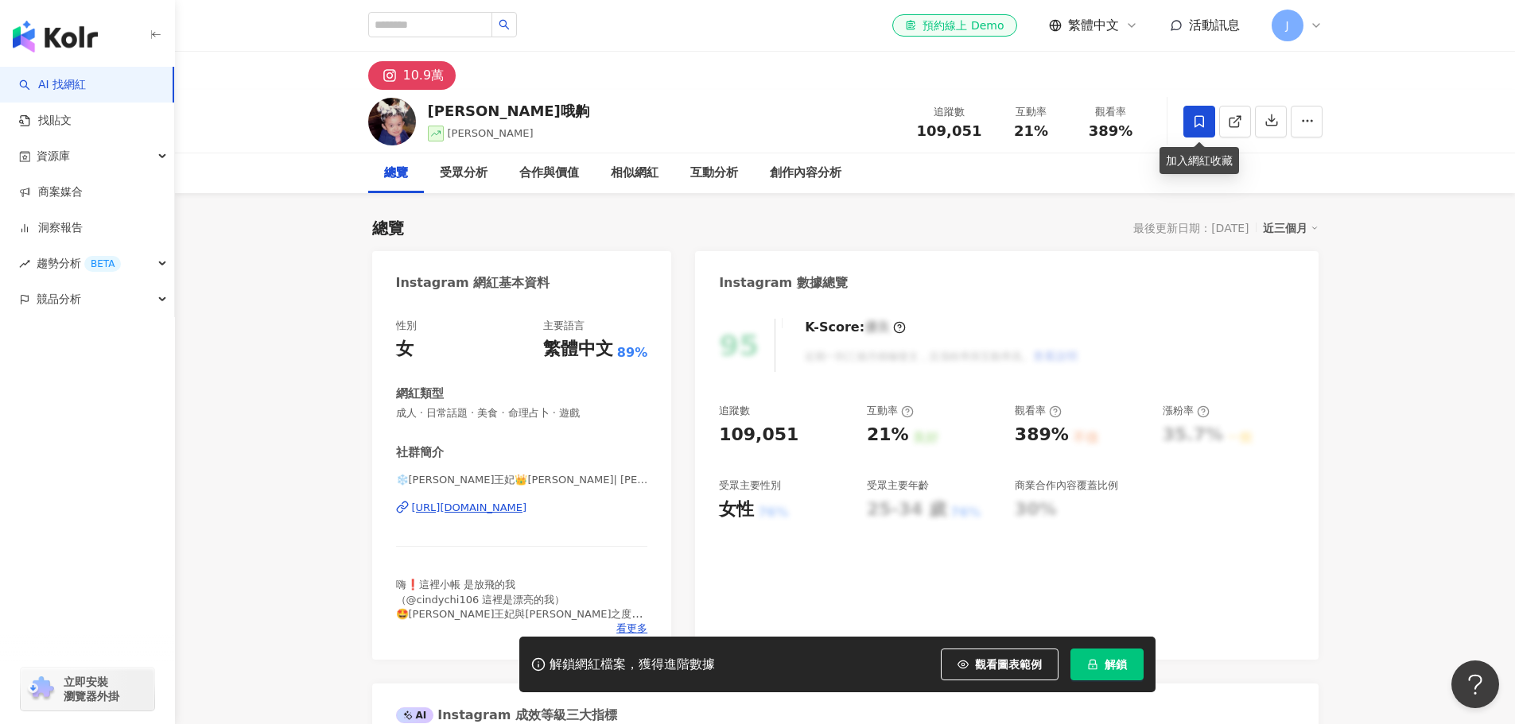
click at [1196, 125] on icon at bounding box center [1199, 122] width 14 height 14
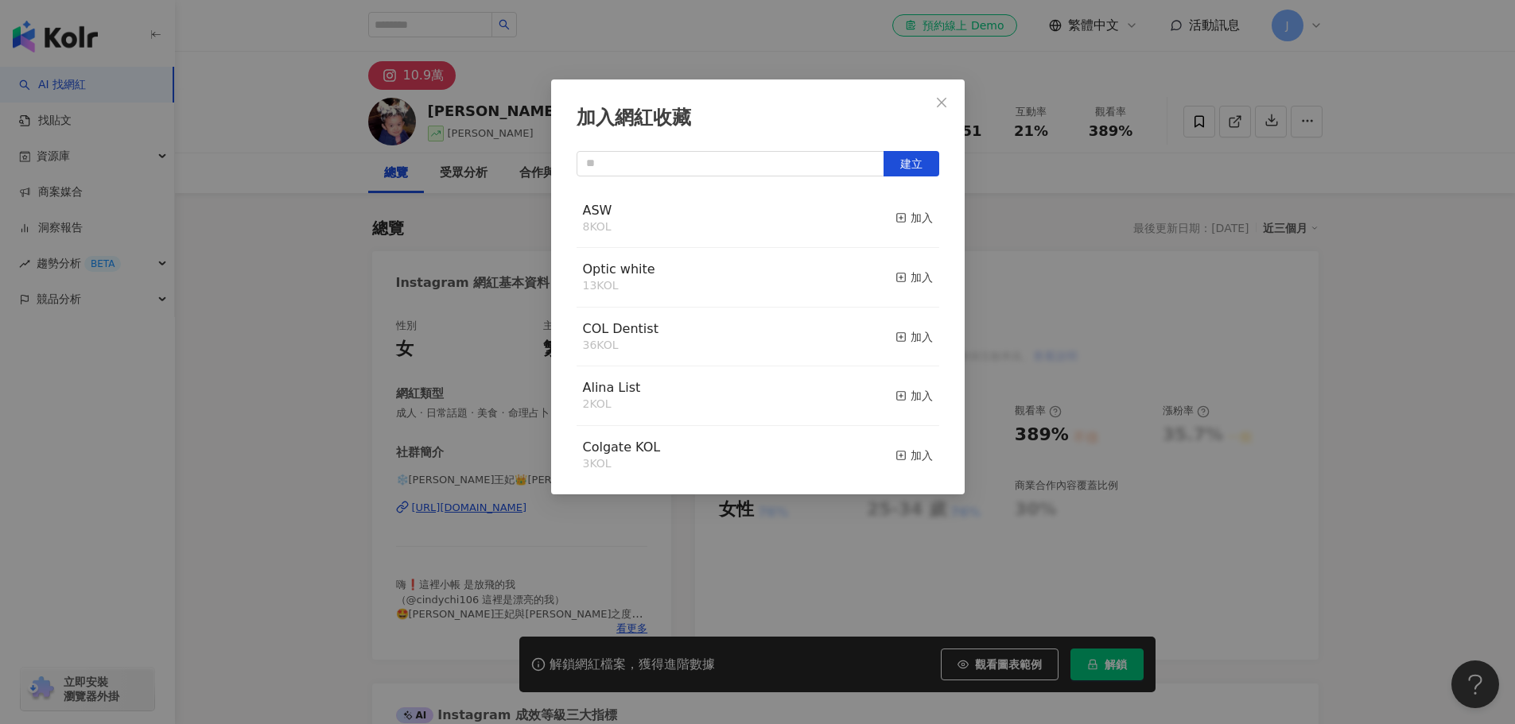
click at [907, 228] on button "加入" at bounding box center [913, 218] width 37 height 33
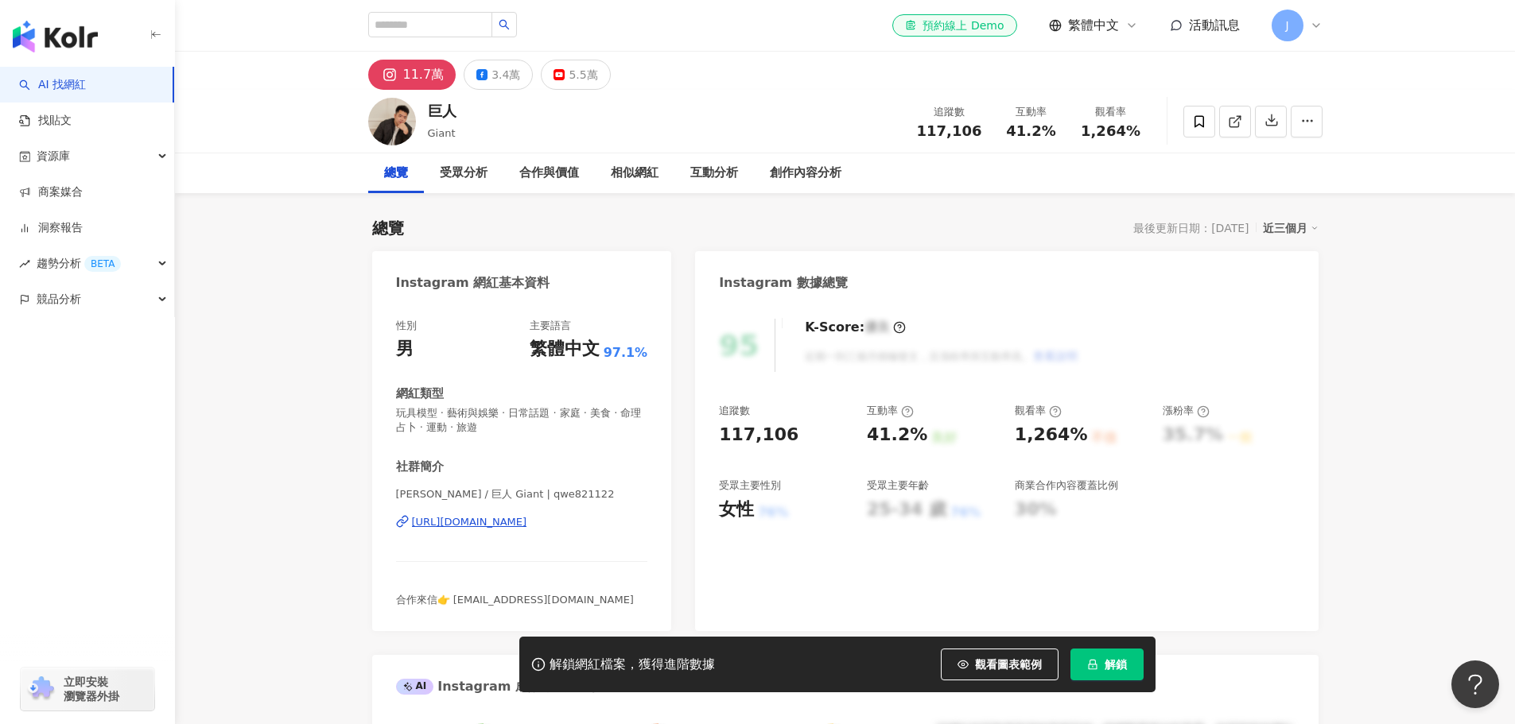
click at [453, 517] on div "[URL][DOMAIN_NAME]" at bounding box center [469, 522] width 115 height 14
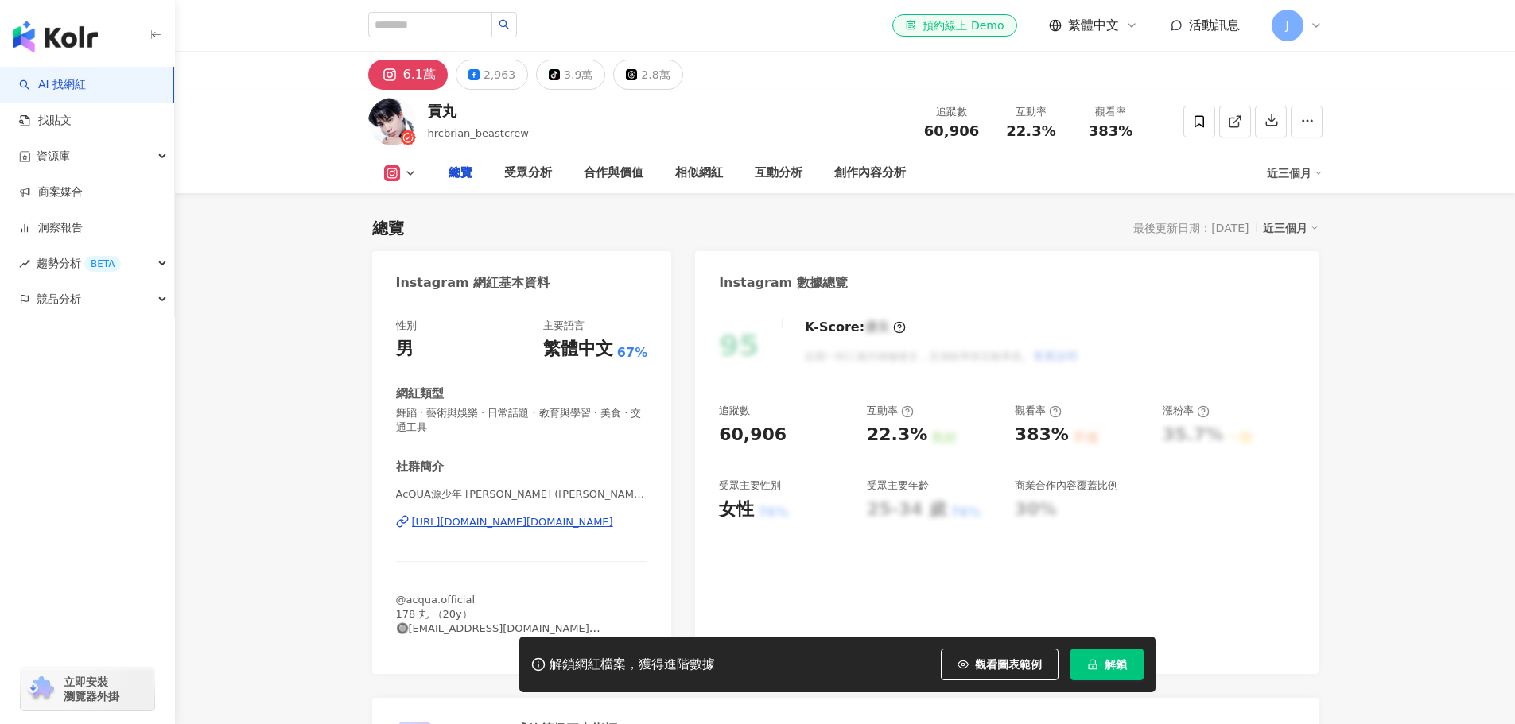
click at [483, 525] on div "https://www.instagram.com/gog.wan_lee/" at bounding box center [512, 522] width 201 height 14
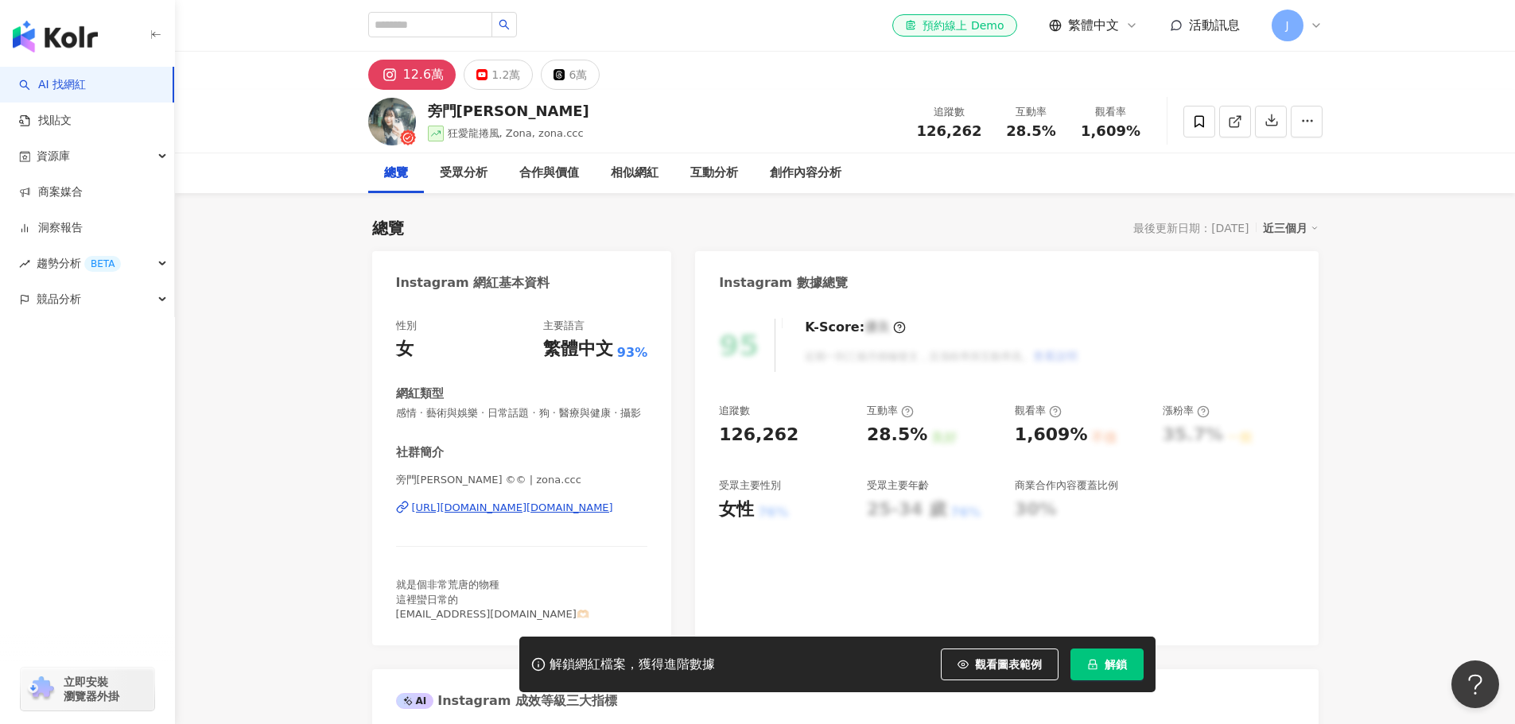
drag, startPoint x: 506, startPoint y: 529, endPoint x: 712, endPoint y: 13, distance: 555.7
click at [506, 515] on div "https://www.instagram.com/zona.ccc/" at bounding box center [512, 508] width 201 height 14
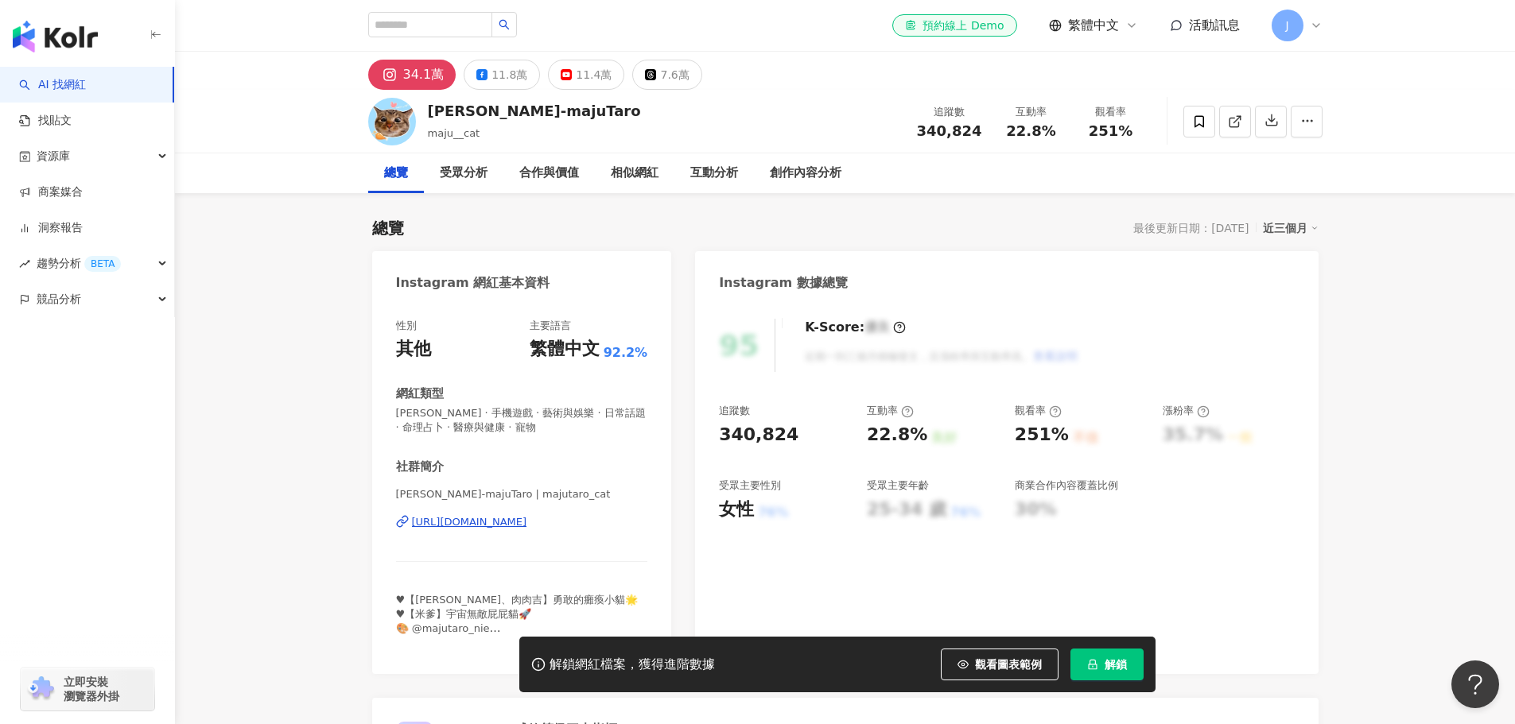
click at [460, 520] on div "https://www.instagram.com/majutaro_cat/" at bounding box center [469, 522] width 115 height 14
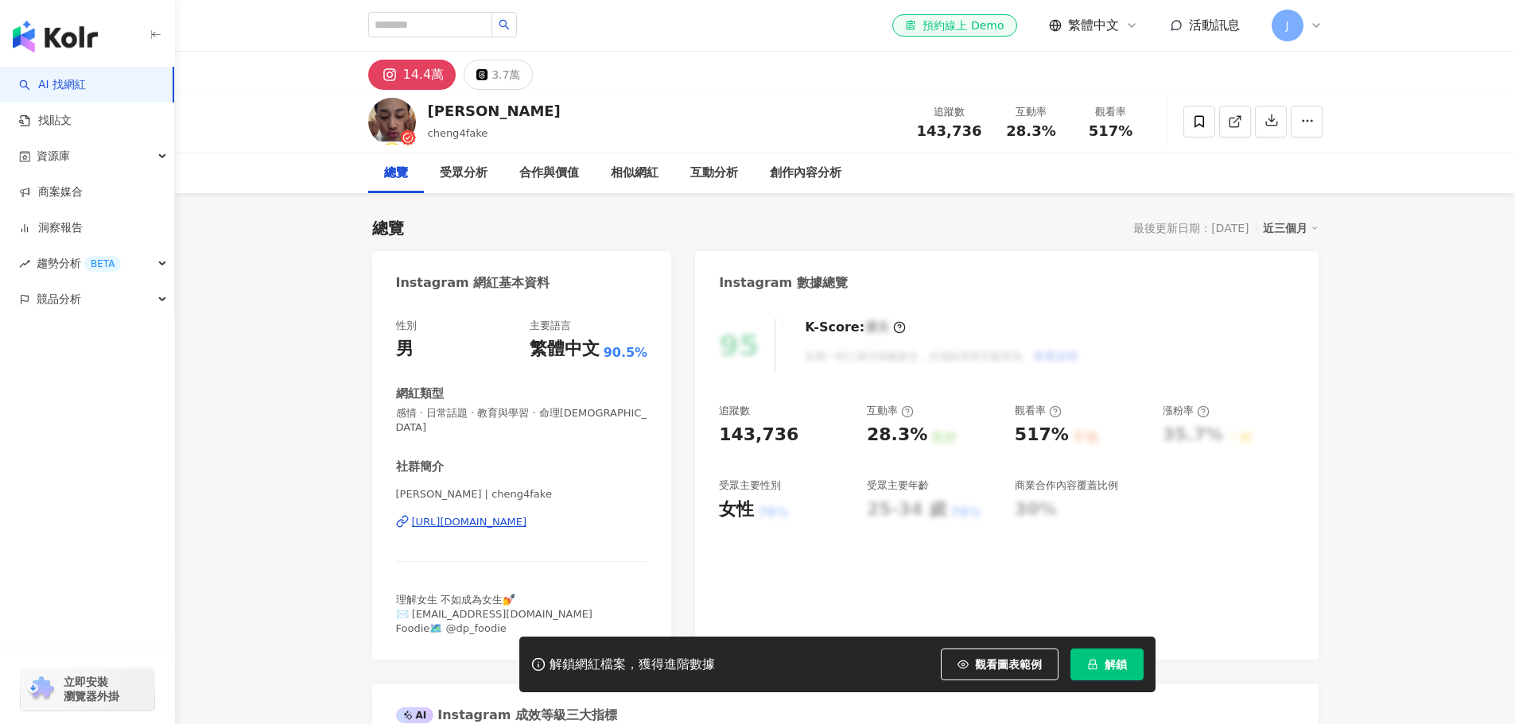
click at [476, 515] on div "[URL][DOMAIN_NAME]" at bounding box center [469, 522] width 115 height 14
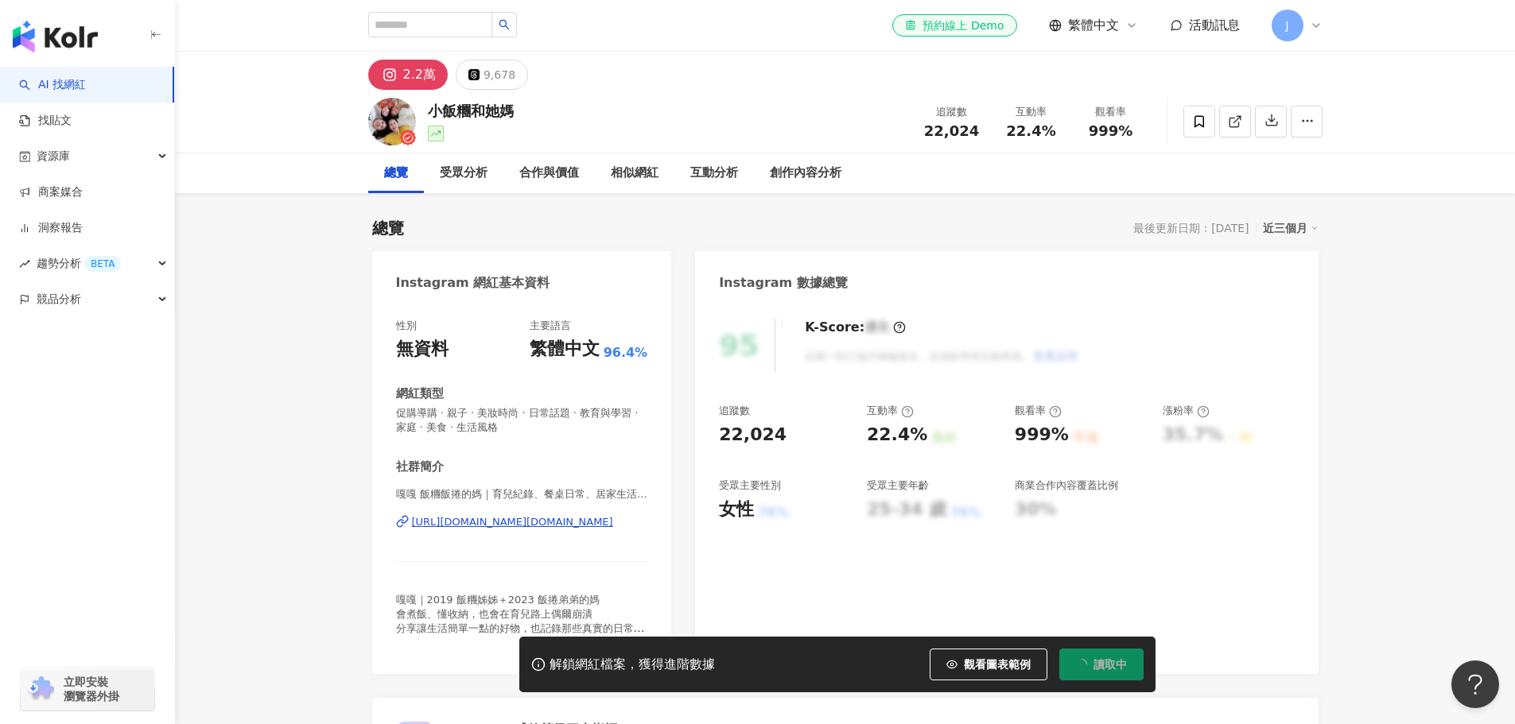
click at [525, 523] on div "https://www.instagram.com/fan.fanbaby/" at bounding box center [512, 522] width 201 height 14
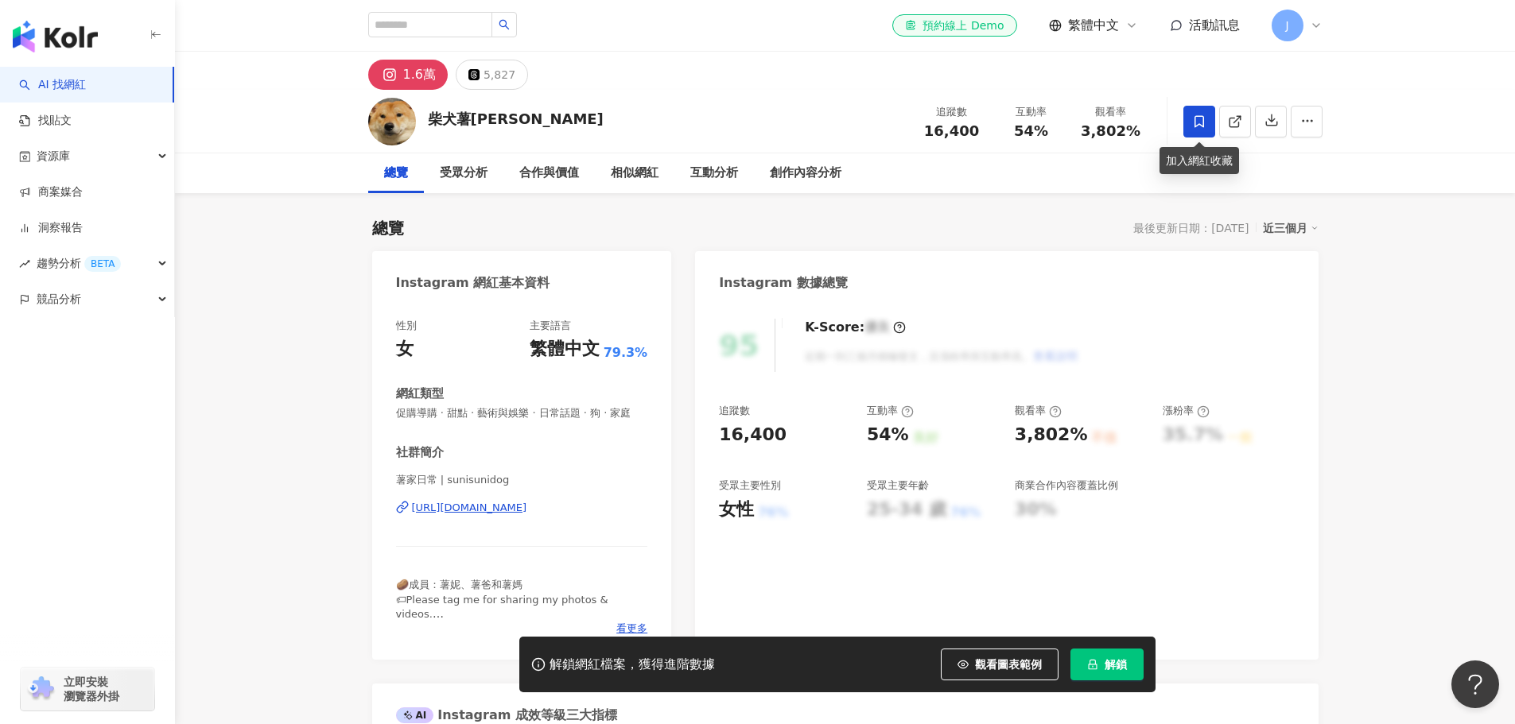
click at [1195, 119] on icon at bounding box center [1199, 121] width 10 height 12
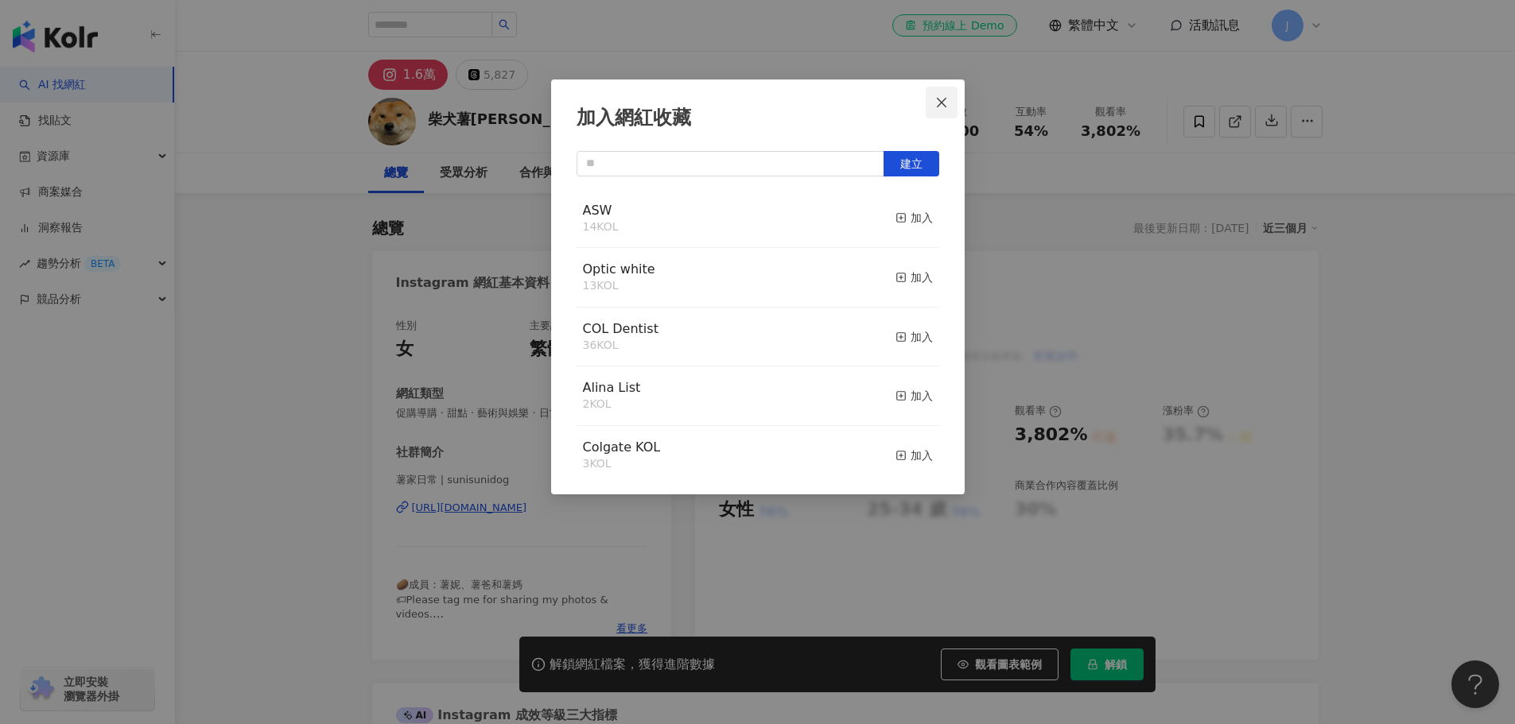
click at [938, 103] on icon "close" at bounding box center [941, 102] width 13 height 13
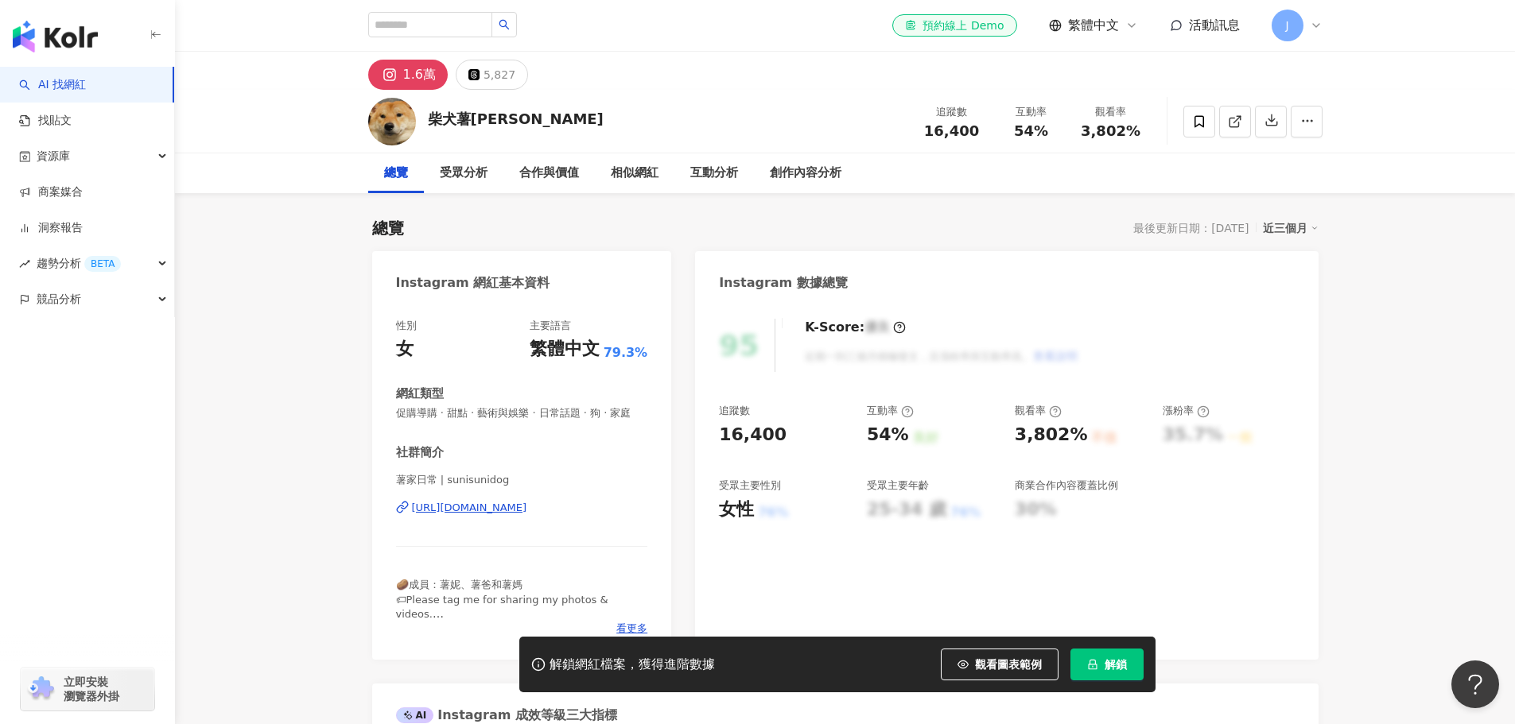
click at [489, 515] on div "https://www.instagram.com/sunisunidog/" at bounding box center [469, 508] width 115 height 14
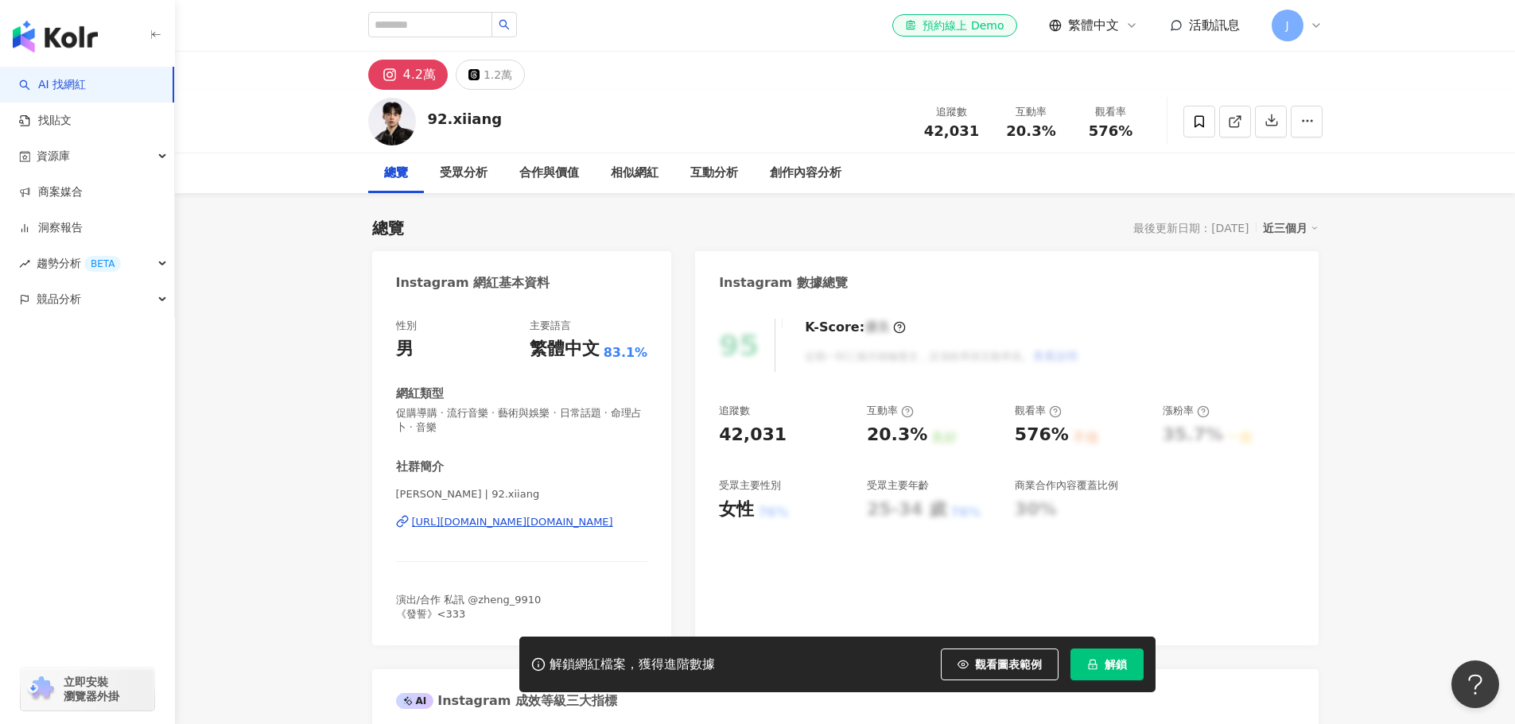
click at [480, 521] on div "https://www.instagram.com/92.xiiang/" at bounding box center [512, 522] width 201 height 14
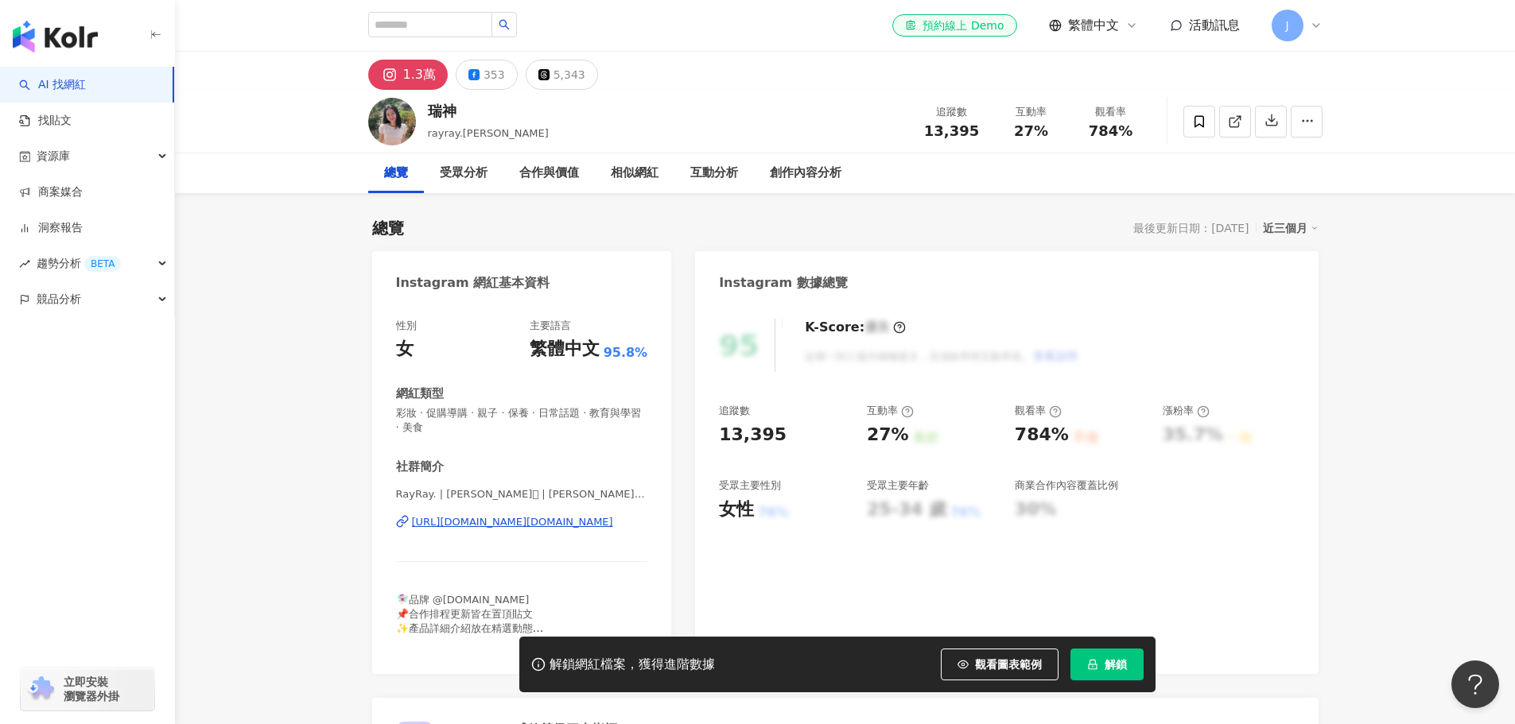
click at [485, 520] on div "[URL][DOMAIN_NAME][DOMAIN_NAME]" at bounding box center [512, 522] width 201 height 14
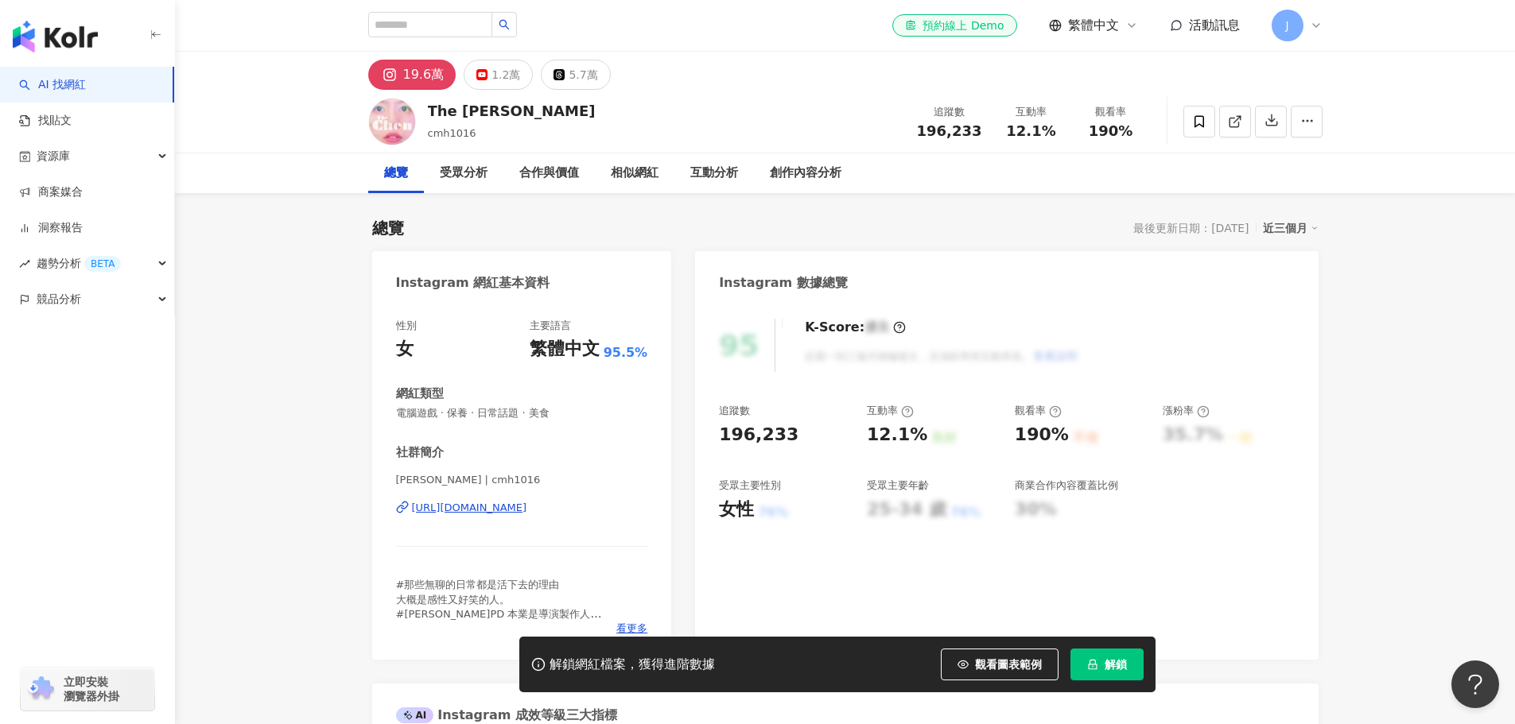
click at [439, 510] on div "[URL][DOMAIN_NAME]" at bounding box center [469, 508] width 115 height 14
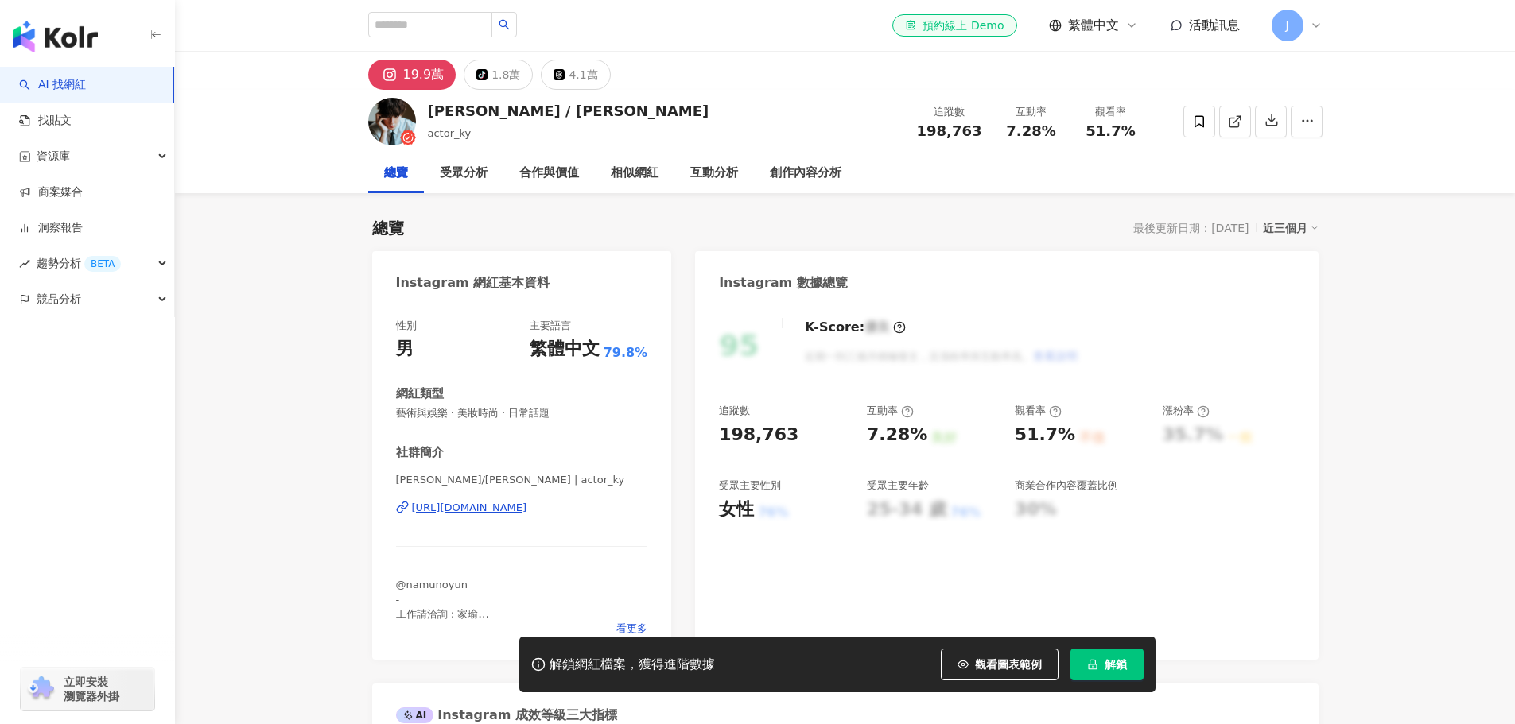
drag, startPoint x: 433, startPoint y: 549, endPoint x: 474, endPoint y: 507, distance: 59.0
click at [474, 507] on div "https://www.instagram.com/actor_ky/" at bounding box center [469, 508] width 115 height 14
